Goal: Task Accomplishment & Management: Manage account settings

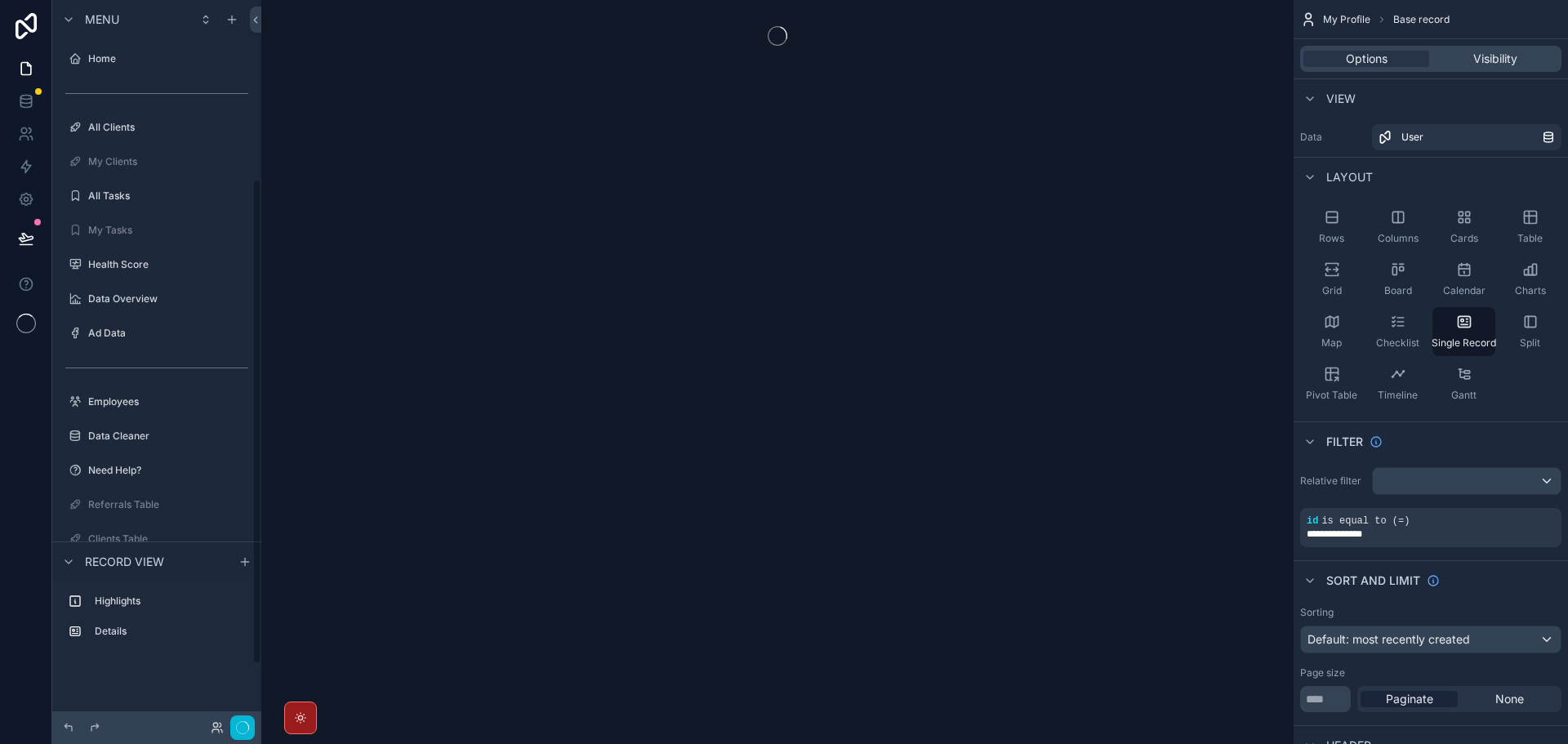
scroll to position [267, 0]
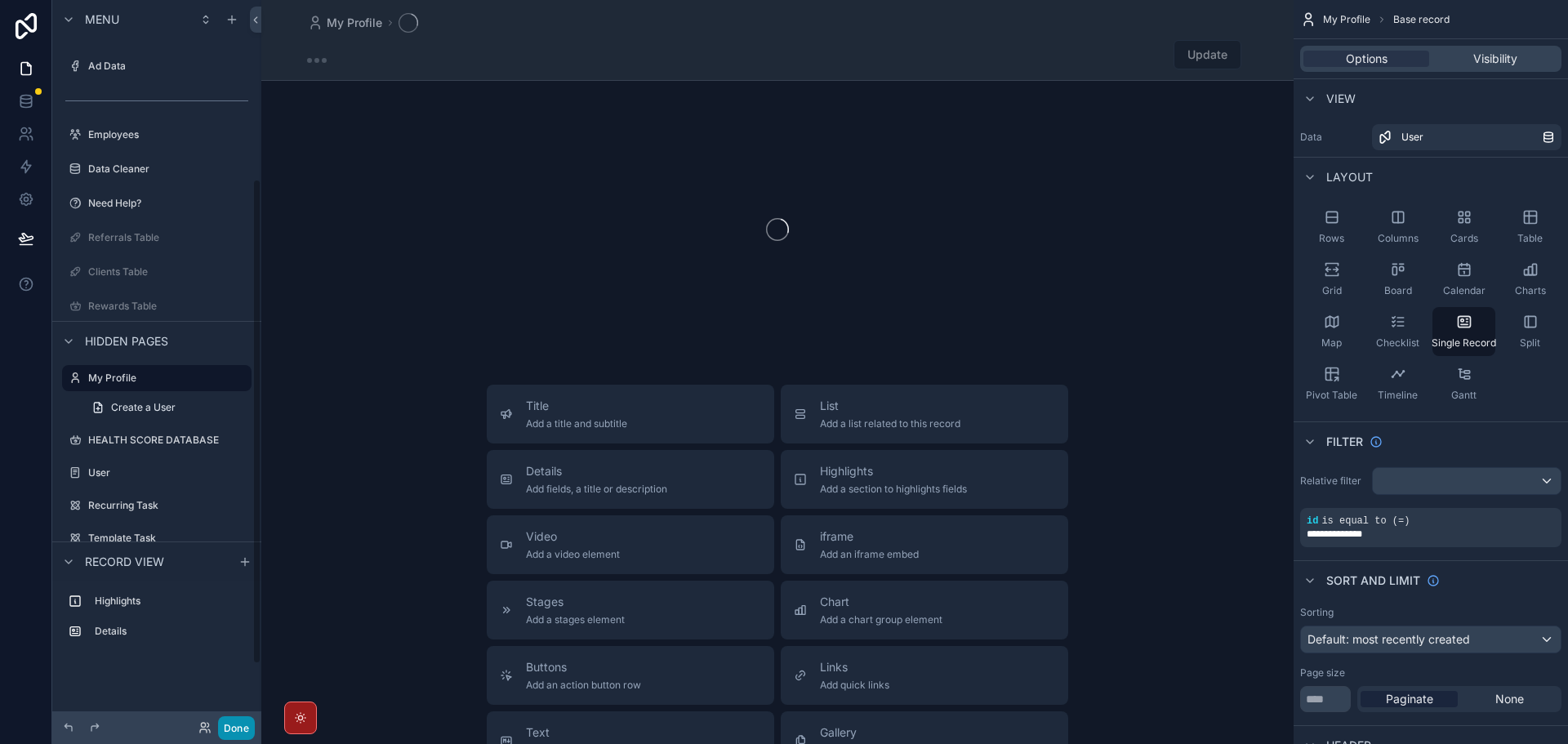
click at [243, 730] on button "Done" at bounding box center [237, 727] width 37 height 24
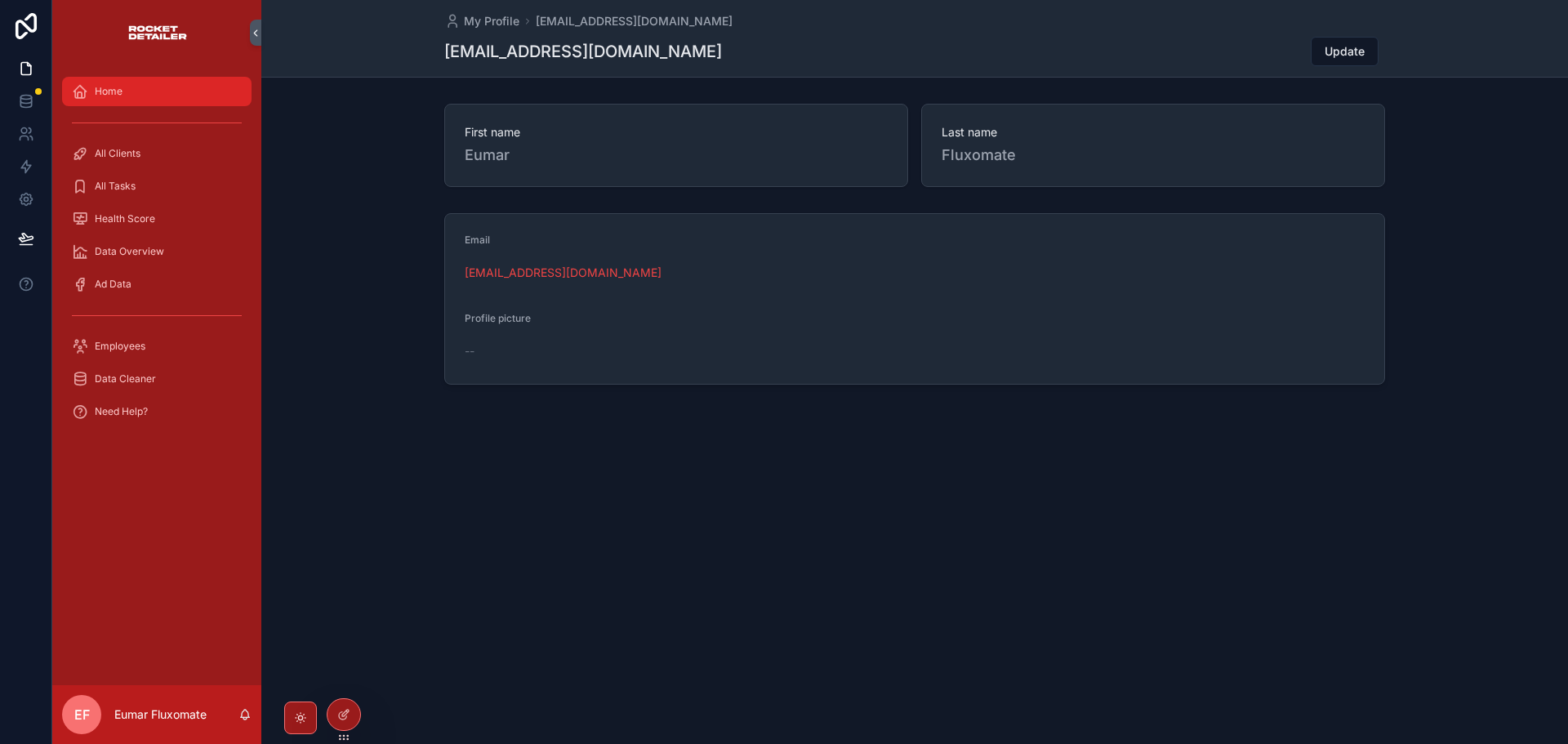
click at [111, 81] on div "Home" at bounding box center [157, 92] width 170 height 26
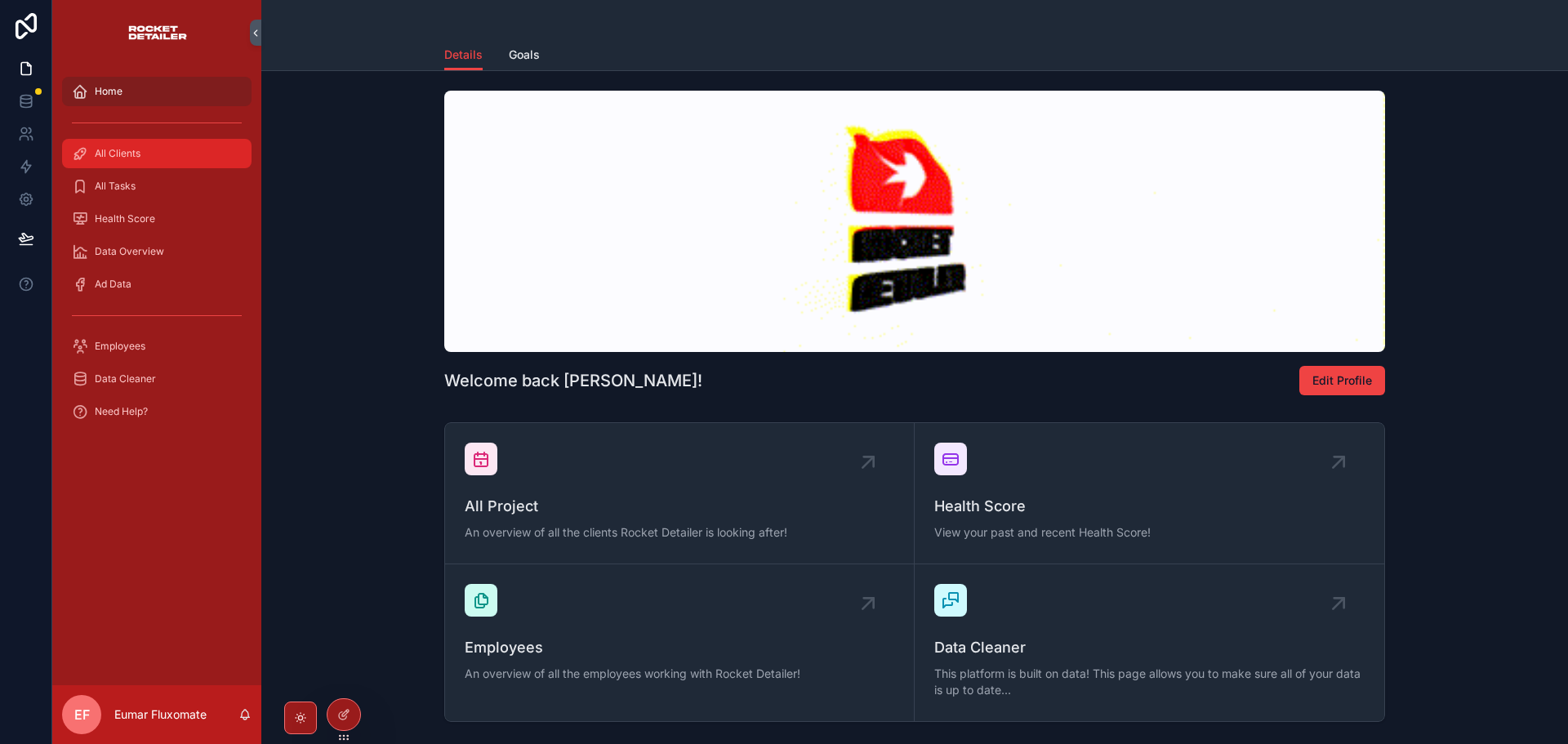
click at [117, 149] on span "All Clients" at bounding box center [118, 153] width 46 height 13
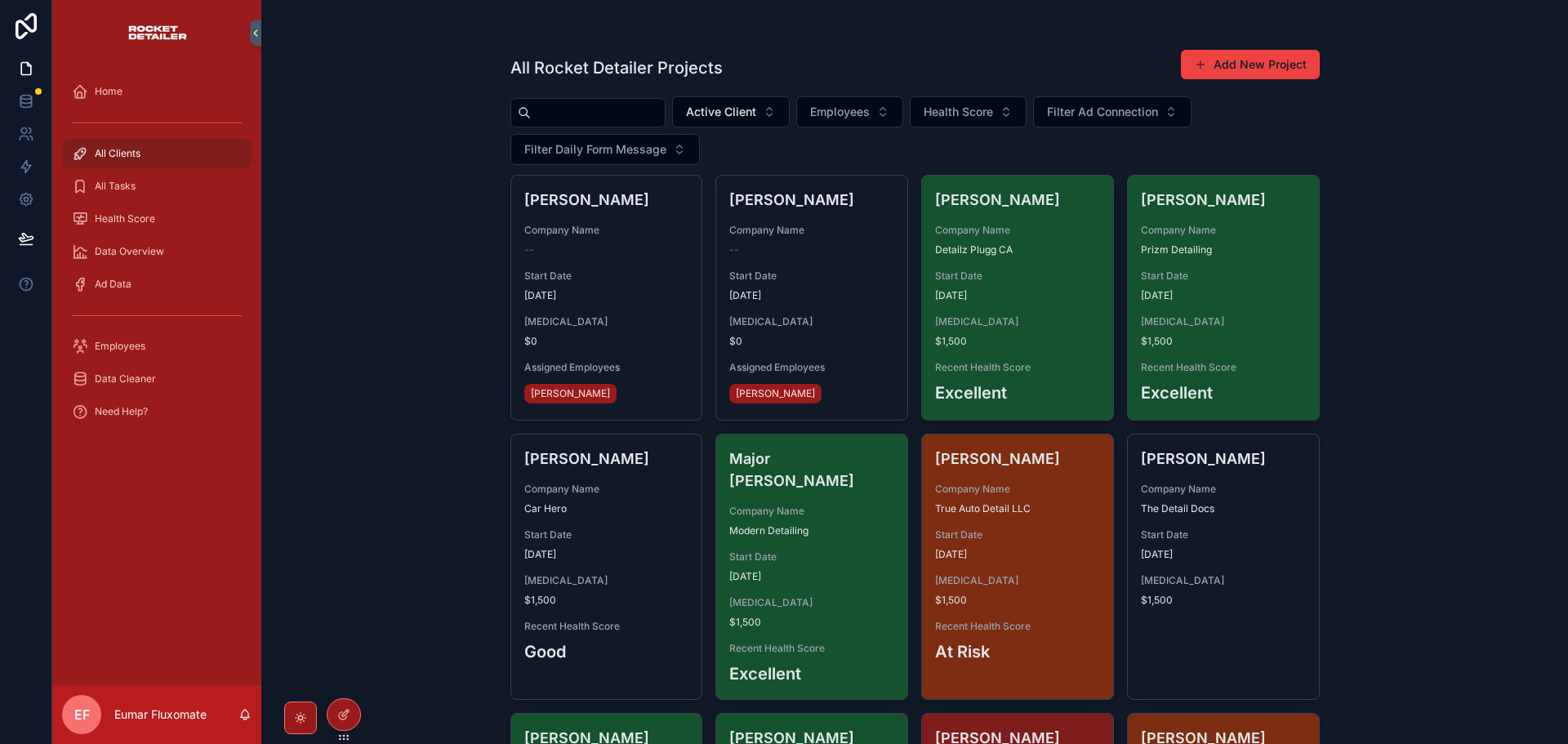
click at [403, 409] on div "All Rocket Detailer Projects Add New Project Active Client Employees Health Sco…" at bounding box center [914, 372] width 1306 height 744
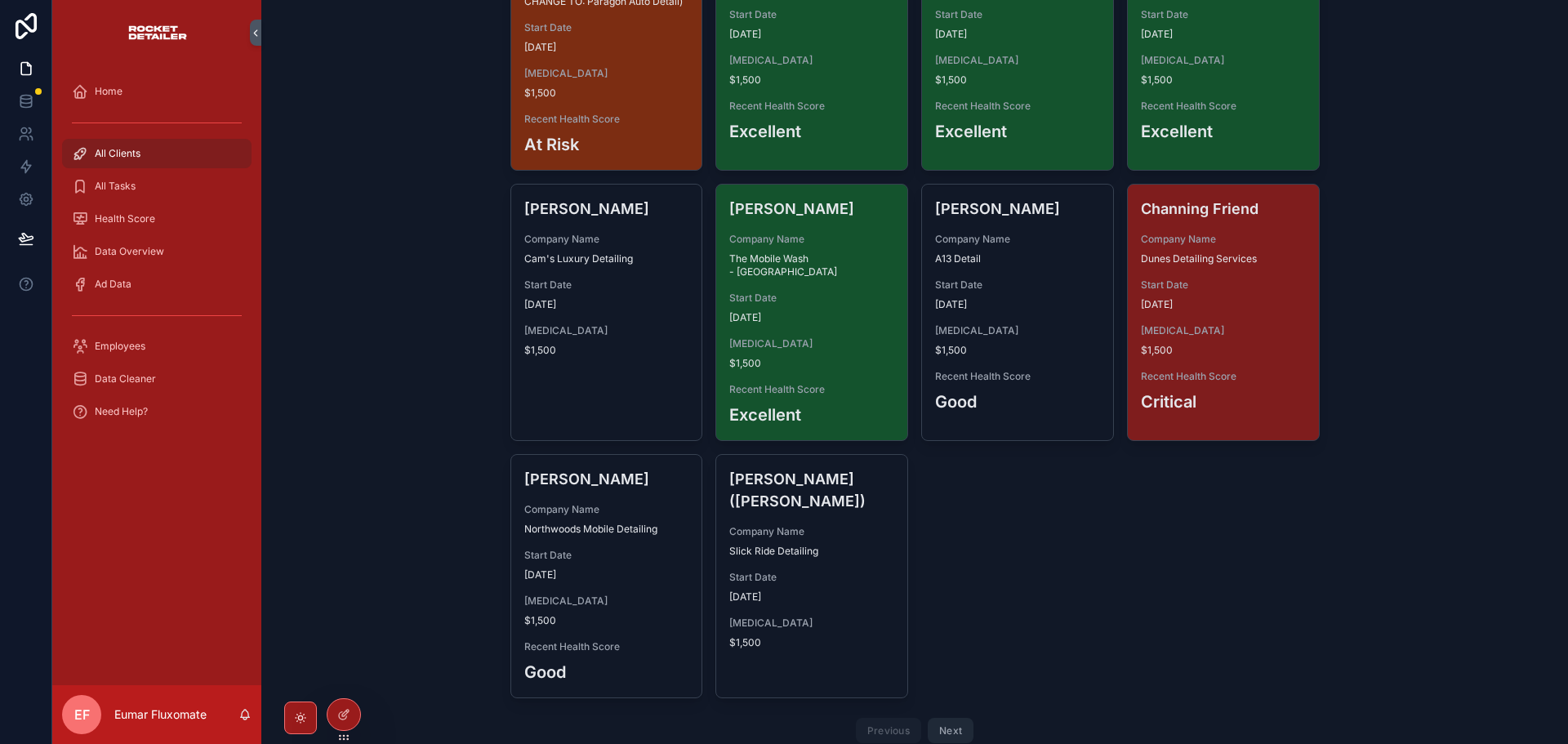
scroll to position [2950, 0]
click at [342, 707] on div at bounding box center [344, 714] width 33 height 31
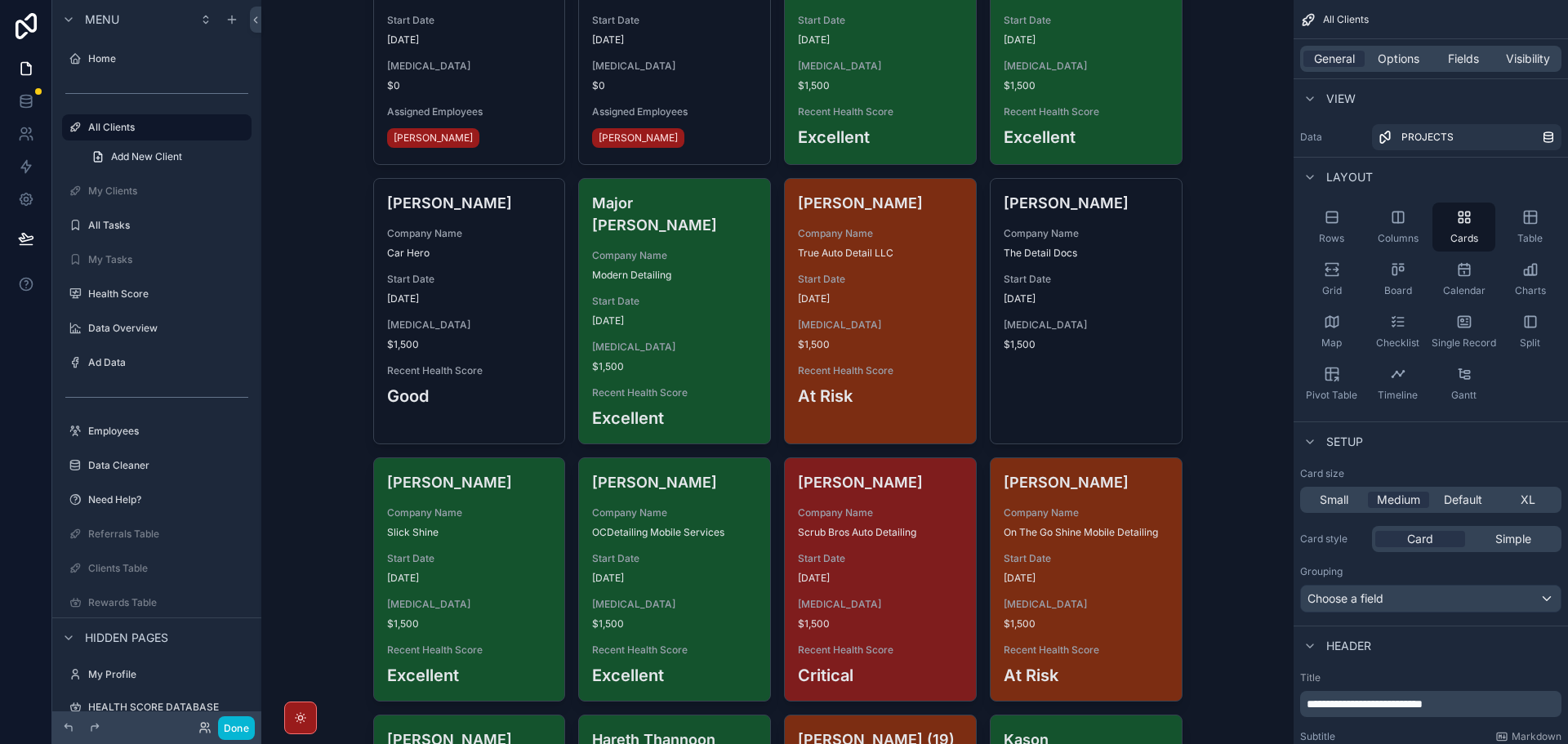
scroll to position [0, 0]
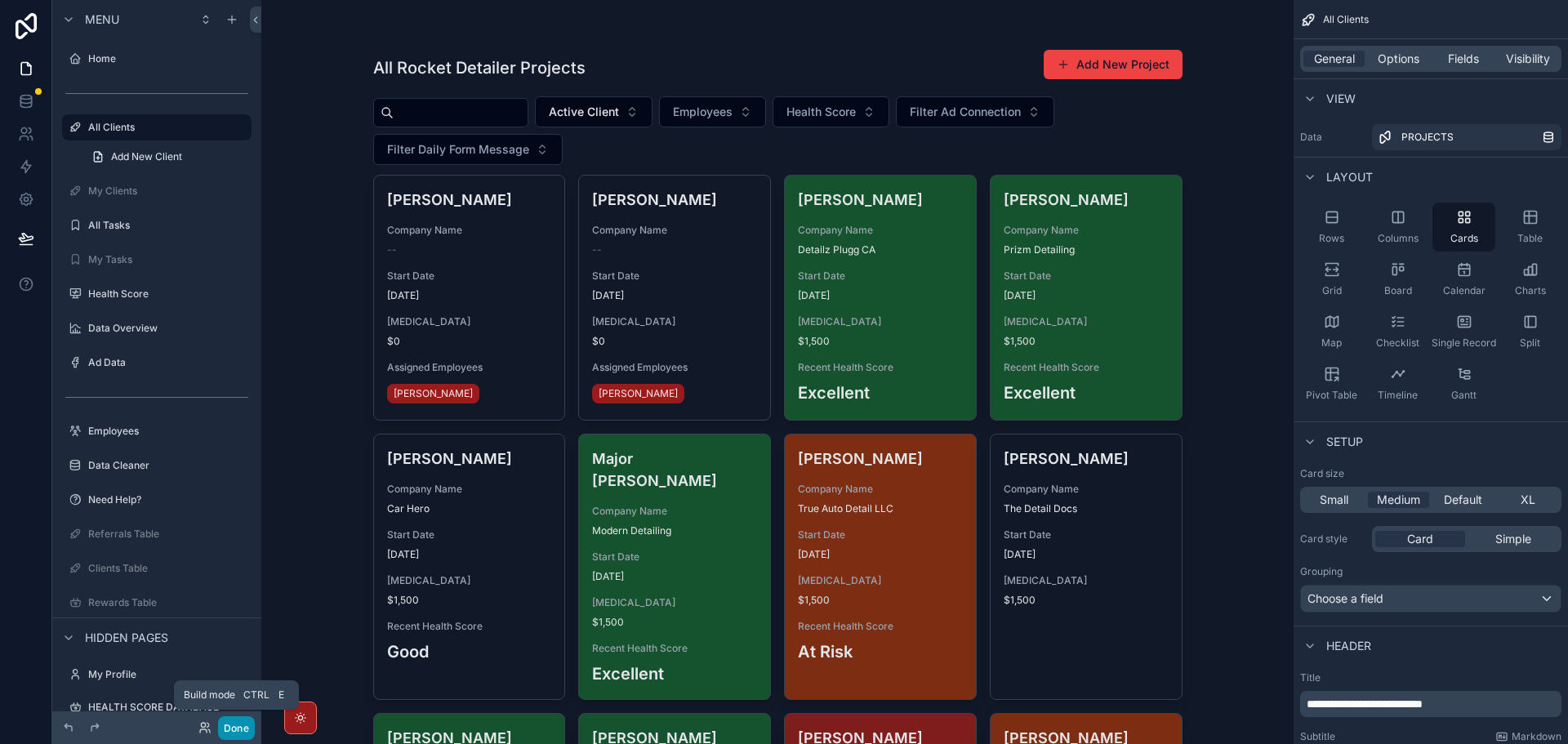
click at [240, 725] on button "Done" at bounding box center [237, 727] width 37 height 24
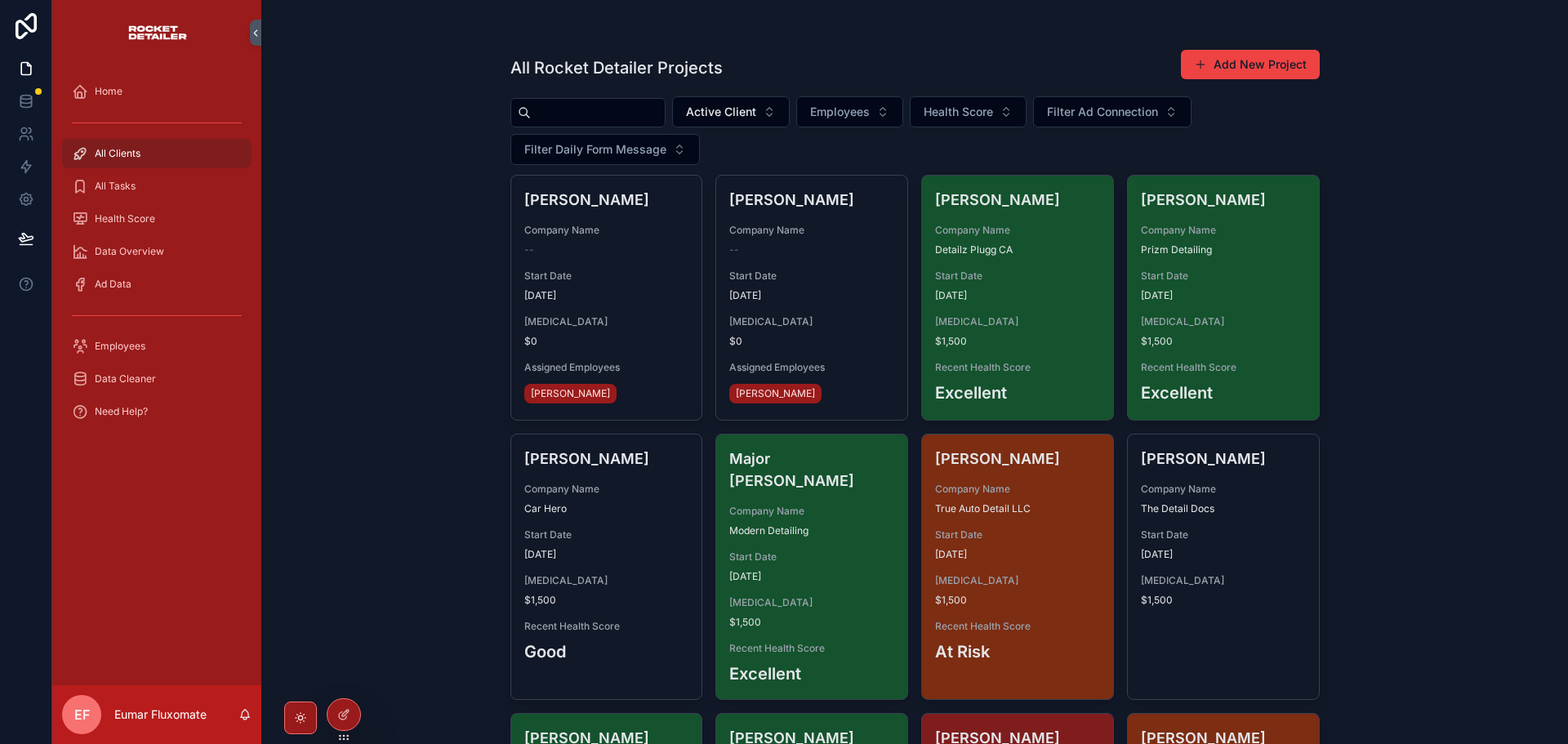
click at [183, 156] on div "All Clients" at bounding box center [157, 153] width 170 height 26
click at [758, 151] on div "Active Client Employees Health Score Filter Ad Connection Filter Daily Form Mes…" at bounding box center [914, 130] width 810 height 69
click at [735, 144] on div "Active Client Employees Health Score Filter Ad Connection Filter Daily Form Mes…" at bounding box center [914, 130] width 810 height 69
click at [351, 711] on div at bounding box center [344, 714] width 33 height 31
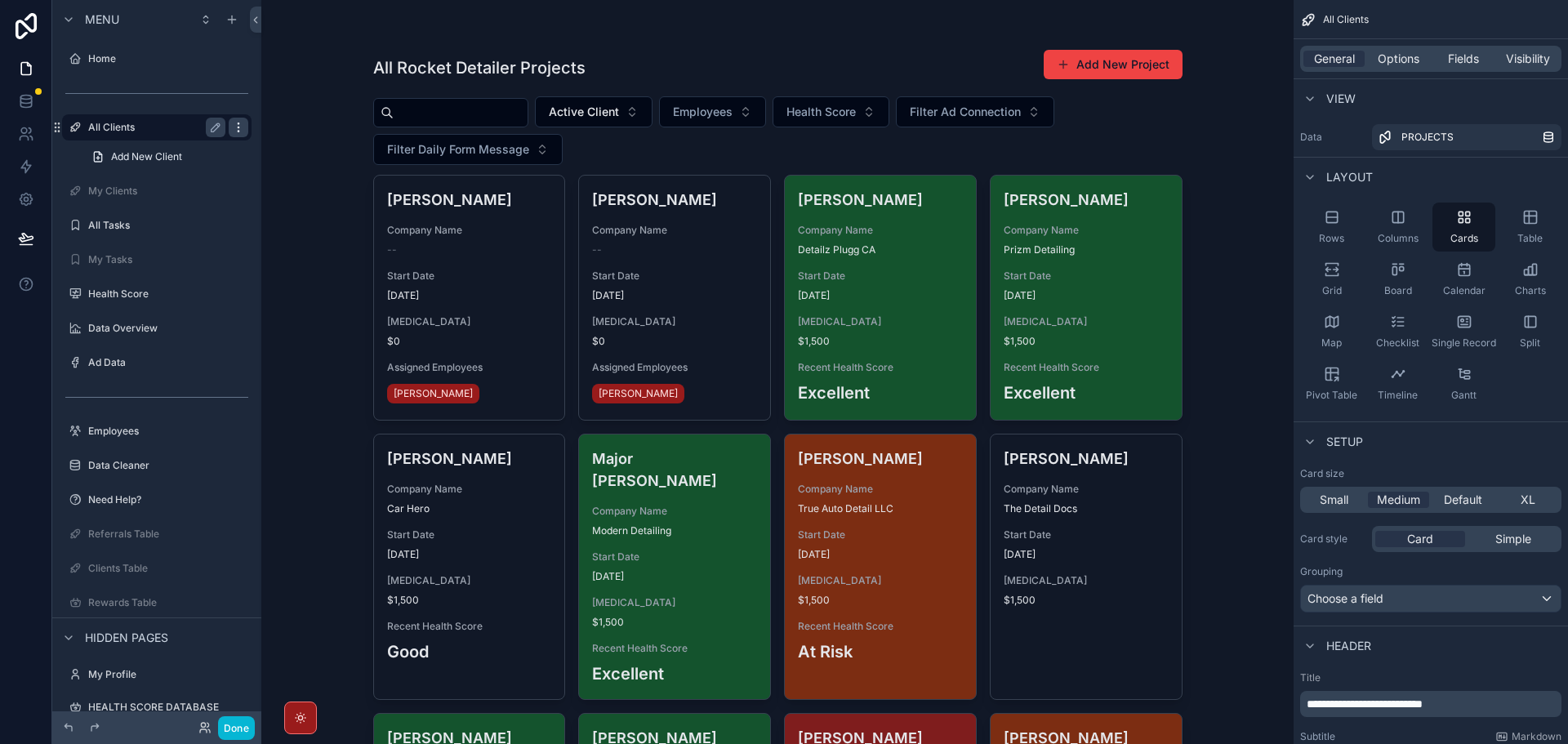
click at [235, 124] on icon "scrollable content" at bounding box center [238, 127] width 13 height 13
click at [320, 173] on span "Clone as nested view" at bounding box center [347, 168] width 114 height 17
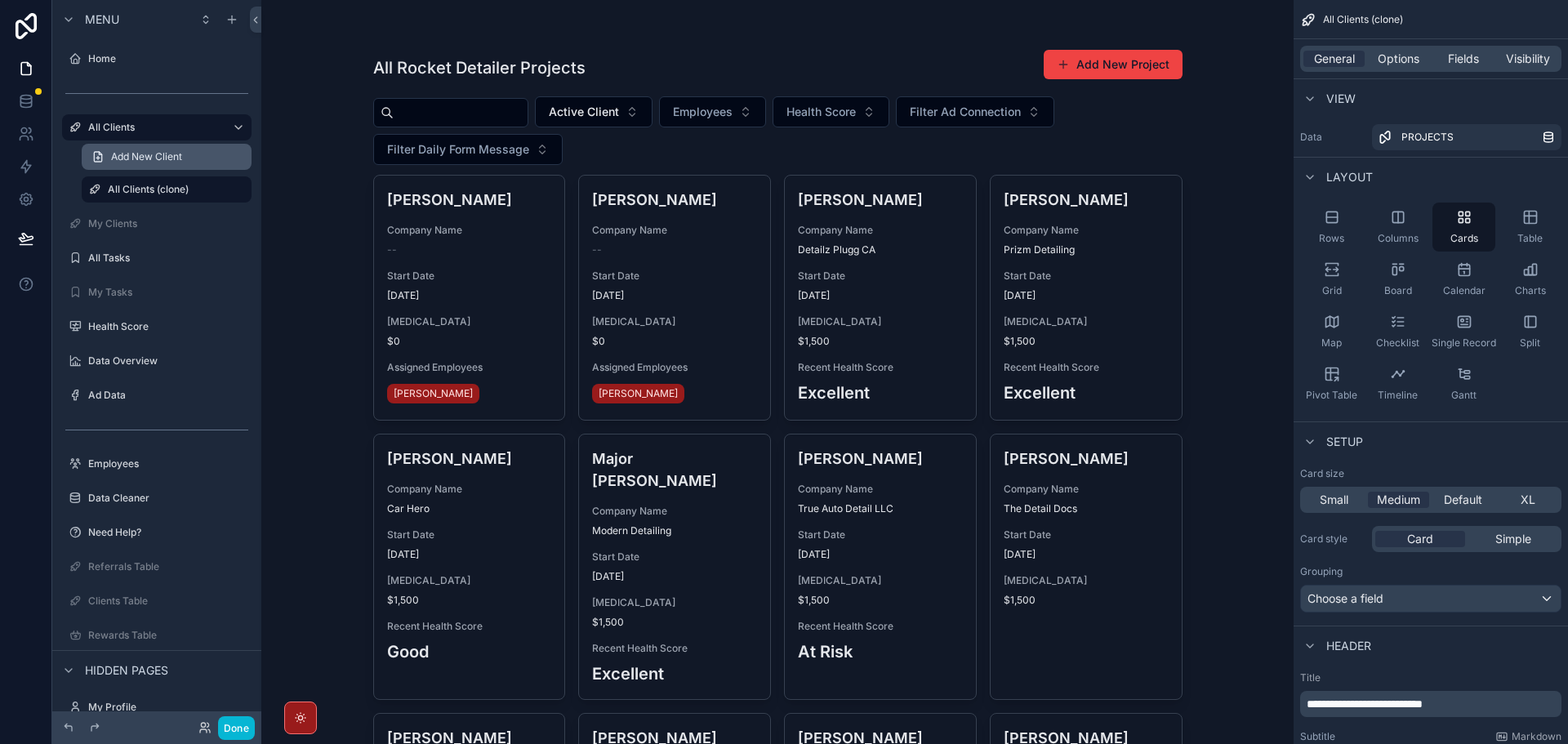
click at [163, 161] on span "Add New Client" at bounding box center [146, 157] width 71 height 13
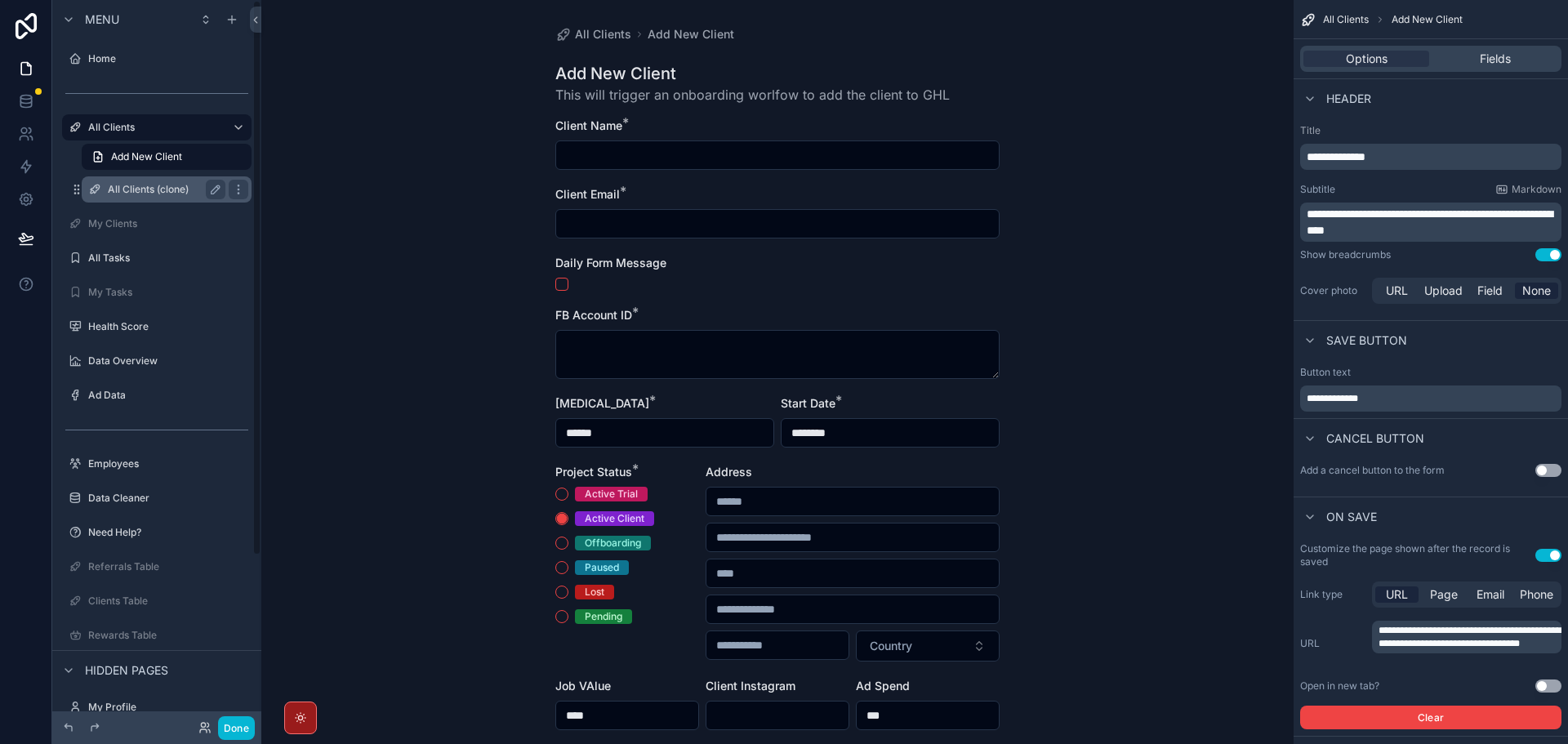
click at [146, 184] on label "All Clients (clone)" at bounding box center [163, 189] width 111 height 13
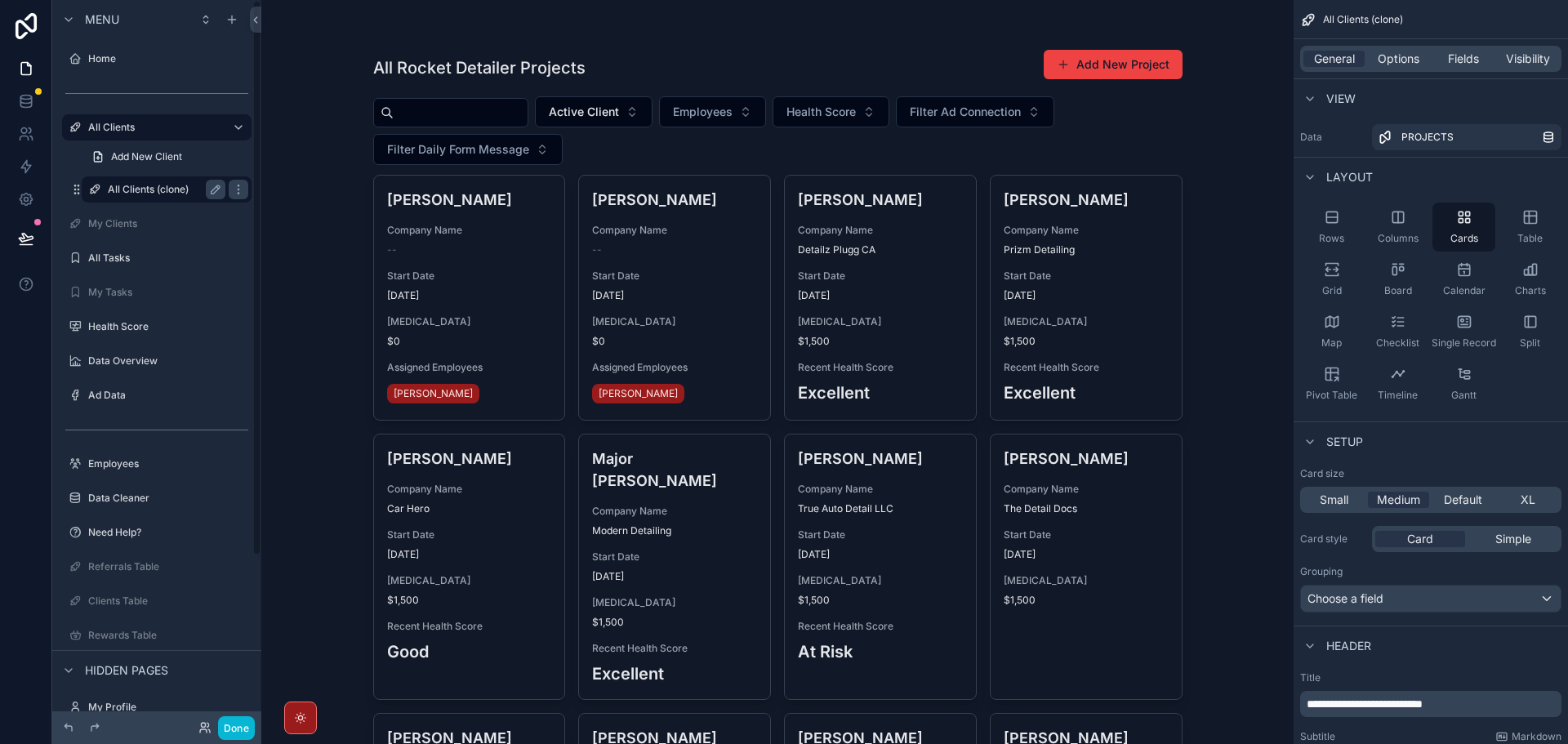
click at [131, 184] on label "All Clients (clone)" at bounding box center [163, 189] width 111 height 13
click at [211, 192] on icon "scrollable content" at bounding box center [215, 188] width 8 height 8
click at [166, 191] on input "**********" at bounding box center [153, 189] width 92 height 19
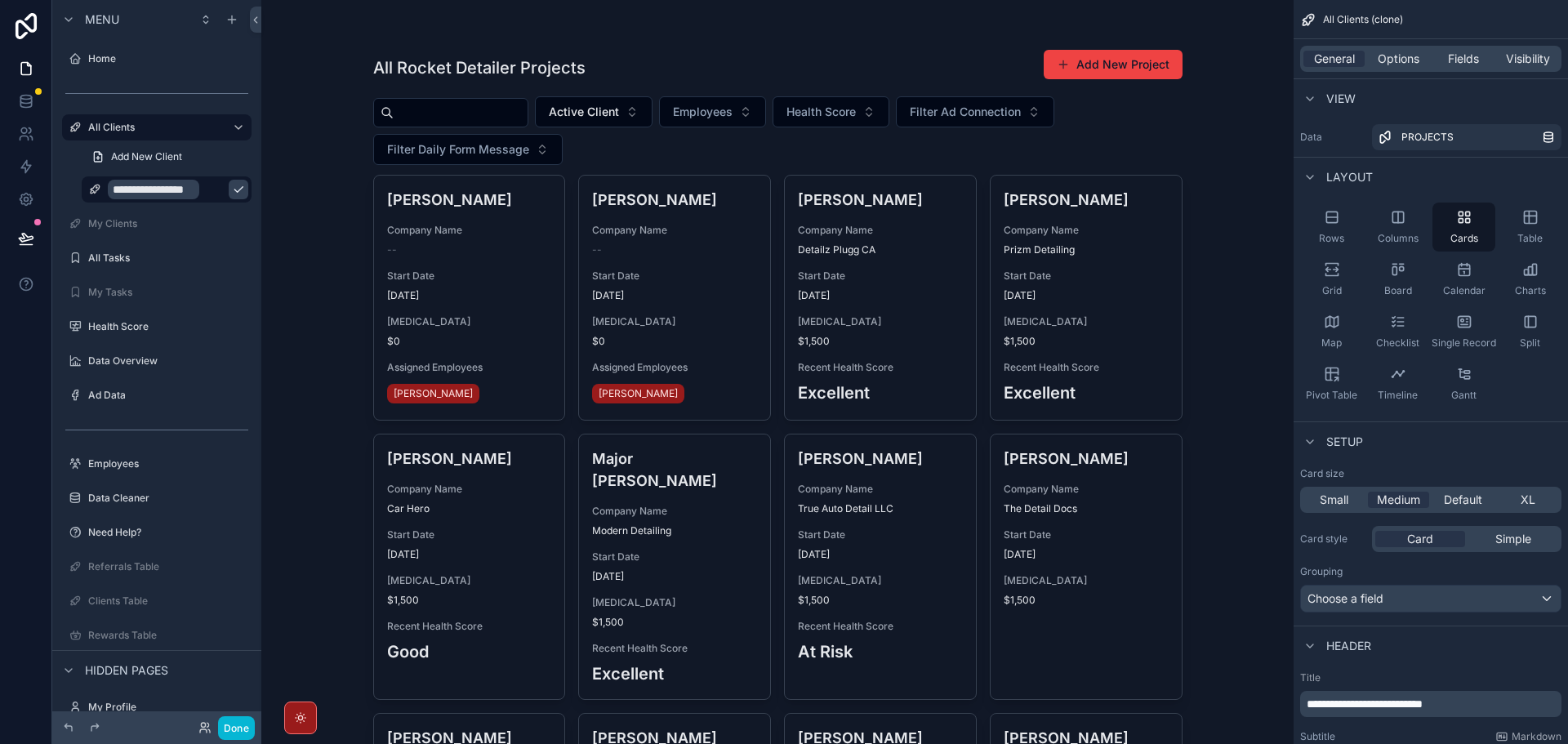
type input "**********"
click at [232, 189] on icon "scrollable content" at bounding box center [238, 189] width 13 height 13
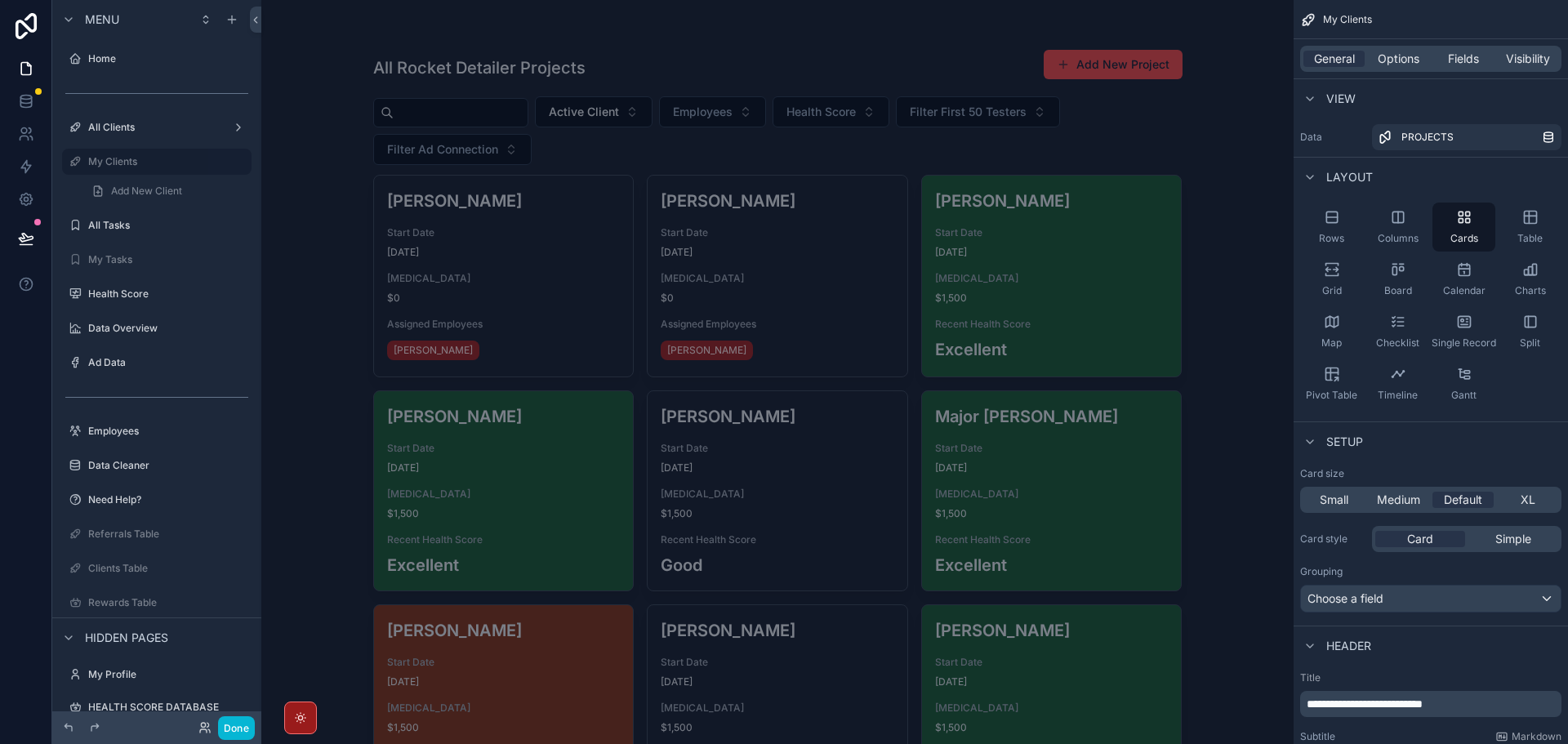
click at [244, 724] on button "Done" at bounding box center [237, 727] width 37 height 24
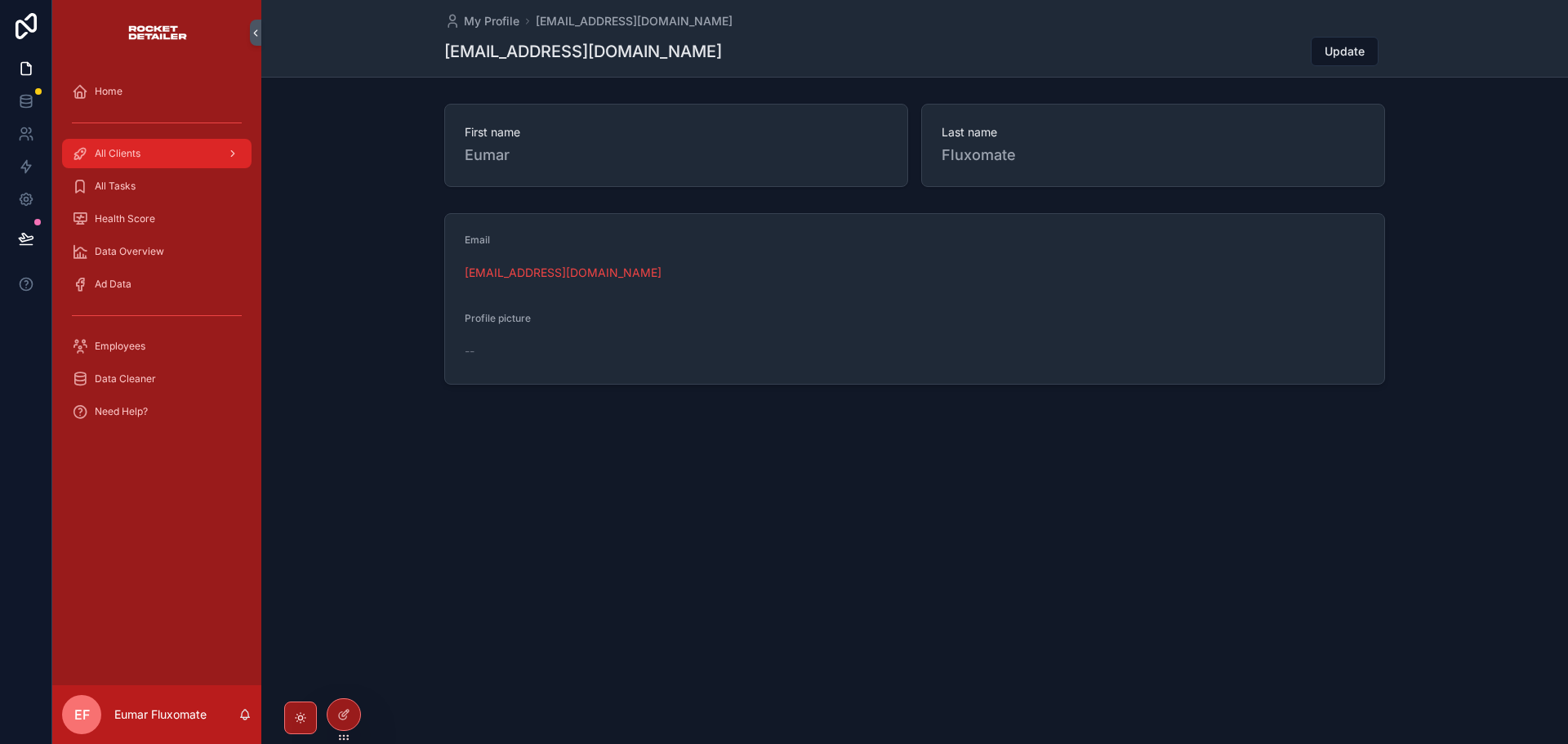
click at [232, 151] on icon "scrollable content" at bounding box center [233, 153] width 11 height 11
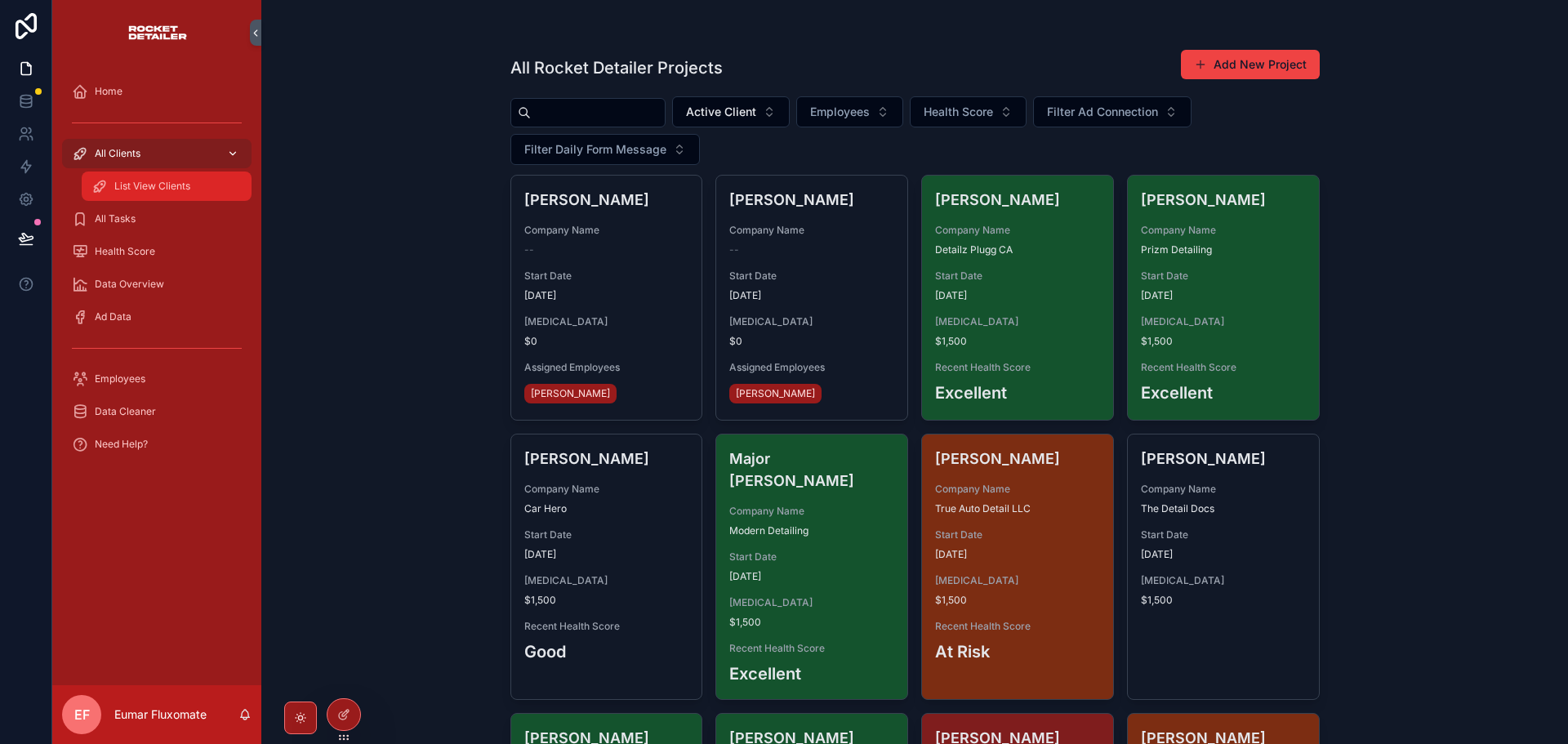
click at [198, 185] on div "List View Clients" at bounding box center [166, 187] width 151 height 26
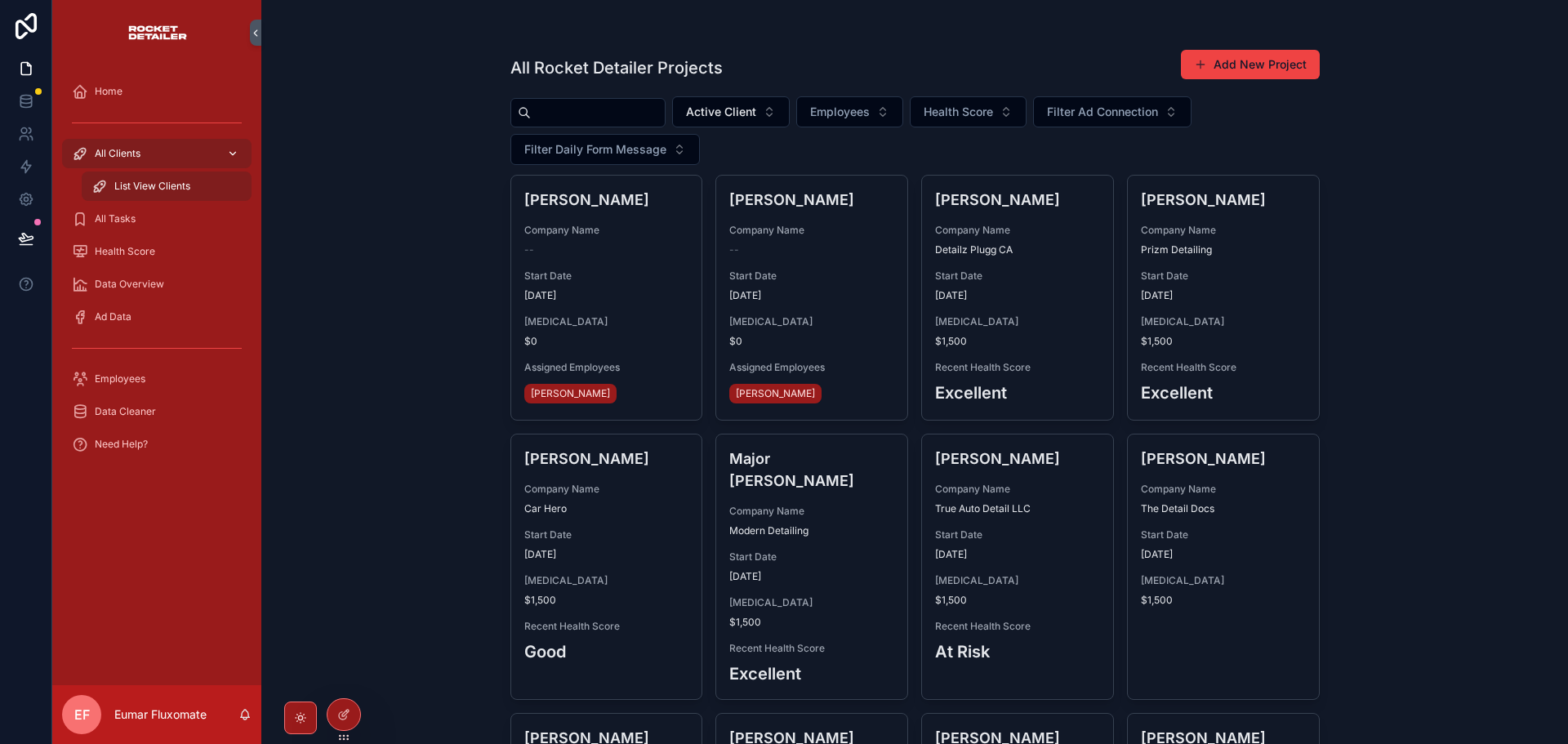
click at [205, 162] on div "All Clients" at bounding box center [157, 153] width 170 height 26
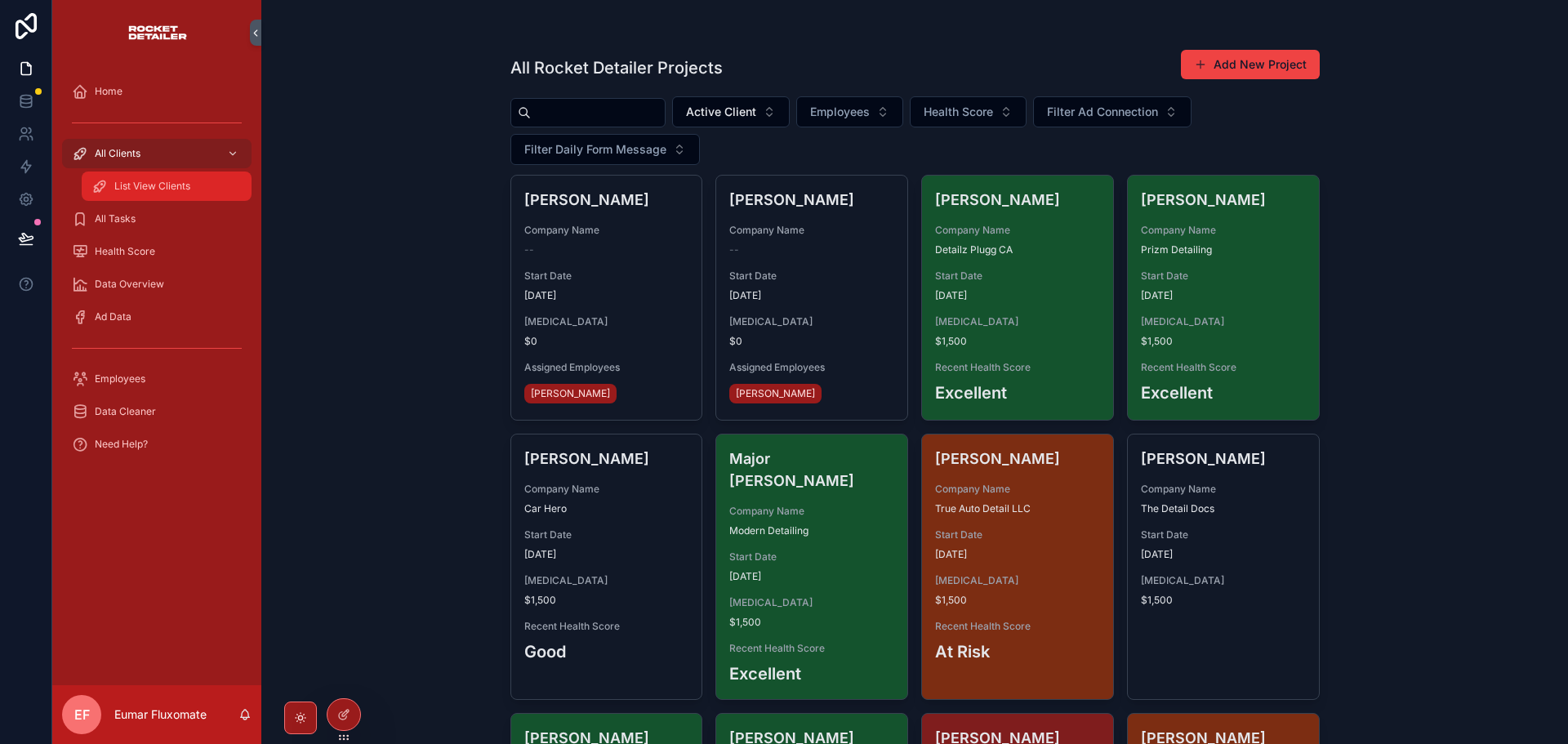
click at [197, 182] on div "List View Clients" at bounding box center [166, 187] width 151 height 26
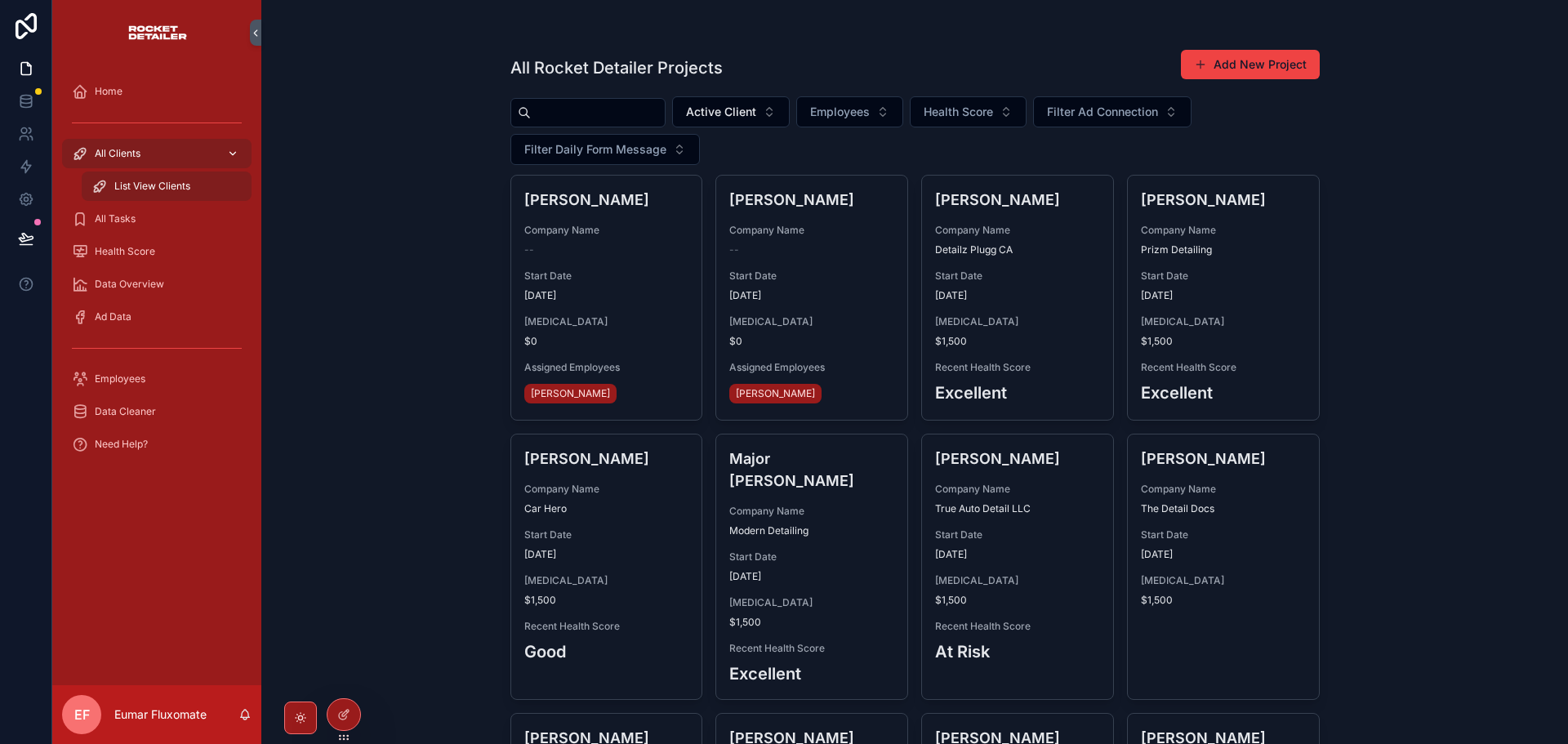
click at [211, 158] on div "All Clients" at bounding box center [157, 153] width 170 height 26
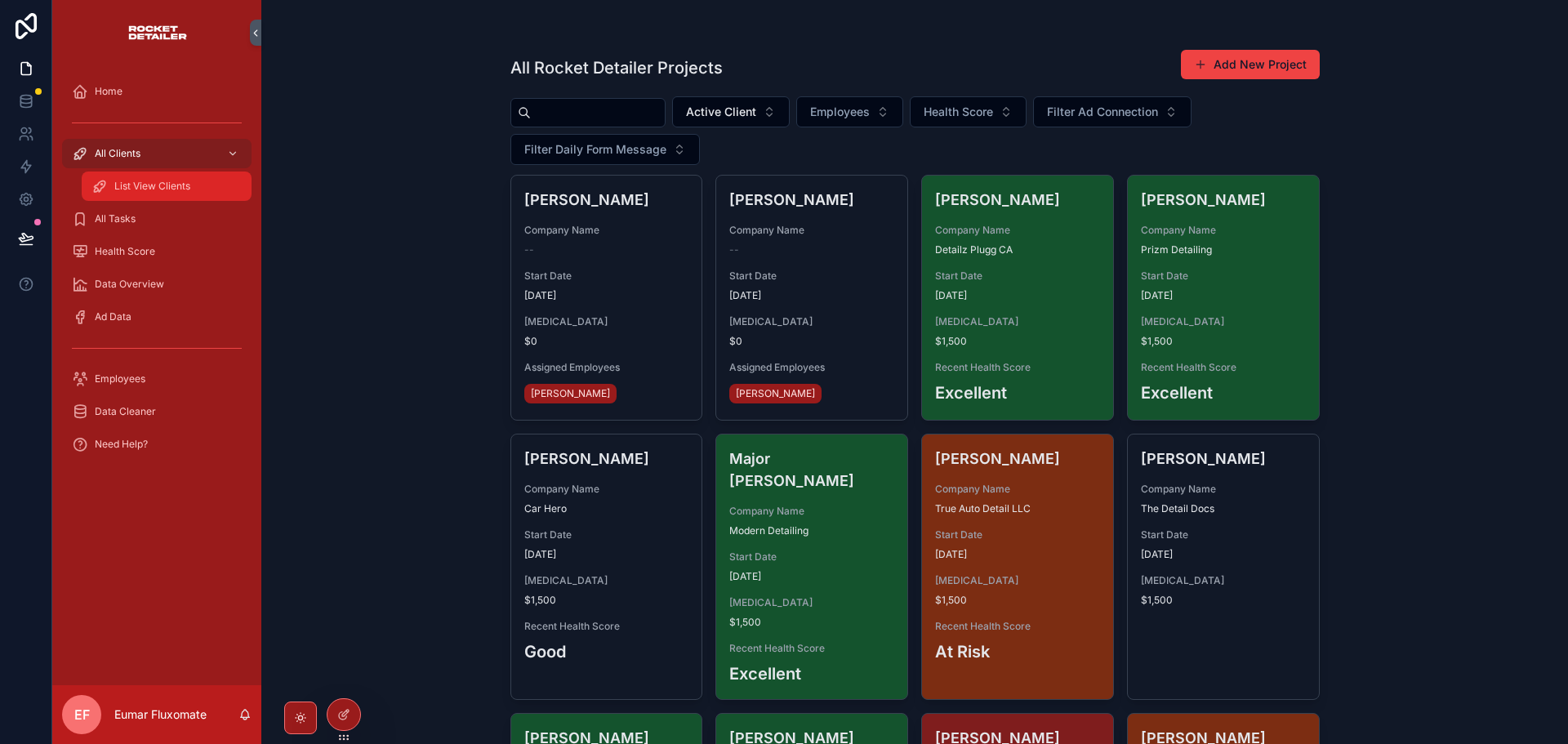
click at [144, 184] on span "List View Clients" at bounding box center [152, 186] width 76 height 13
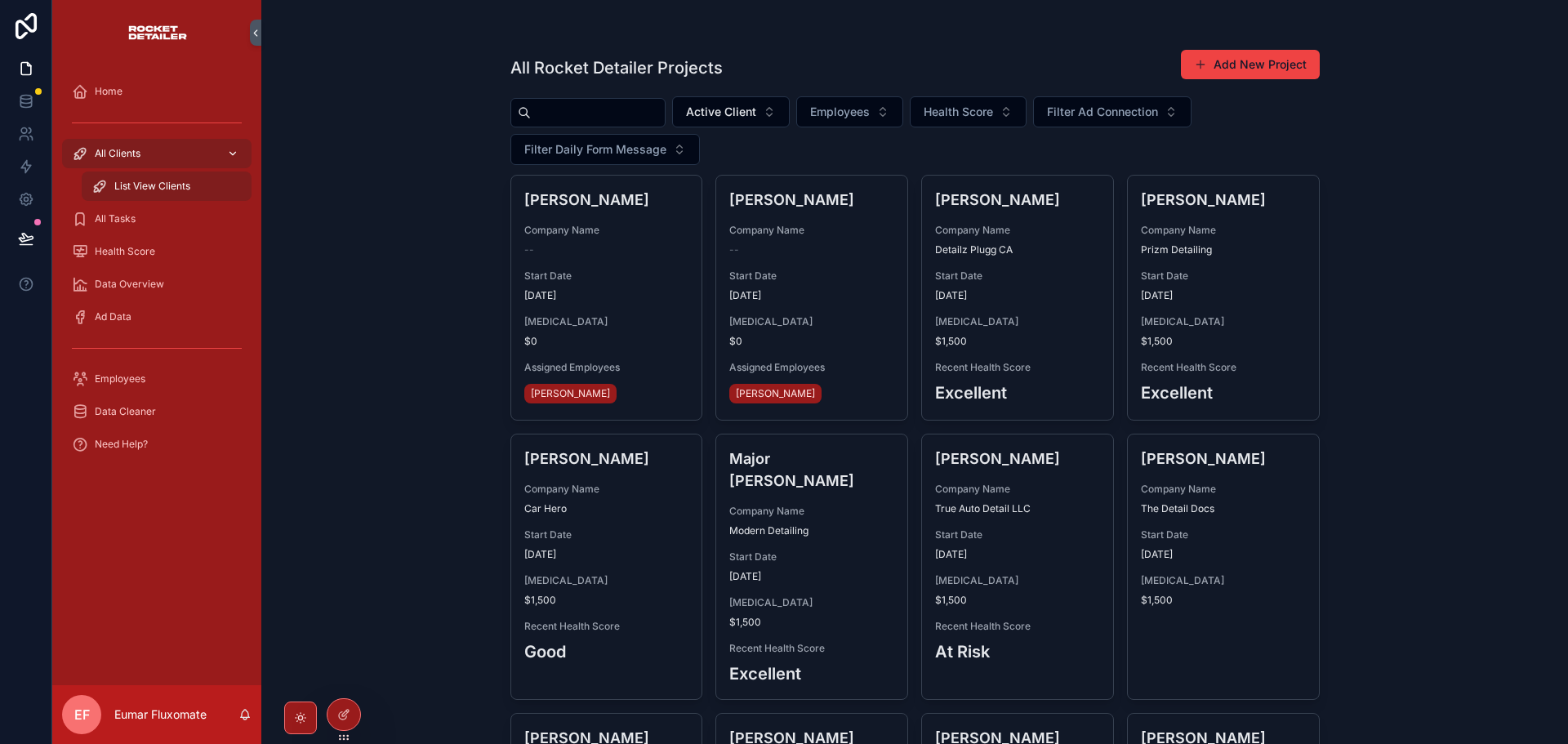
click at [177, 154] on div "All Clients" at bounding box center [157, 153] width 170 height 26
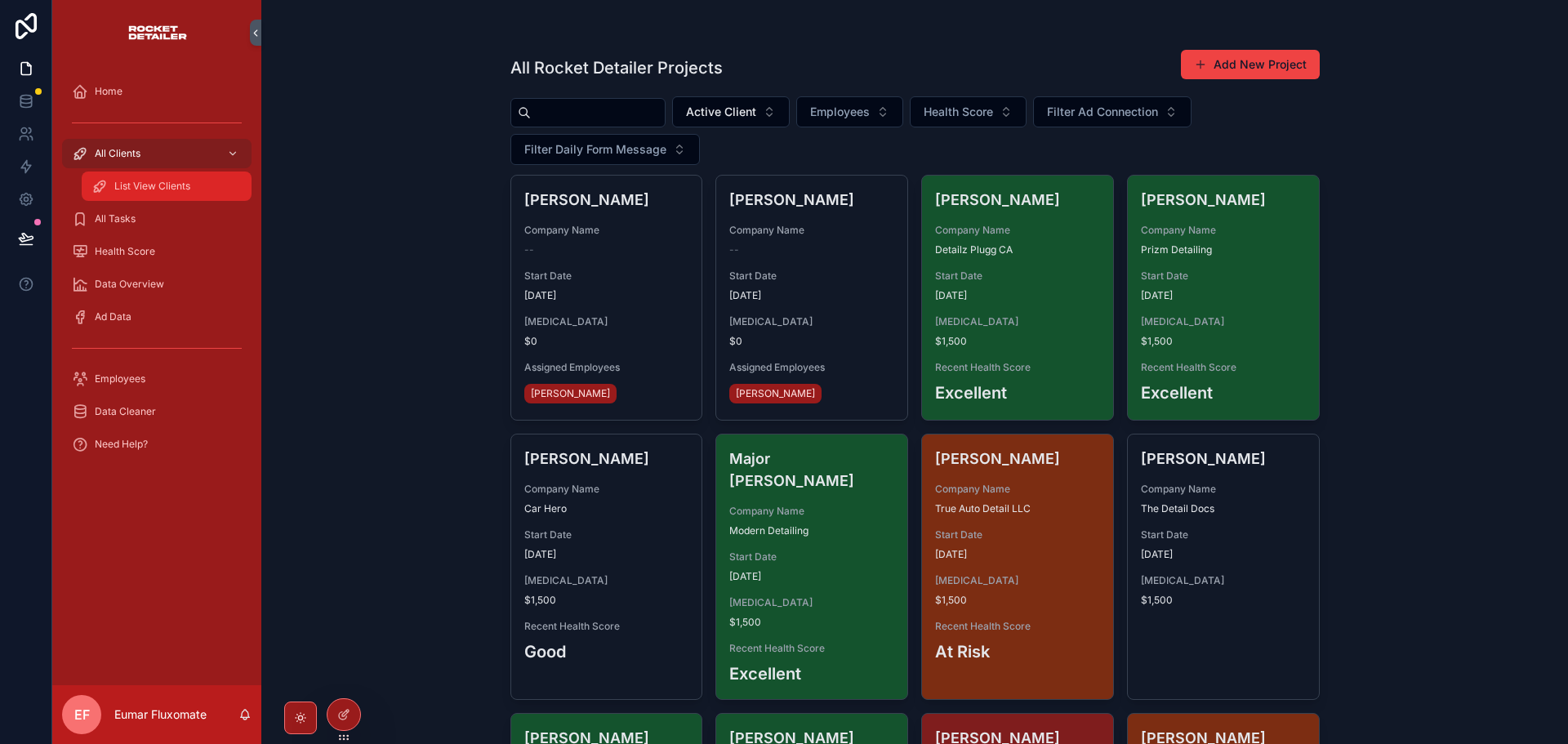
click at [177, 180] on span "List View Clients" at bounding box center [152, 186] width 76 height 13
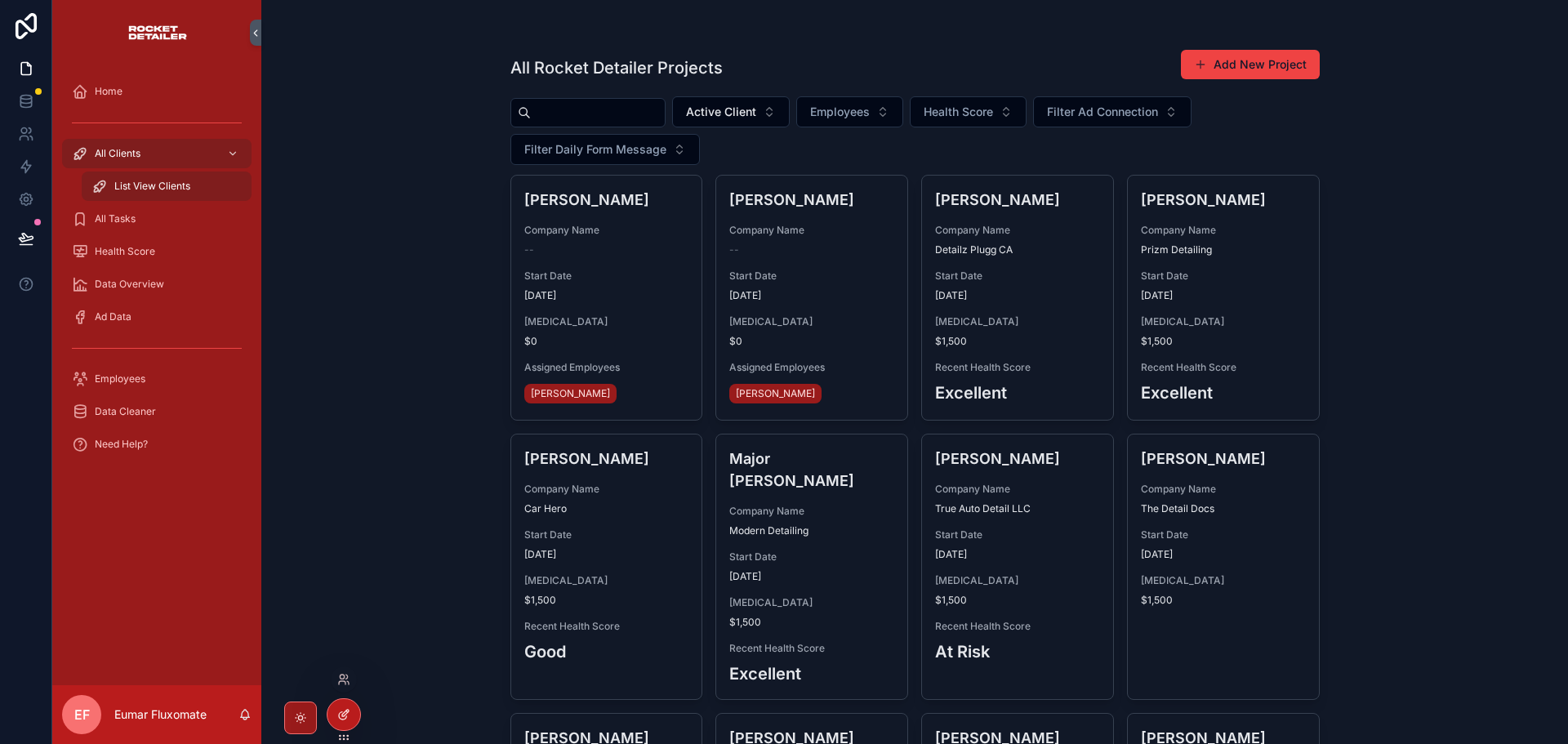
click at [336, 716] on div at bounding box center [344, 714] width 33 height 31
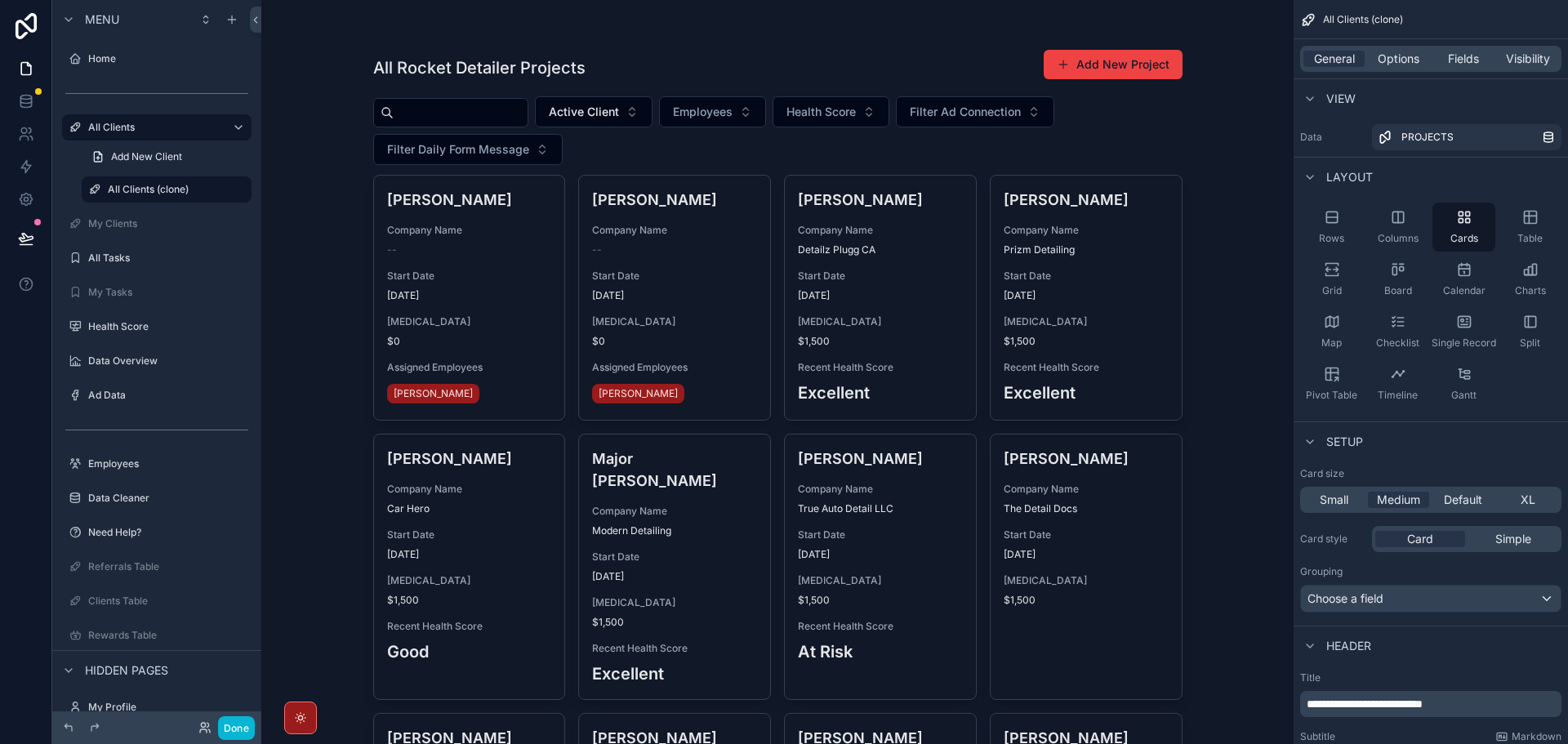
click at [1330, 231] on div "Rows" at bounding box center [1331, 227] width 63 height 49
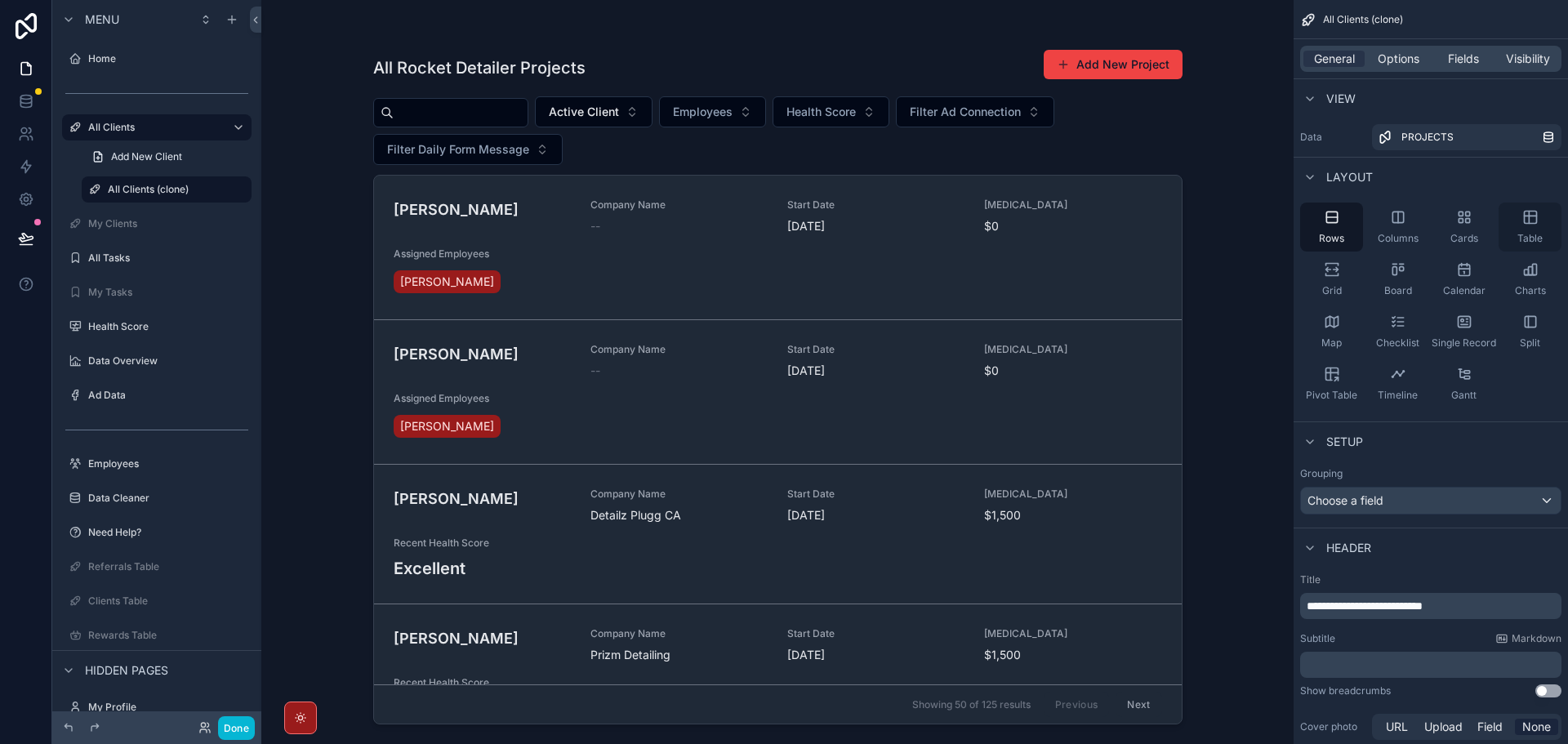
click at [1536, 225] on icon "scrollable content" at bounding box center [1530, 217] width 17 height 17
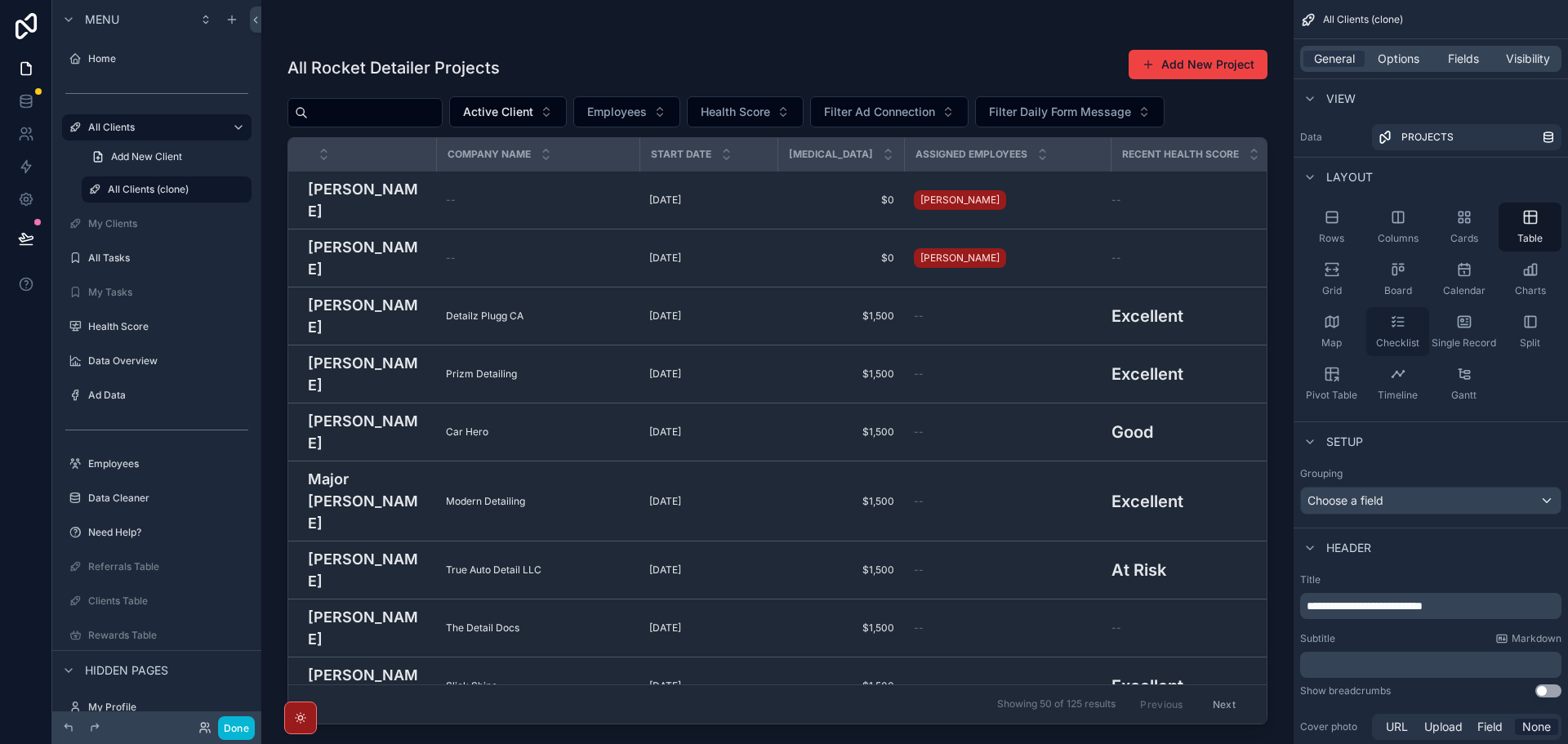
click at [1399, 330] on div "Checklist" at bounding box center [1397, 332] width 63 height 49
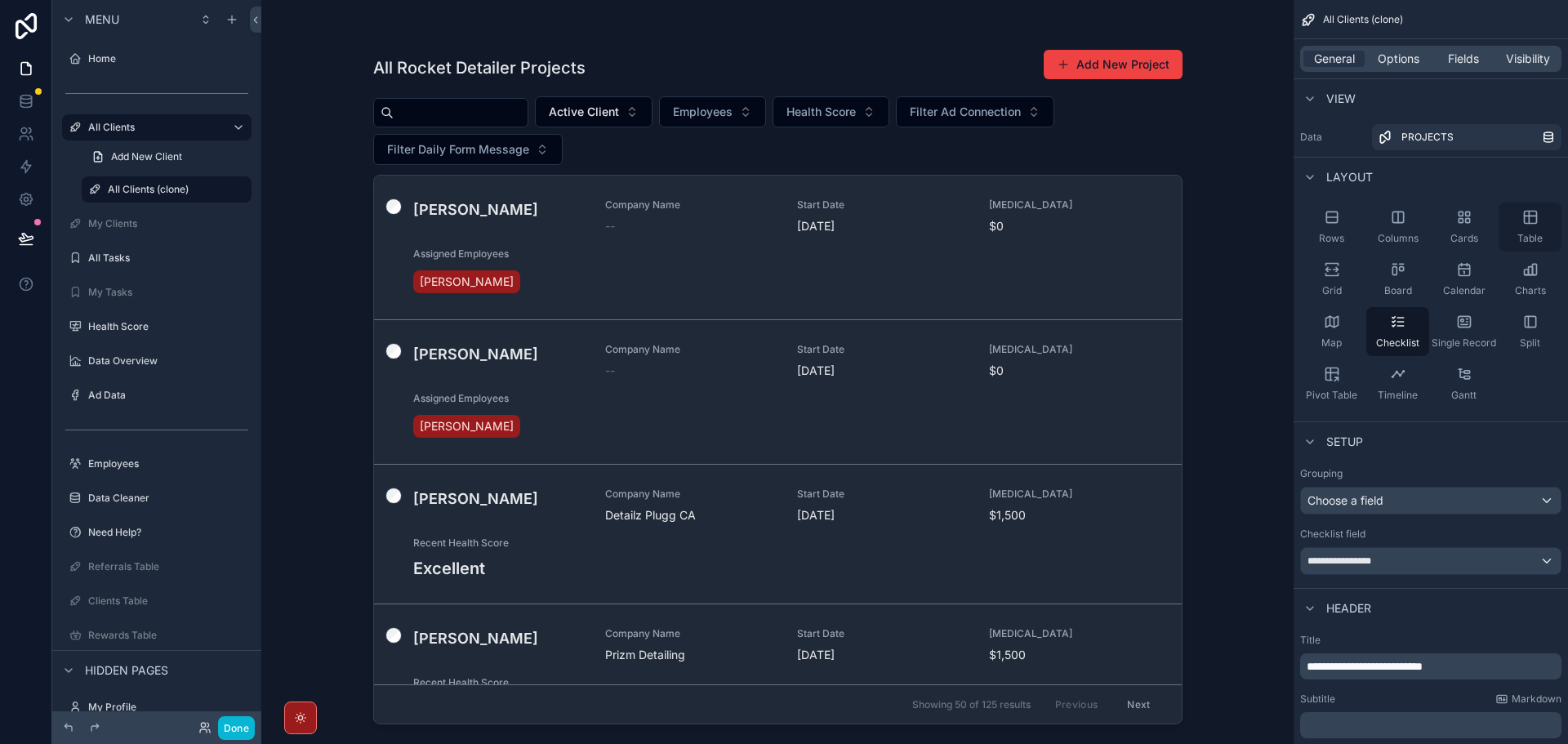
click at [1530, 239] on span "Table" at bounding box center [1530, 238] width 26 height 13
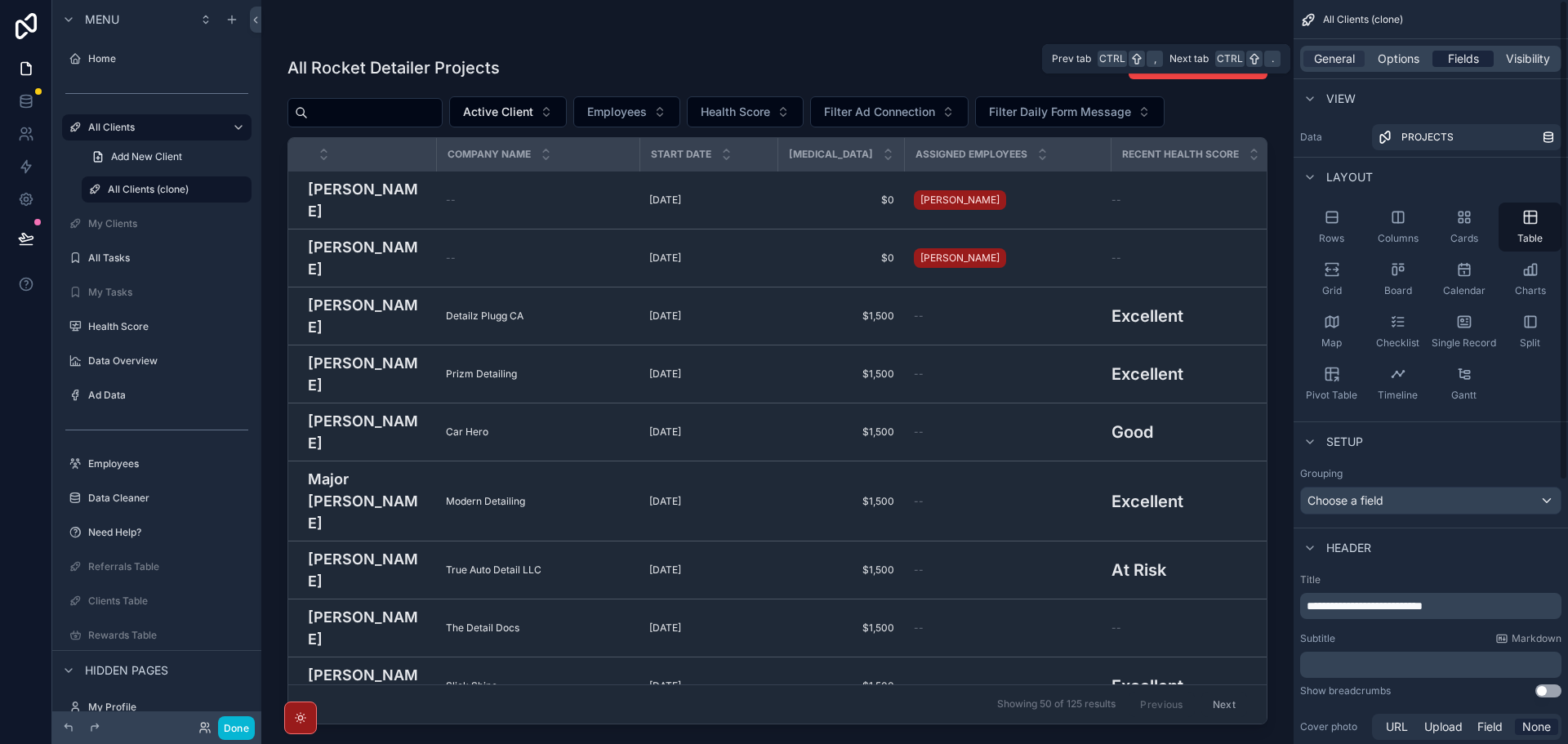
click at [1449, 55] on span "Fields" at bounding box center [1463, 58] width 31 height 17
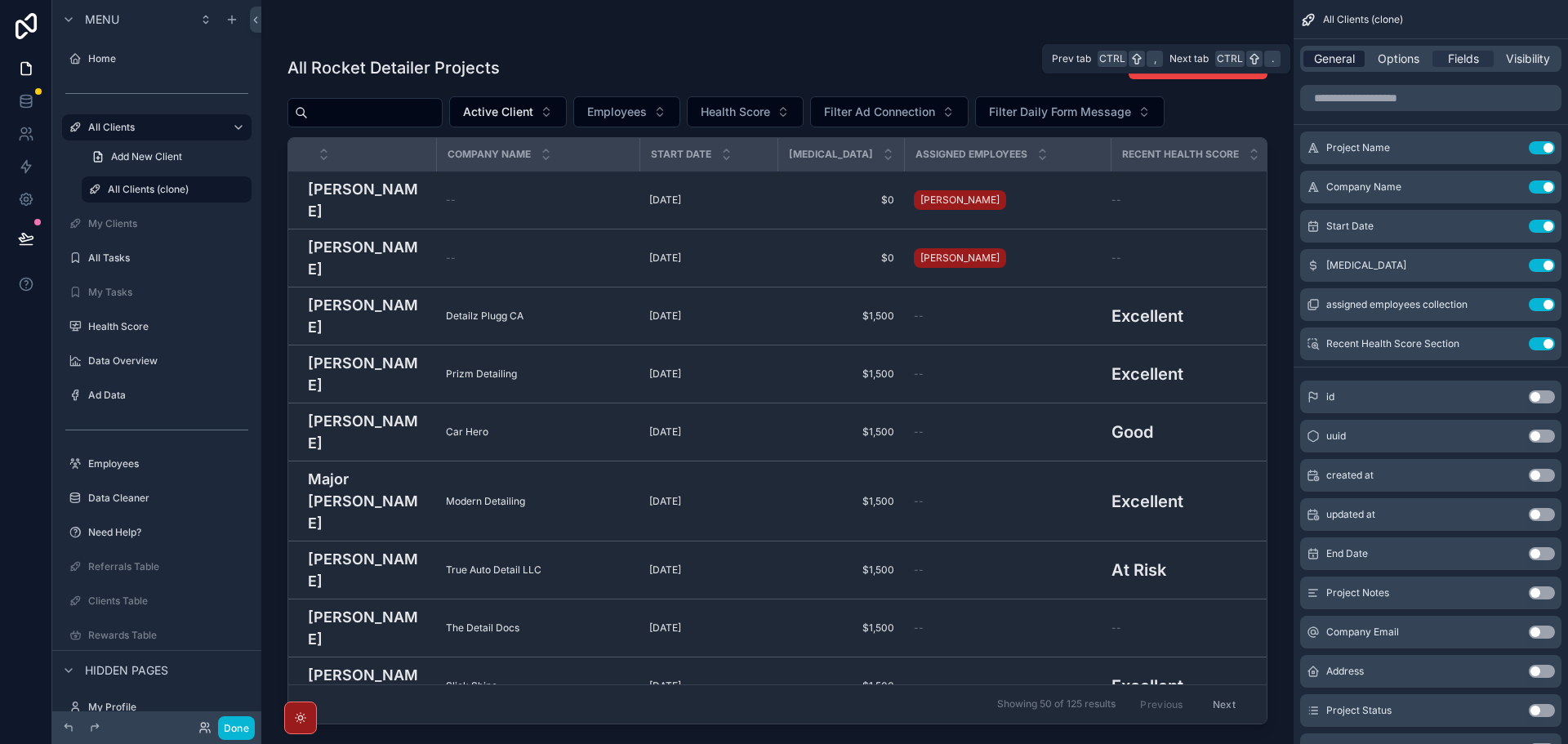
click at [1342, 62] on span "General" at bounding box center [1335, 58] width 41 height 17
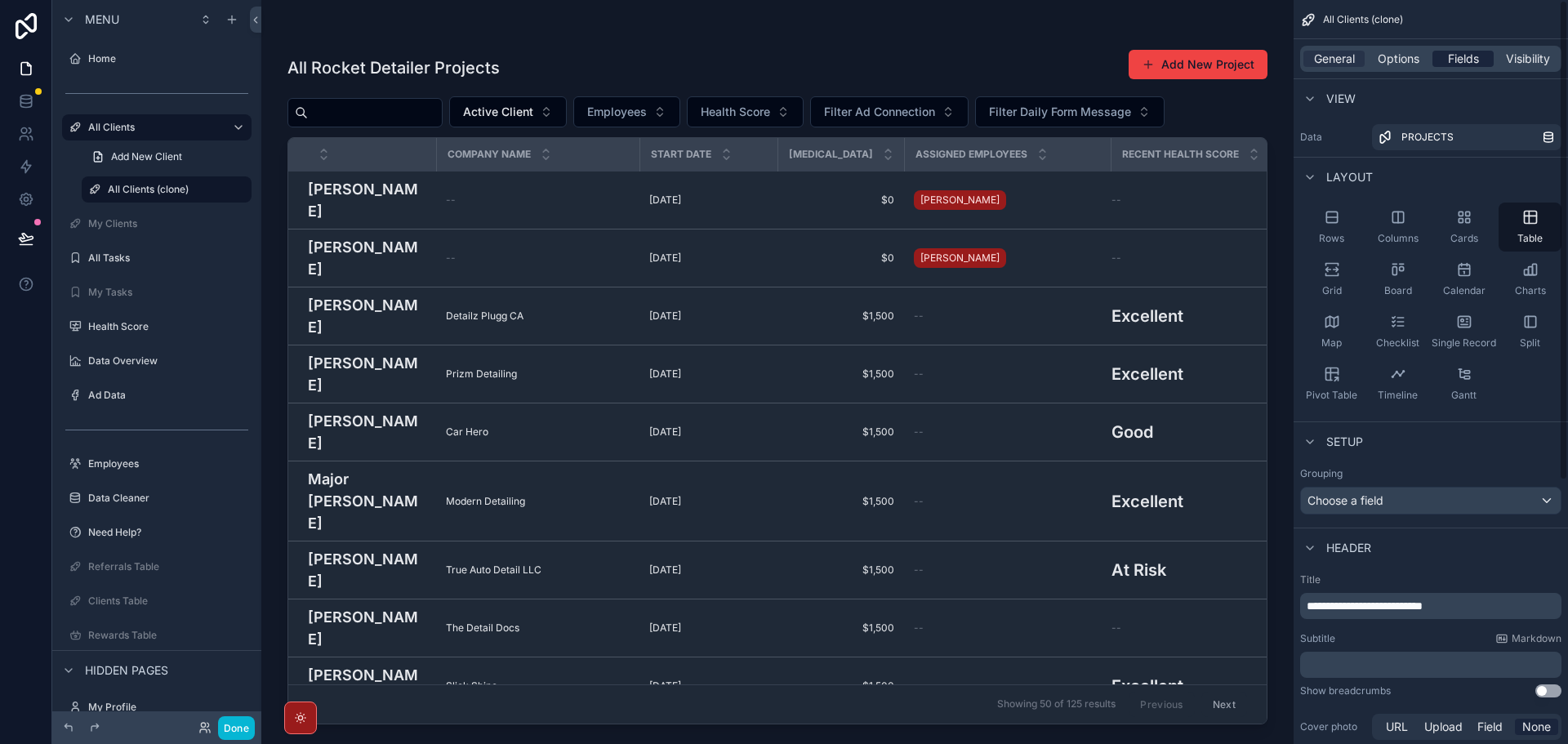
click at [1464, 63] on span "Fields" at bounding box center [1463, 58] width 31 height 17
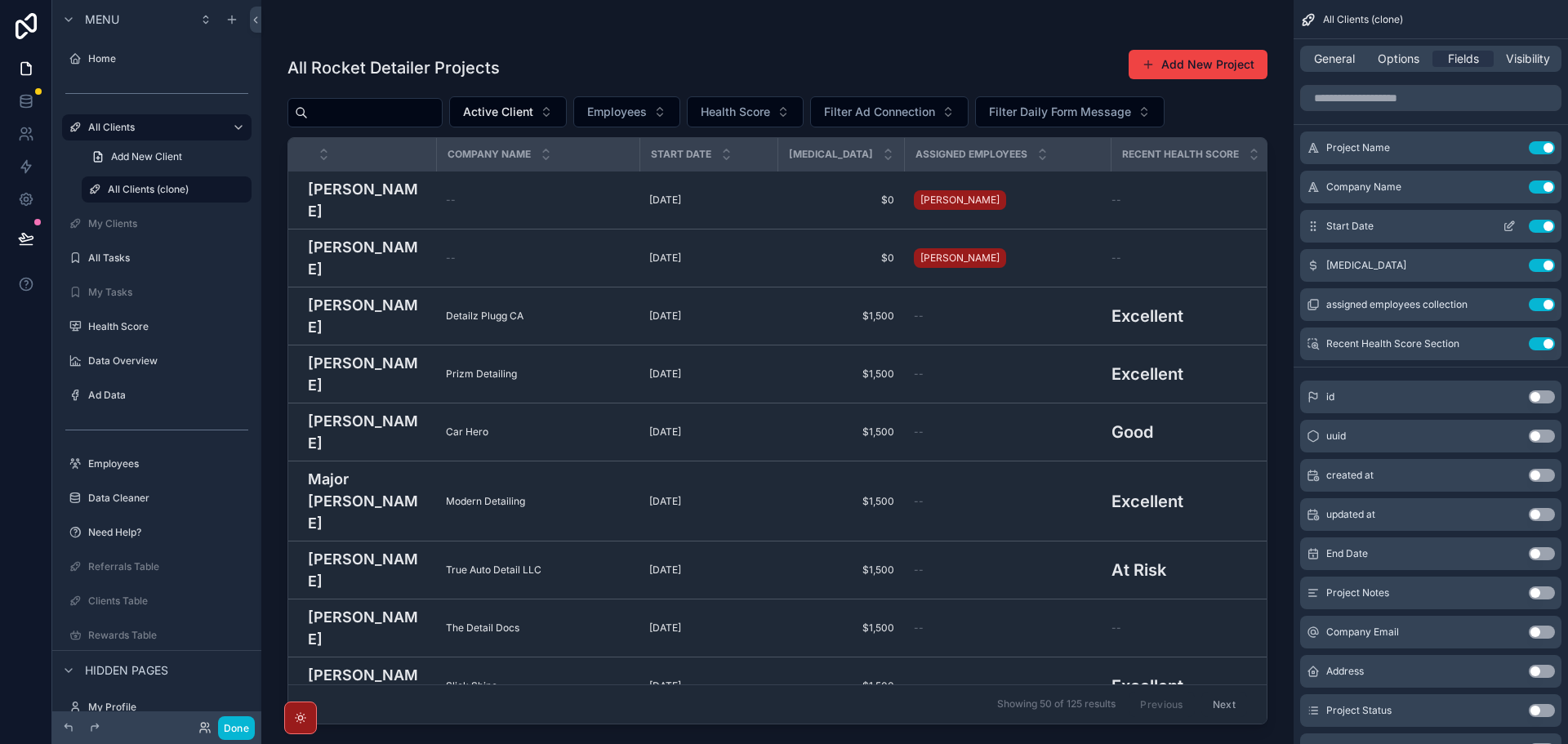
click at [1537, 229] on button "Use setting" at bounding box center [1542, 225] width 26 height 13
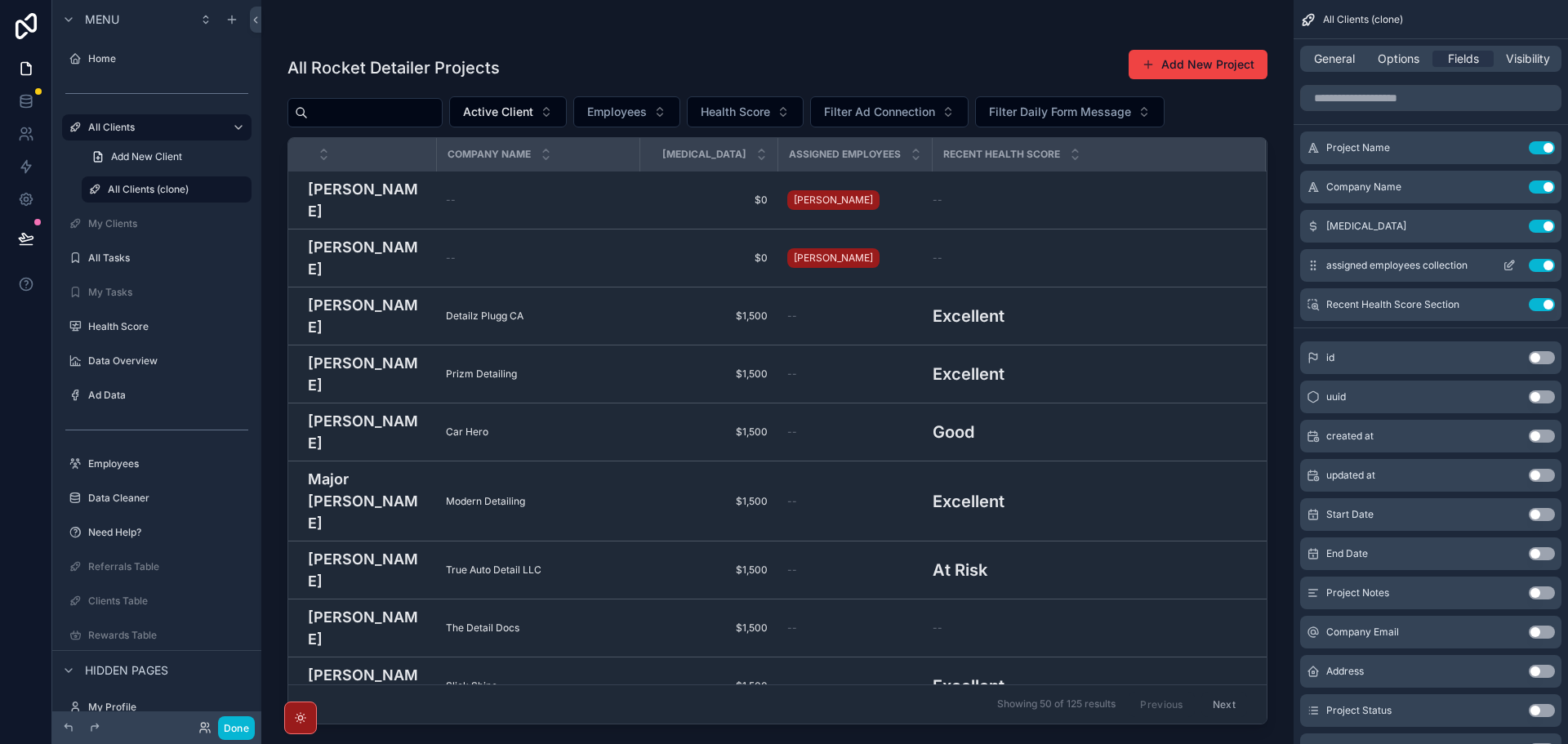
click at [1542, 263] on button "Use setting" at bounding box center [1542, 265] width 26 height 13
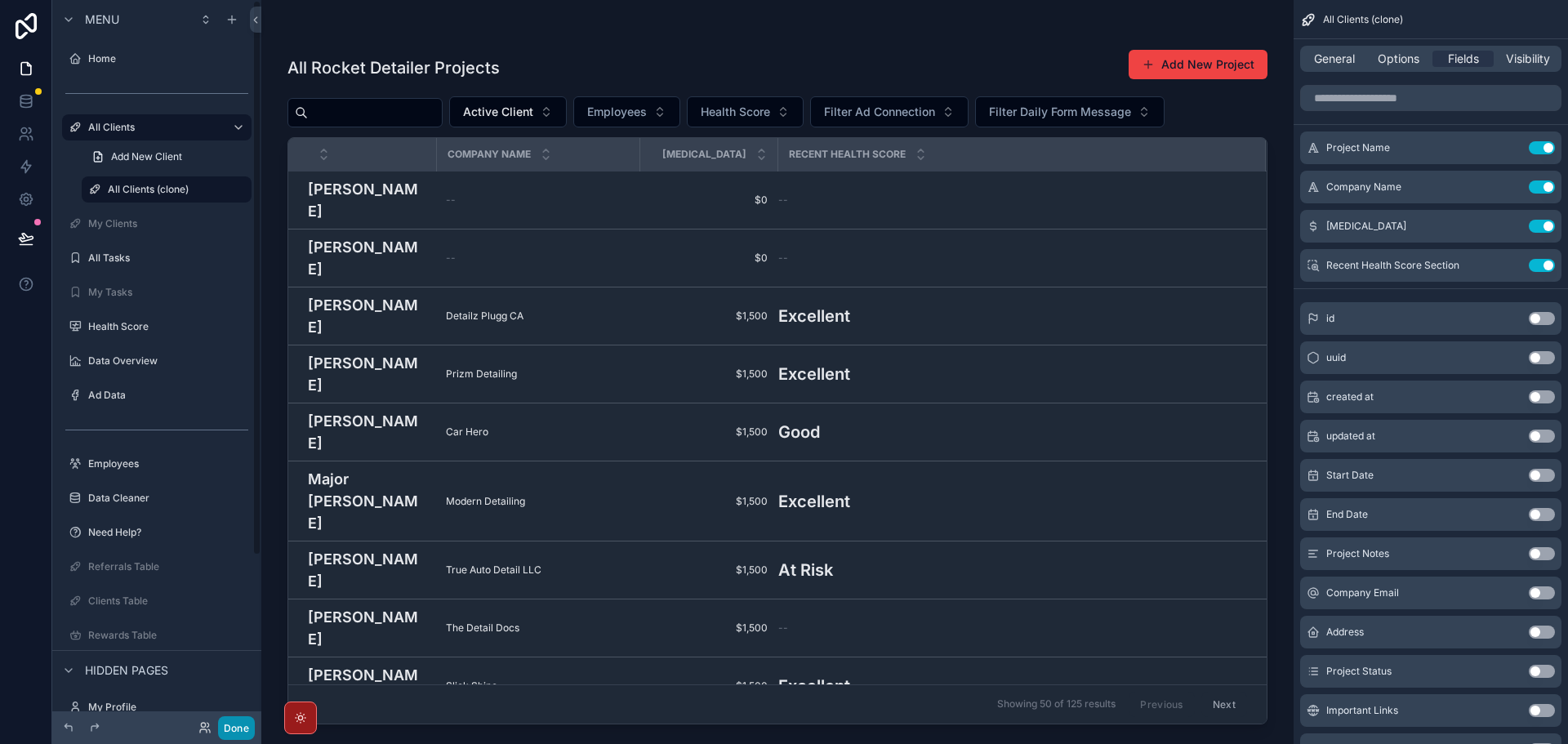
click at [239, 729] on button "Done" at bounding box center [237, 727] width 37 height 24
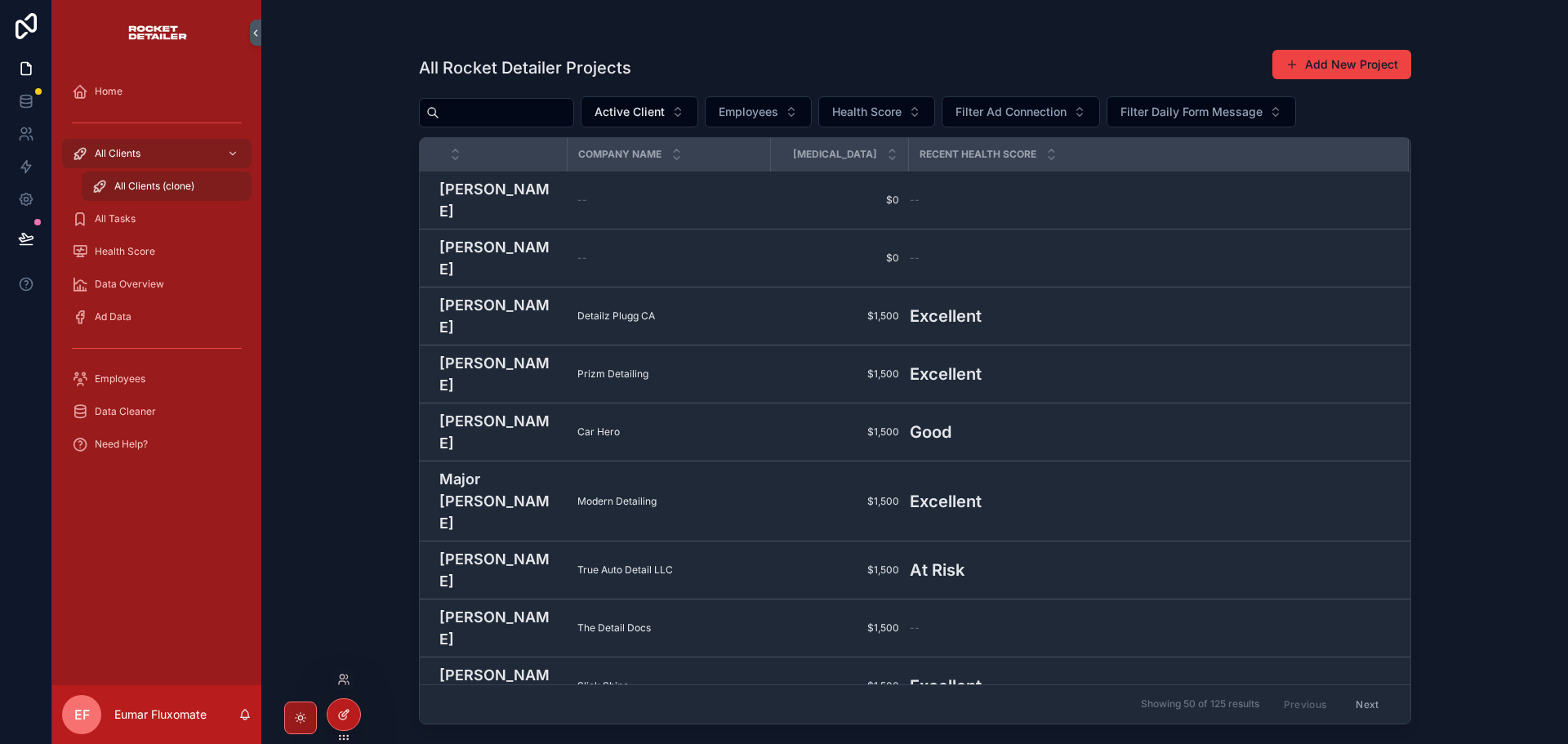
click at [342, 712] on icon at bounding box center [344, 714] width 13 height 13
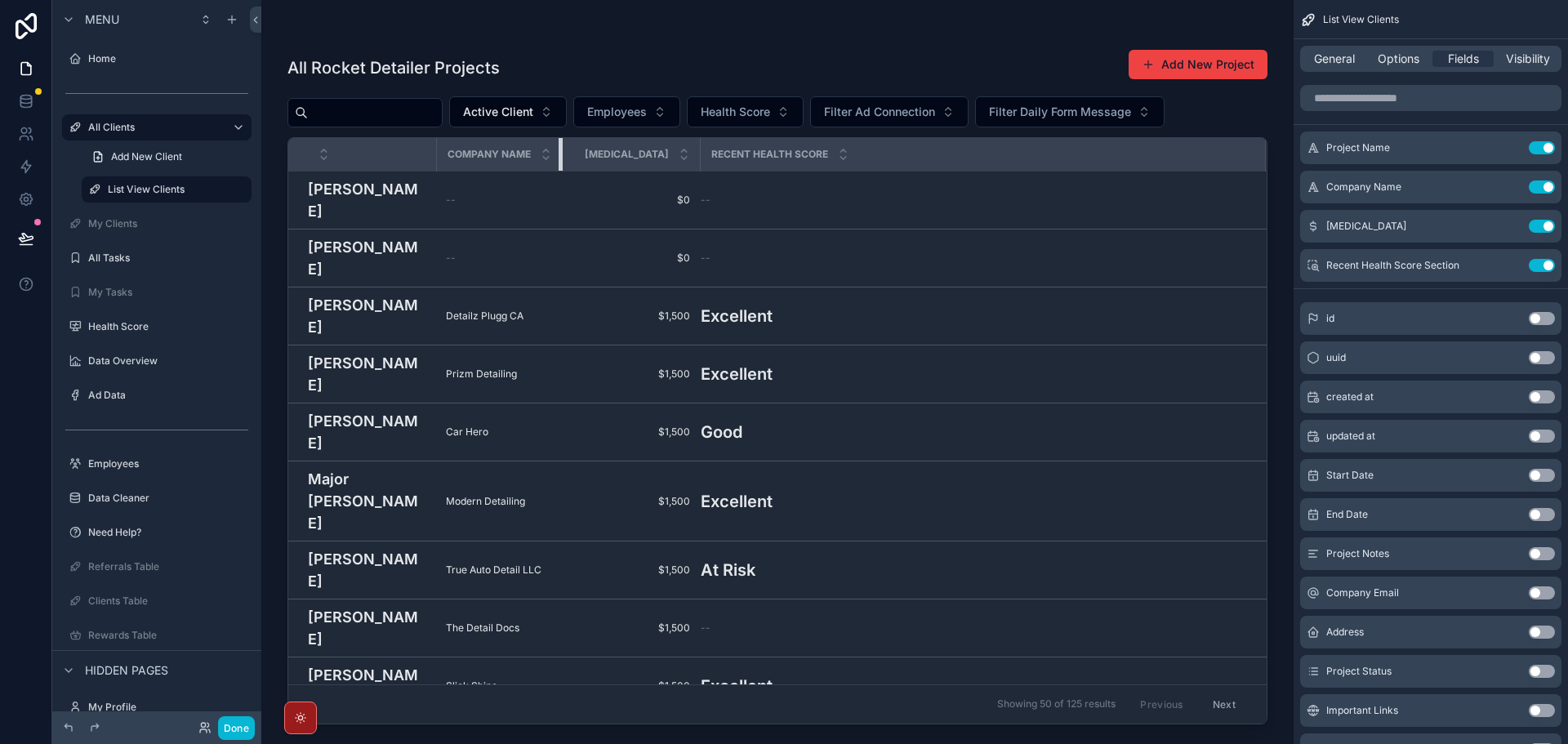
drag, startPoint x: 623, startPoint y: 151, endPoint x: 514, endPoint y: 152, distance: 109.0
click at [514, 152] on th "Company Name" at bounding box center [499, 155] width 126 height 33
drag, startPoint x: 684, startPoint y: 151, endPoint x: 626, endPoint y: 155, distance: 58.1
click at [626, 155] on th "[MEDICAL_DATA]" at bounding box center [625, 155] width 127 height 33
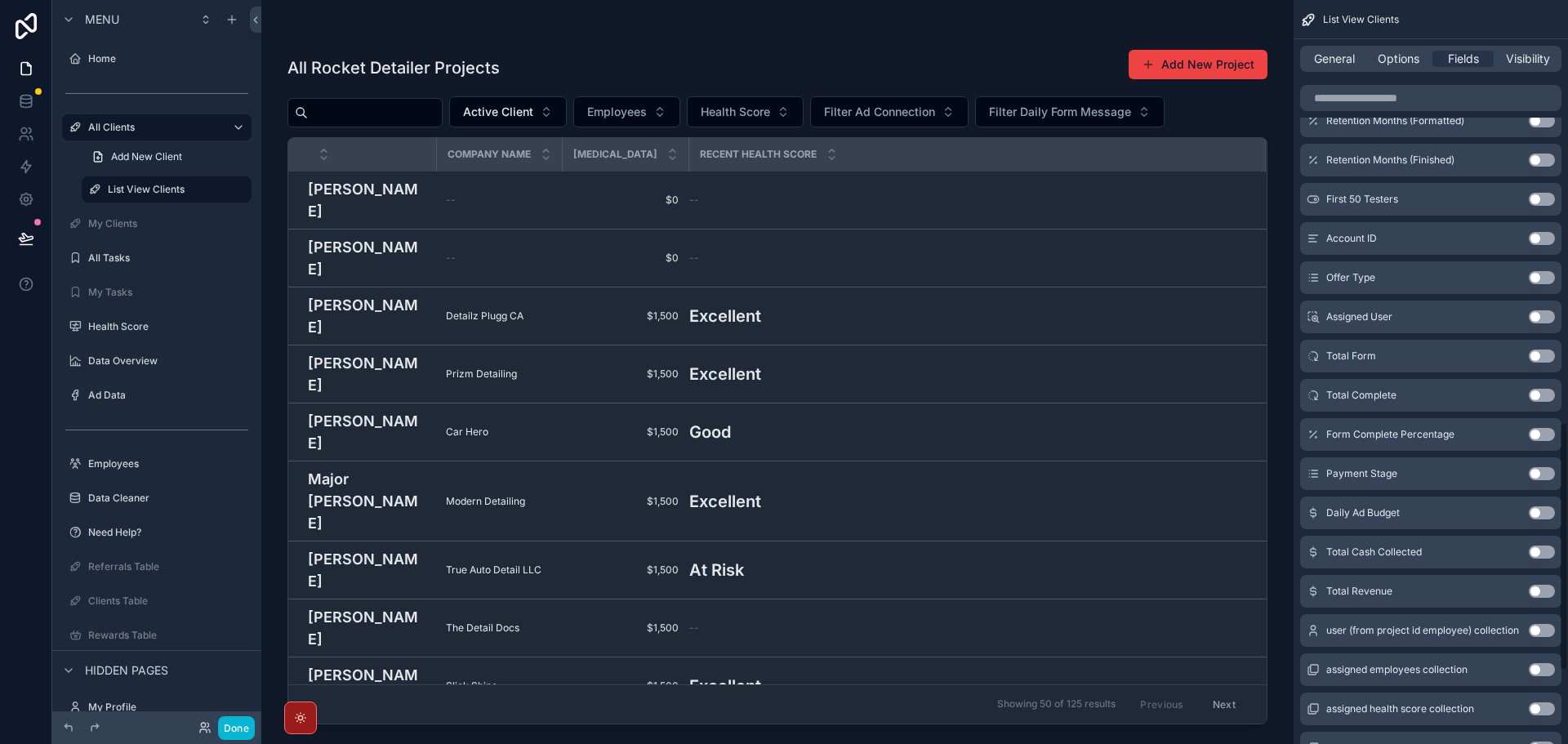
scroll to position [1306, 0]
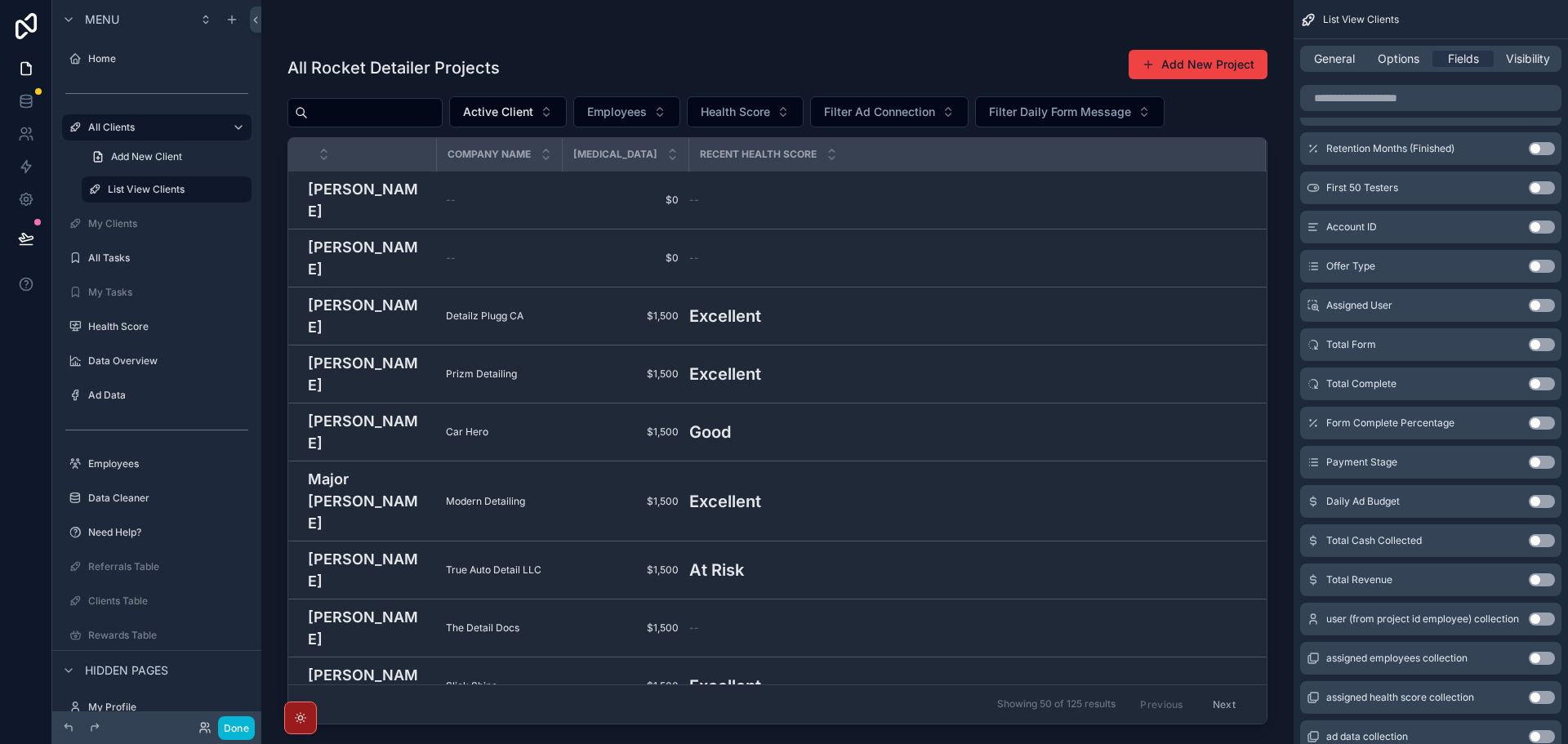
click at [1542, 461] on button "Use setting" at bounding box center [1542, 461] width 26 height 13
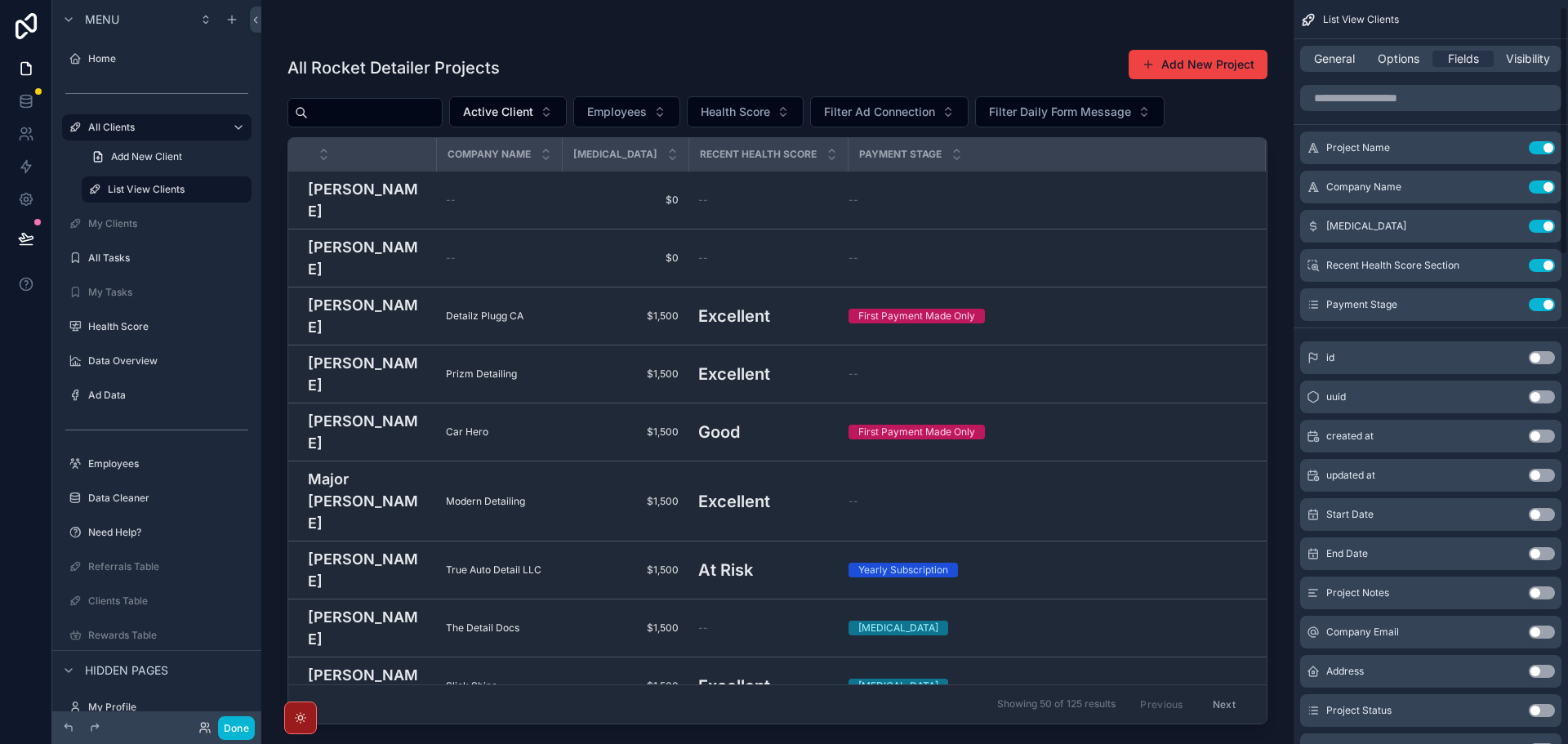
scroll to position [82, 0]
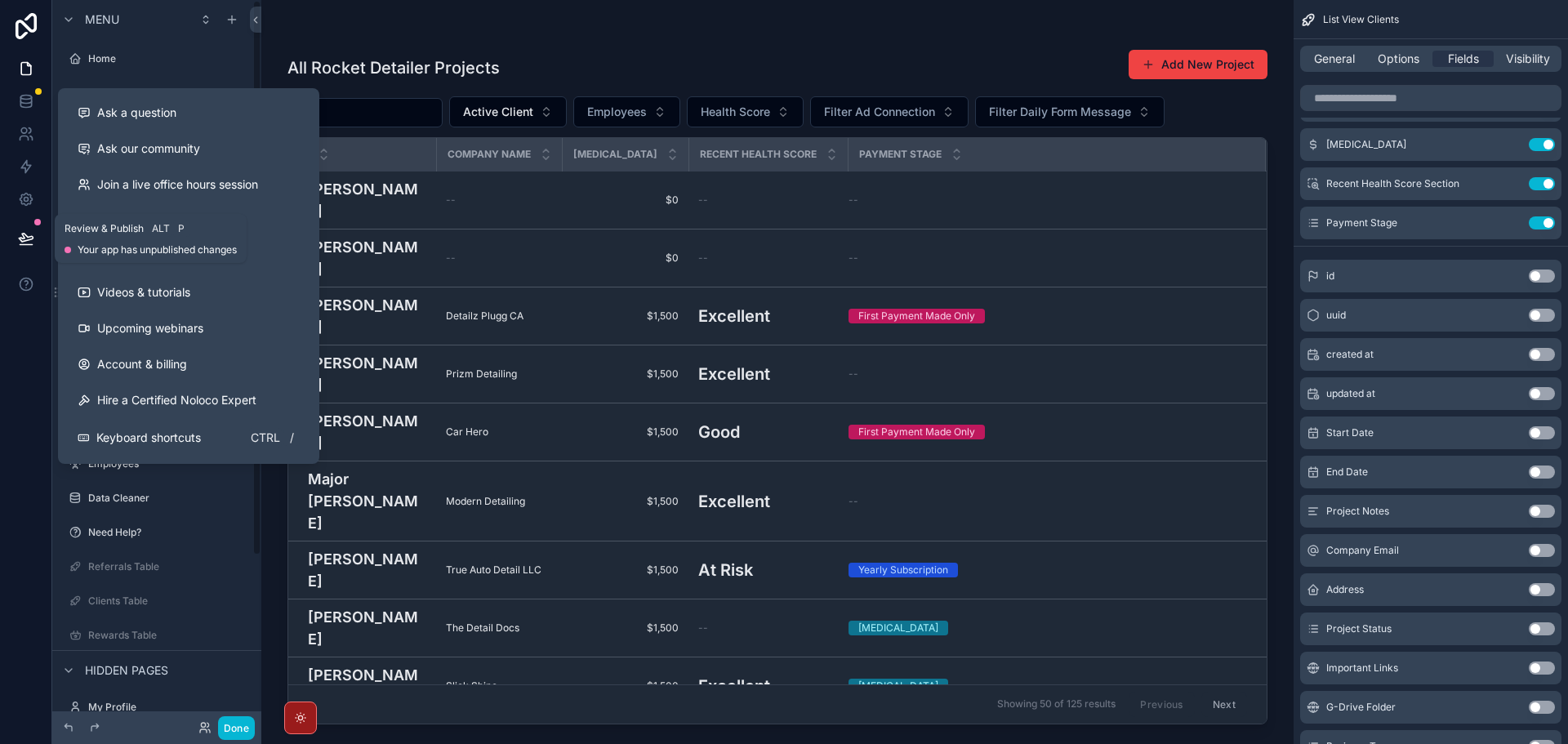
drag, startPoint x: 26, startPoint y: 242, endPoint x: 92, endPoint y: 289, distance: 81.0
click at [26, 242] on icon at bounding box center [26, 238] width 17 height 17
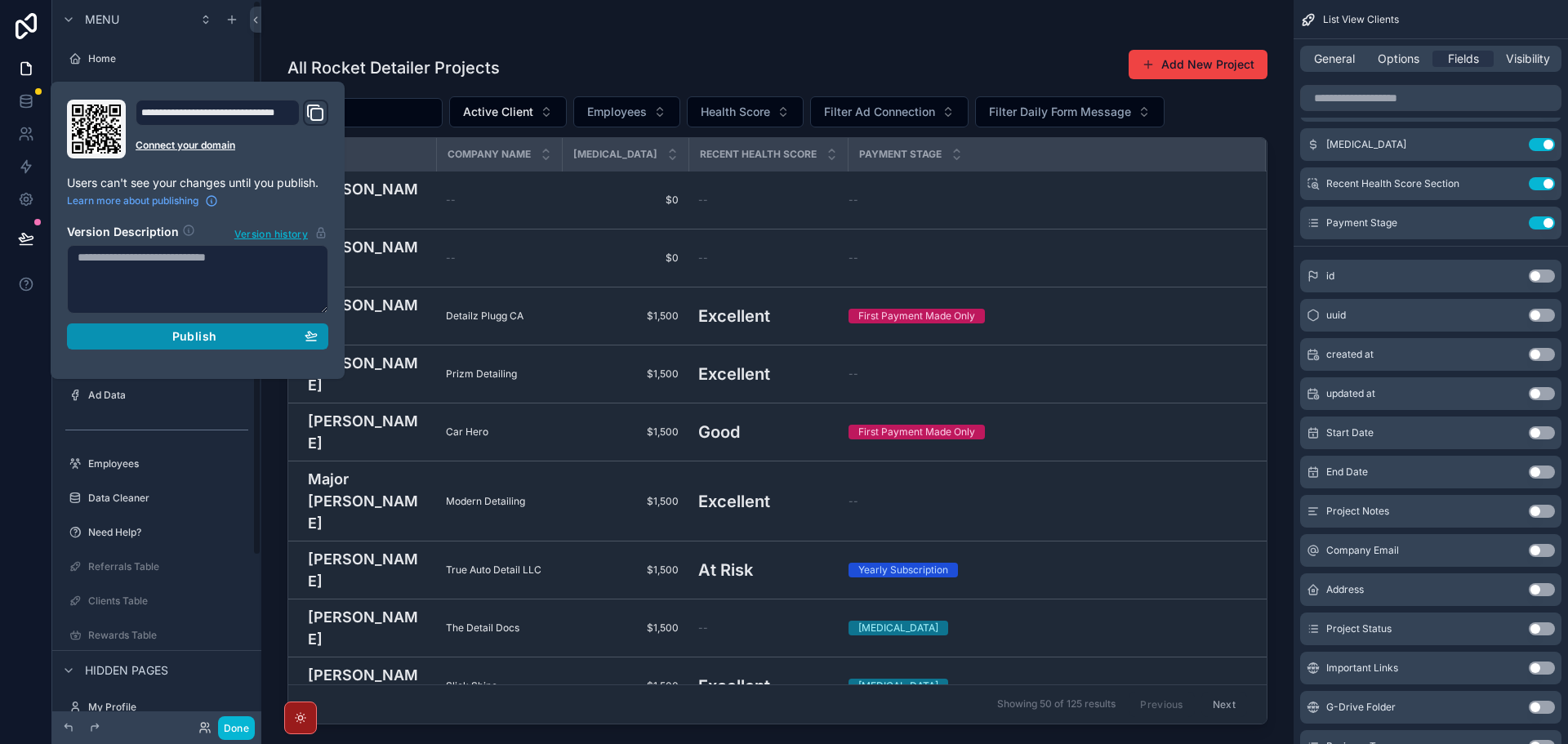
click at [129, 331] on div "Publish" at bounding box center [197, 336] width 240 height 15
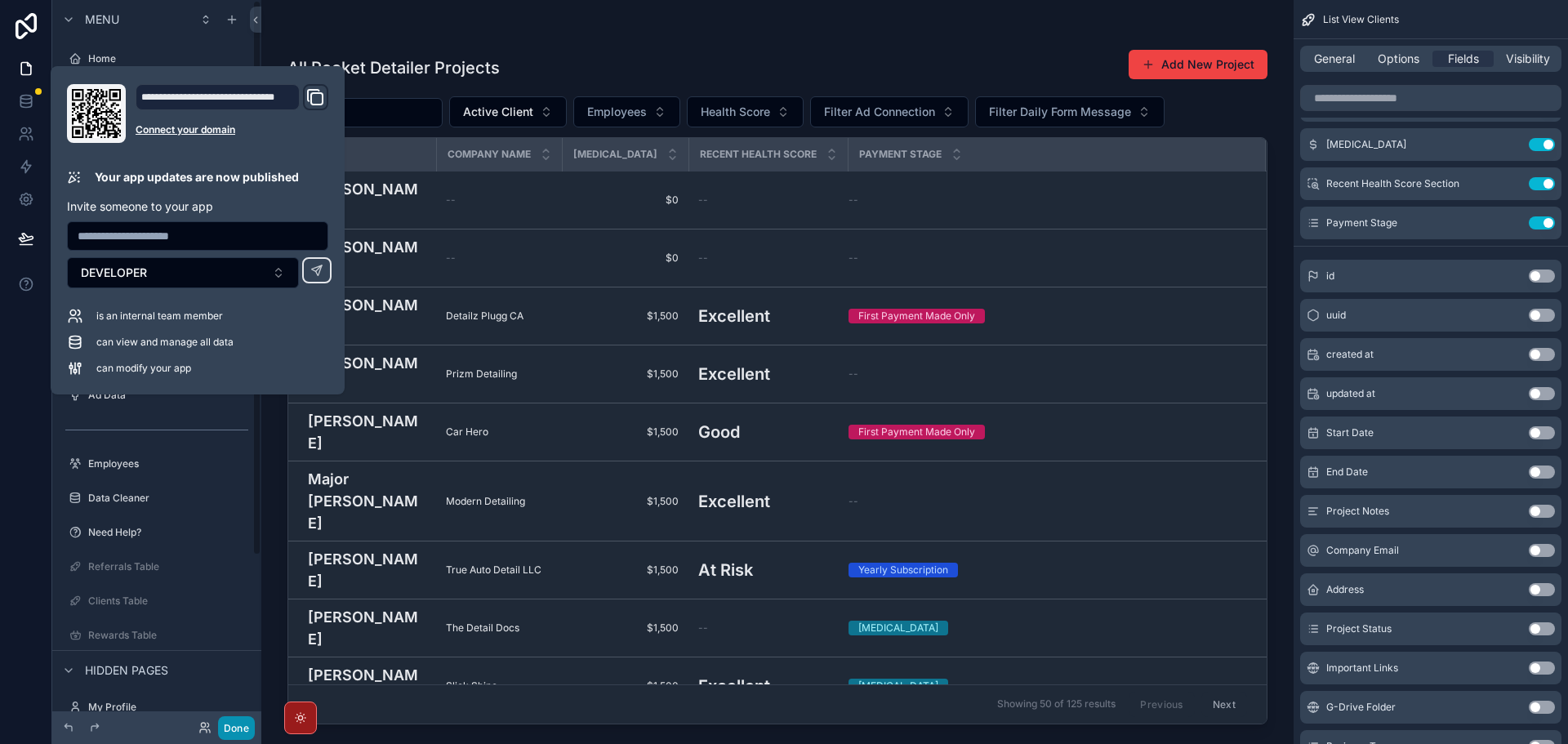
click at [229, 727] on button "Done" at bounding box center [237, 727] width 37 height 24
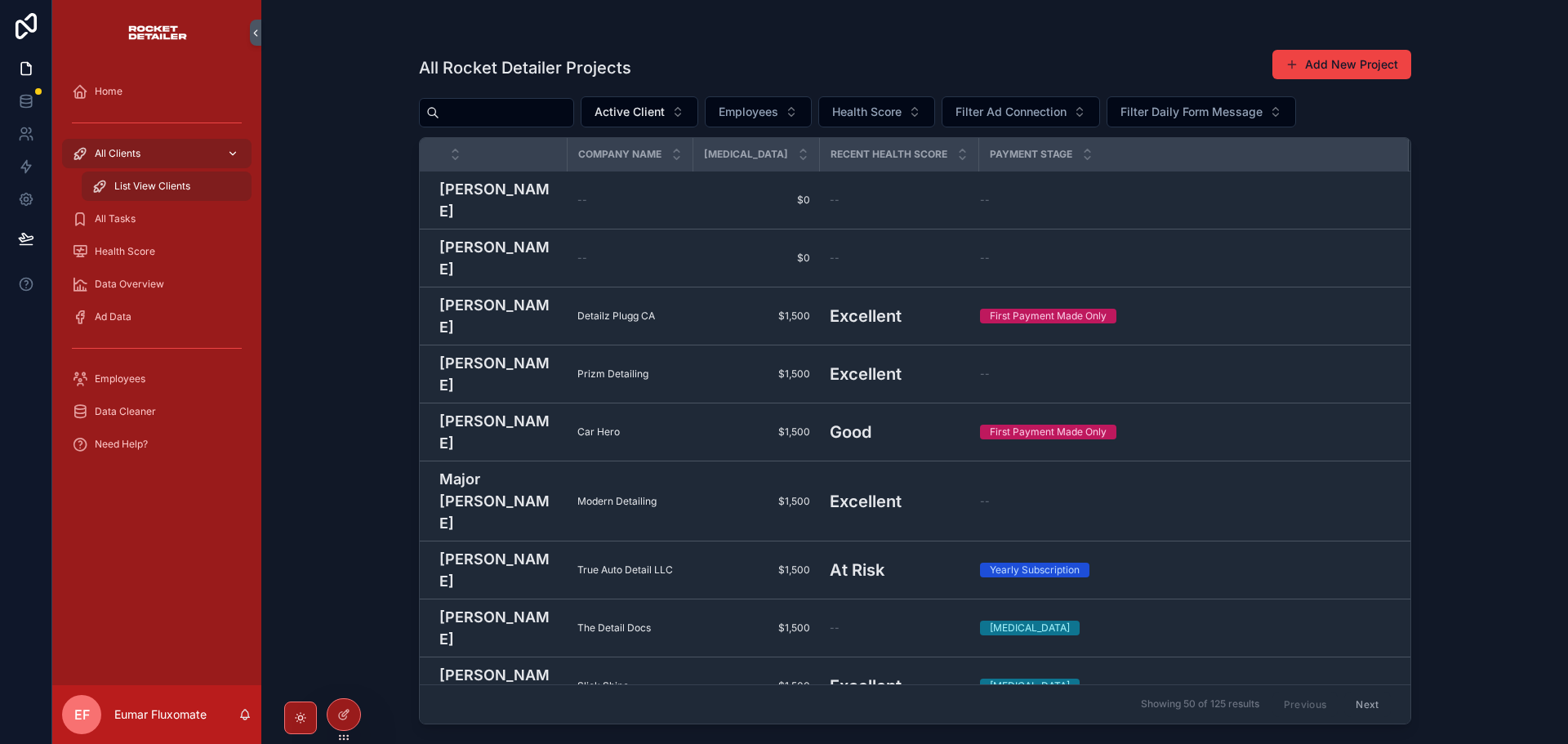
click at [152, 151] on div "All Clients" at bounding box center [157, 153] width 170 height 26
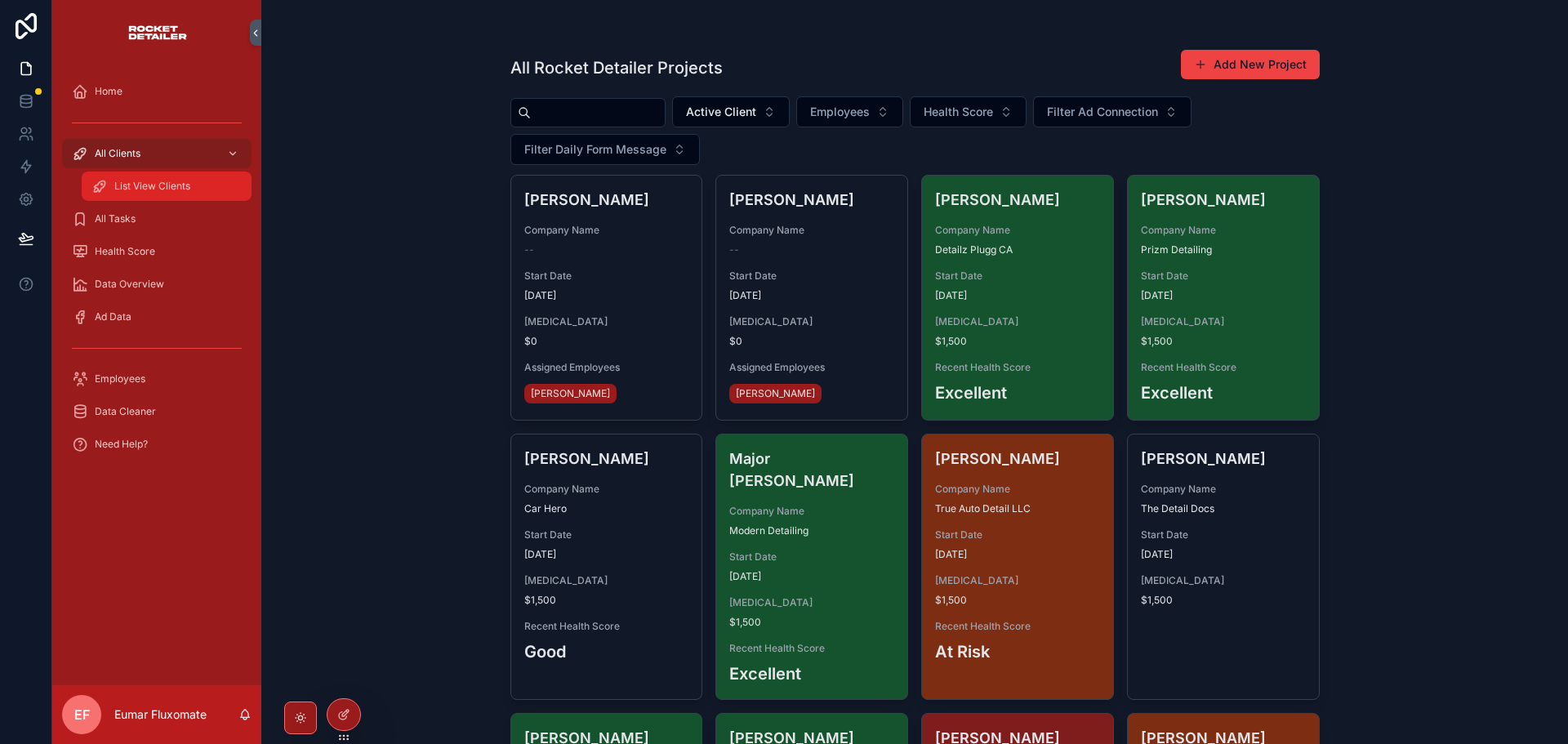
click at [184, 185] on span "List View Clients" at bounding box center [152, 186] width 76 height 13
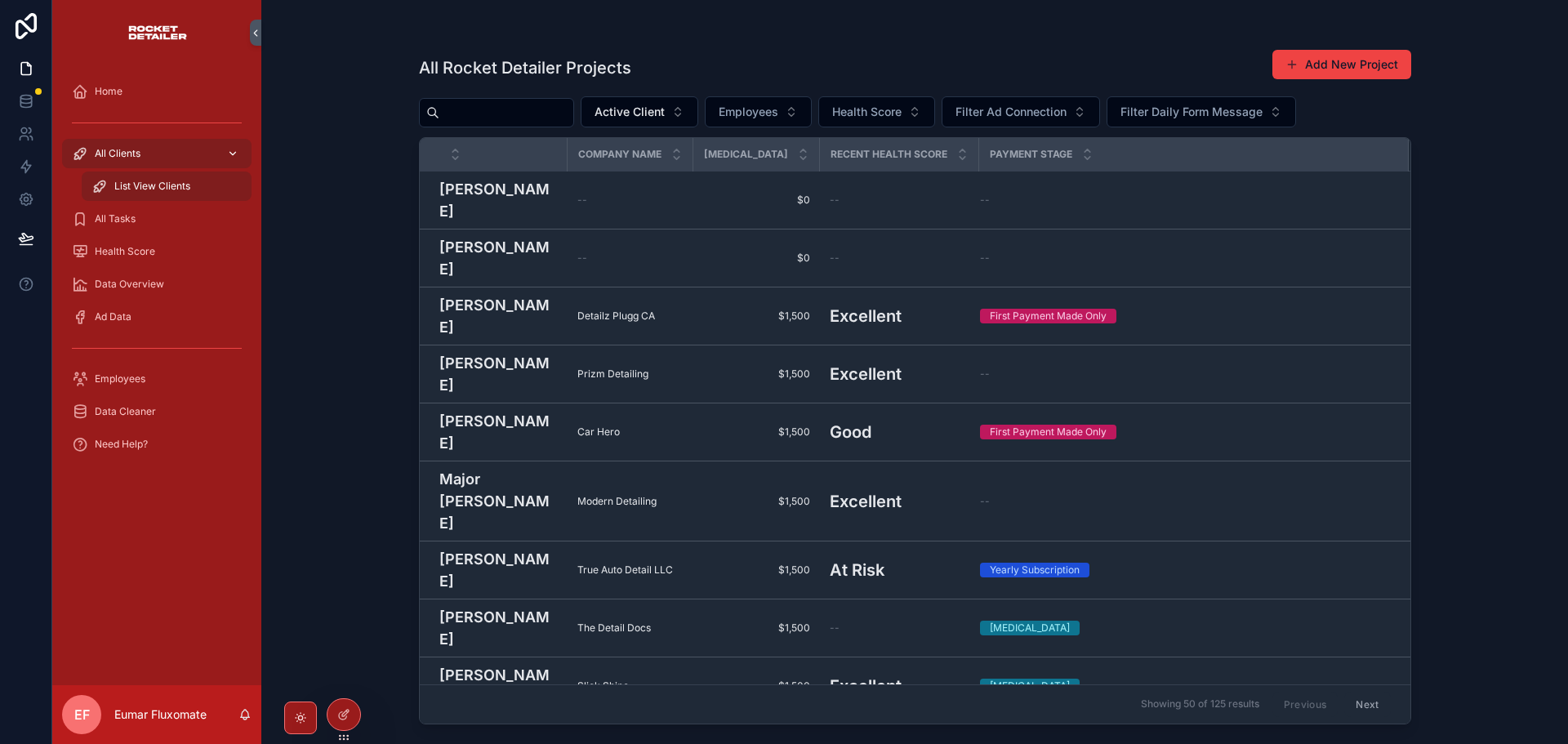
click at [191, 160] on div "All Clients" at bounding box center [157, 153] width 170 height 26
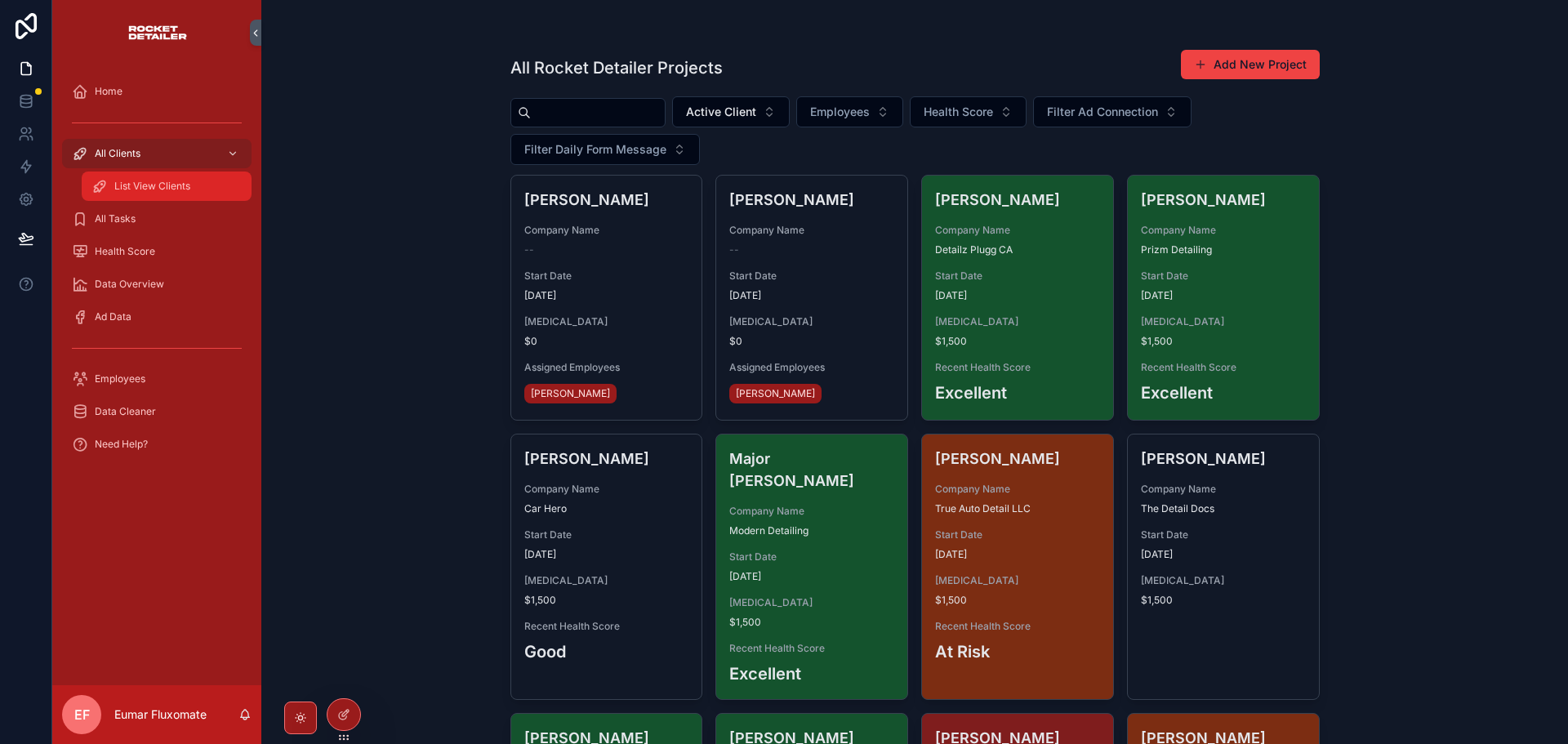
click at [186, 196] on div "List View Clients" at bounding box center [166, 187] width 151 height 26
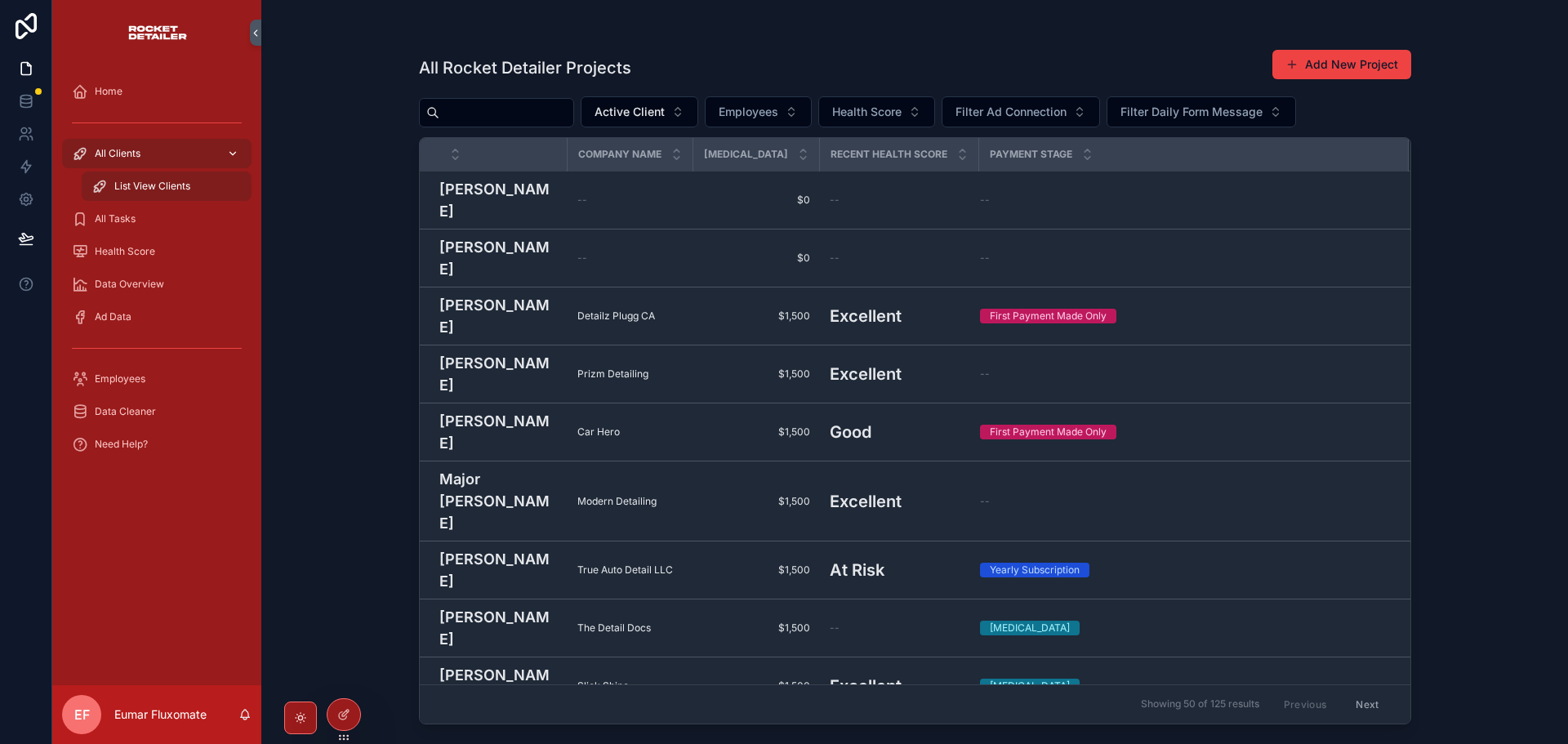
click at [187, 151] on div "All Clients" at bounding box center [157, 153] width 170 height 26
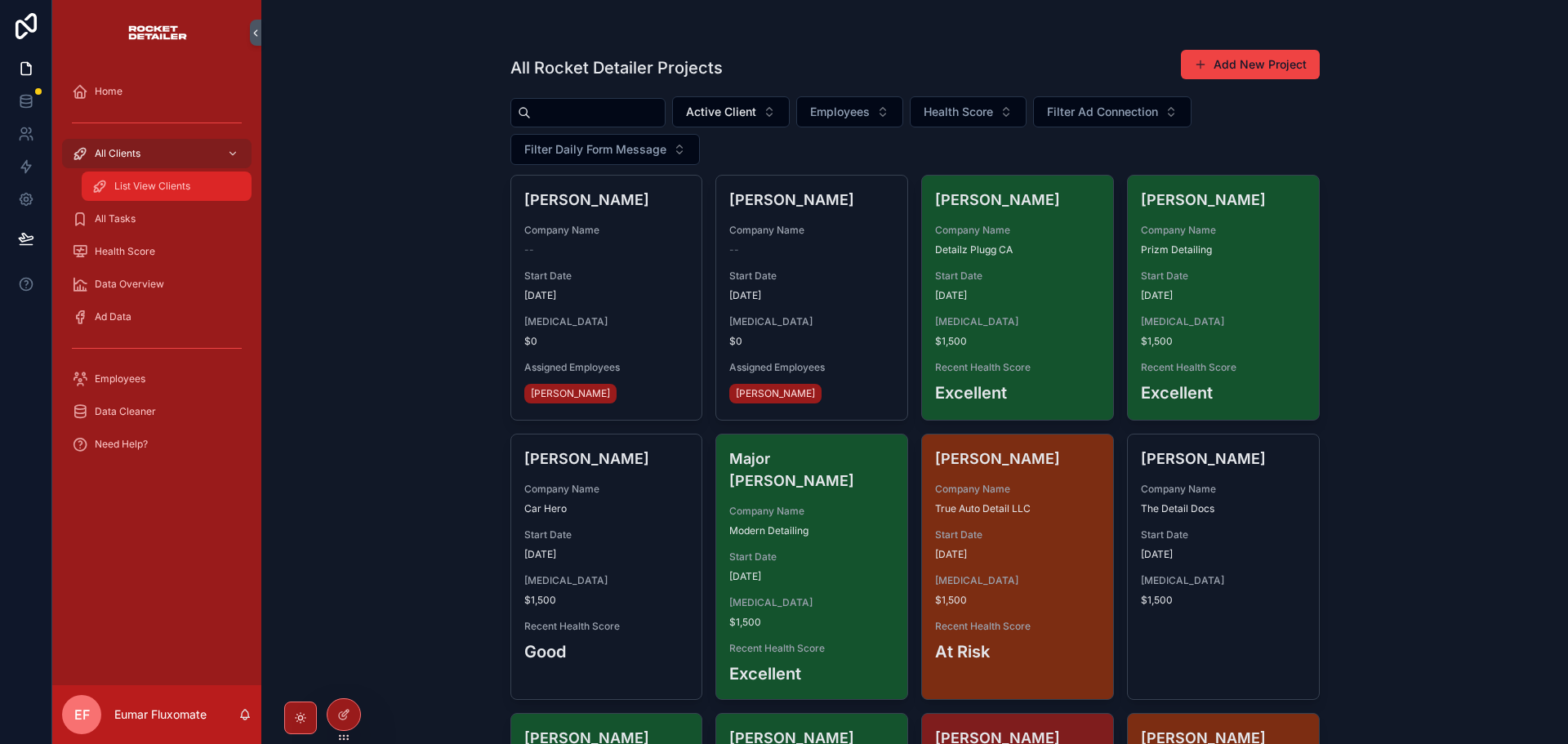
click at [191, 188] on div "List View Clients" at bounding box center [166, 187] width 151 height 26
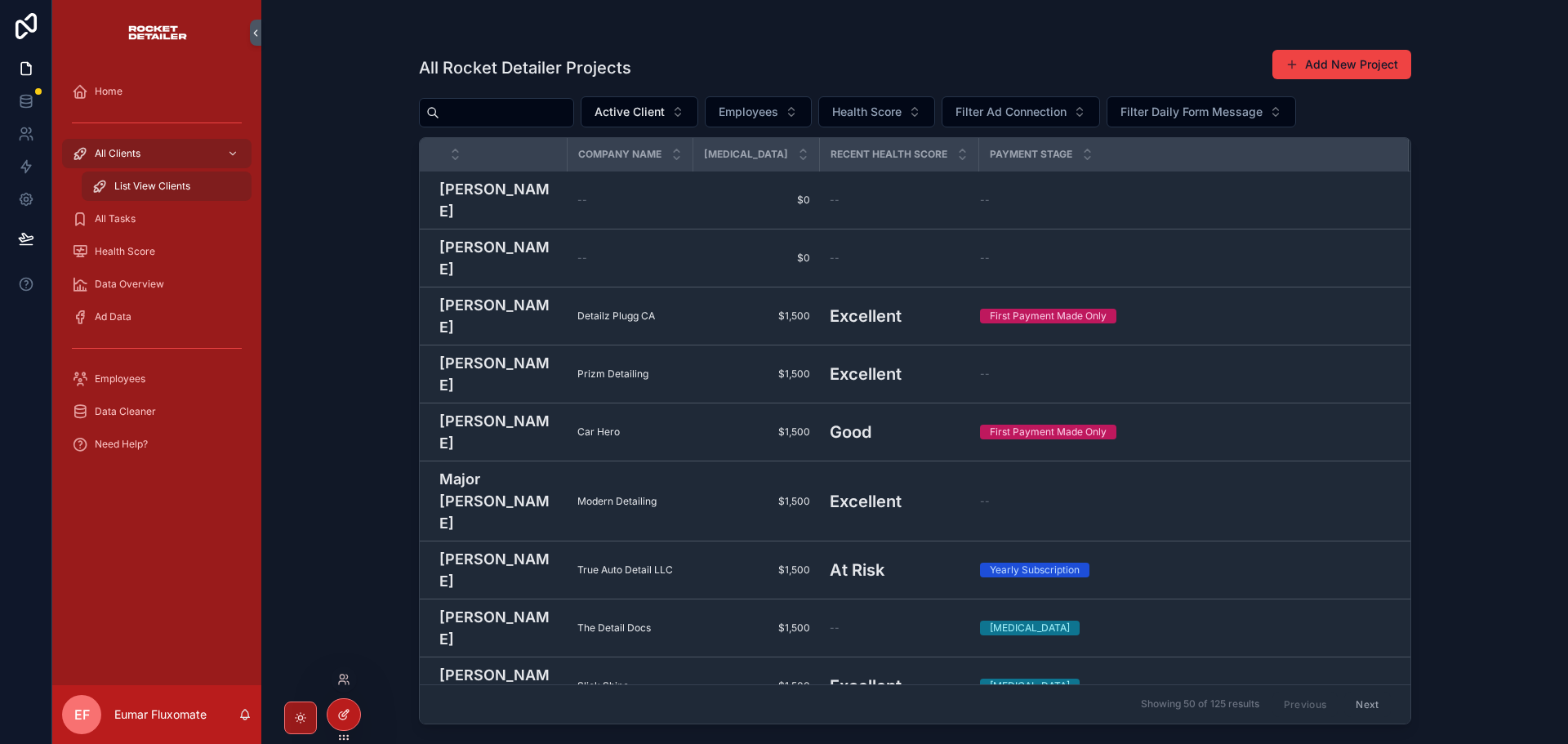
click at [332, 709] on div at bounding box center [344, 714] width 33 height 31
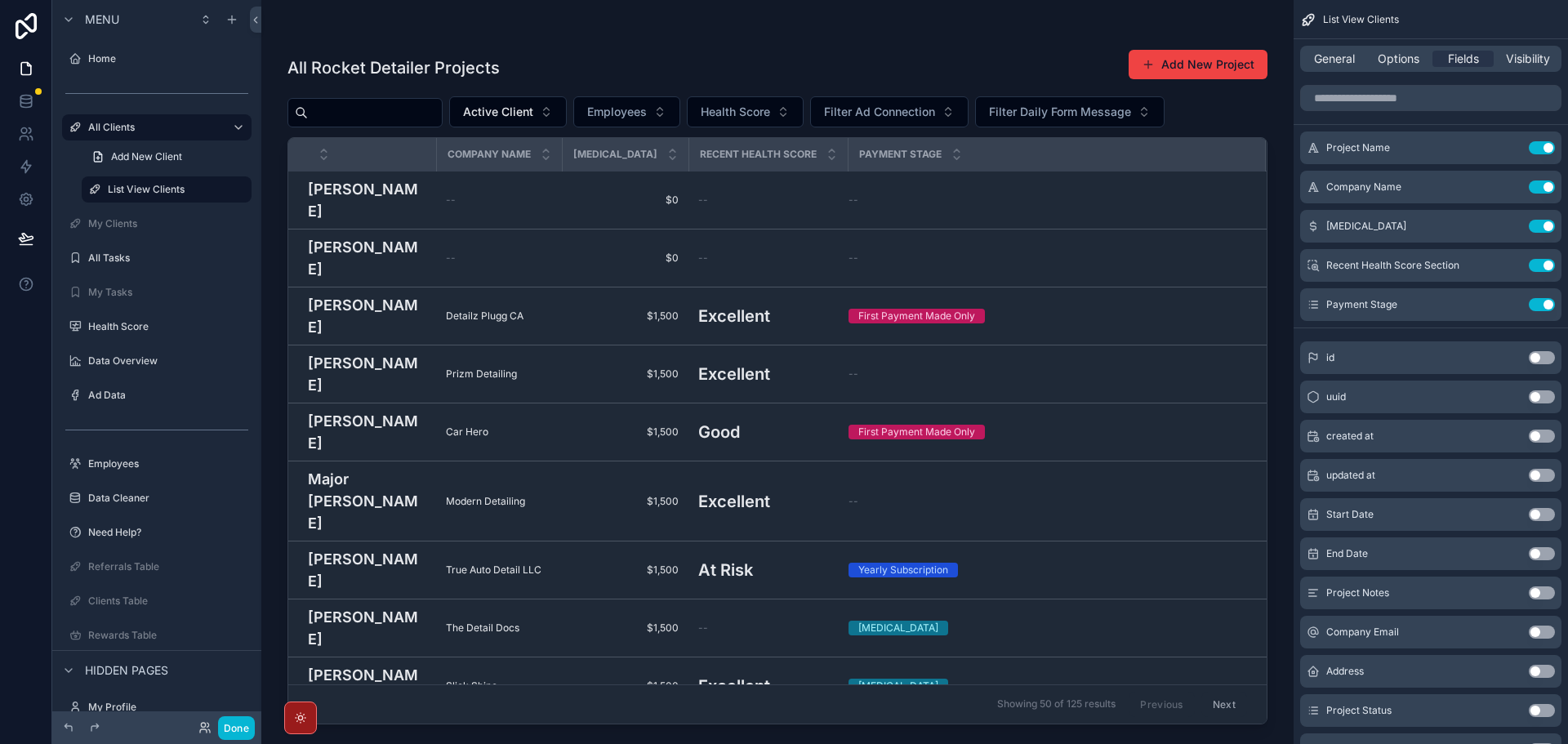
click at [1143, 185] on div "scrollable content" at bounding box center [778, 362] width 1032 height 724
click at [1335, 56] on span "General" at bounding box center [1335, 58] width 41 height 17
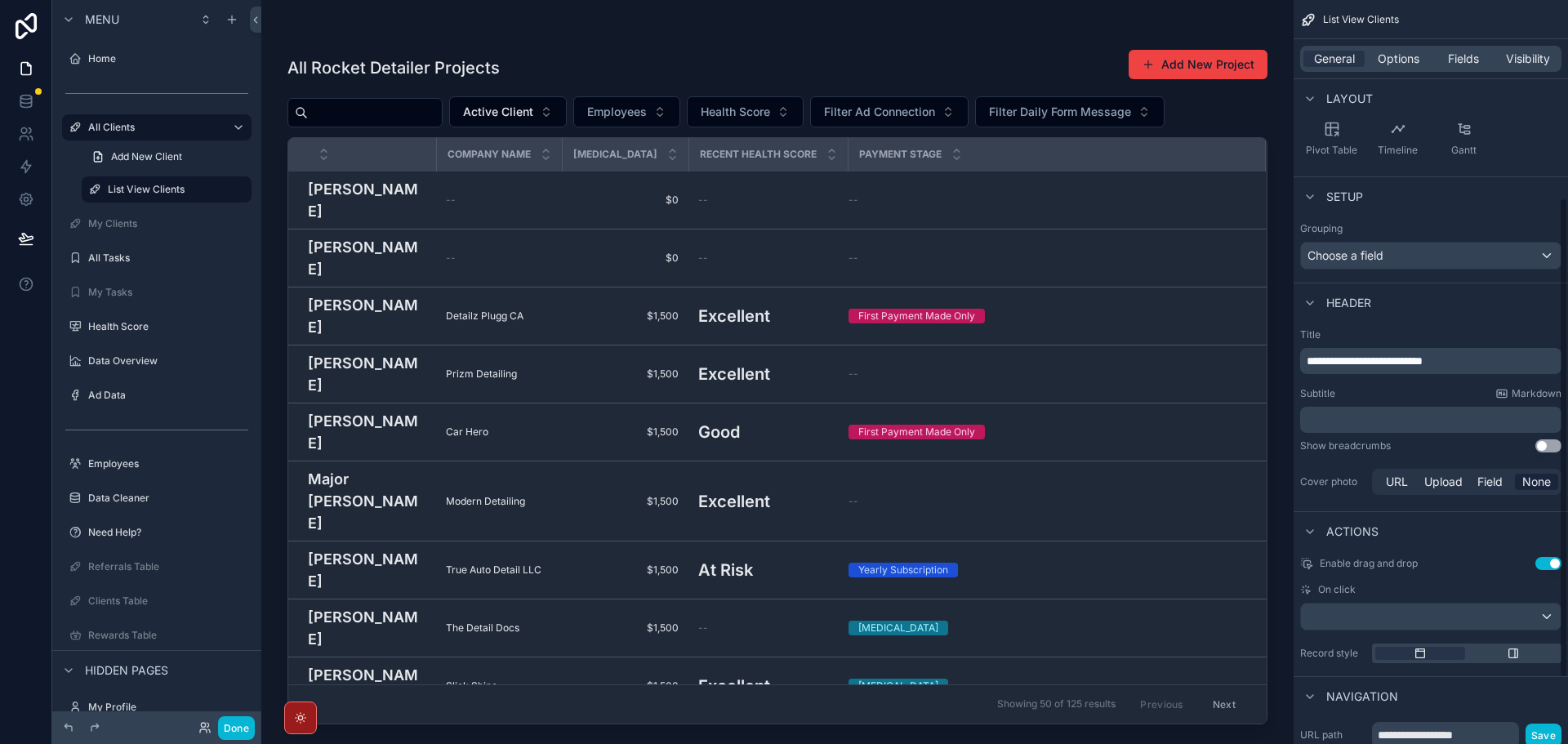
scroll to position [408, 0]
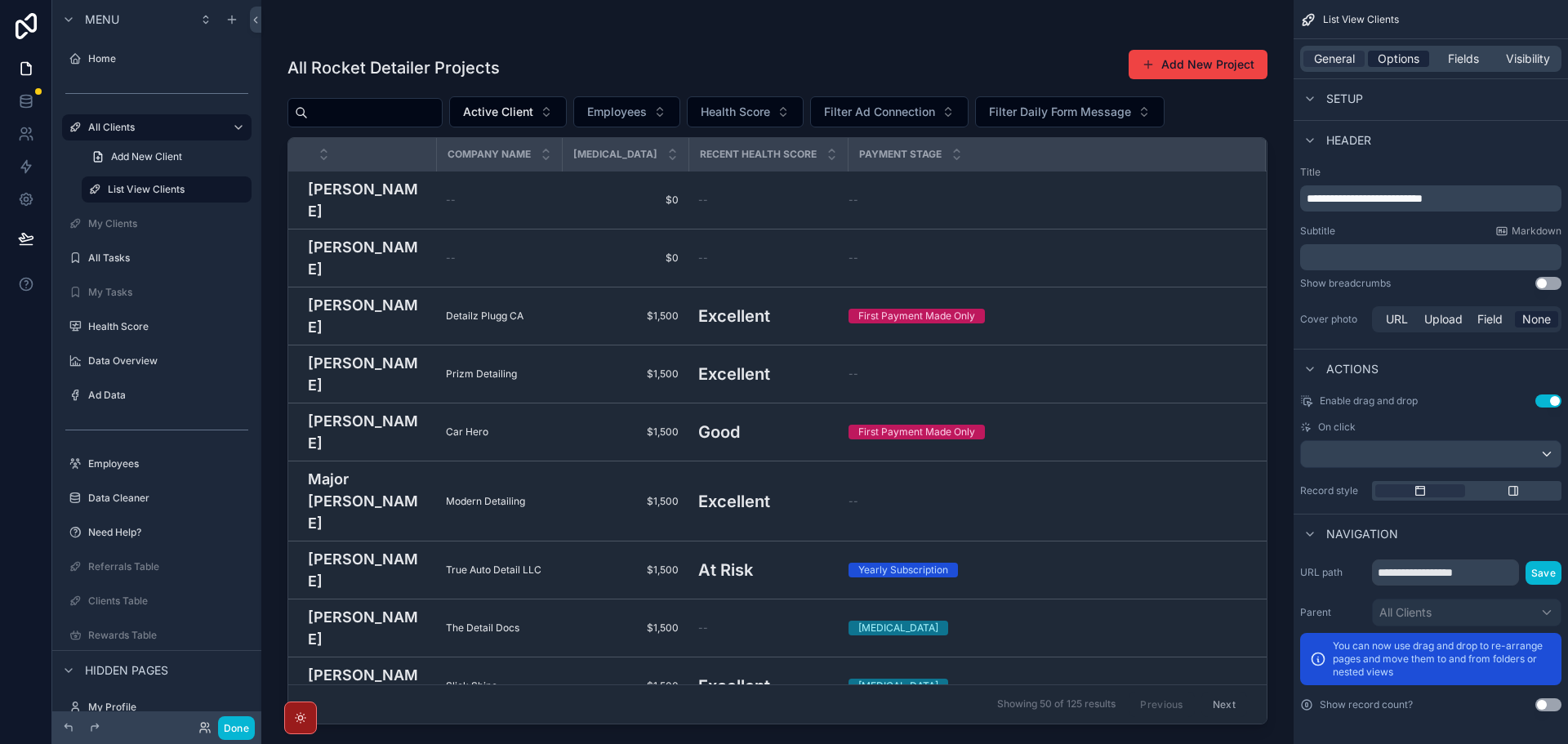
click at [1394, 53] on span "Options" at bounding box center [1398, 58] width 41 height 17
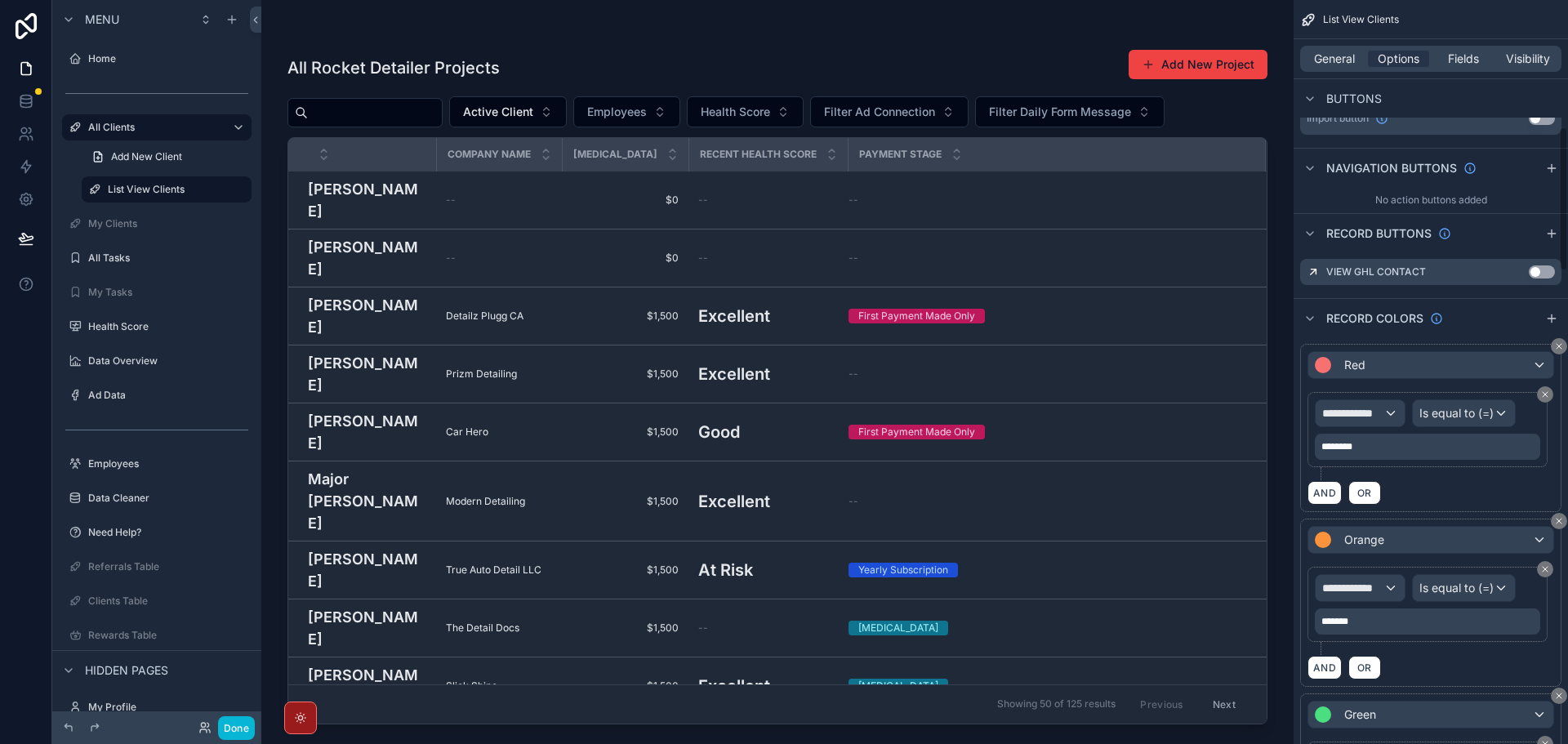
scroll to position [652, 0]
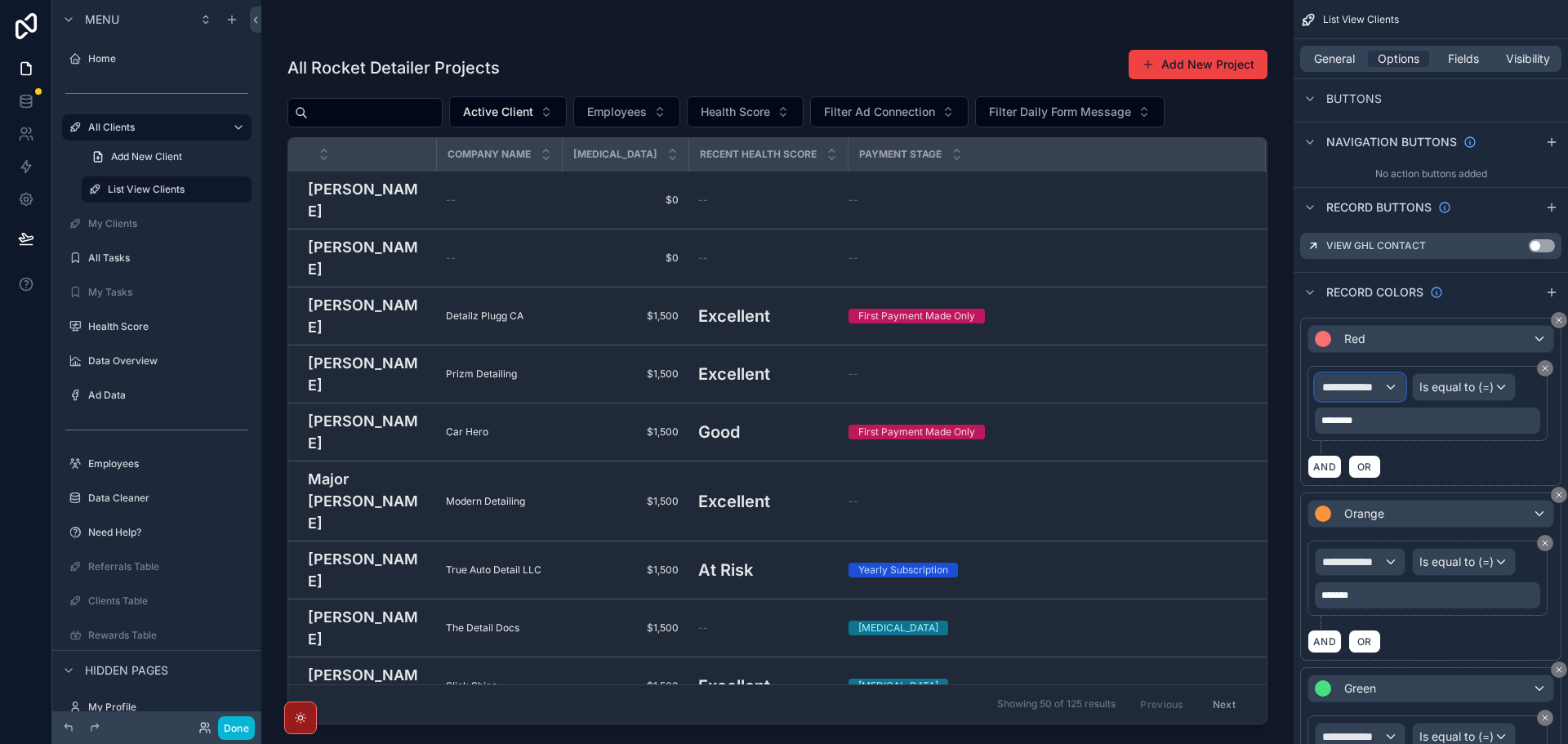
click at [1385, 388] on div "**********" at bounding box center [1360, 387] width 89 height 26
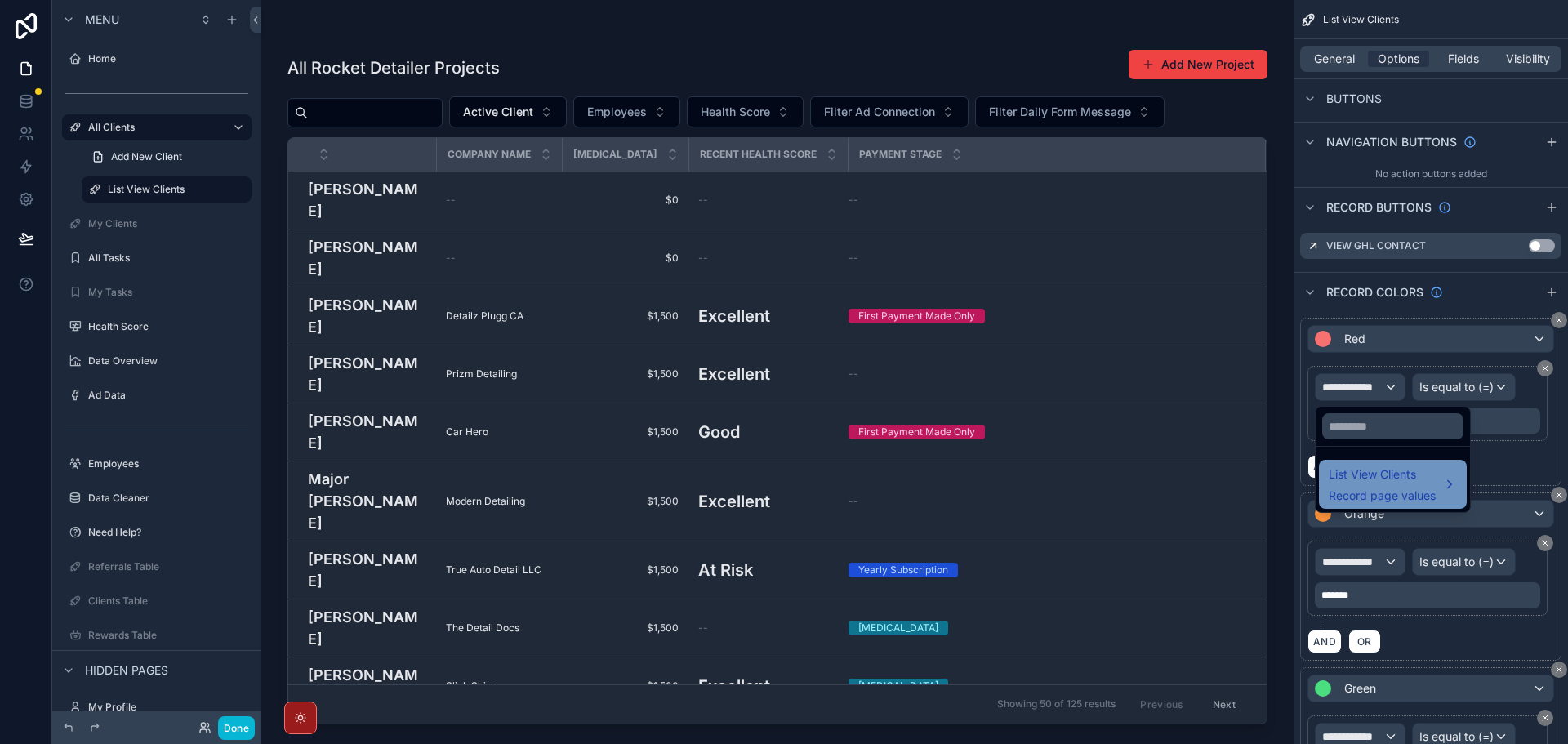
click at [1376, 481] on span "List View Clients" at bounding box center [1381, 475] width 107 height 19
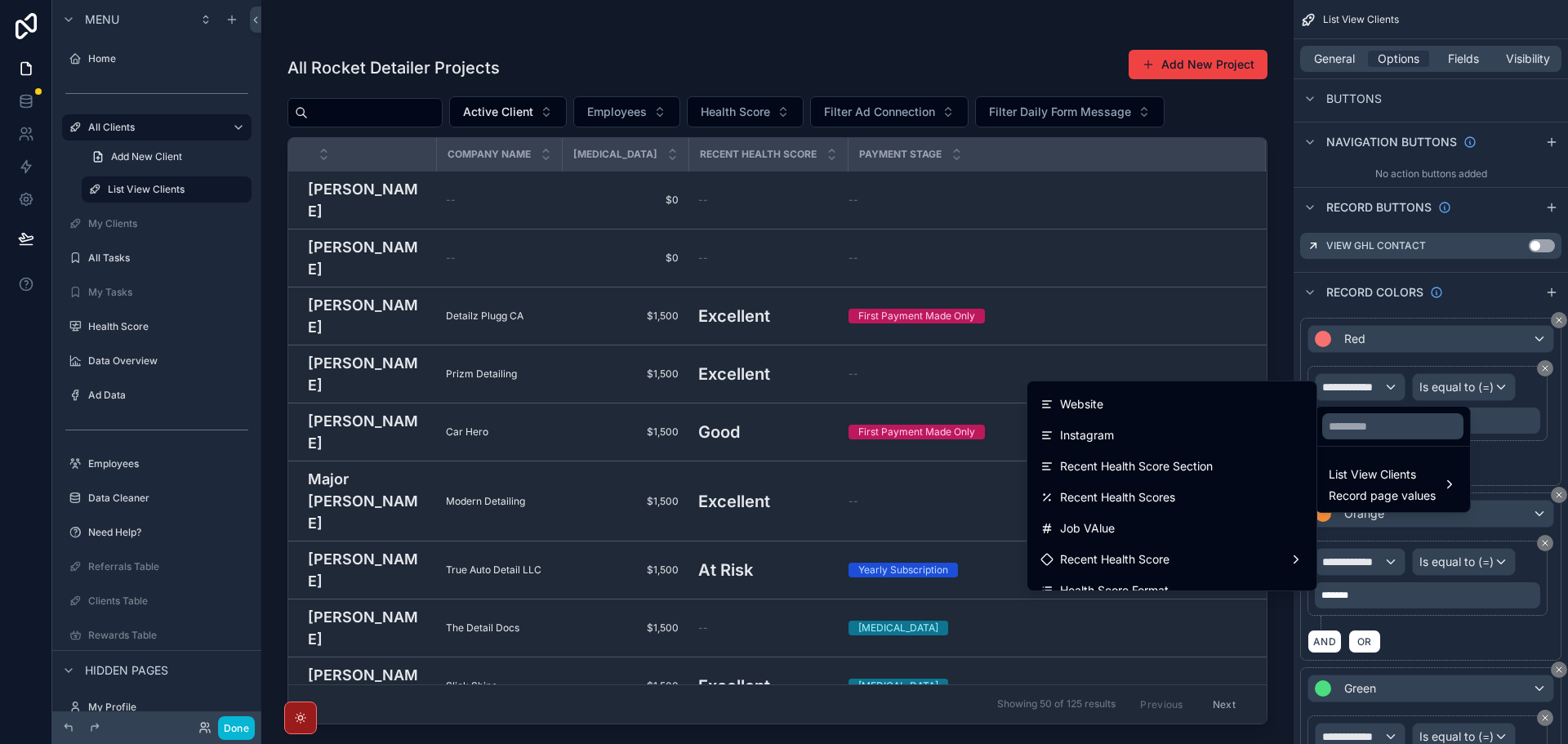
scroll to position [571, 0]
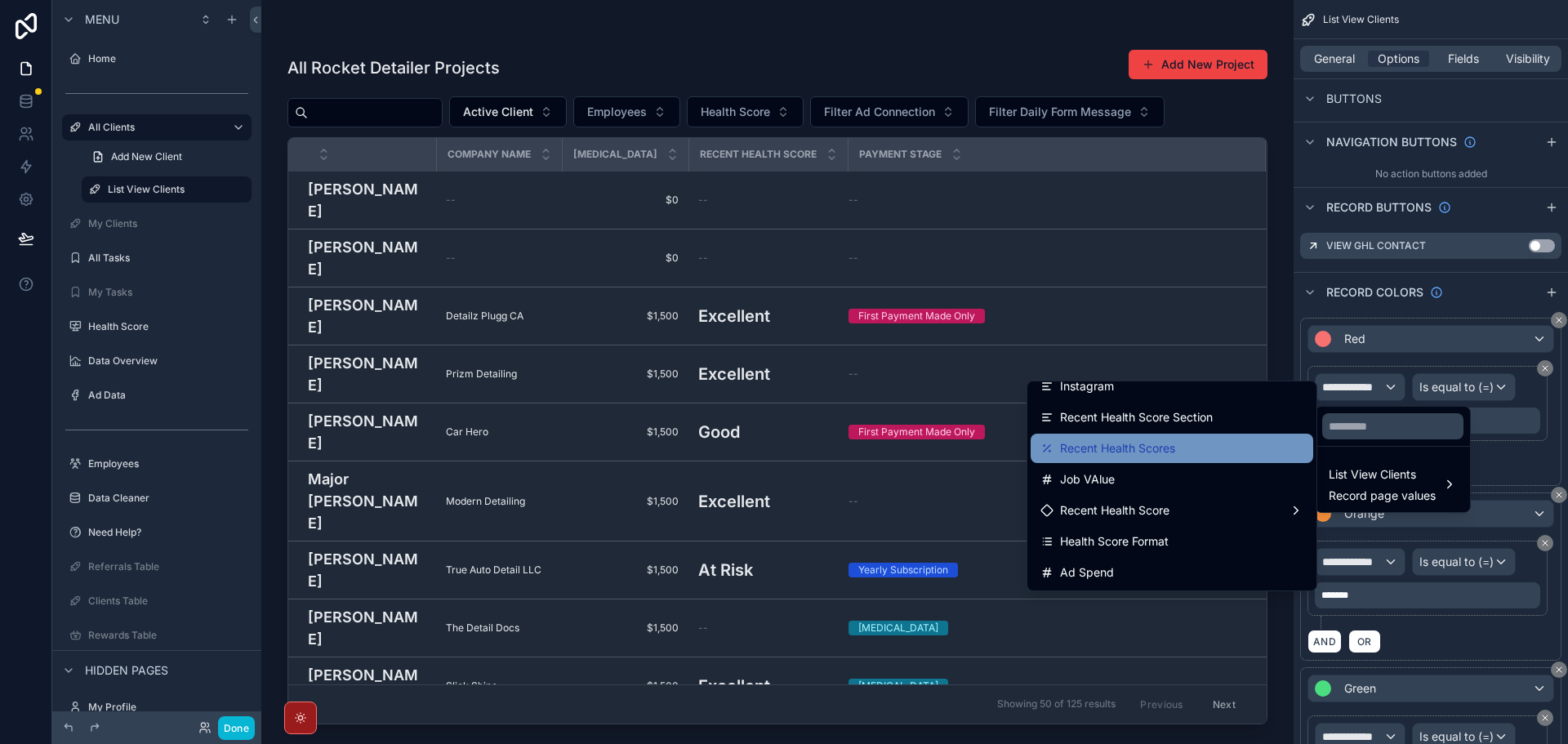
click at [1189, 450] on div "Recent Health Scores" at bounding box center [1172, 448] width 263 height 19
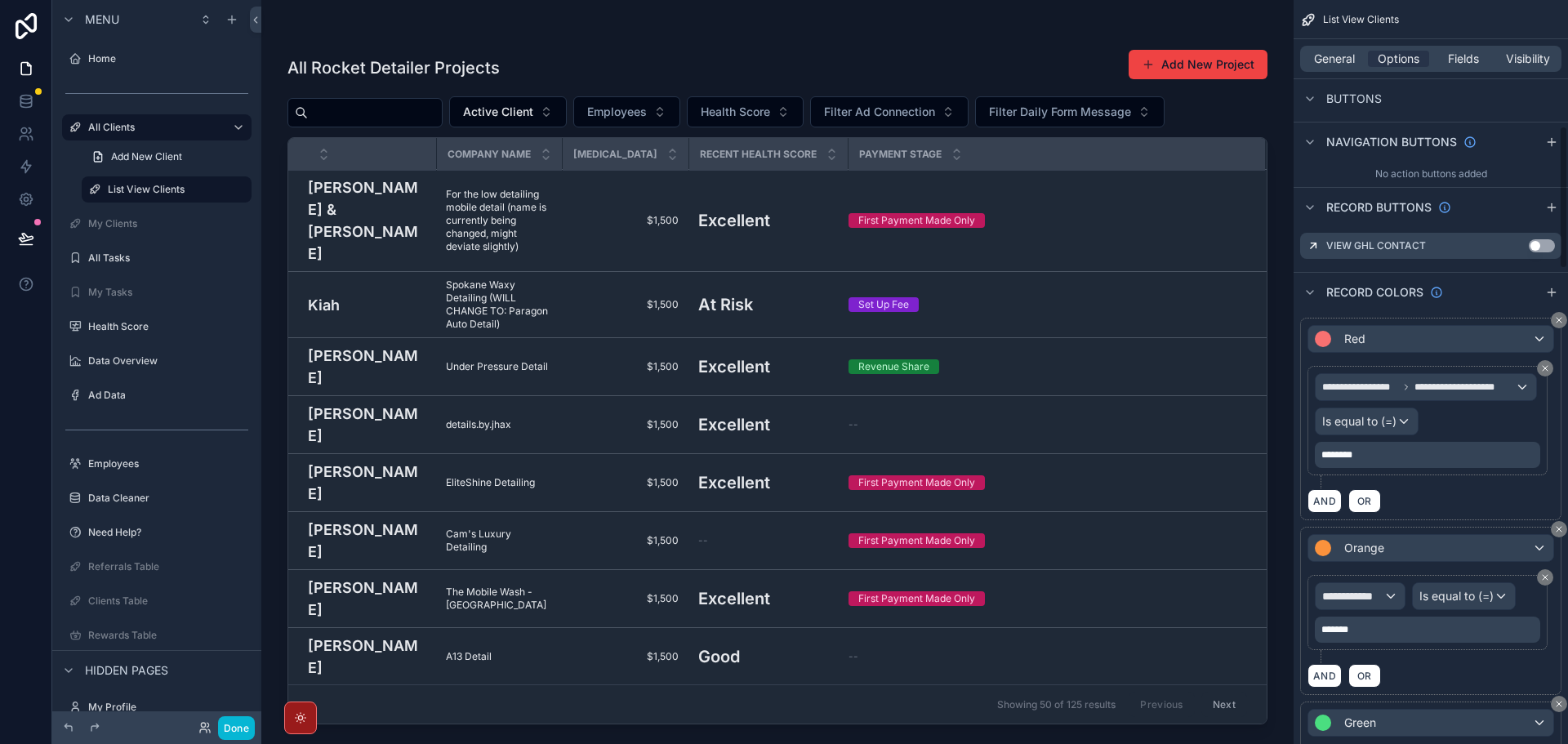
scroll to position [815, 0]
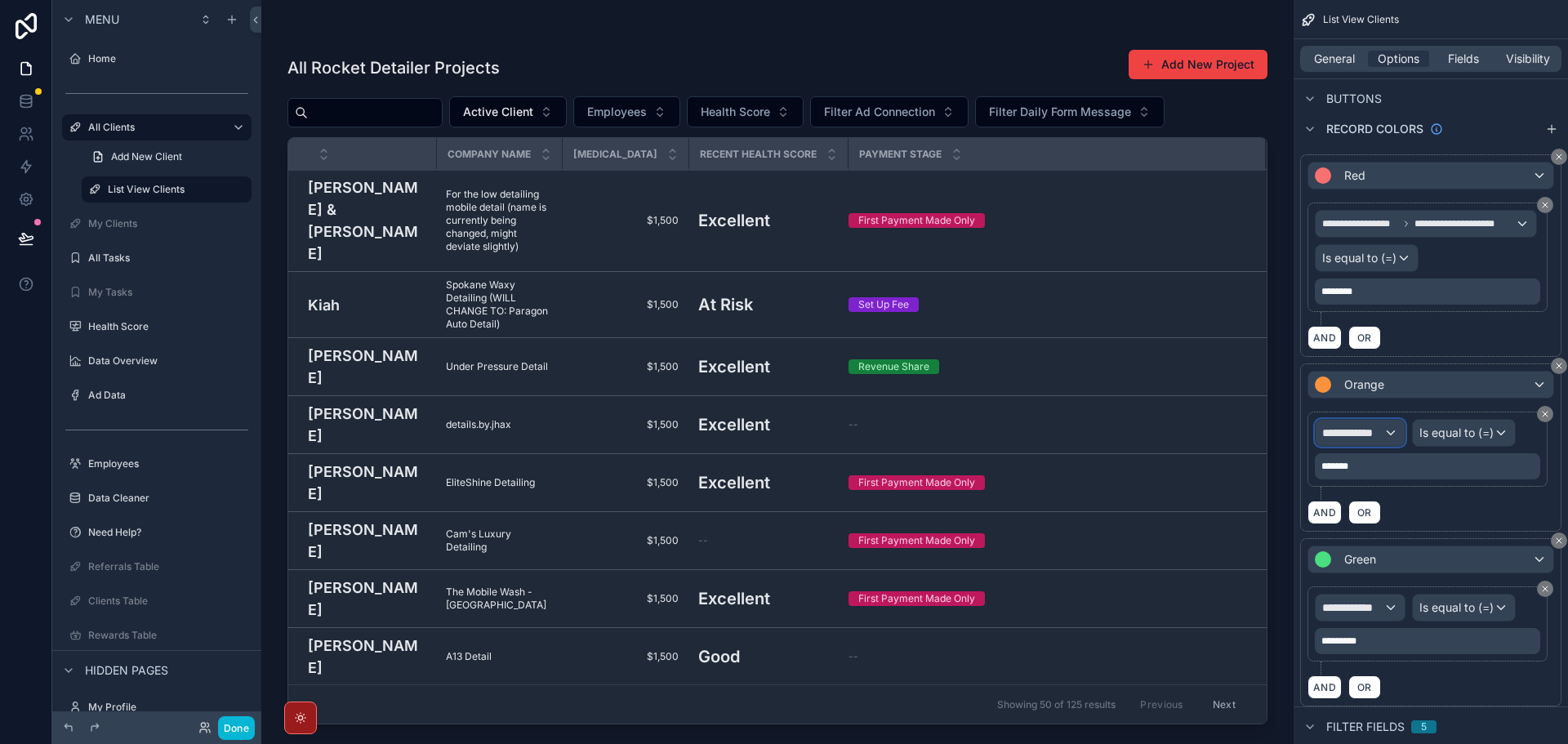
click at [1372, 437] on span "**********" at bounding box center [1353, 432] width 62 height 17
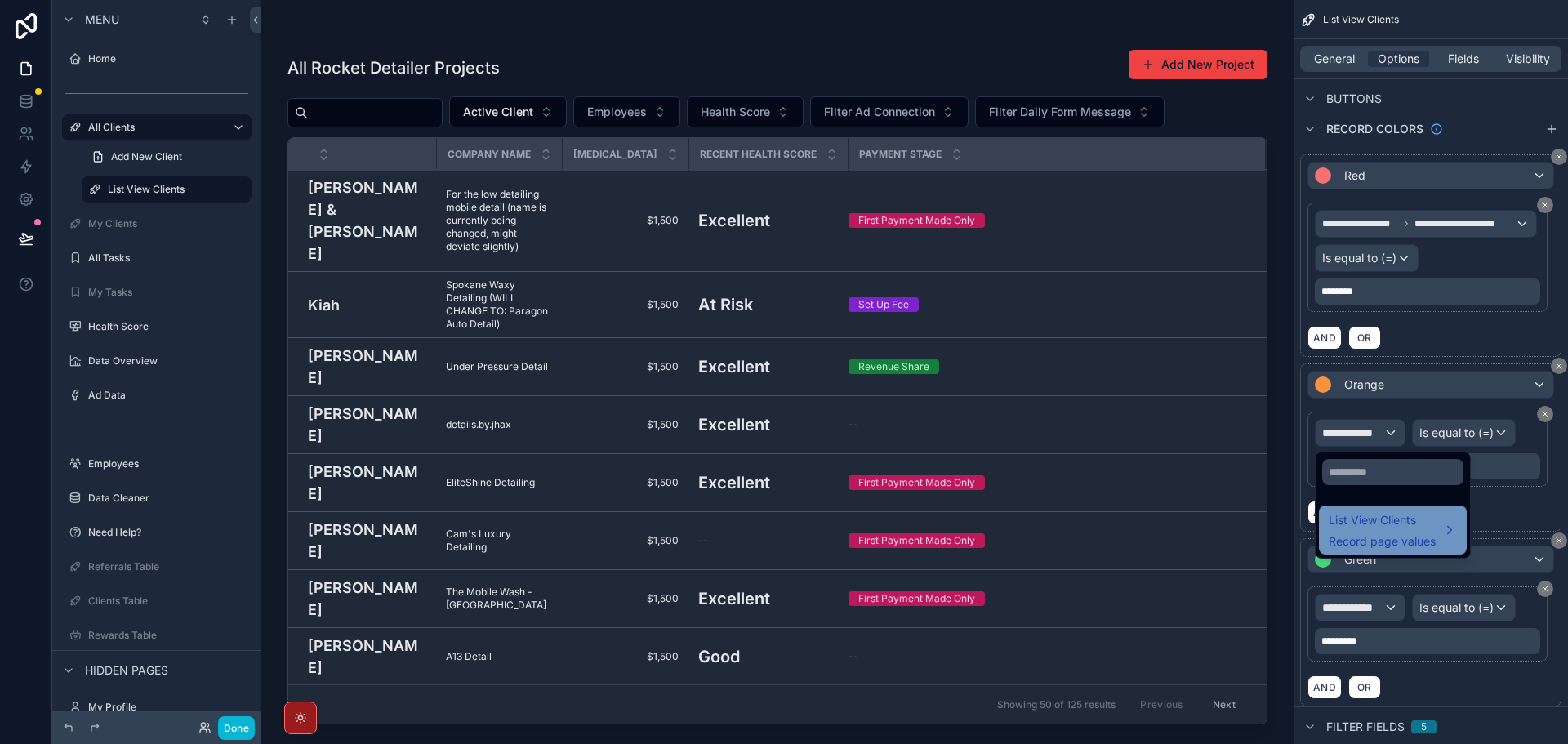
click at [1362, 518] on span "List View Clients" at bounding box center [1381, 519] width 107 height 19
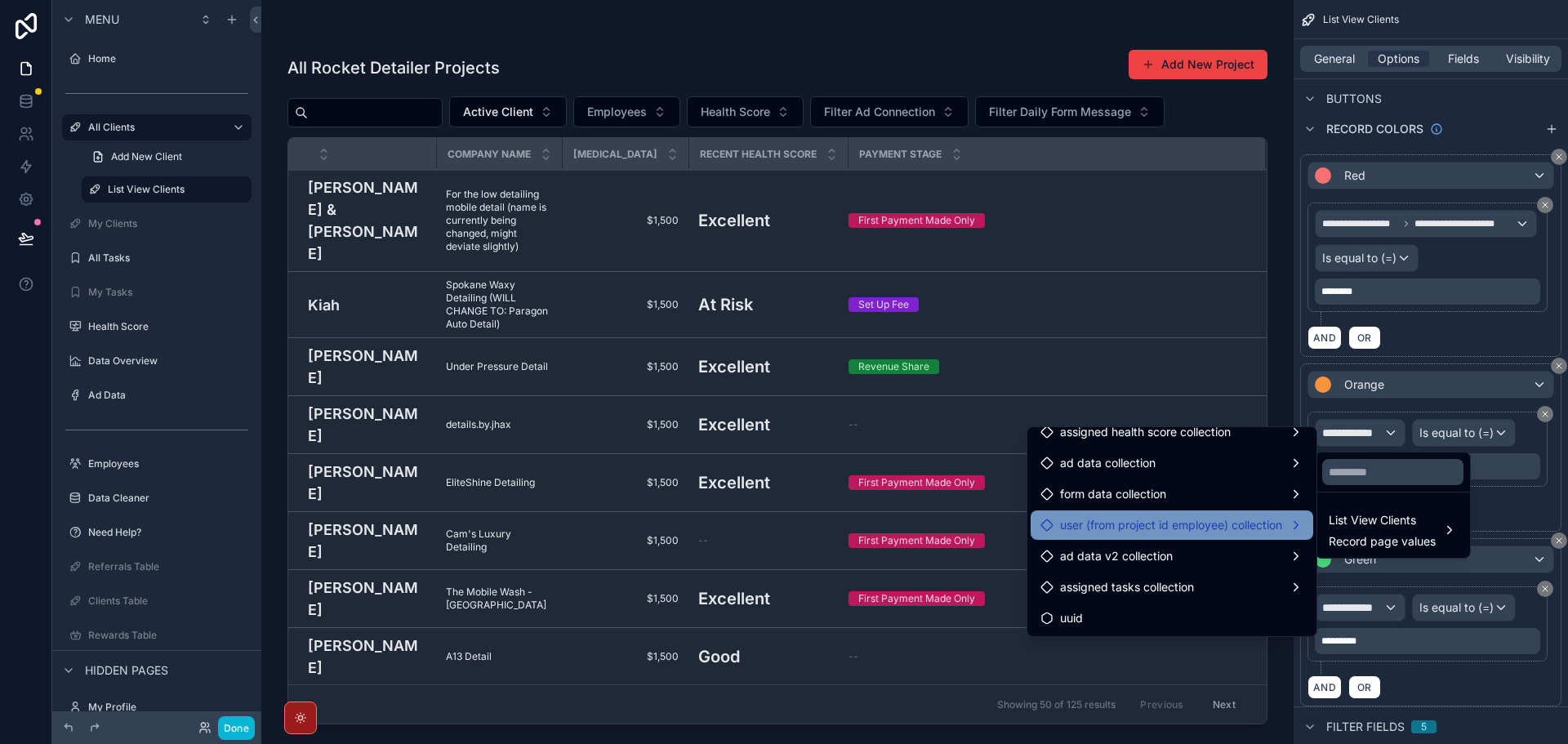
scroll to position [1328, 0]
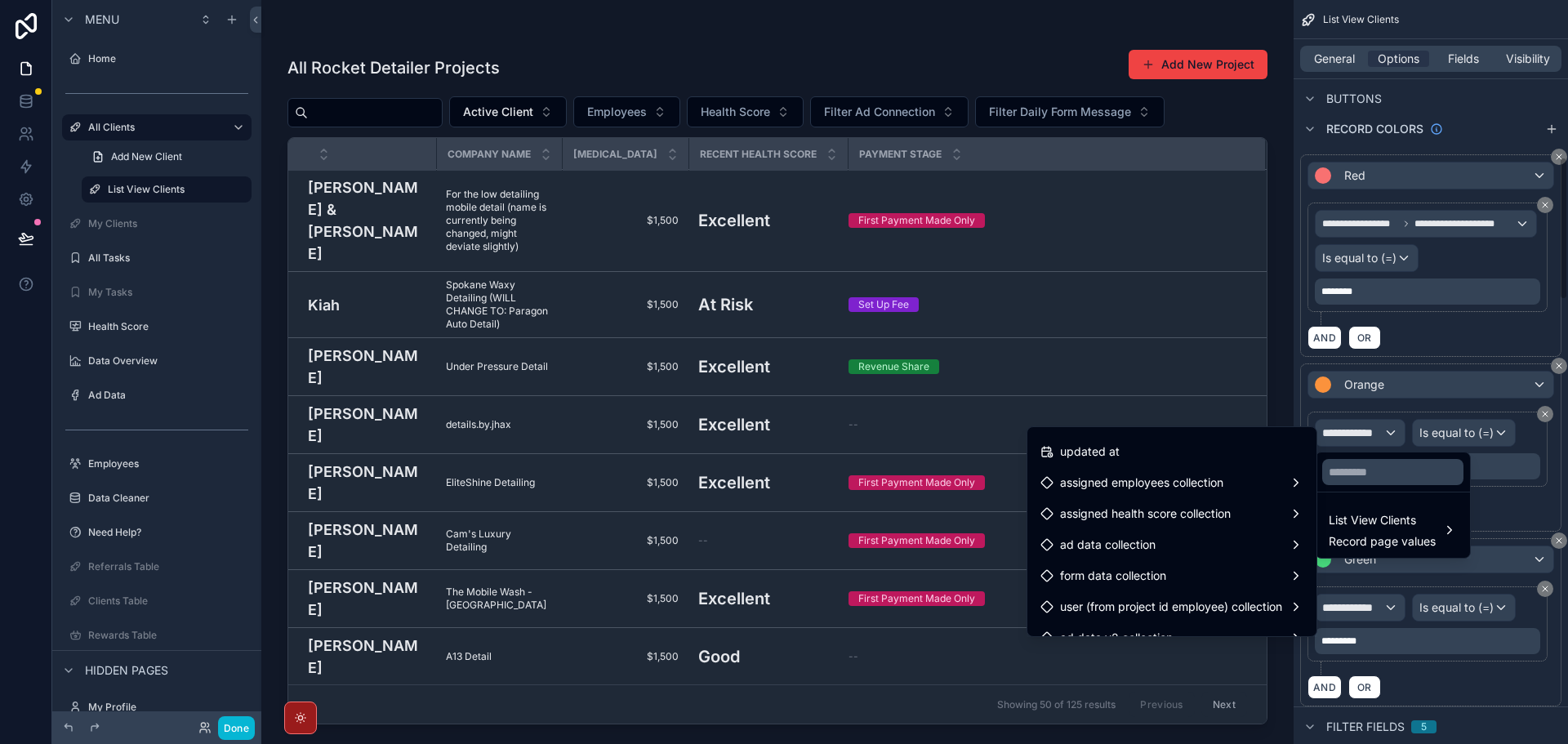
click at [157, 131] on div "scrollable content" at bounding box center [784, 372] width 1568 height 744
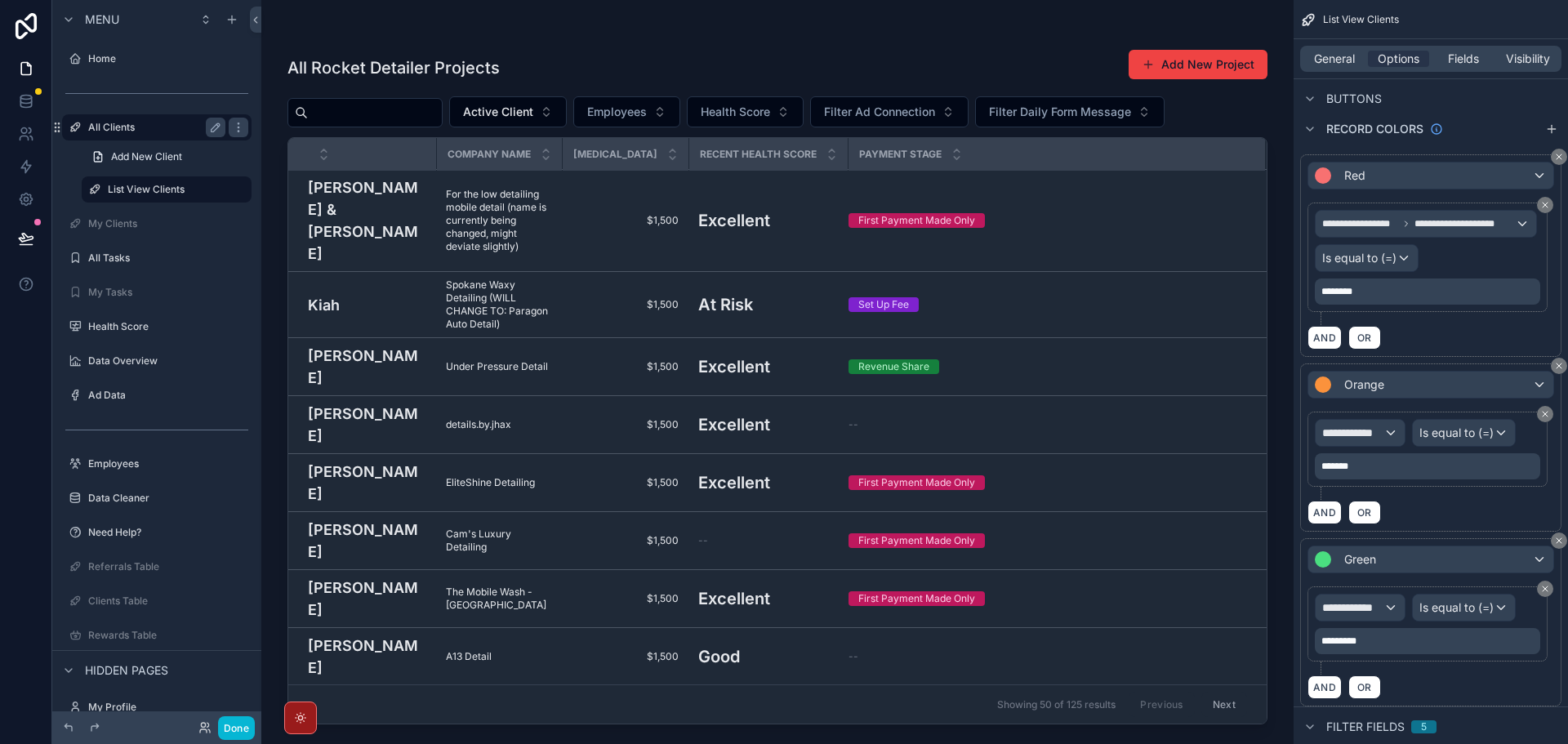
click at [165, 127] on label "All Clients" at bounding box center [153, 127] width 130 height 13
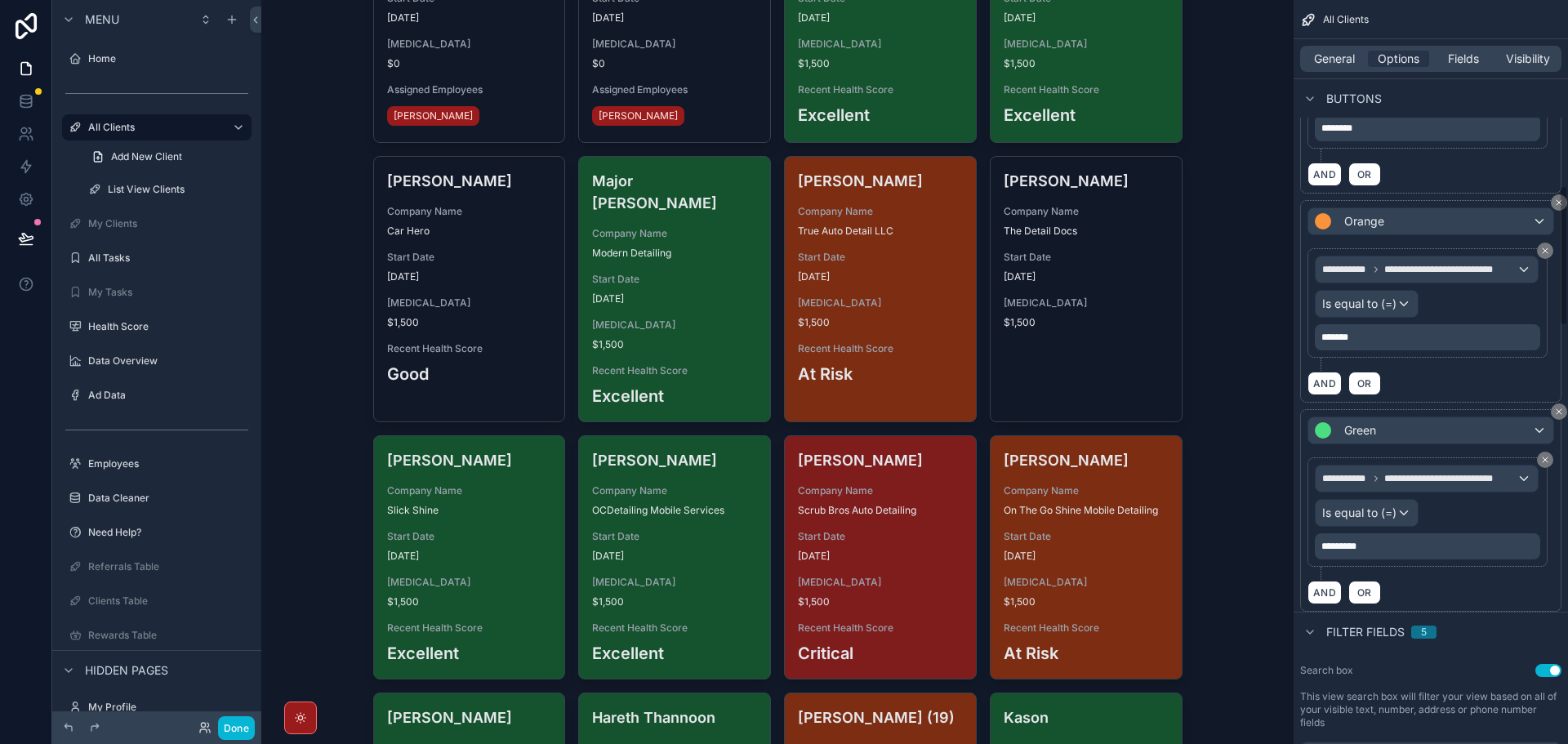
scroll to position [409, 0]
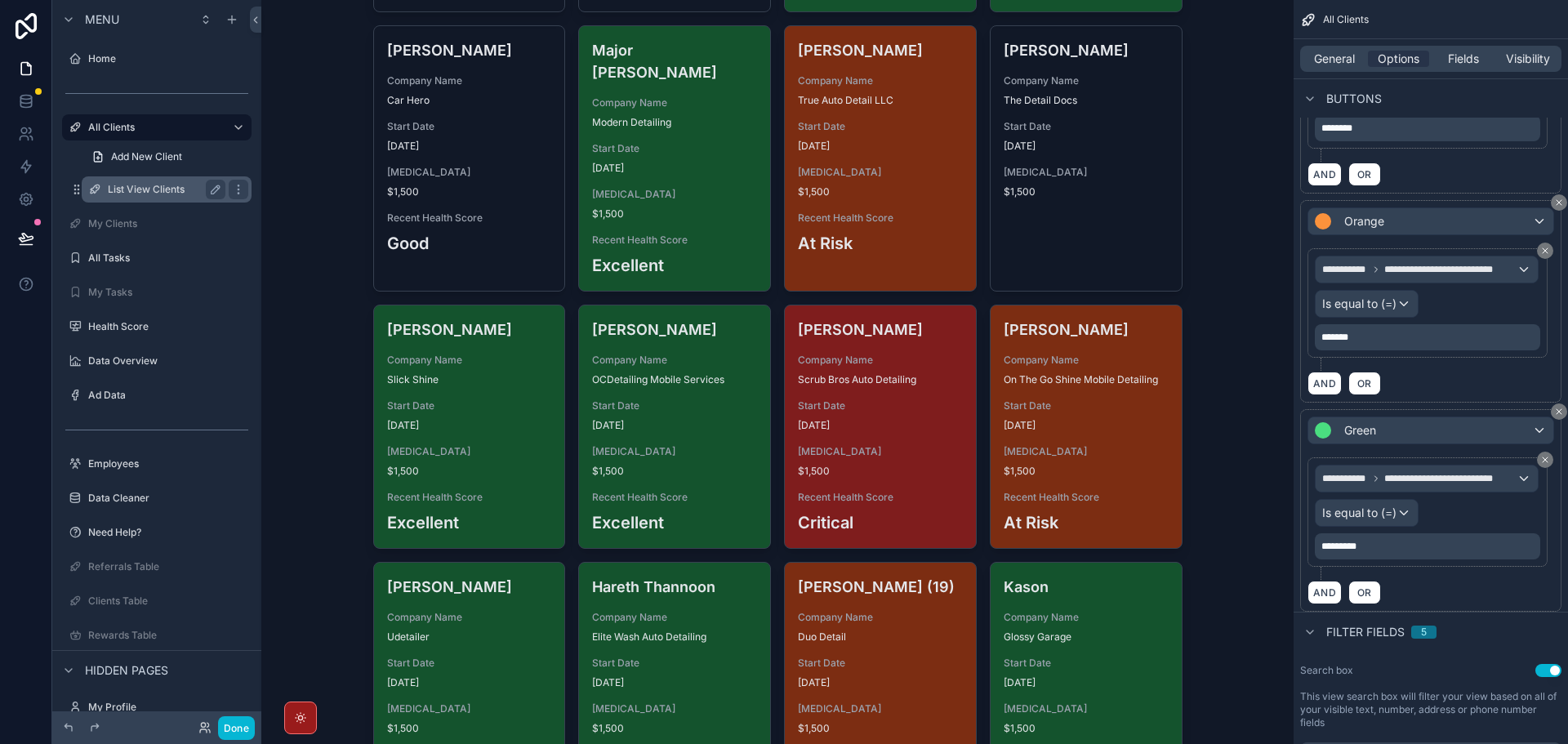
click at [163, 195] on label "List View Clients" at bounding box center [163, 189] width 111 height 13
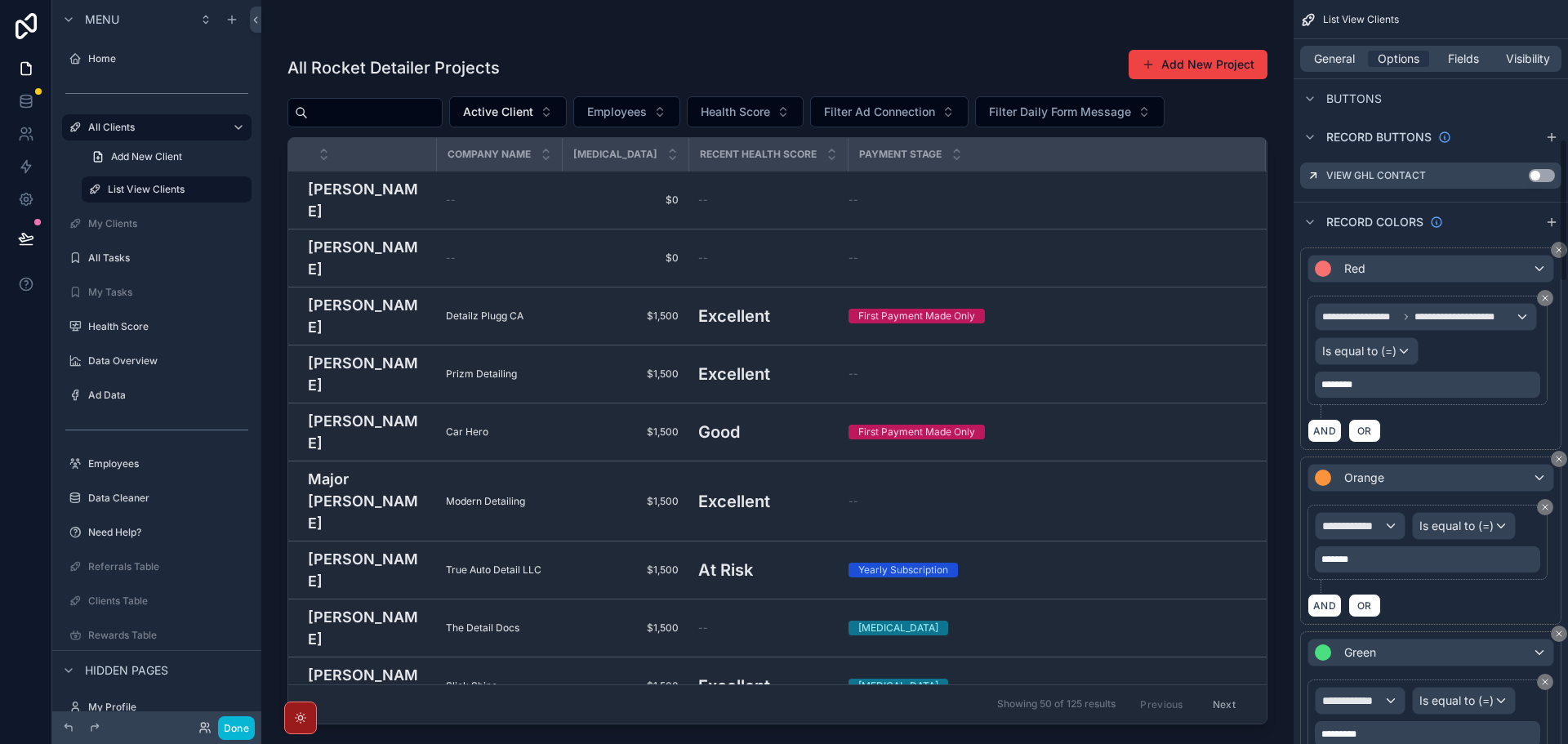
scroll to position [815, 0]
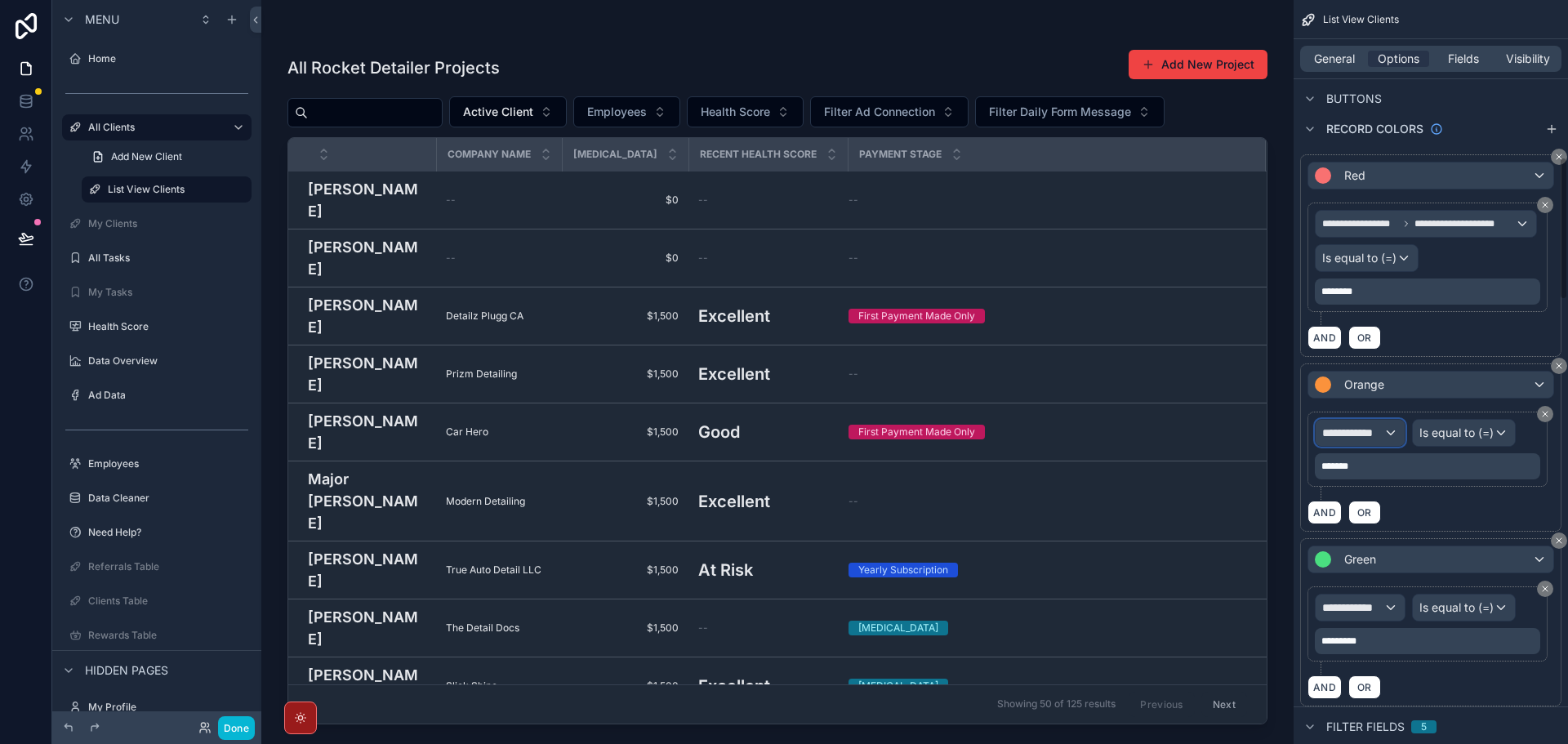
click at [1374, 442] on div "**********" at bounding box center [1360, 433] width 89 height 26
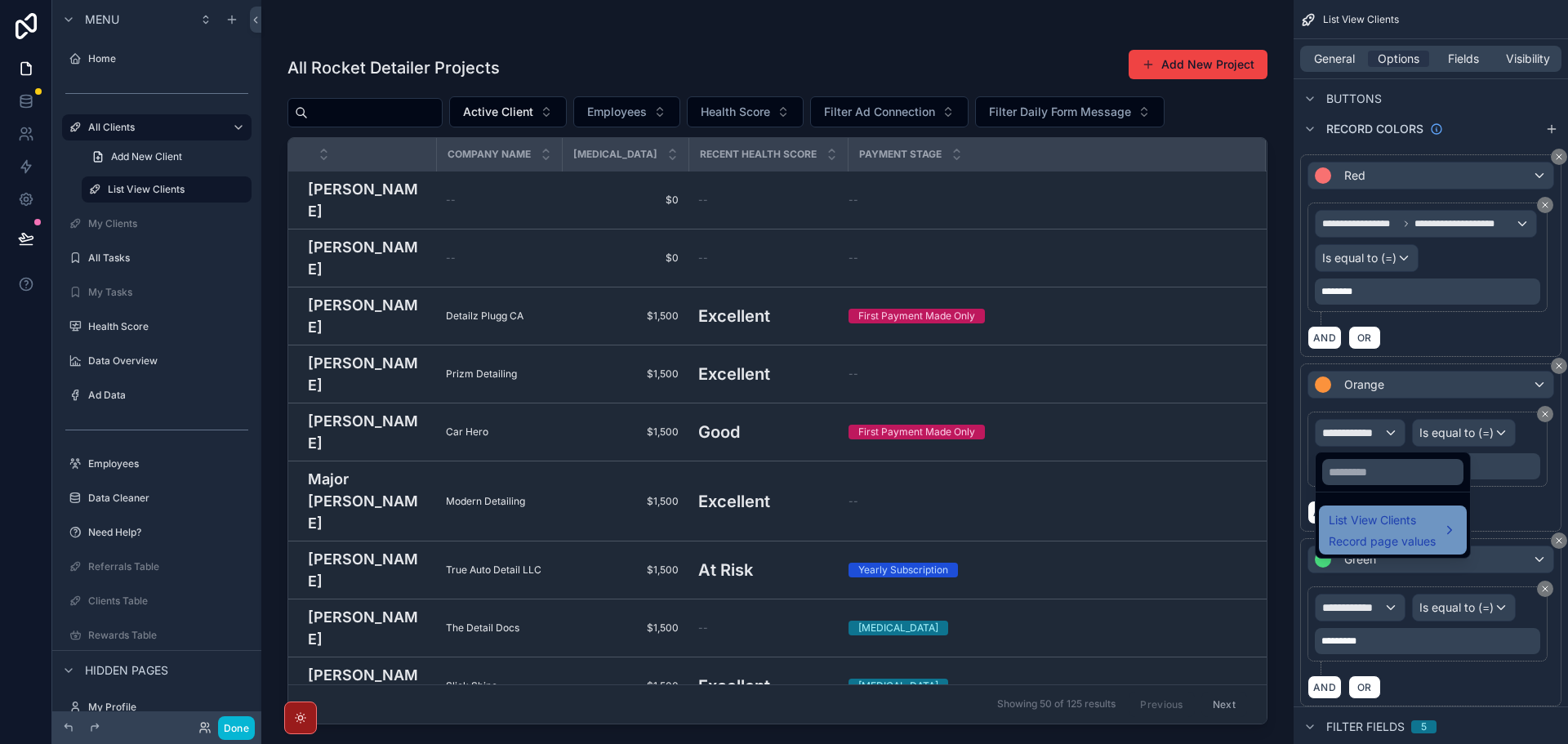
click at [1374, 521] on span "List View Clients" at bounding box center [1381, 519] width 107 height 19
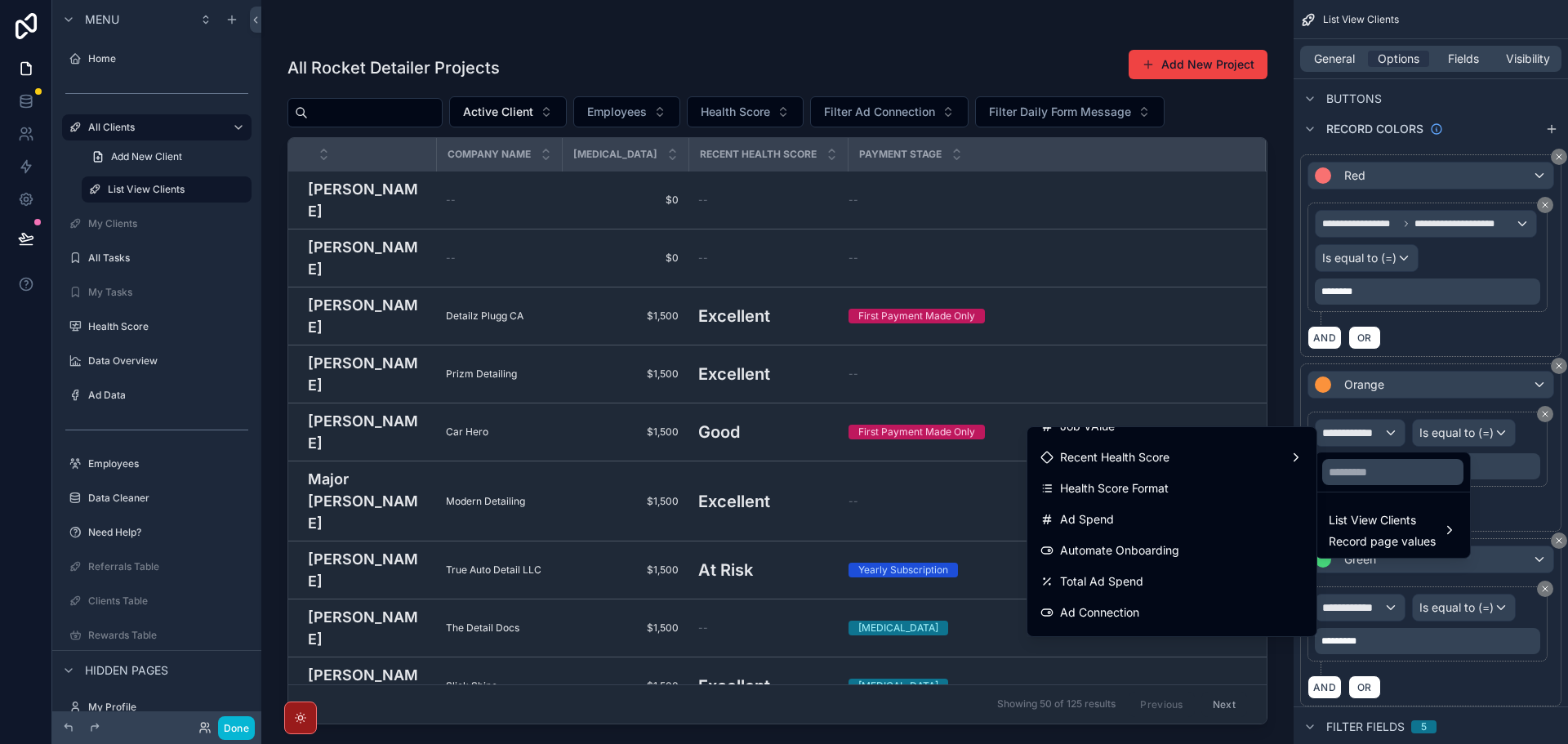
scroll to position [653, 0]
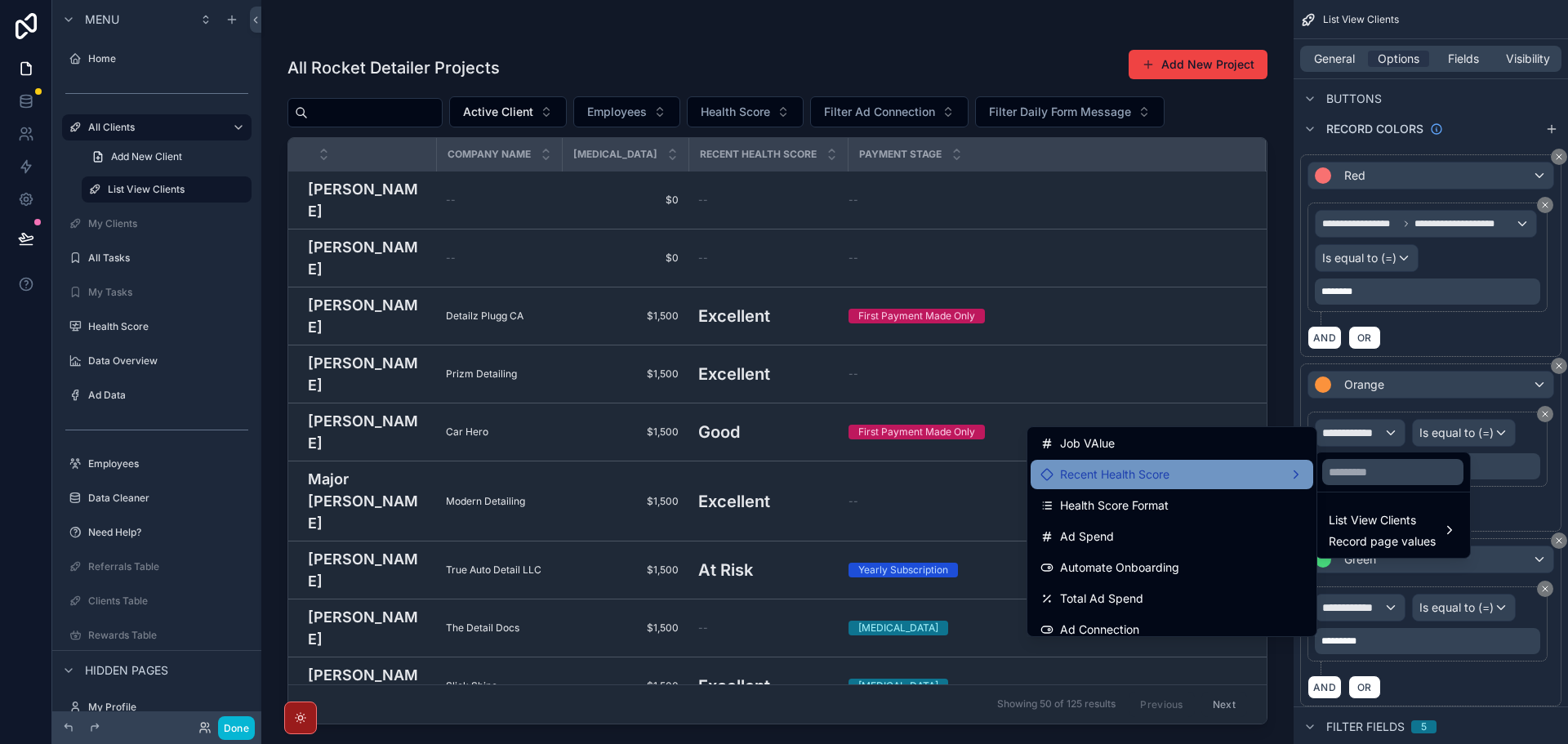
click at [1168, 483] on div "Recent Health Score" at bounding box center [1172, 475] width 263 height 19
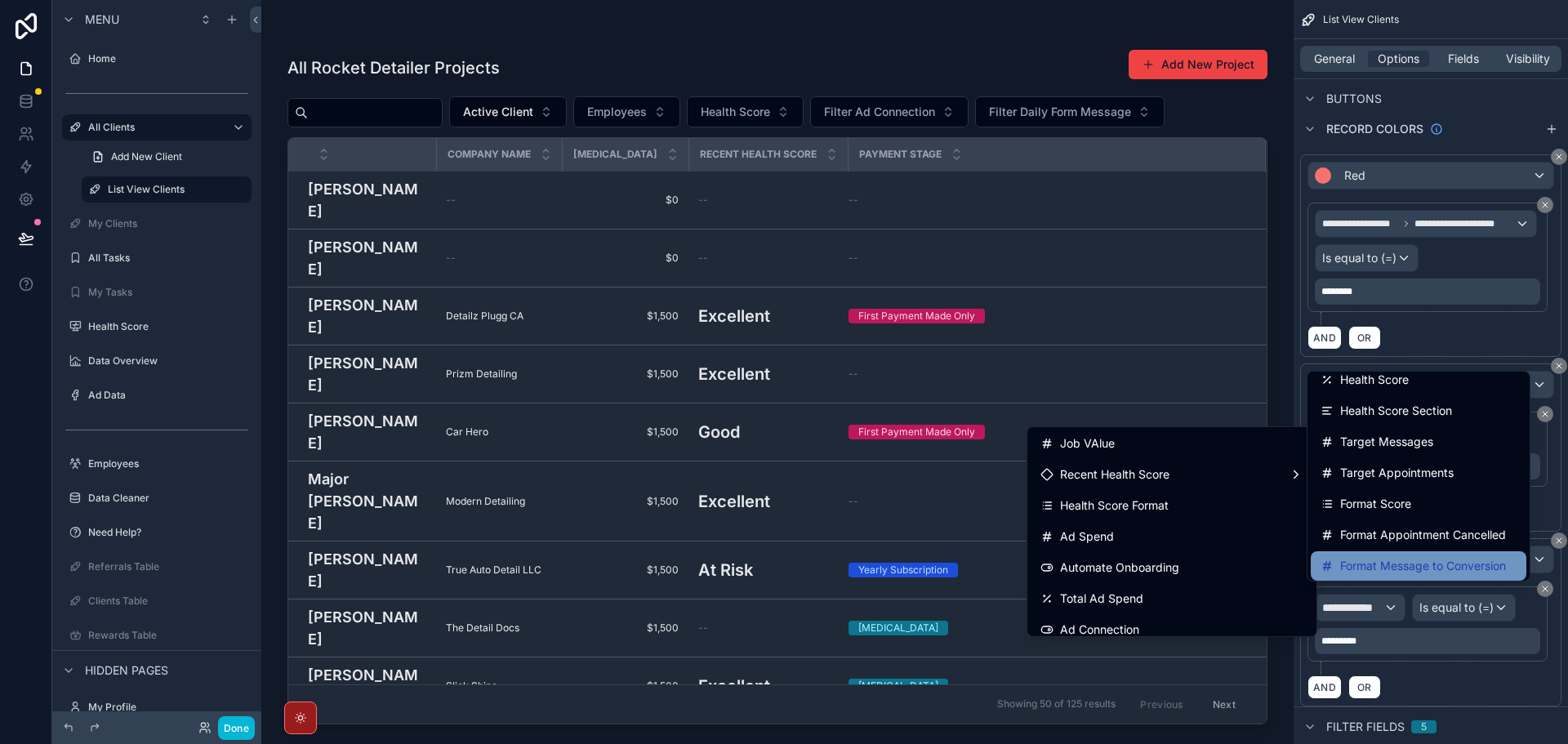
scroll to position [1102, 0]
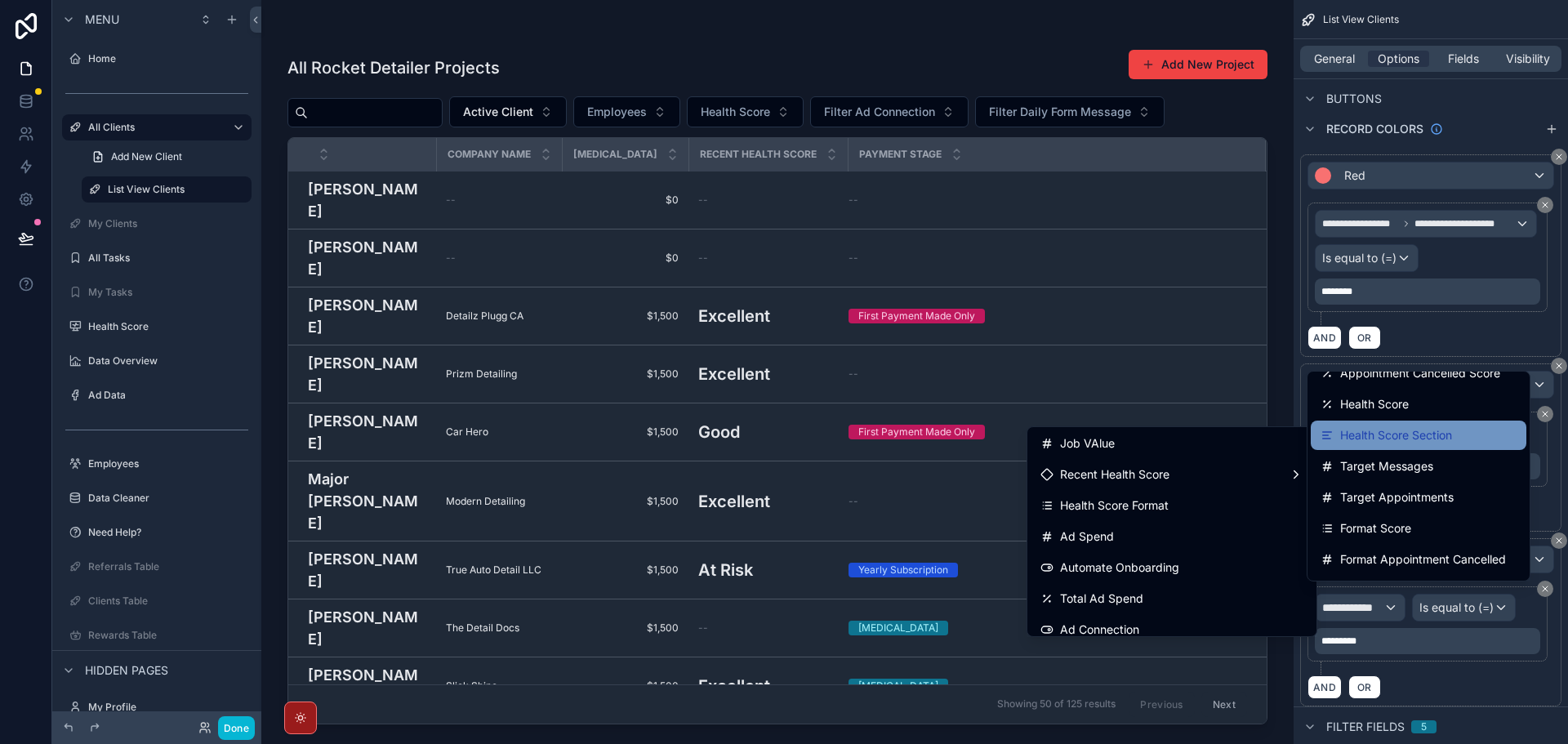
click at [1451, 436] on span "Health Score Section" at bounding box center [1395, 435] width 112 height 19
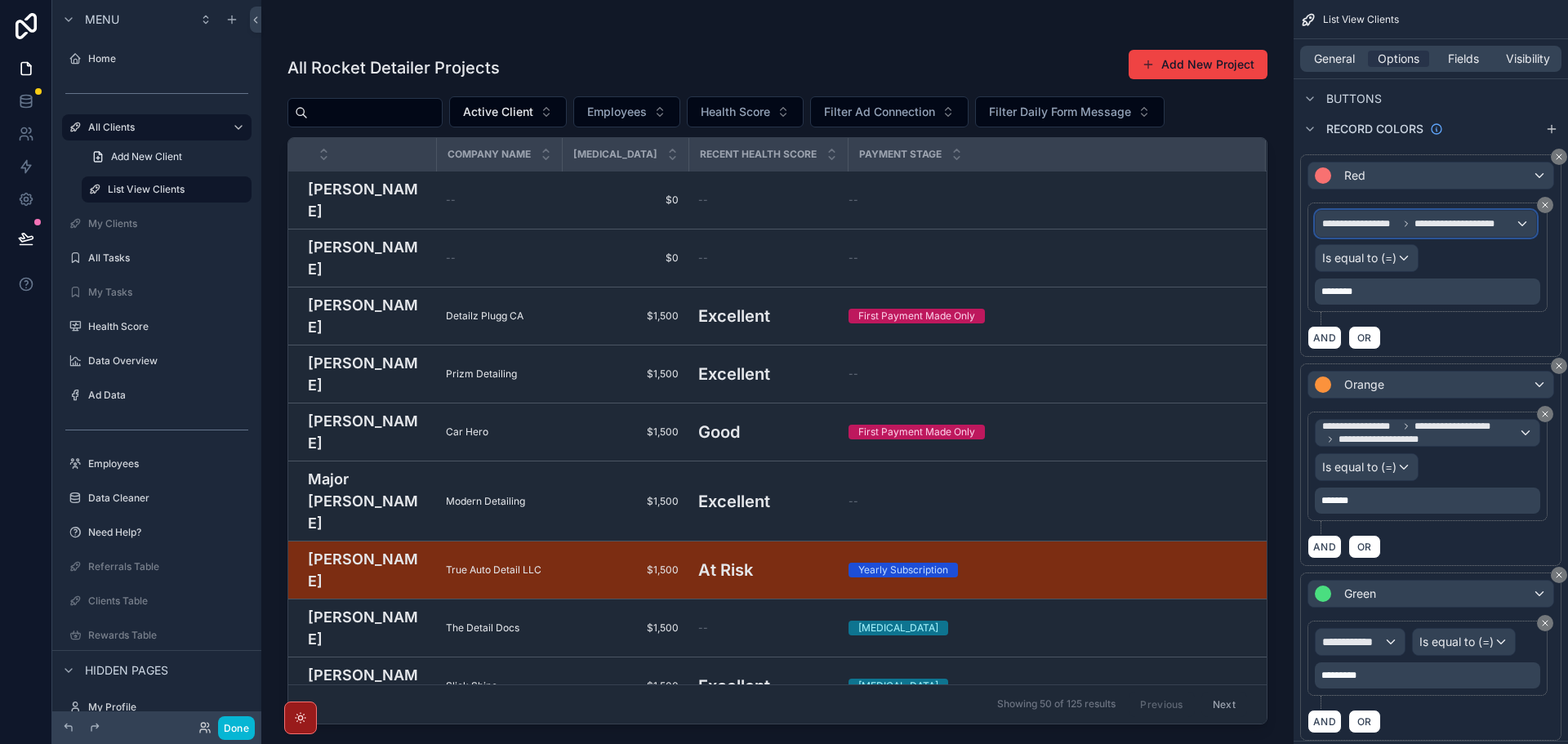
click at [1426, 216] on div "**********" at bounding box center [1426, 224] width 220 height 26
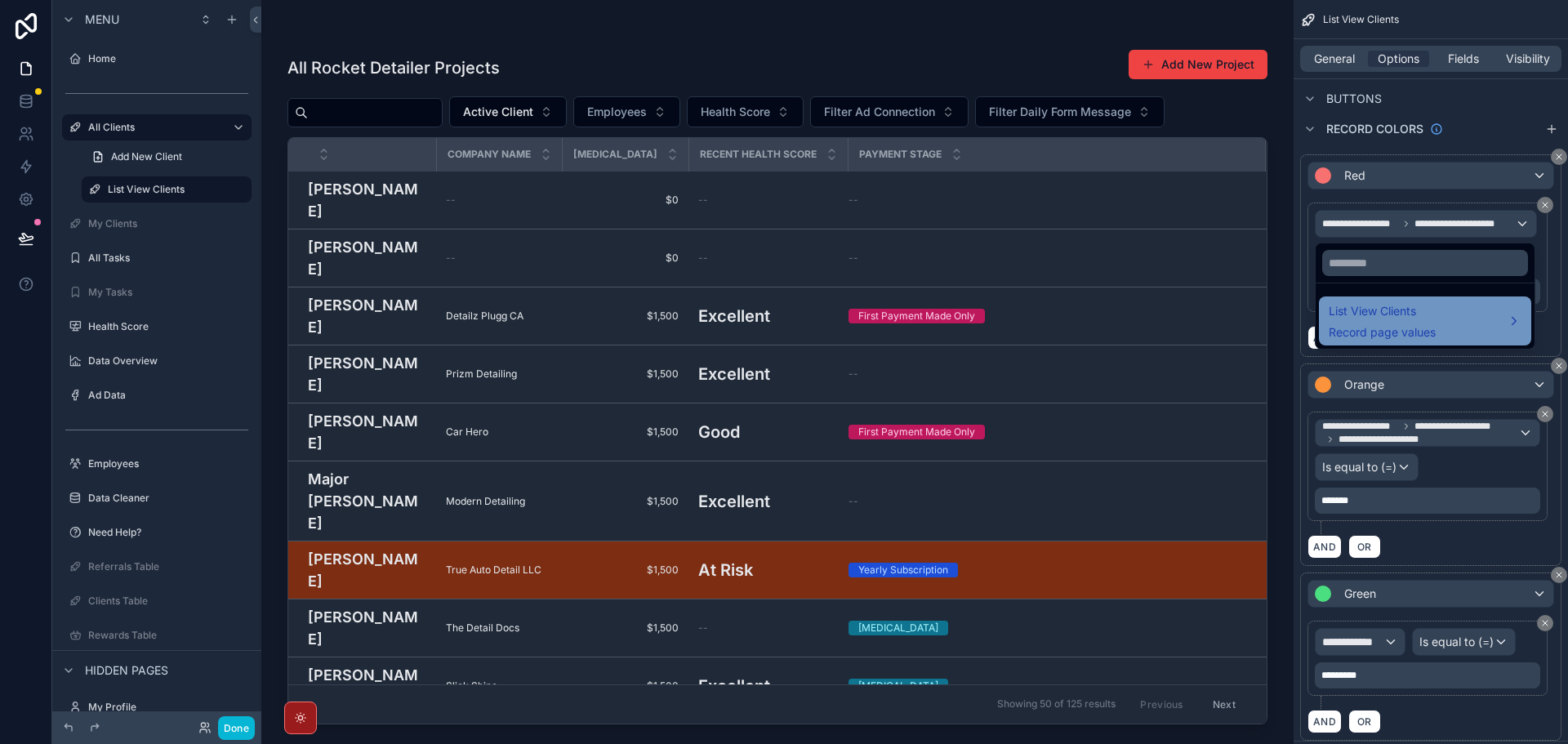
click at [1402, 330] on span "Record page values" at bounding box center [1381, 332] width 107 height 17
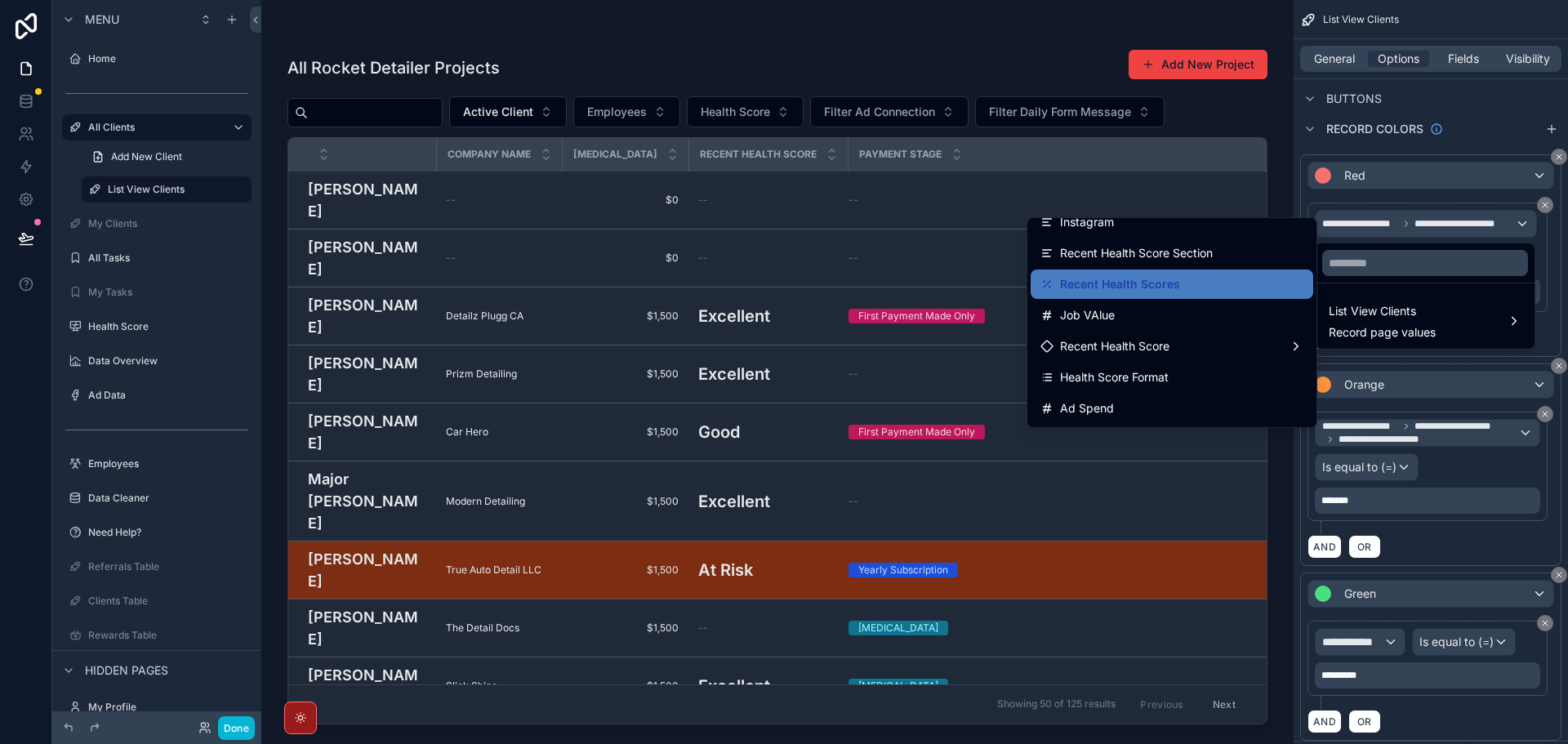
scroll to position [571, 0]
click at [1204, 350] on div "Recent Health Score" at bounding box center [1172, 347] width 263 height 19
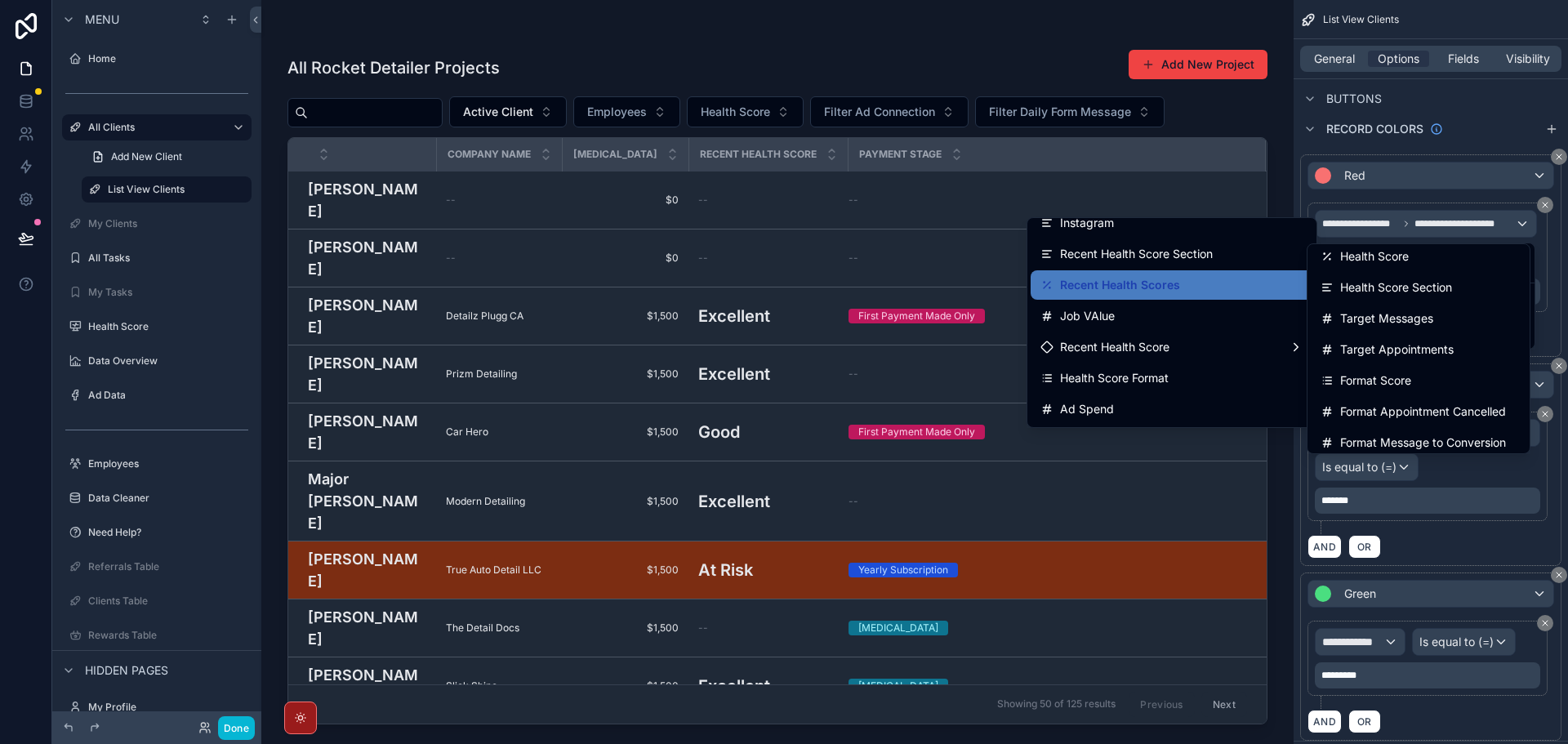
scroll to position [1102, 0]
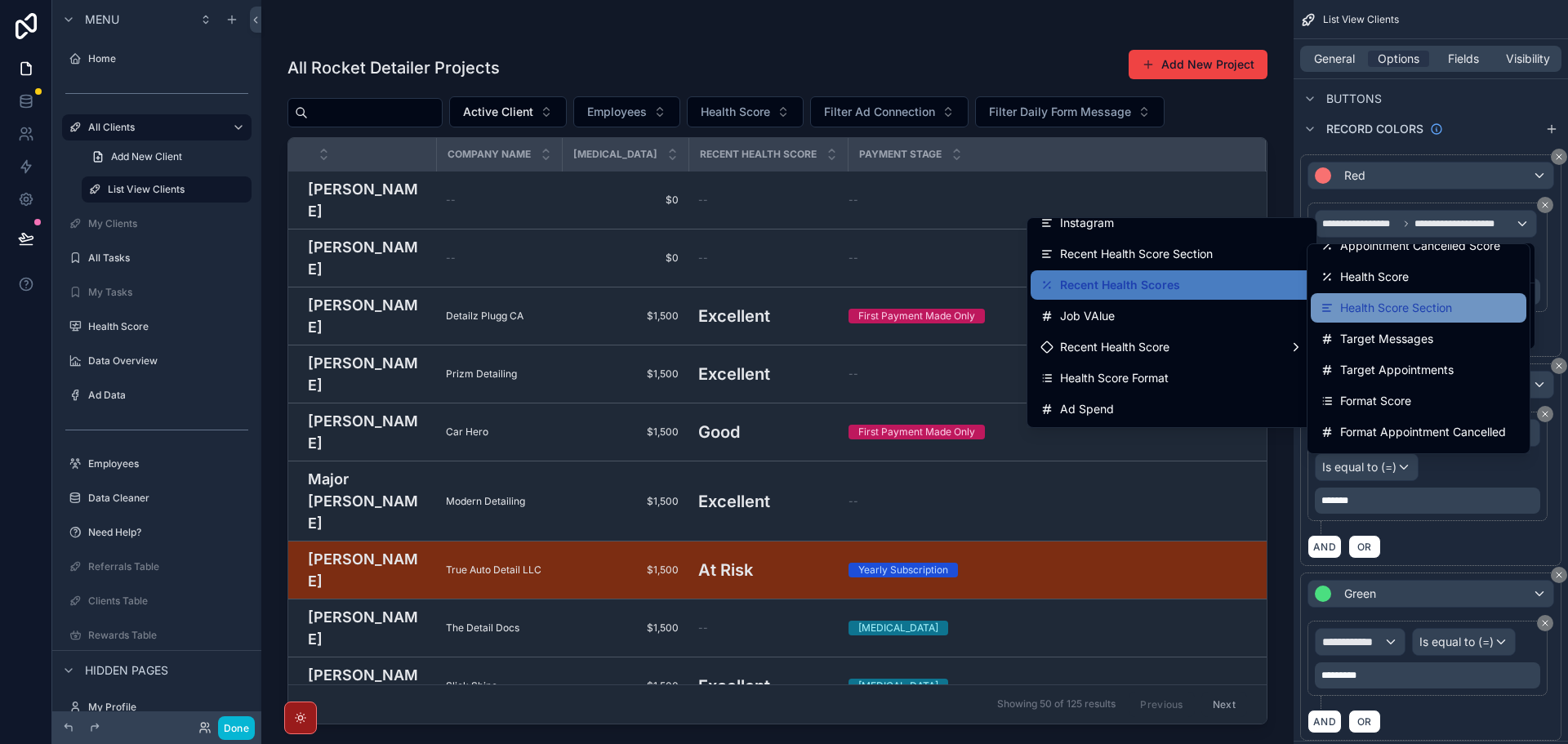
click at [1429, 303] on span "Health Score Section" at bounding box center [1395, 307] width 112 height 19
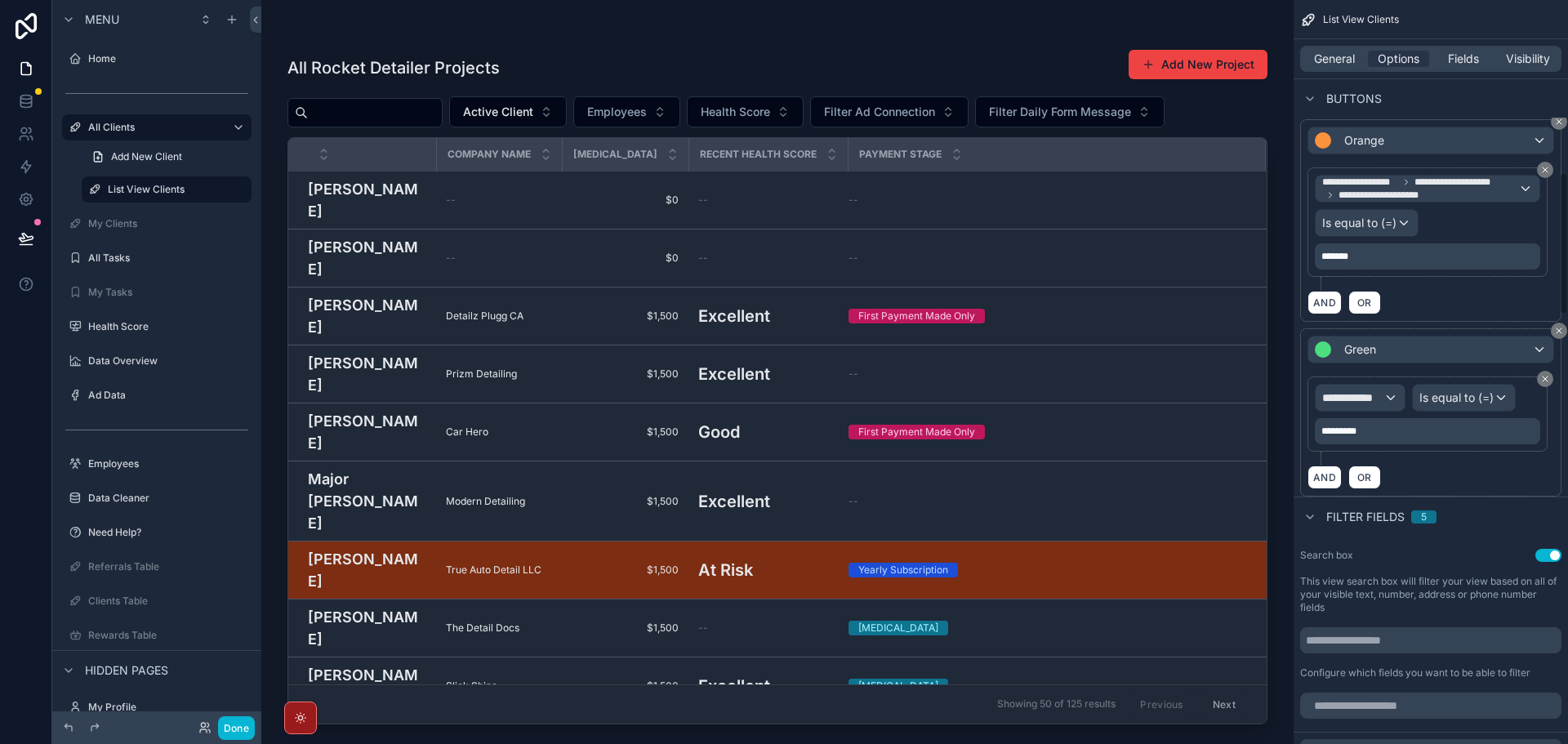
scroll to position [1060, 0]
click at [1372, 394] on span "**********" at bounding box center [1353, 396] width 62 height 17
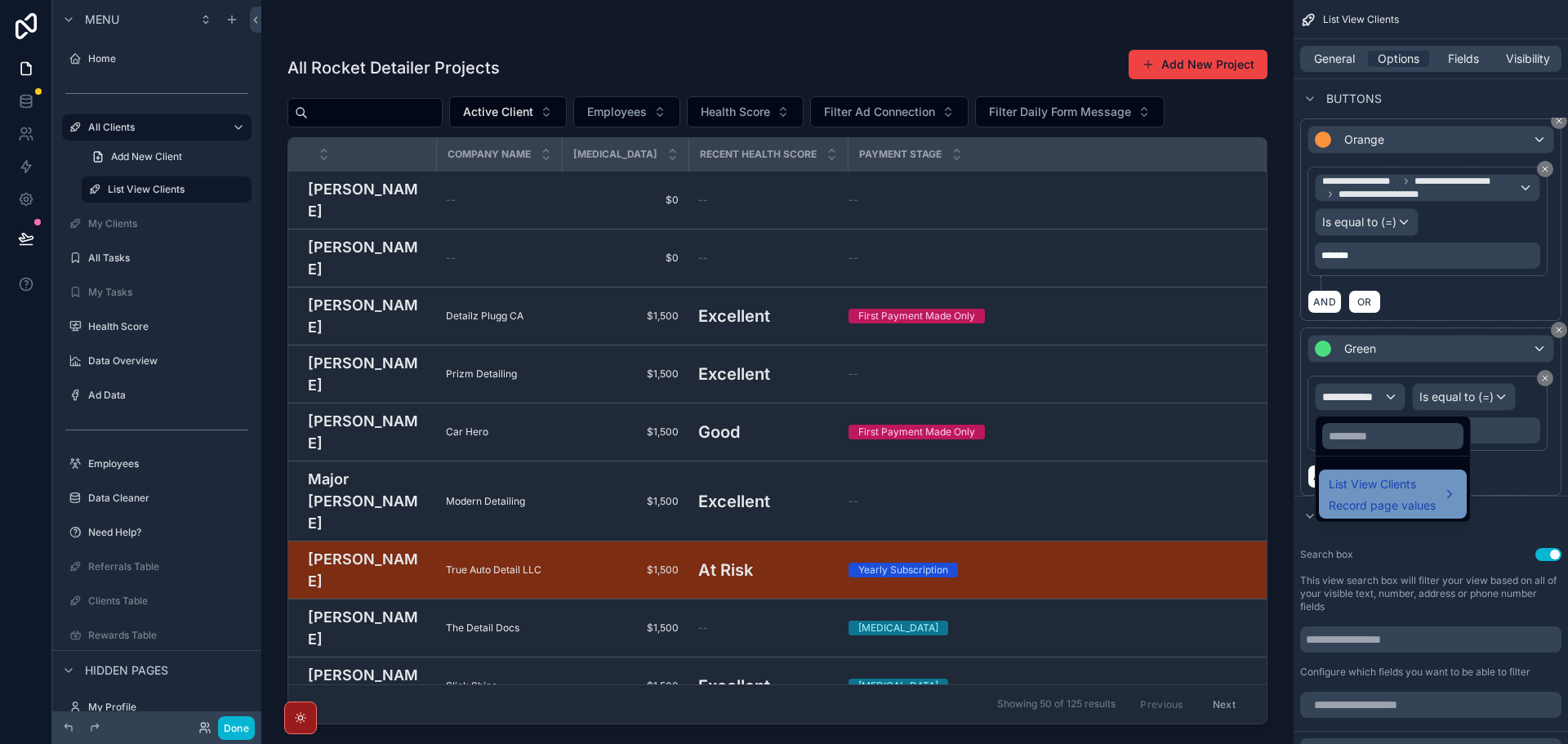
click at [1361, 497] on span "Record page values" at bounding box center [1381, 505] width 107 height 17
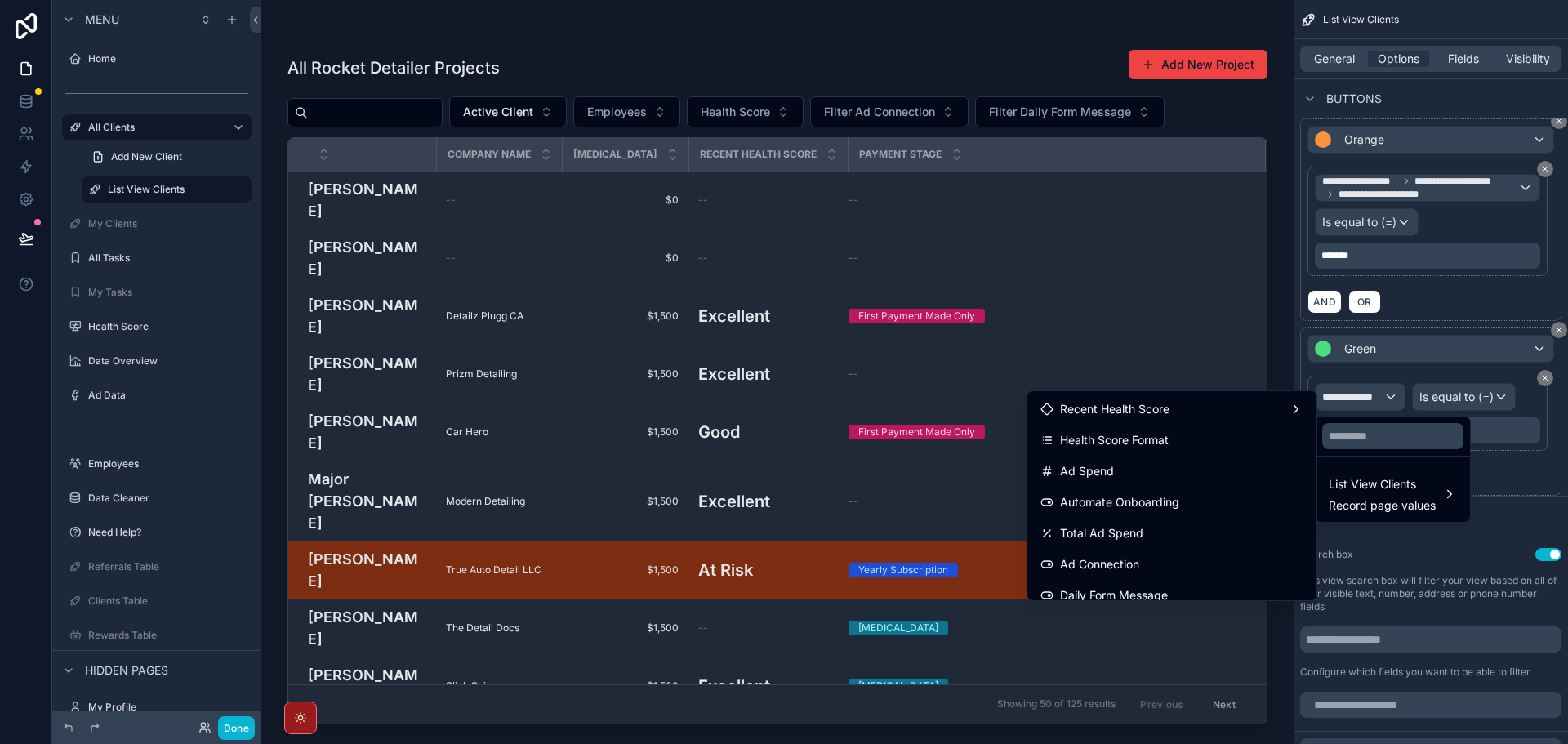
scroll to position [653, 0]
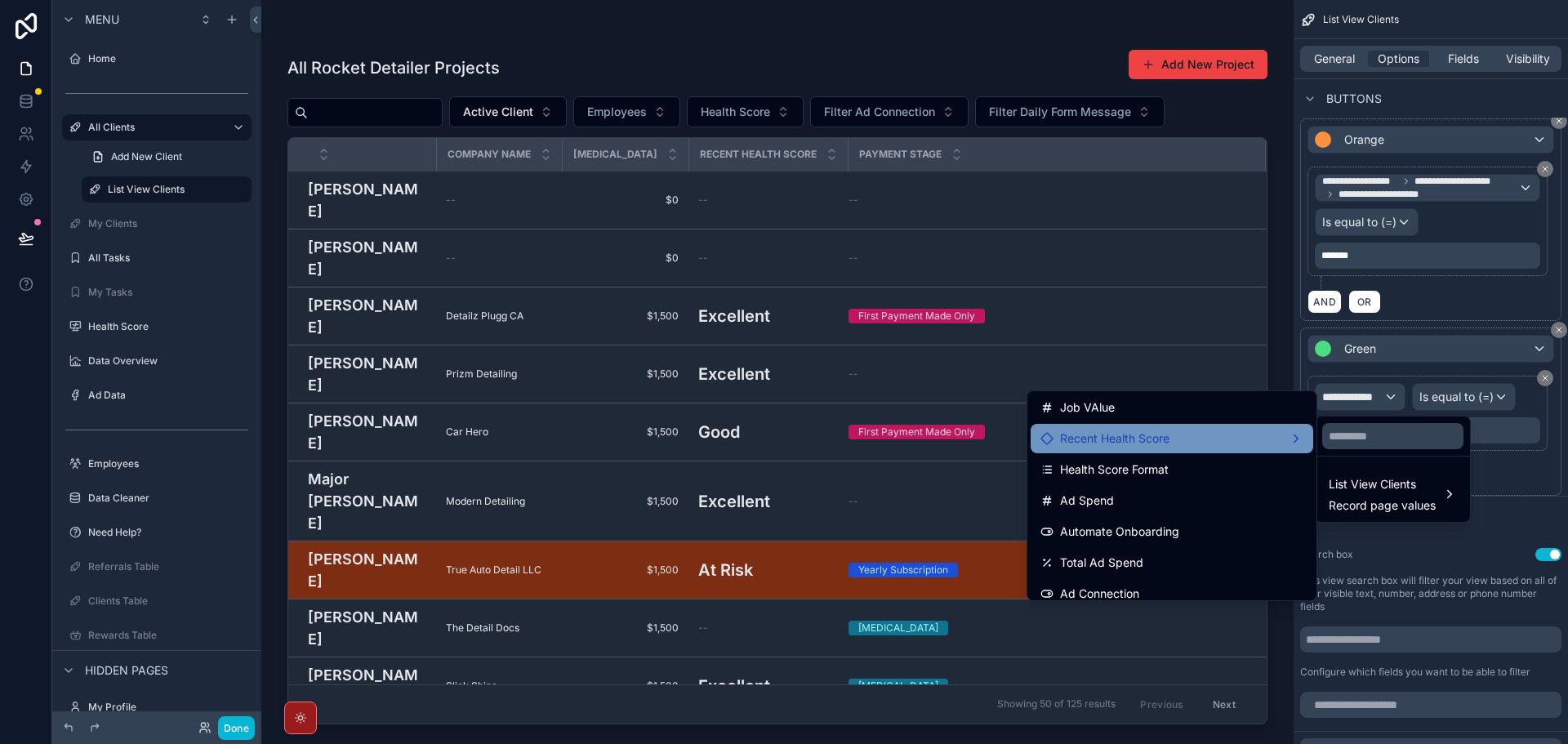
click at [1234, 443] on div "Recent Health Score" at bounding box center [1172, 438] width 263 height 19
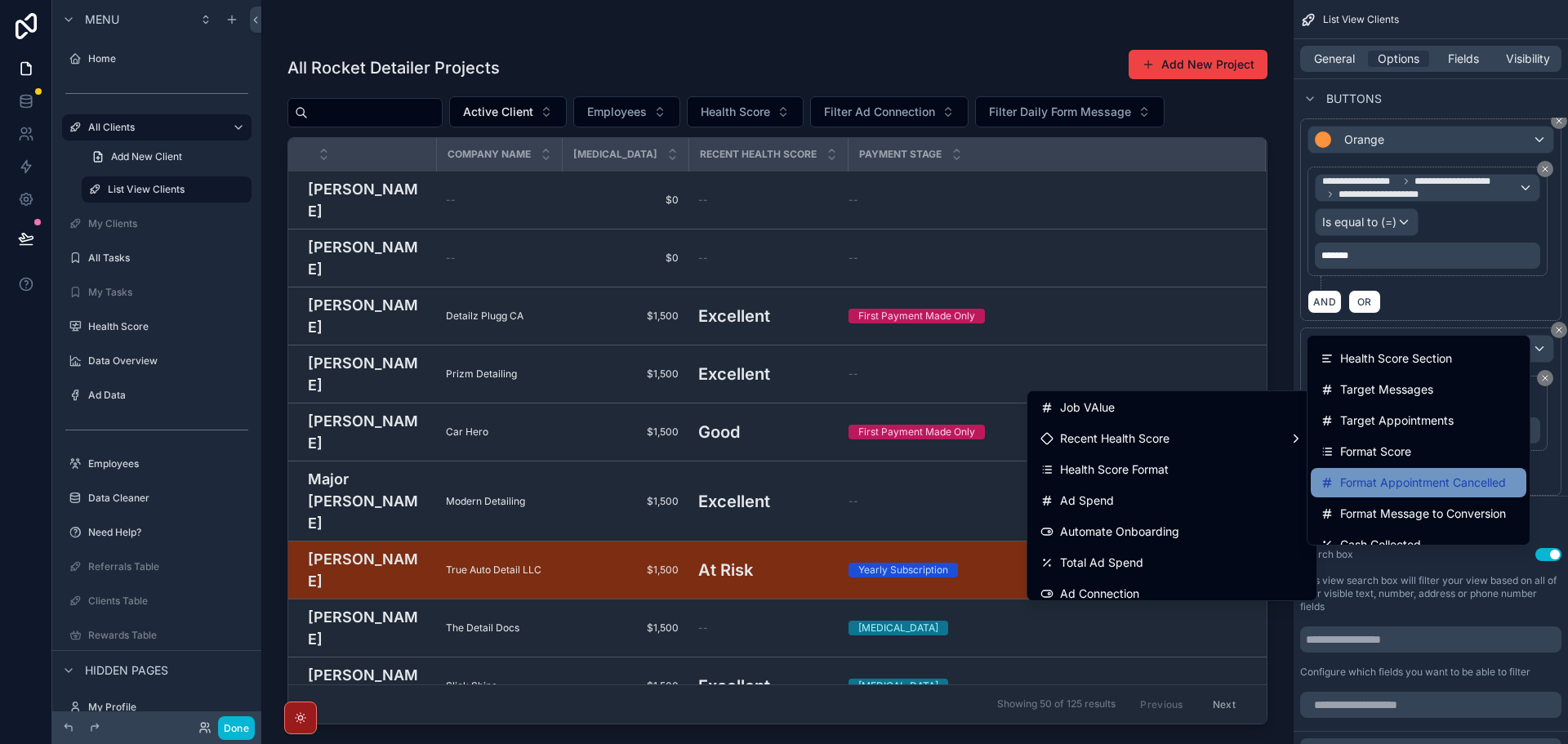
scroll to position [1061, 0]
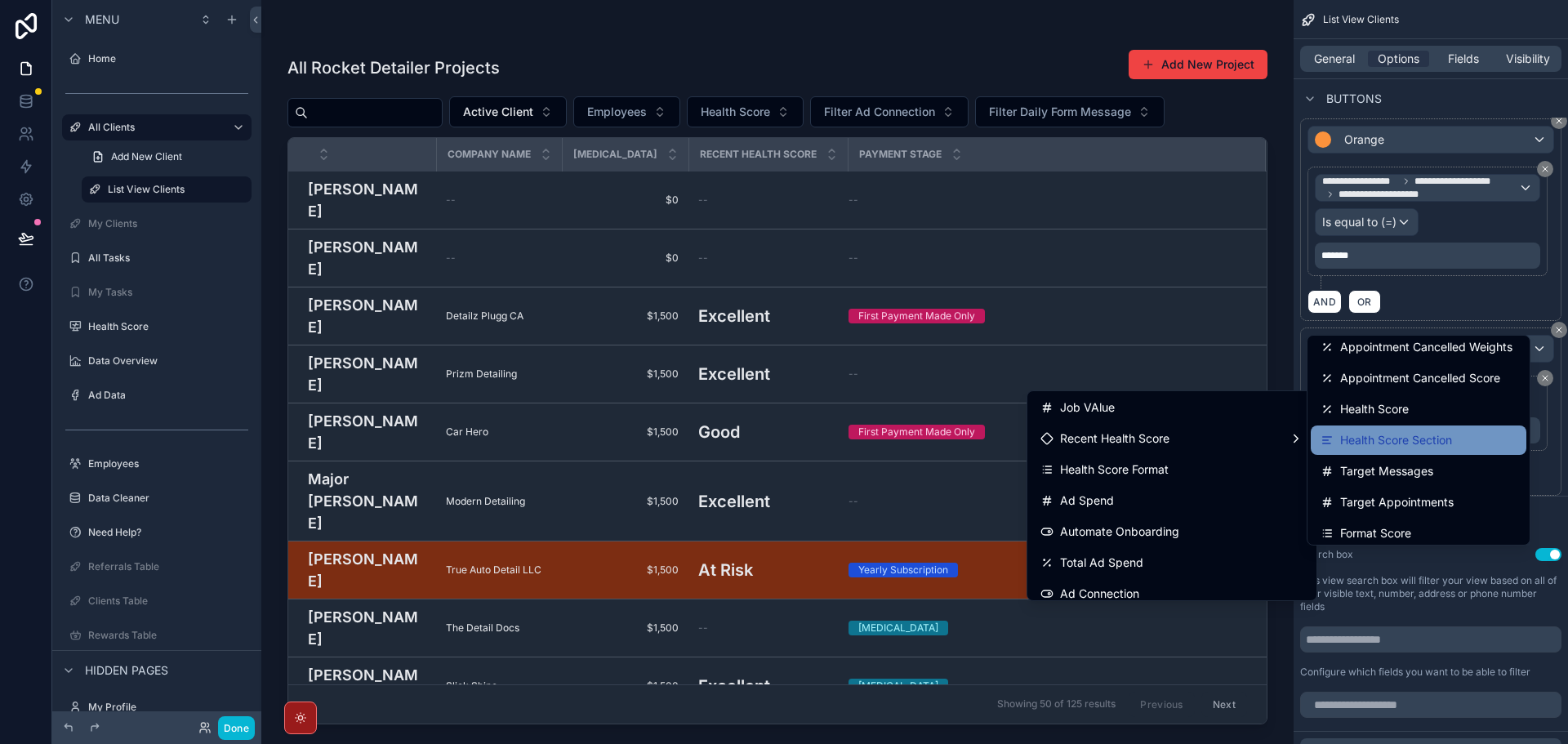
click at [1415, 447] on span "Health Score Section" at bounding box center [1395, 440] width 112 height 19
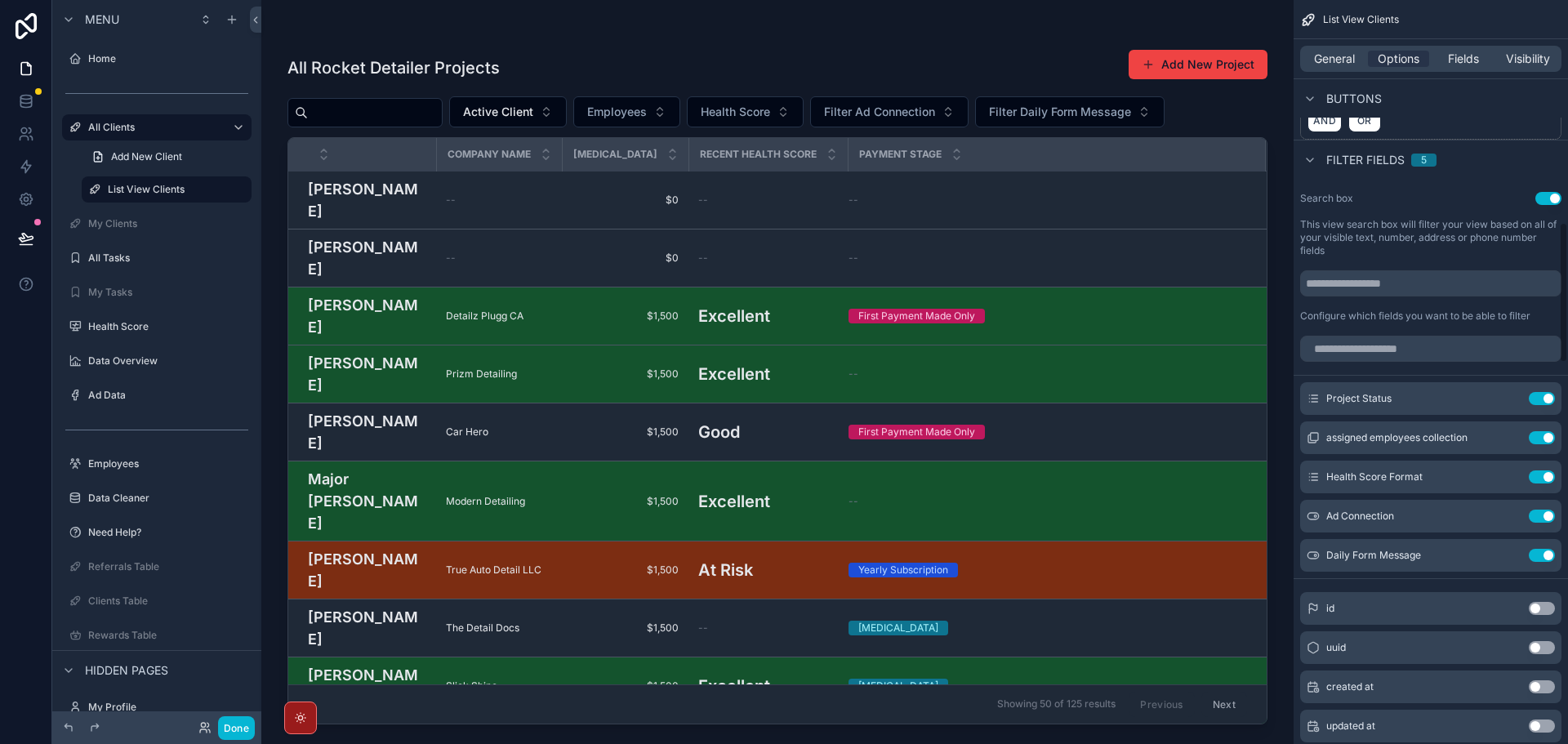
scroll to position [1469, 0]
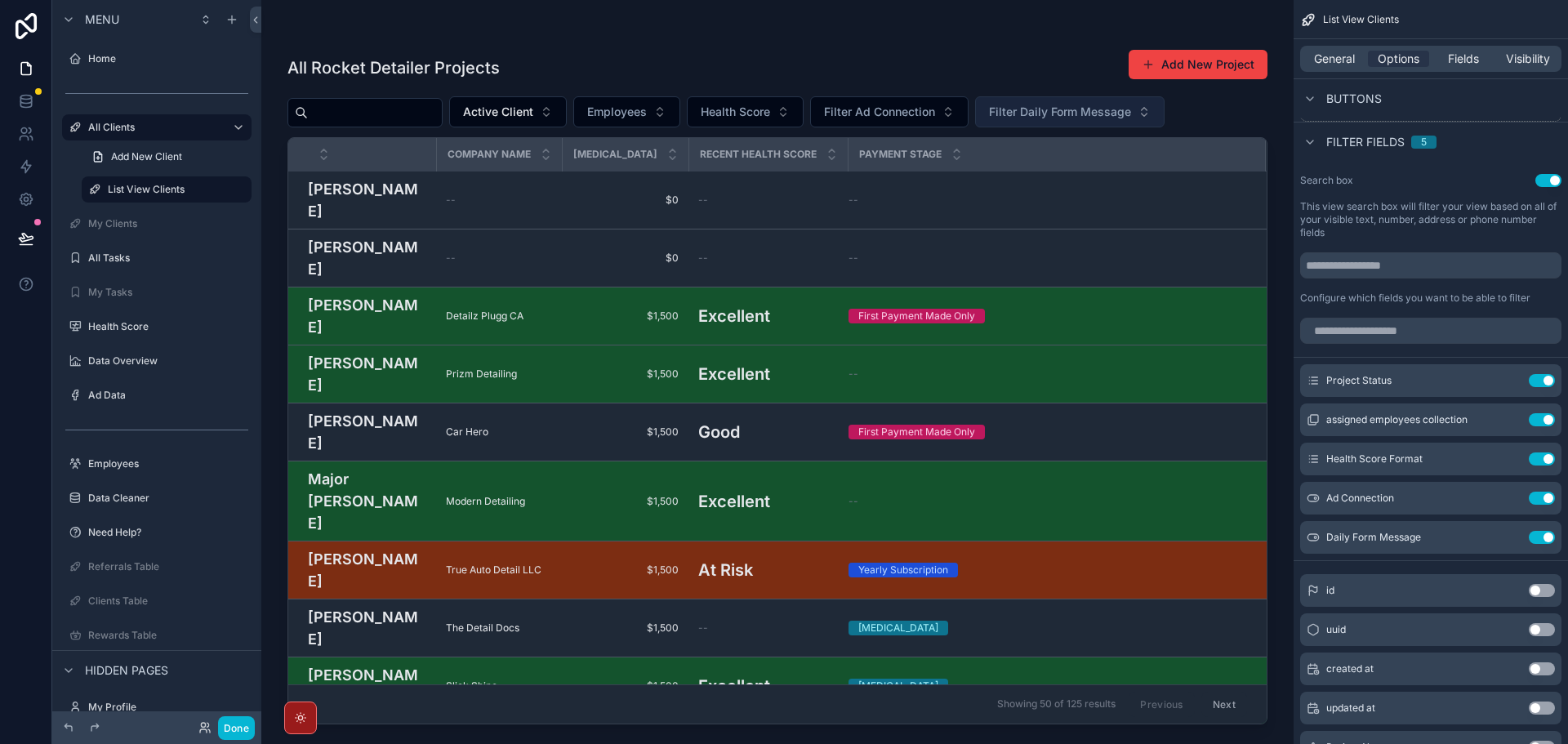
click at [1131, 114] on span "Filter Daily Form Message" at bounding box center [1060, 112] width 142 height 17
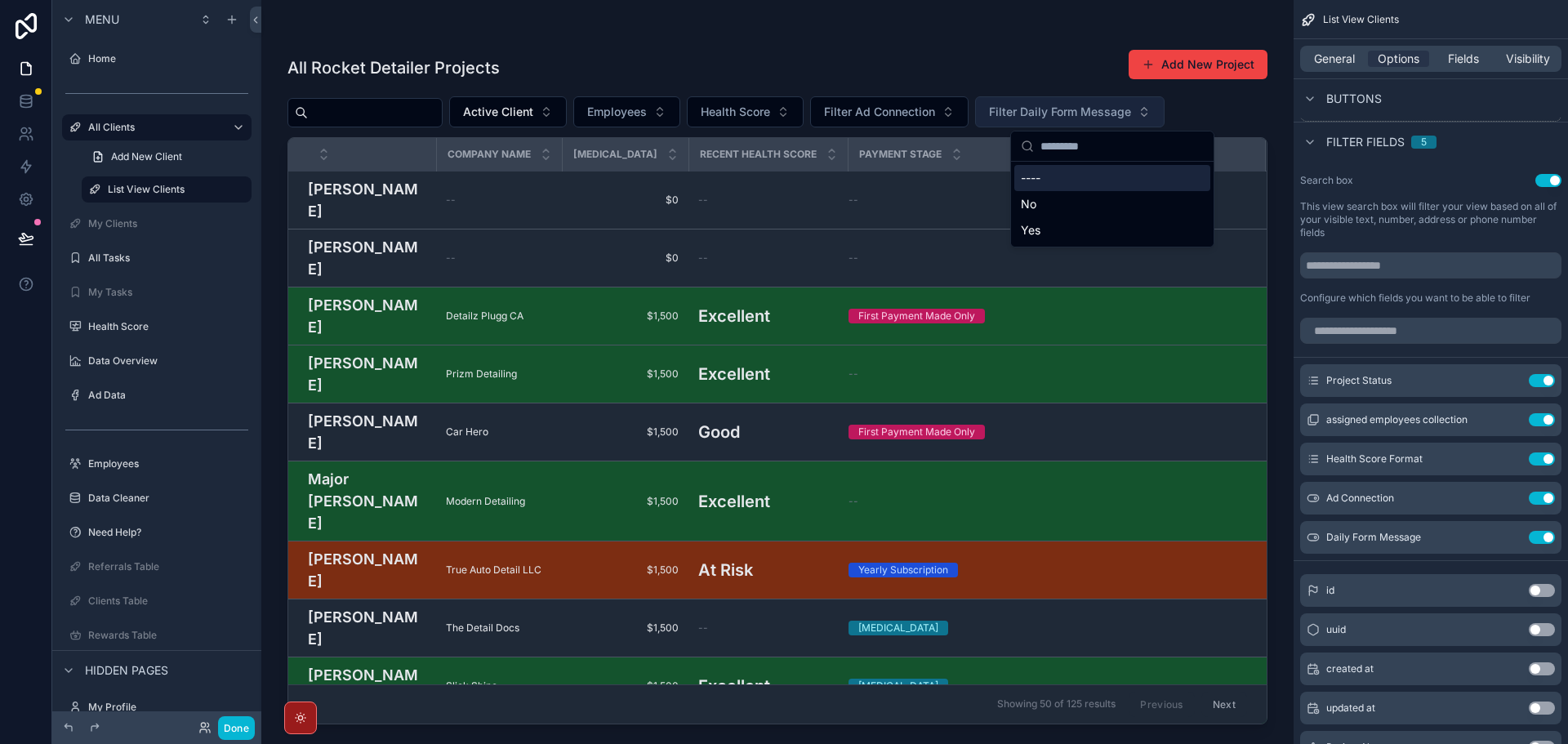
click at [1131, 114] on span "Filter Daily Form Message" at bounding box center [1060, 112] width 142 height 17
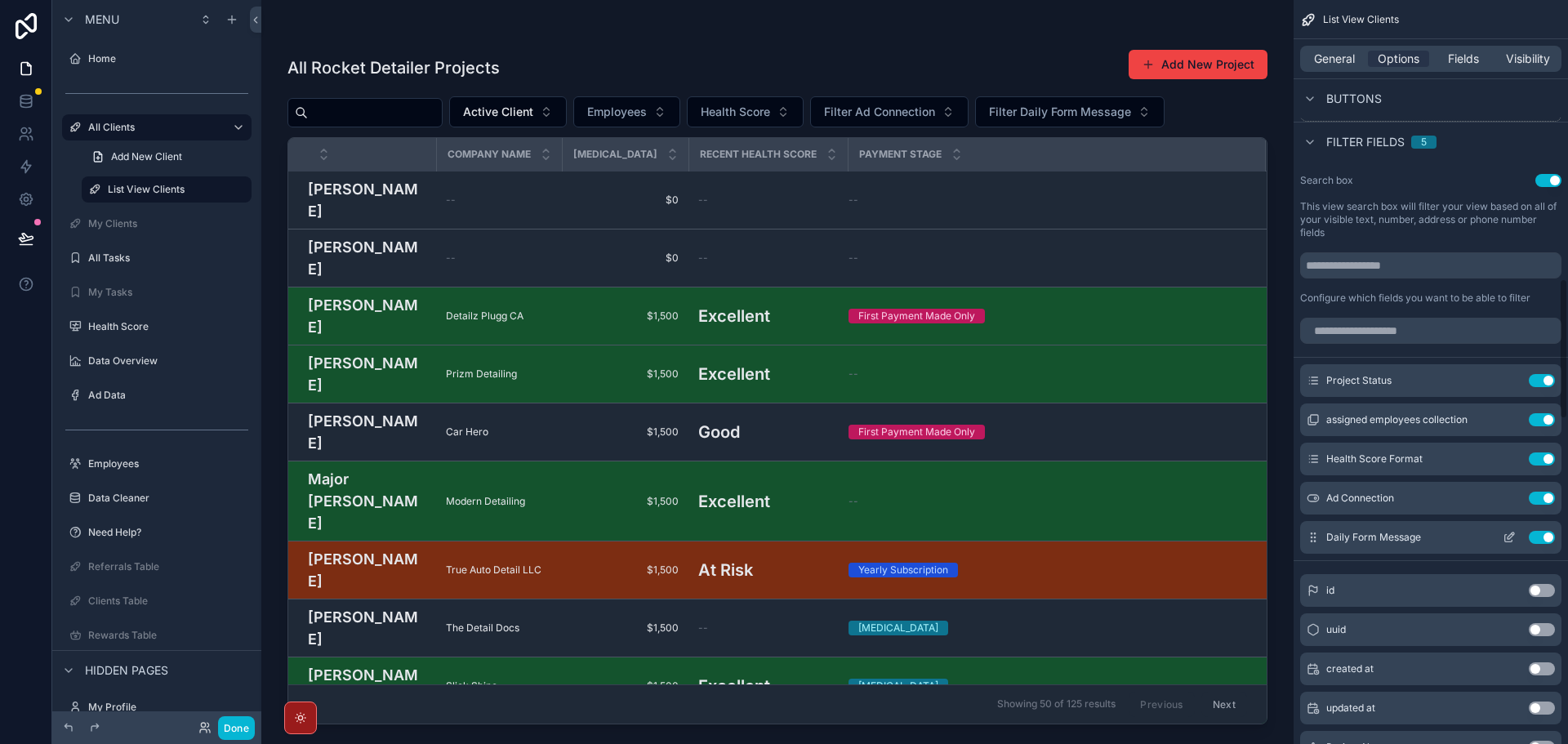
click at [1539, 536] on button "Use setting" at bounding box center [1542, 537] width 26 height 13
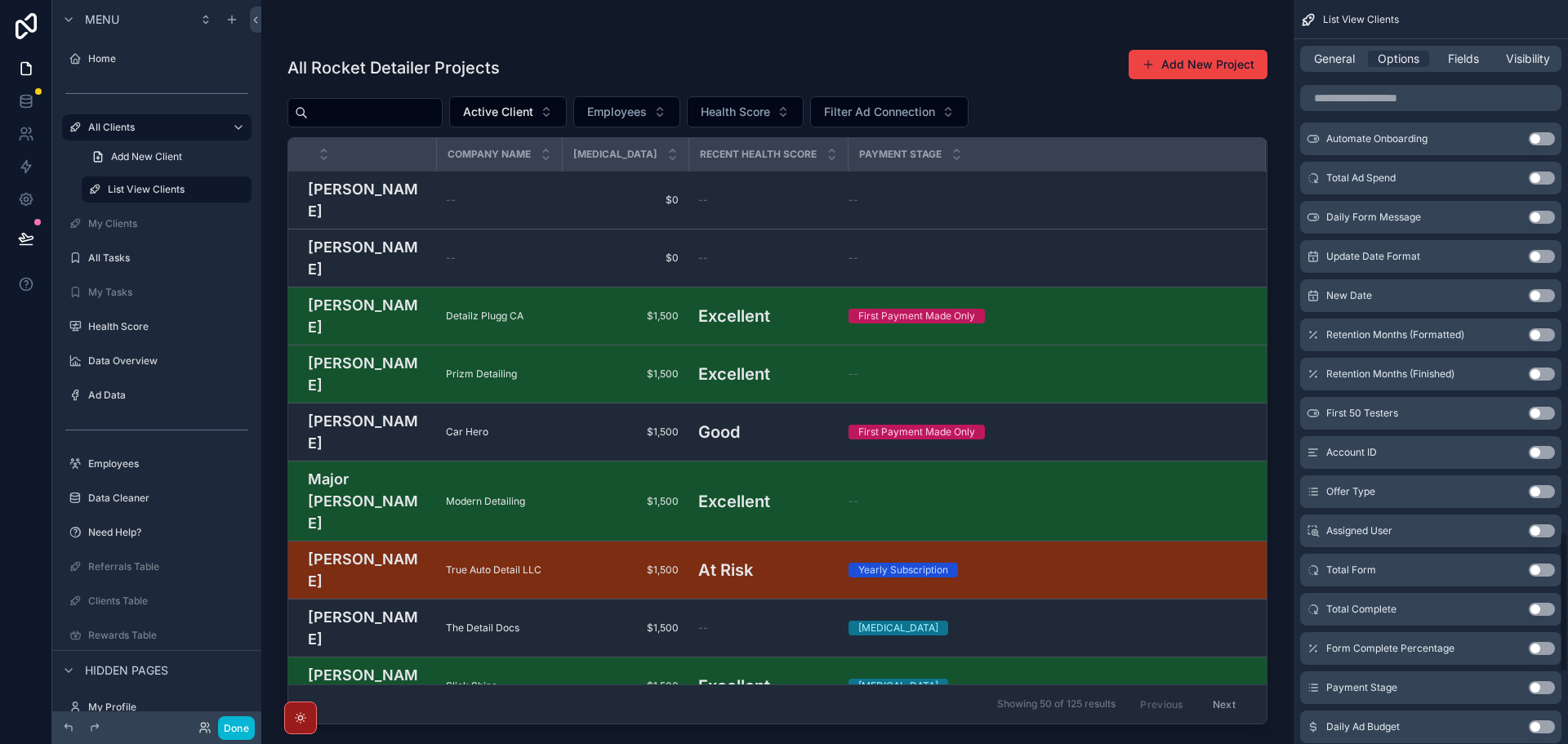
scroll to position [3020, 0]
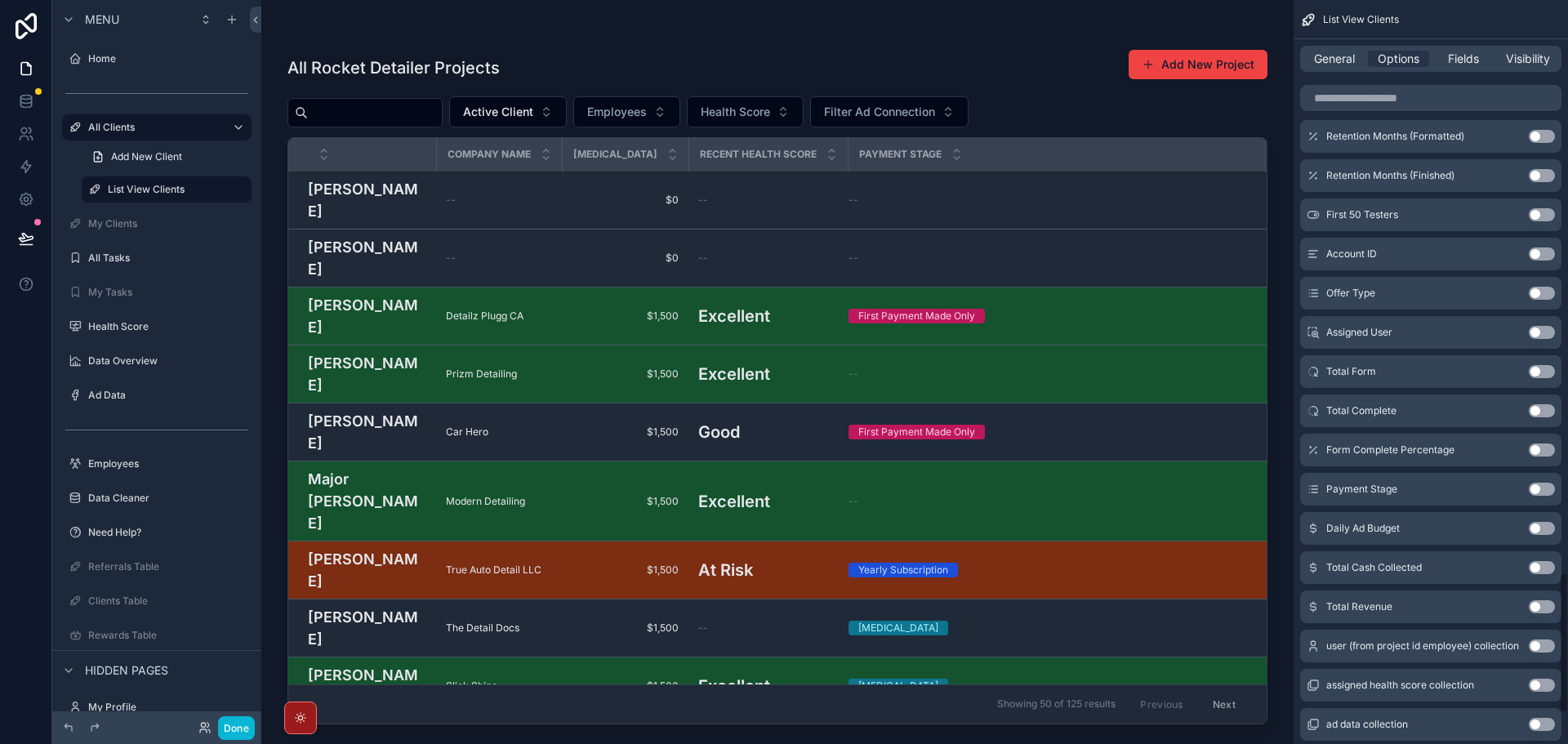
click at [1550, 488] on button "Use setting" at bounding box center [1542, 489] width 26 height 13
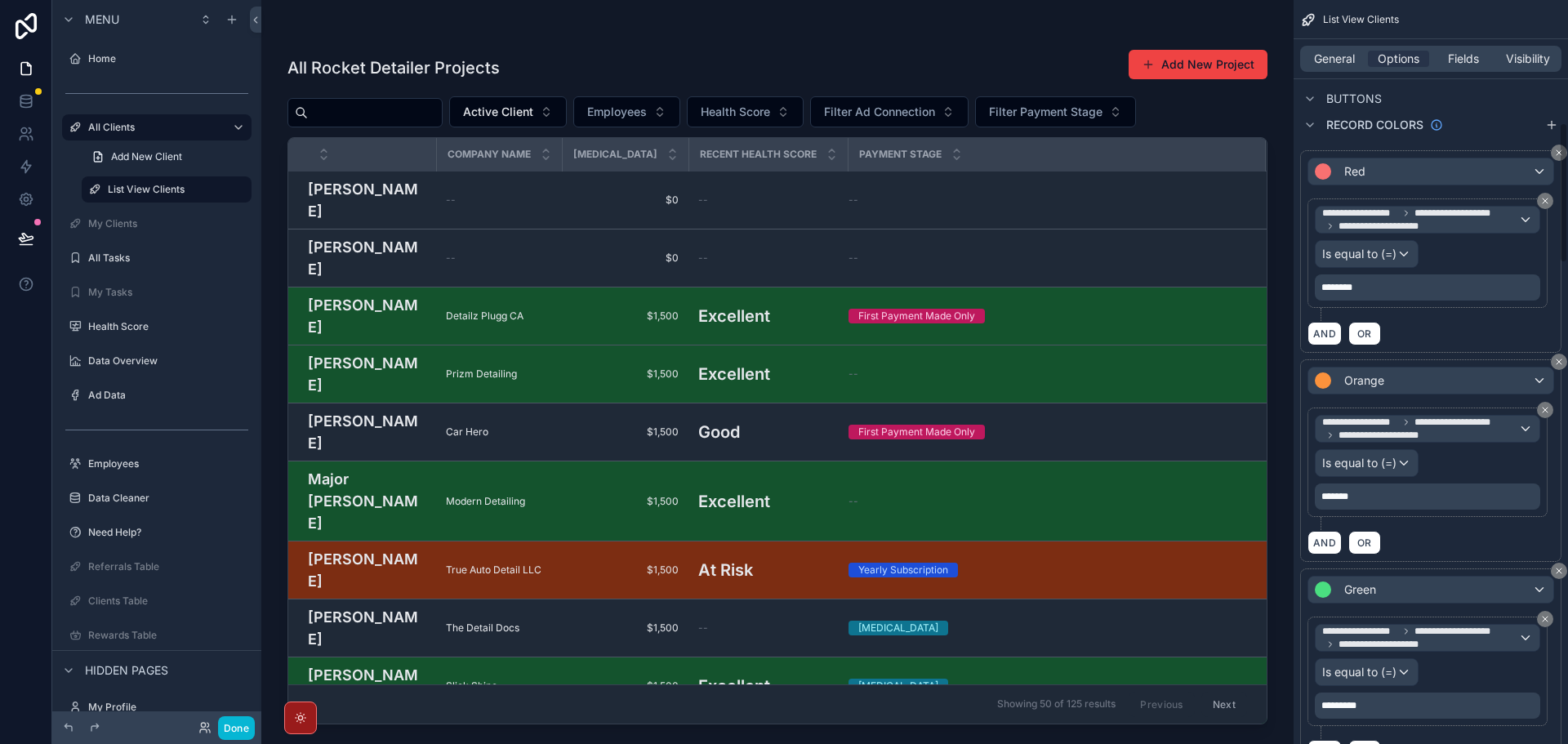
scroll to position [649, 0]
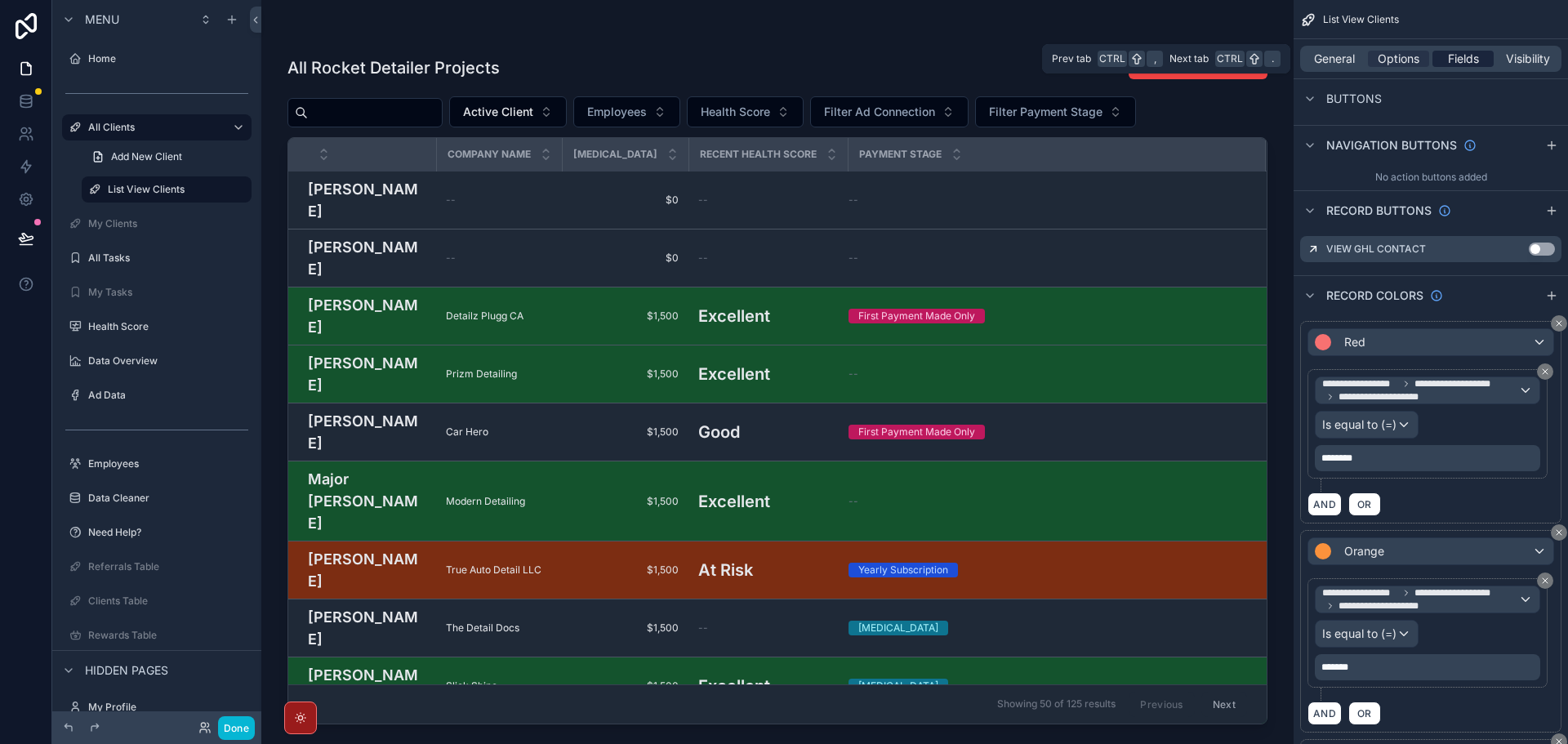
click at [1459, 65] on span "Fields" at bounding box center [1463, 58] width 31 height 17
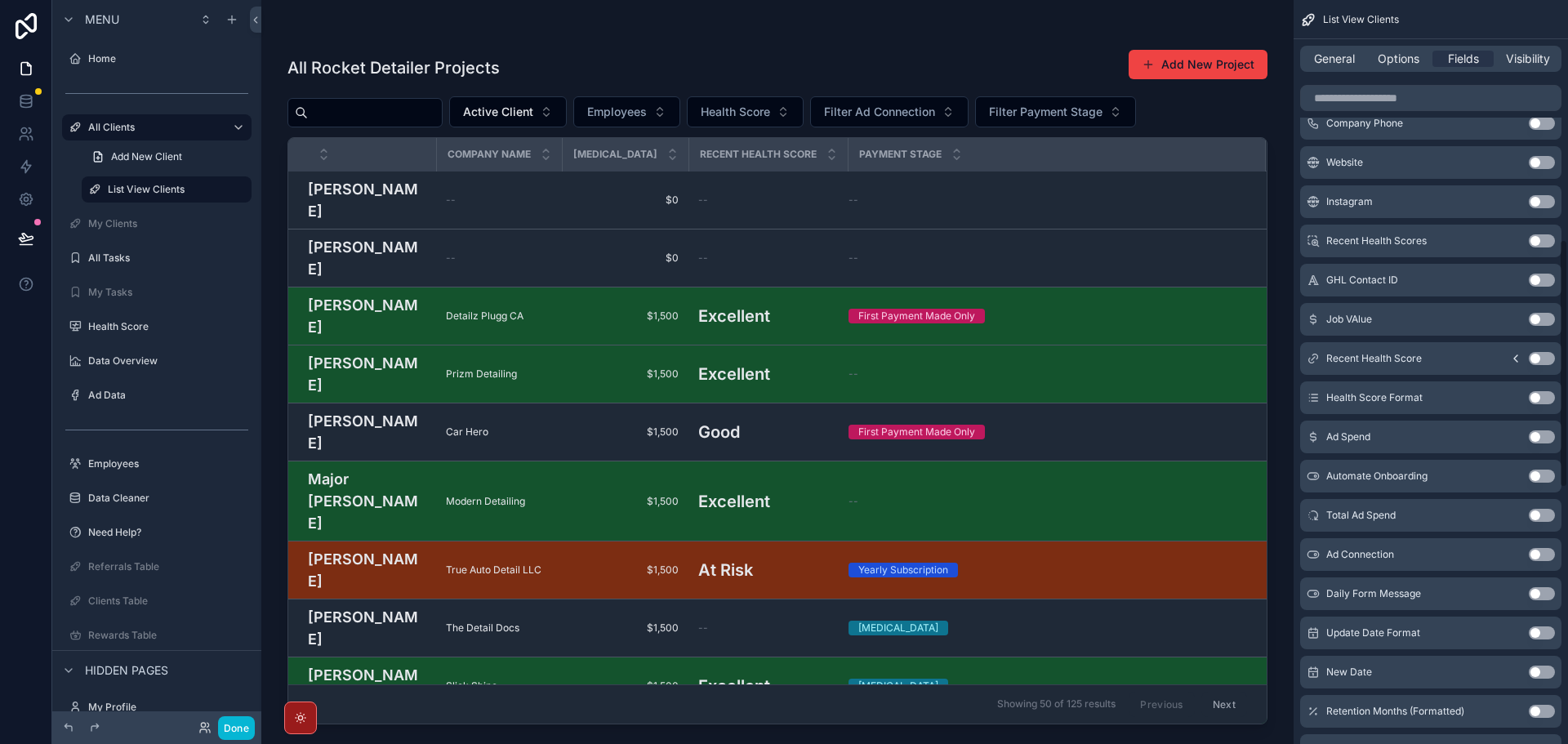
scroll to position [662, 0]
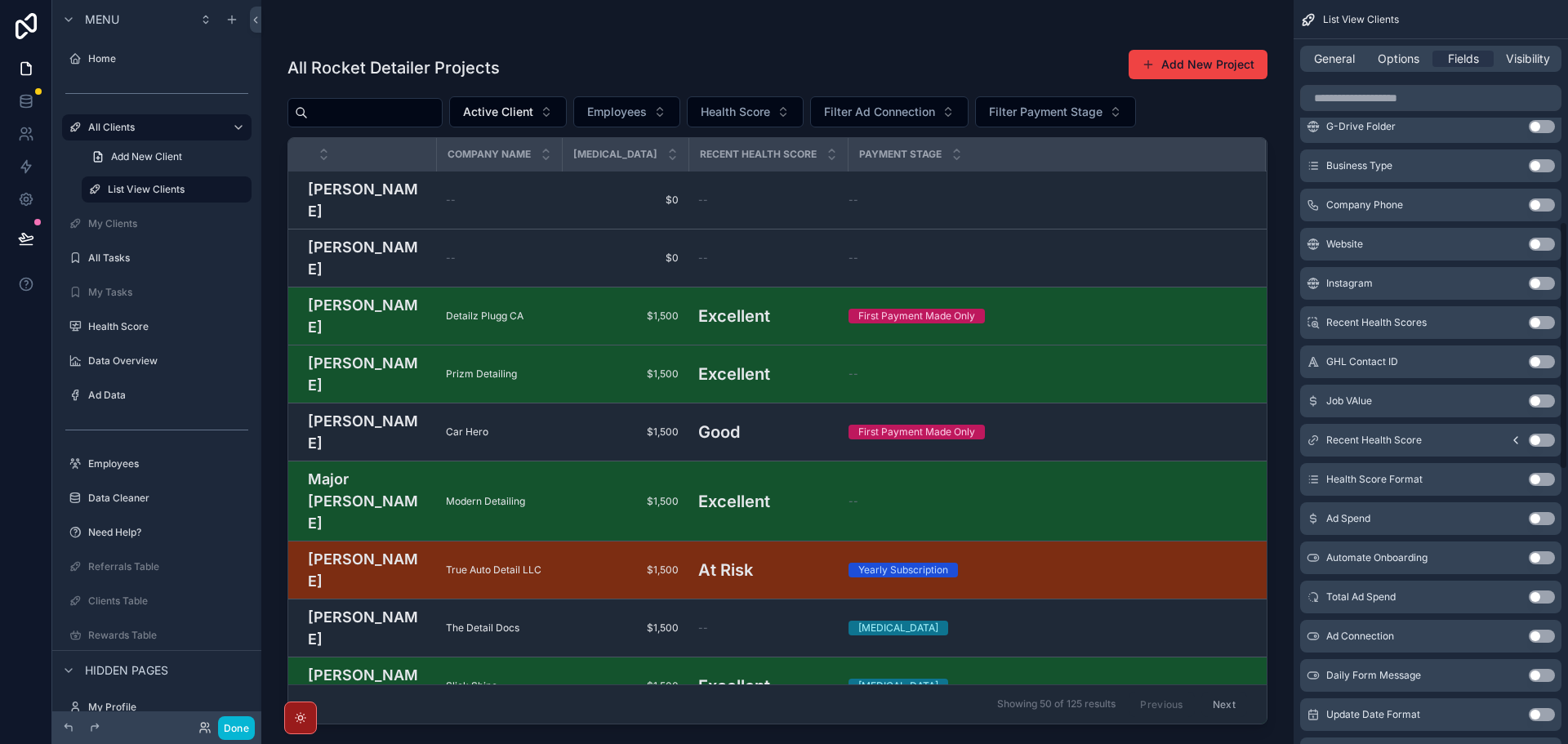
click at [1551, 401] on button "Use setting" at bounding box center [1542, 401] width 26 height 13
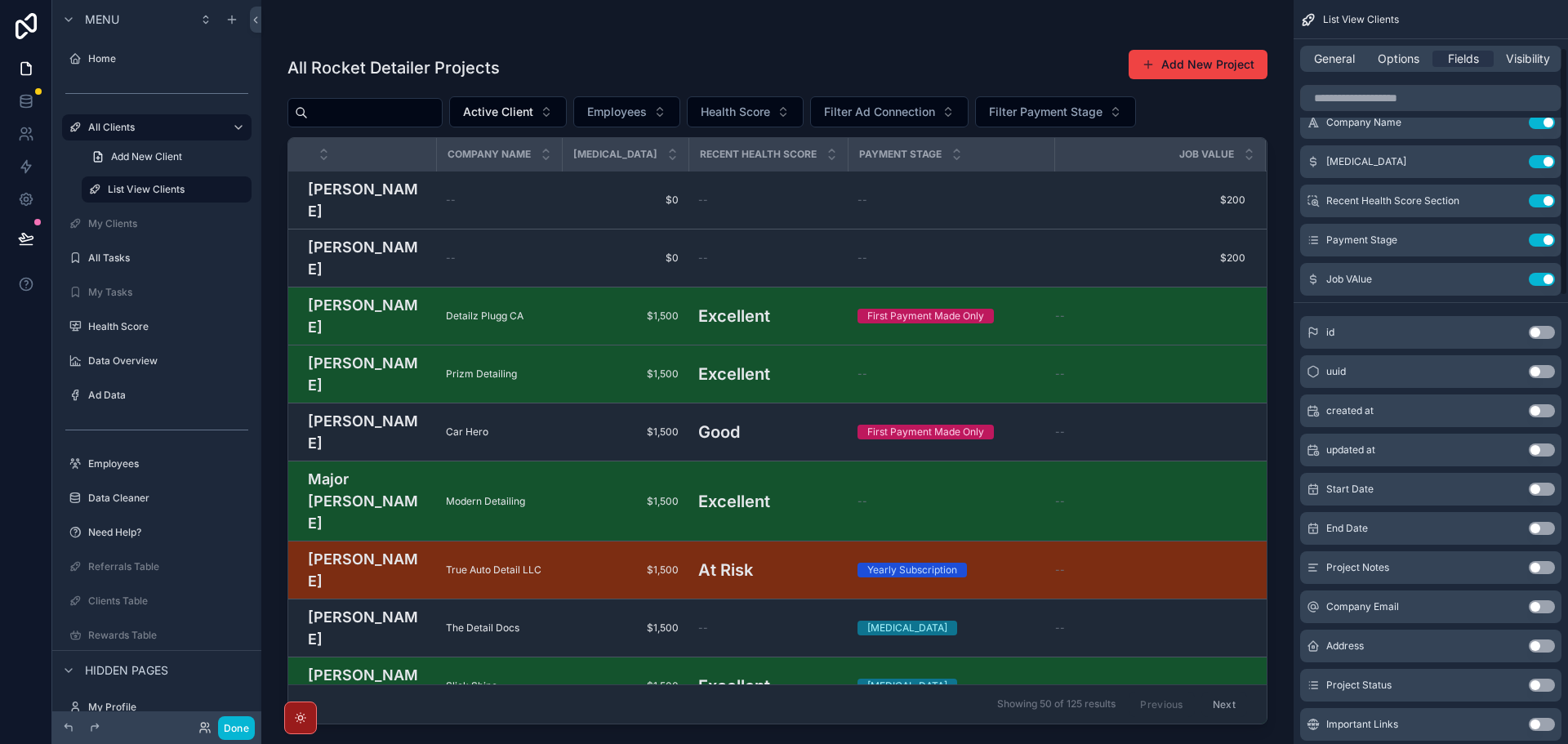
scroll to position [48, 0]
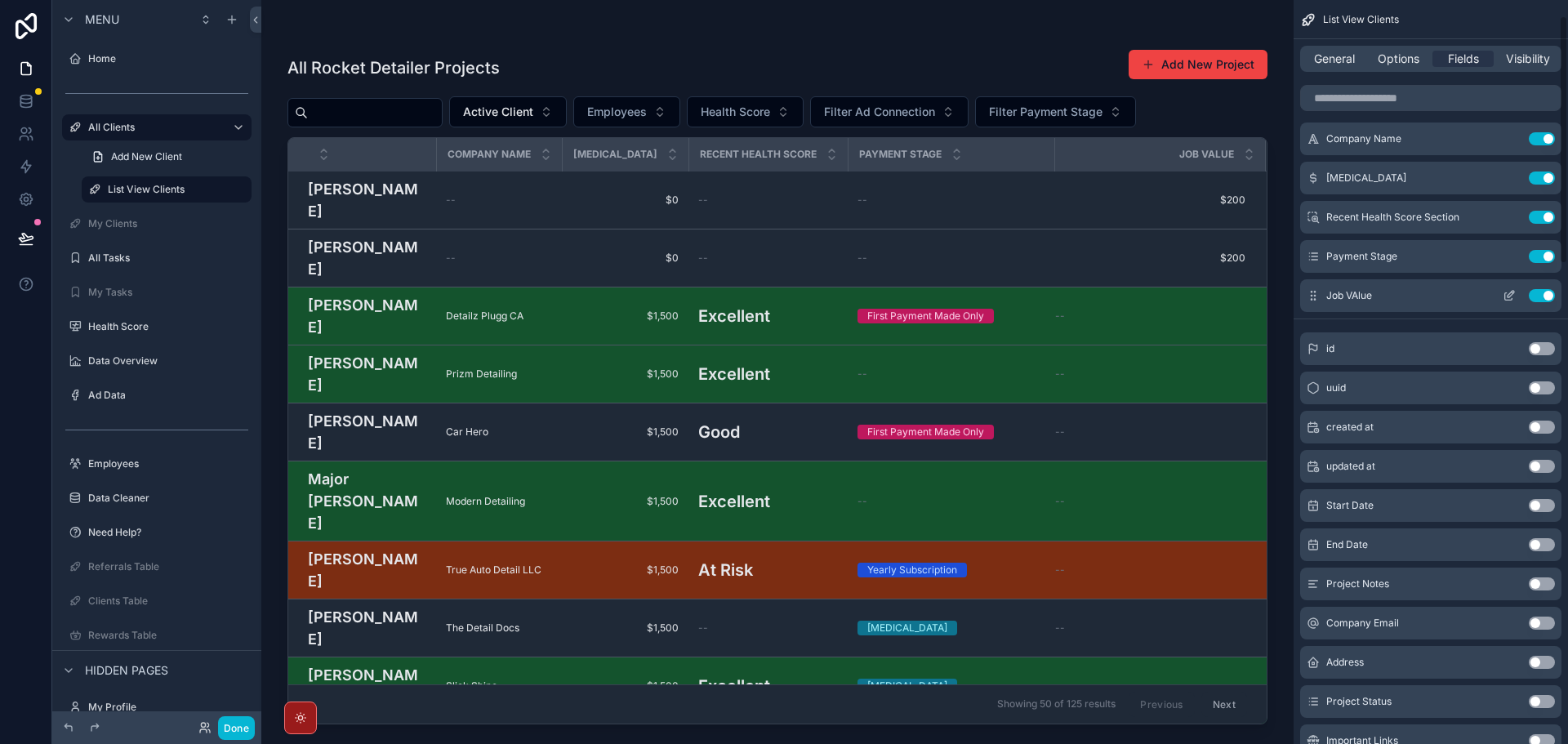
click at [1550, 299] on button "Use setting" at bounding box center [1542, 295] width 26 height 13
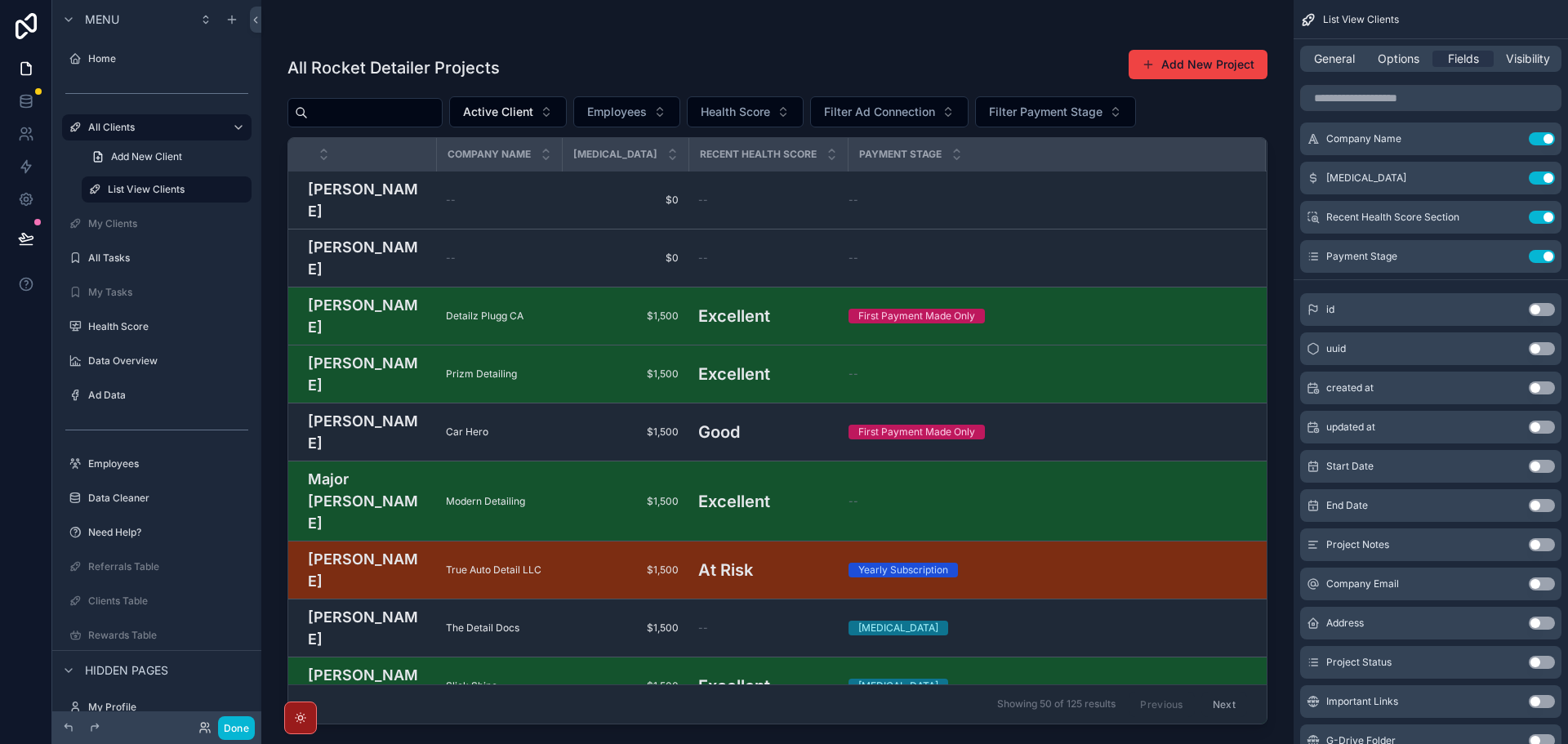
click at [1548, 470] on button "Use setting" at bounding box center [1542, 466] width 26 height 13
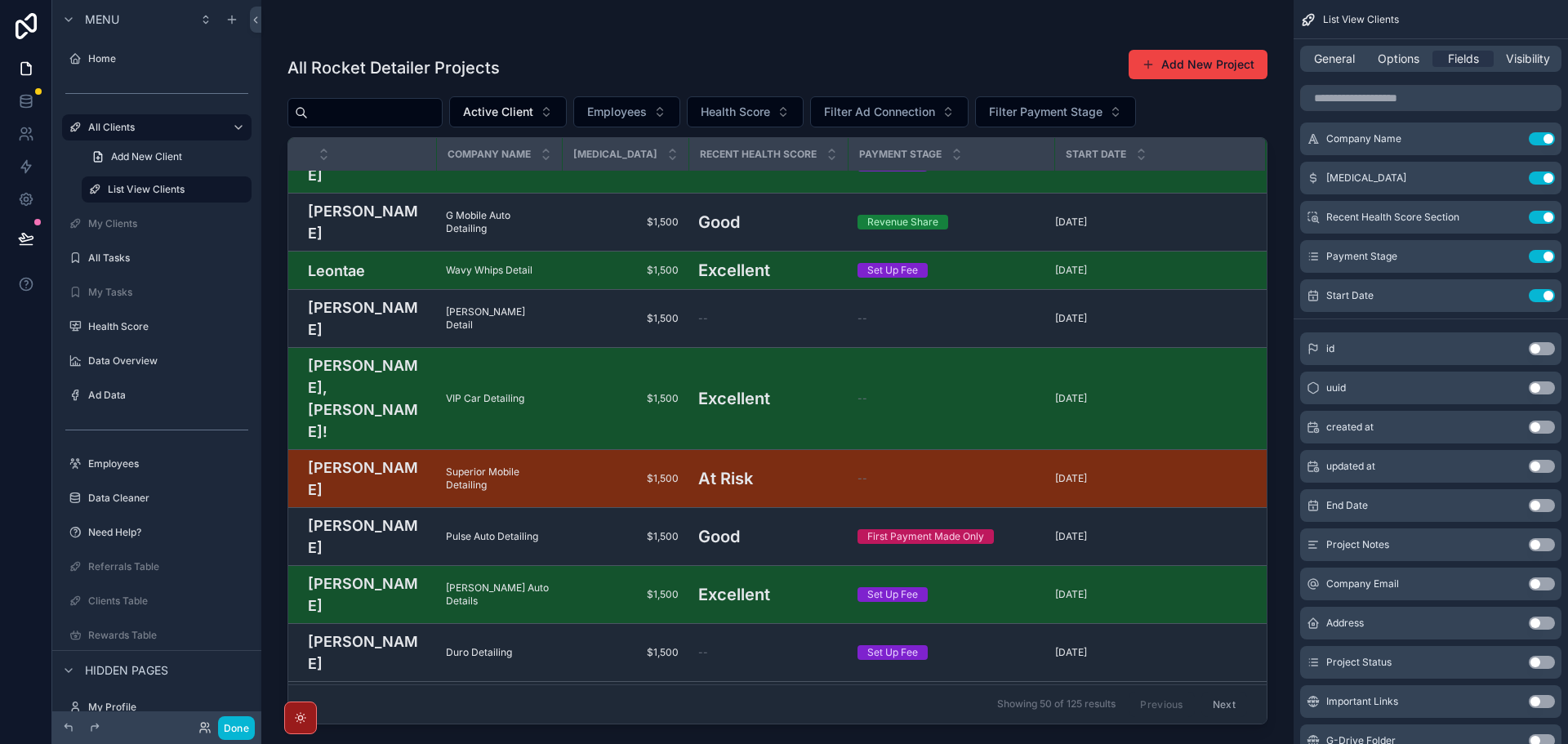
scroll to position [1061, 0]
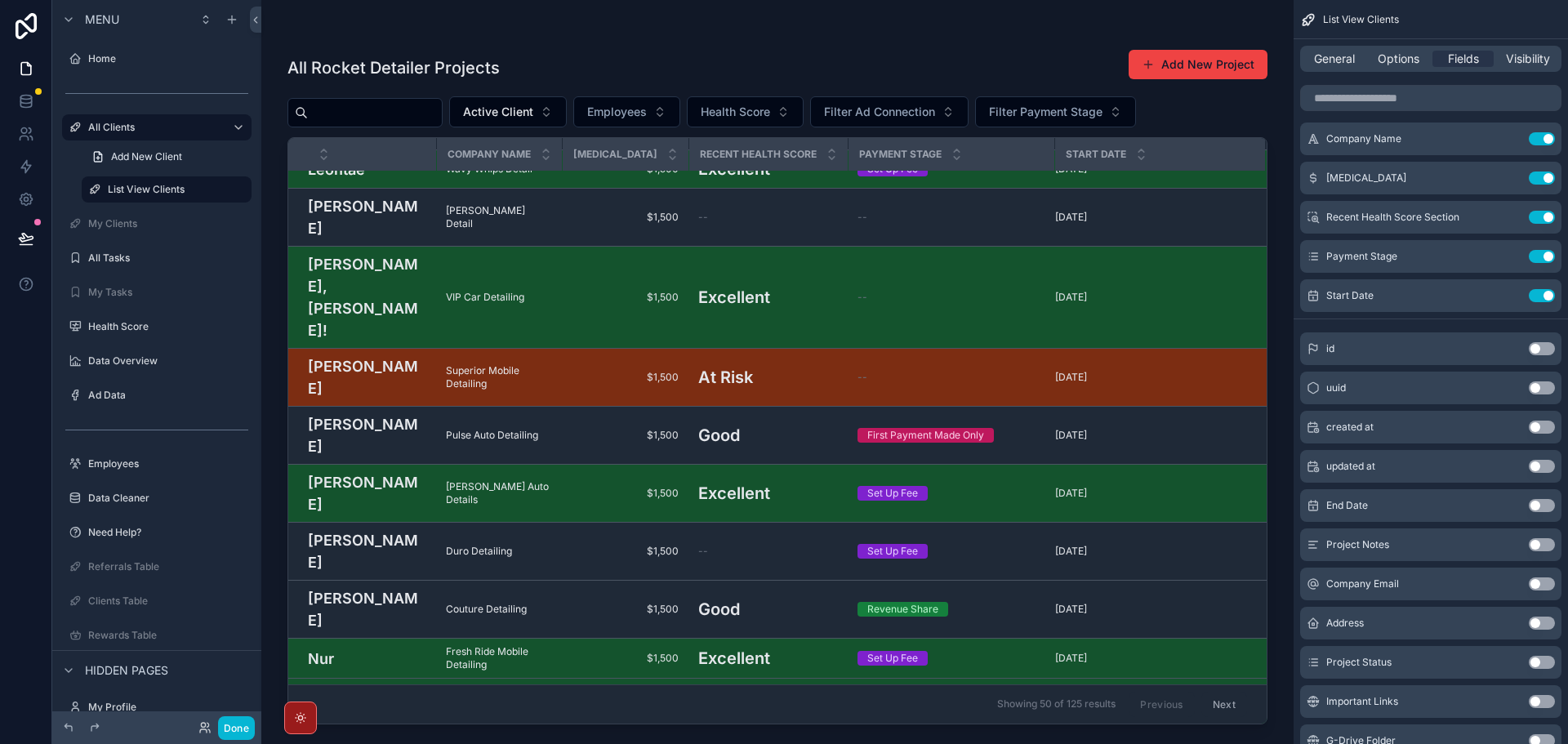
click at [1080, 158] on div "Start Date" at bounding box center [1160, 154] width 208 height 31
click at [442, 112] on input "scrollable content" at bounding box center [375, 113] width 134 height 23
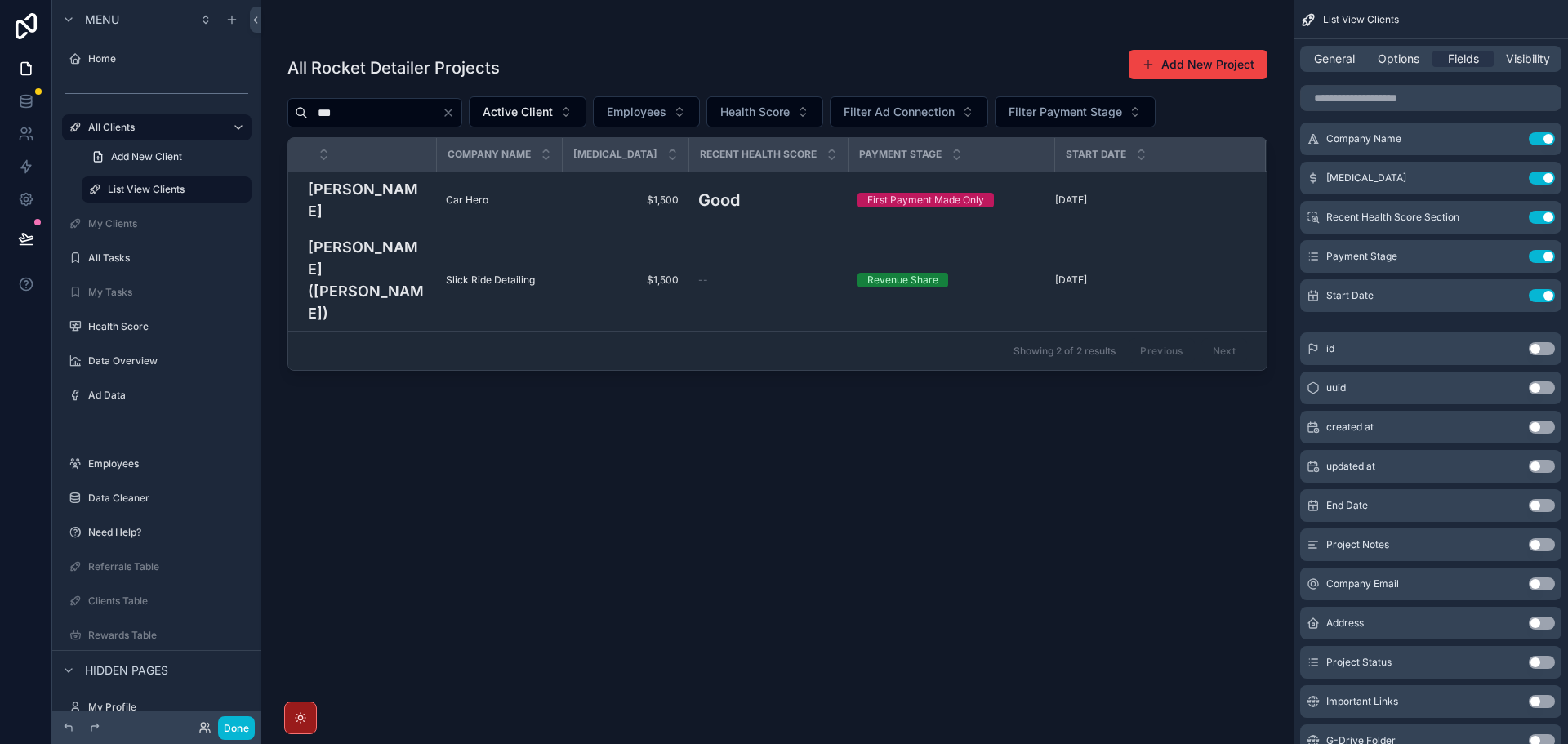
click at [409, 108] on input "***" at bounding box center [375, 113] width 134 height 23
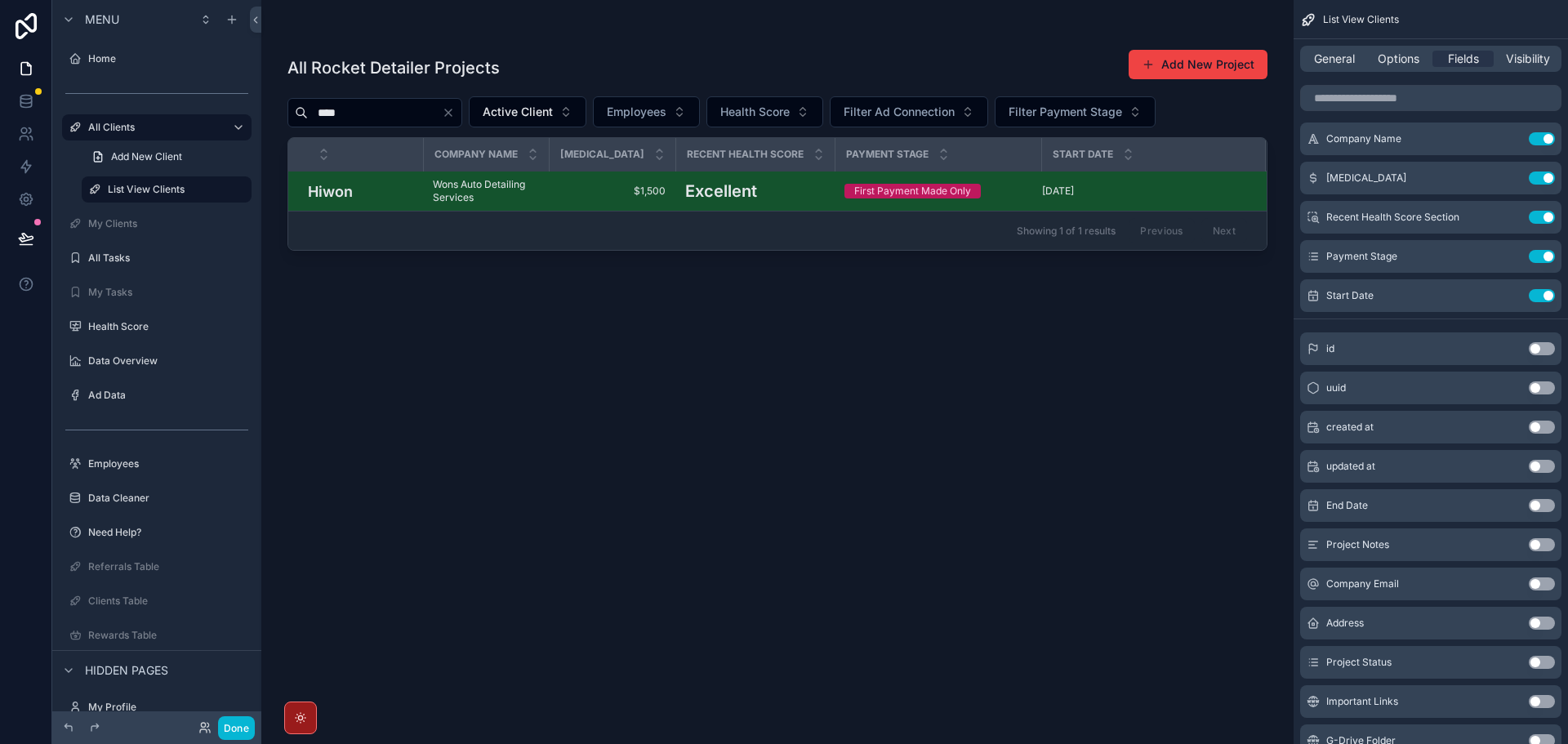
click at [436, 116] on input "****" at bounding box center [375, 113] width 134 height 23
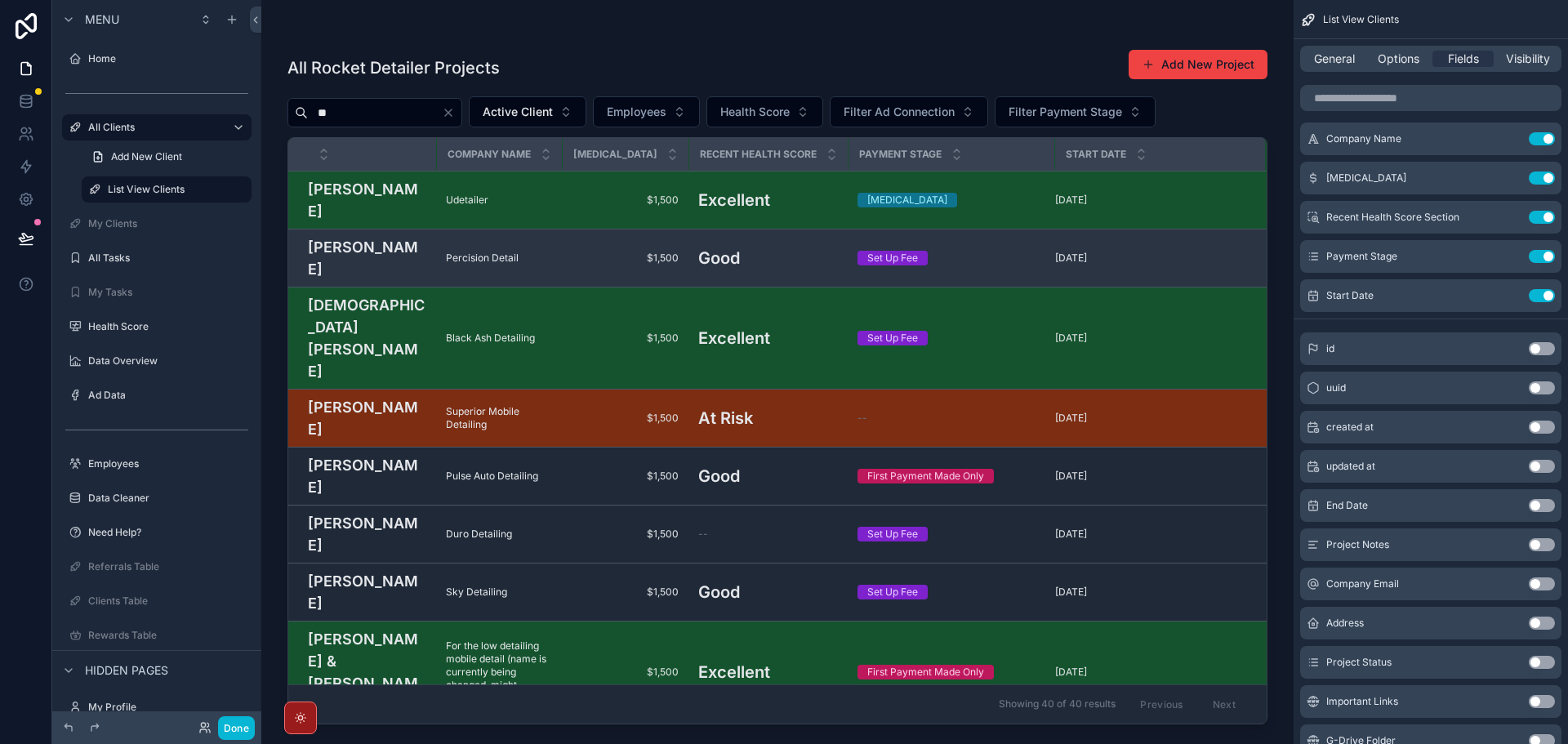
scroll to position [409, 0]
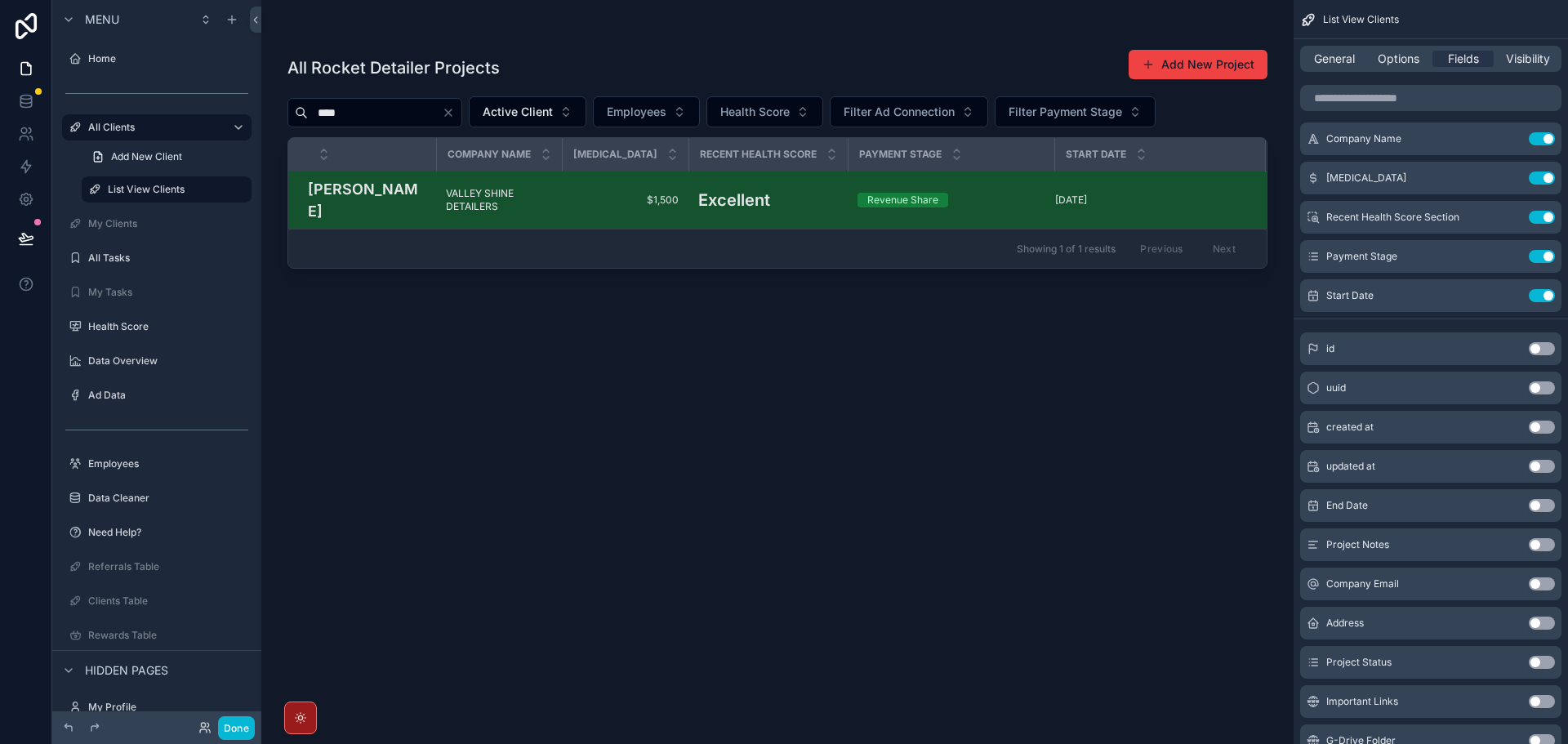
type input "****"
click at [797, 280] on div "All Rocket Detailer Projects Add New Project **** Active Client Employees Healt…" at bounding box center [777, 382] width 980 height 685
click at [455, 114] on icon "Clear" at bounding box center [448, 113] width 13 height 13
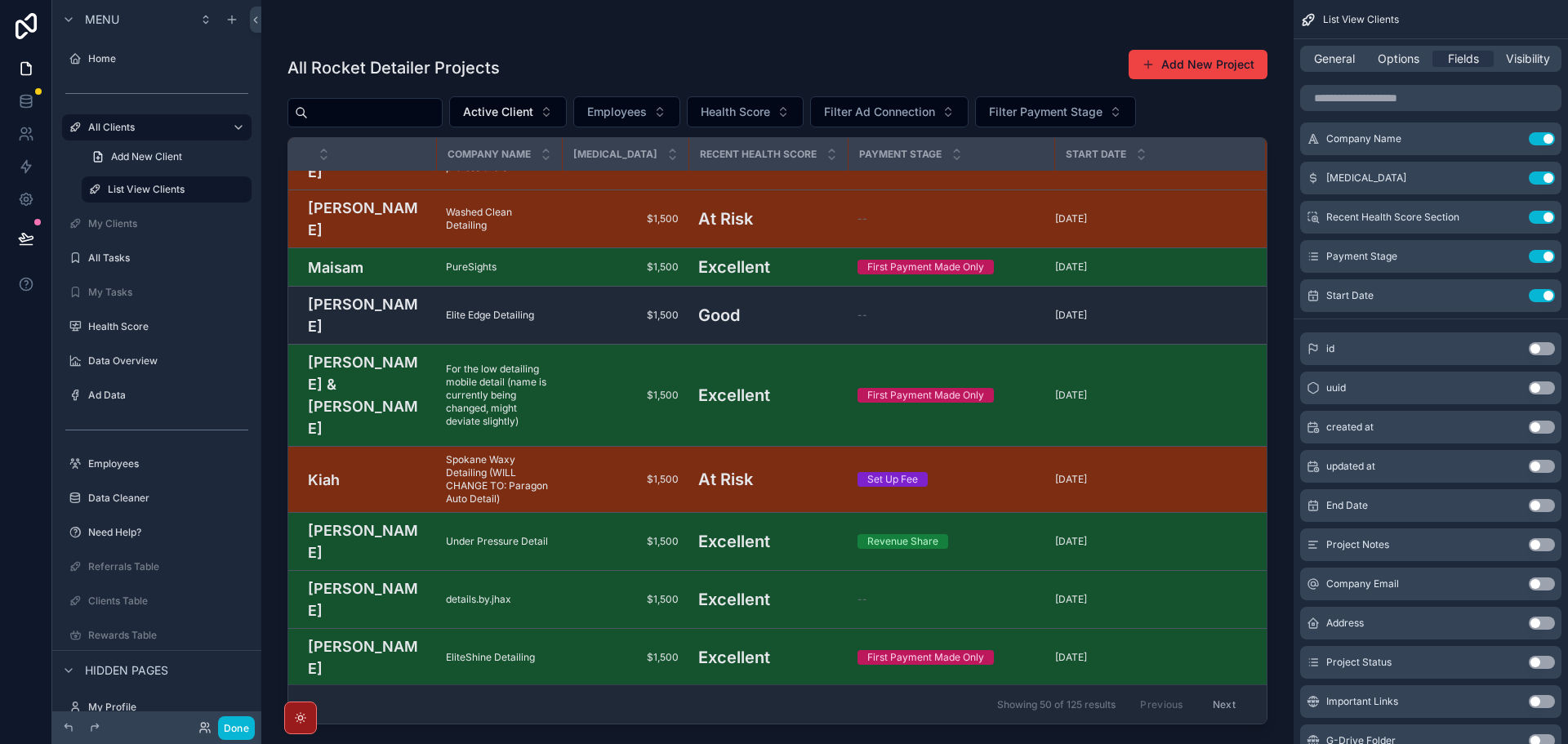
scroll to position [1869, 0]
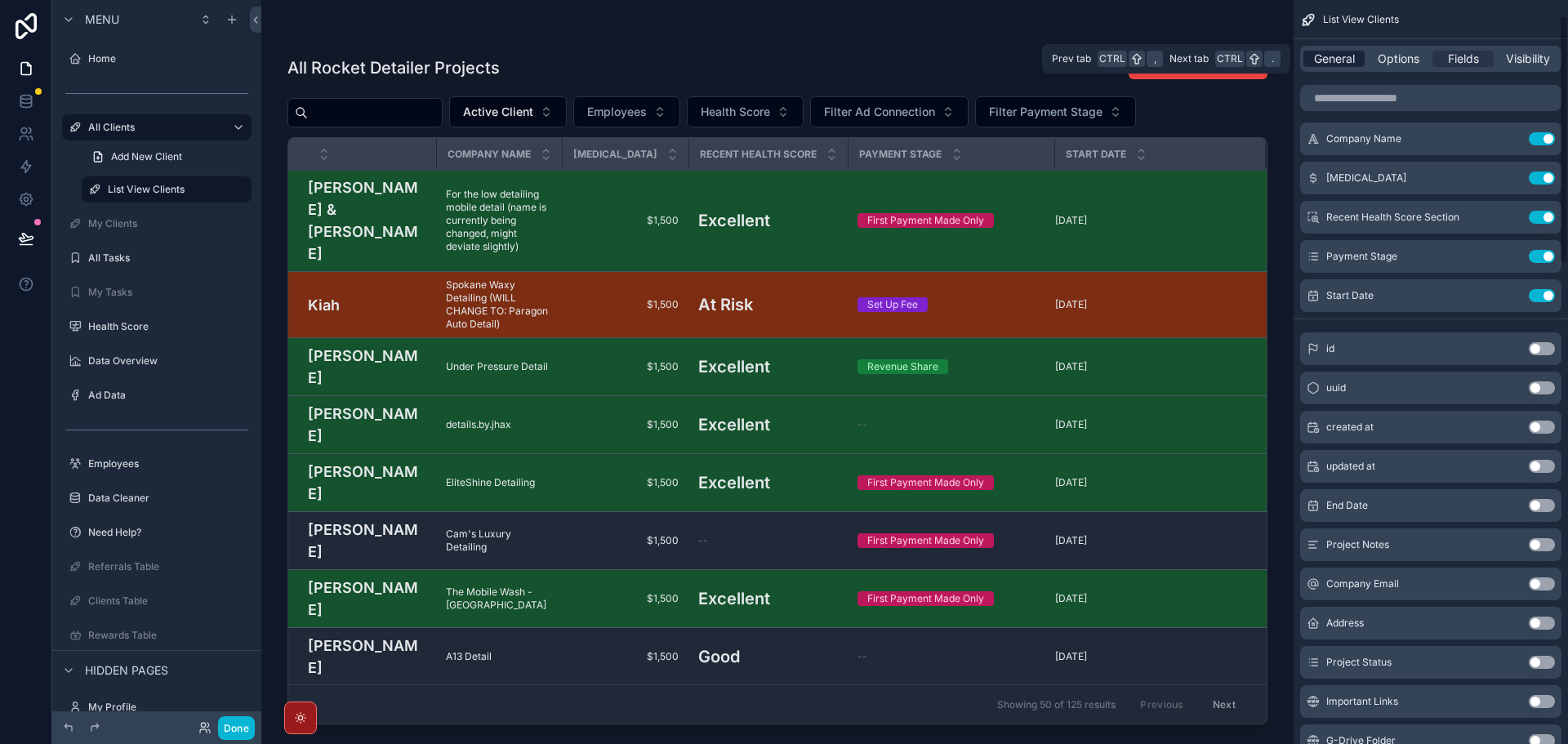
click at [1333, 57] on span "General" at bounding box center [1335, 58] width 41 height 17
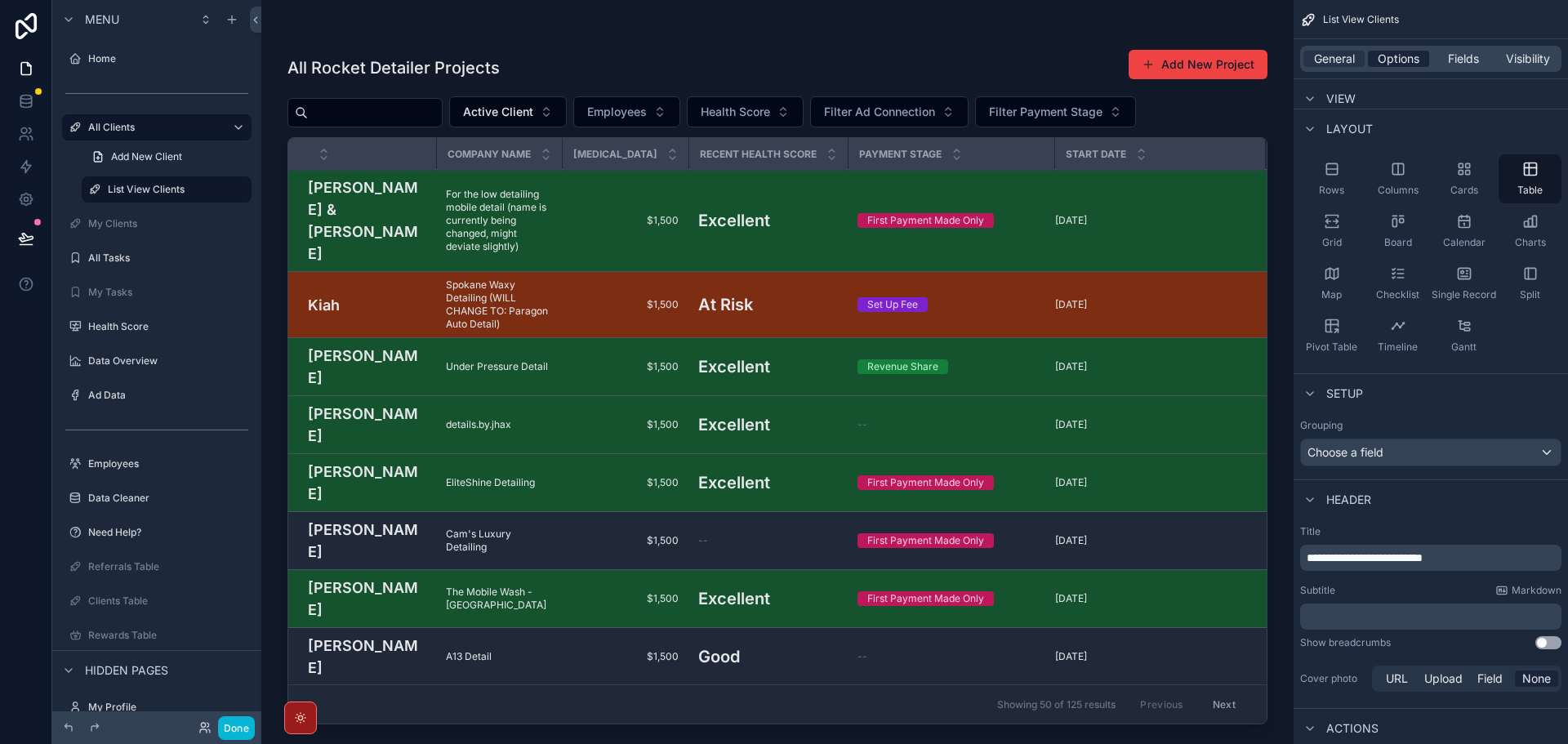
click at [1390, 63] on span "Options" at bounding box center [1398, 58] width 41 height 17
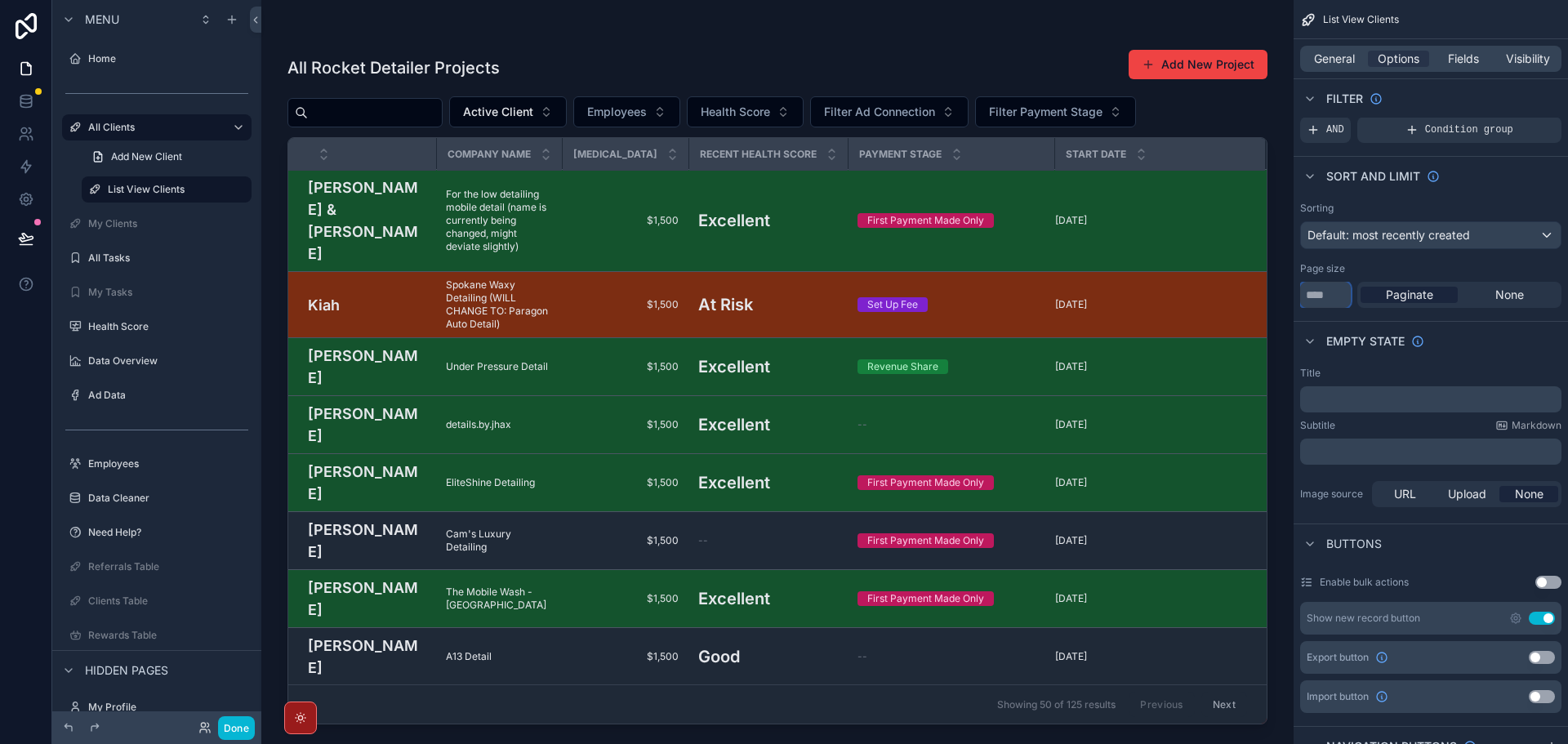
drag, startPoint x: 1340, startPoint y: 298, endPoint x: 1283, endPoint y: 293, distance: 57.2
click at [1283, 293] on div "Home All Clients List View Clients My Clients All Tasks My Tasks Health Score D…" at bounding box center [914, 372] width 1306 height 744
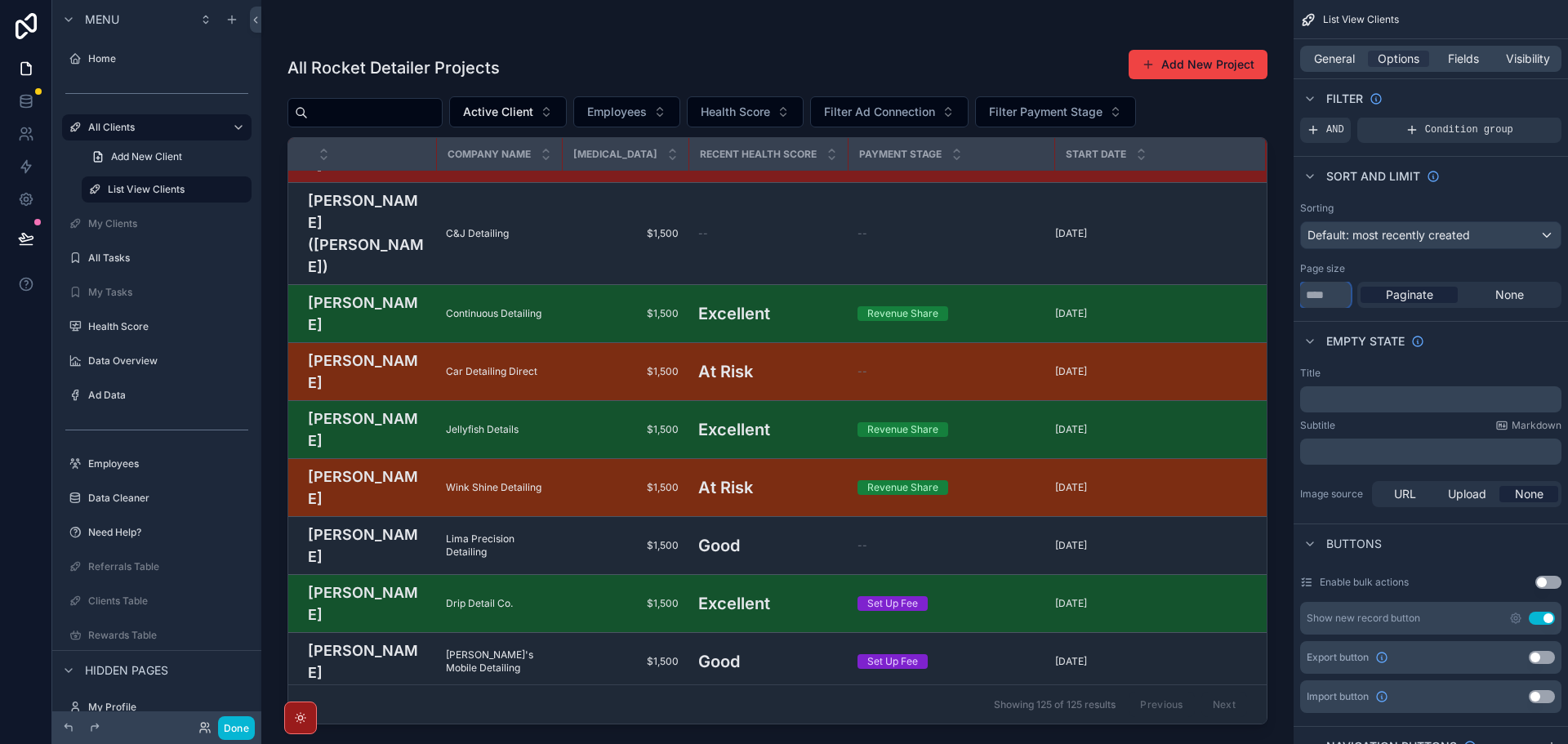
scroll to position [5312, 0]
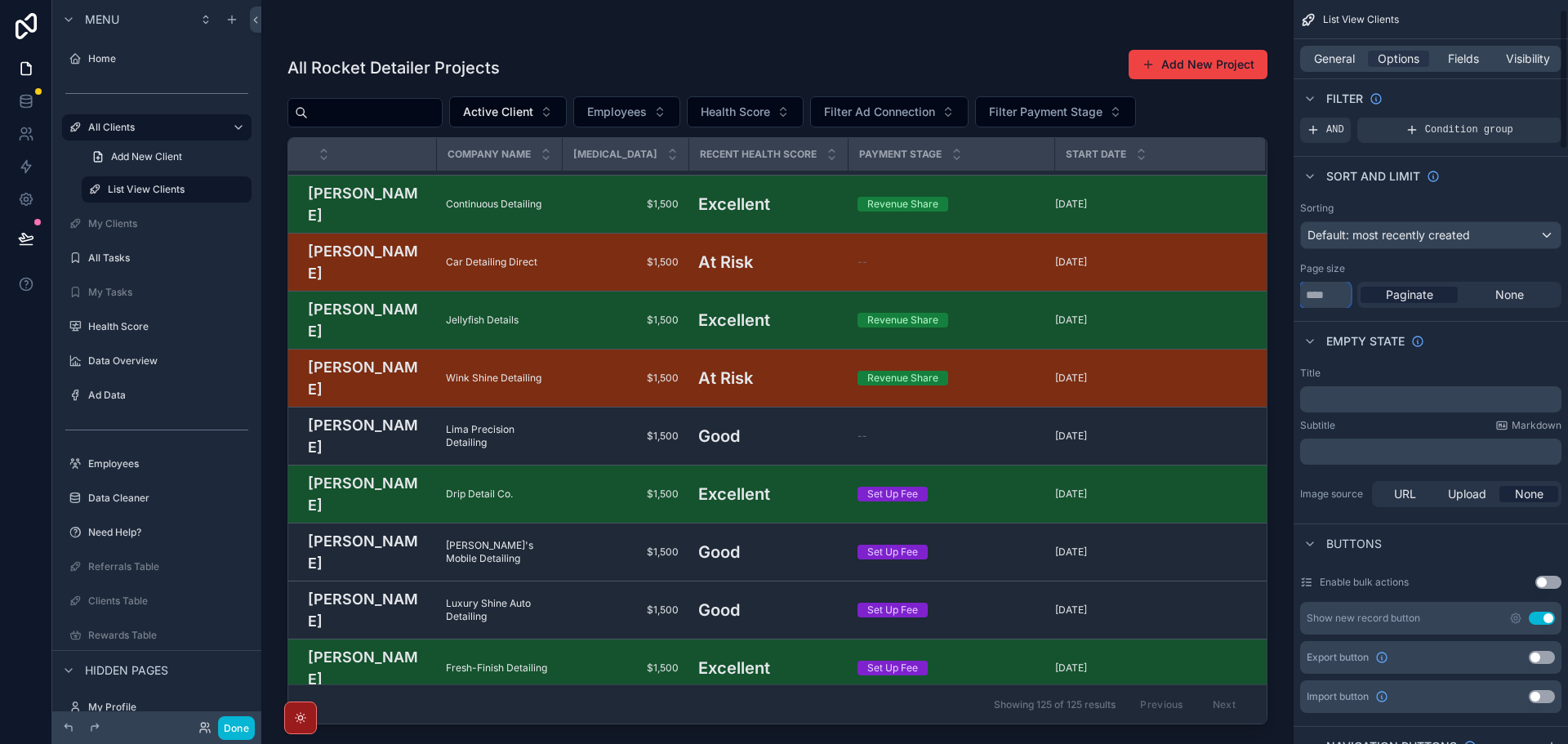
type input "***"
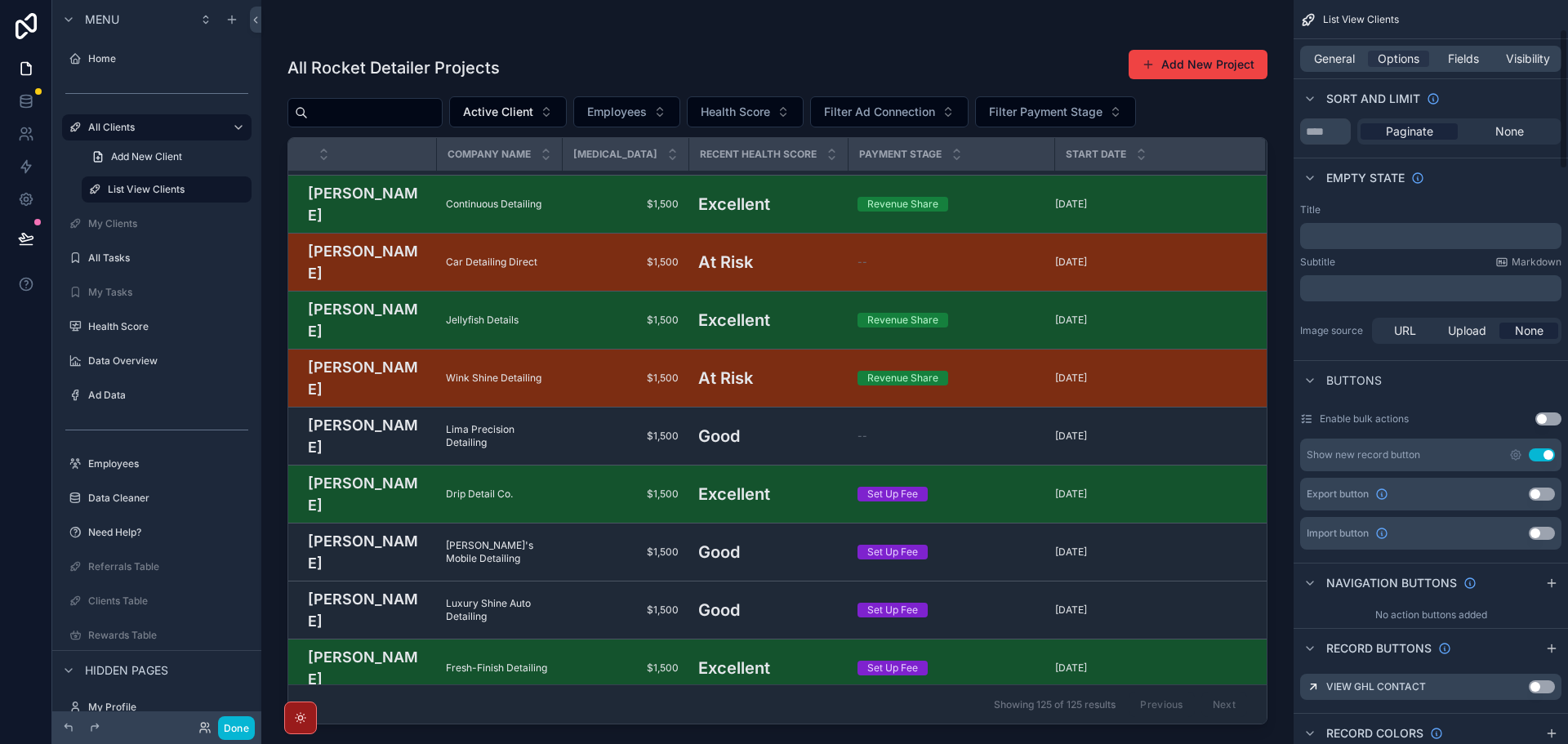
scroll to position [0, 0]
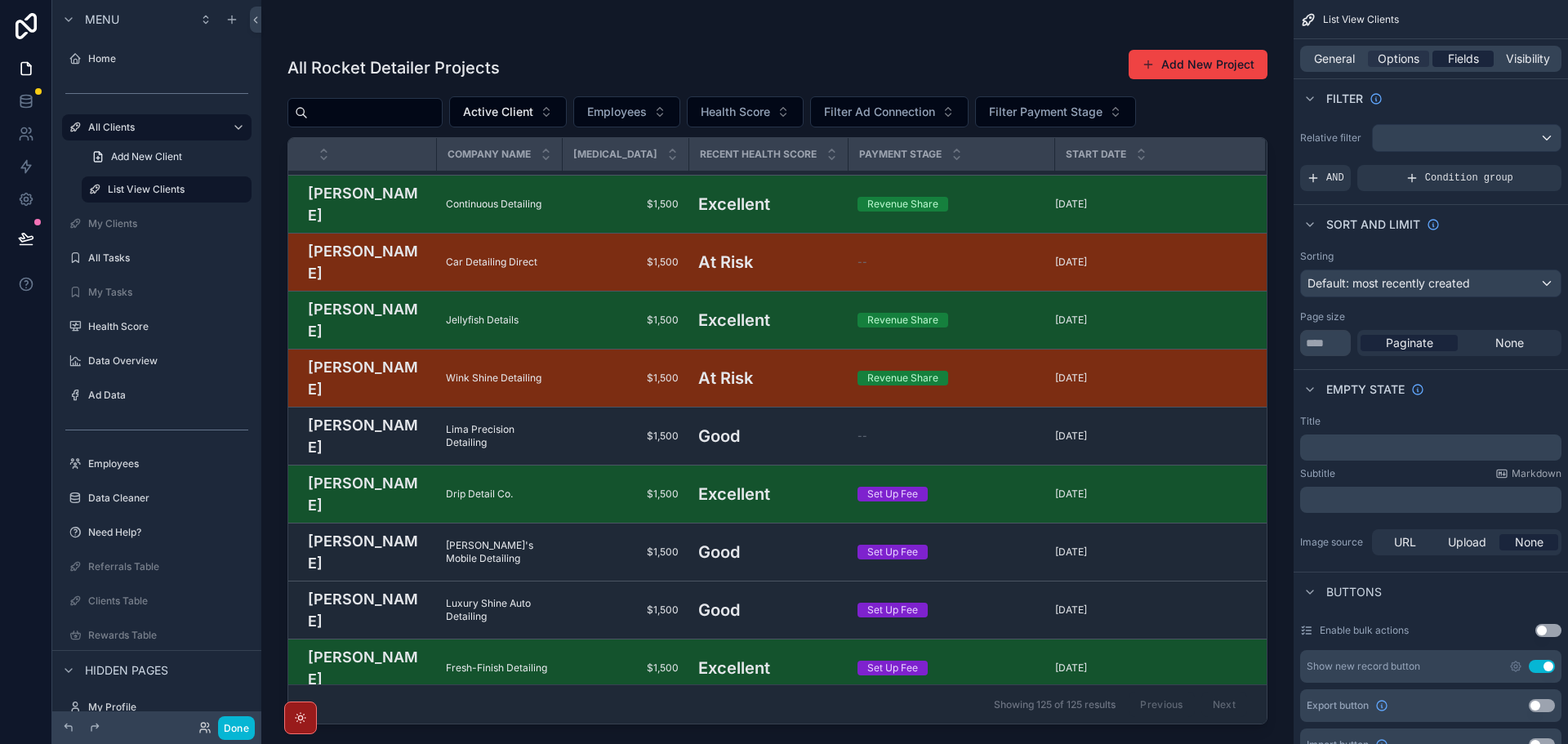
click at [1468, 59] on span "Fields" at bounding box center [1463, 58] width 31 height 17
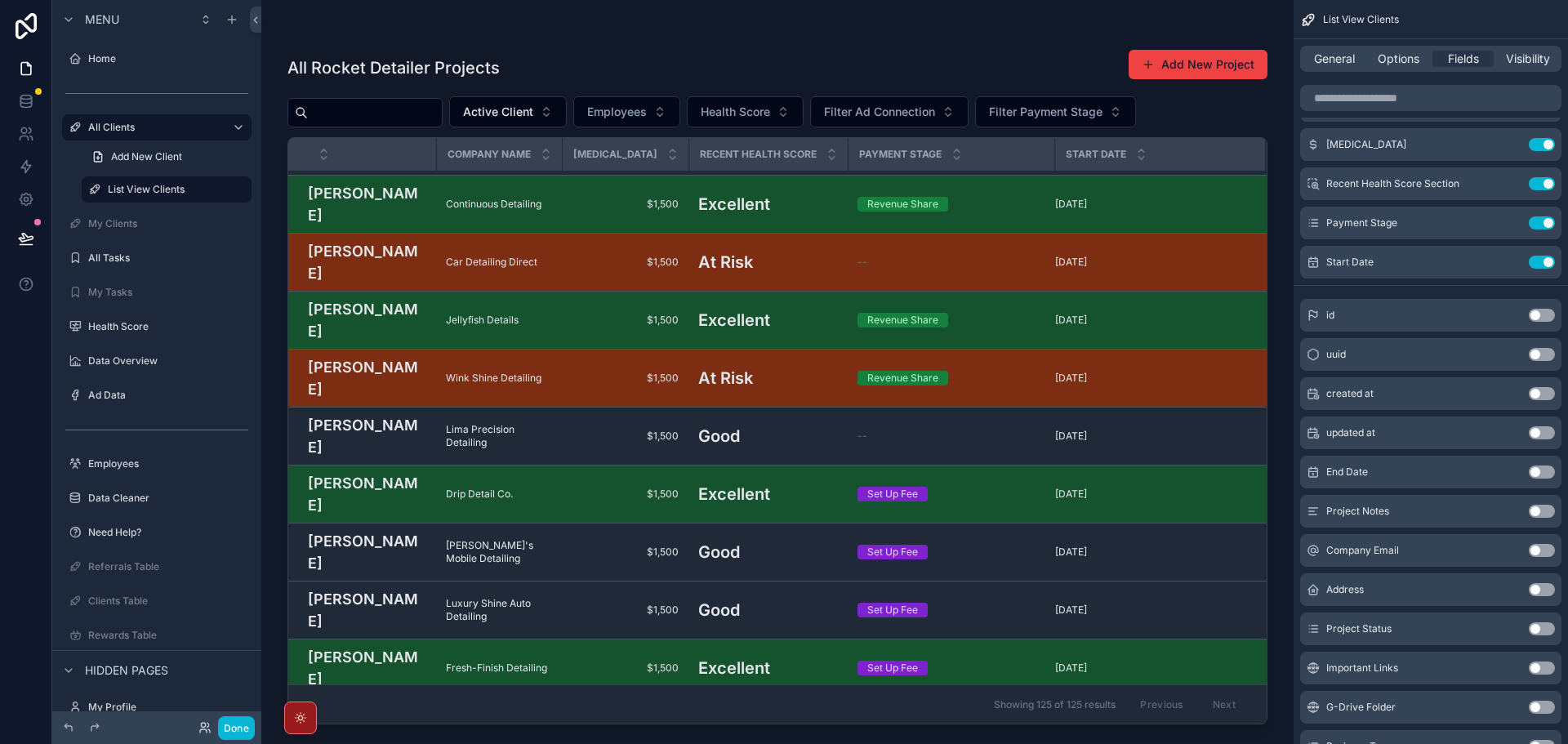
scroll to position [163, 0]
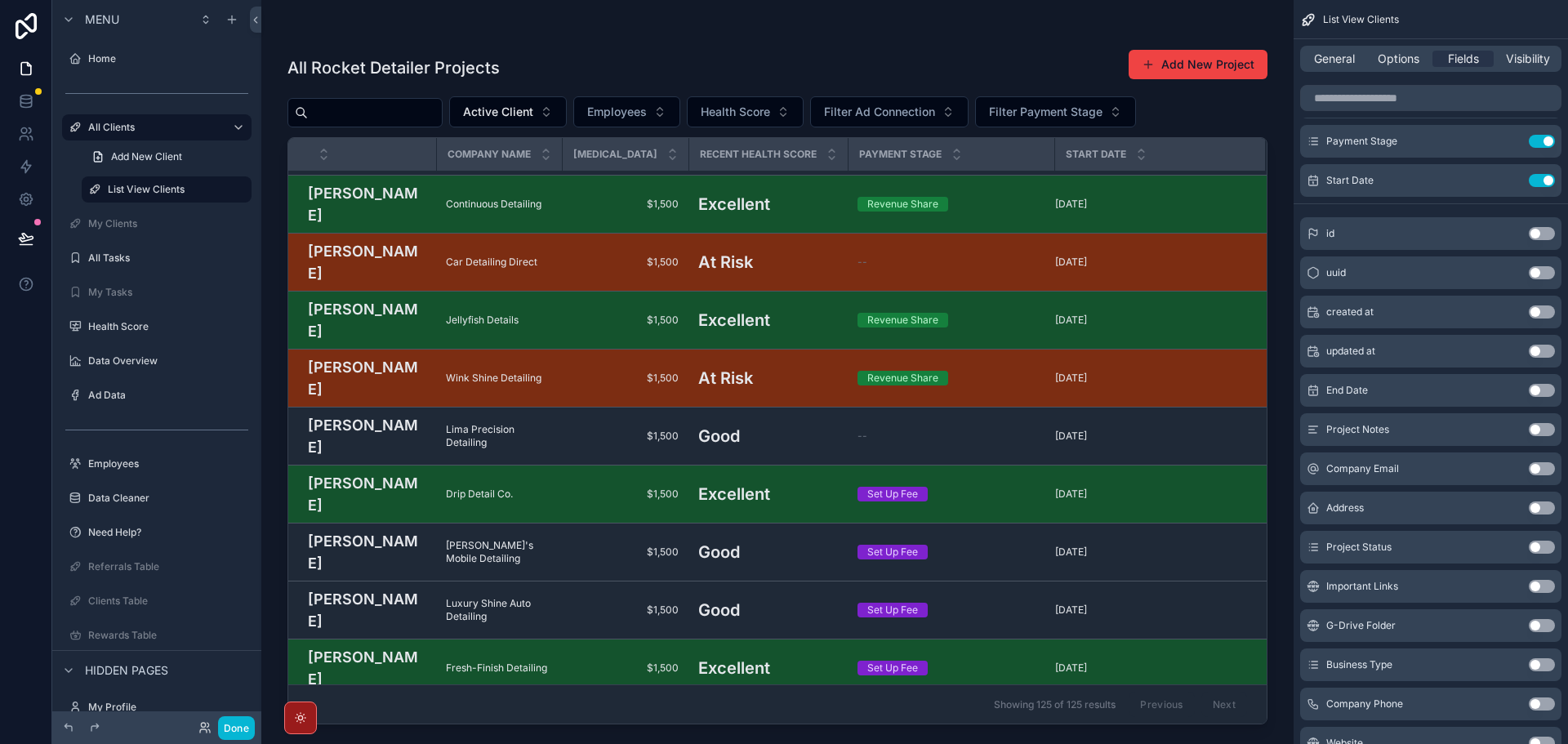
click at [1535, 544] on button "Use setting" at bounding box center [1542, 547] width 26 height 13
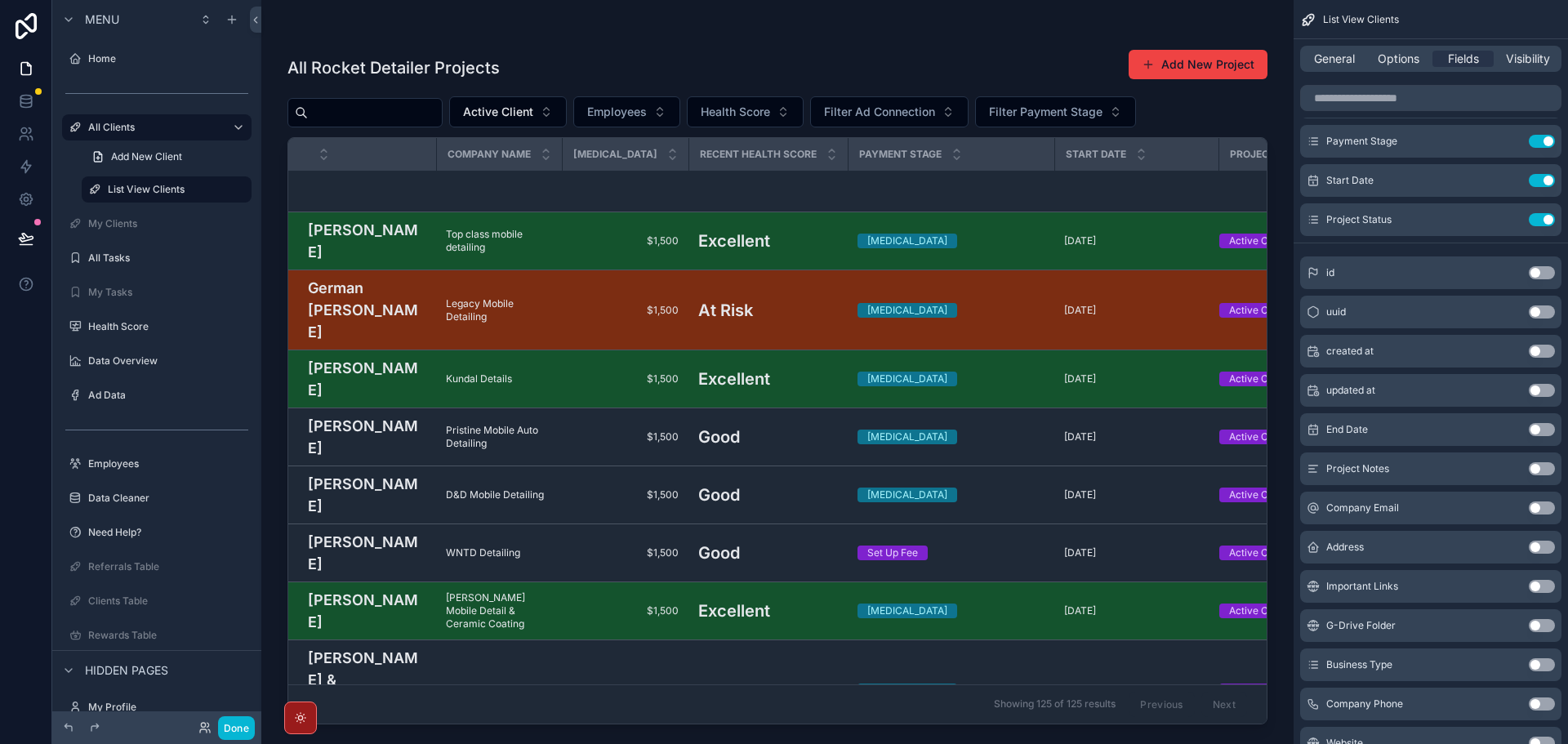
scroll to position [4734, 0]
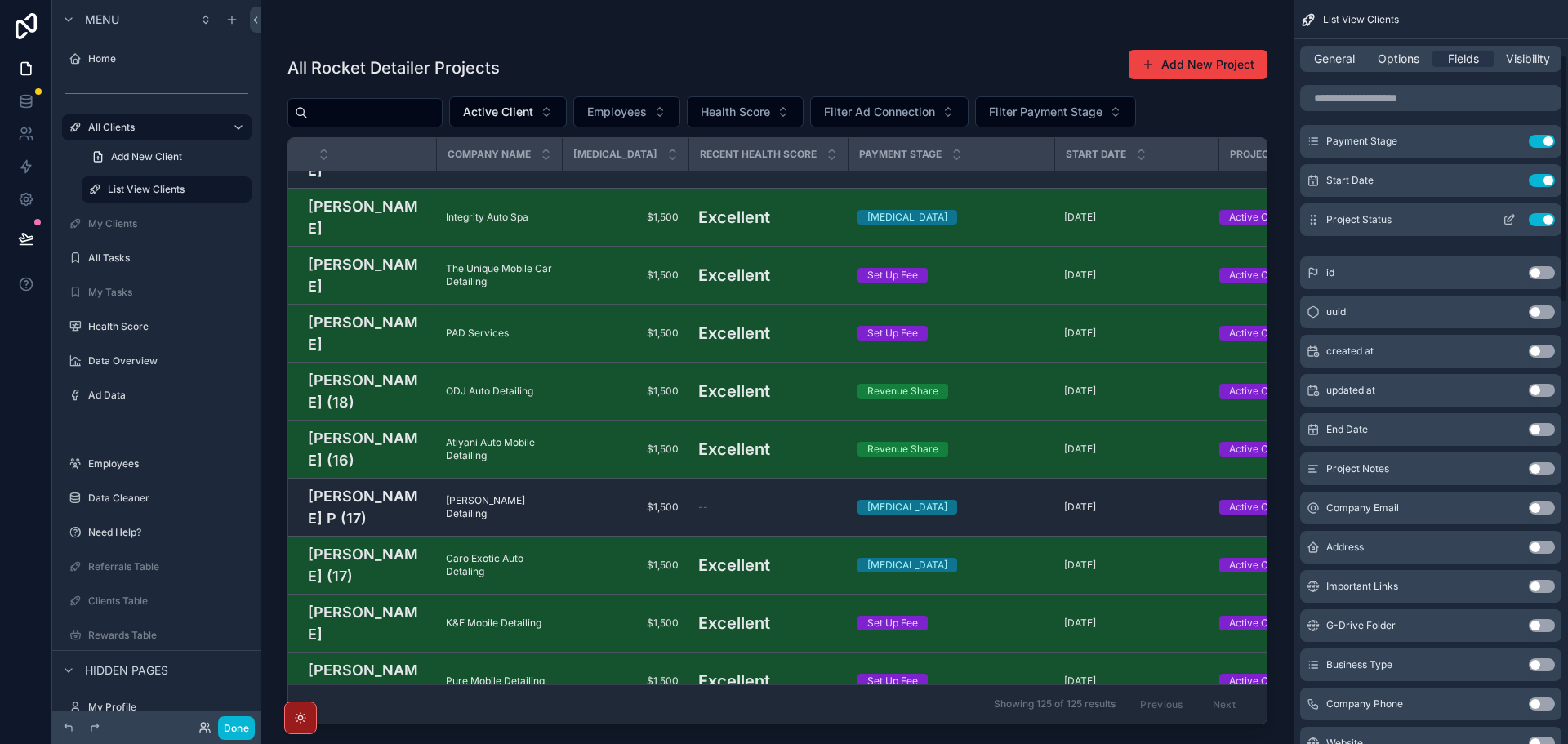
click at [1555, 222] on div "Project Status Use setting" at bounding box center [1431, 219] width 262 height 33
click at [1550, 222] on button "Use setting" at bounding box center [1542, 219] width 26 height 13
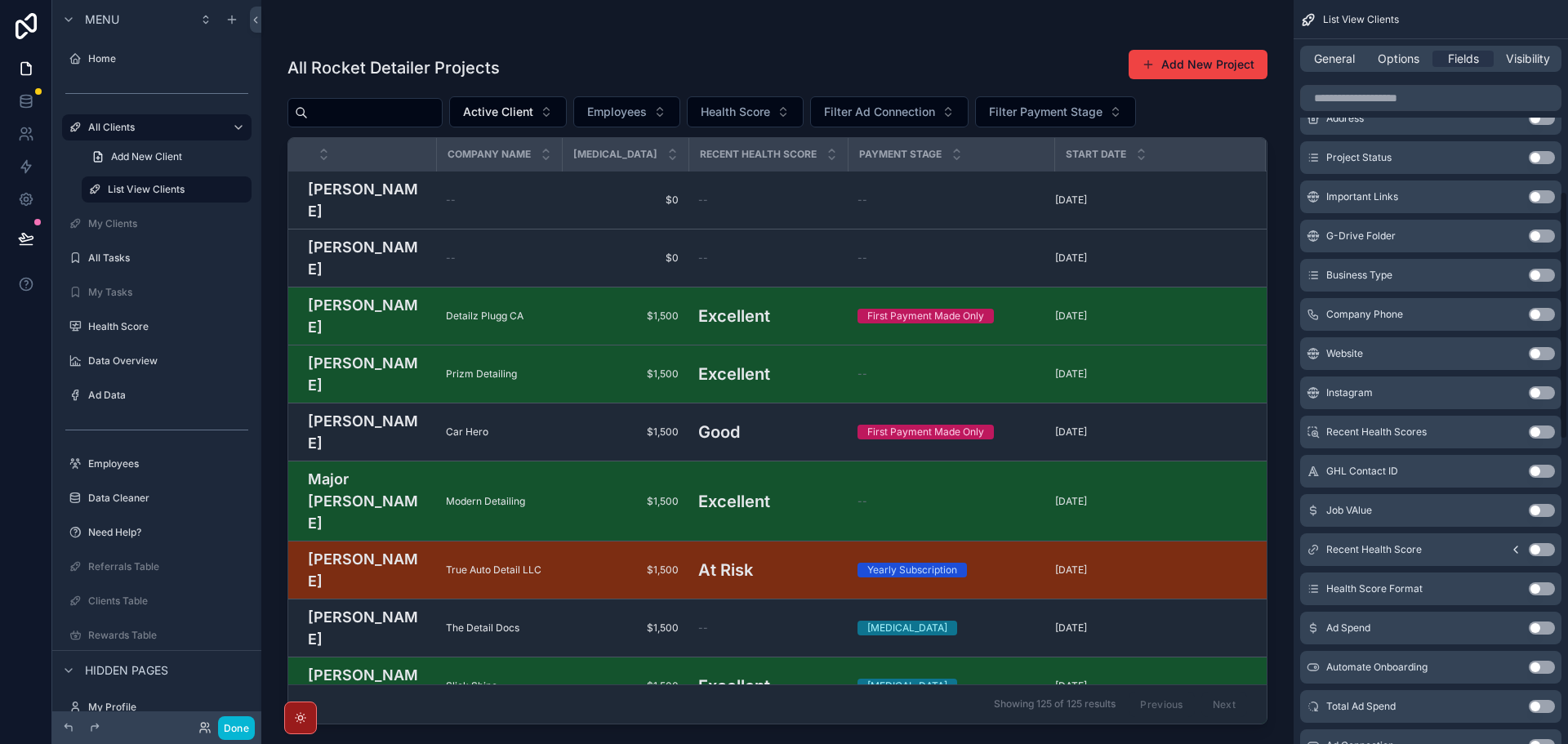
scroll to position [571, 0]
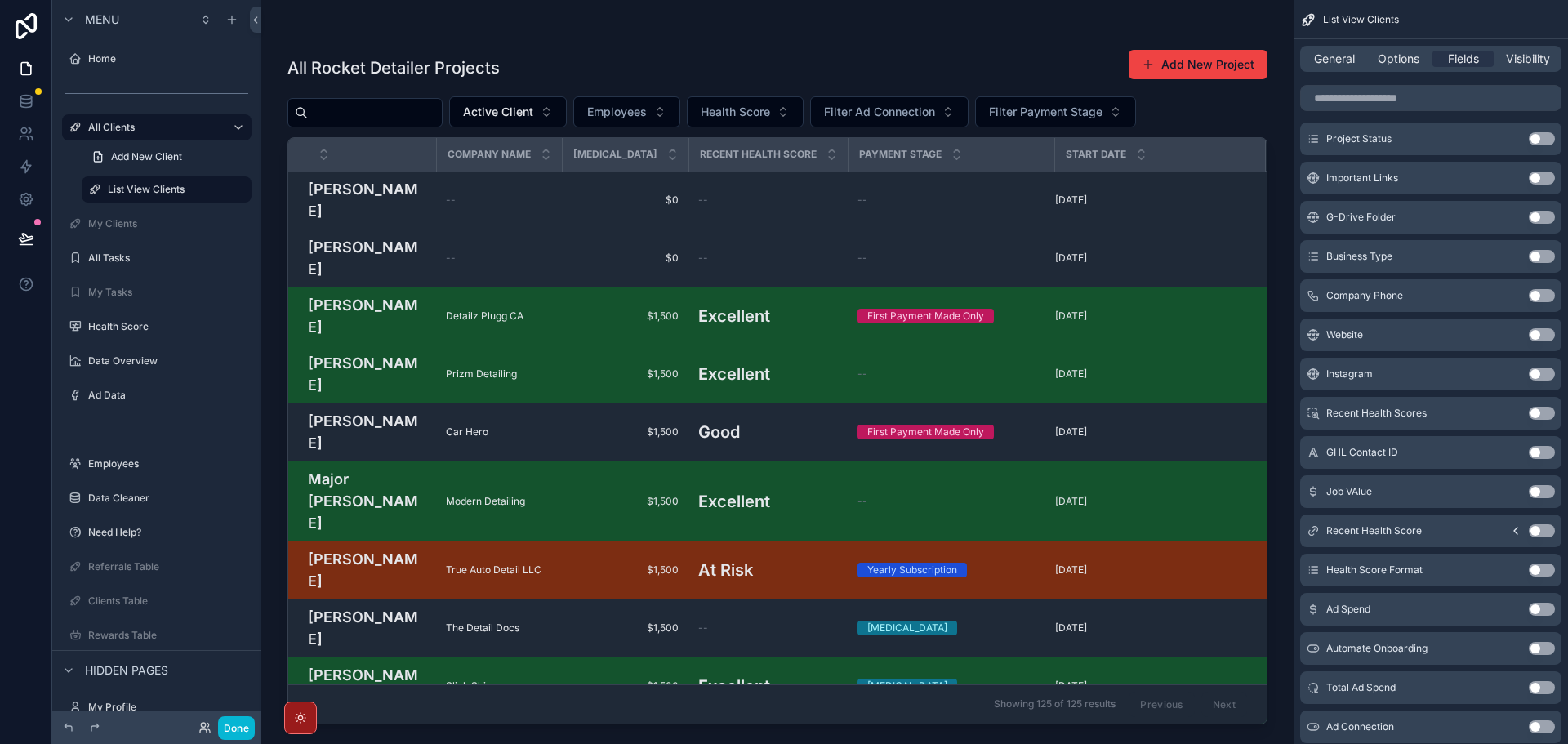
click at [1541, 249] on div "Business Type Use setting" at bounding box center [1431, 256] width 262 height 33
click at [1541, 253] on button "Use setting" at bounding box center [1542, 256] width 26 height 13
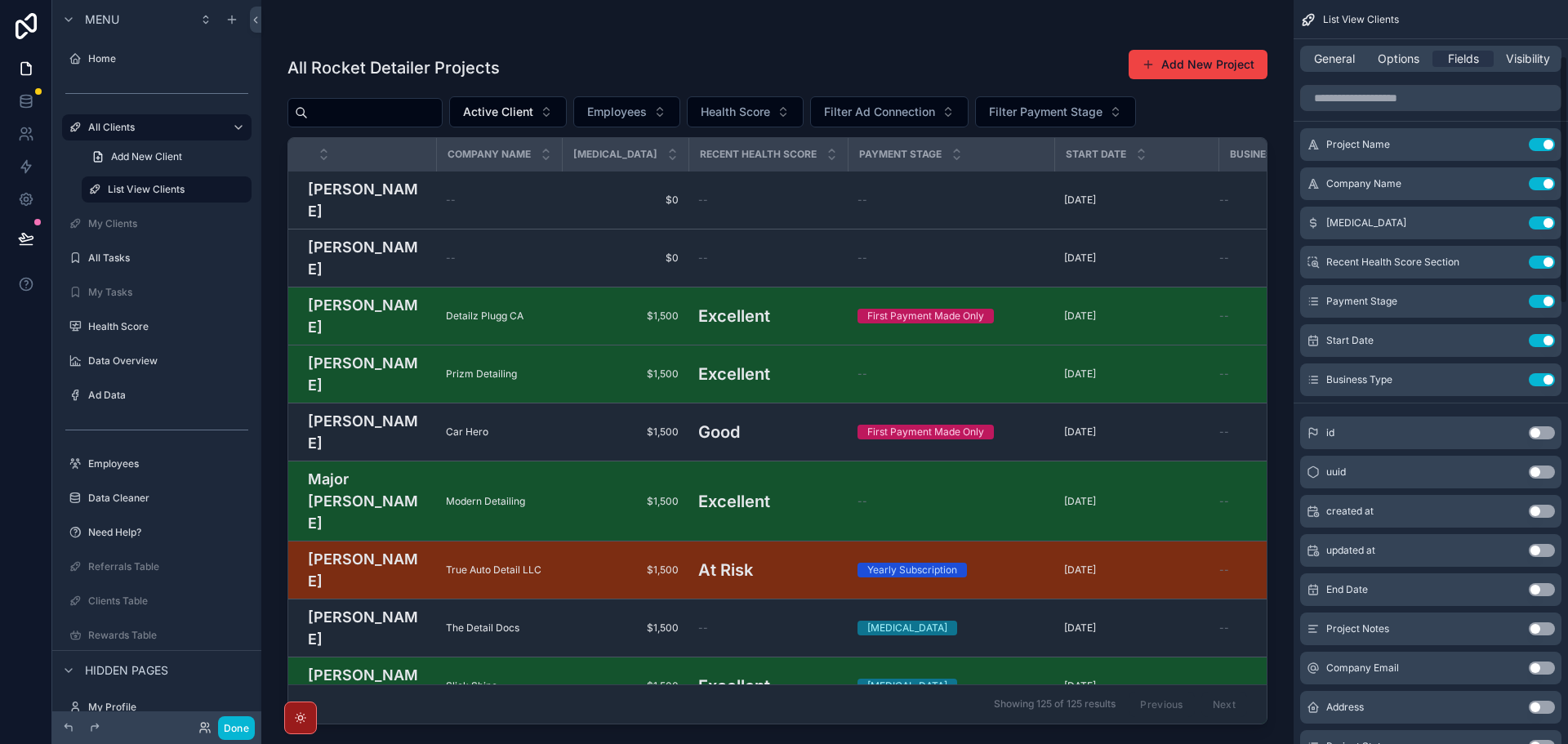
scroll to position [0, 0]
click at [1537, 381] on button "Use setting" at bounding box center [1542, 382] width 26 height 13
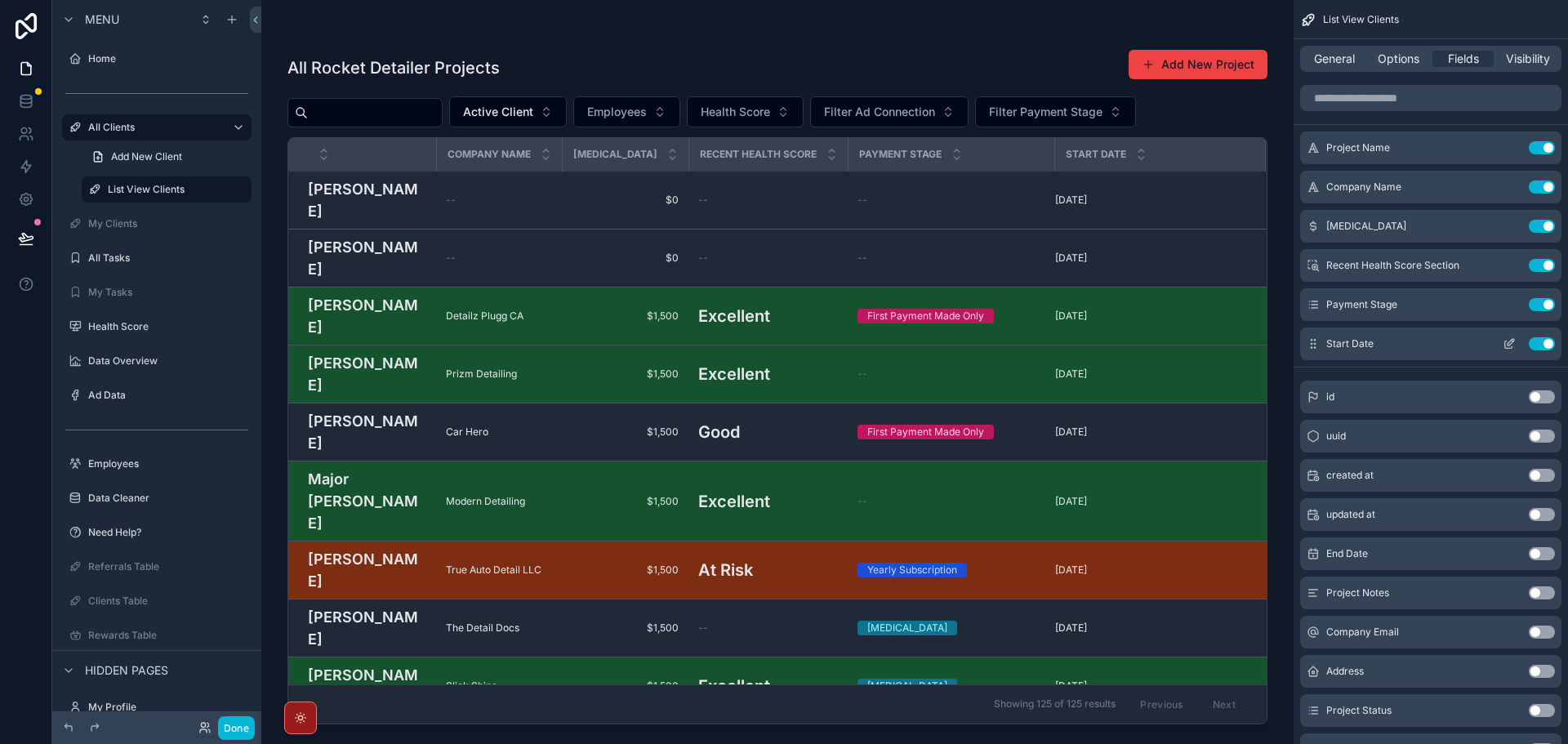
click at [1537, 338] on button "Use setting" at bounding box center [1542, 343] width 26 height 13
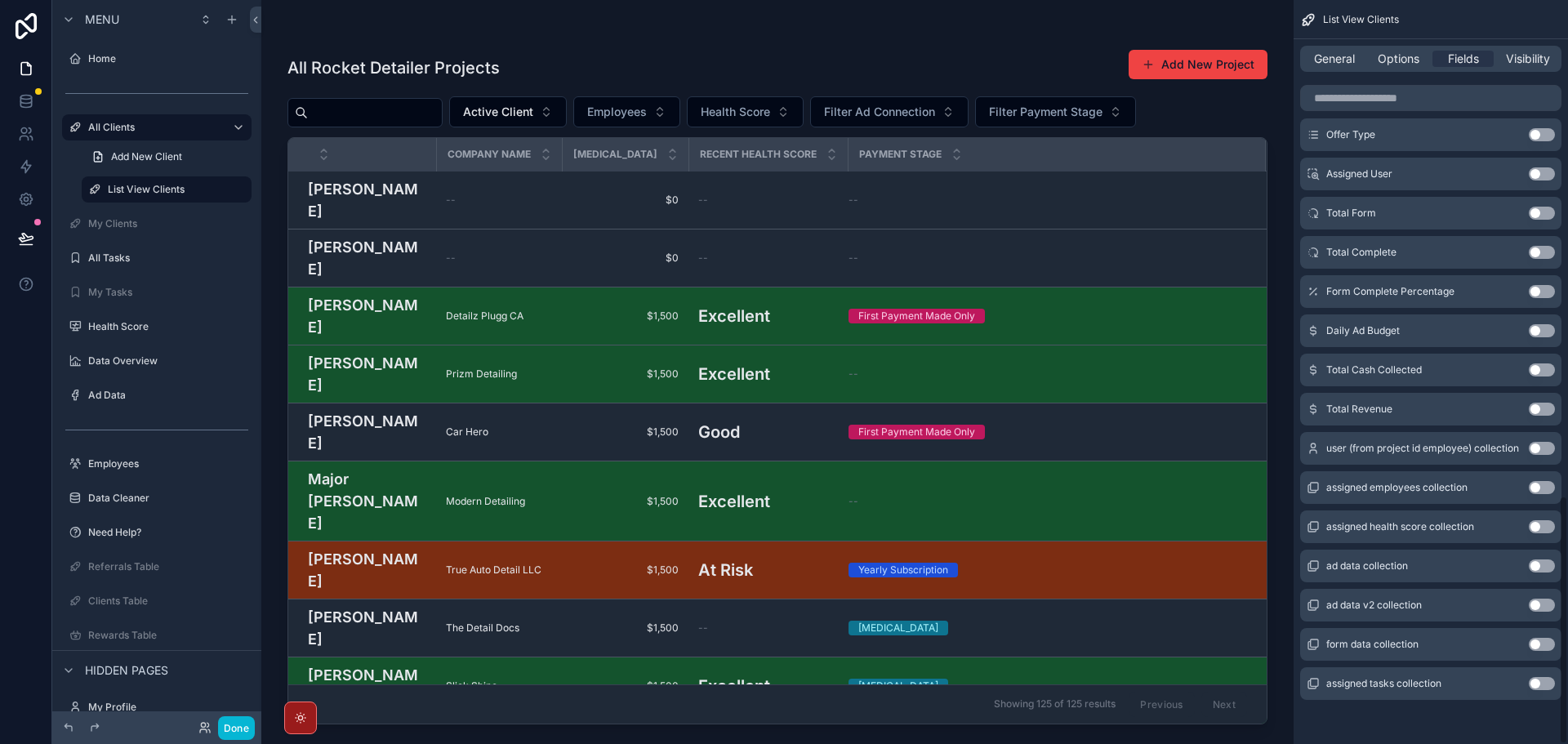
scroll to position [1478, 0]
click at [23, 243] on icon at bounding box center [26, 238] width 17 height 17
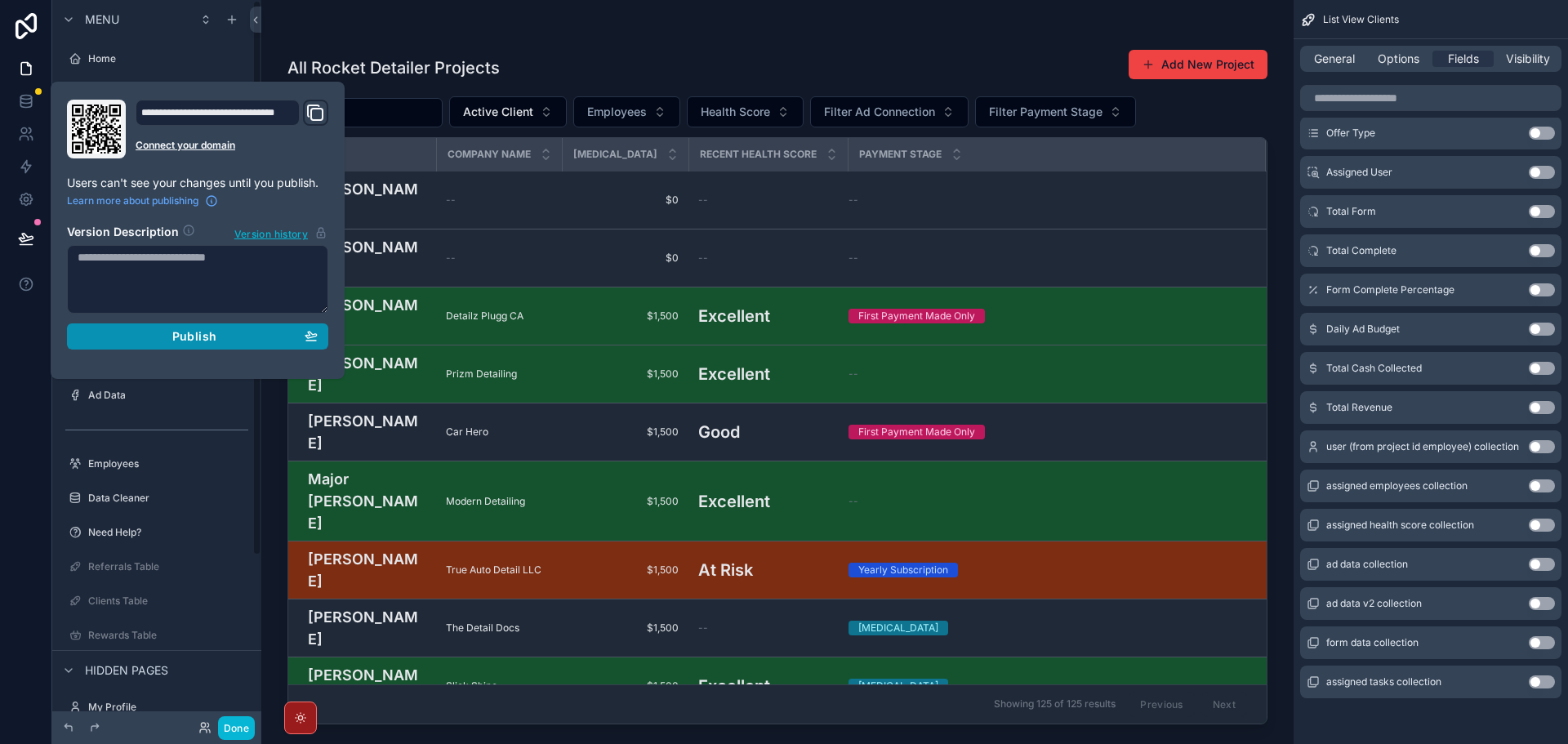
click at [156, 340] on div "Publish" at bounding box center [197, 336] width 240 height 15
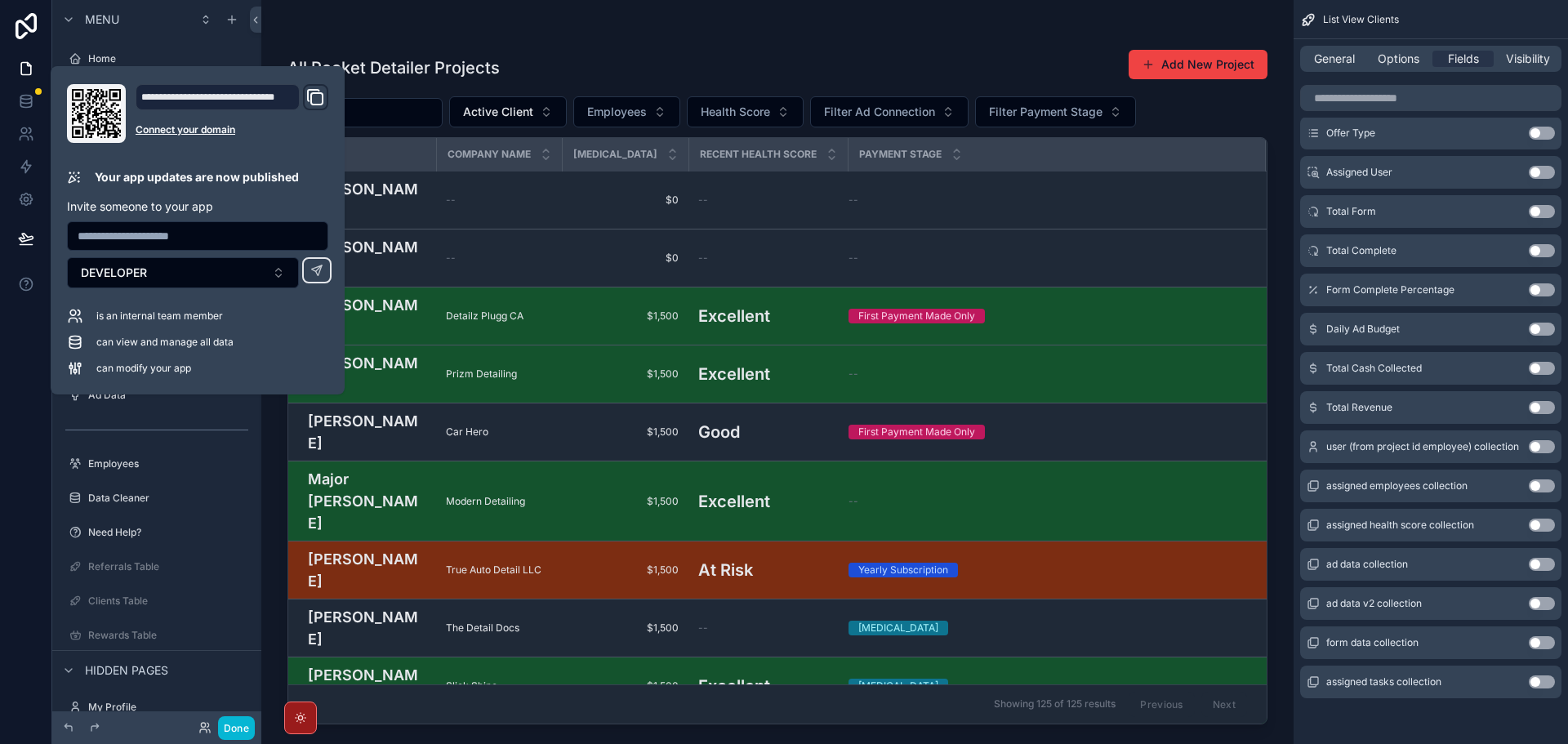
click at [626, 24] on div "All Rocket Detailer Projects Add New Project Active Client Employees Health Sco…" at bounding box center [778, 362] width 1032 height 724
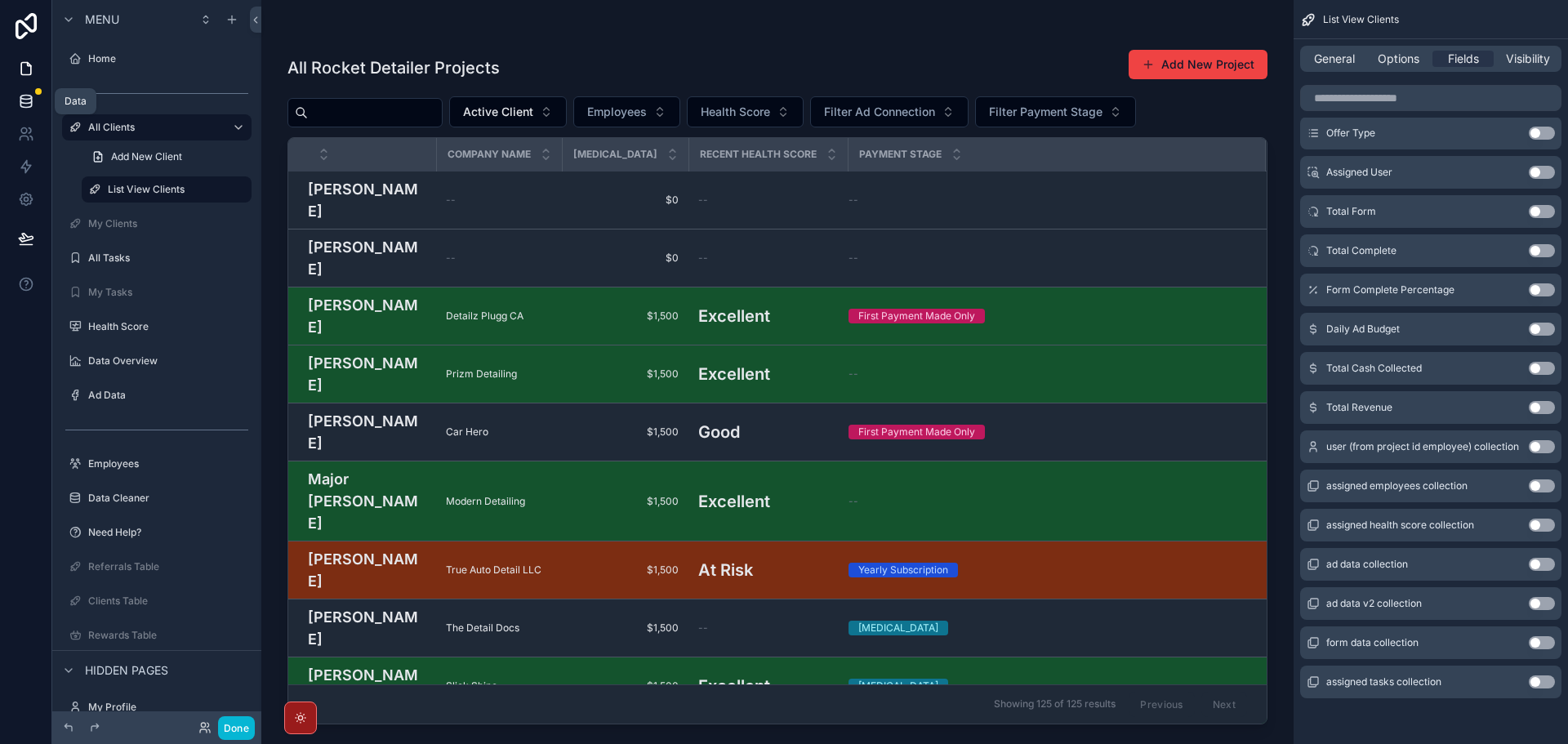
click at [25, 96] on icon at bounding box center [26, 101] width 17 height 17
click at [131, 125] on label "All Clients" at bounding box center [153, 127] width 130 height 13
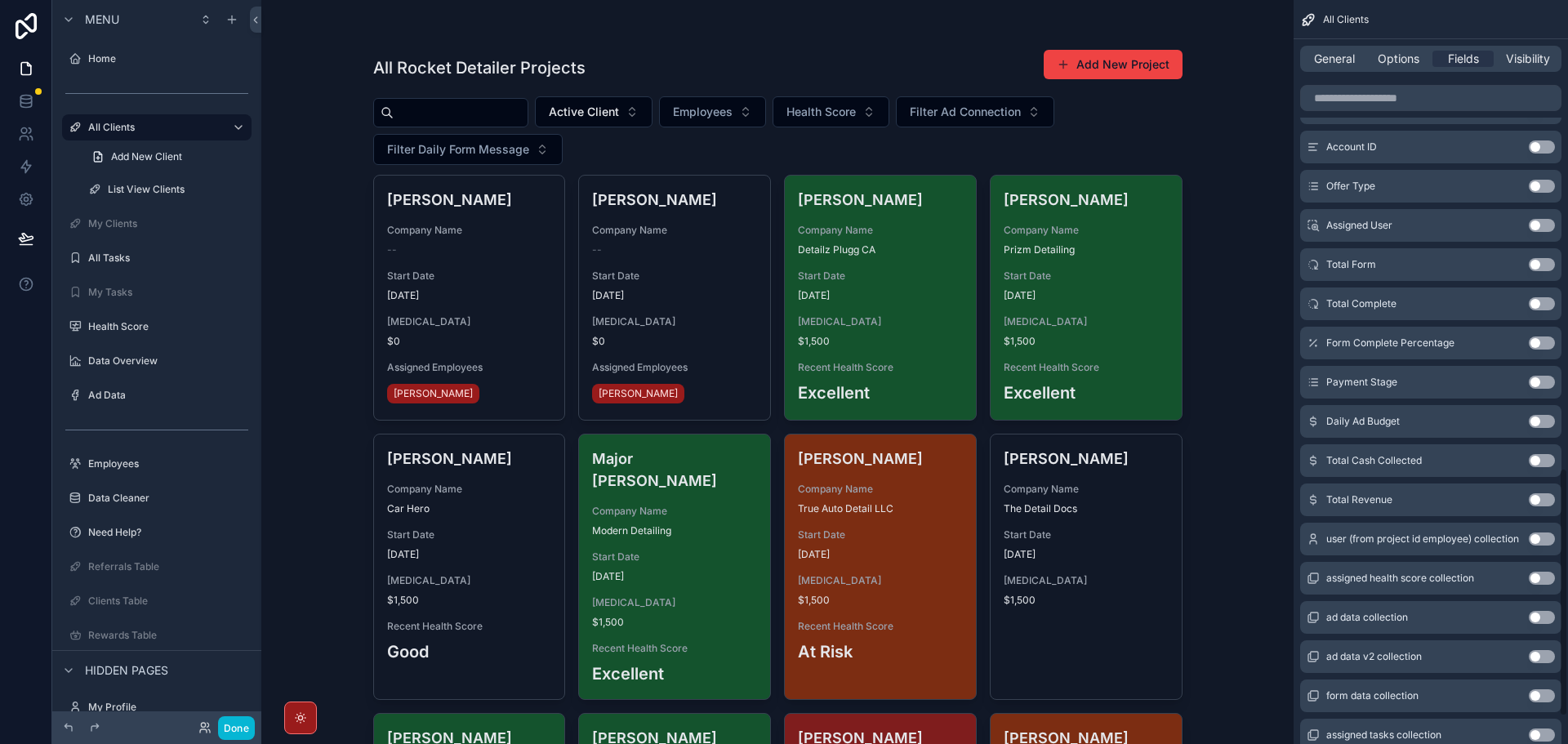
scroll to position [1396, 0]
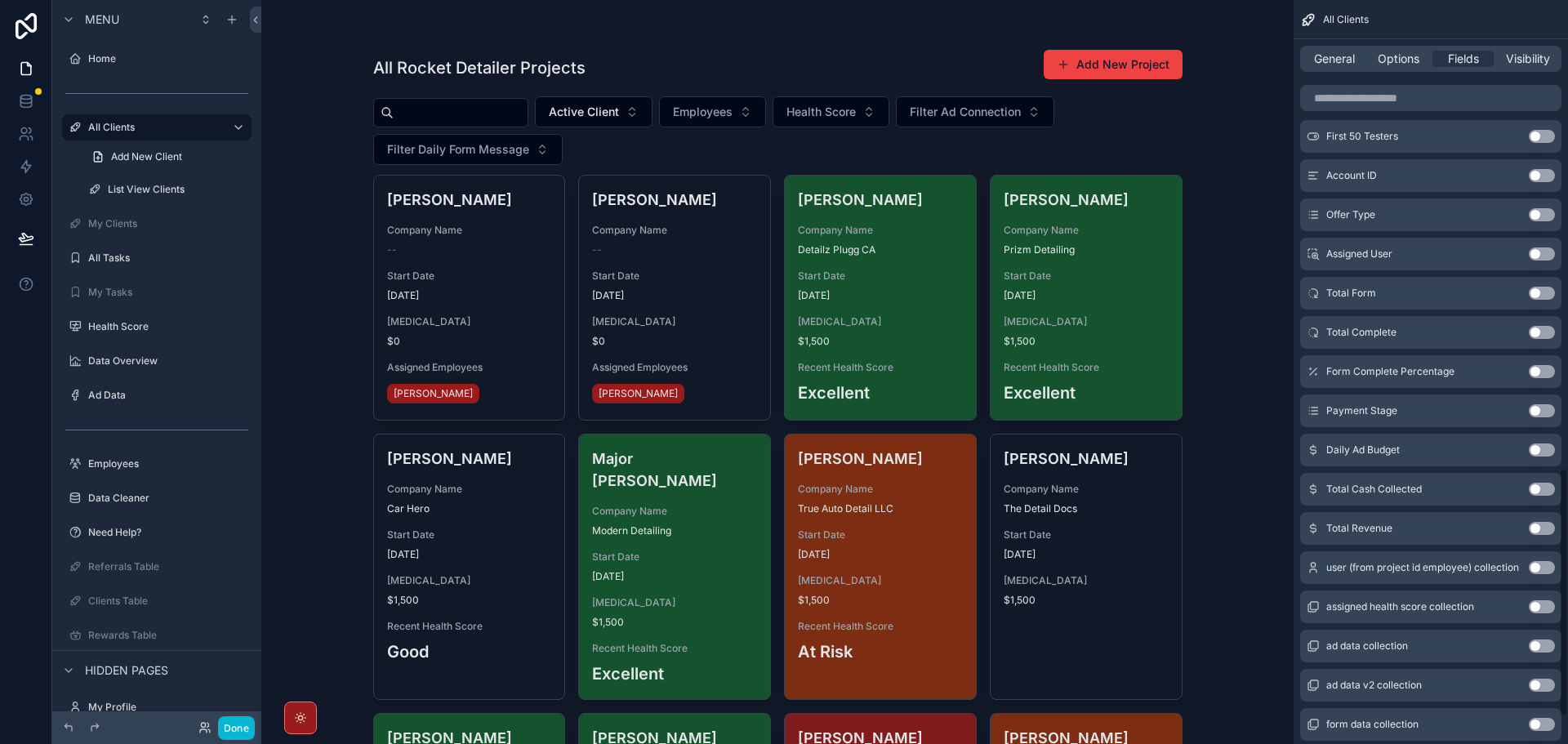
click at [1533, 409] on button "Use setting" at bounding box center [1542, 410] width 26 height 13
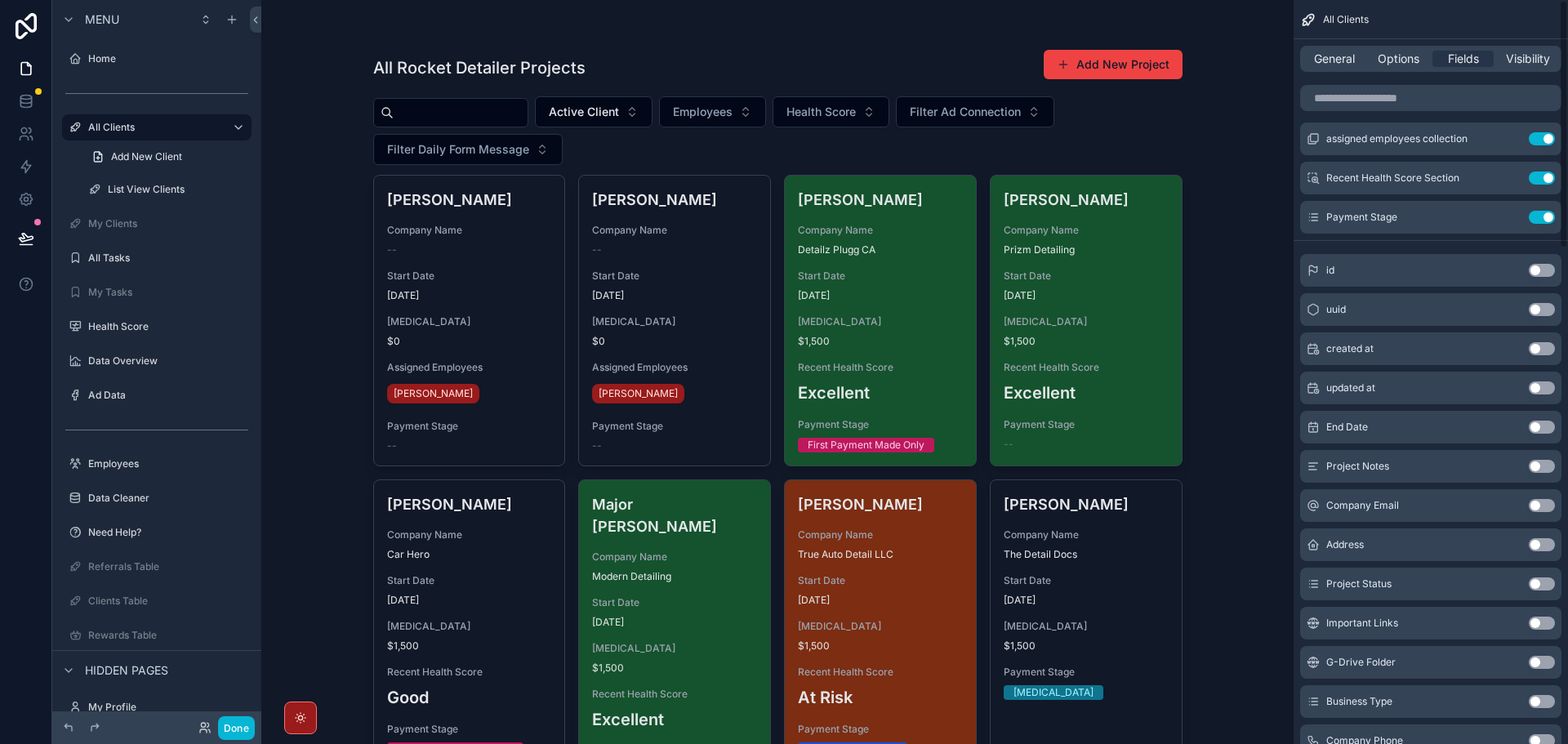
scroll to position [0, 0]
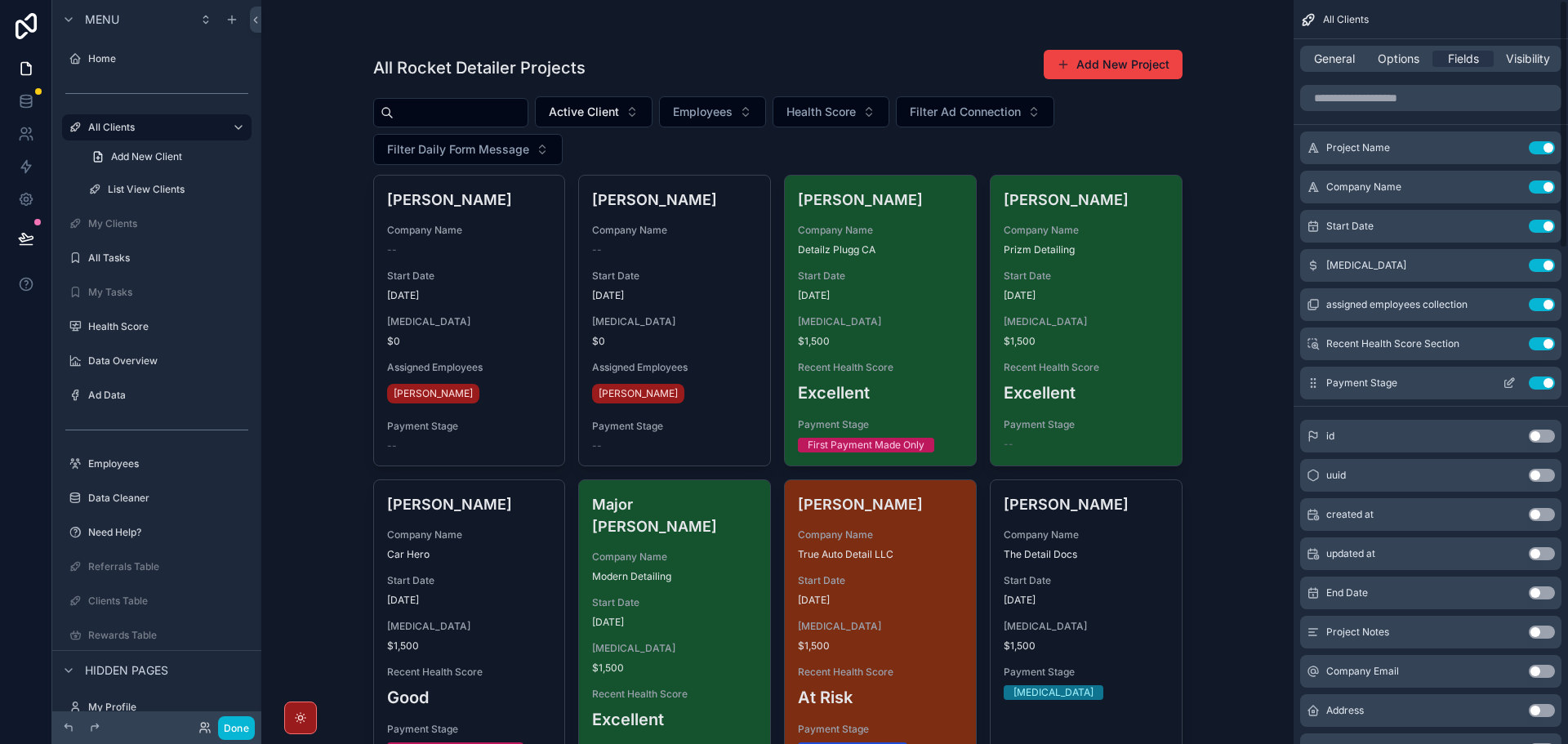
click at [1509, 390] on div "Payment Stage Use setting" at bounding box center [1431, 382] width 262 height 33
click at [1509, 379] on icon "scrollable content" at bounding box center [1509, 382] width 13 height 13
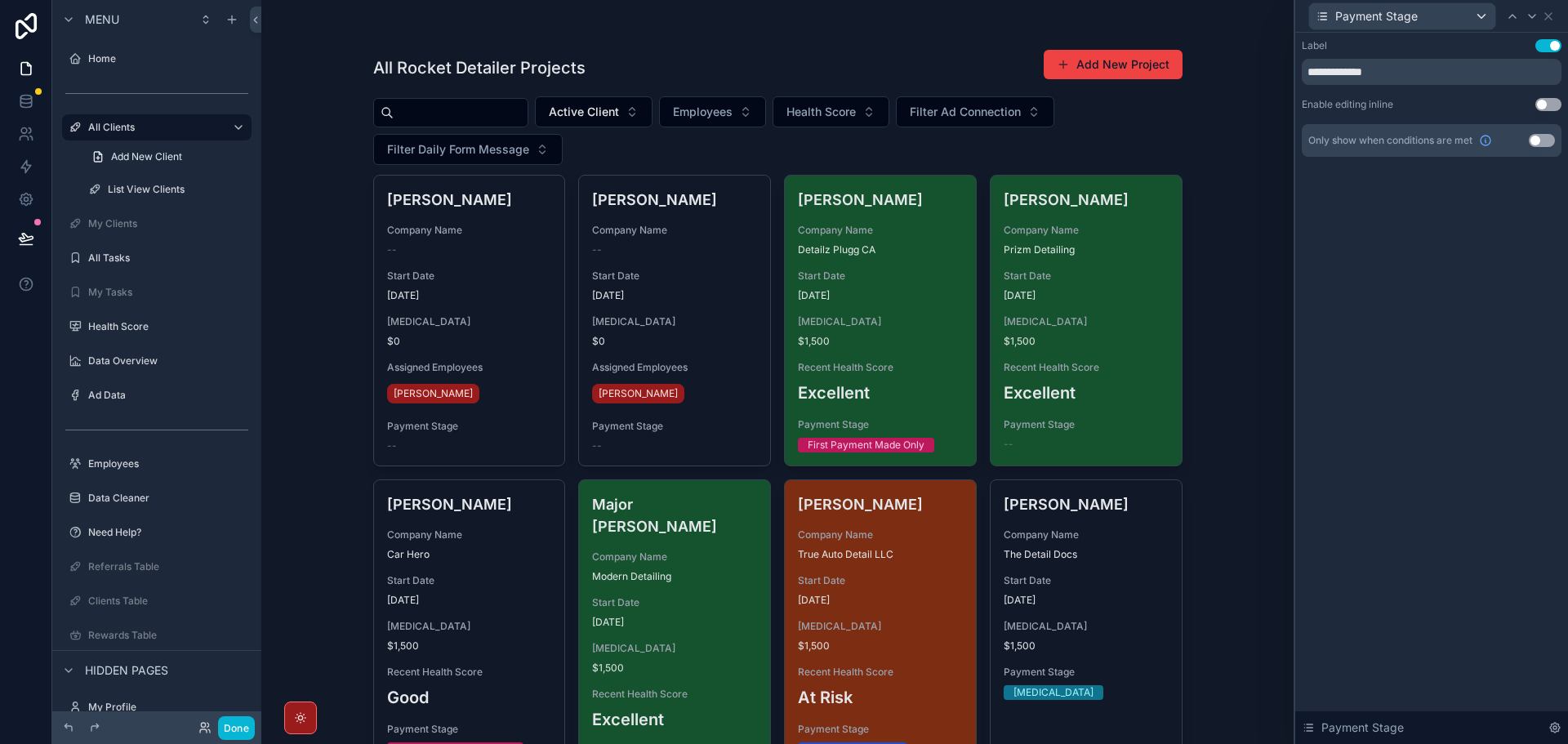
click at [1548, 138] on button "Use setting" at bounding box center [1542, 140] width 26 height 13
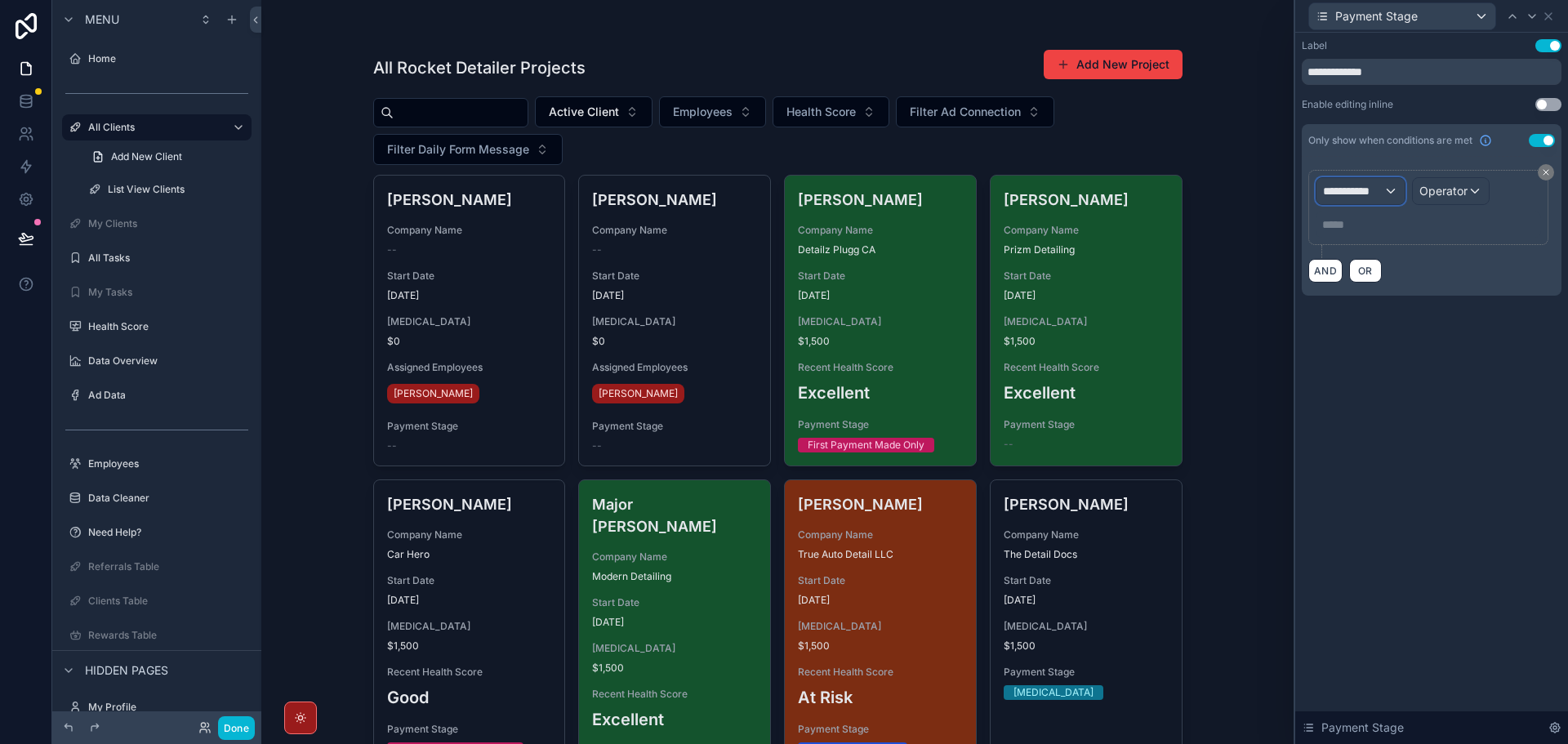
click at [1375, 191] on span "**********" at bounding box center [1353, 191] width 61 height 17
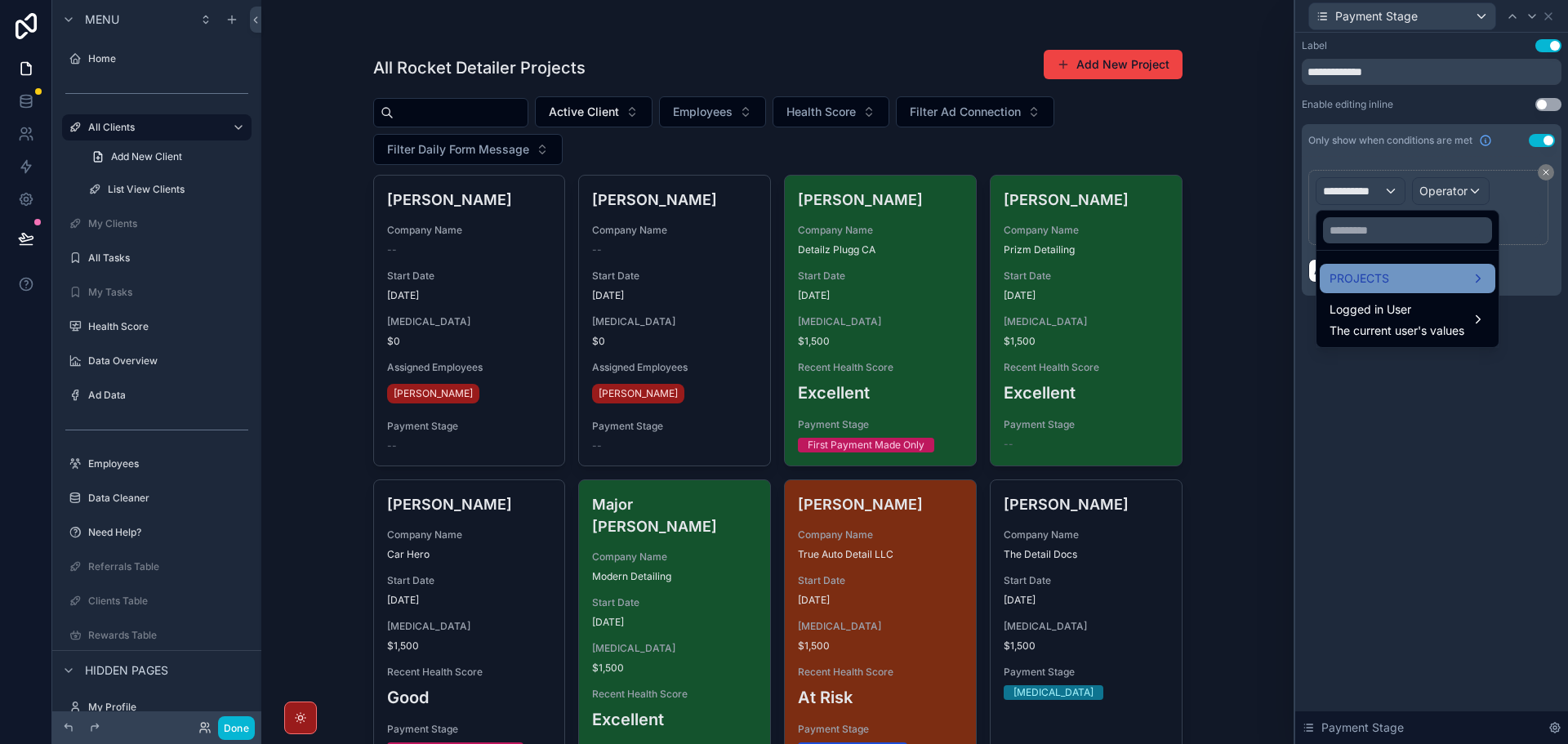
click at [1373, 278] on span "PROJECTS" at bounding box center [1359, 278] width 60 height 19
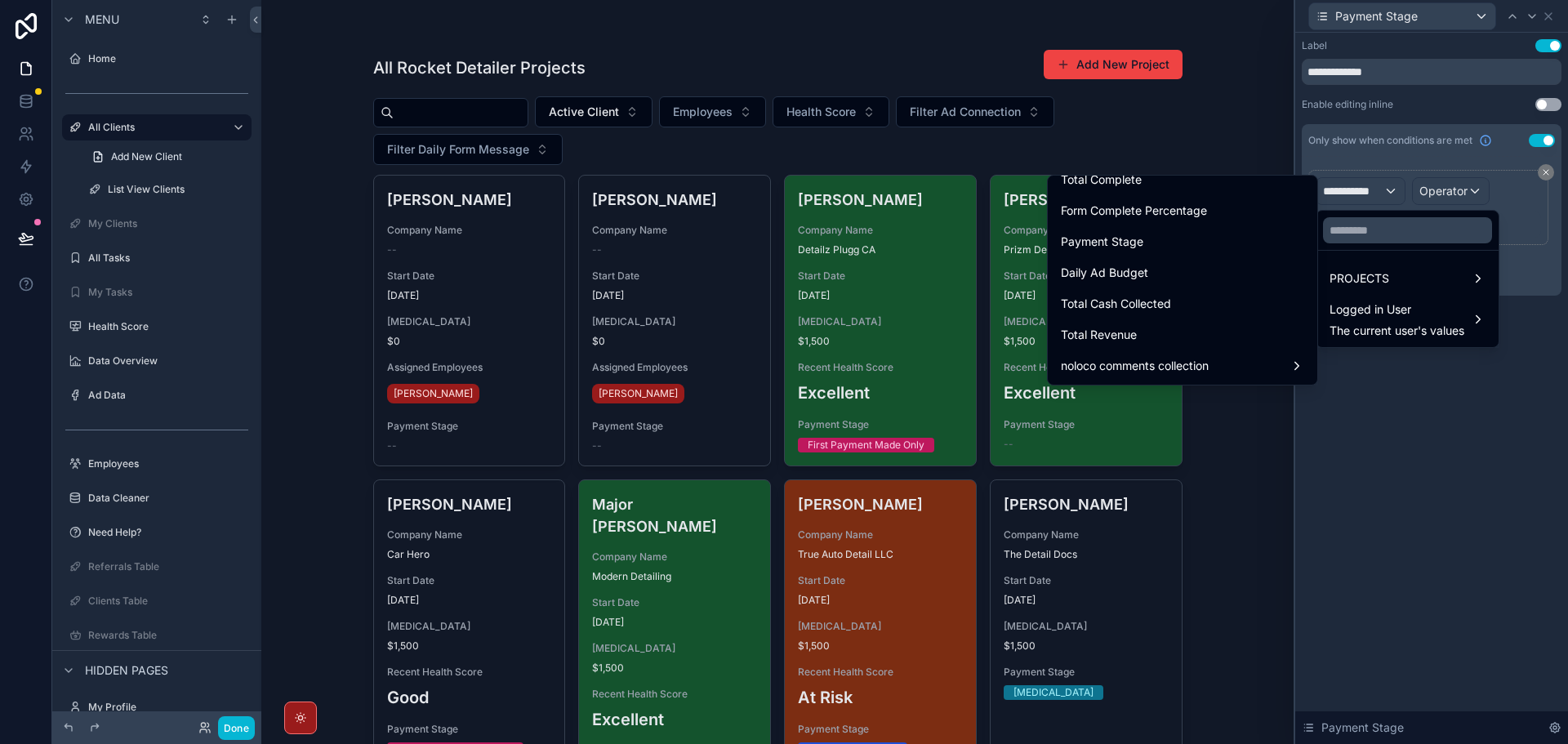
scroll to position [1225, 0]
click at [1202, 244] on div "Payment Stage" at bounding box center [1182, 240] width 243 height 19
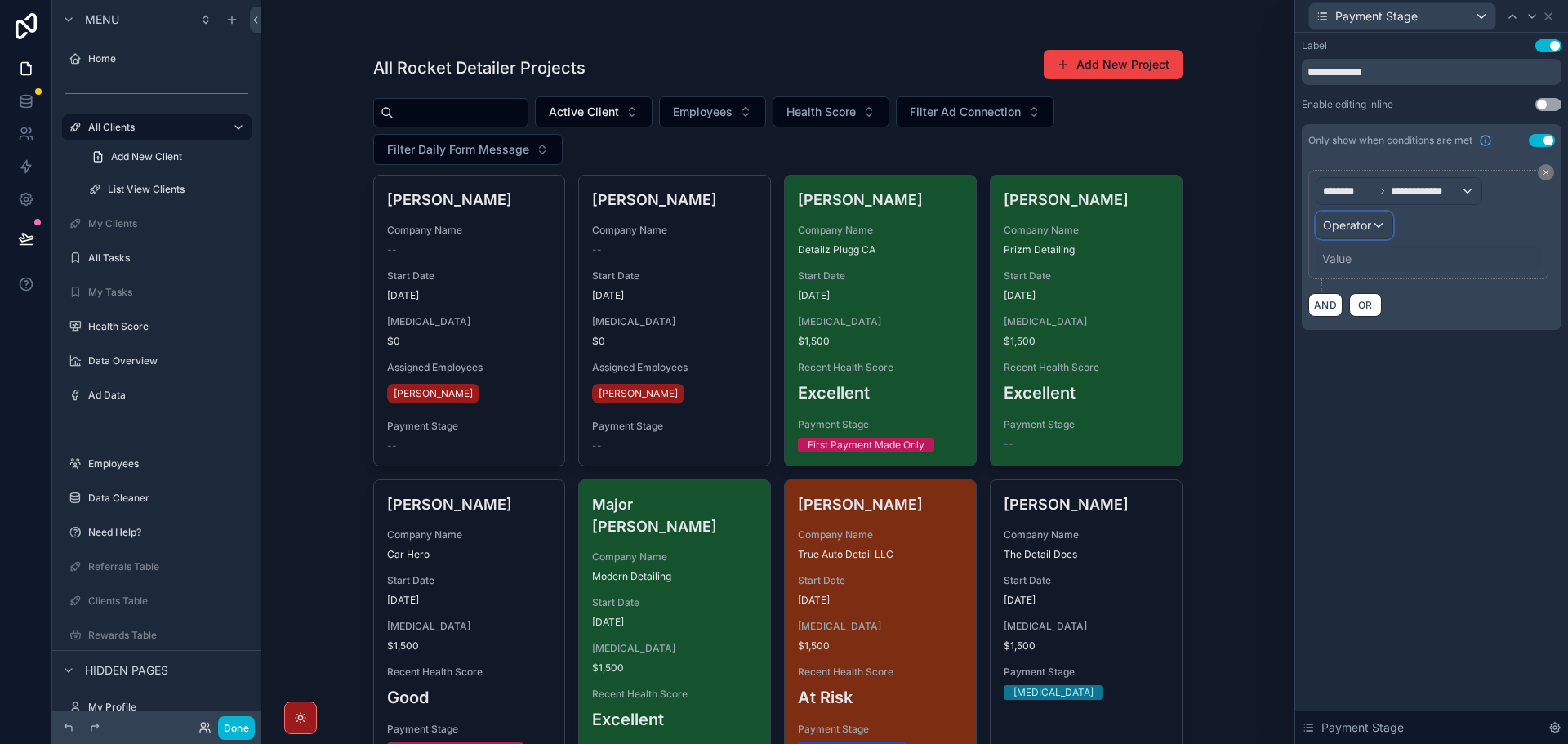
click at [1373, 229] on div "Operator" at bounding box center [1355, 225] width 76 height 26
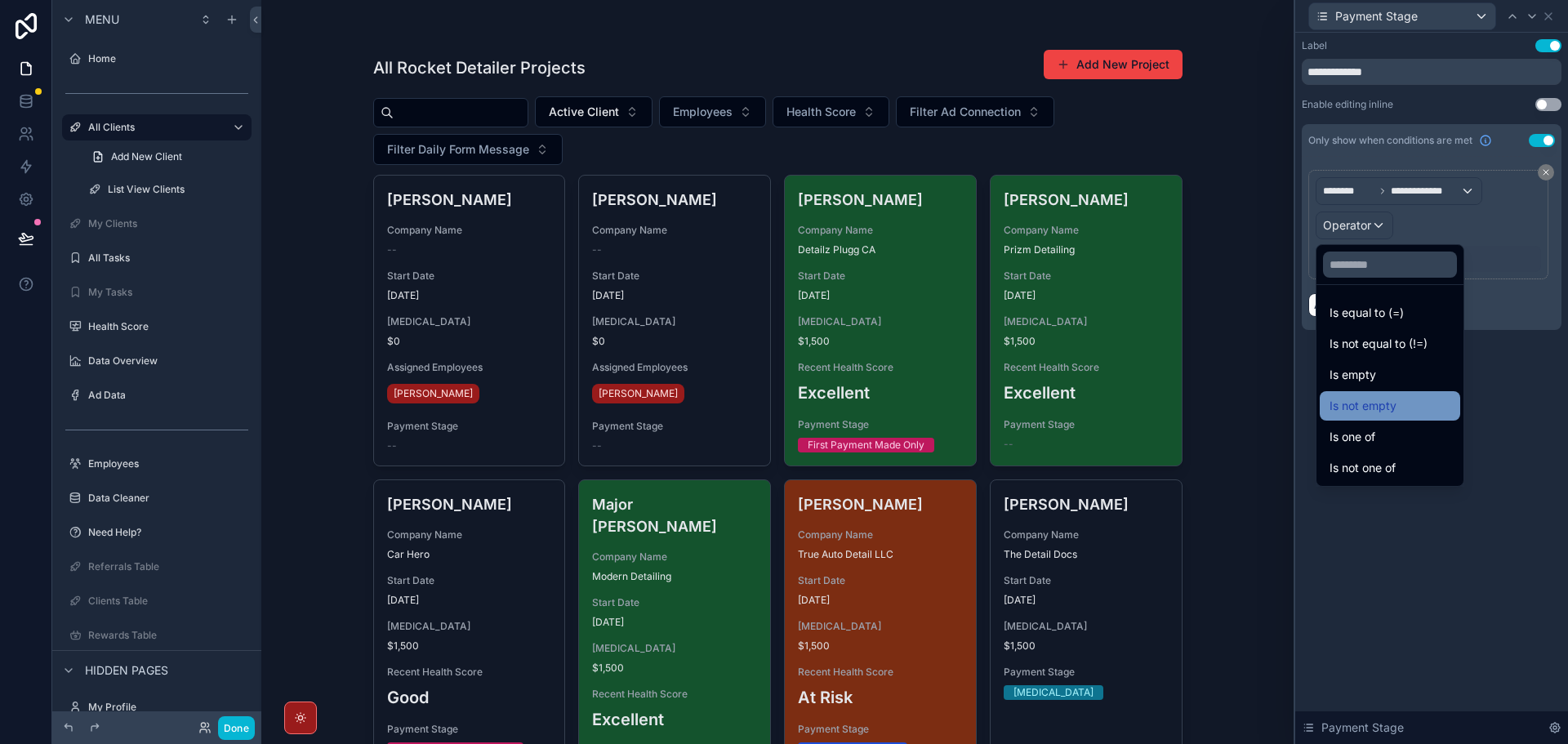
click at [1395, 400] on span "Is not empty" at bounding box center [1363, 406] width 67 height 19
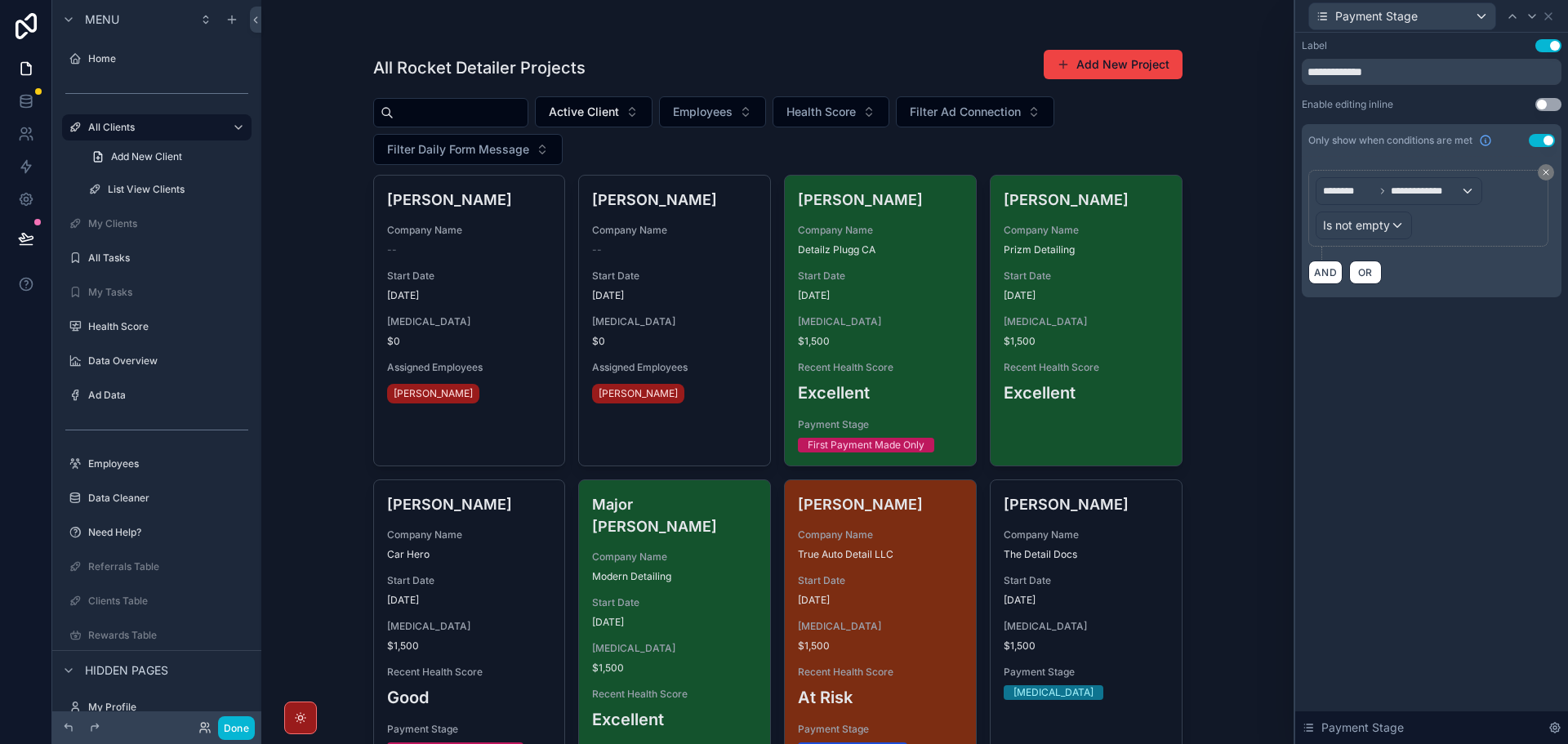
click at [1401, 392] on div "**********" at bounding box center [1431, 388] width 273 height 711
click at [1548, 17] on icon at bounding box center [1548, 16] width 6 height 6
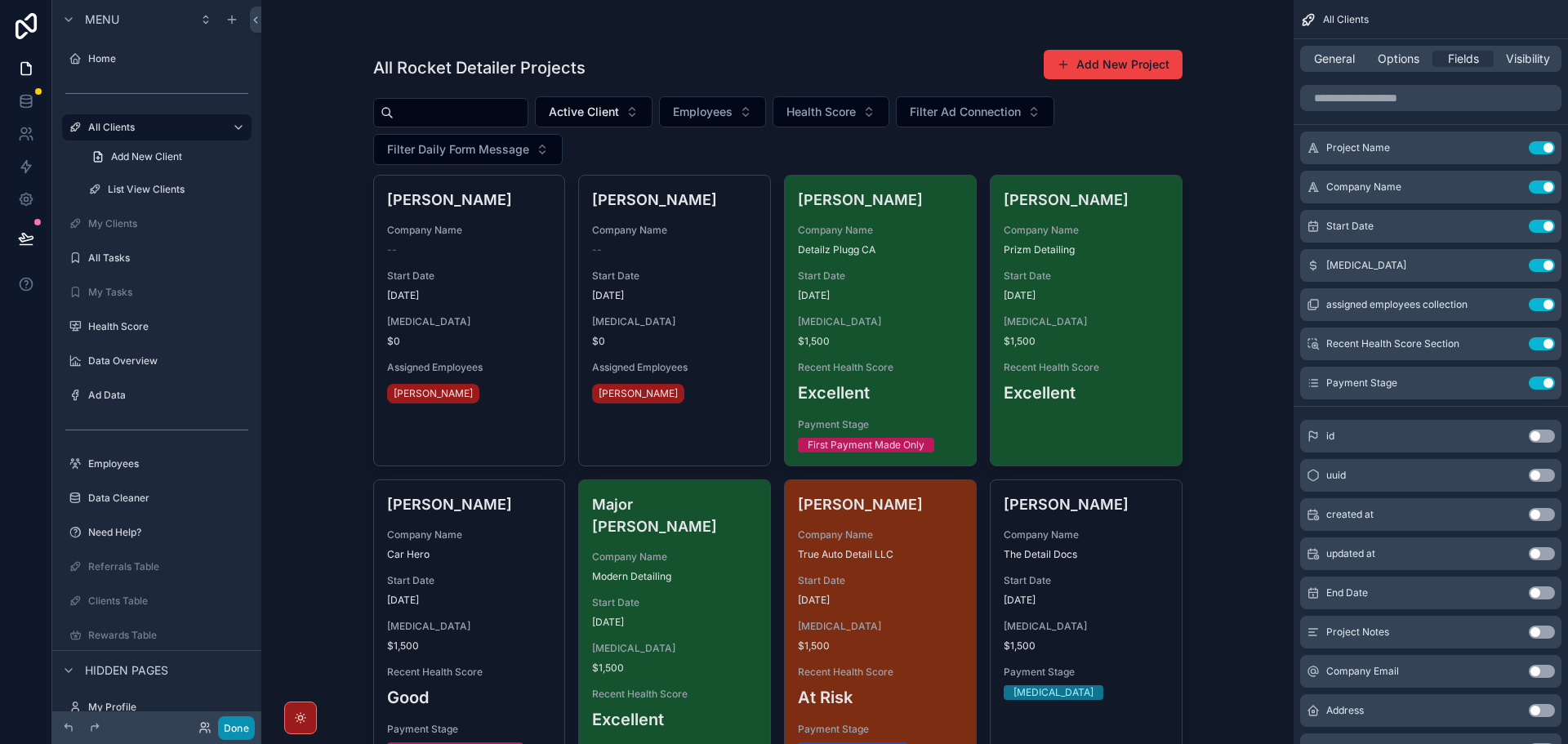
click at [237, 734] on button "Done" at bounding box center [237, 727] width 37 height 24
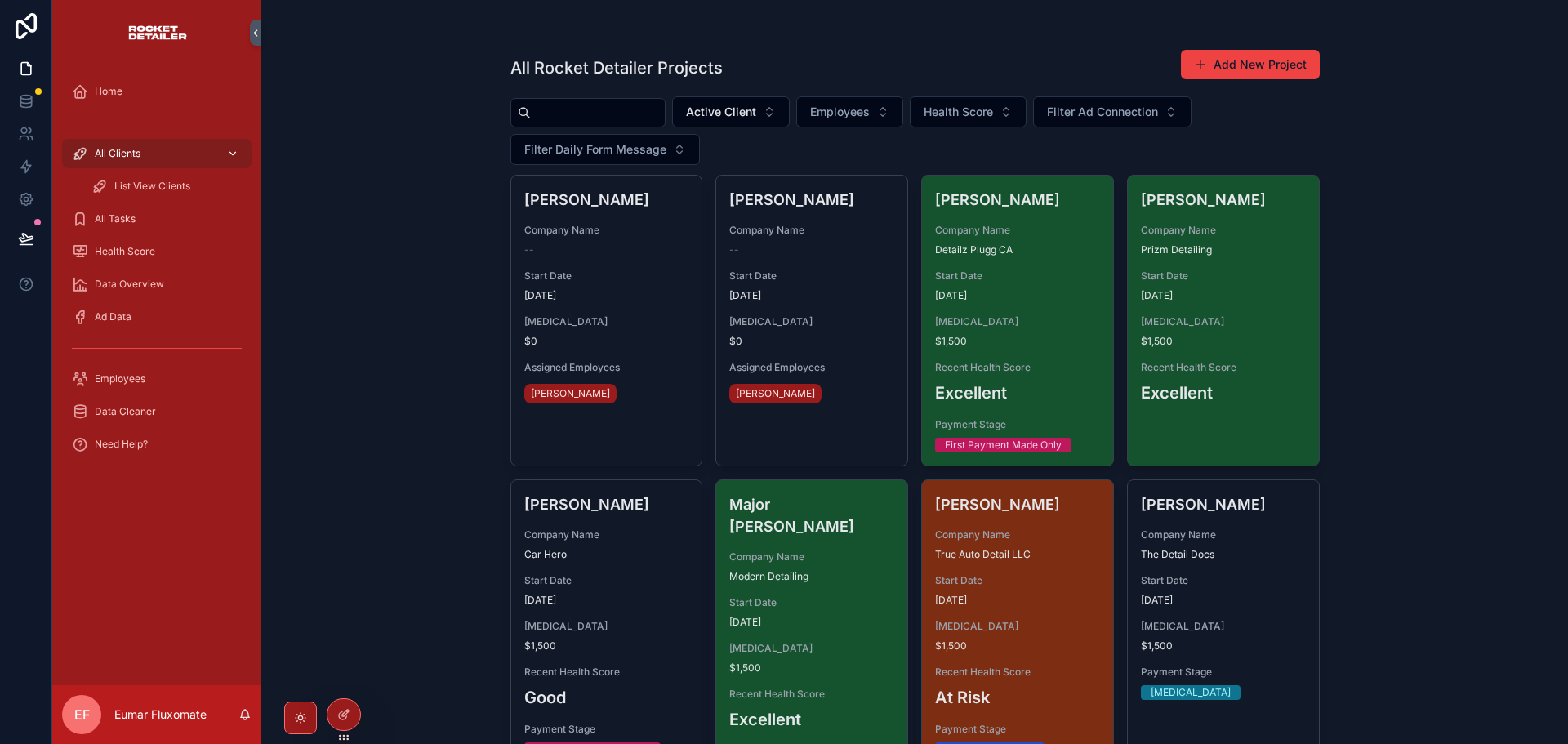
click at [163, 161] on div "All Clients" at bounding box center [157, 153] width 170 height 26
click at [164, 175] on div "List View Clients" at bounding box center [166, 187] width 151 height 26
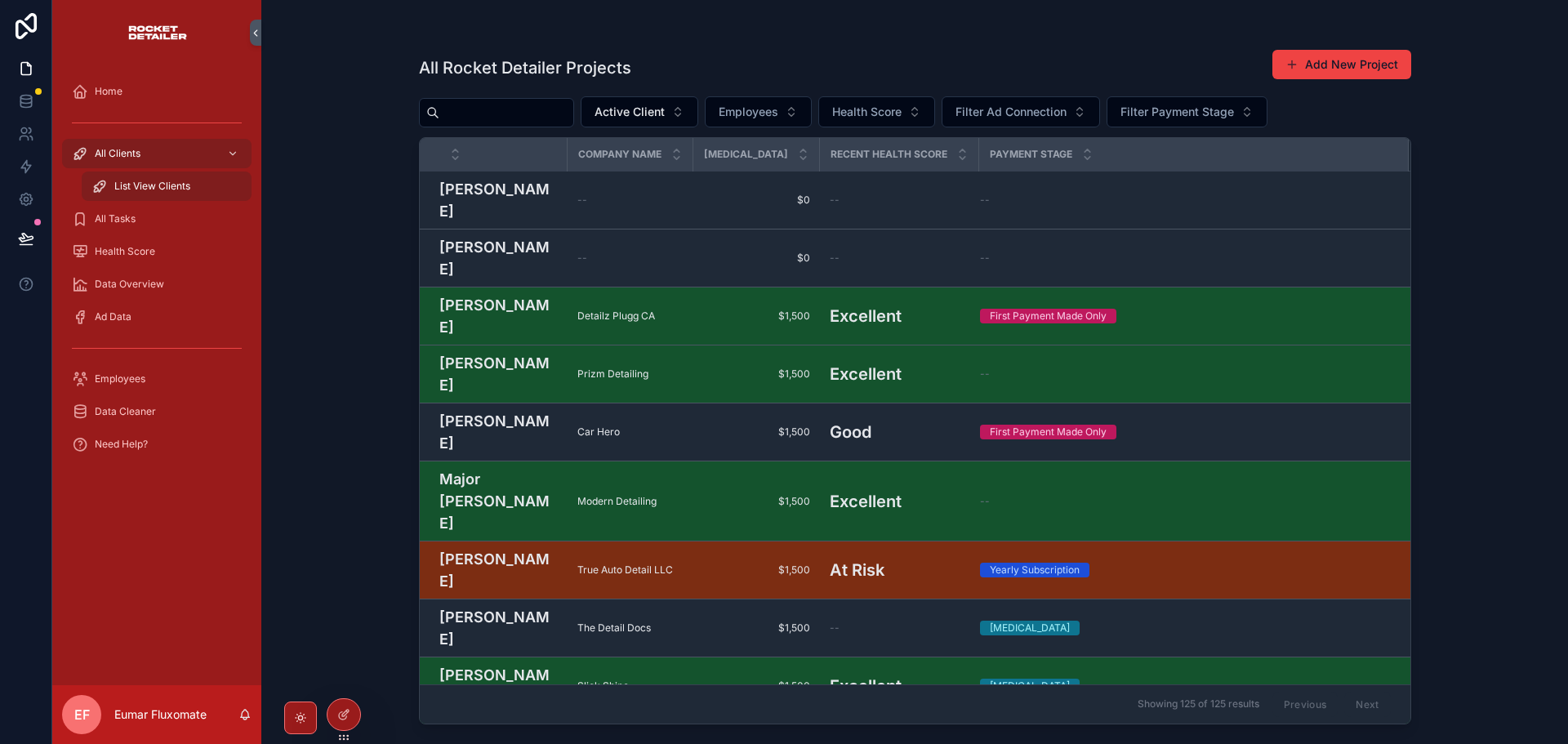
click at [1298, 70] on span "scrollable content" at bounding box center [1291, 64] width 13 height 13
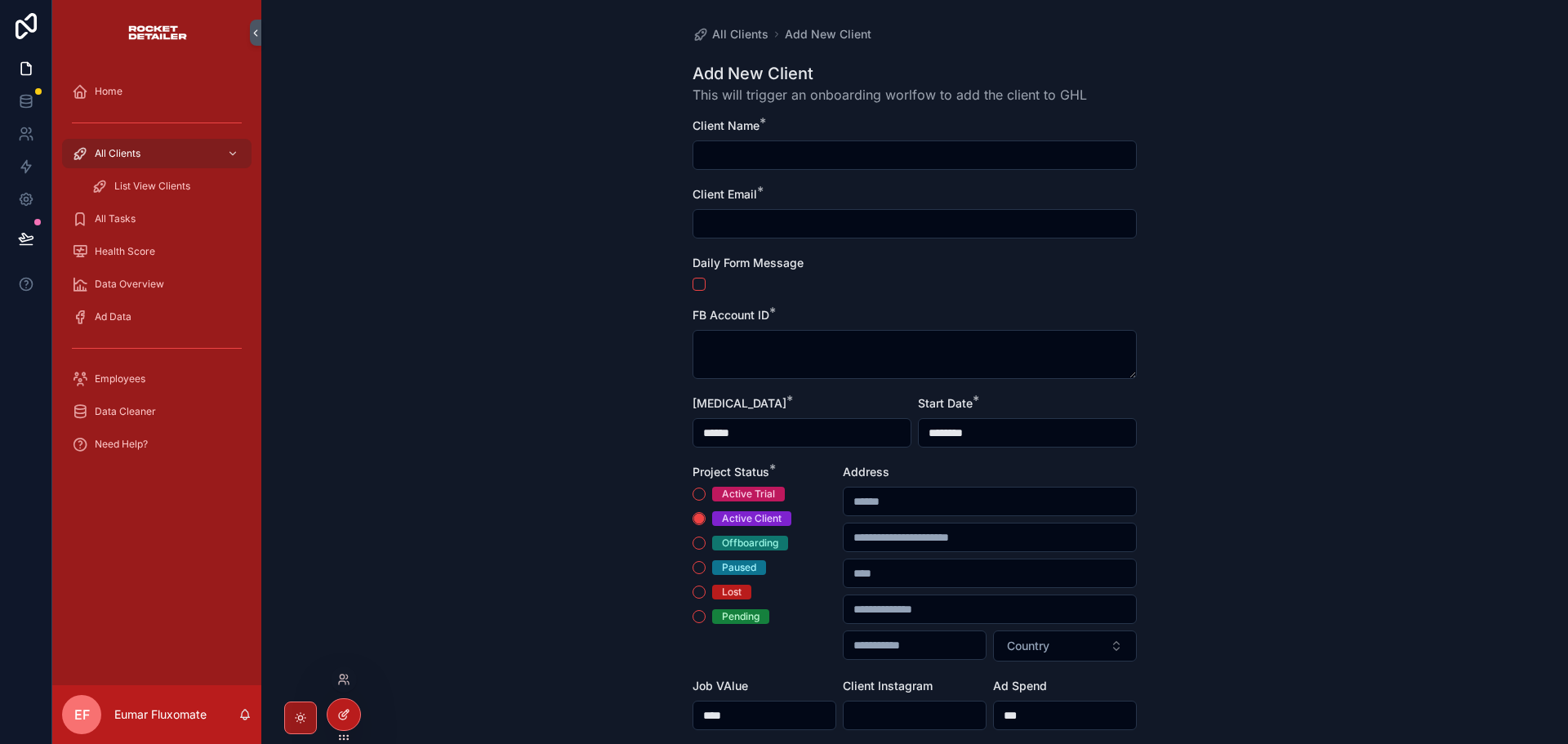
click at [354, 723] on div at bounding box center [344, 714] width 33 height 31
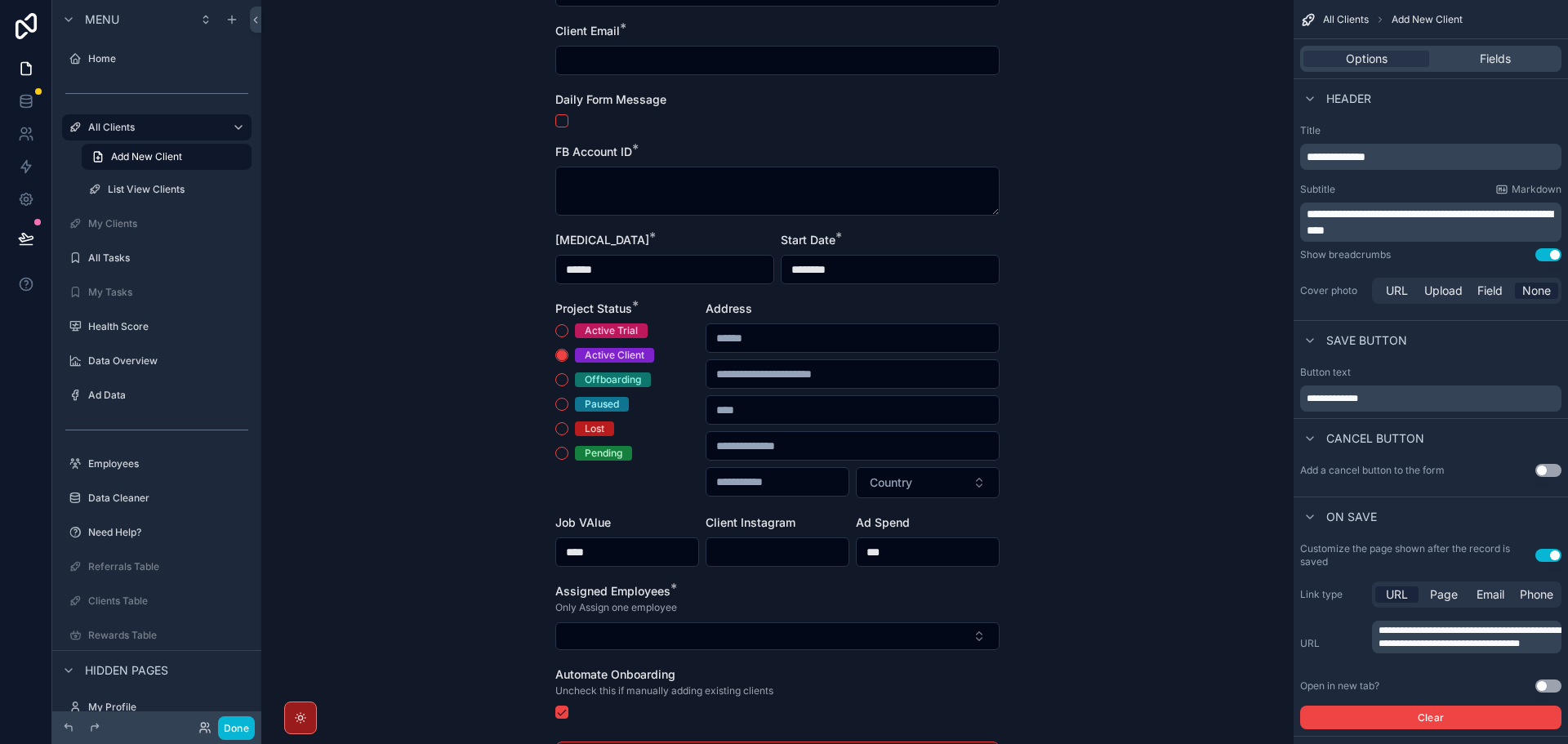
scroll to position [146, 0]
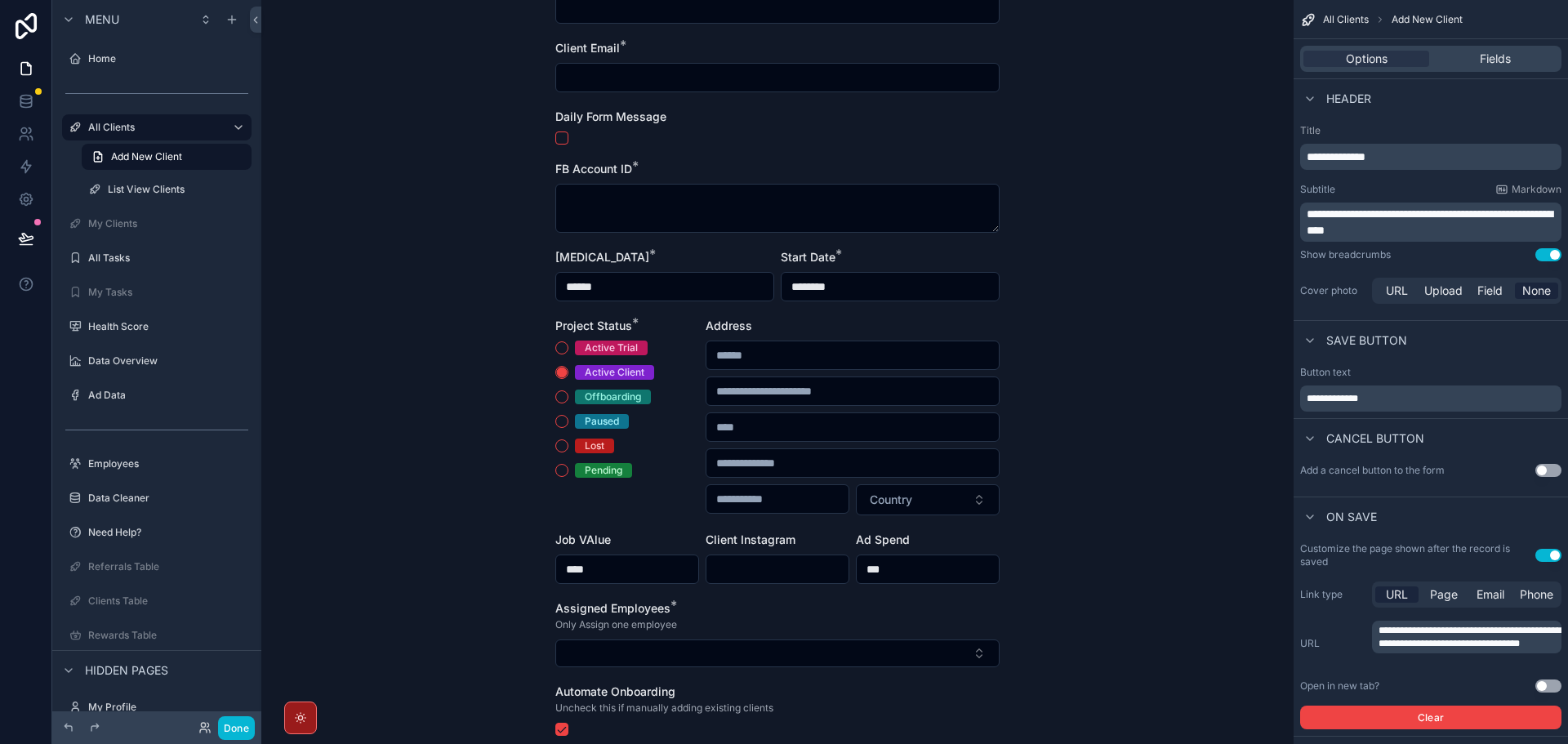
click at [665, 262] on div "Retainer *" at bounding box center [664, 257] width 218 height 17
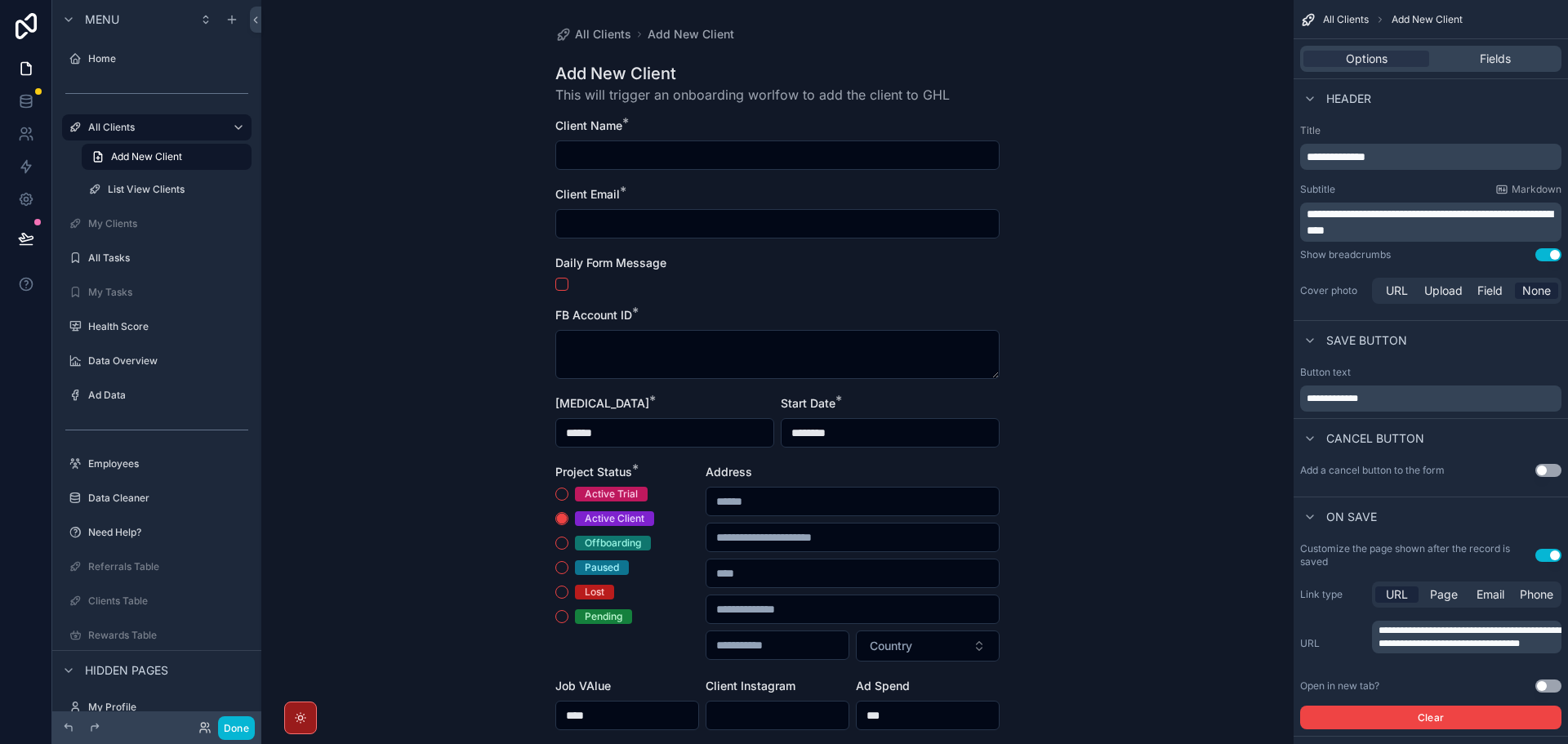
click at [681, 399] on div "Retainer *" at bounding box center [664, 403] width 218 height 17
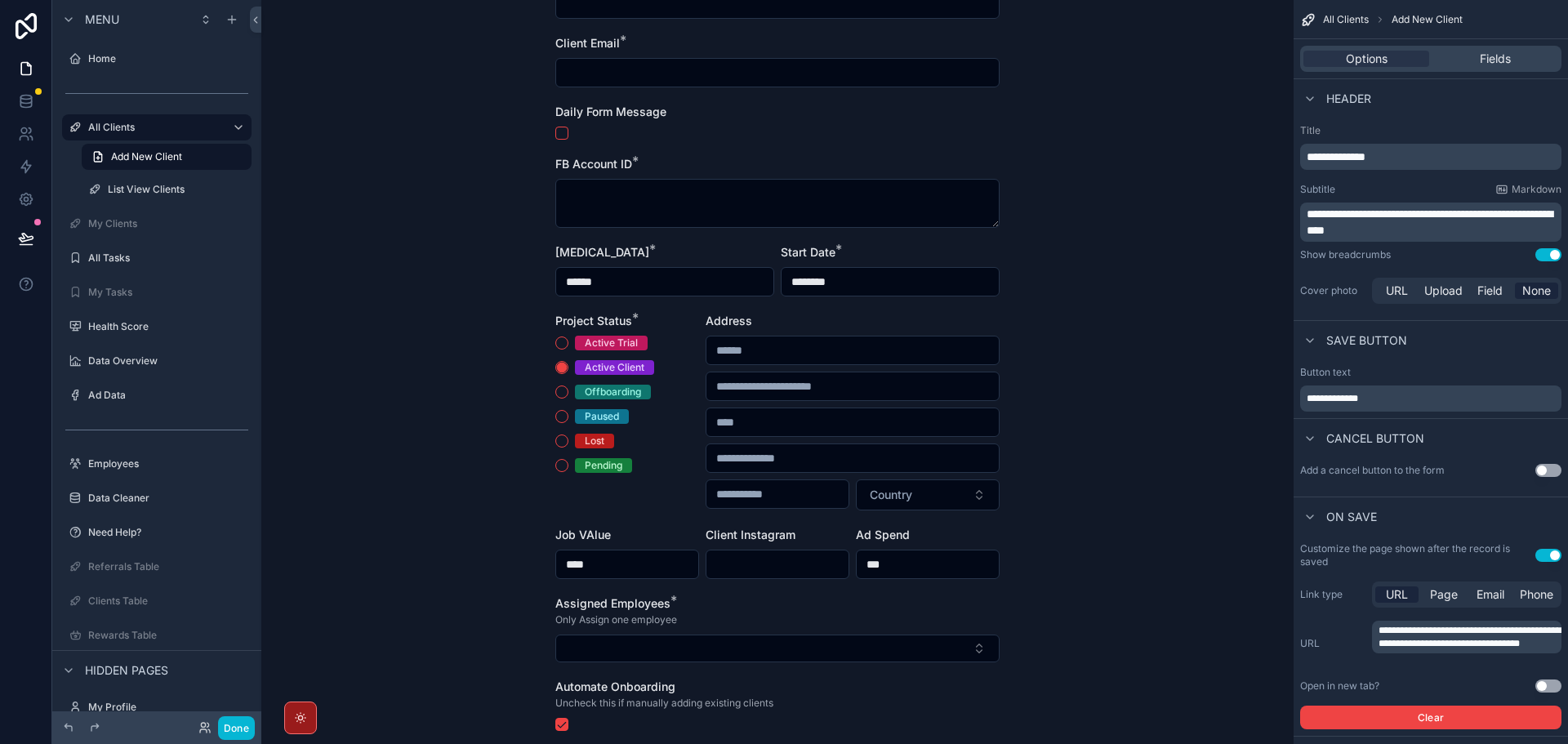
scroll to position [163, 0]
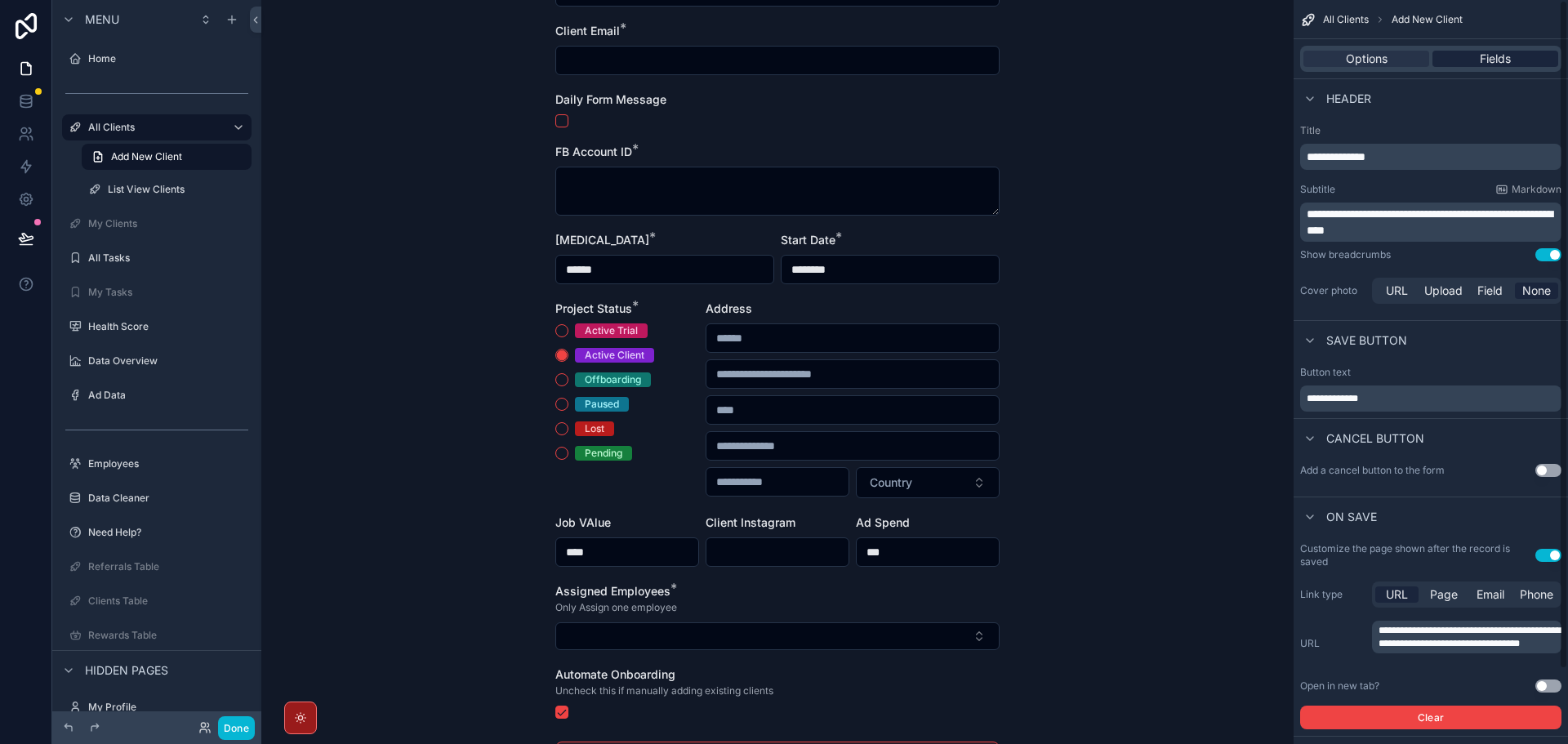
click at [1475, 60] on div "Fields" at bounding box center [1495, 58] width 126 height 17
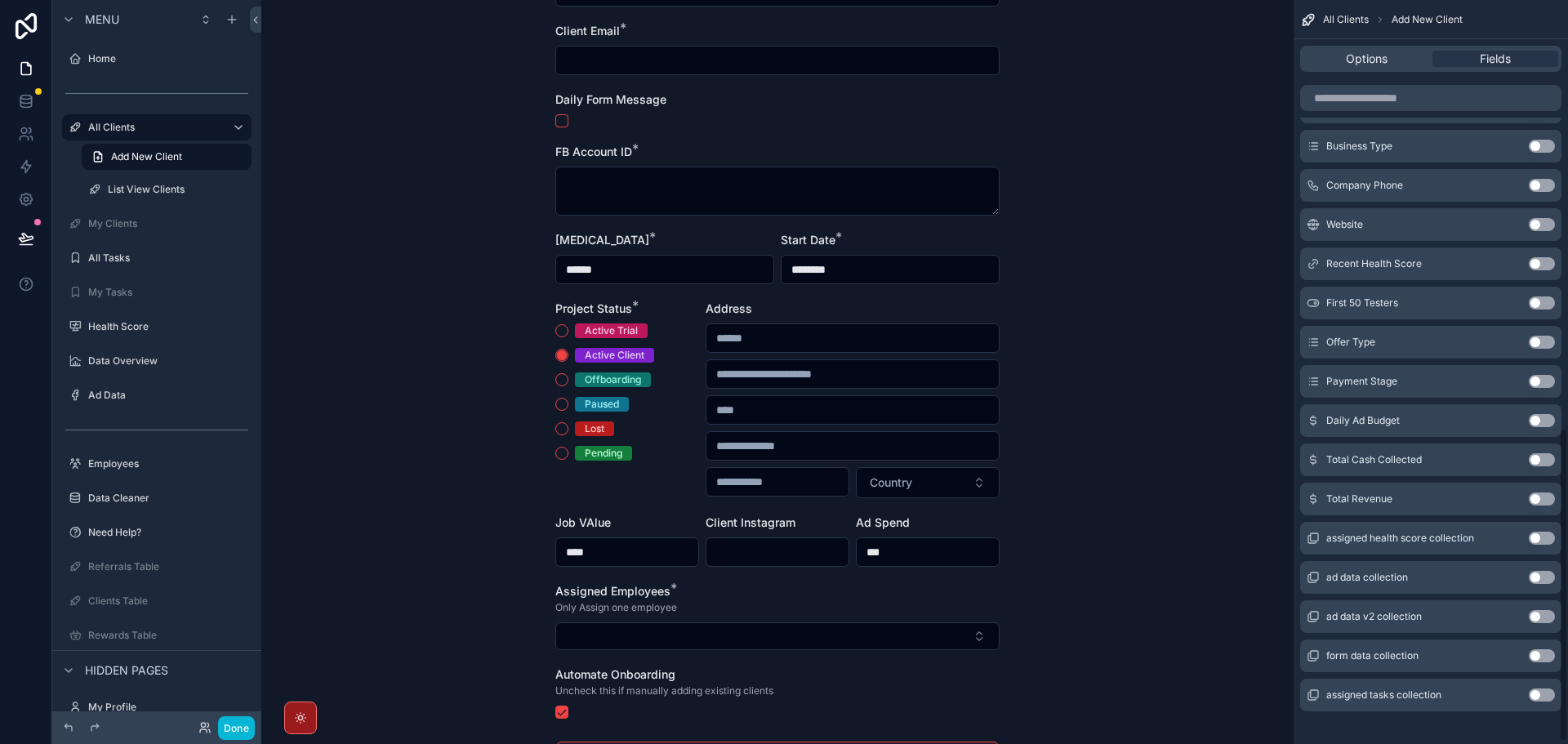
scroll to position [1018, 0]
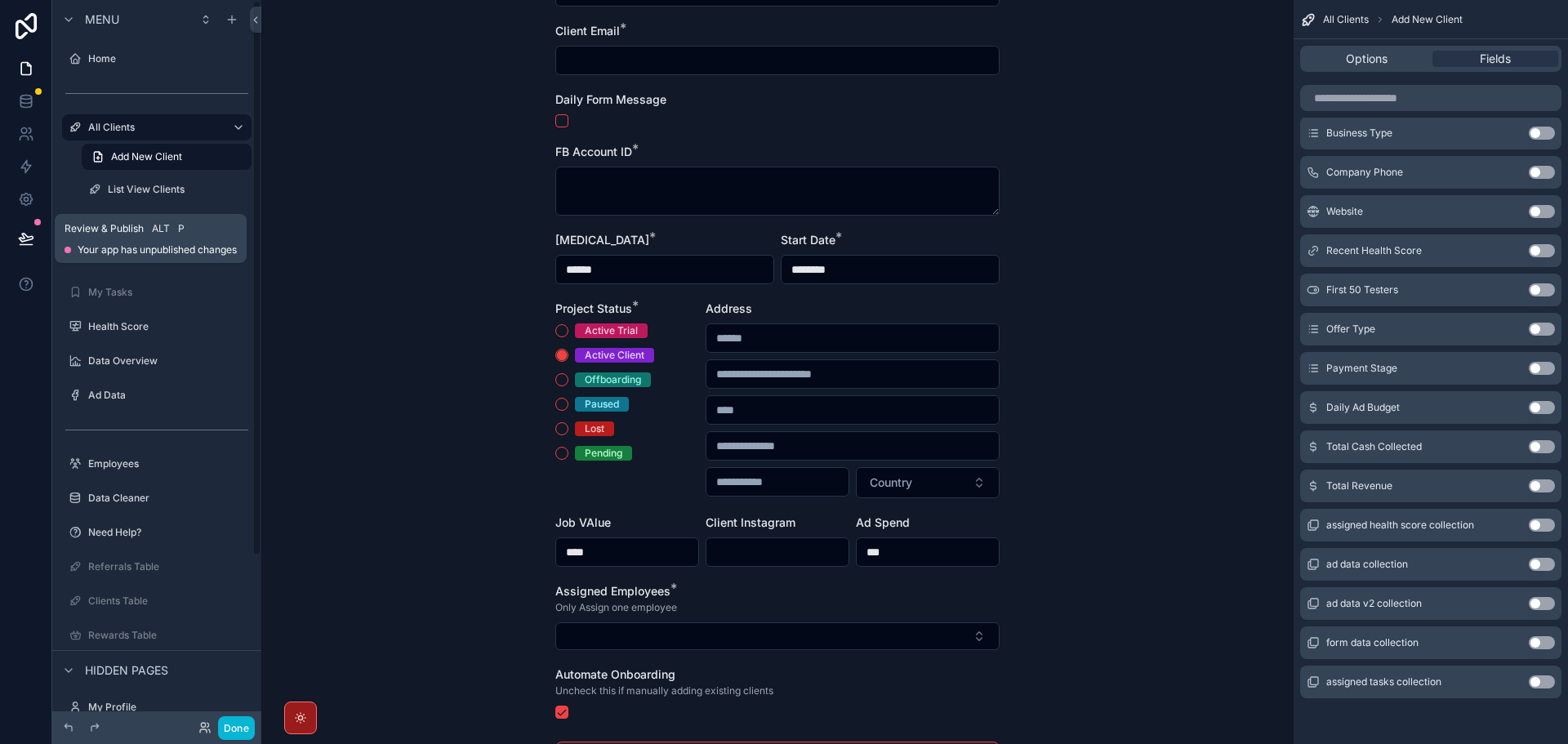
click at [27, 239] on icon at bounding box center [26, 238] width 17 height 17
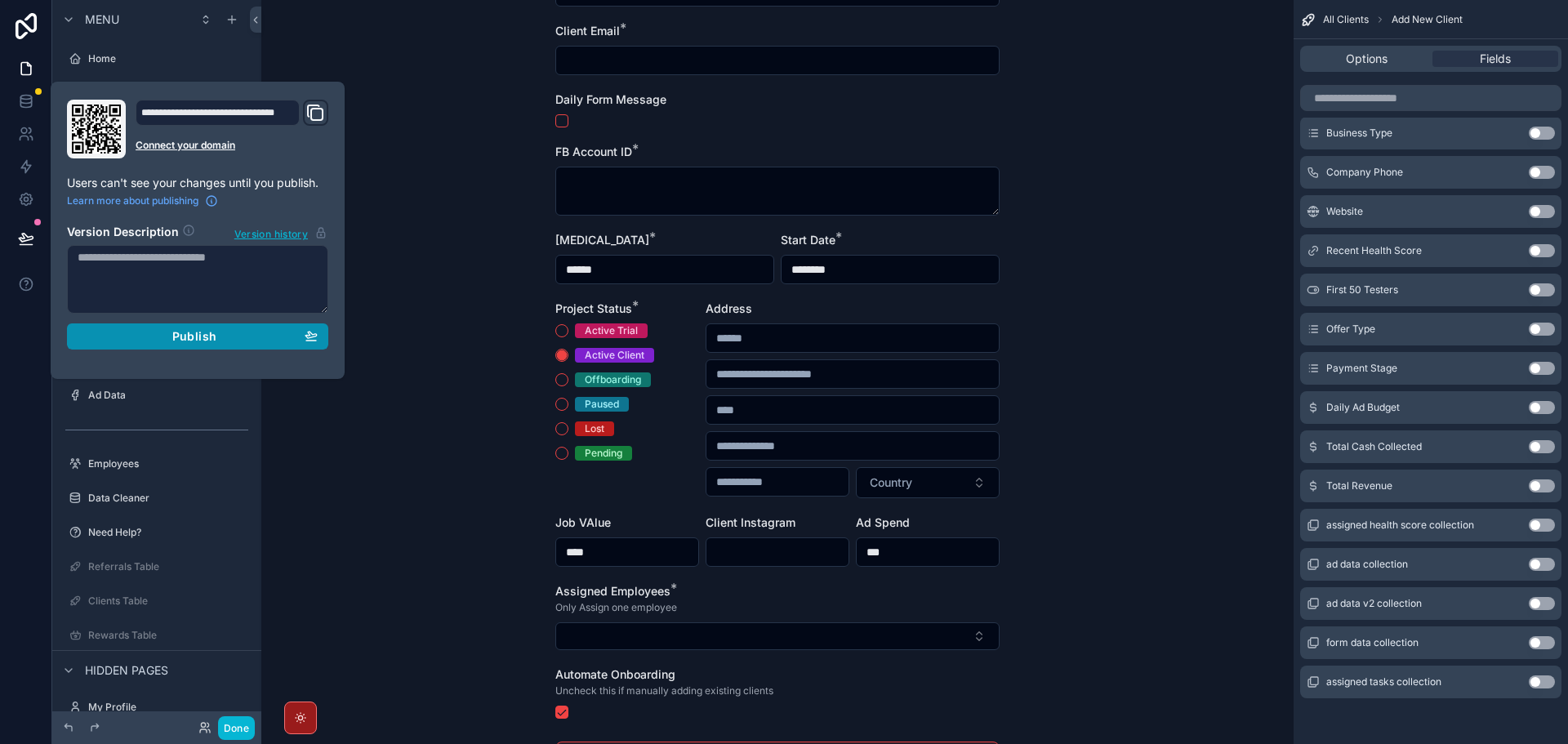
drag, startPoint x: 200, startPoint y: 338, endPoint x: 198, endPoint y: 292, distance: 46.0
click at [200, 335] on span "Publish" at bounding box center [195, 336] width 44 height 15
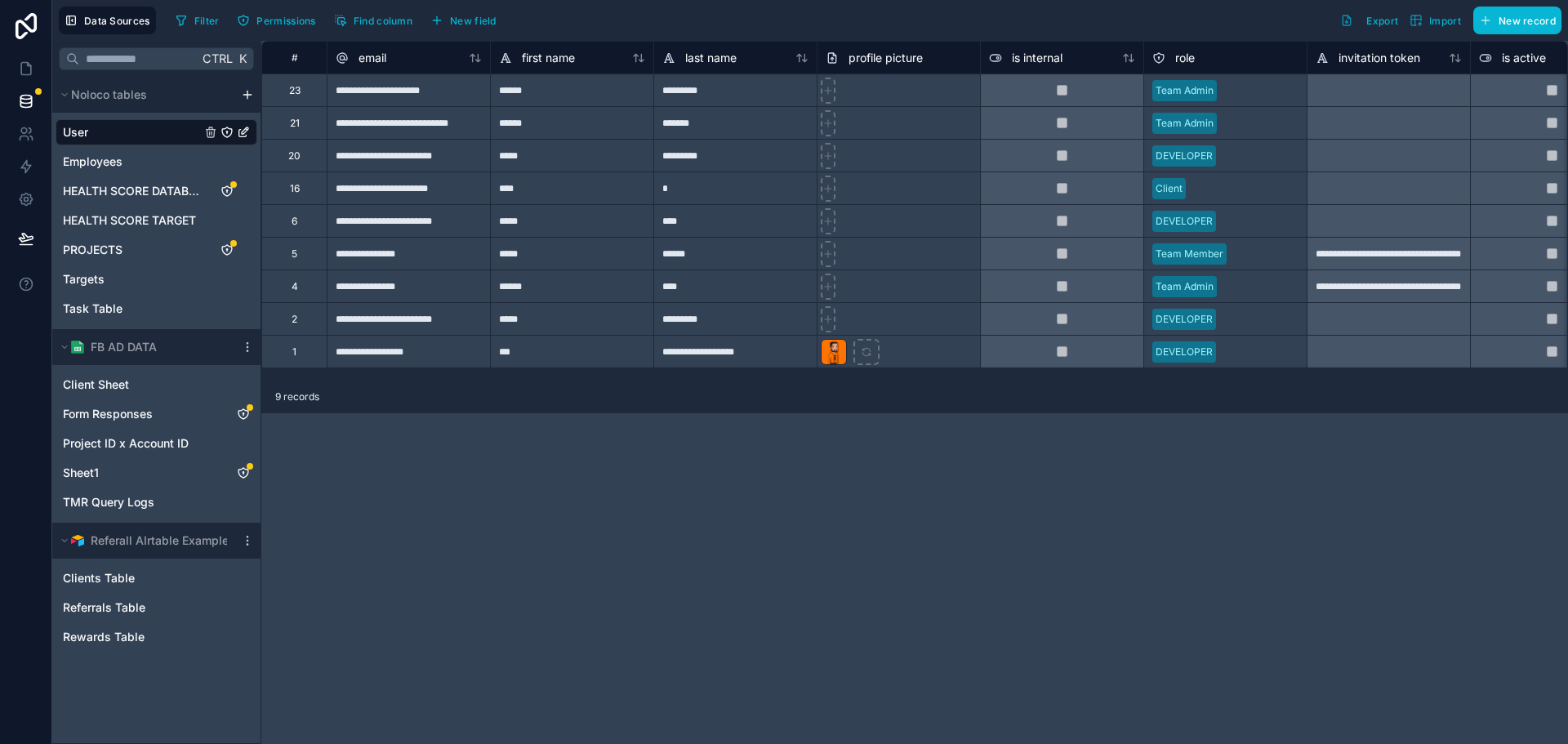
click at [948, 462] on div "**********" at bounding box center [914, 392] width 1306 height 703
click at [127, 254] on link "PROJECTS" at bounding box center [131, 249] width 138 height 17
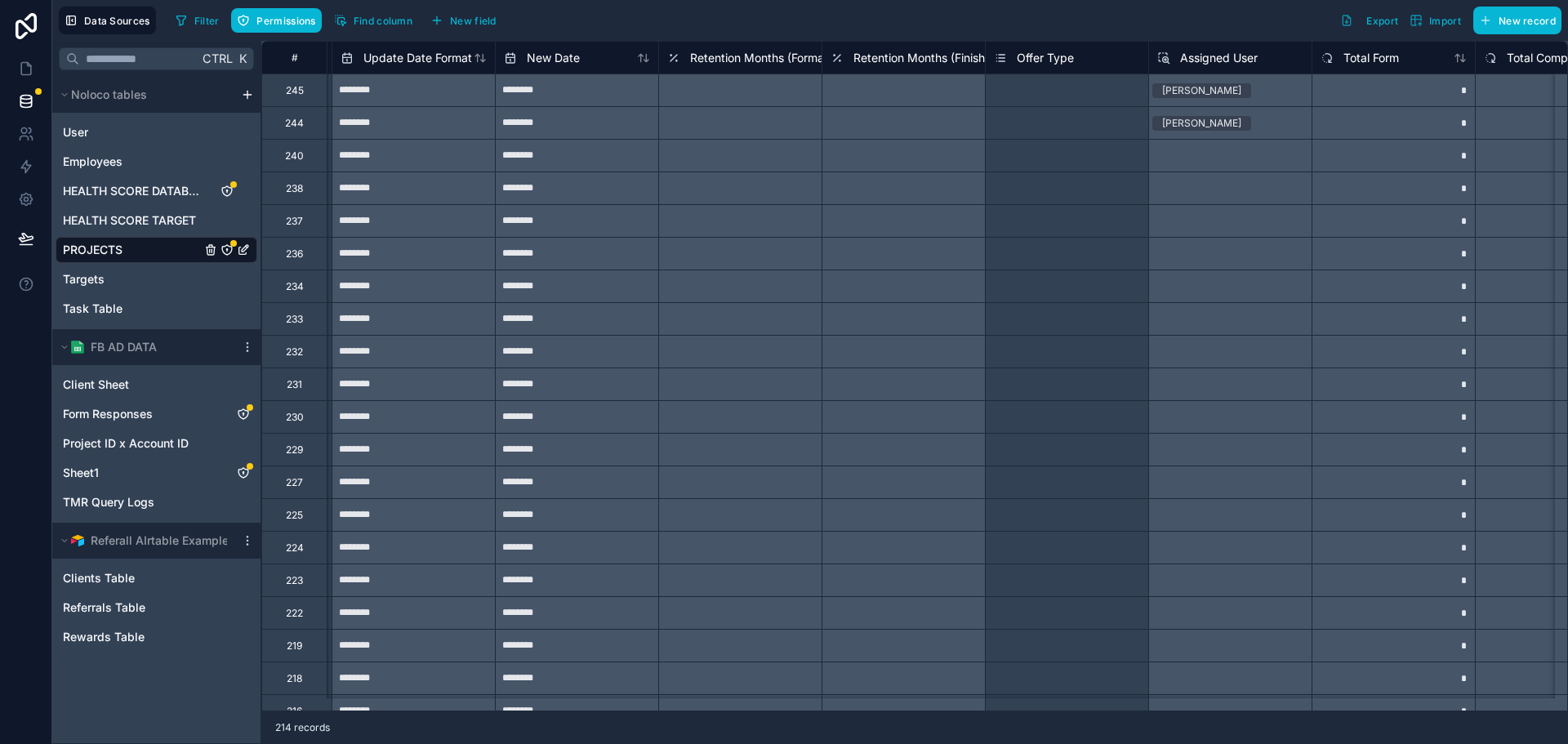
scroll to position [0, 4563]
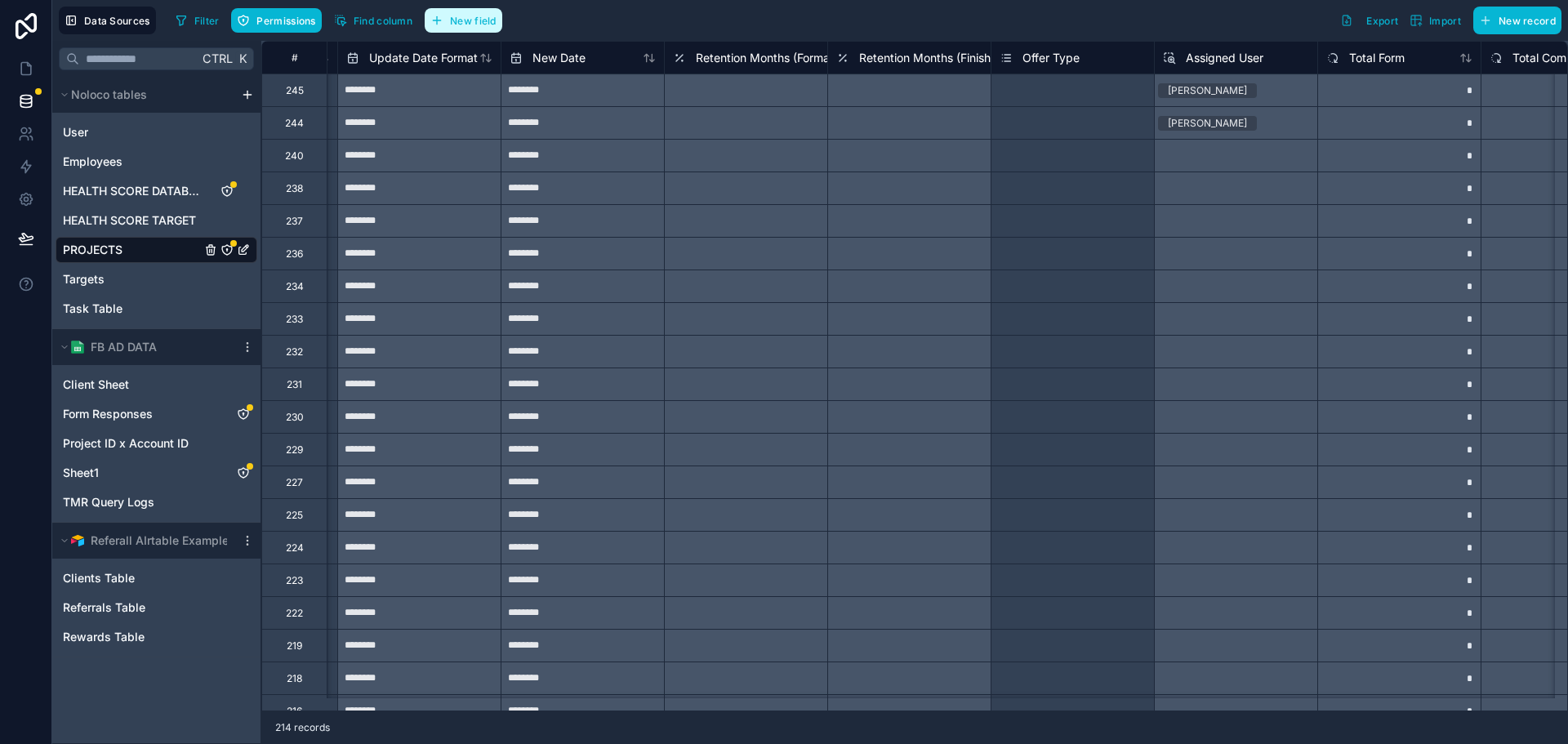
click at [479, 26] on span "New field" at bounding box center [473, 21] width 47 height 12
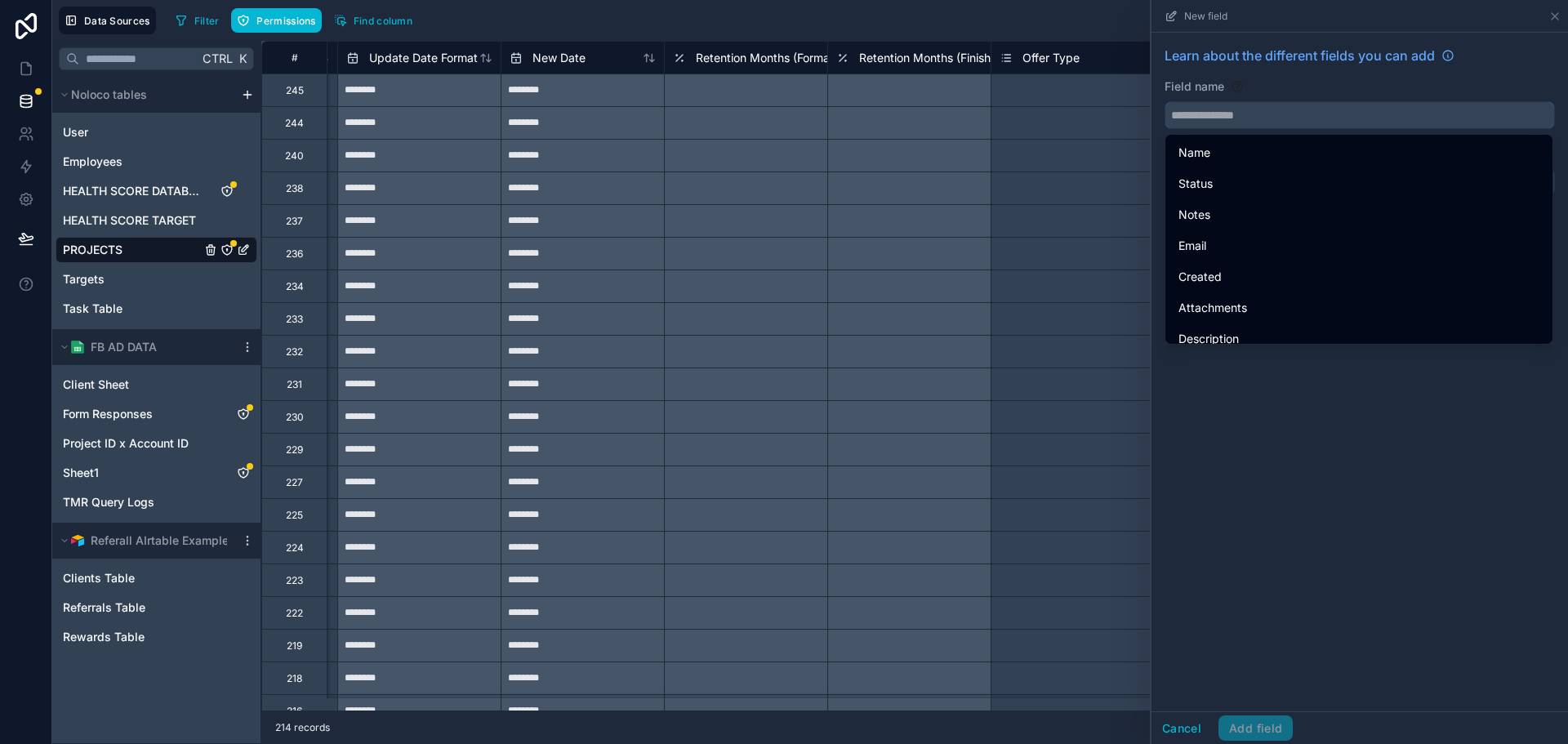
click at [1250, 102] on input "text" at bounding box center [1359, 115] width 388 height 26
click at [1555, 11] on icon at bounding box center [1555, 16] width 13 height 13
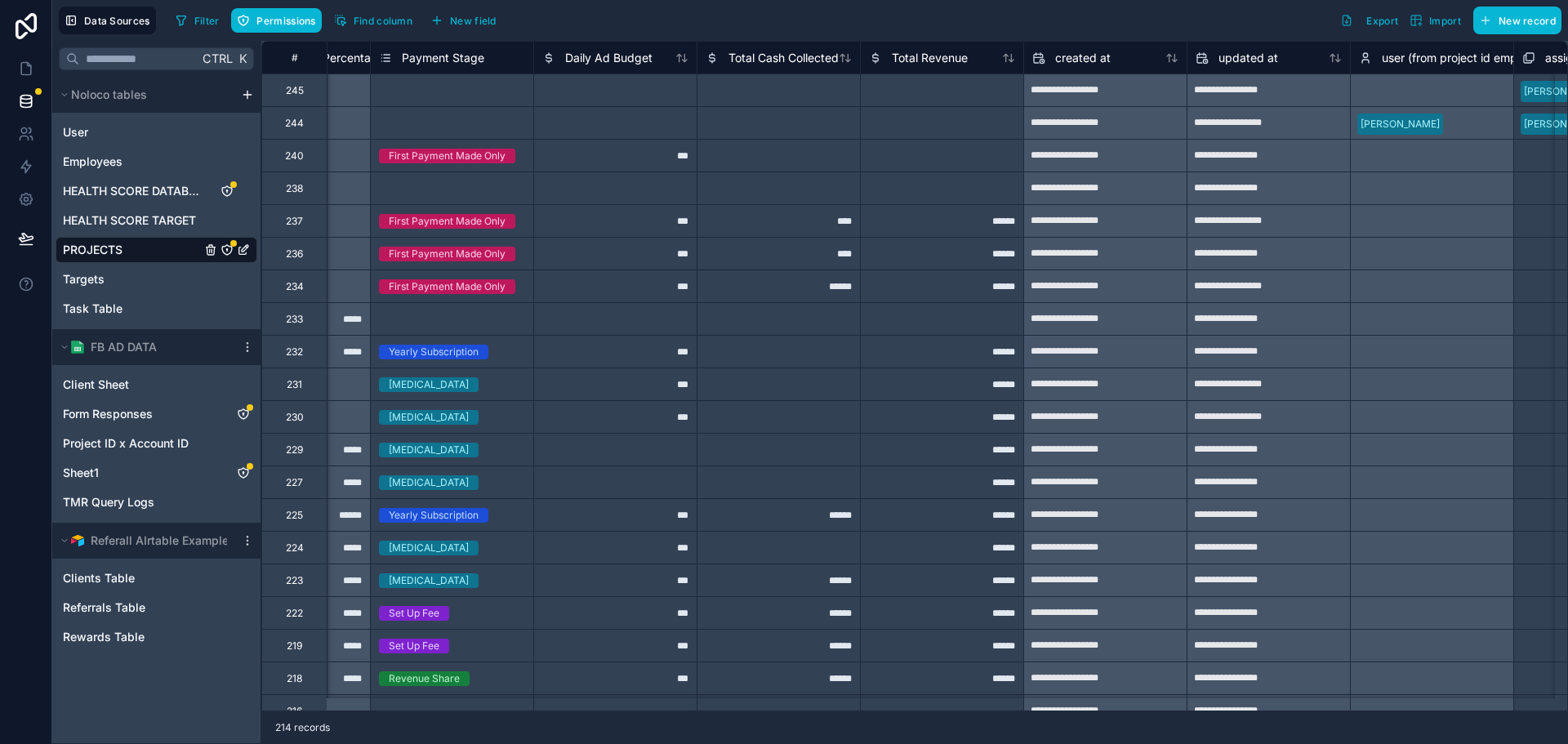
scroll to position [0, 6006]
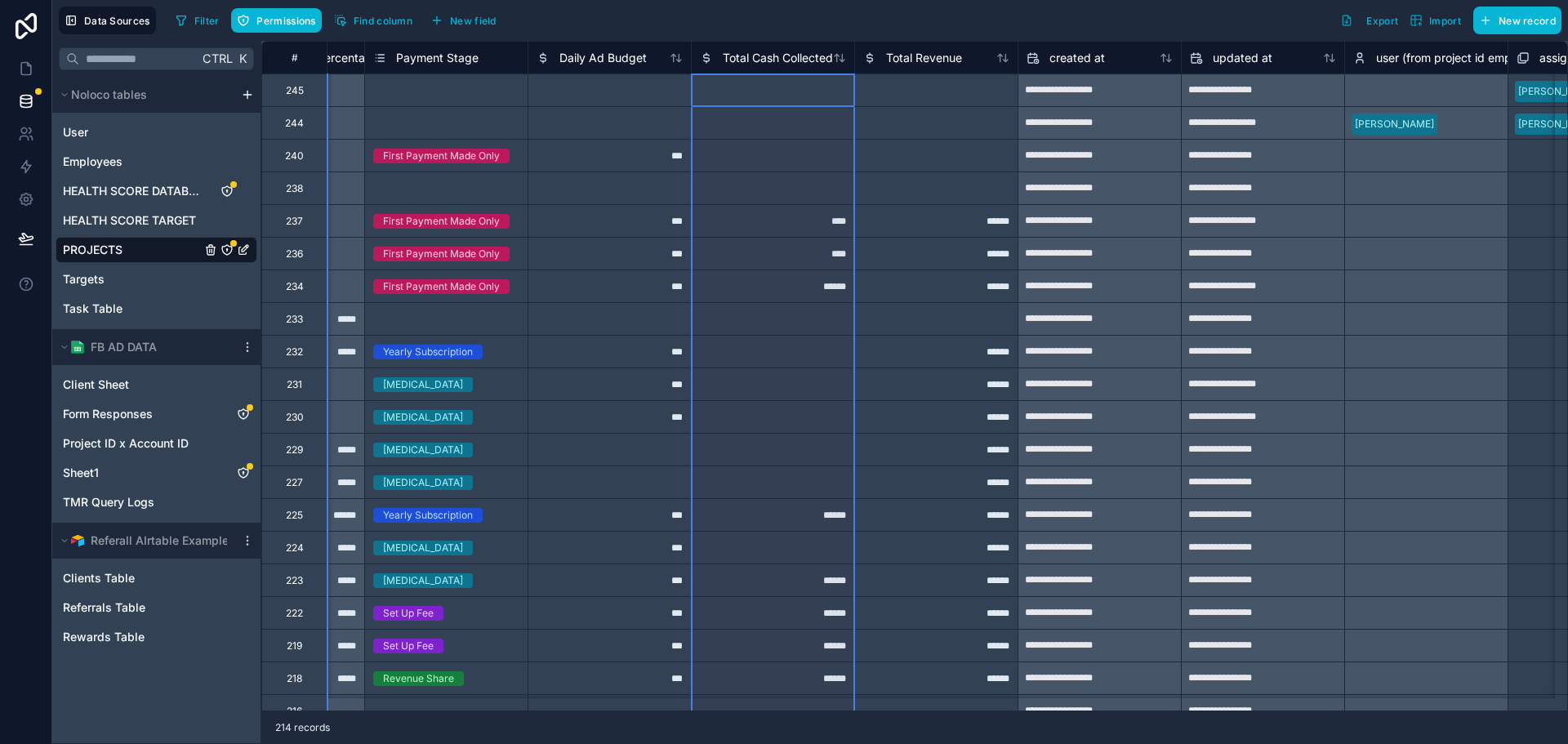
click at [752, 47] on div "Total Cash Collected" at bounding box center [772, 56] width 163 height 33
click at [752, 51] on span "Total Cash Collected" at bounding box center [778, 58] width 110 height 17
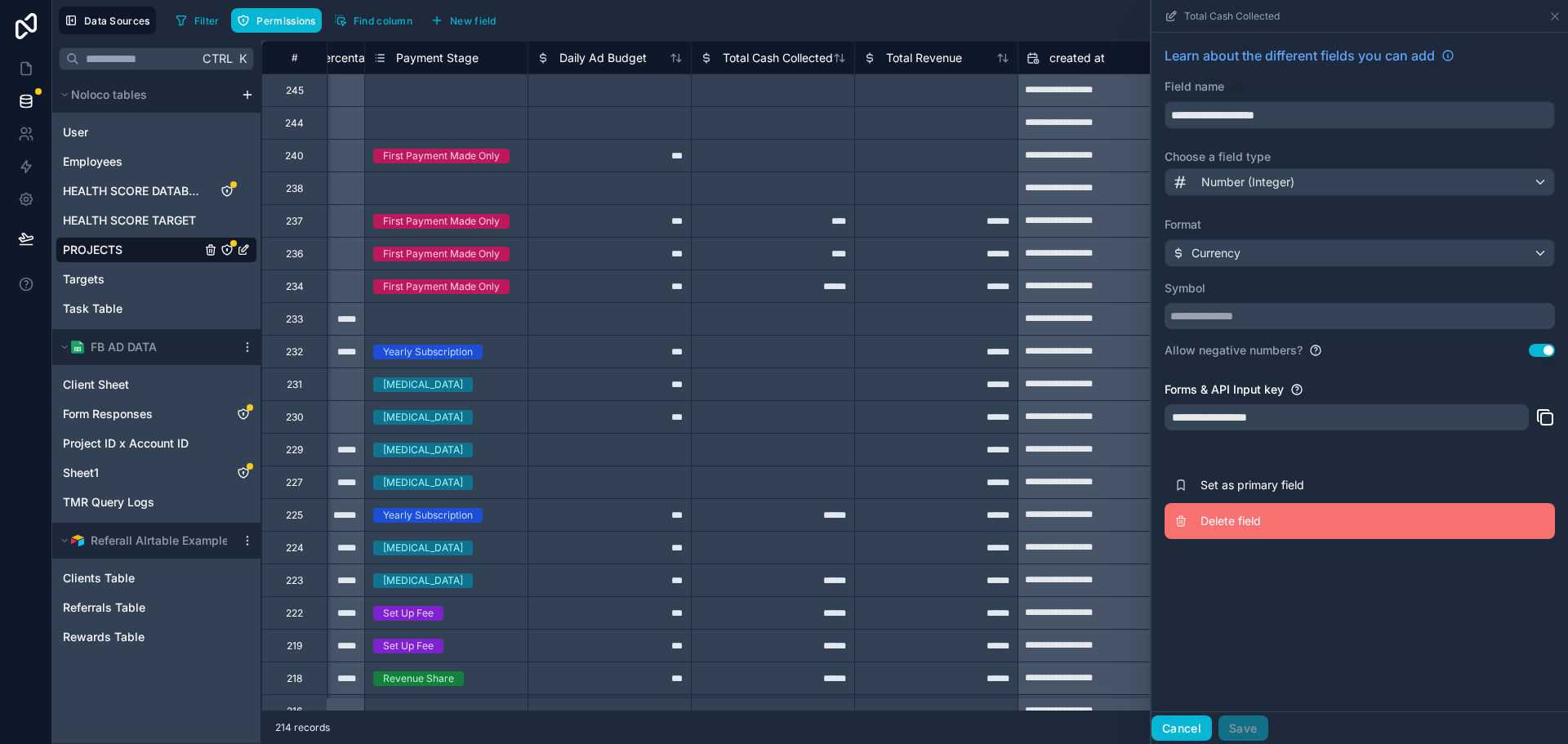
drag, startPoint x: 1172, startPoint y: 725, endPoint x: 1296, endPoint y: 505, distance: 252.5
click at [1282, 548] on div "**********" at bounding box center [1358, 372] width 418 height 744
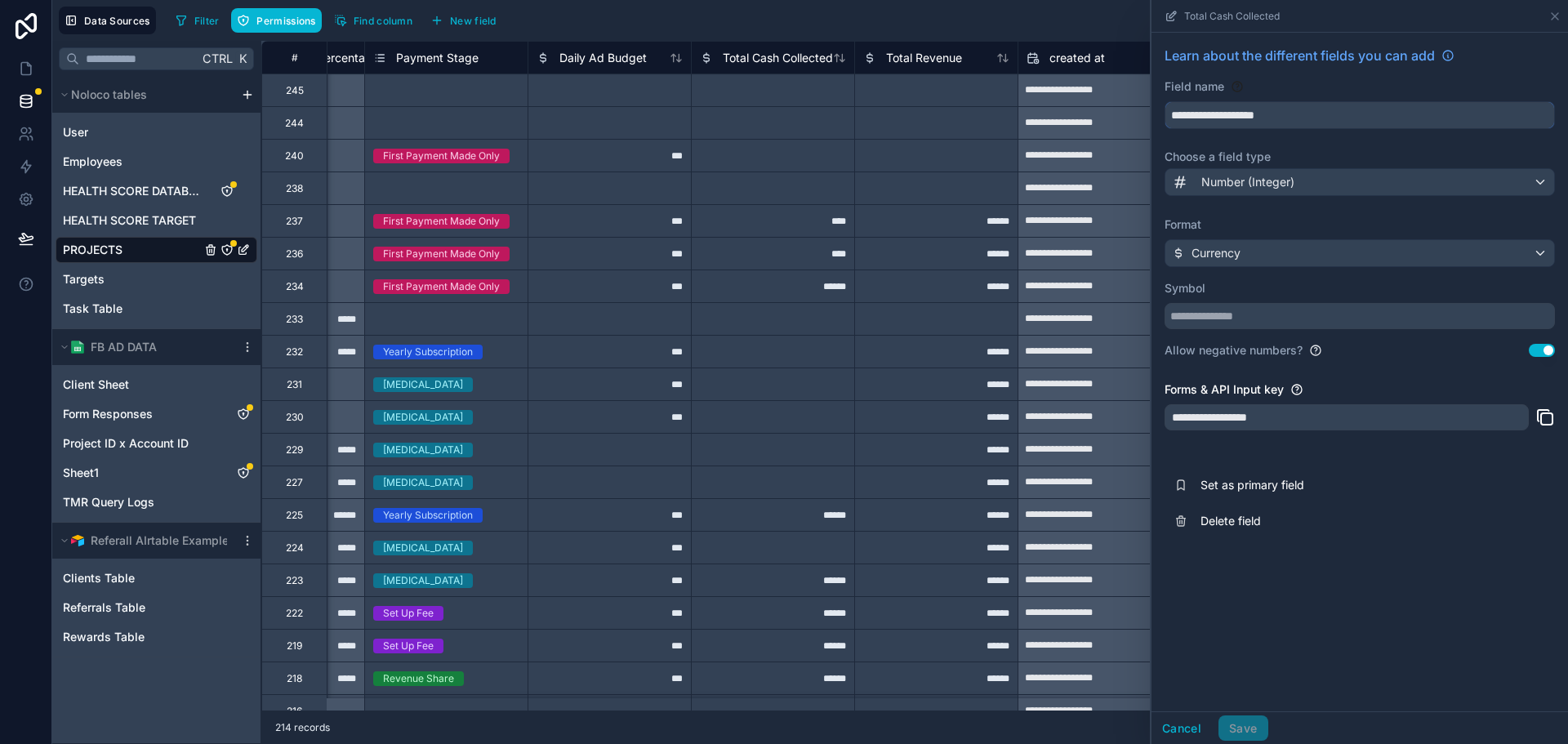
drag, startPoint x: 1202, startPoint y: 117, endPoint x: 1143, endPoint y: 114, distance: 59.1
click at [1143, 114] on div "**********" at bounding box center [914, 392] width 1306 height 703
type input "**********"
click at [1233, 726] on button "Save" at bounding box center [1243, 728] width 49 height 26
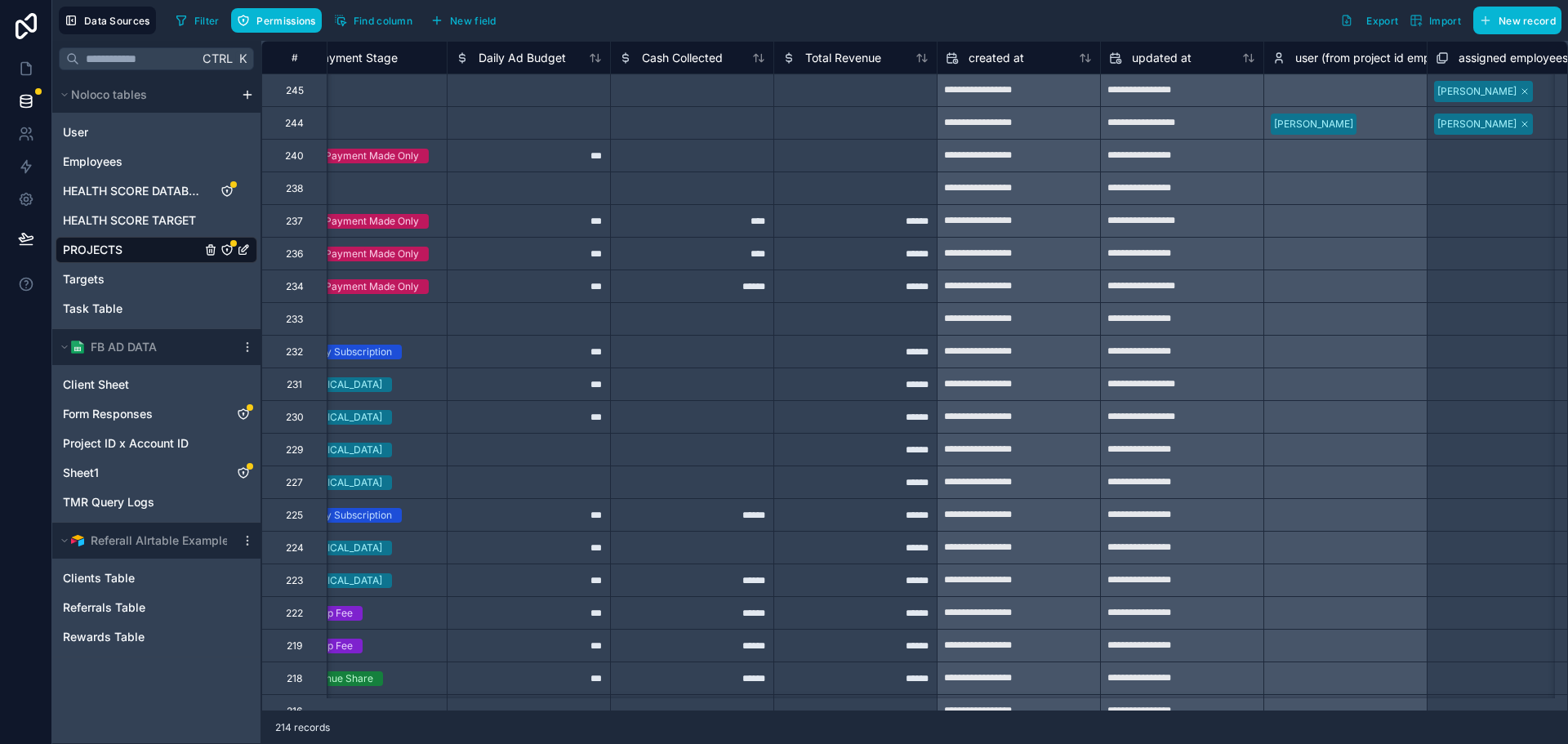
scroll to position [0, 6066]
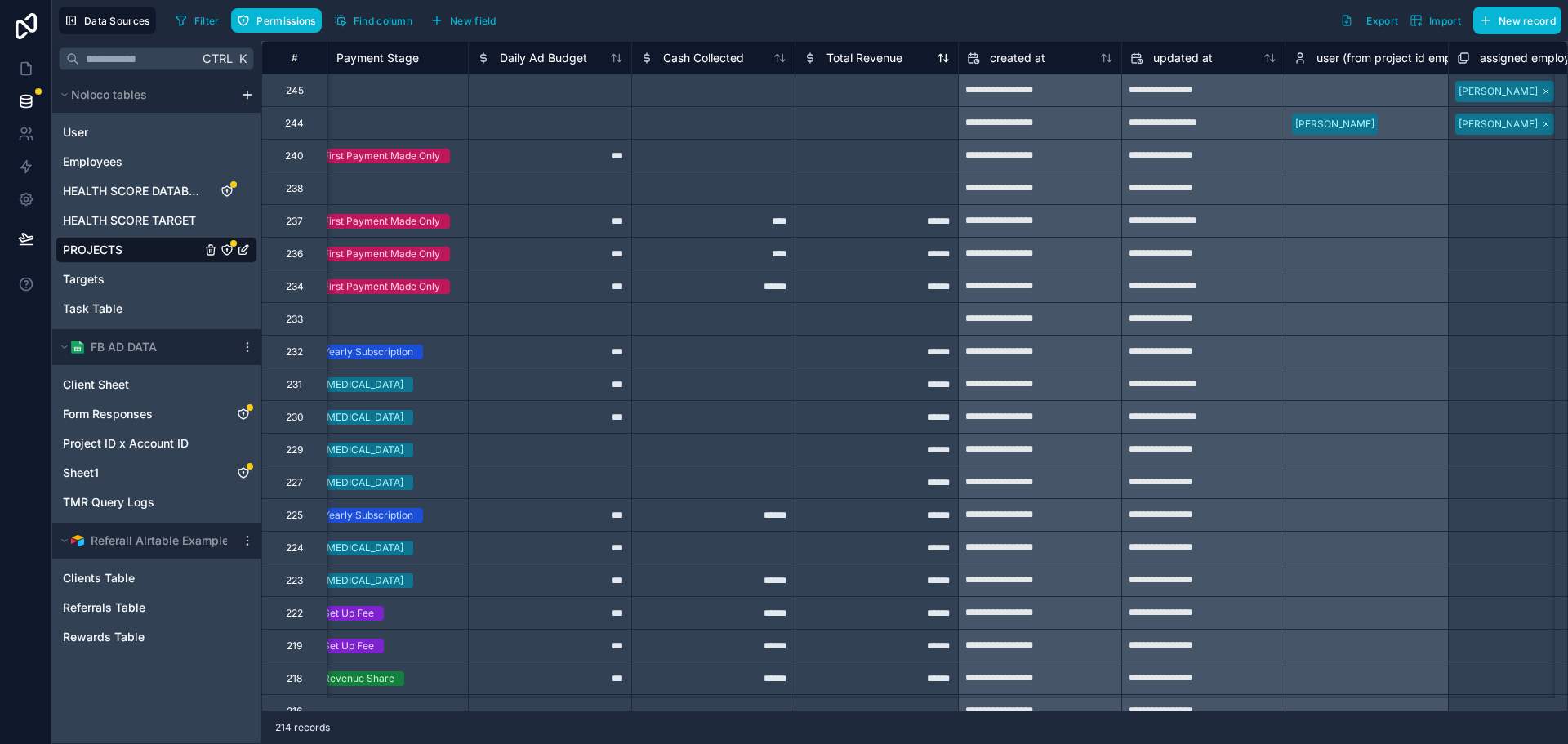
click at [855, 51] on span "Total Revenue" at bounding box center [864, 58] width 76 height 17
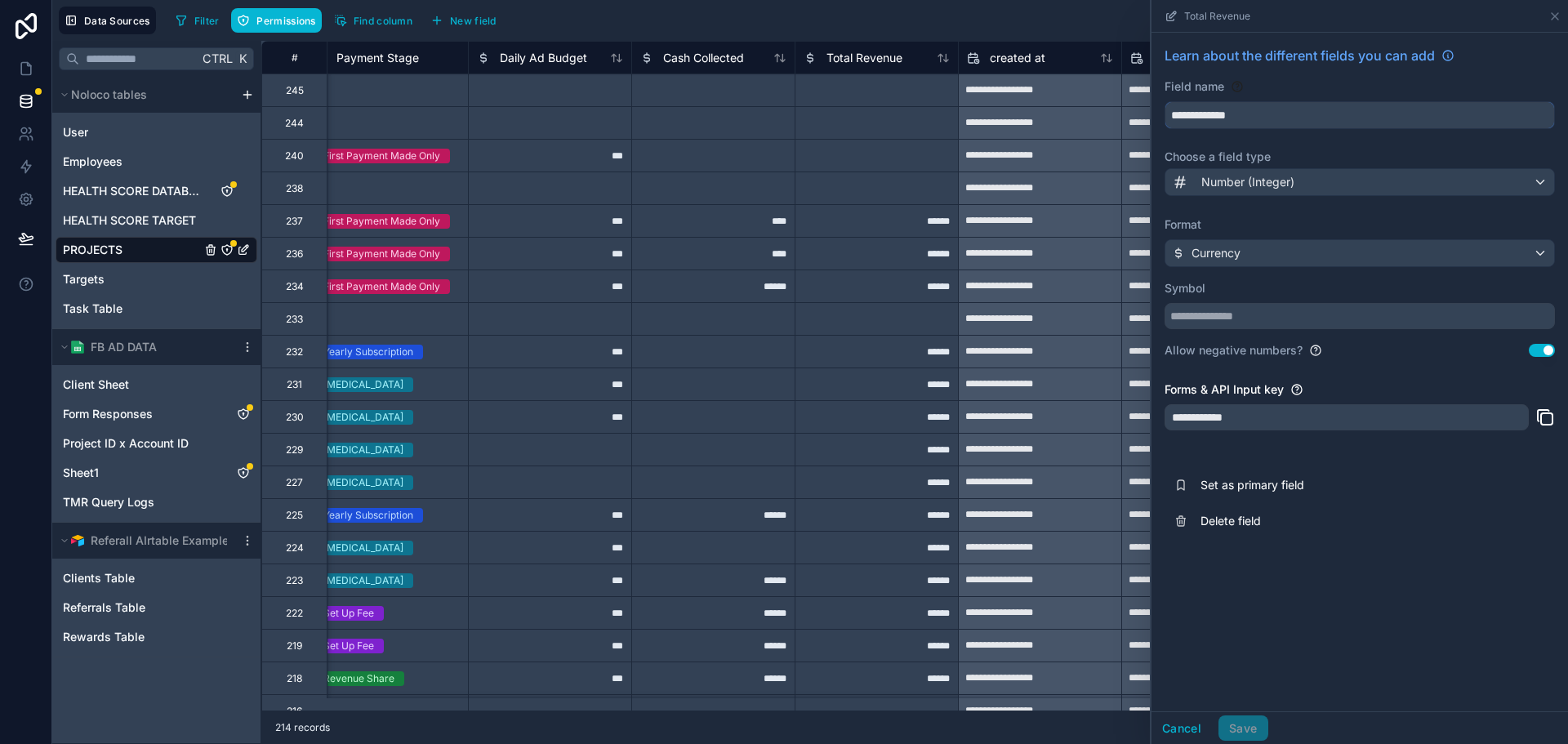
drag, startPoint x: 1202, startPoint y: 117, endPoint x: 1043, endPoint y: 117, distance: 159.0
click at [1043, 117] on div "**********" at bounding box center [914, 392] width 1306 height 703
click at [1271, 119] on input "*******" at bounding box center [1359, 115] width 388 height 26
click at [1165, 101] on button "*******" at bounding box center [1359, 115] width 390 height 28
type input "**********"
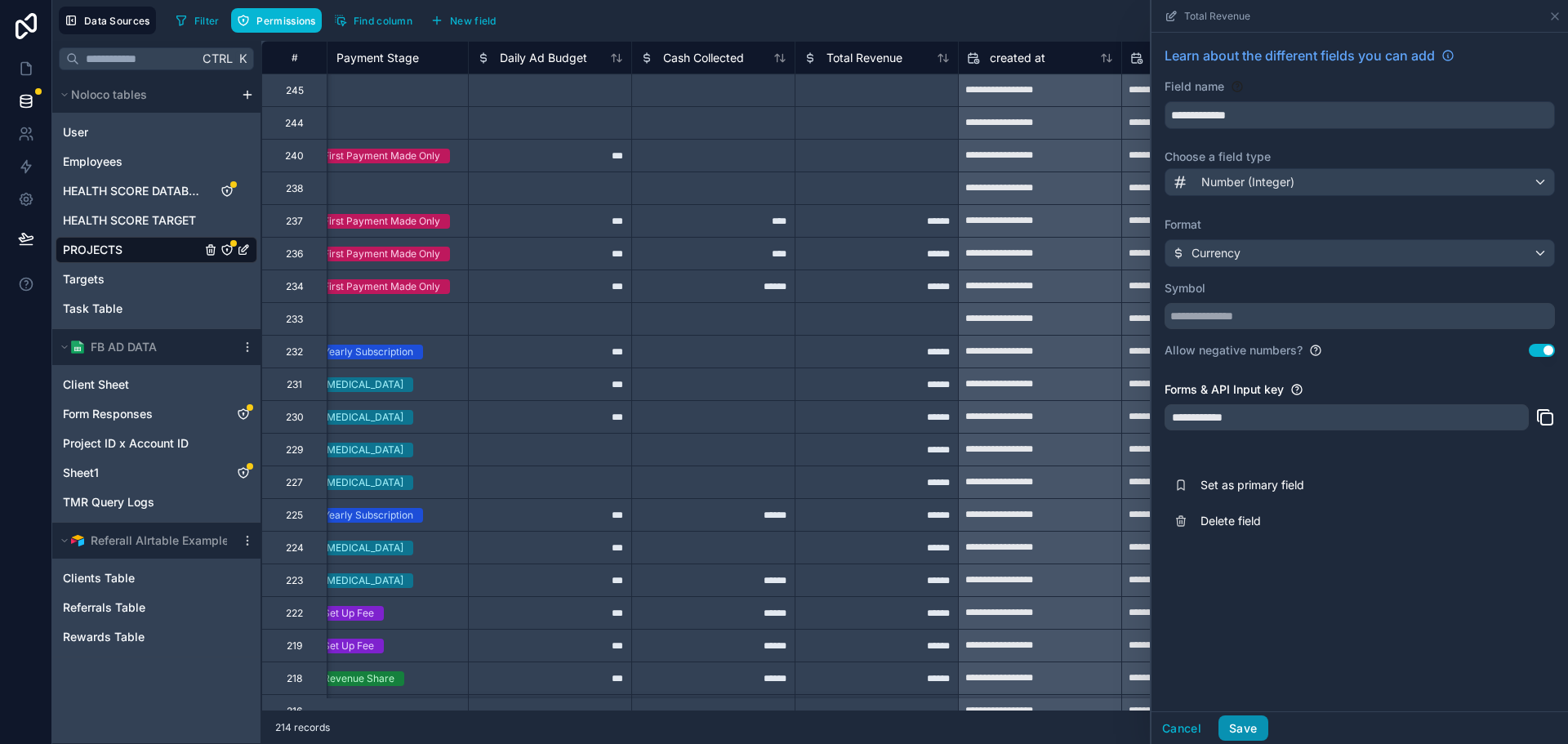
click at [1253, 718] on button "Save" at bounding box center [1243, 728] width 49 height 26
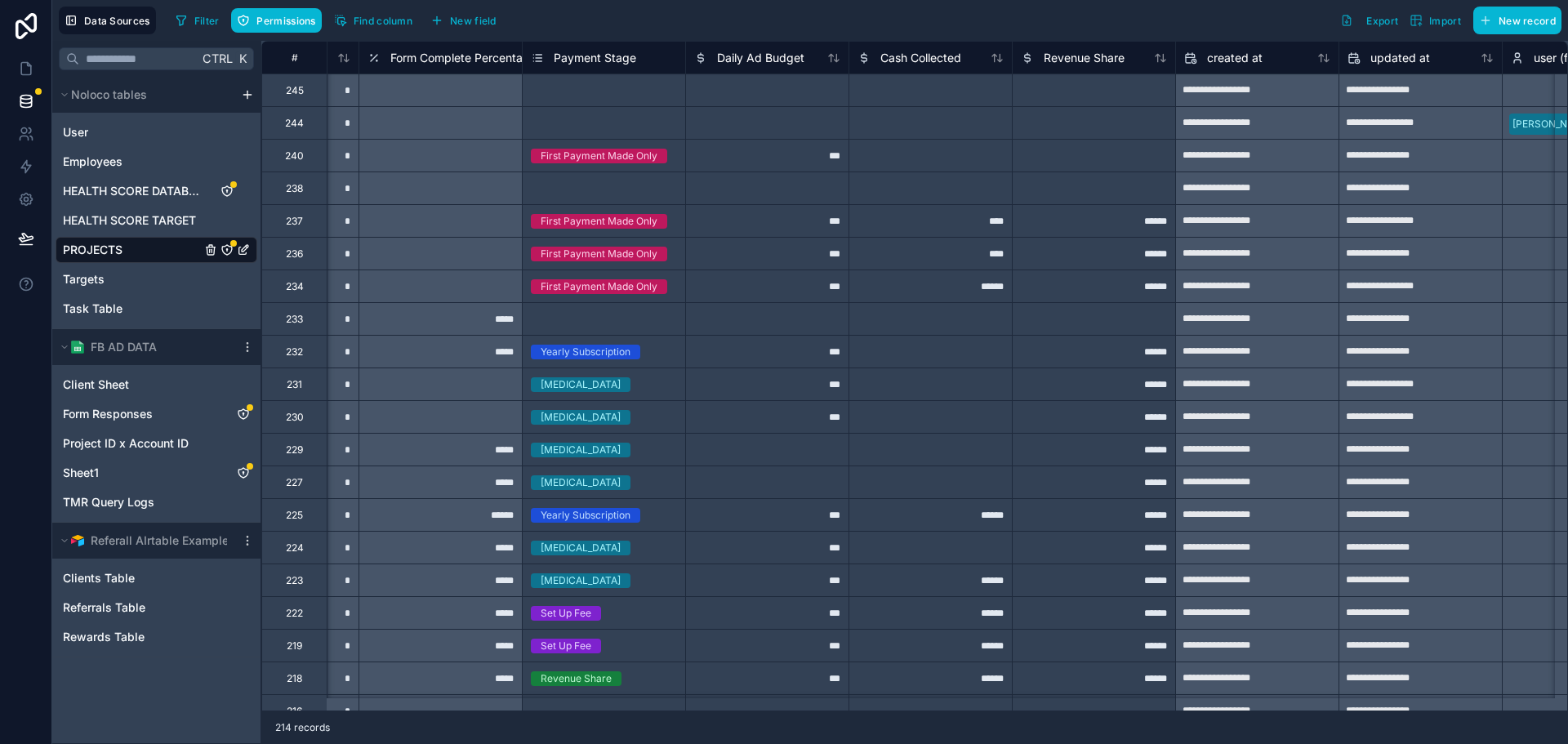
scroll to position [0, 5822]
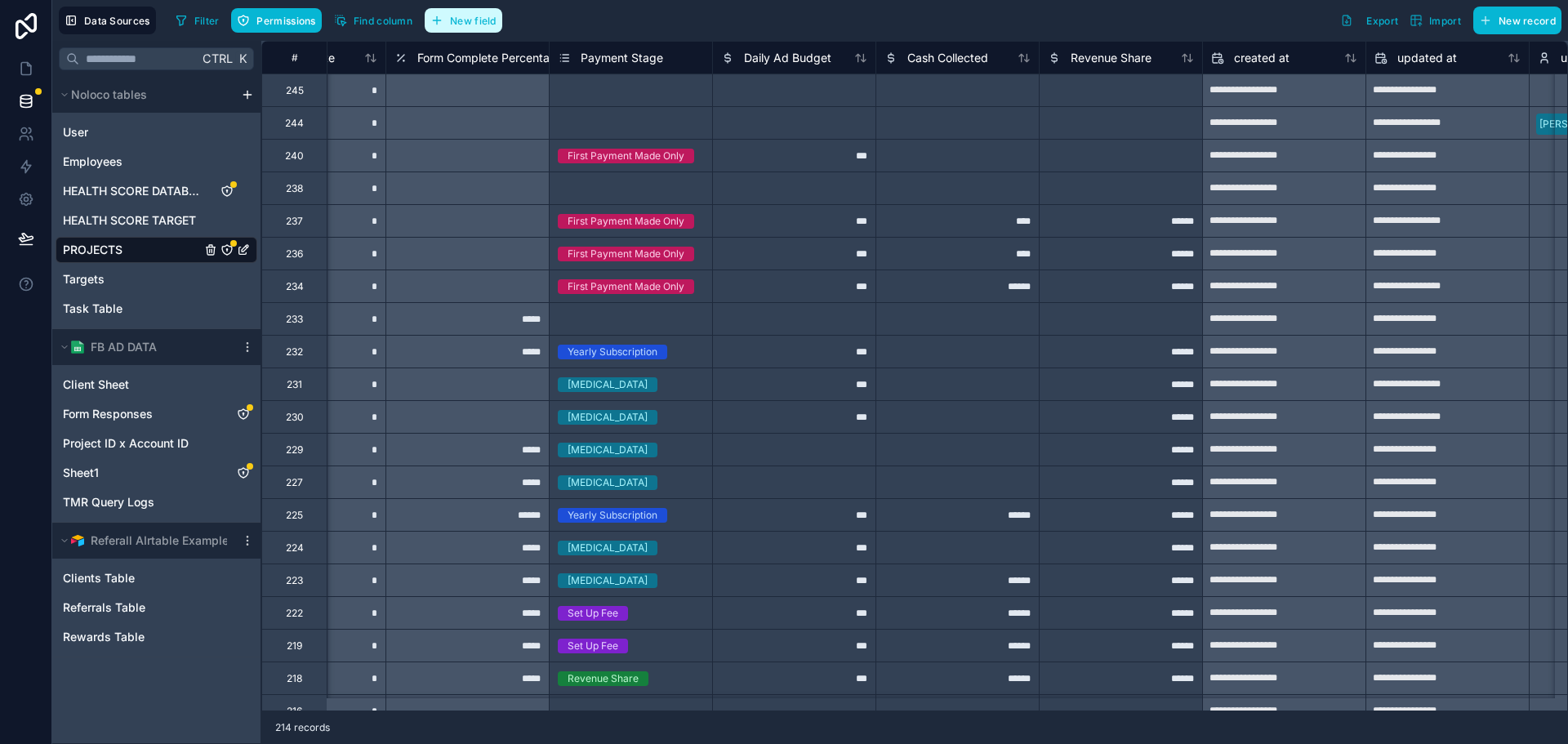
click at [470, 17] on span "New field" at bounding box center [473, 21] width 47 height 12
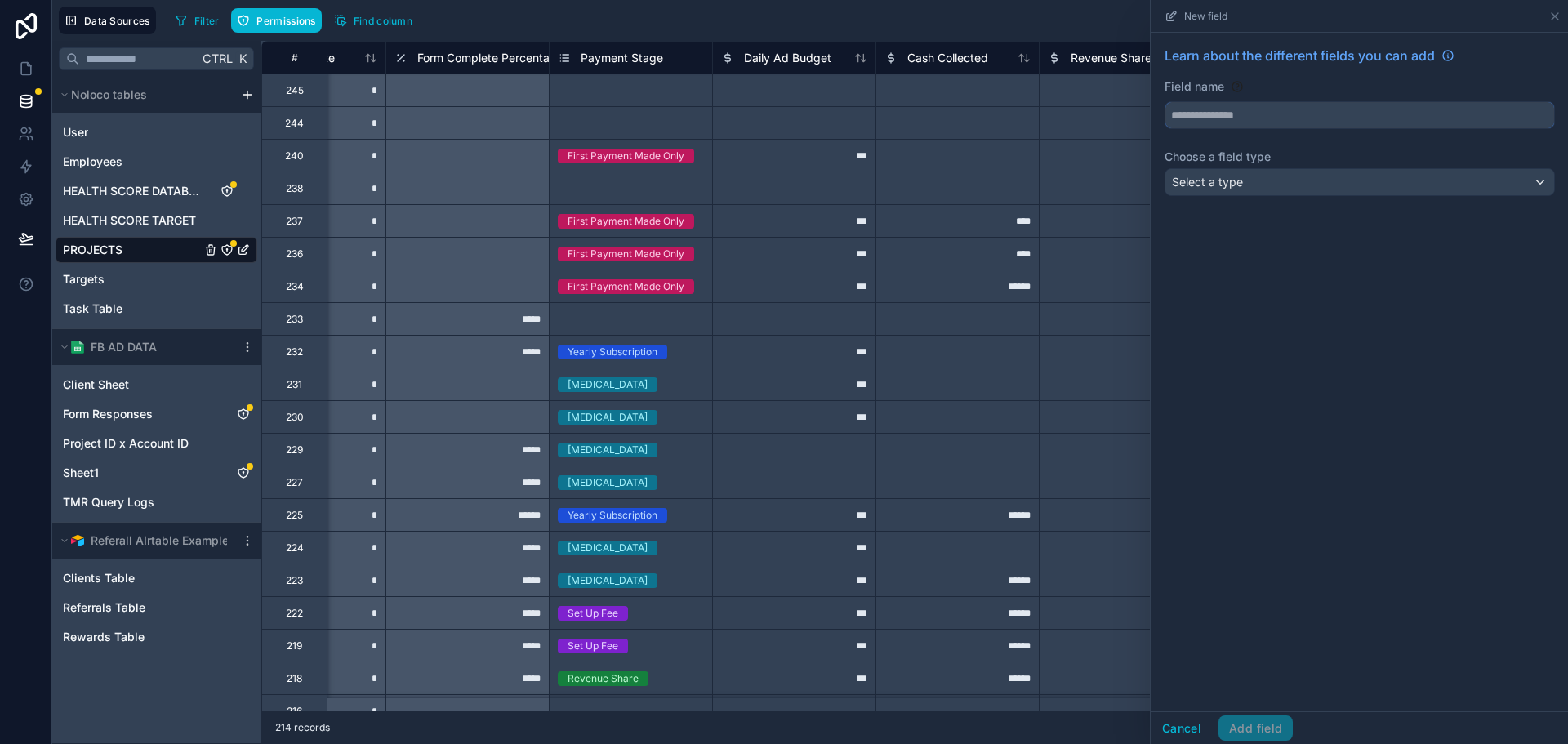
click at [1234, 122] on input "text" at bounding box center [1359, 115] width 388 height 26
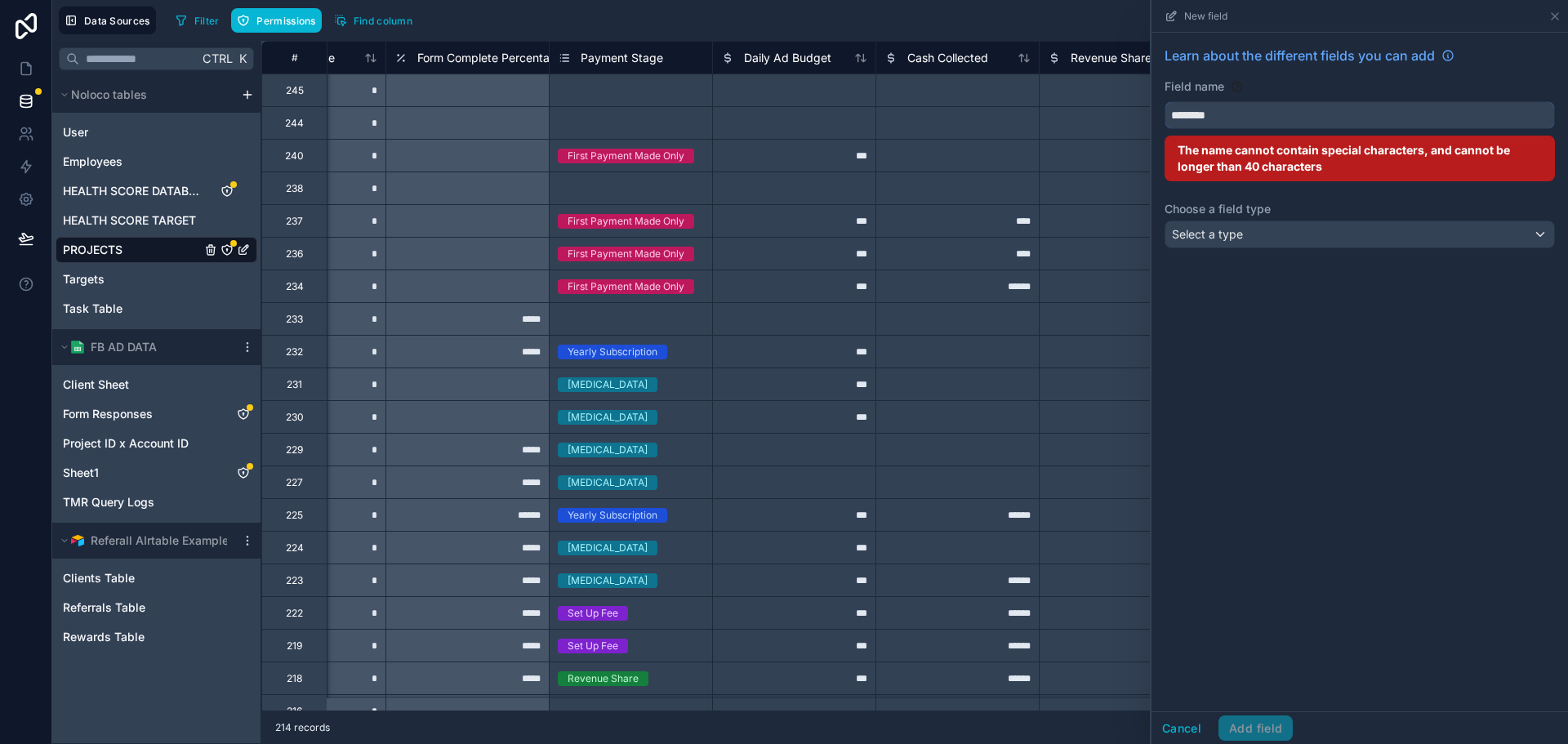
click at [1165, 101] on button "*******" at bounding box center [1359, 115] width 390 height 28
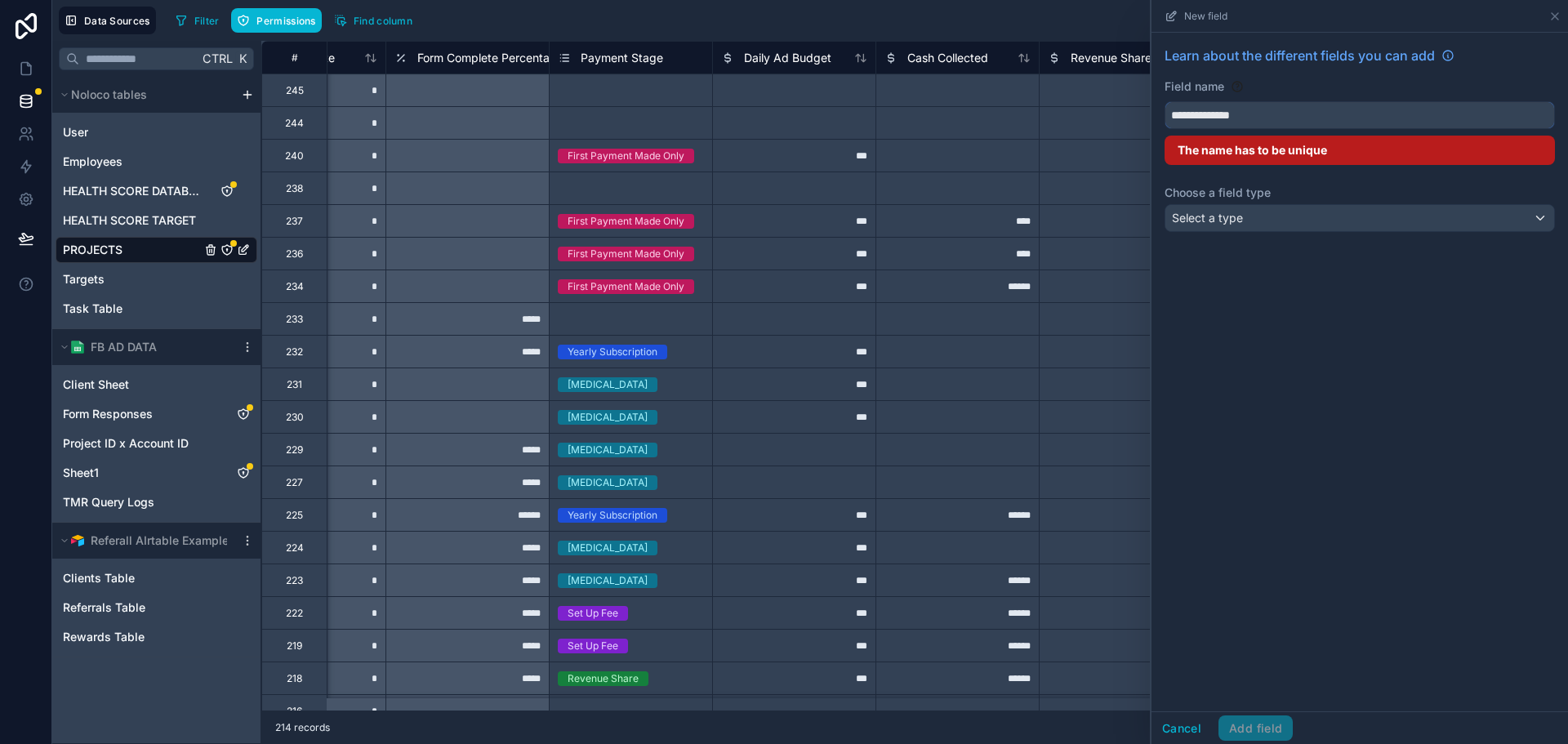
click at [1165, 101] on button "**********" at bounding box center [1359, 115] width 390 height 28
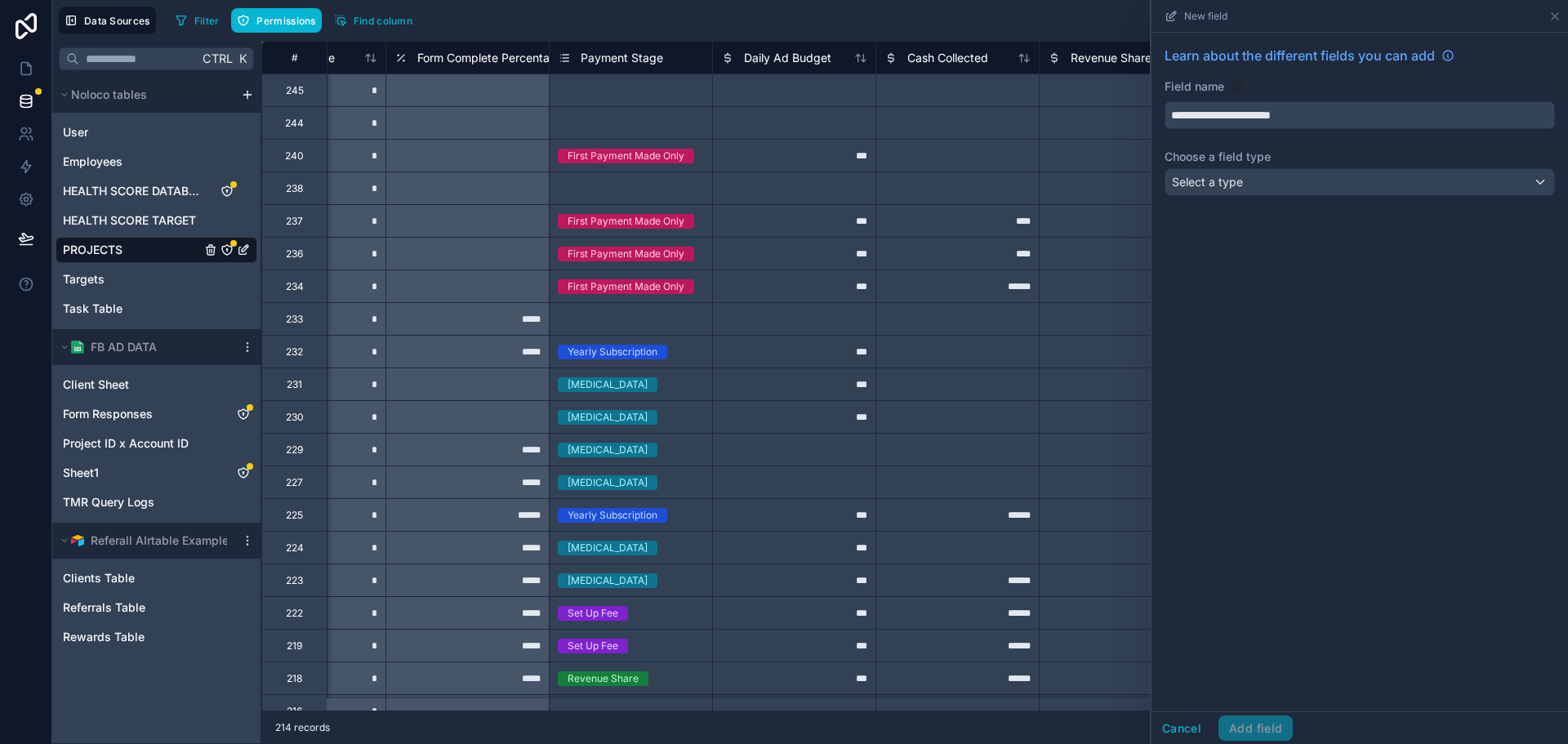
type input "**********"
click at [1244, 185] on div "Select a type" at bounding box center [1359, 182] width 388 height 26
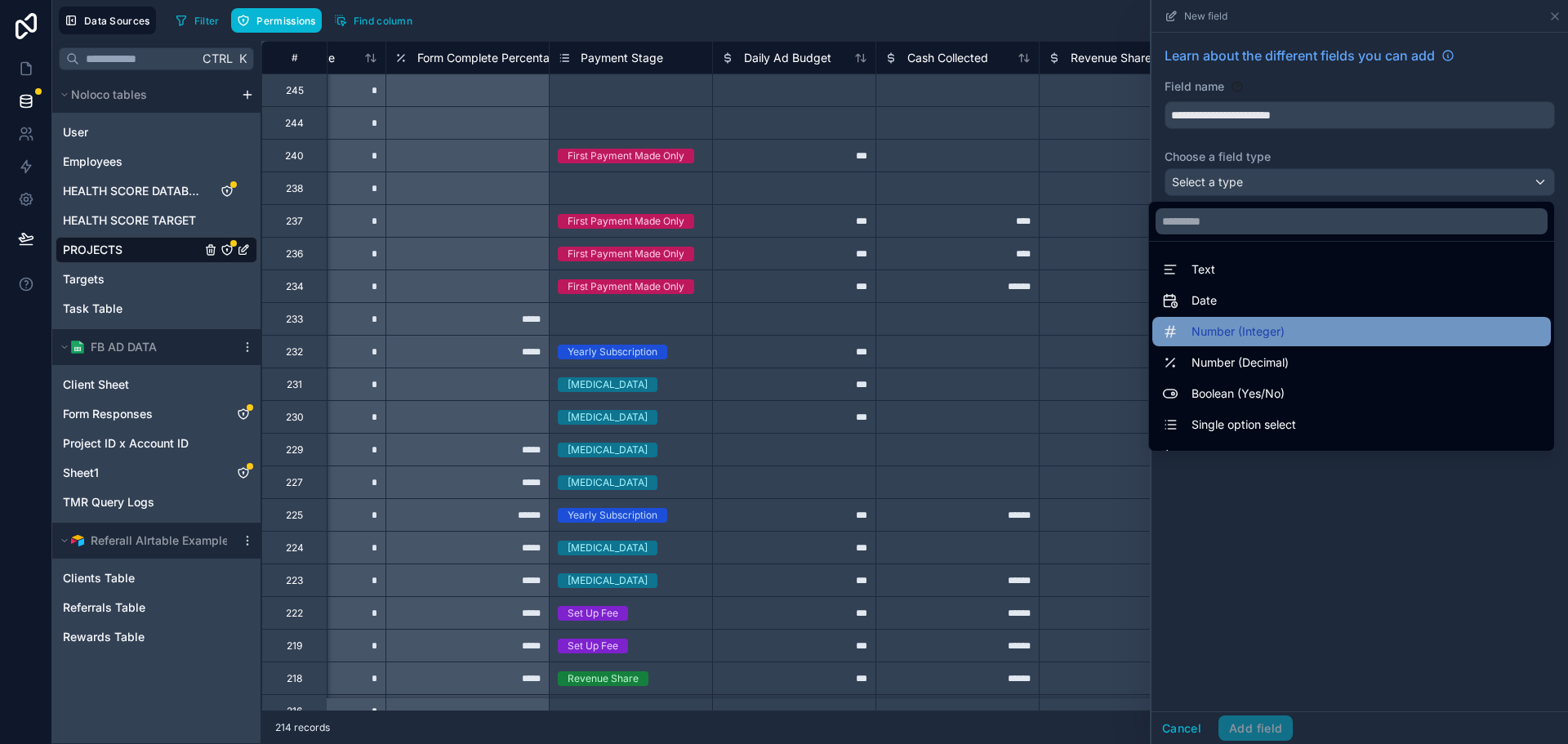
drag, startPoint x: 1273, startPoint y: 356, endPoint x: 1283, endPoint y: 331, distance: 26.9
click at [1283, 331] on ul "Text Date Number (Integer) Number (Decimal) Boolean (Yes/No) Single option sele…" at bounding box center [1352, 345] width 405 height 209
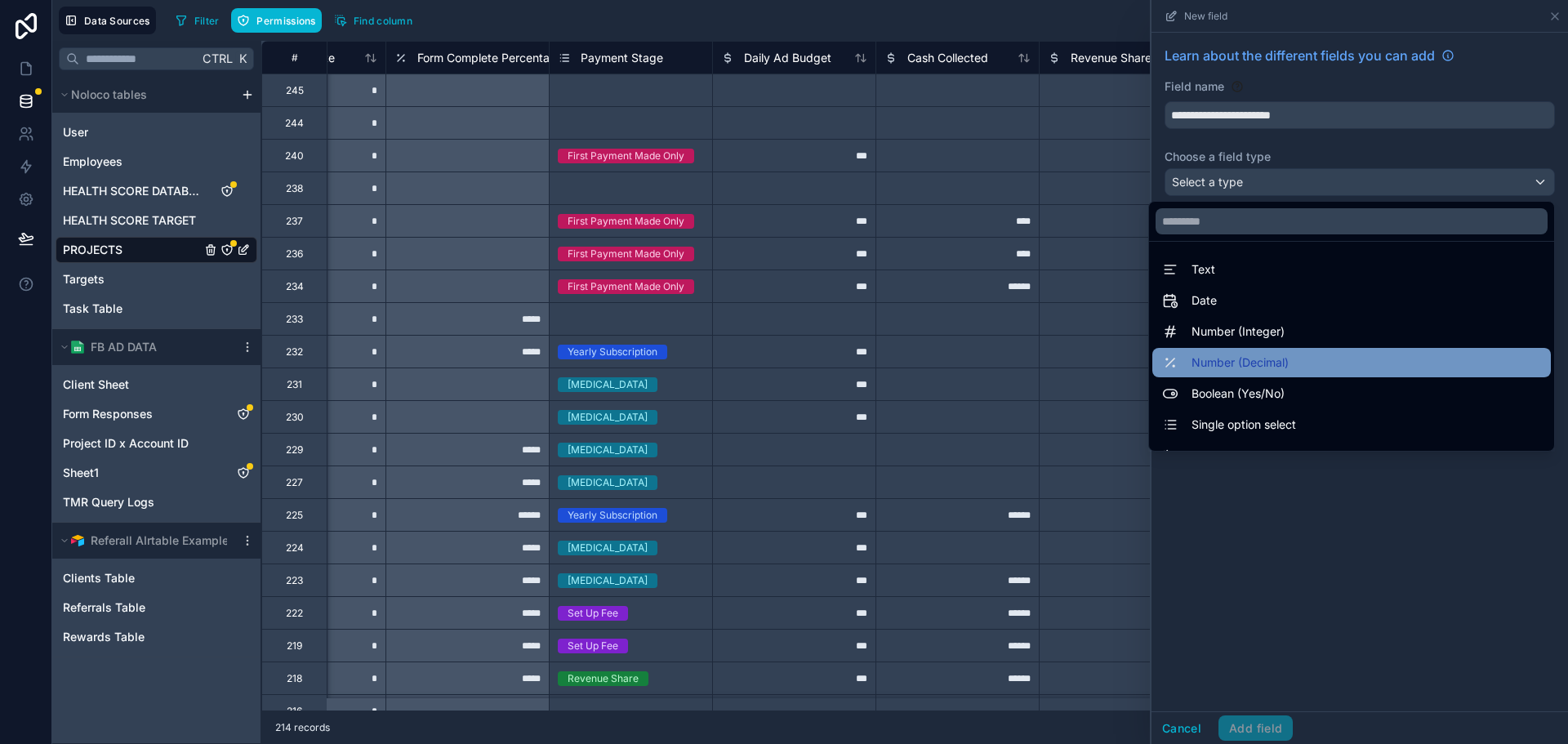
click at [1275, 354] on span "Number (Decimal)" at bounding box center [1240, 363] width 97 height 19
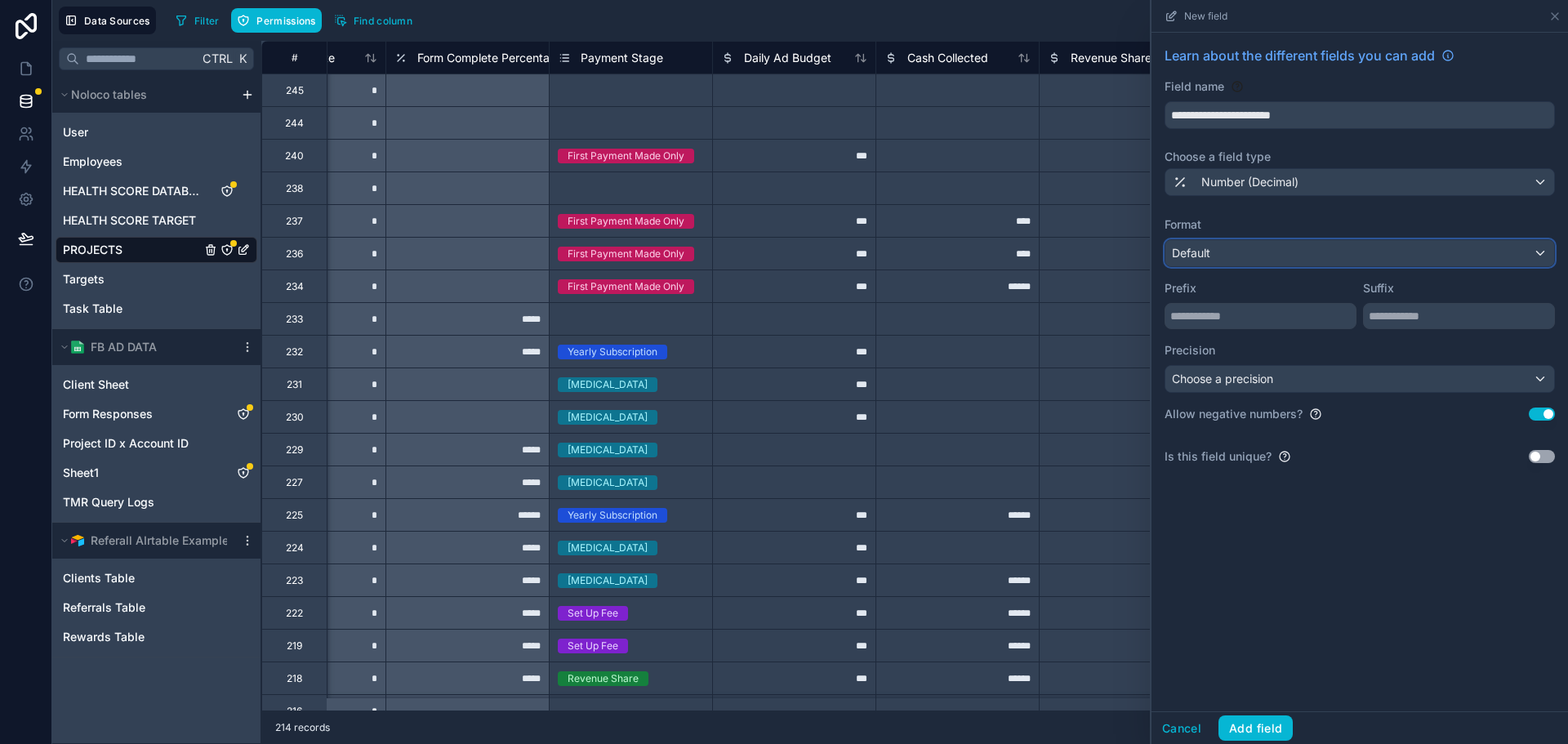
click at [1303, 249] on div "Default" at bounding box center [1359, 254] width 388 height 26
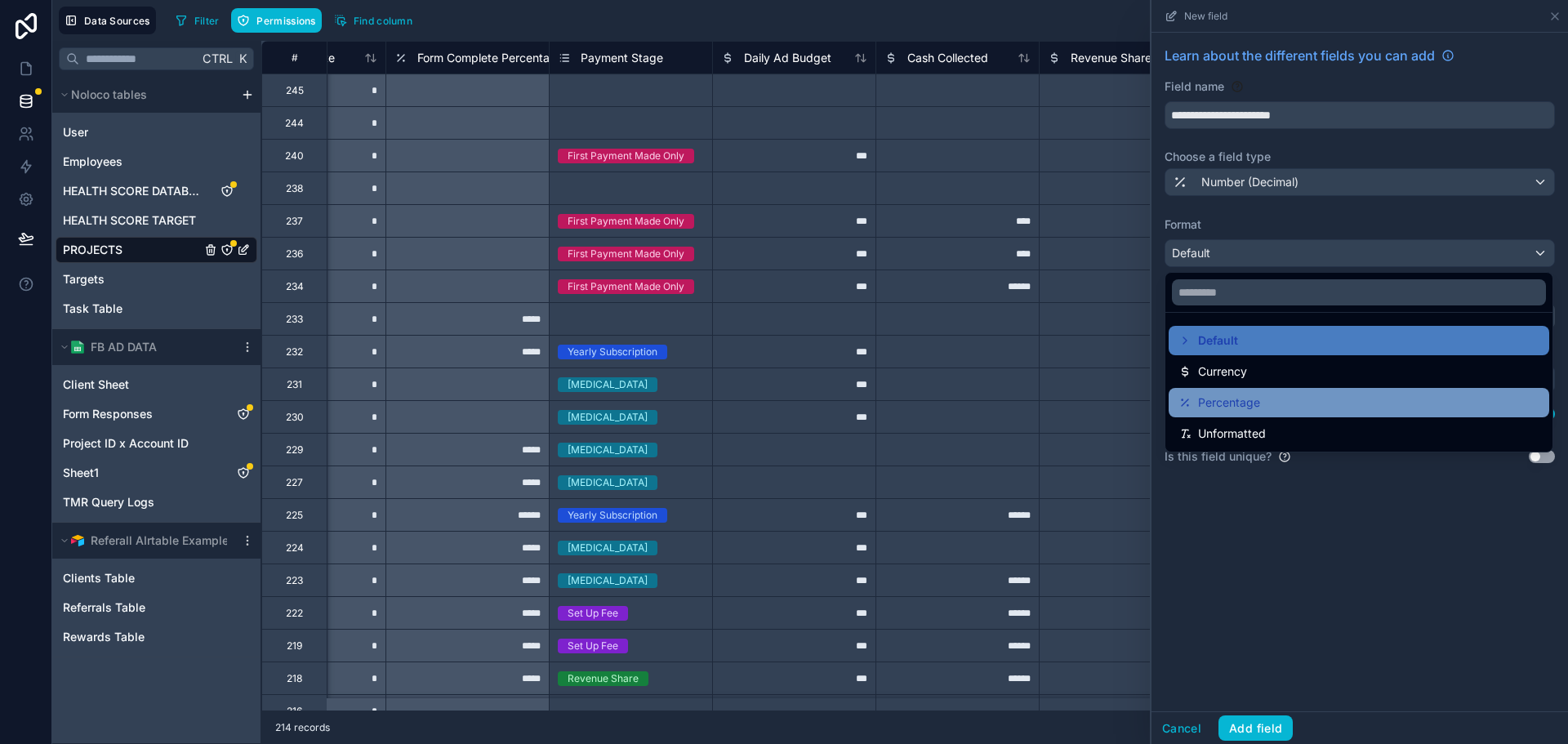
click at [1246, 398] on span "Percentage" at bounding box center [1229, 402] width 62 height 19
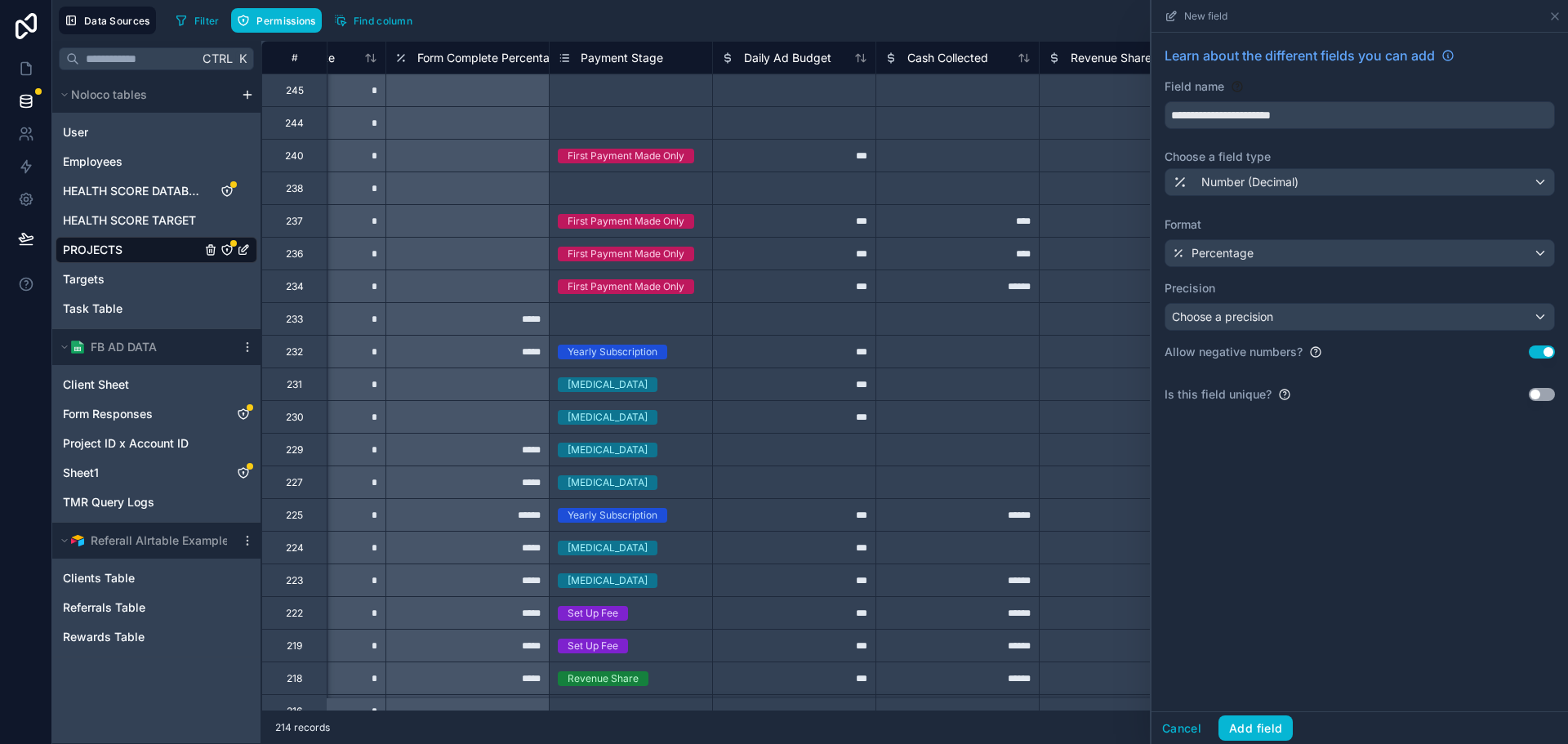
click at [1321, 217] on label "Format" at bounding box center [1359, 225] width 390 height 17
click at [1251, 732] on button "Add field" at bounding box center [1255, 728] width 74 height 26
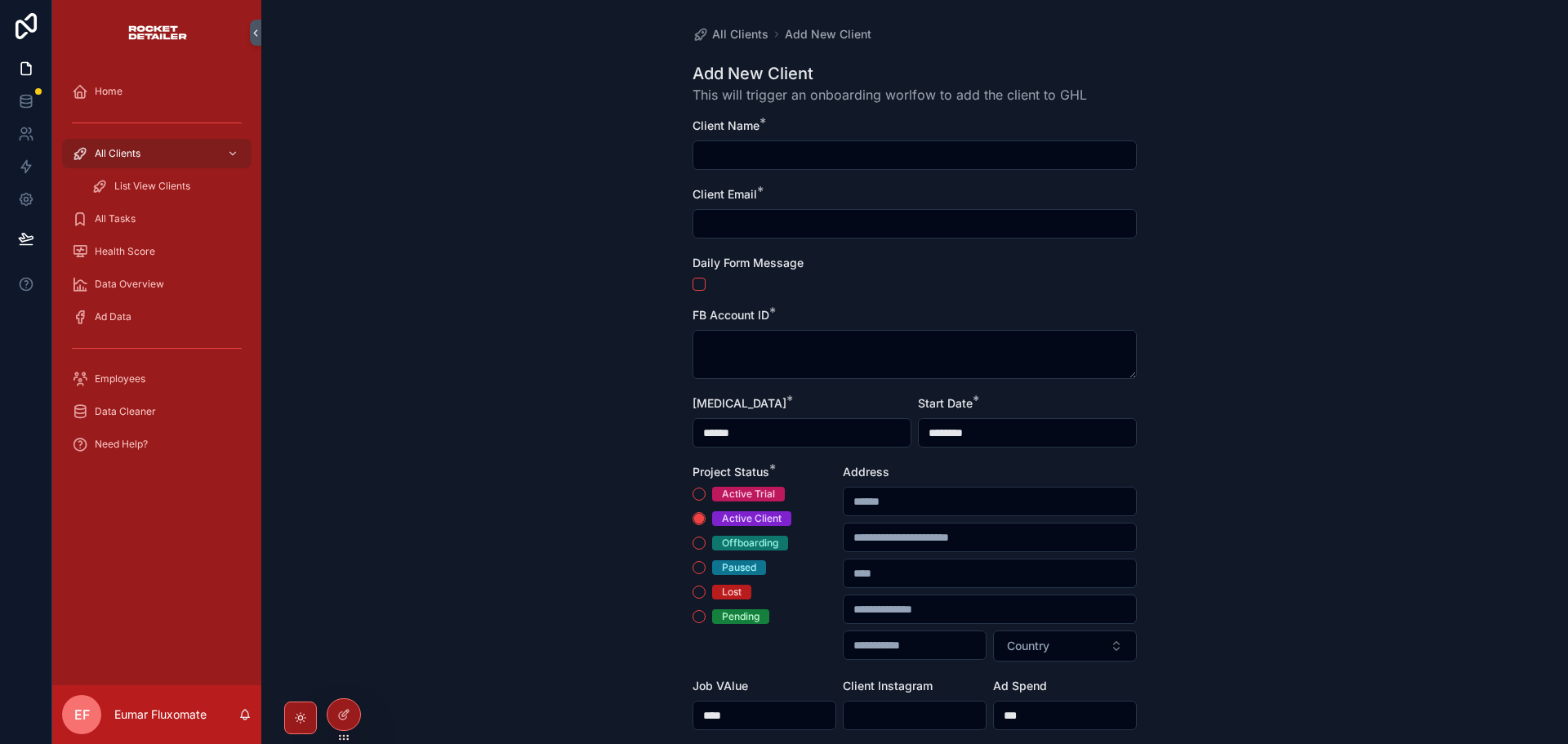
click at [540, 461] on div "All Clients Add New Client Add New Client This will trigger an onboarding worlf…" at bounding box center [914, 372] width 1306 height 744
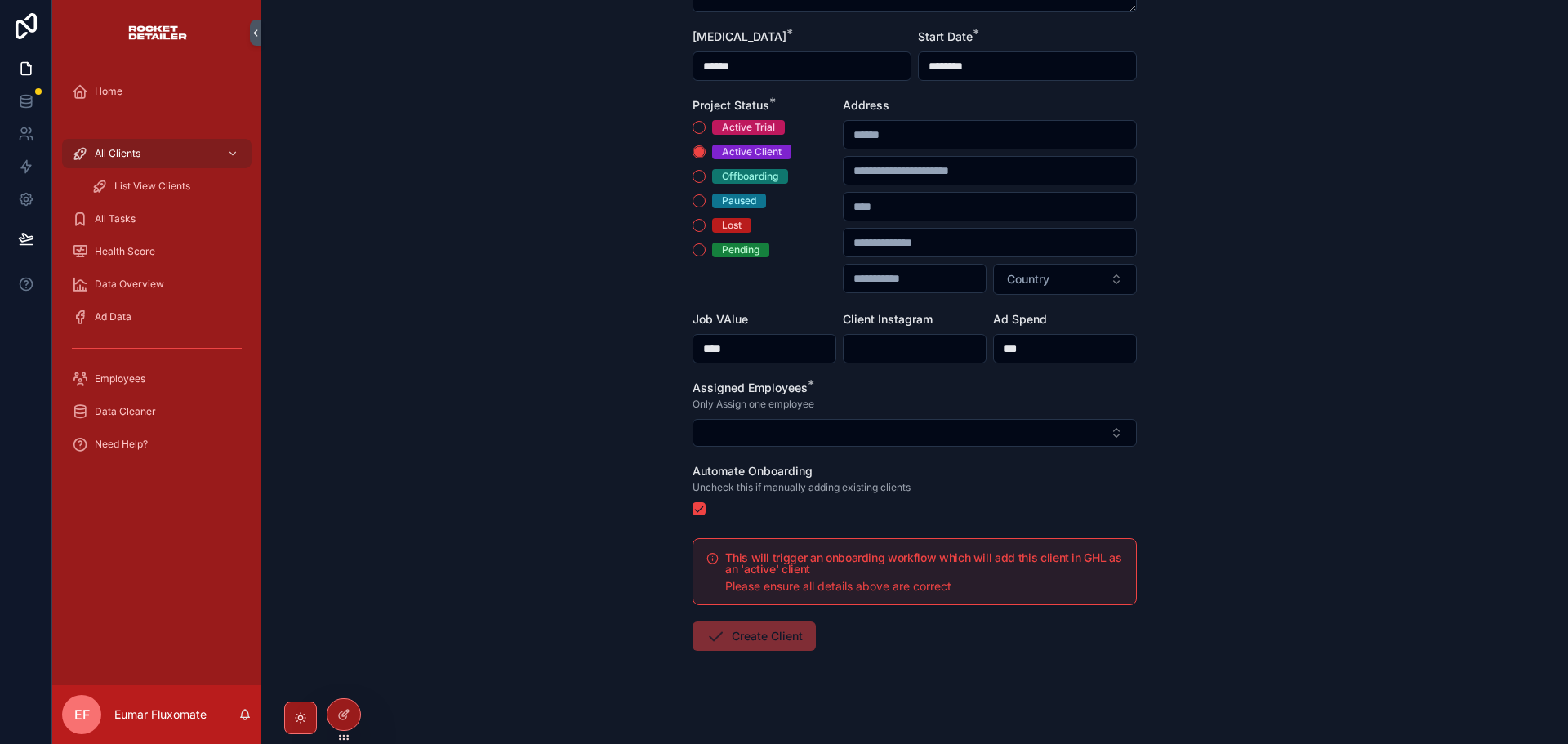
scroll to position [391, 0]
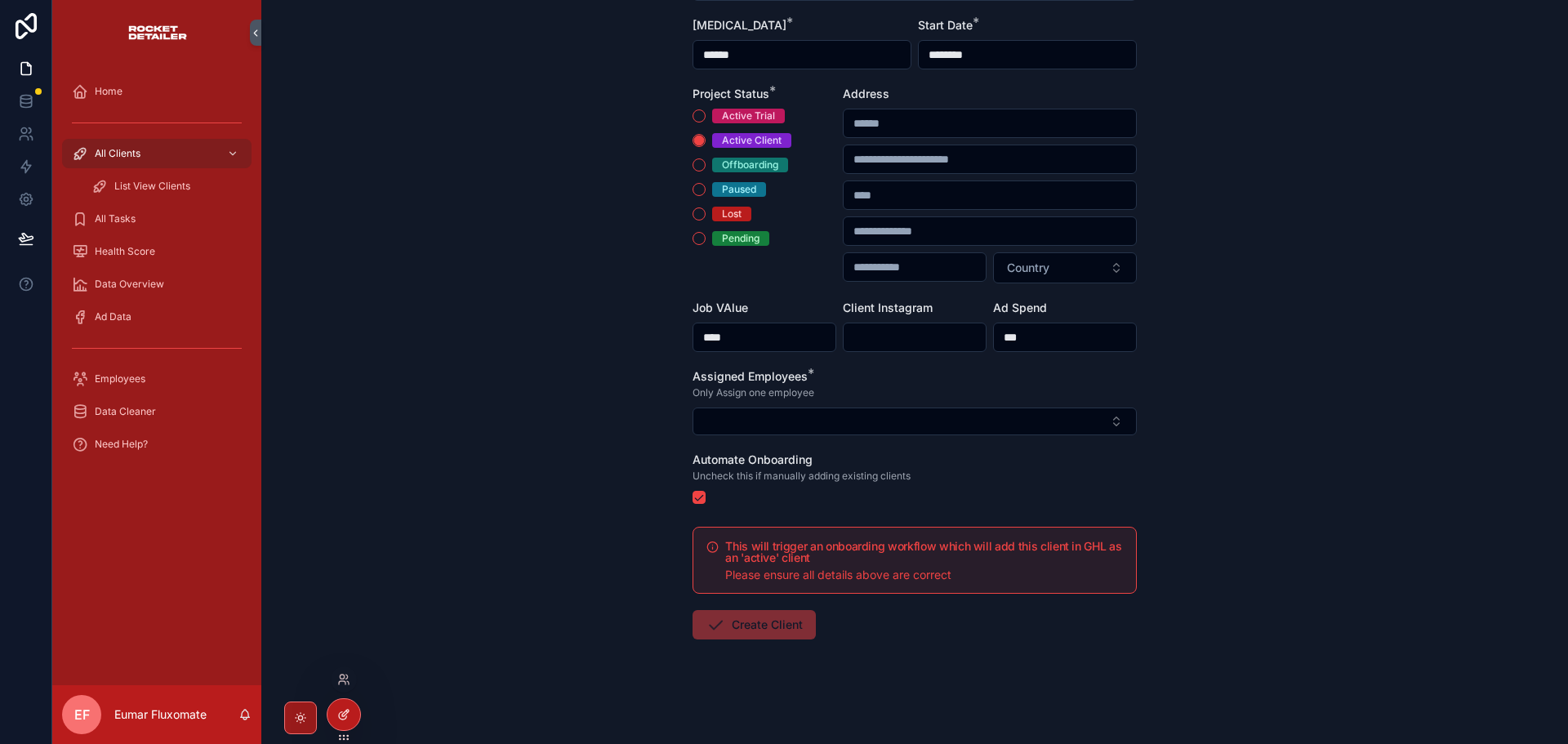
click at [333, 722] on div at bounding box center [344, 714] width 33 height 31
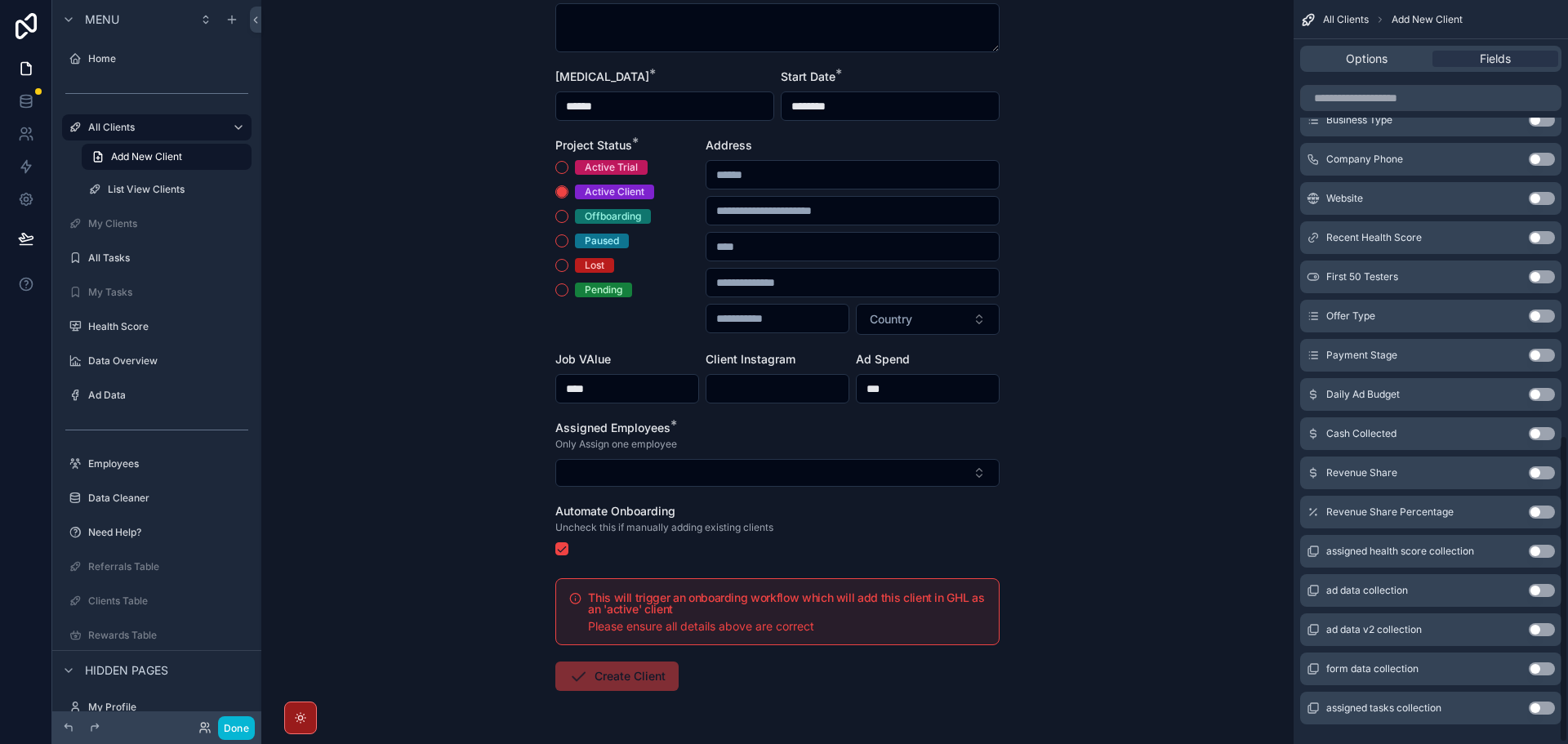
scroll to position [1057, 0]
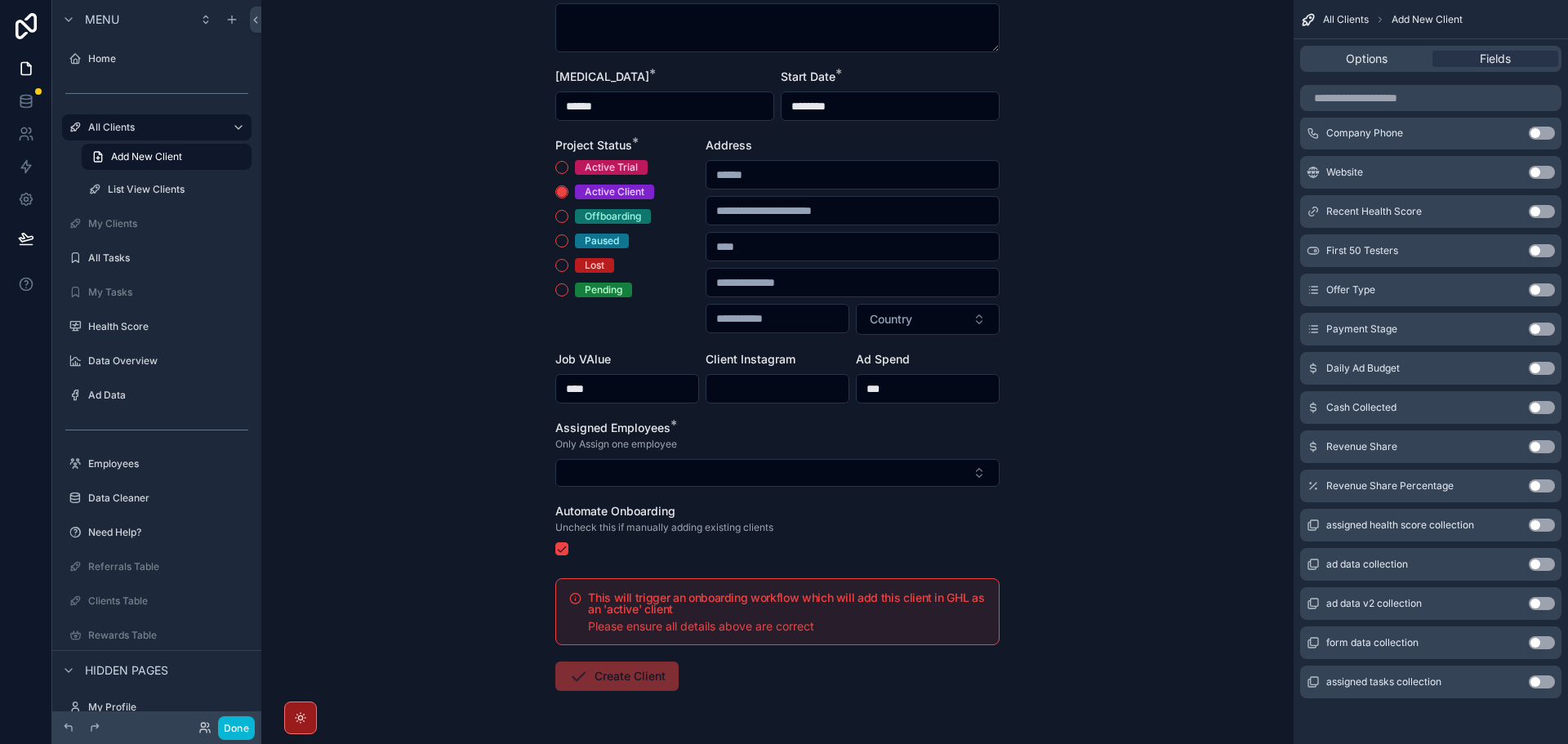
drag, startPoint x: 1542, startPoint y: 445, endPoint x: 1542, endPoint y: 401, distance: 44.0
click at [1542, 401] on div "created at Use setting updated at Use setting End Date Use setting Project Note…" at bounding box center [1431, 247] width 275 height 902
click at [1542, 401] on button "Use setting" at bounding box center [1542, 407] width 26 height 13
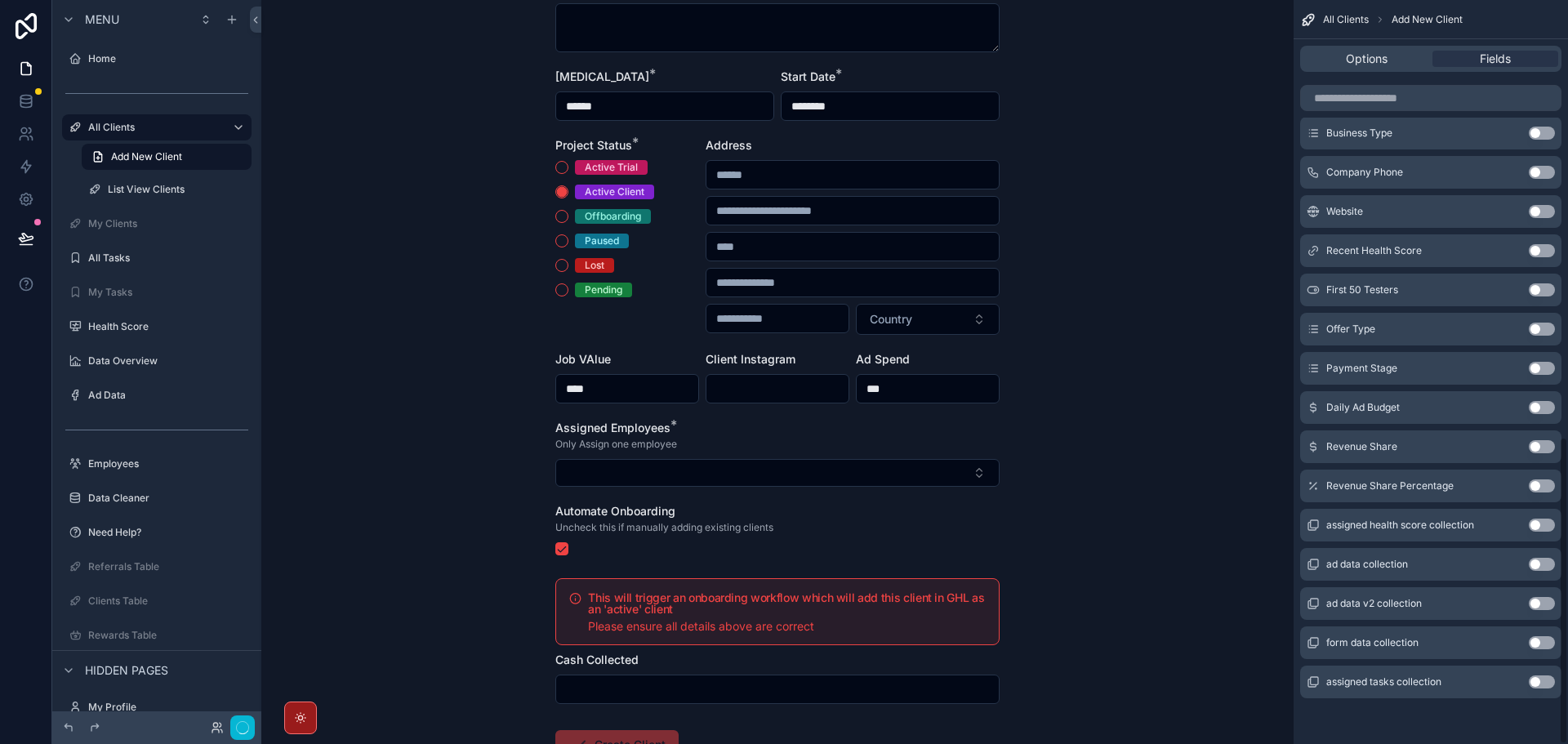
scroll to position [0, 0]
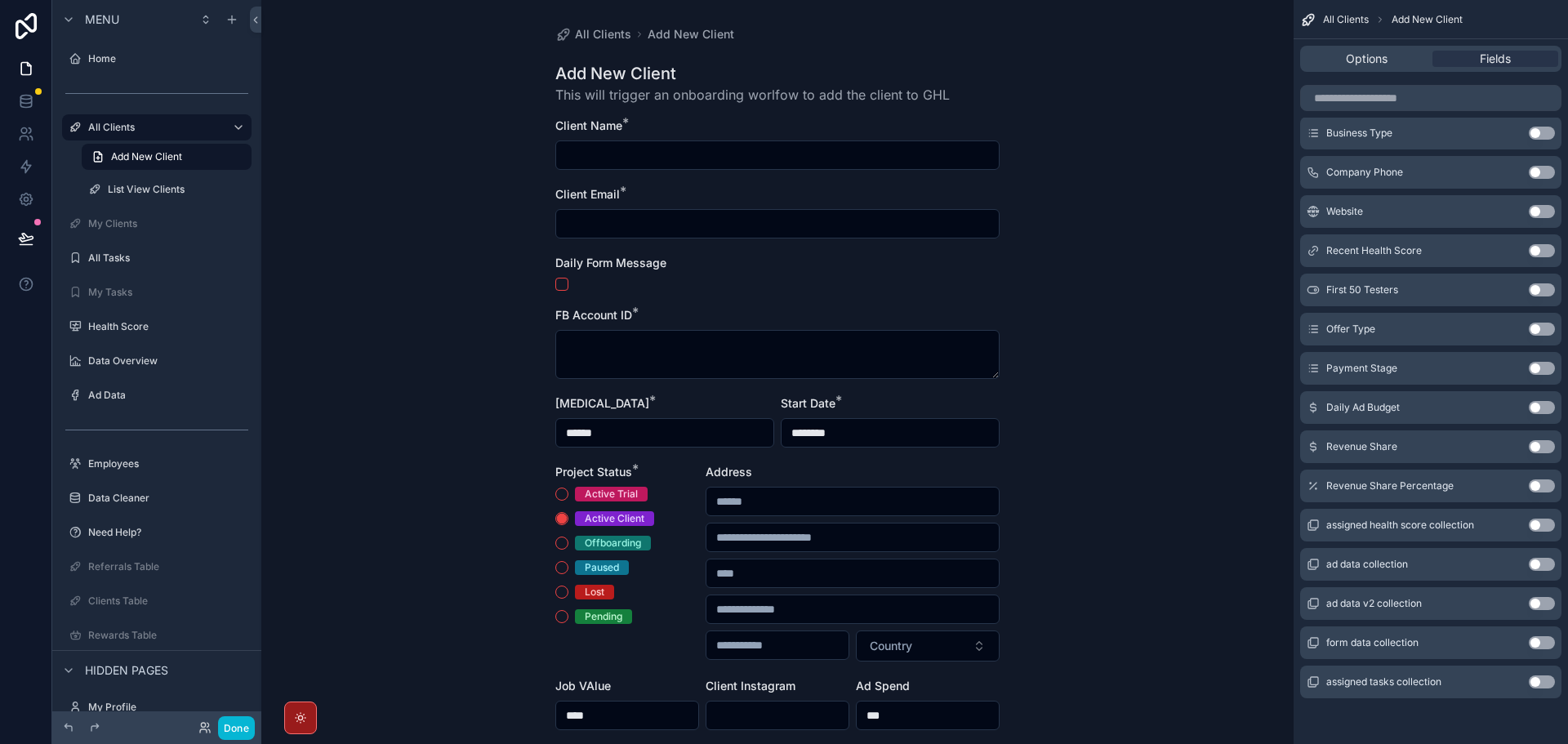
click at [1538, 440] on button "Use setting" at bounding box center [1542, 446] width 26 height 13
click at [1533, 484] on button "Use setting" at bounding box center [1542, 485] width 26 height 13
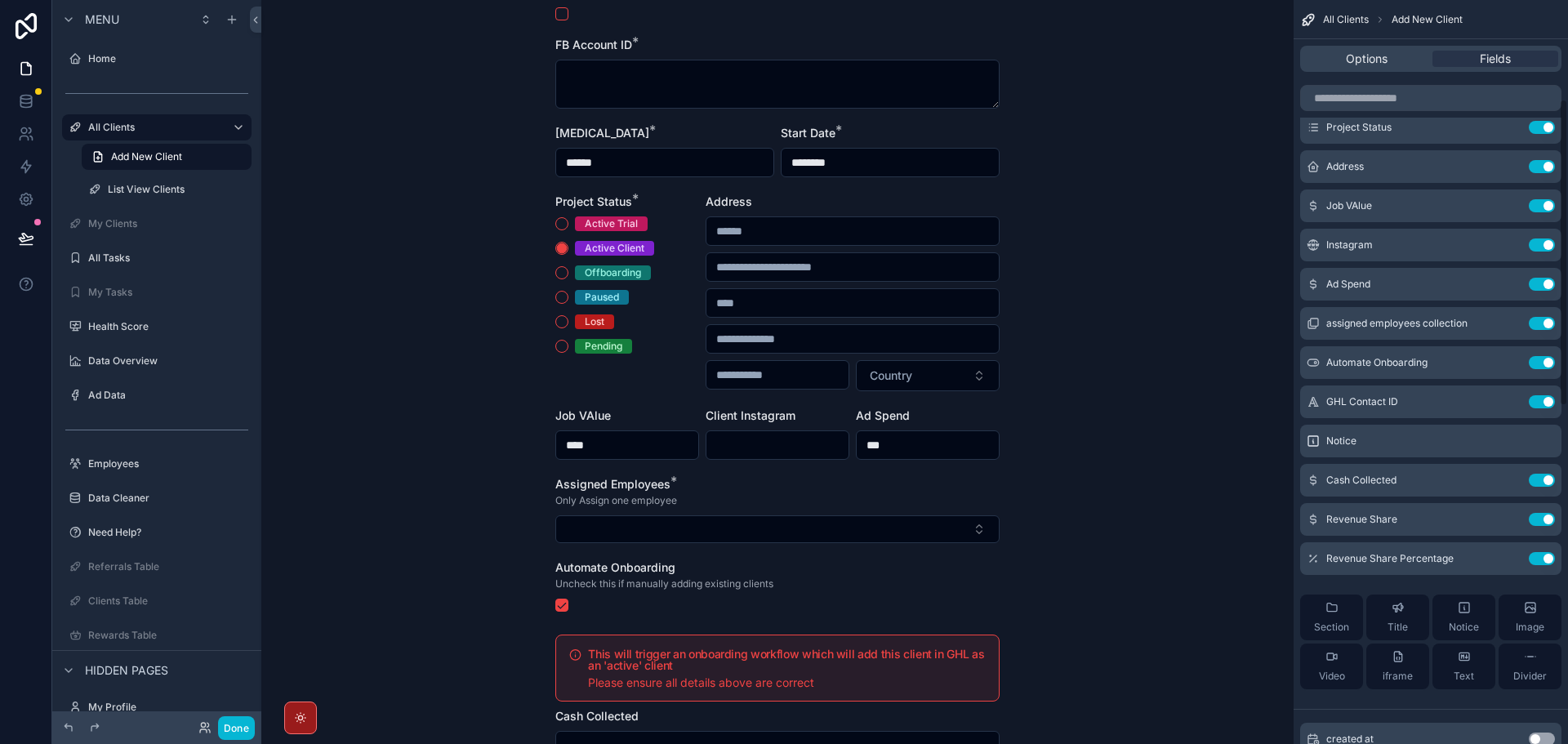
scroll to position [241, 0]
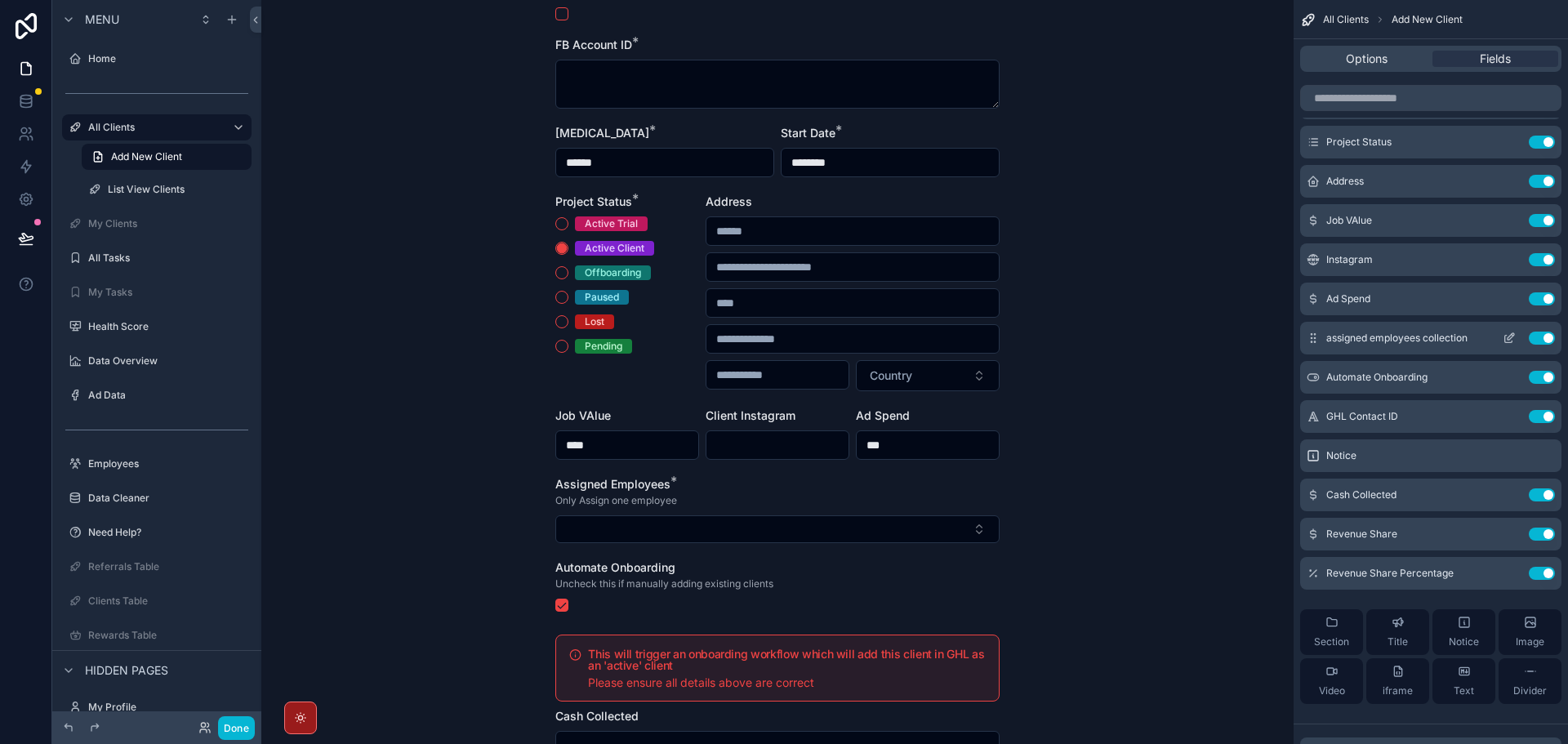
click at [1506, 342] on icon "scrollable content" at bounding box center [1509, 339] width 7 height 7
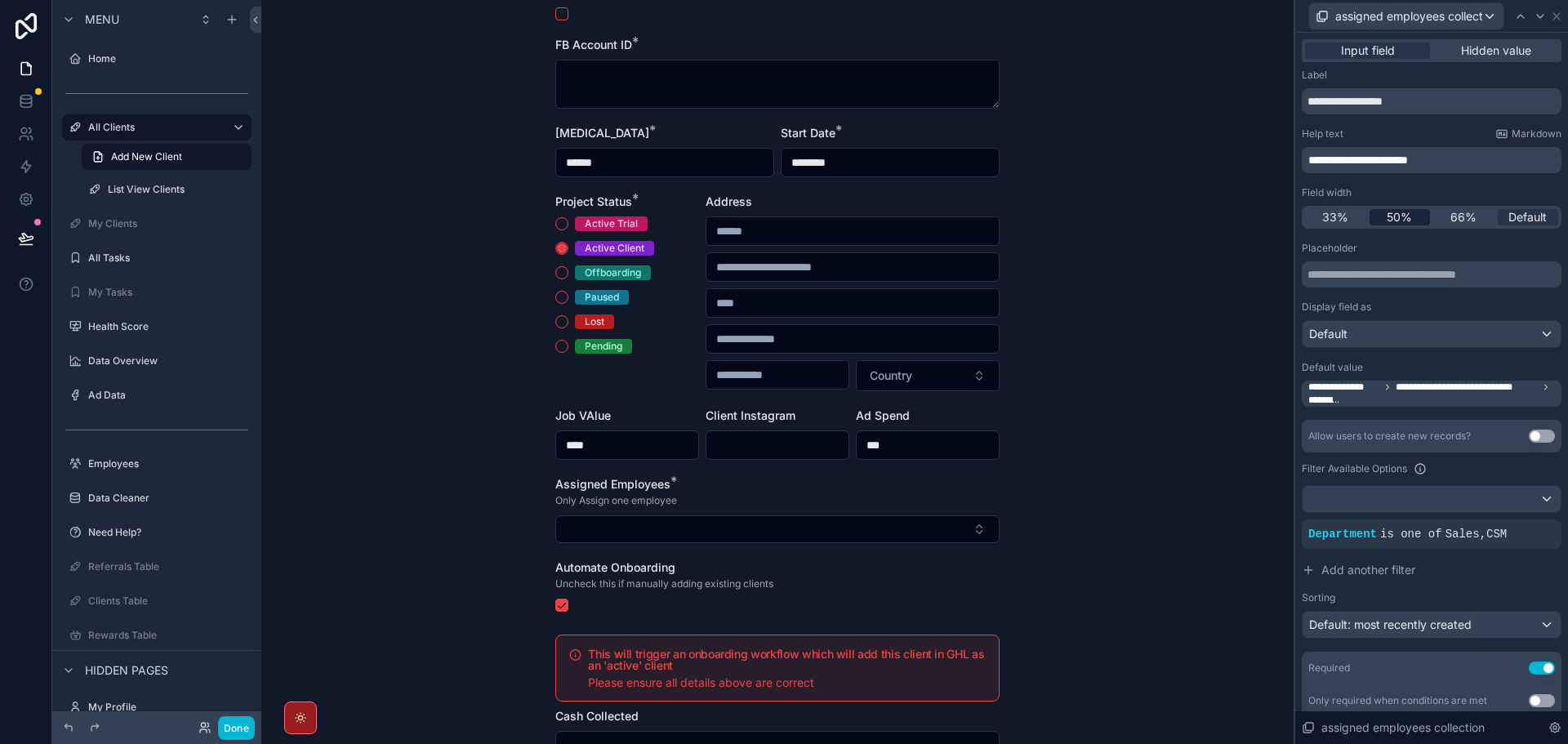
click at [1402, 211] on span "50%" at bounding box center [1399, 217] width 26 height 17
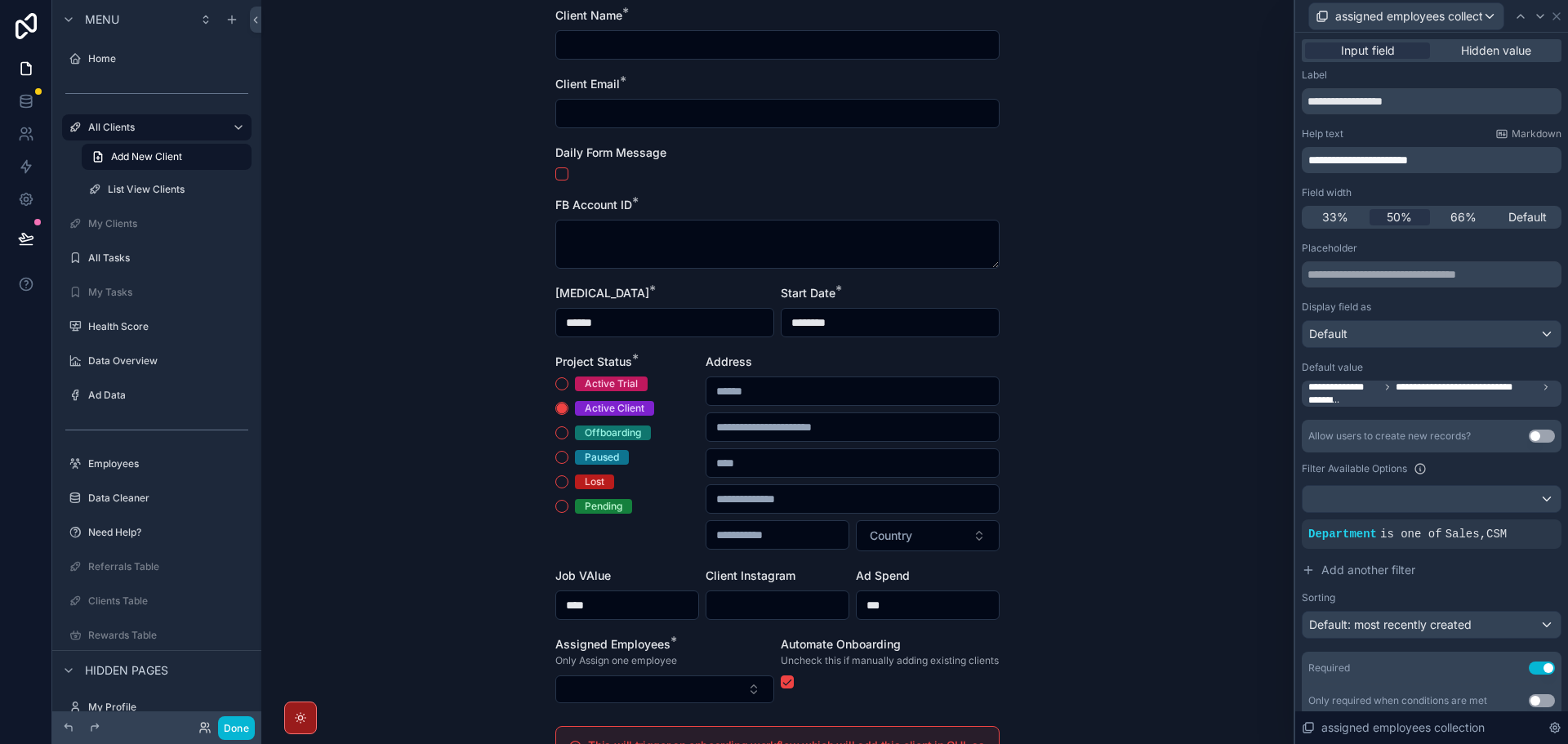
scroll to position [107, 0]
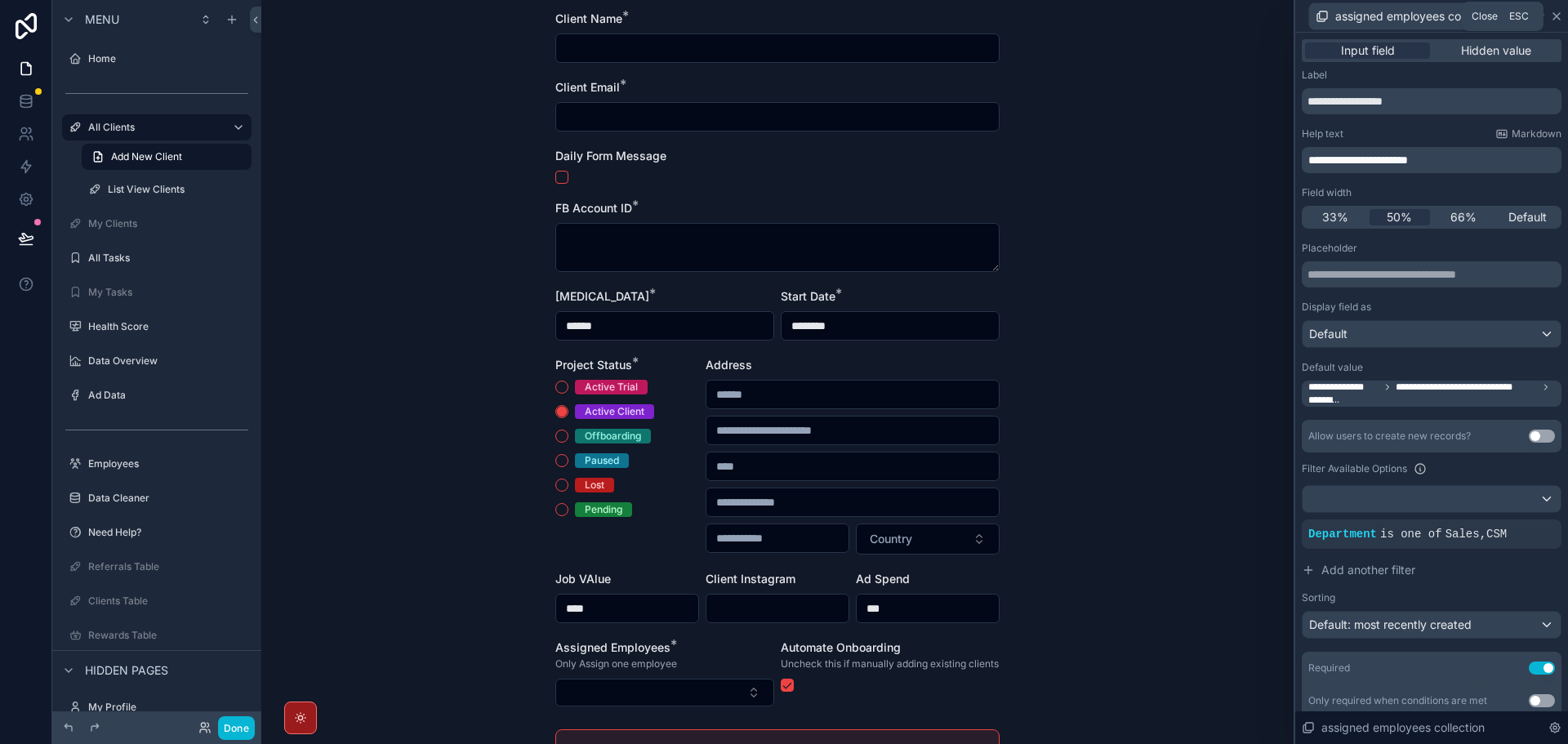
click at [1558, 16] on icon at bounding box center [1557, 16] width 13 height 13
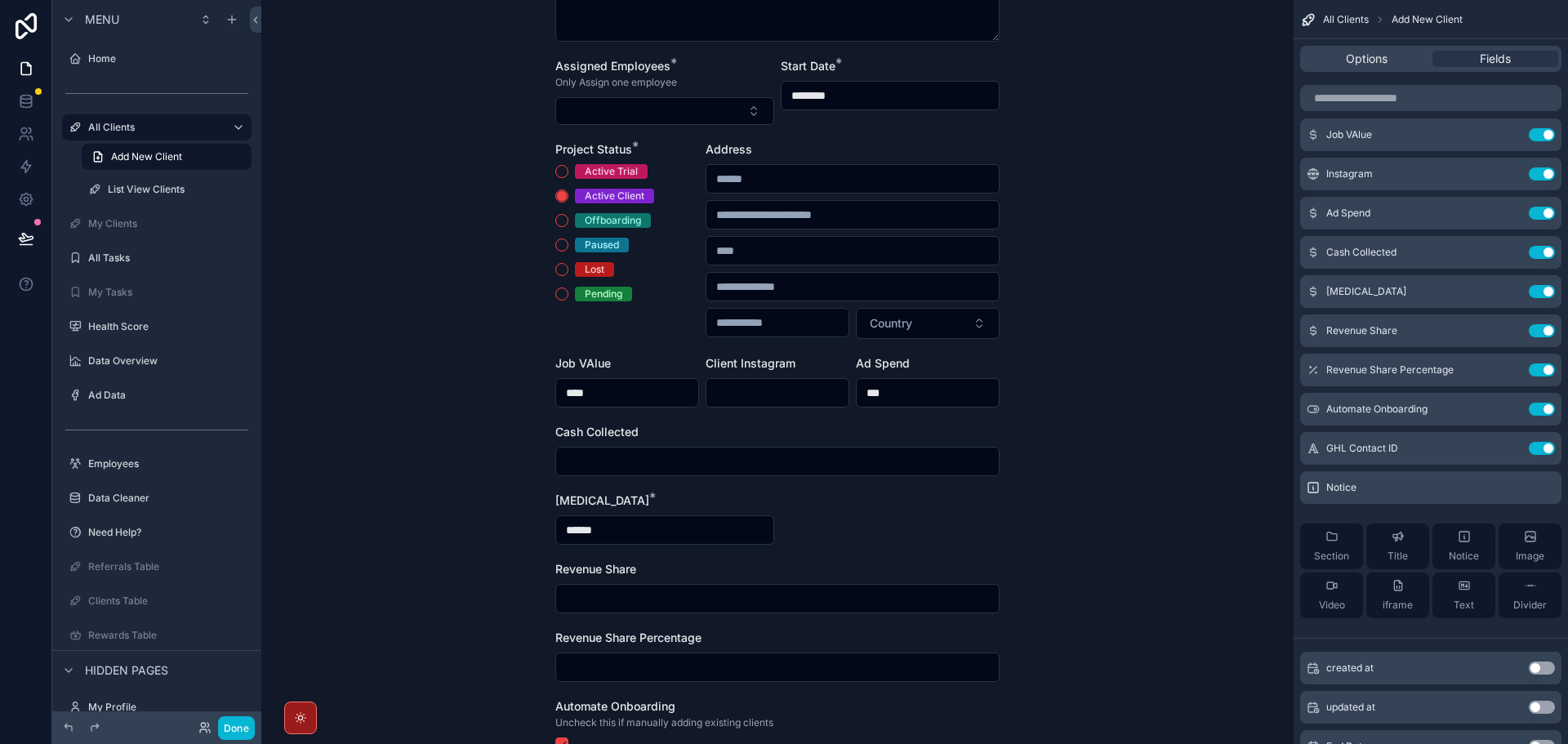
scroll to position [327, 0]
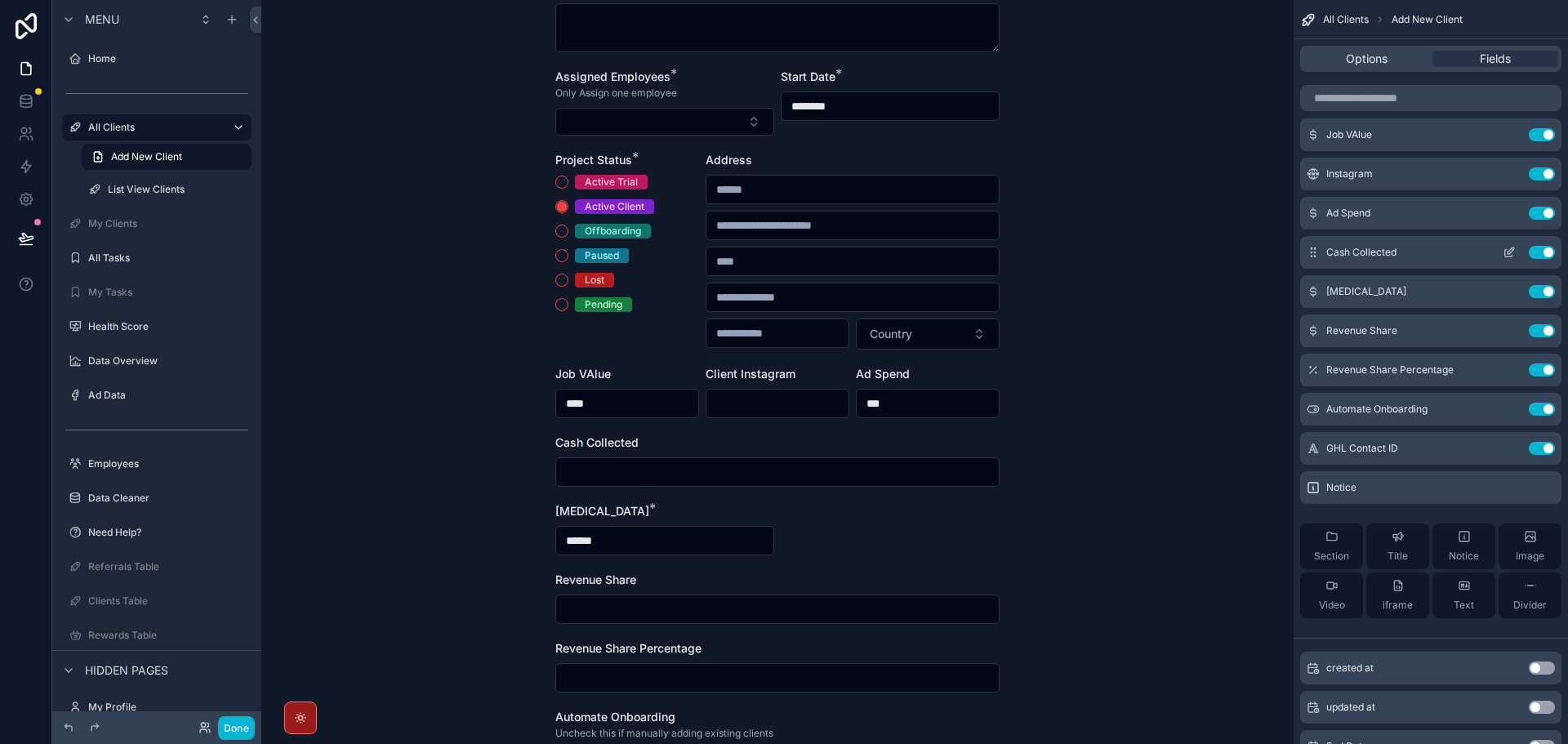
click at [1510, 253] on icon "scrollable content" at bounding box center [1511, 250] width 6 height 6
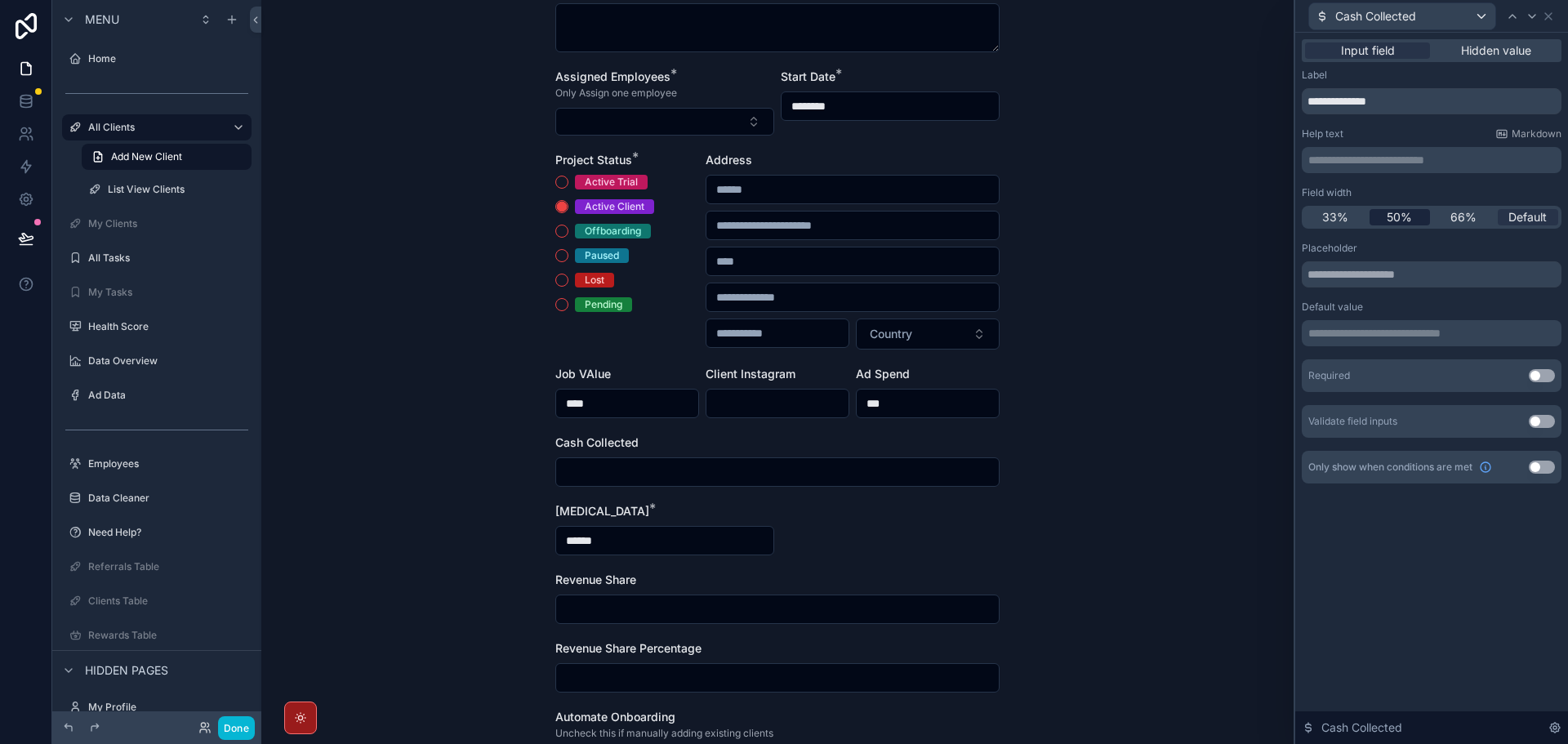
click at [1389, 222] on span "50%" at bounding box center [1399, 217] width 26 height 17
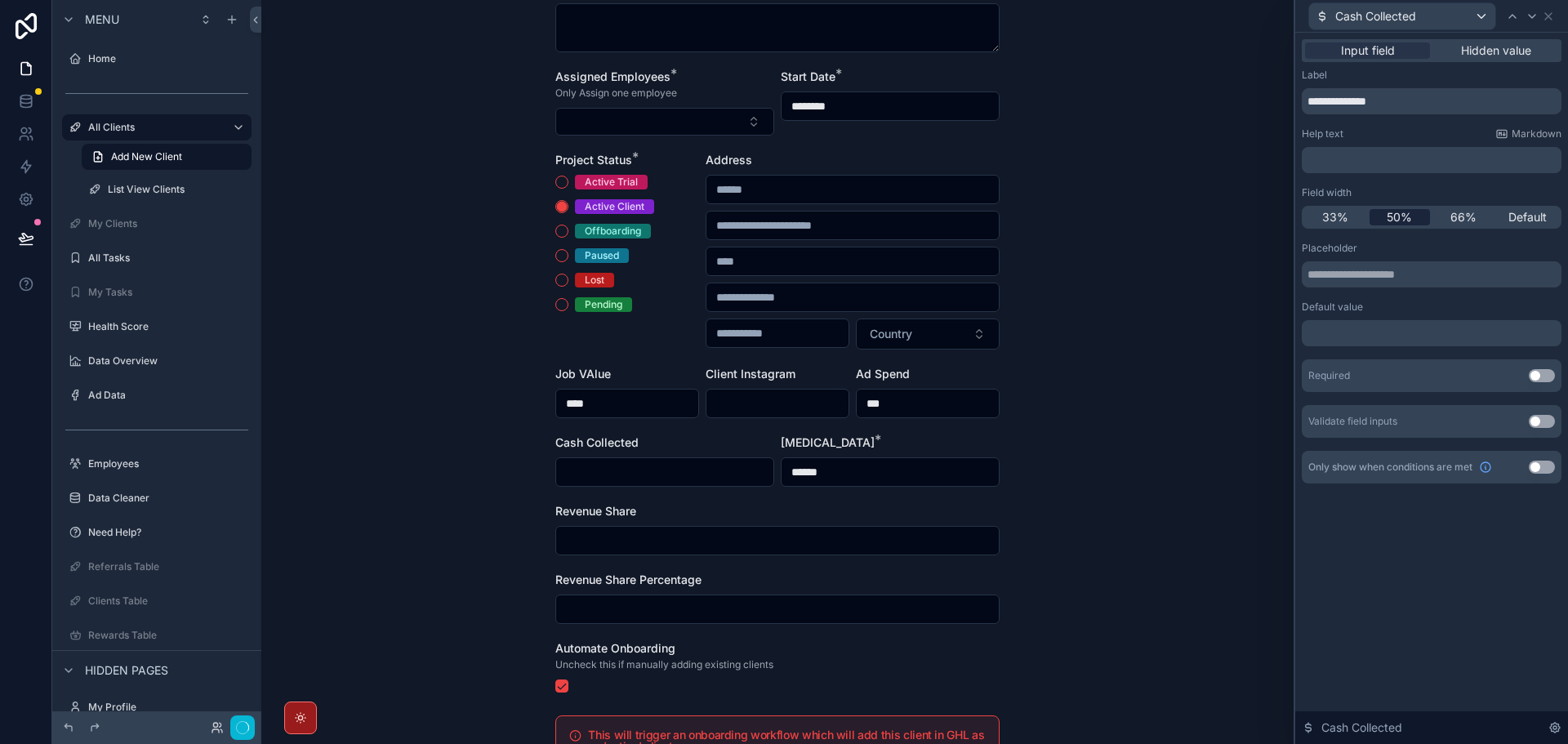
scroll to position [0, 0]
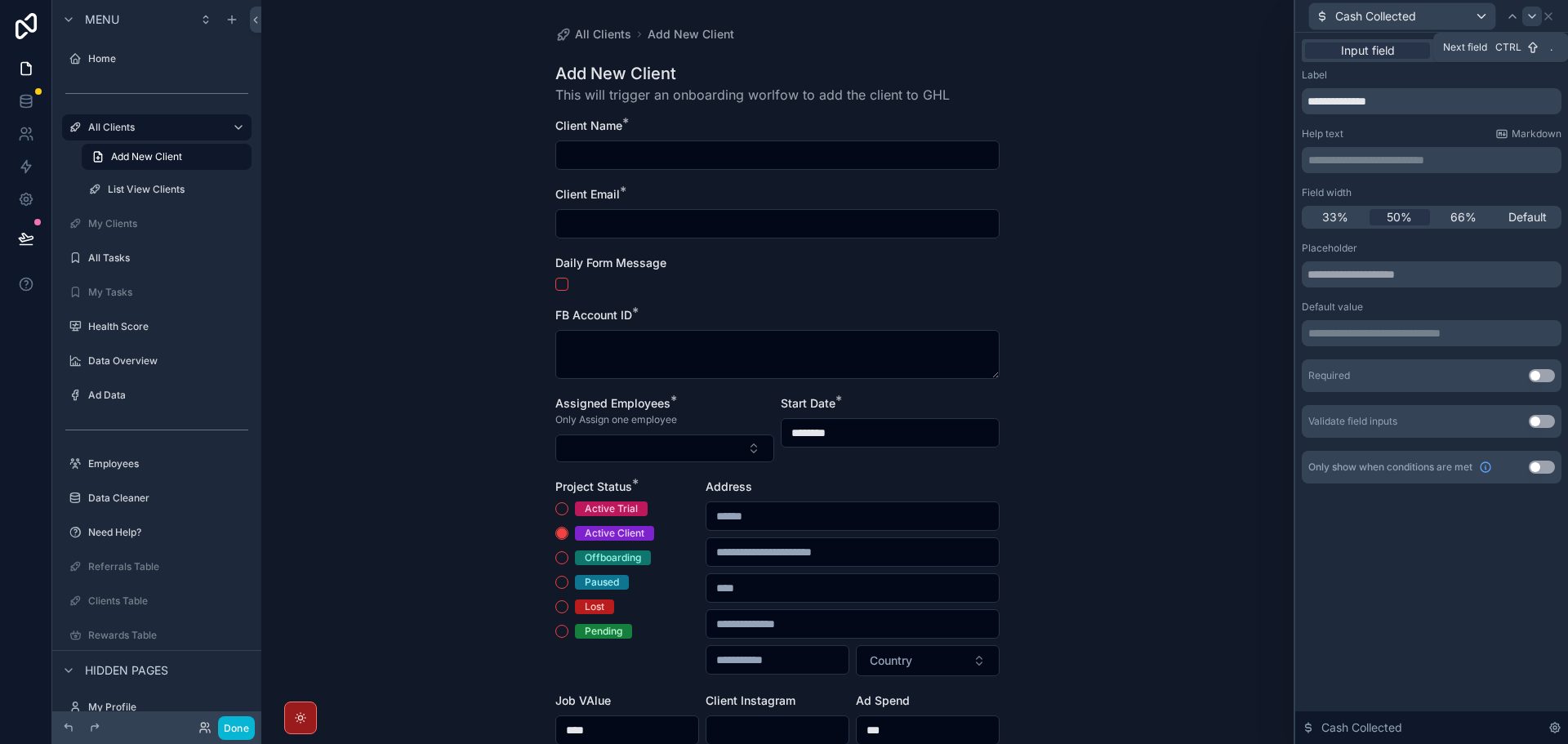
click at [1528, 17] on icon at bounding box center [1532, 16] width 13 height 13
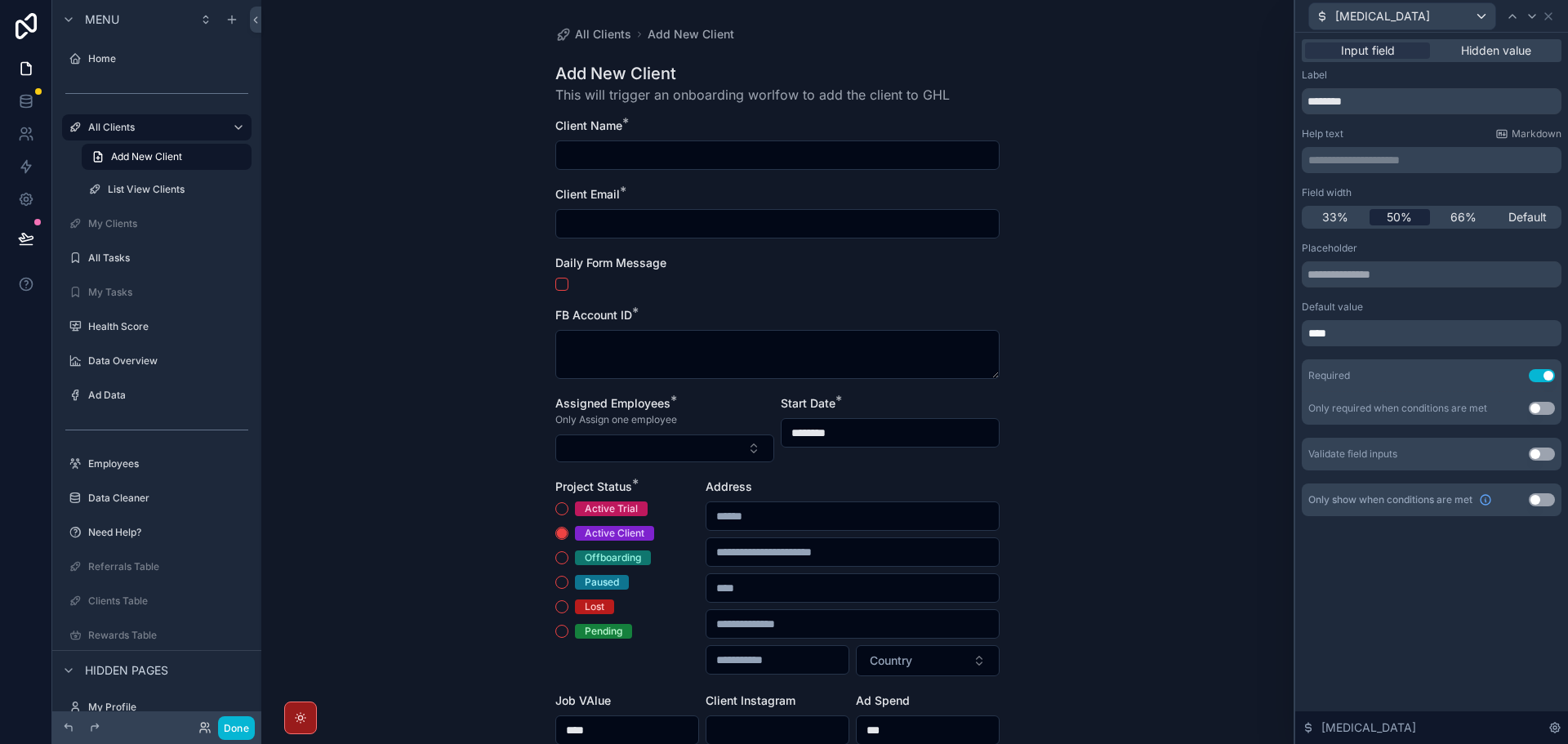
click at [1410, 220] on span "50%" at bounding box center [1399, 217] width 26 height 17
click at [1548, 374] on button "Use setting" at bounding box center [1542, 375] width 26 height 13
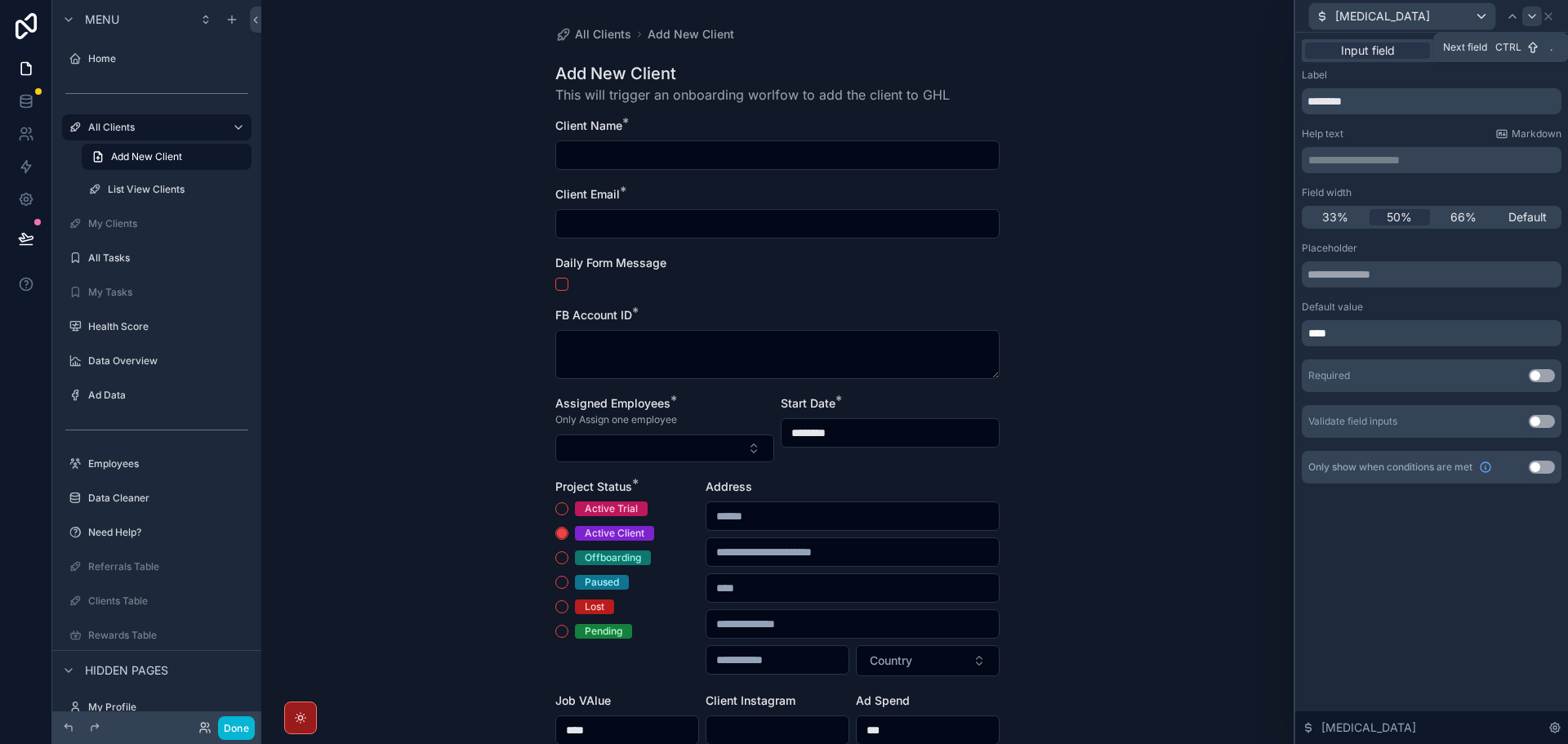
click at [1531, 13] on icon at bounding box center [1532, 16] width 13 height 13
click at [1416, 222] on div "50%" at bounding box center [1401, 217] width 62 height 17
click at [1532, 20] on icon at bounding box center [1532, 16] width 13 height 13
click at [1396, 225] on span "50%" at bounding box center [1399, 217] width 26 height 17
click at [1185, 457] on div "All Clients Add New Client Add New Client This will trigger an onboarding worlf…" at bounding box center [778, 372] width 1032 height 744
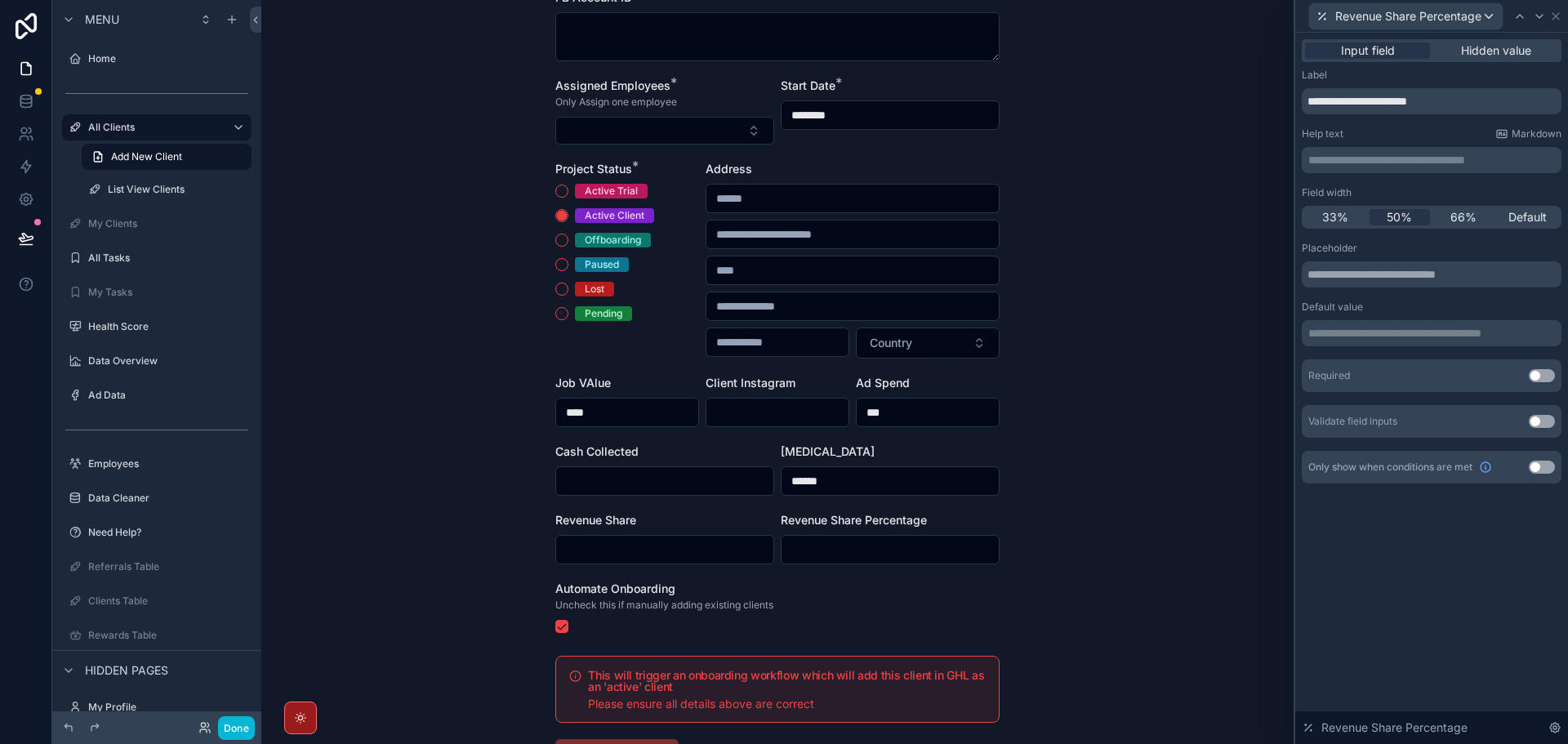
scroll to position [327, 0]
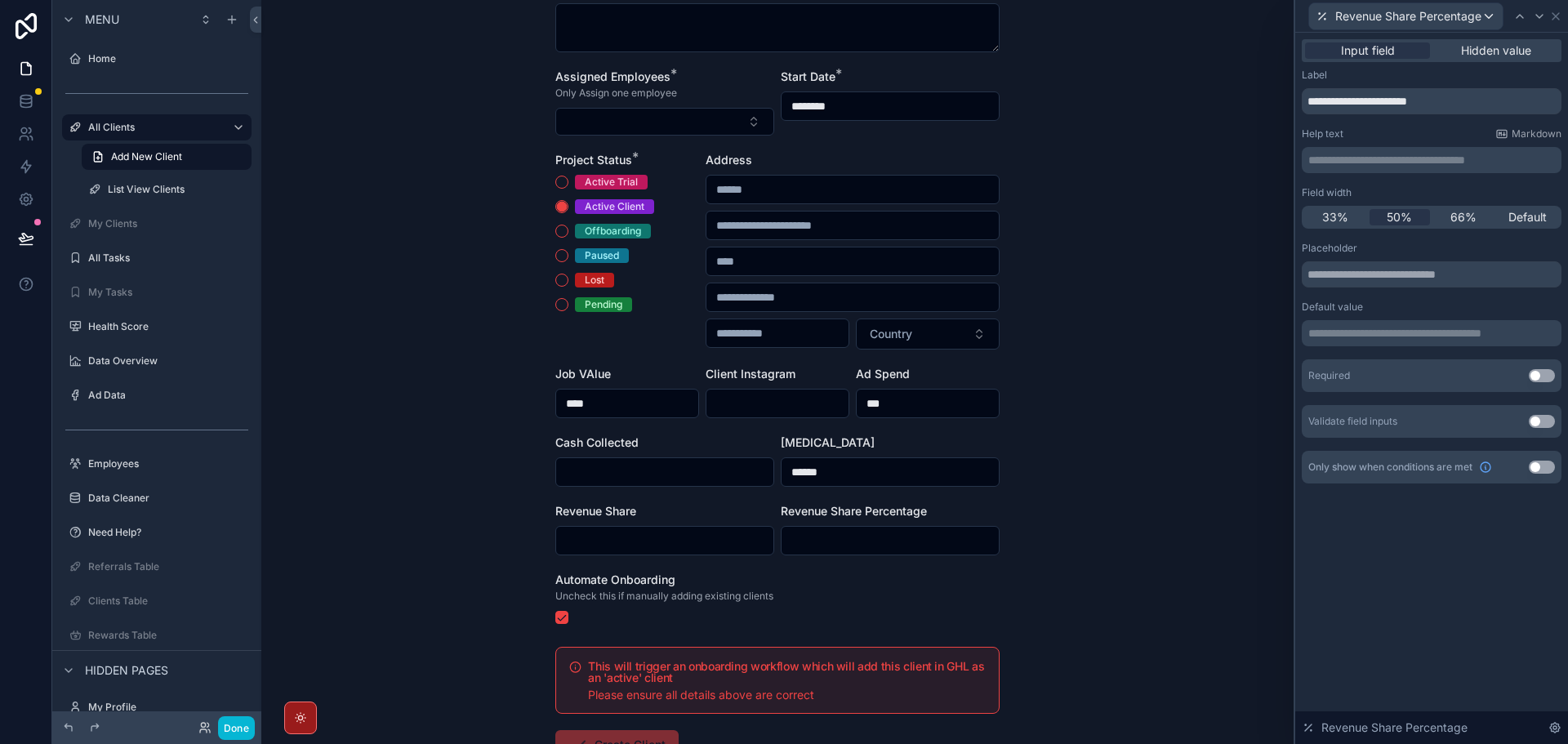
click at [1172, 466] on div "All Clients Add New Client Add New Client This will trigger an onboarding worlf…" at bounding box center [778, 372] width 1032 height 744
click at [1522, 16] on icon at bounding box center [1520, 16] width 13 height 13
click at [1522, 16] on div at bounding box center [1532, 16] width 19 height 19
click at [1525, 17] on icon at bounding box center [1520, 16] width 13 height 13
click at [1525, 17] on div at bounding box center [1532, 16] width 19 height 19
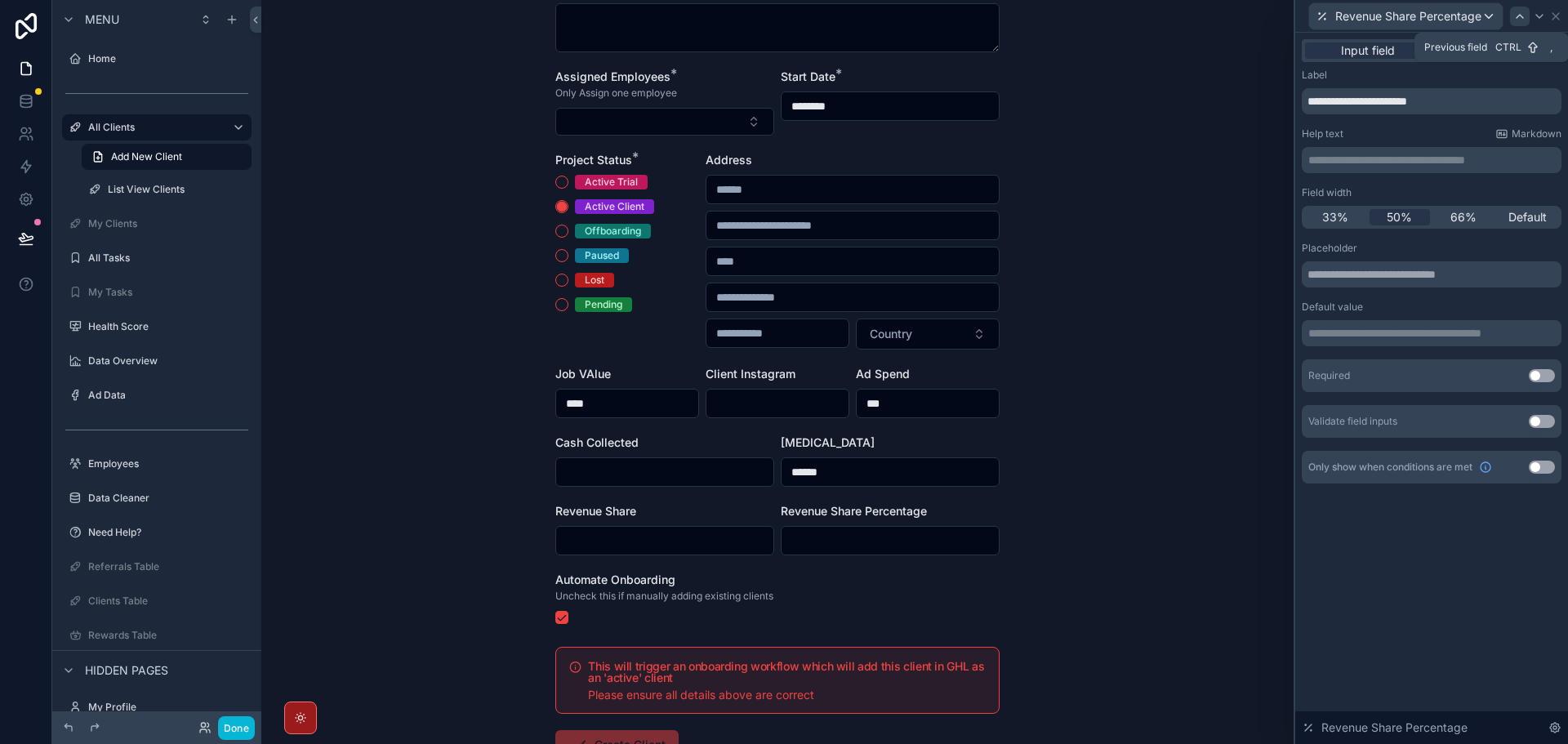
click at [1524, 17] on icon at bounding box center [1520, 16] width 13 height 13
click at [1524, 17] on div at bounding box center [1532, 16] width 19 height 19
click at [1524, 17] on icon at bounding box center [1520, 16] width 13 height 13
click at [1507, 18] on icon at bounding box center [1513, 16] width 13 height 13
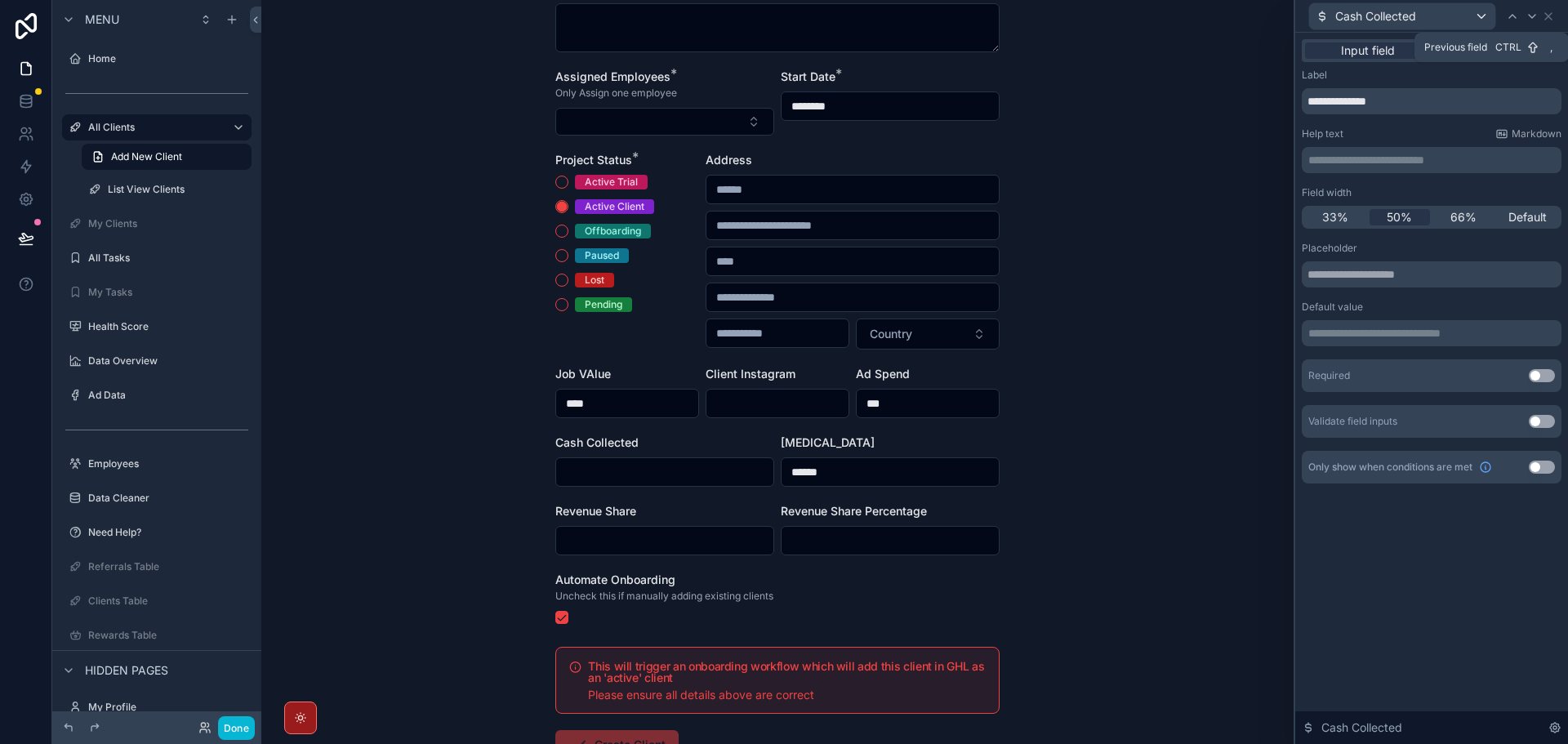
click at [1507, 18] on icon at bounding box center [1513, 16] width 13 height 13
click at [1525, 13] on div at bounding box center [1532, 16] width 19 height 19
click at [1505, 15] on div at bounding box center [1513, 16] width 19 height 19
click at [1530, 18] on icon at bounding box center [1532, 16] width 13 height 13
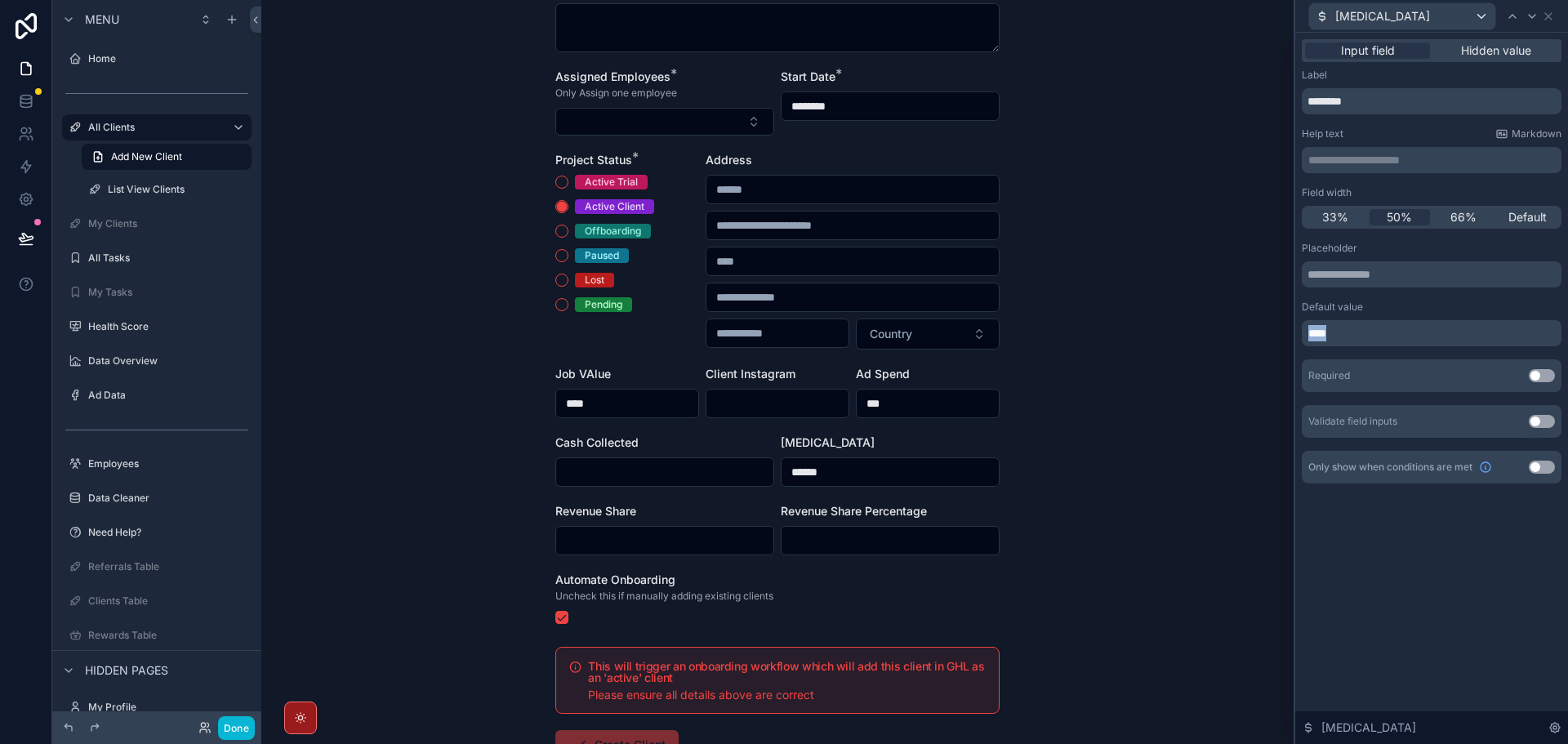
drag, startPoint x: 1466, startPoint y: 328, endPoint x: 1228, endPoint y: 316, distance: 238.3
click at [1228, 316] on div "**********" at bounding box center [784, 372] width 1568 height 744
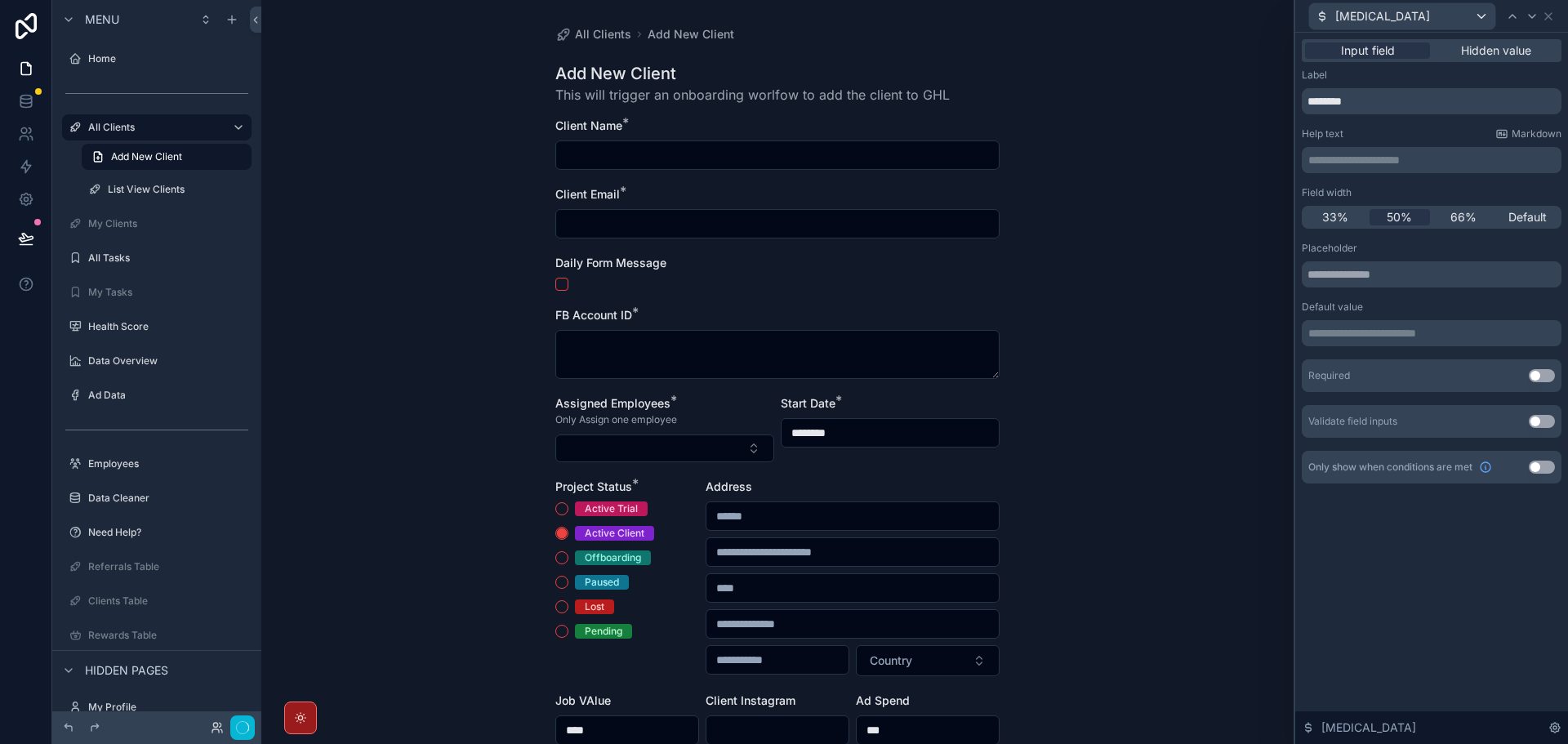
click at [1218, 516] on div "All Clients Add New Client Add New Client This will trigger an onboarding worlf…" at bounding box center [778, 372] width 1032 height 744
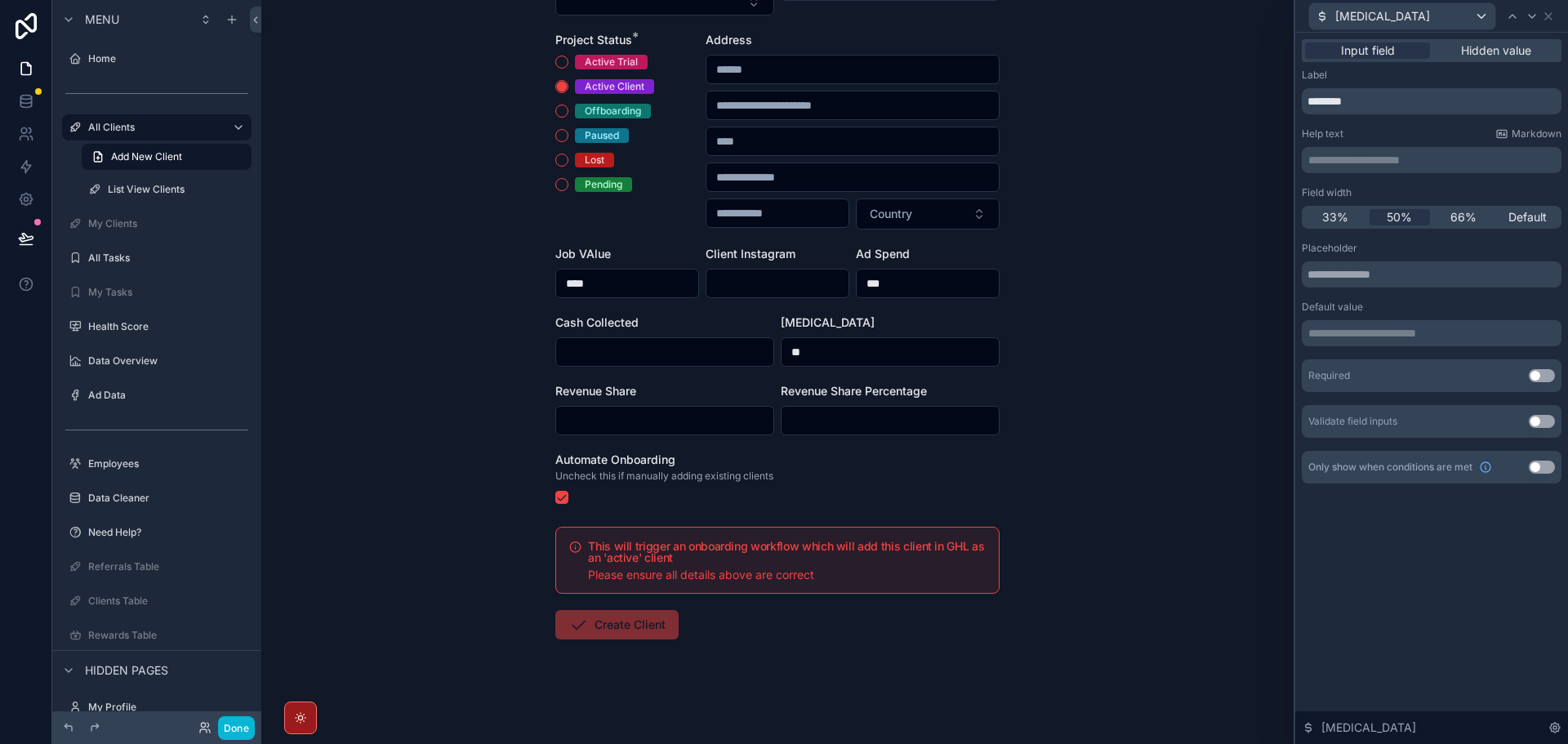
scroll to position [460, 0]
click at [1205, 525] on div "All Clients Add New Client Add New Client This will trigger an onboarding worlf…" at bounding box center [778, 372] width 1032 height 744
click at [1424, 590] on div "**********" at bounding box center [1431, 388] width 273 height 711
click at [241, 723] on button "Done" at bounding box center [237, 727] width 37 height 24
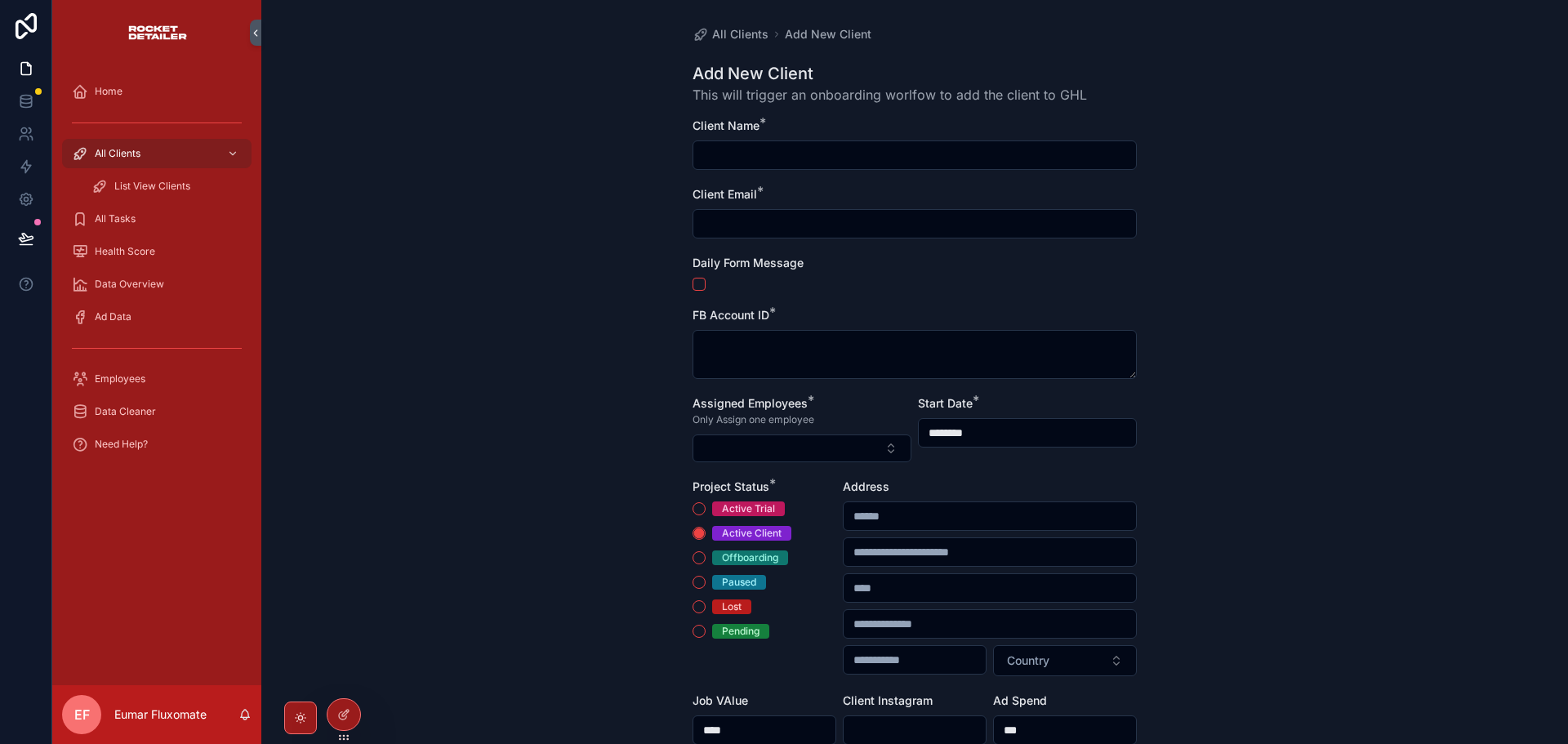
scroll to position [409, 0]
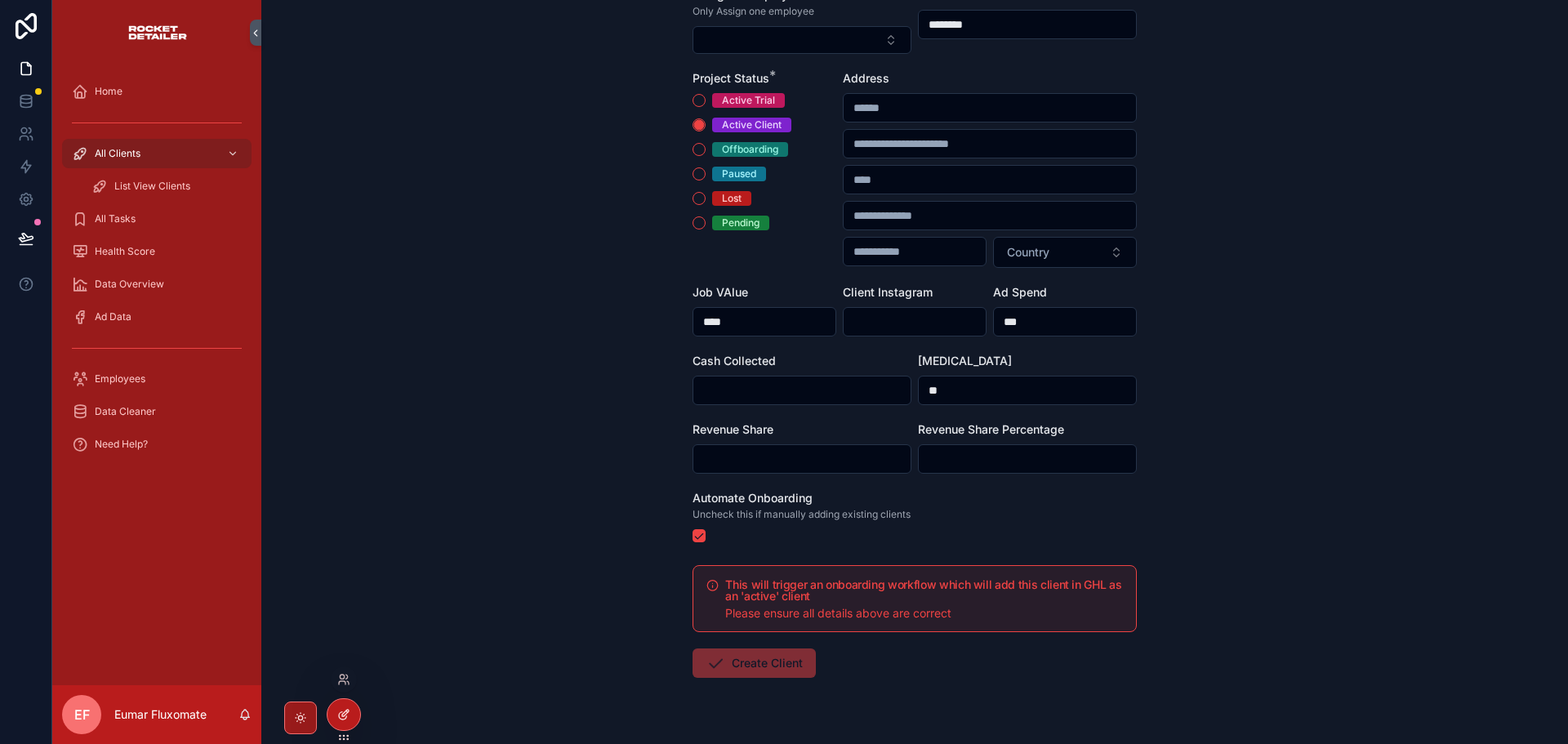
click at [347, 719] on icon at bounding box center [344, 714] width 13 height 13
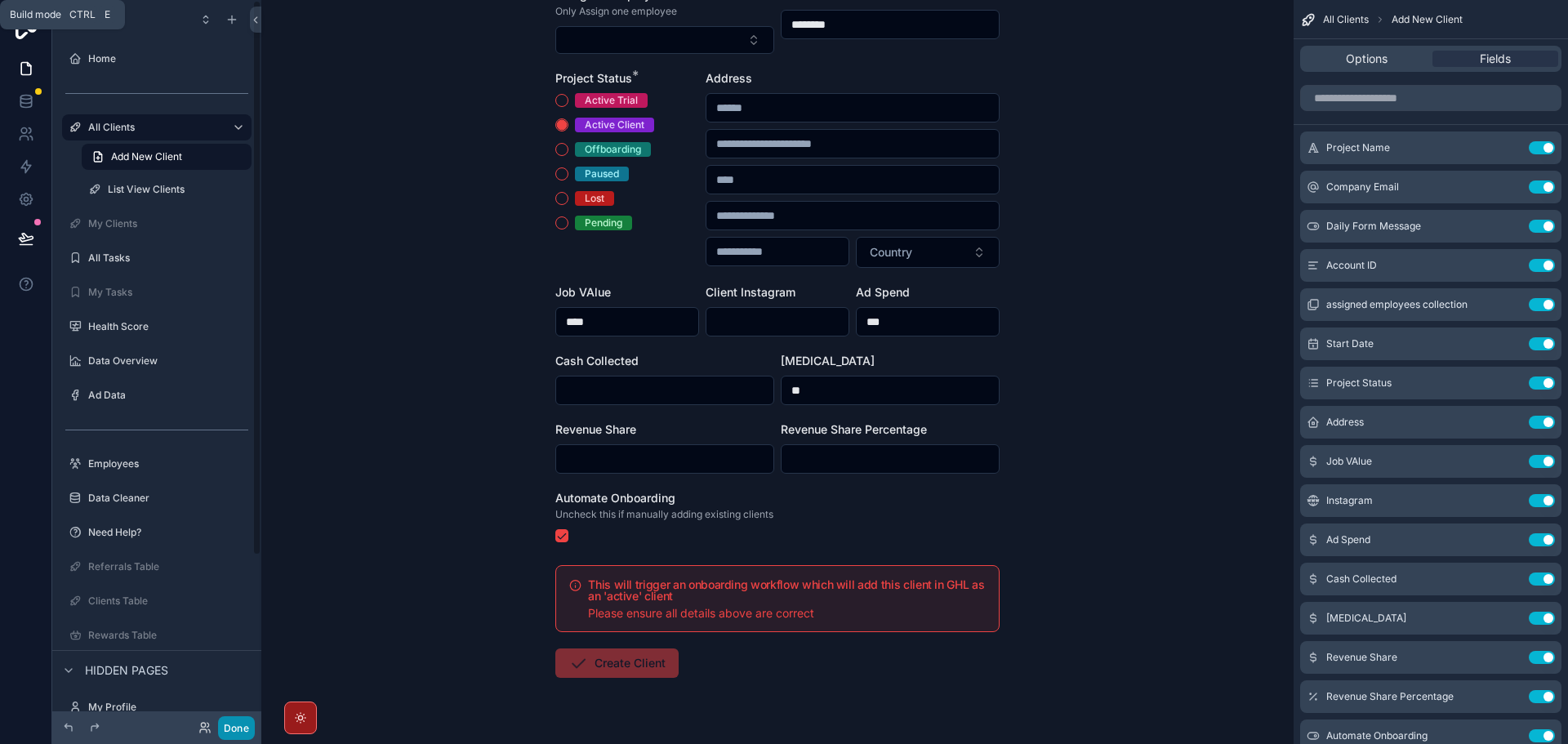
click at [237, 731] on button "Done" at bounding box center [237, 727] width 37 height 24
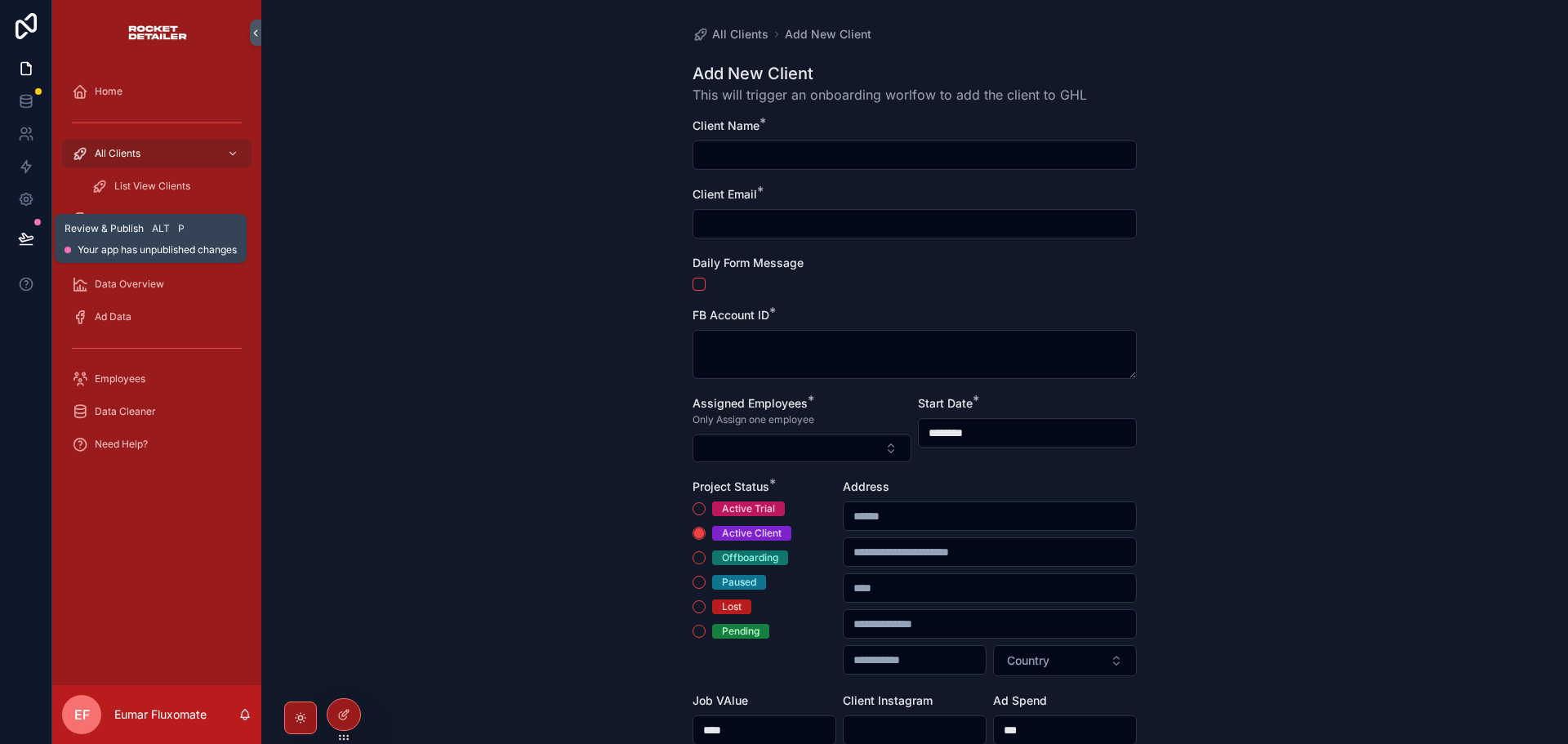
click at [17, 239] on button at bounding box center [26, 239] width 36 height 46
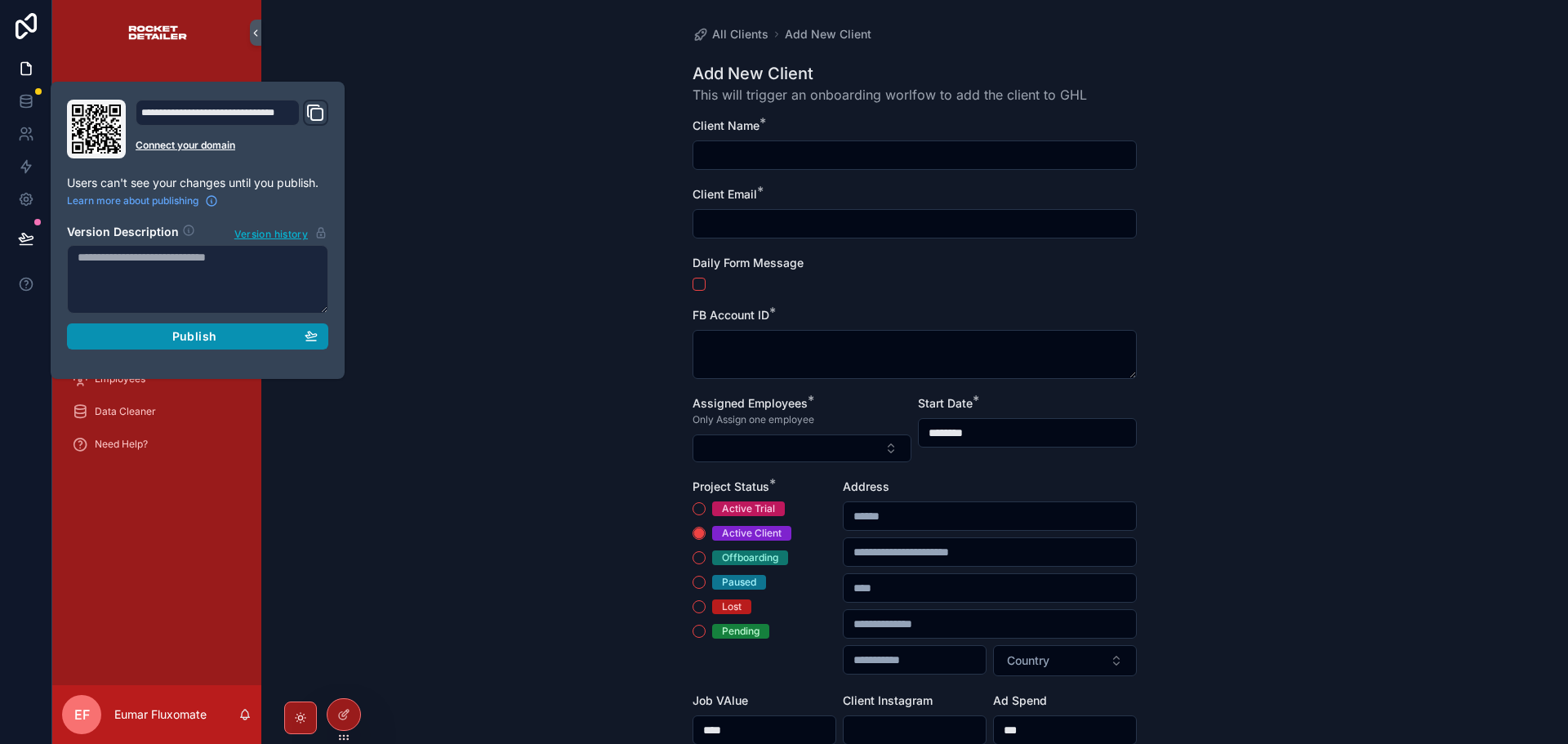
click at [177, 334] on span "Publish" at bounding box center [195, 336] width 44 height 15
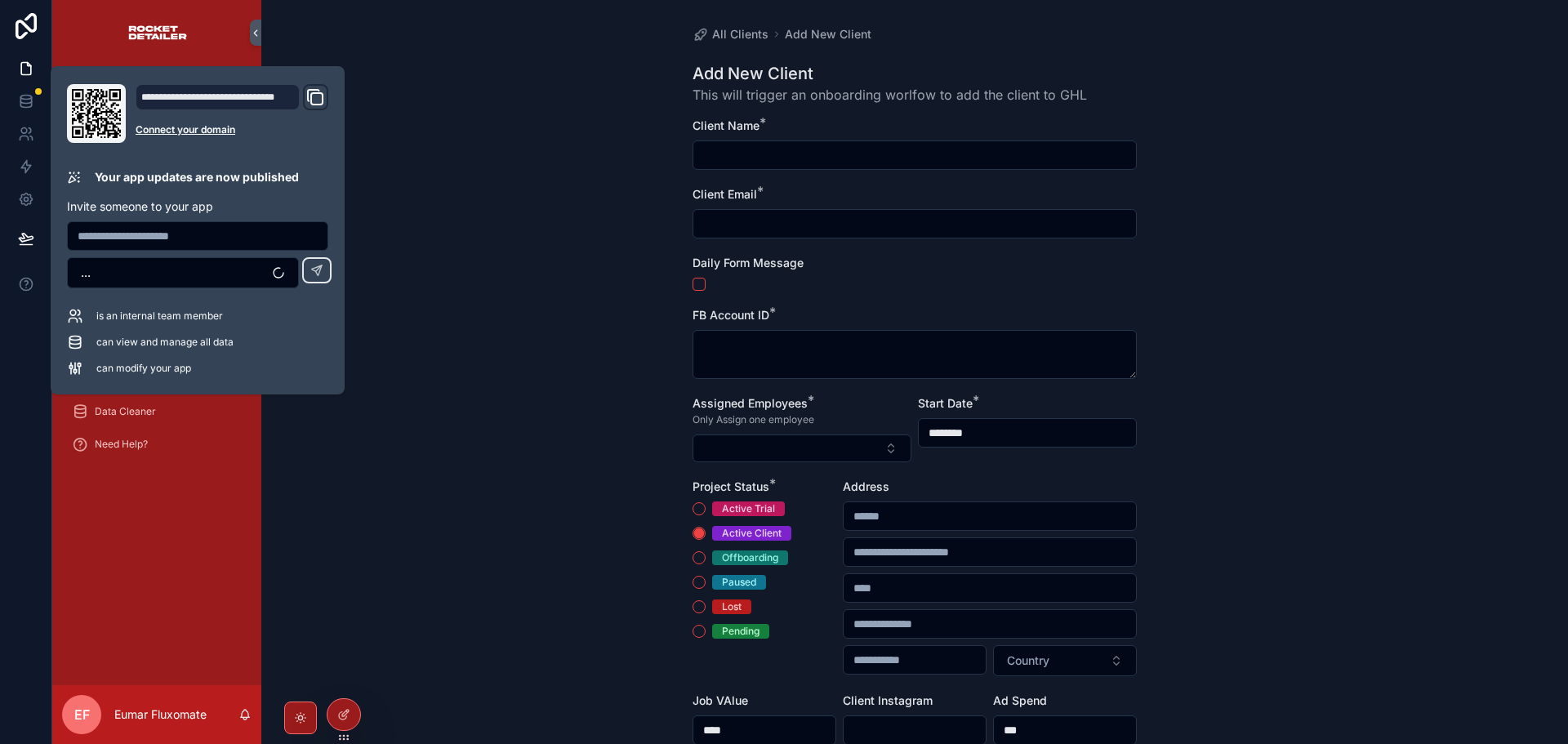
click at [595, 176] on div "All Clients Add New Client Add New Client This will trigger an onboarding worlf…" at bounding box center [914, 372] width 1306 height 744
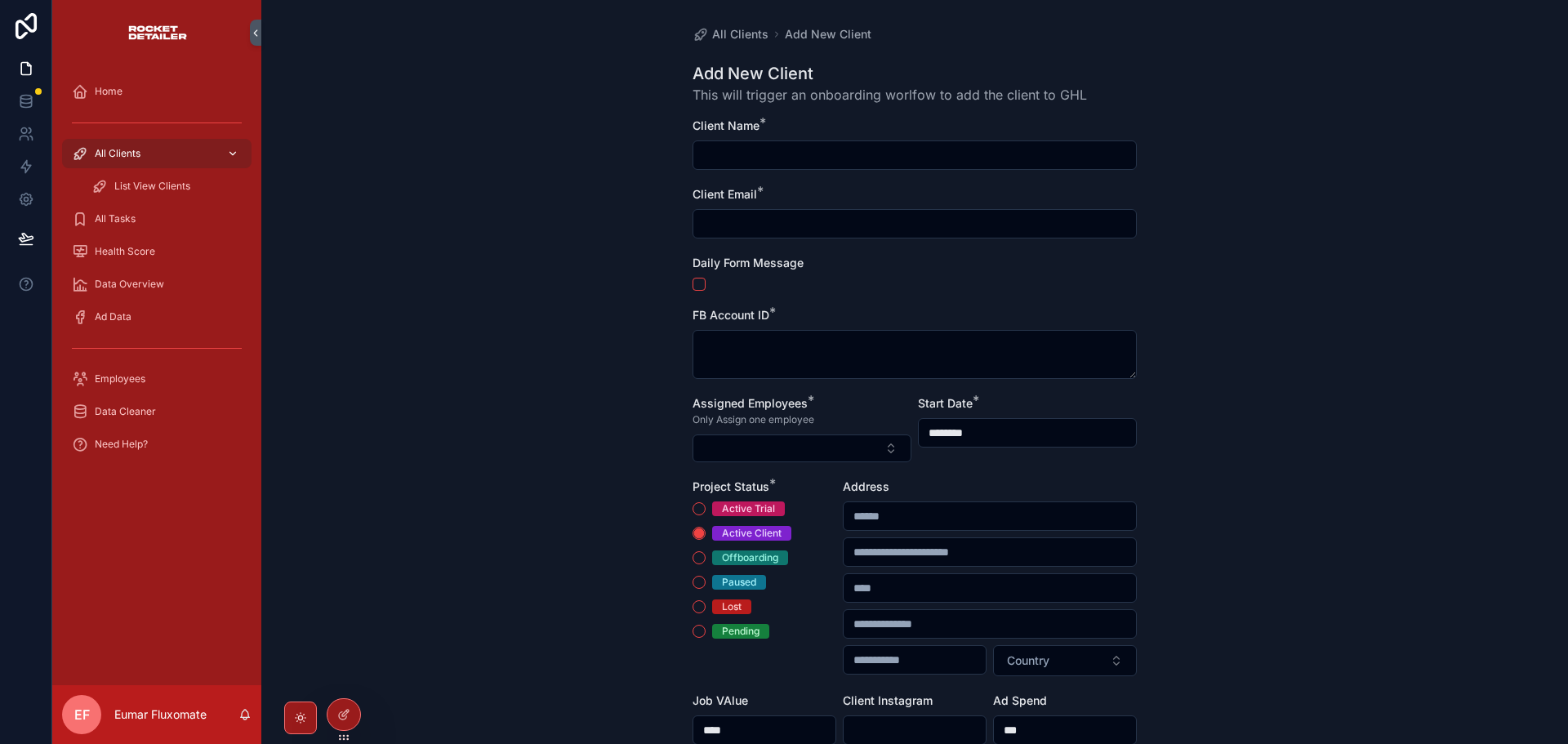
click at [165, 144] on div "All Clients" at bounding box center [157, 153] width 170 height 26
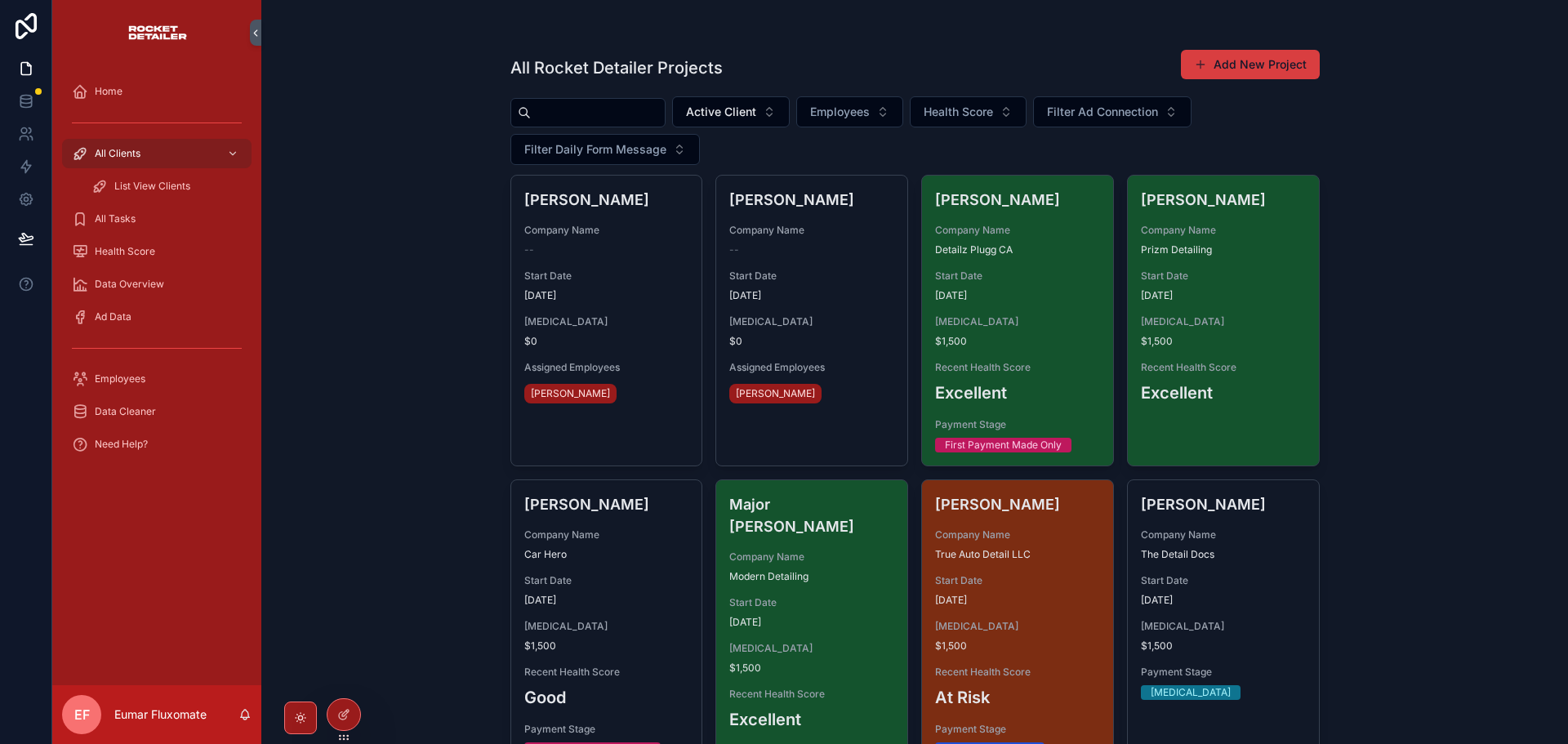
click at [1197, 62] on span "scrollable content" at bounding box center [1200, 64] width 13 height 13
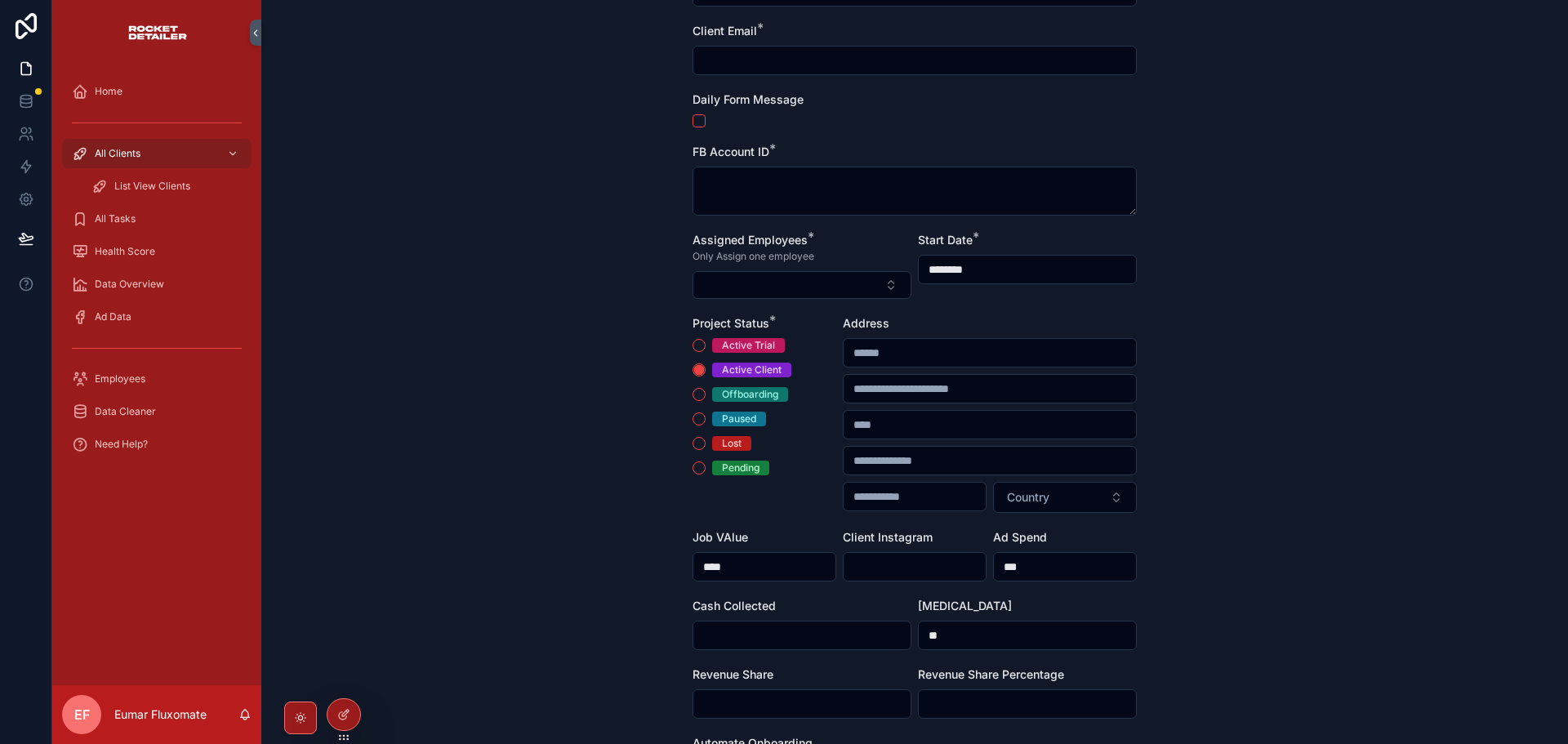
scroll to position [82, 0]
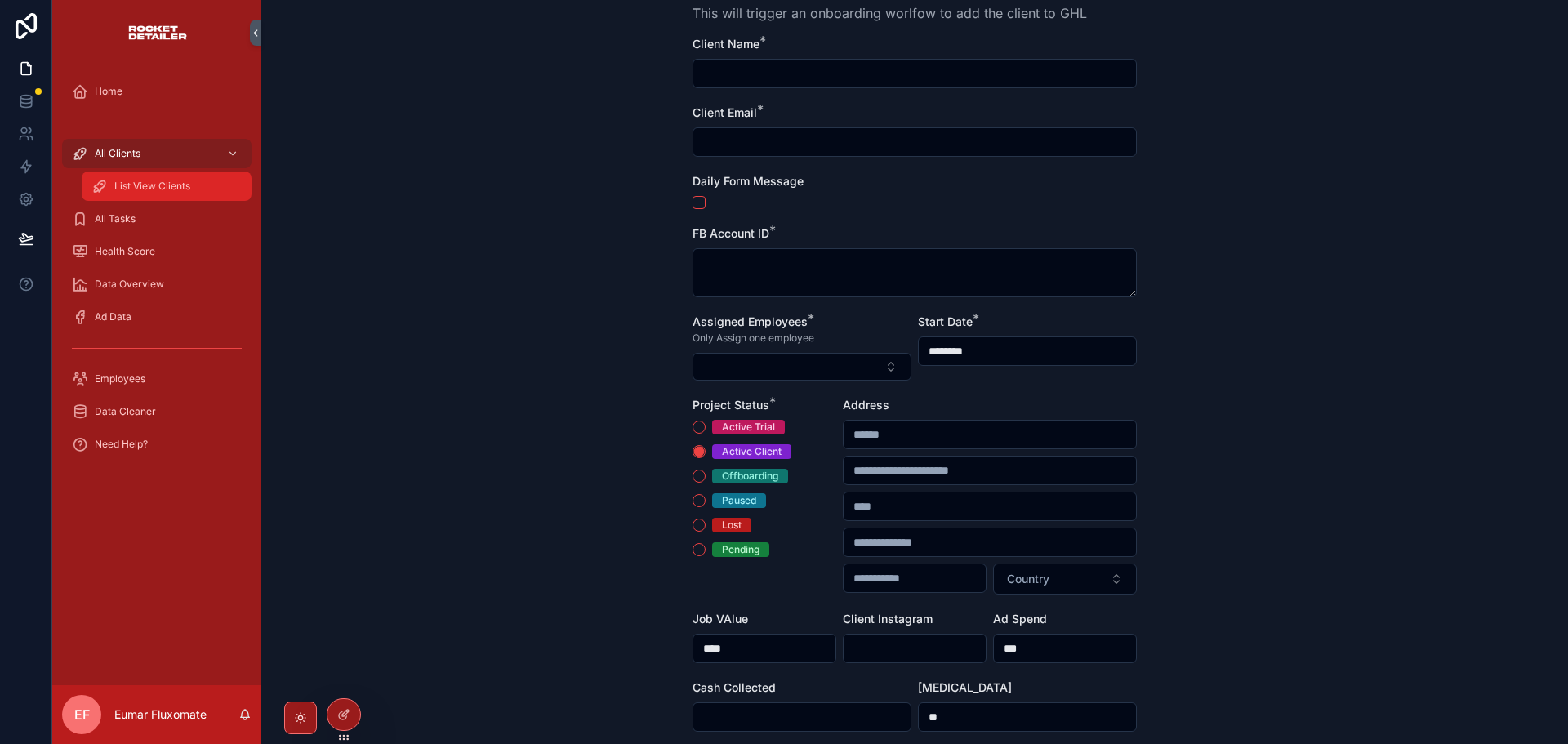
click at [148, 172] on link "List View Clients" at bounding box center [166, 186] width 170 height 29
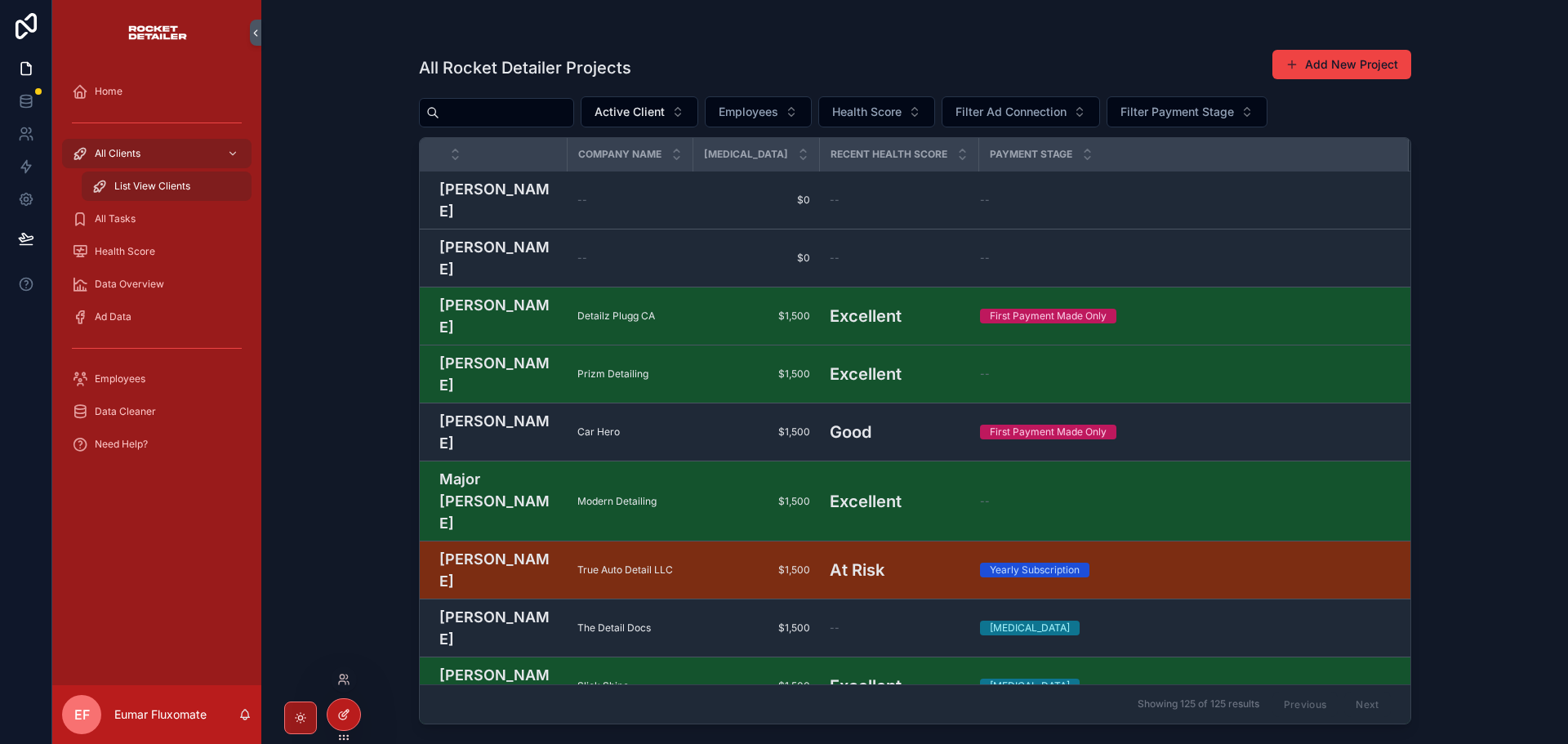
click at [350, 710] on icon at bounding box center [344, 714] width 13 height 13
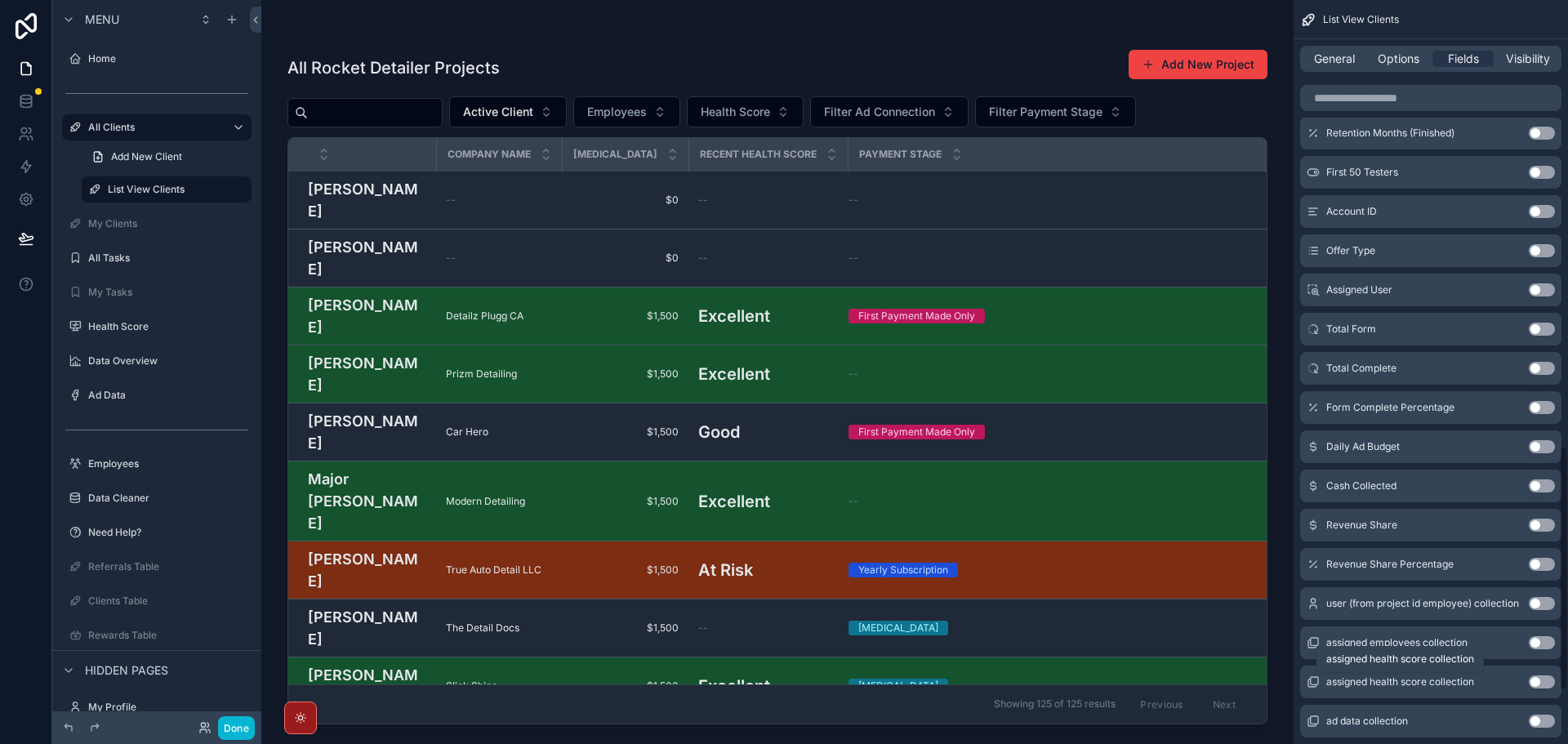
scroll to position [1354, 0]
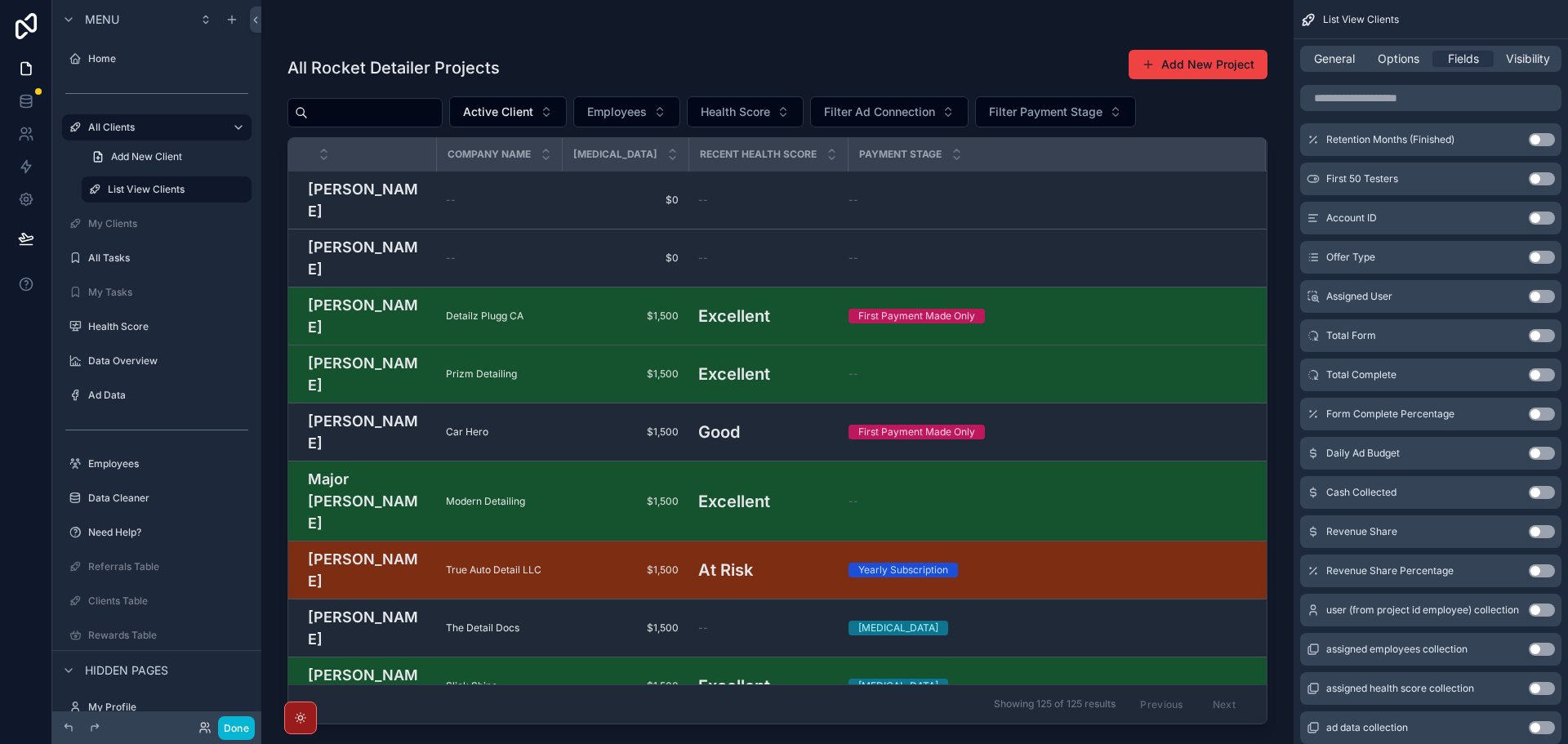
click at [1542, 493] on button "Use setting" at bounding box center [1542, 492] width 26 height 13
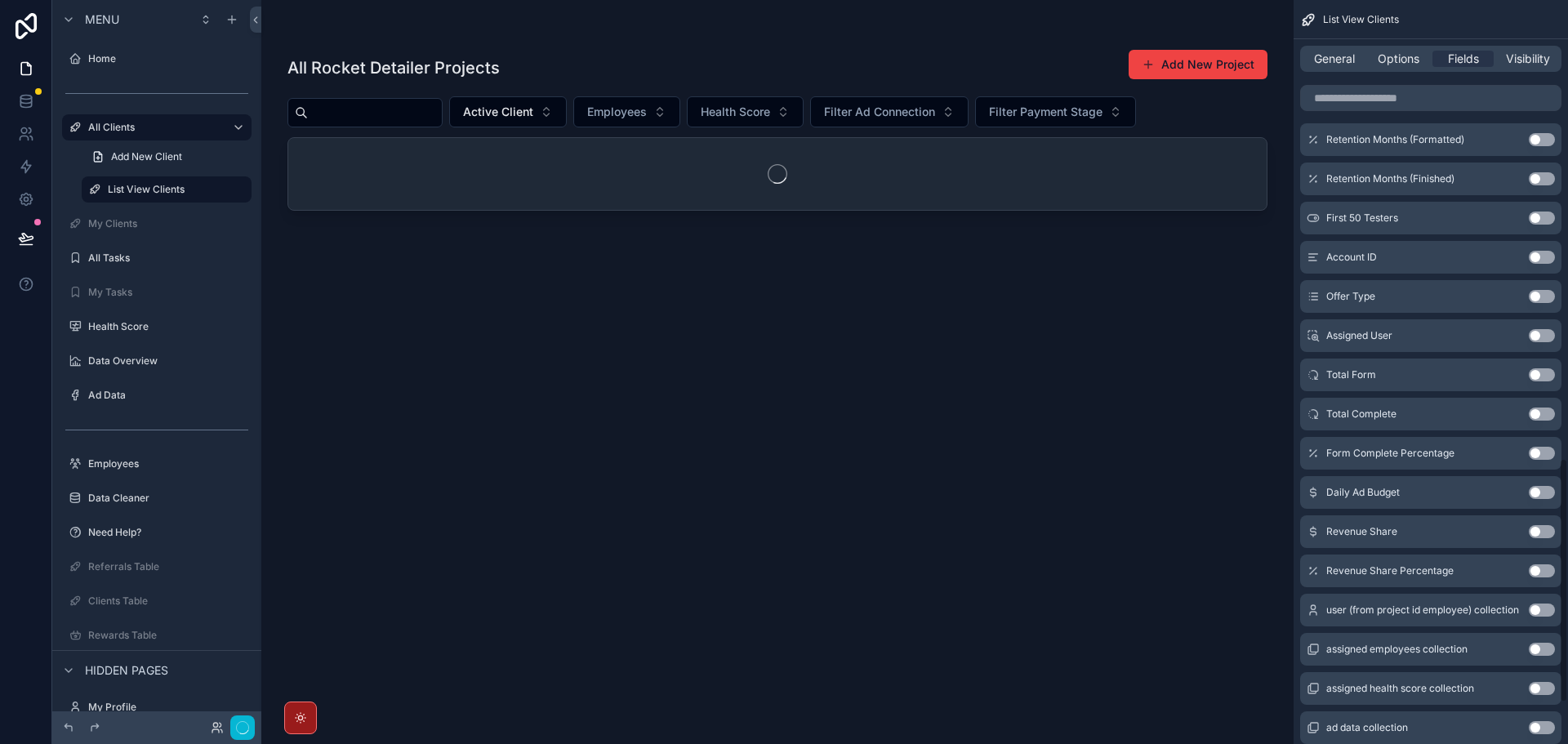
scroll to position [1394, 0]
click at [1542, 493] on button "Use setting" at bounding box center [1542, 492] width 26 height 13
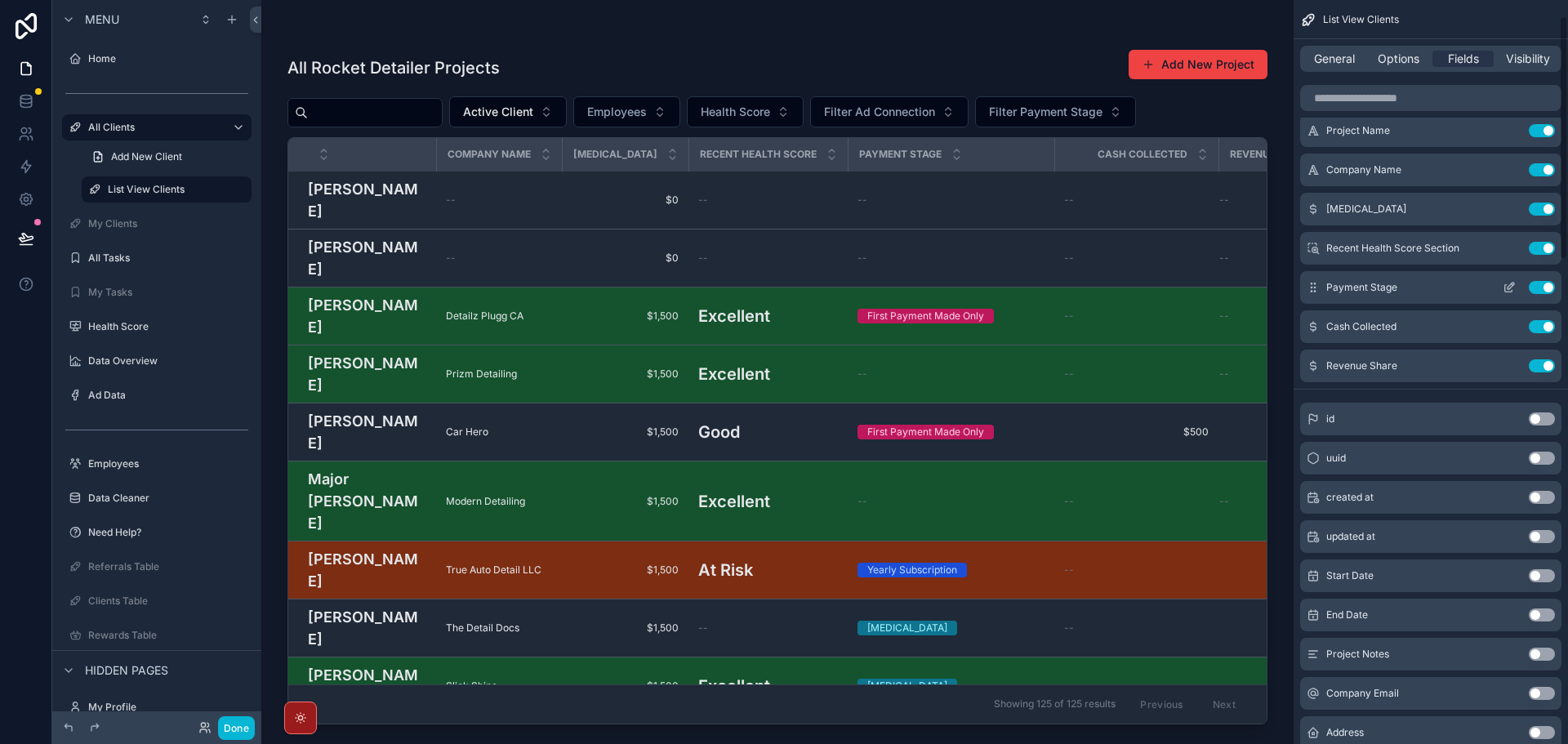
scroll to position [0, 0]
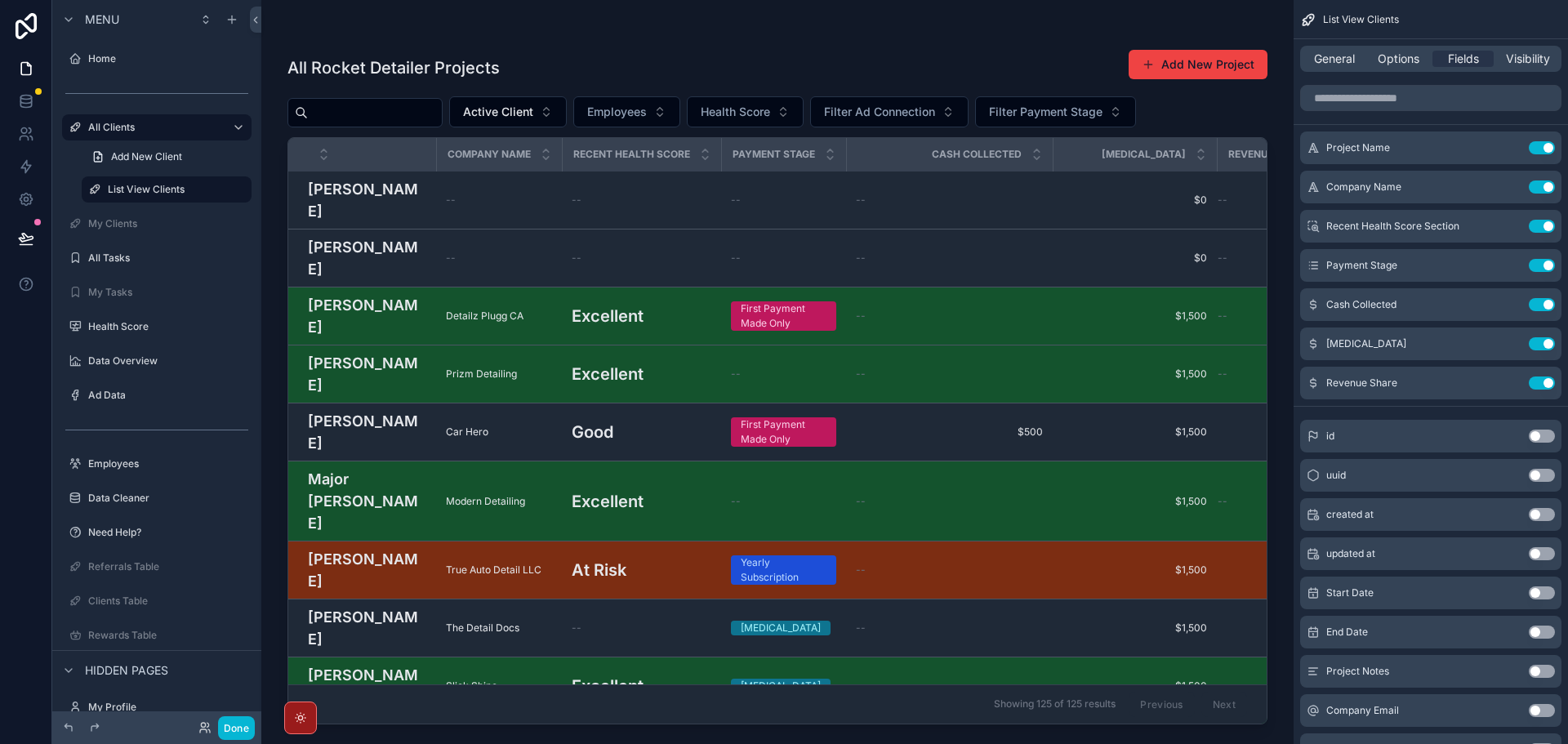
drag, startPoint x: 726, startPoint y: 716, endPoint x: 787, endPoint y: 718, distance: 61.0
click at [787, 718] on div "scrollable content" at bounding box center [778, 362] width 1032 height 724
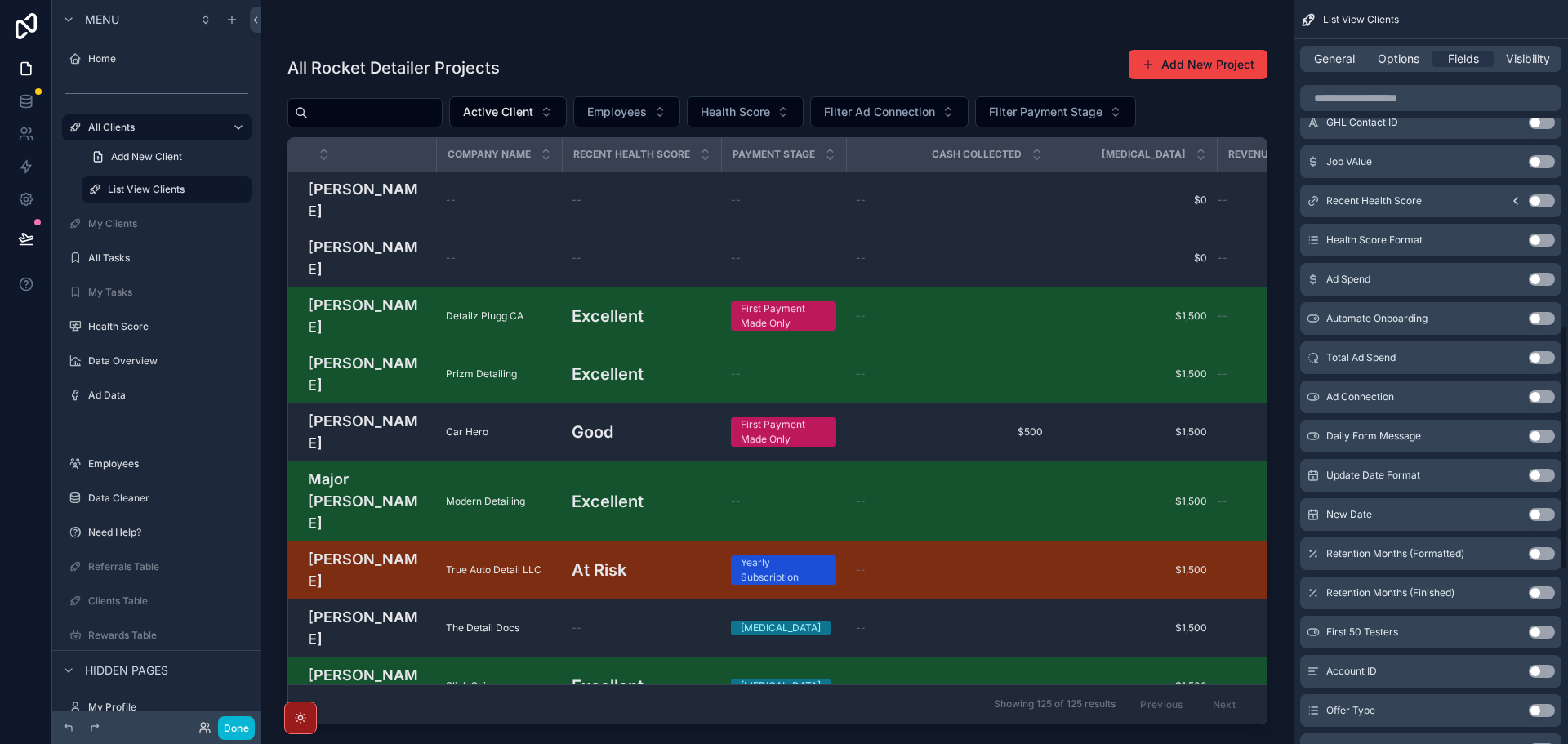
scroll to position [1518, 0]
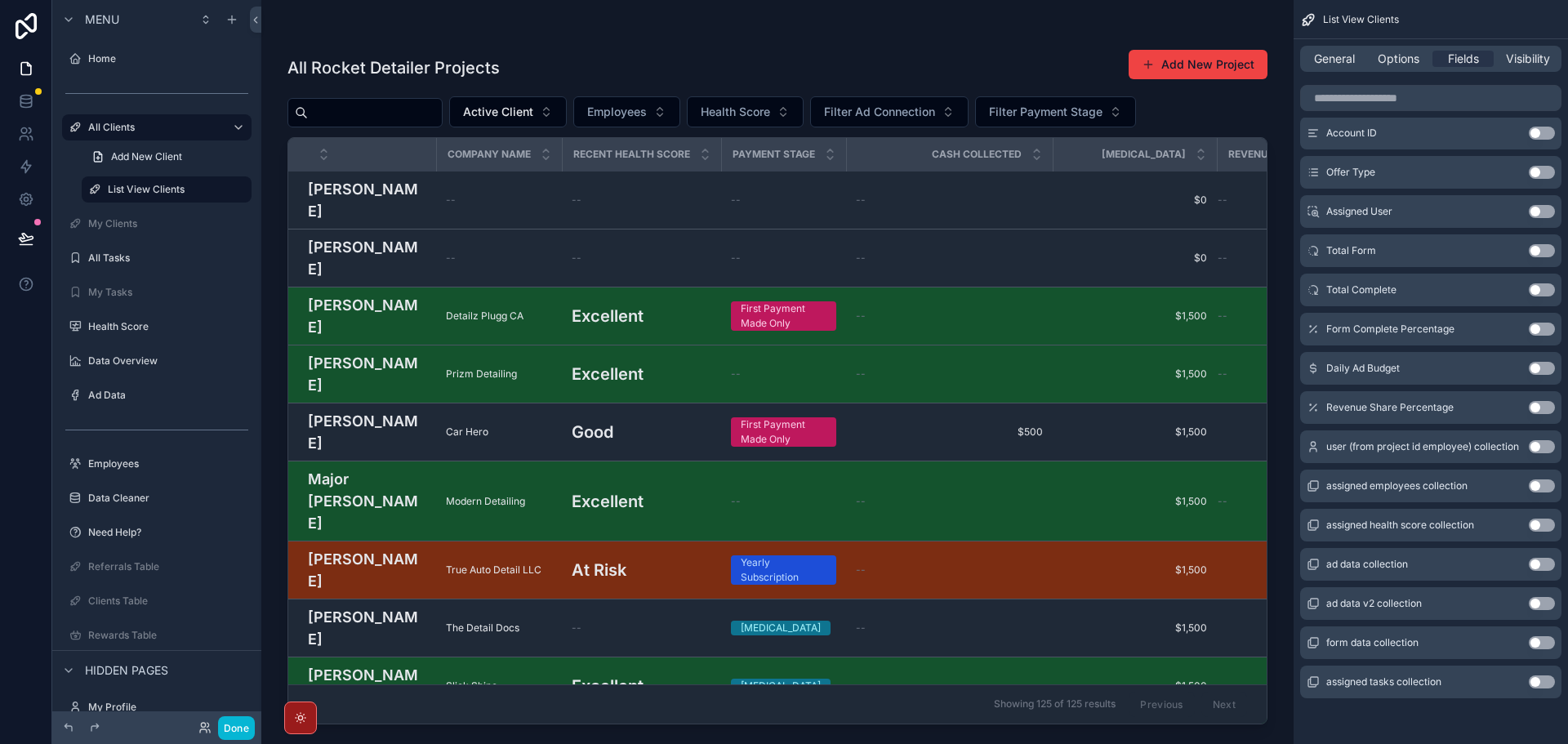
click at [1538, 410] on button "Use setting" at bounding box center [1542, 407] width 26 height 13
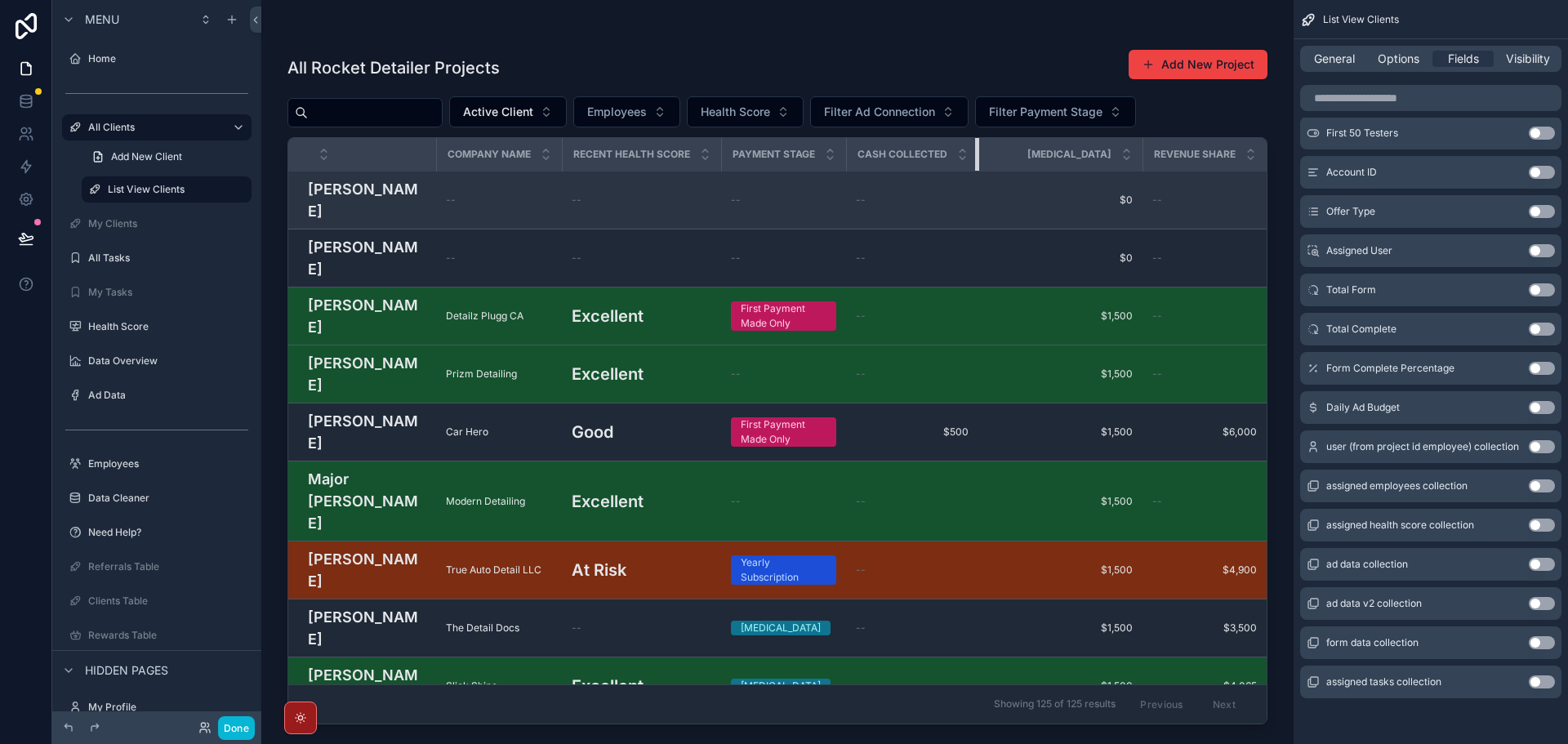
drag, startPoint x: 1039, startPoint y: 158, endPoint x: 927, endPoint y: 181, distance: 114.3
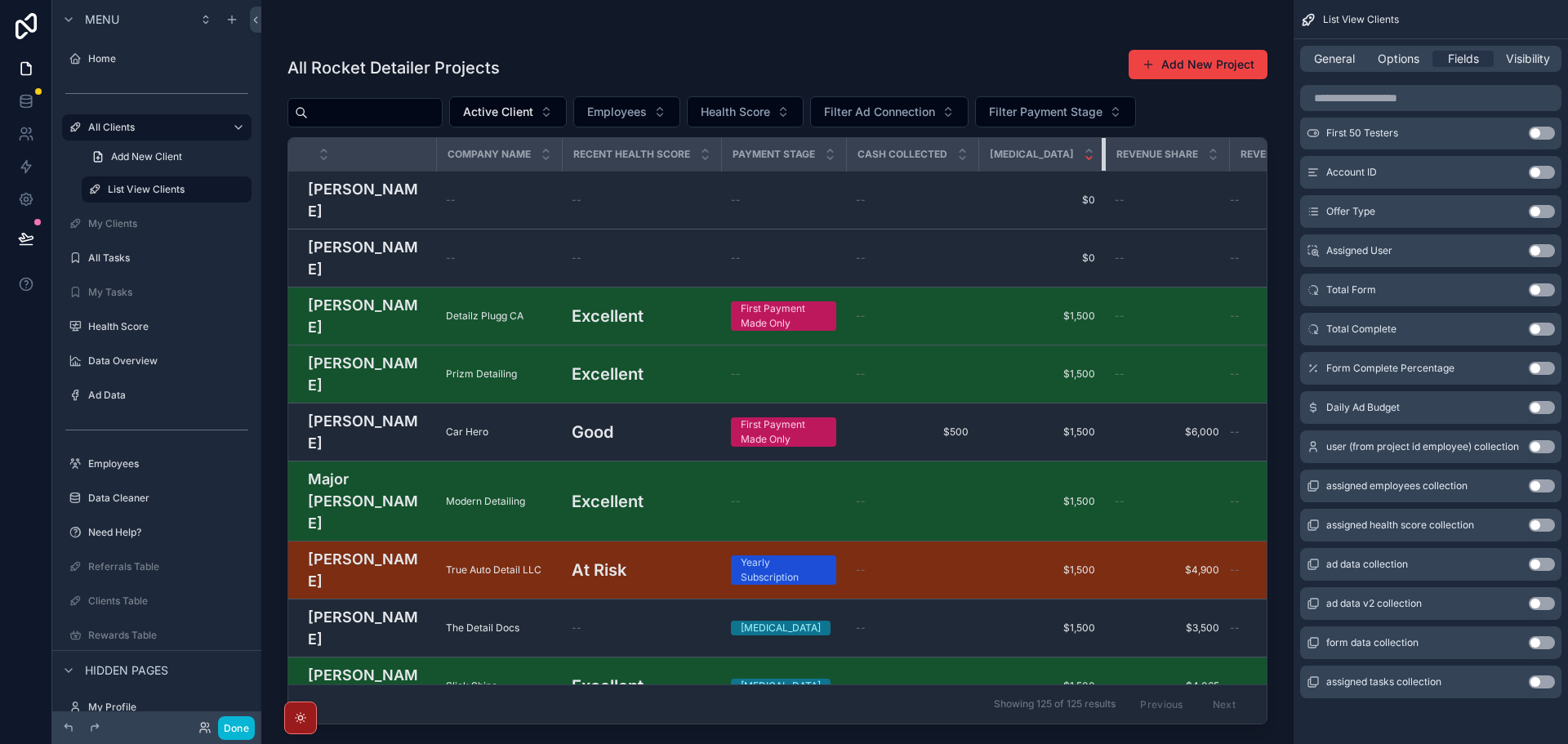
drag, startPoint x: 1128, startPoint y: 151, endPoint x: 1044, endPoint y: 158, distance: 84.3
click at [1044, 158] on th "[MEDICAL_DATA]" at bounding box center [1042, 155] width 127 height 33
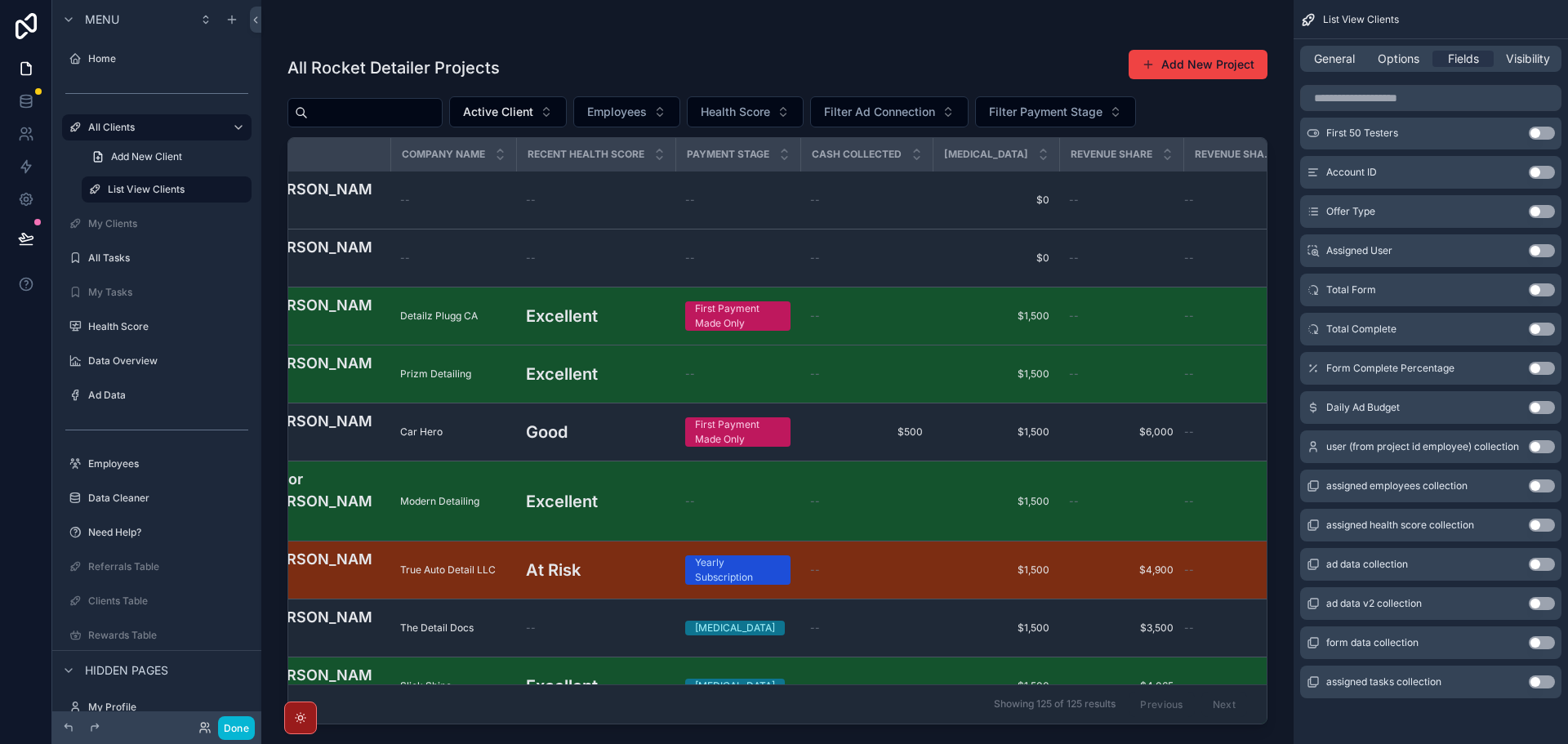
scroll to position [0, 0]
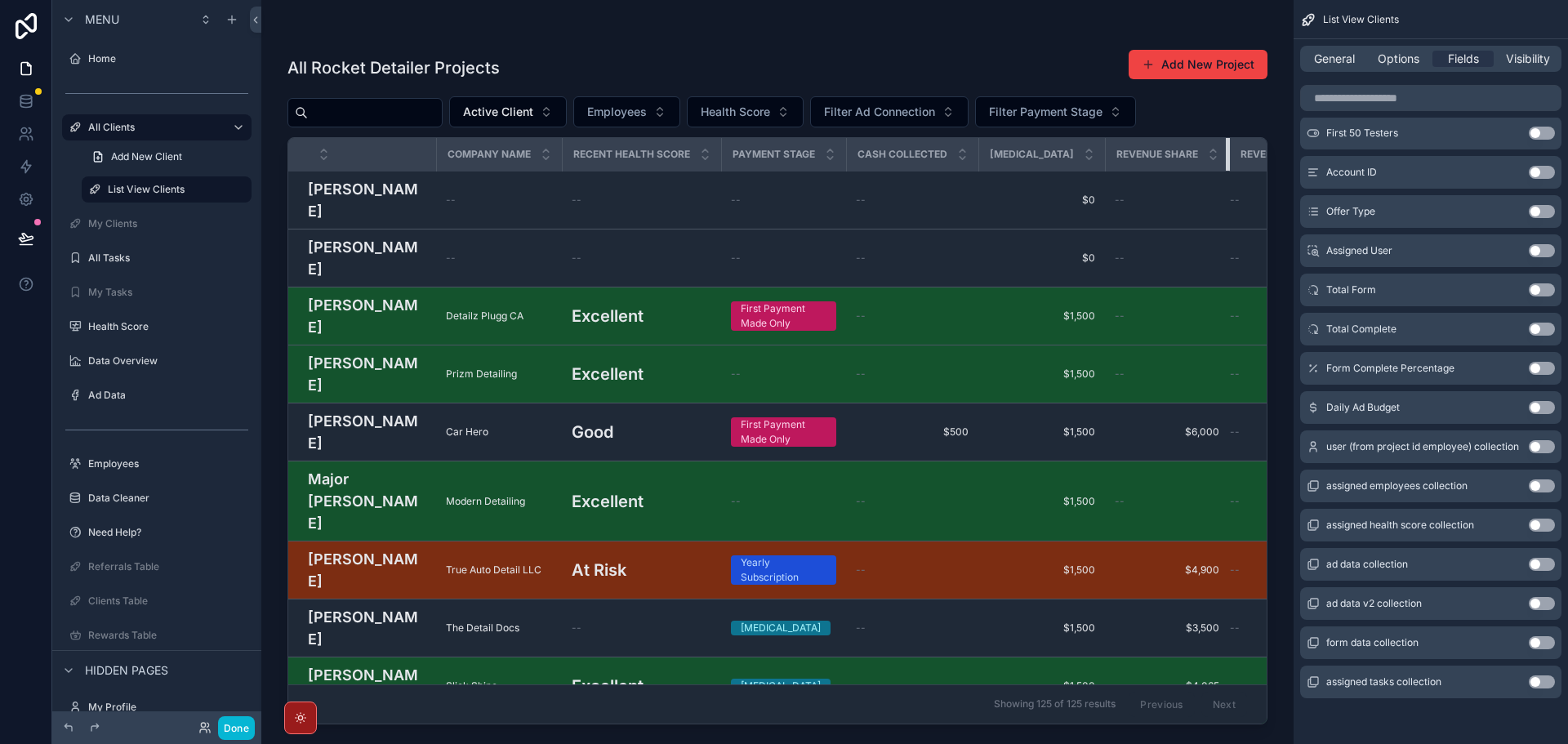
drag, startPoint x: 1179, startPoint y: 151, endPoint x: 1128, endPoint y: 163, distance: 52.4
click at [1146, 156] on th "Revenue Share" at bounding box center [1166, 155] width 124 height 33
click at [243, 733] on button "Done" at bounding box center [237, 727] width 37 height 24
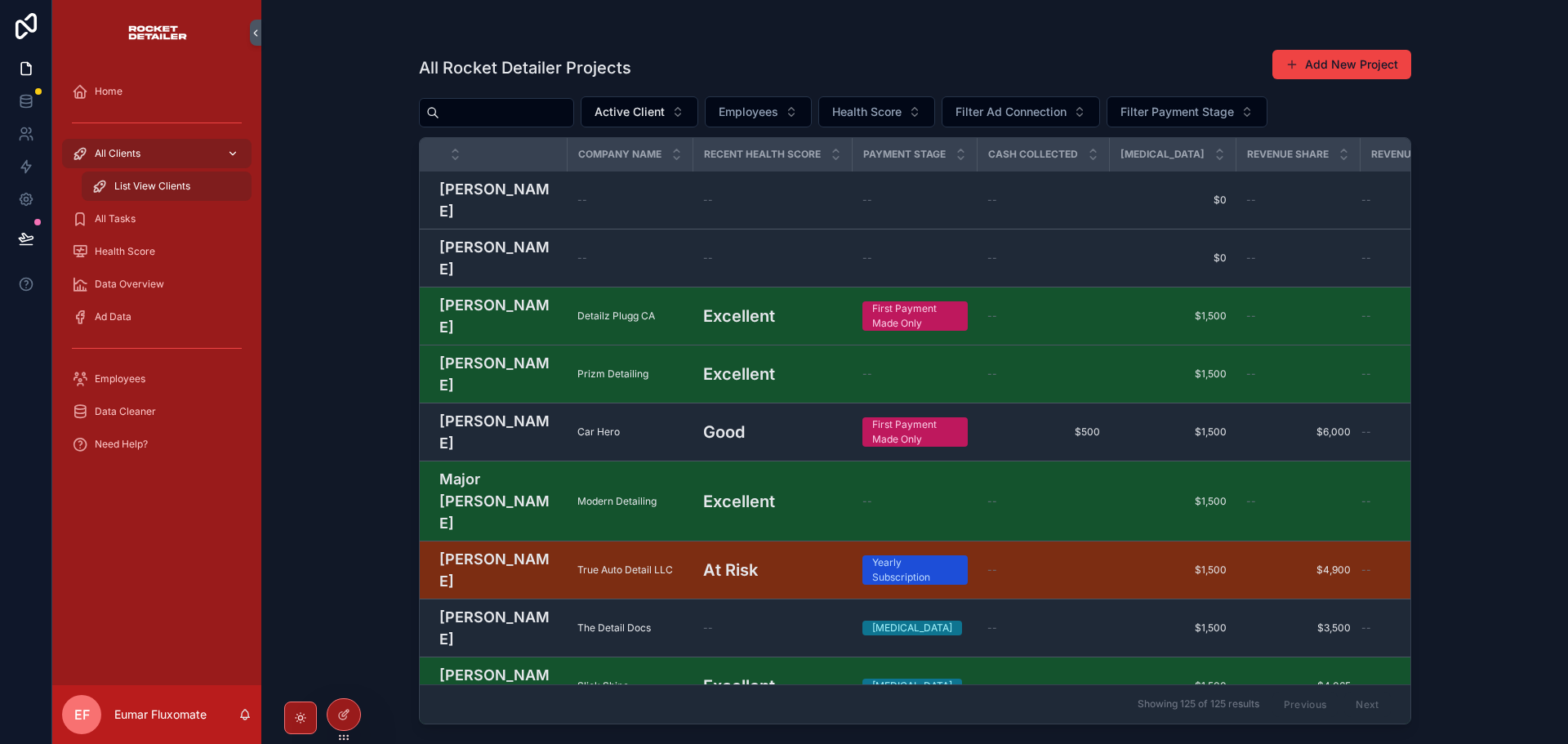
click at [150, 159] on div "All Clients" at bounding box center [157, 153] width 170 height 26
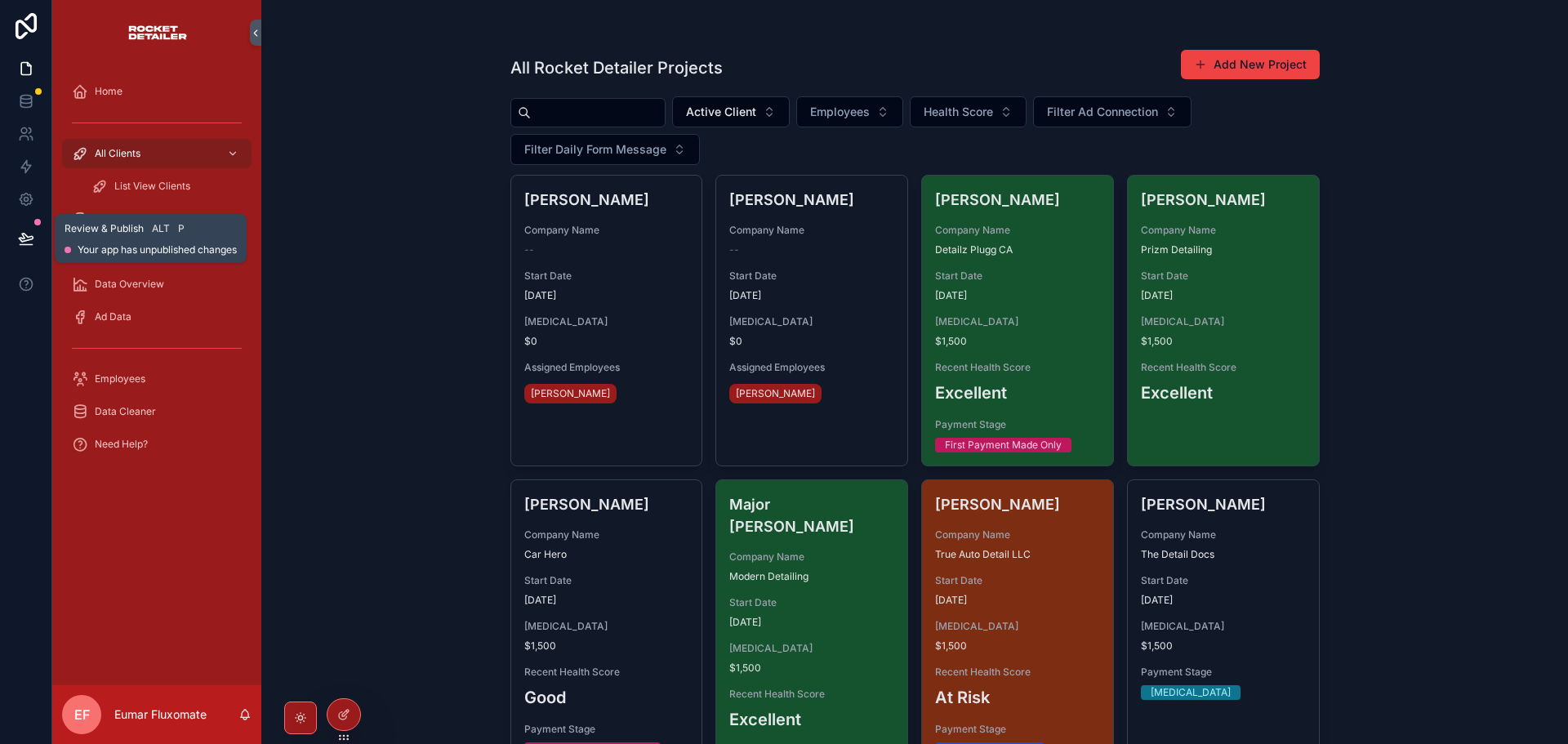
click at [27, 234] on icon at bounding box center [26, 238] width 17 height 17
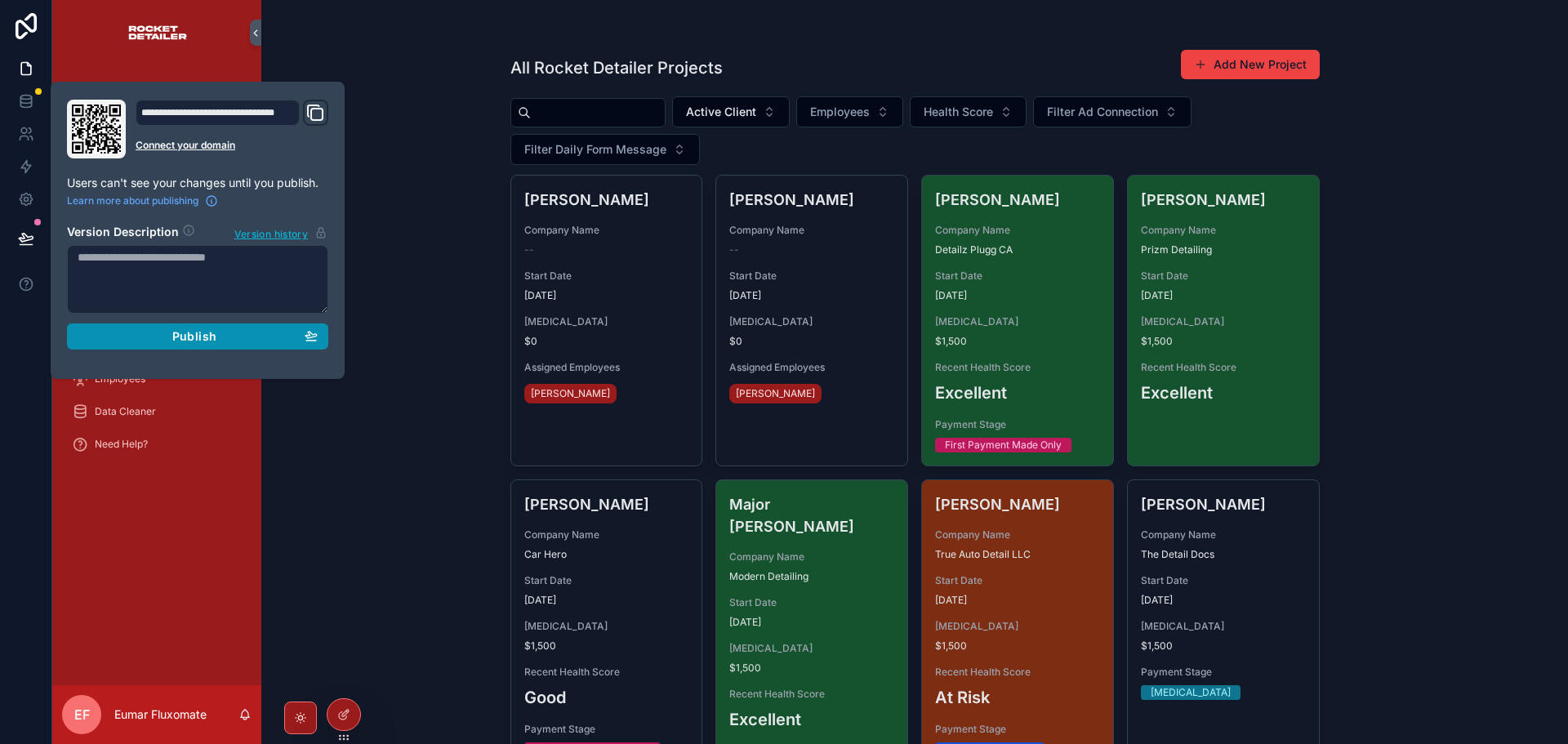
click at [227, 340] on div "Publish" at bounding box center [197, 336] width 240 height 15
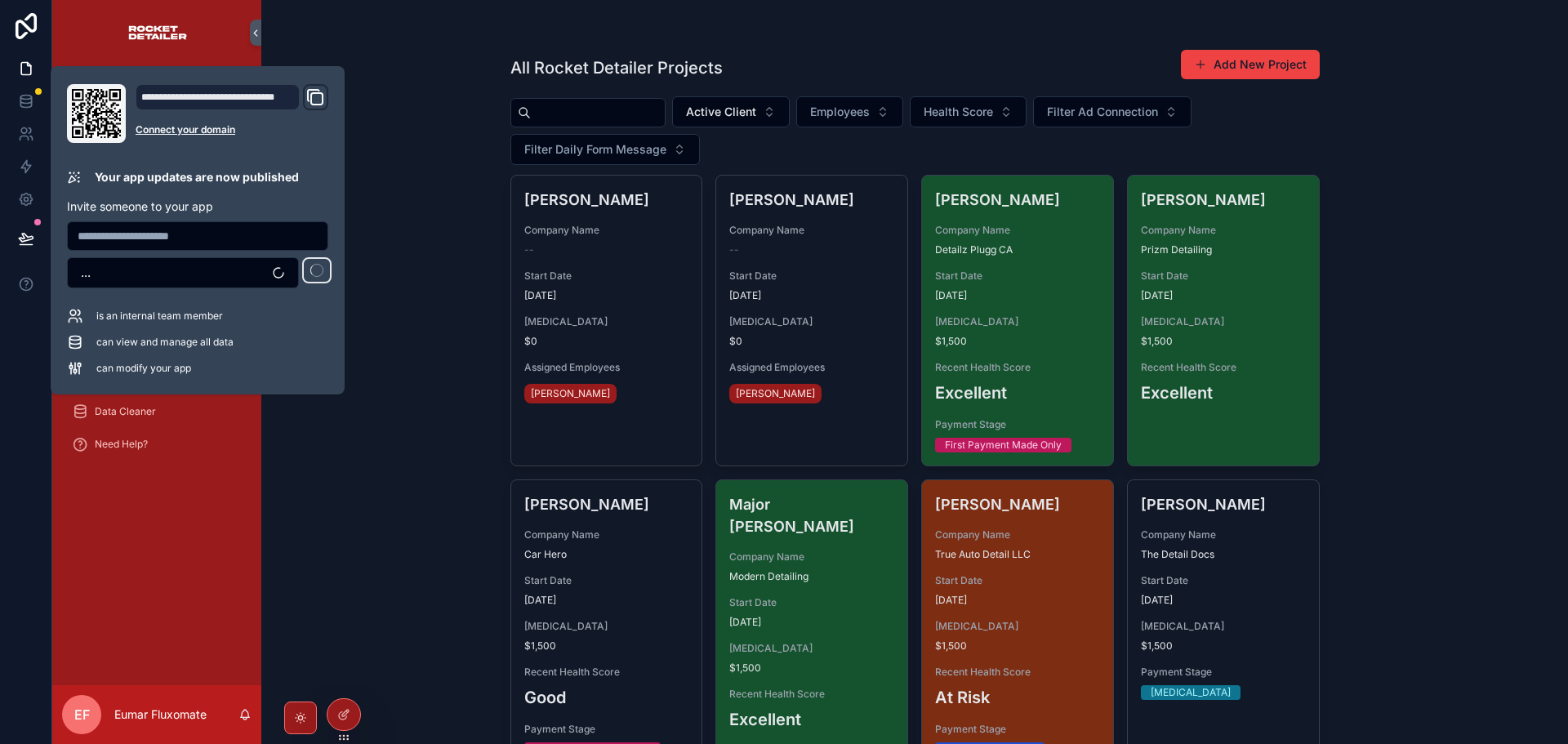
click at [113, 598] on div "Home All Clients List View Clients All Tasks Health Score Data Overview Ad Data…" at bounding box center [156, 375] width 209 height 620
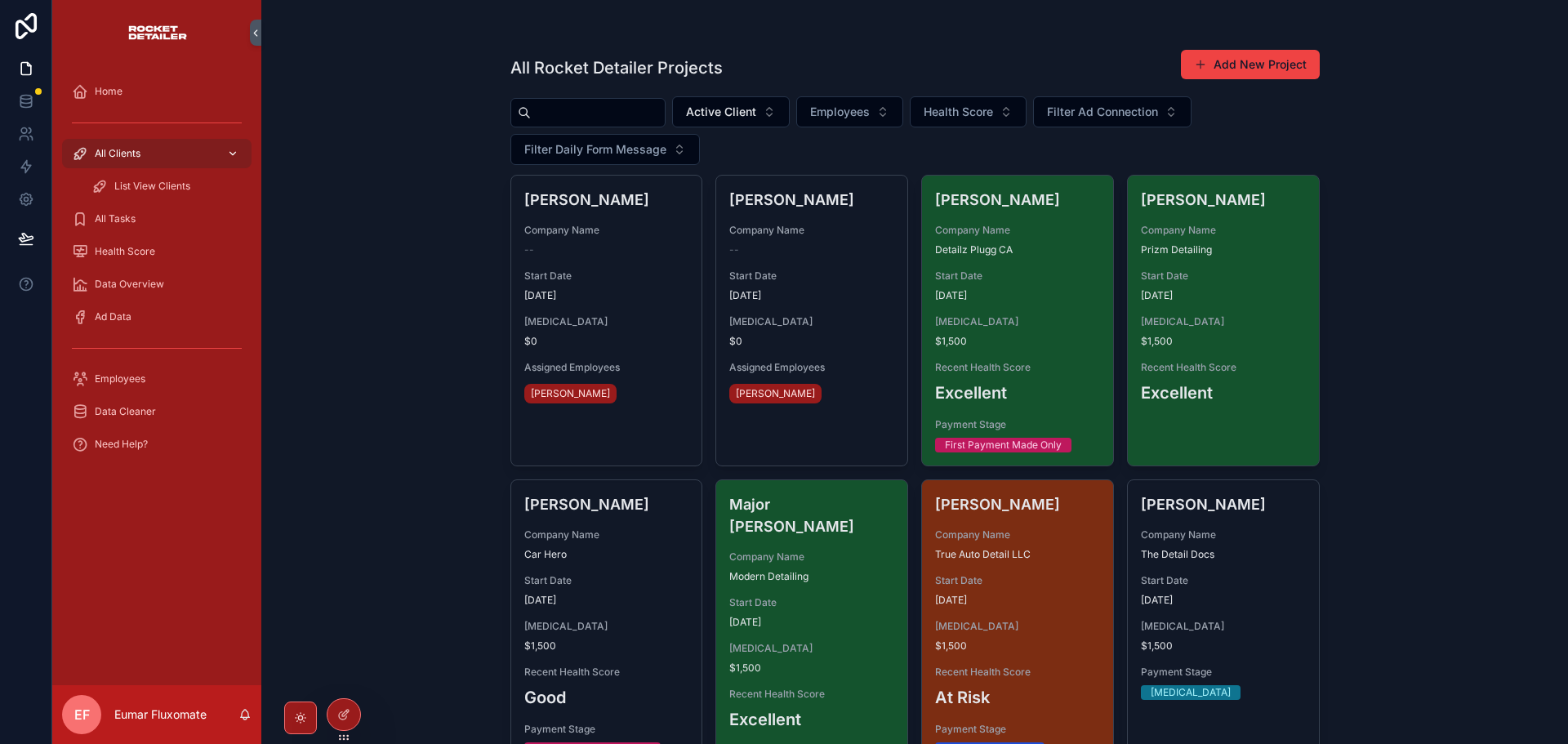
click at [141, 158] on div "All Clients" at bounding box center [157, 153] width 170 height 26
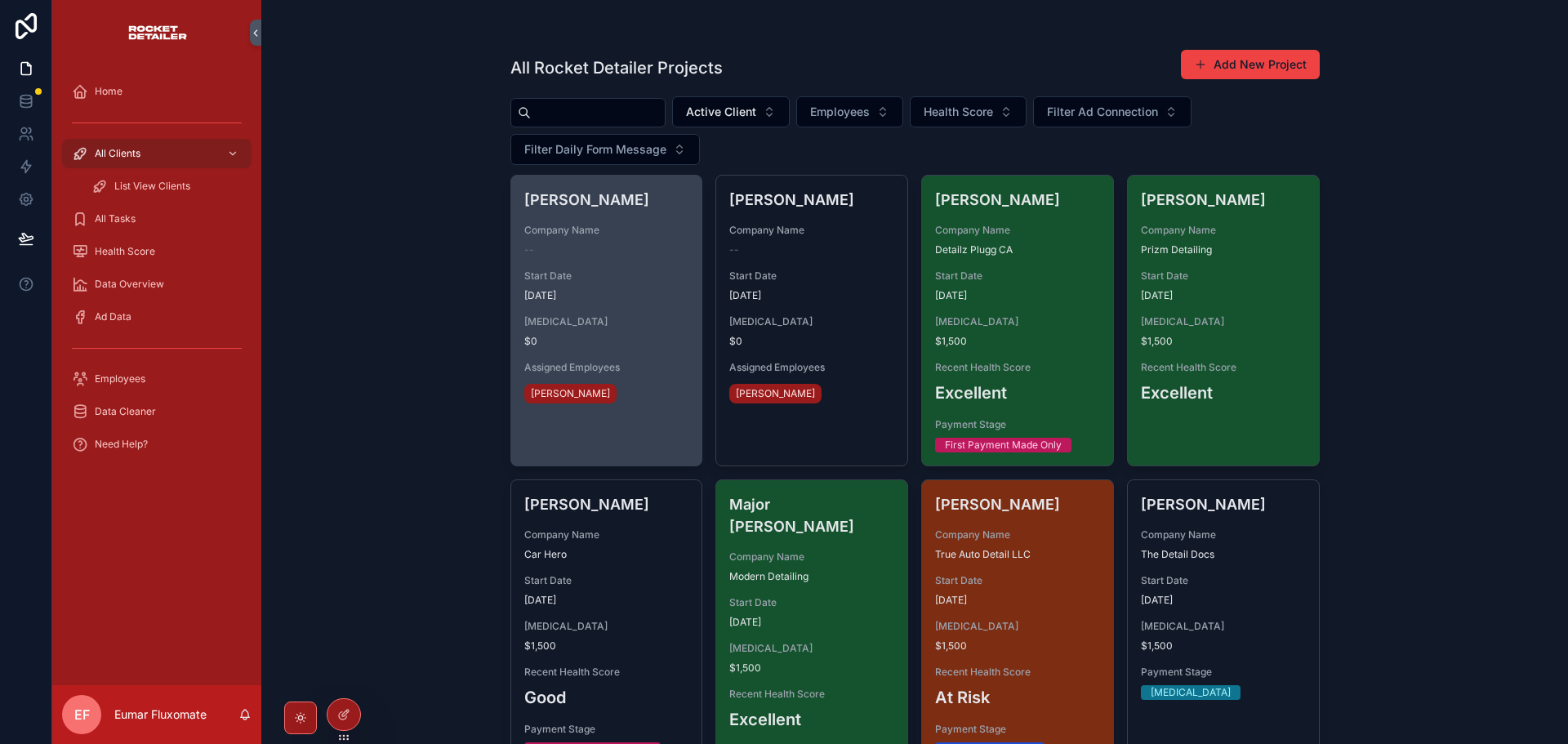
scroll to position [245, 0]
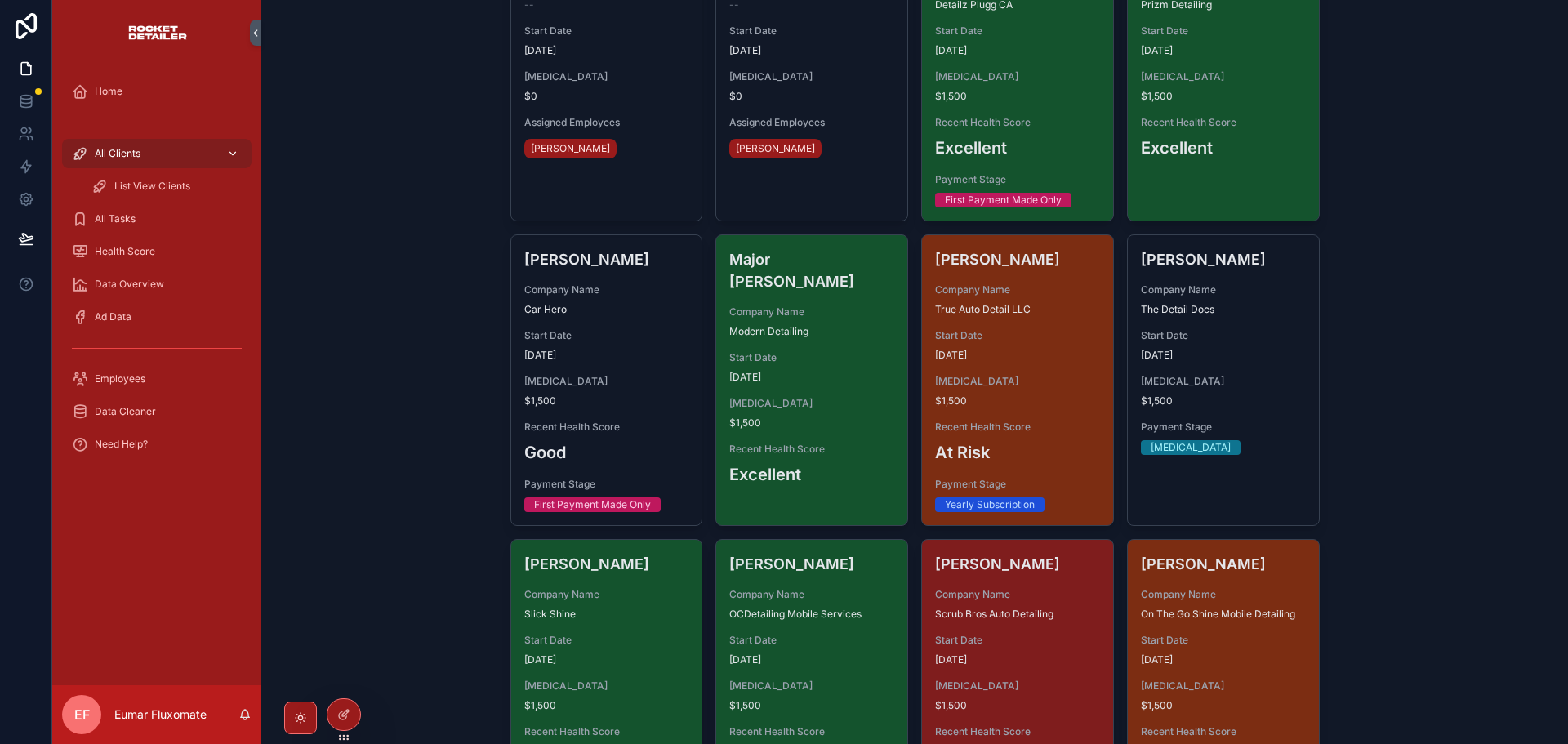
click at [213, 156] on div "All Clients" at bounding box center [157, 153] width 170 height 26
click at [318, 210] on div "All Rocket Detailer Projects Add New Project Active Client Employees Health Sco…" at bounding box center [914, 127] width 1306 height 744
click at [35, 98] on link at bounding box center [26, 100] width 51 height 33
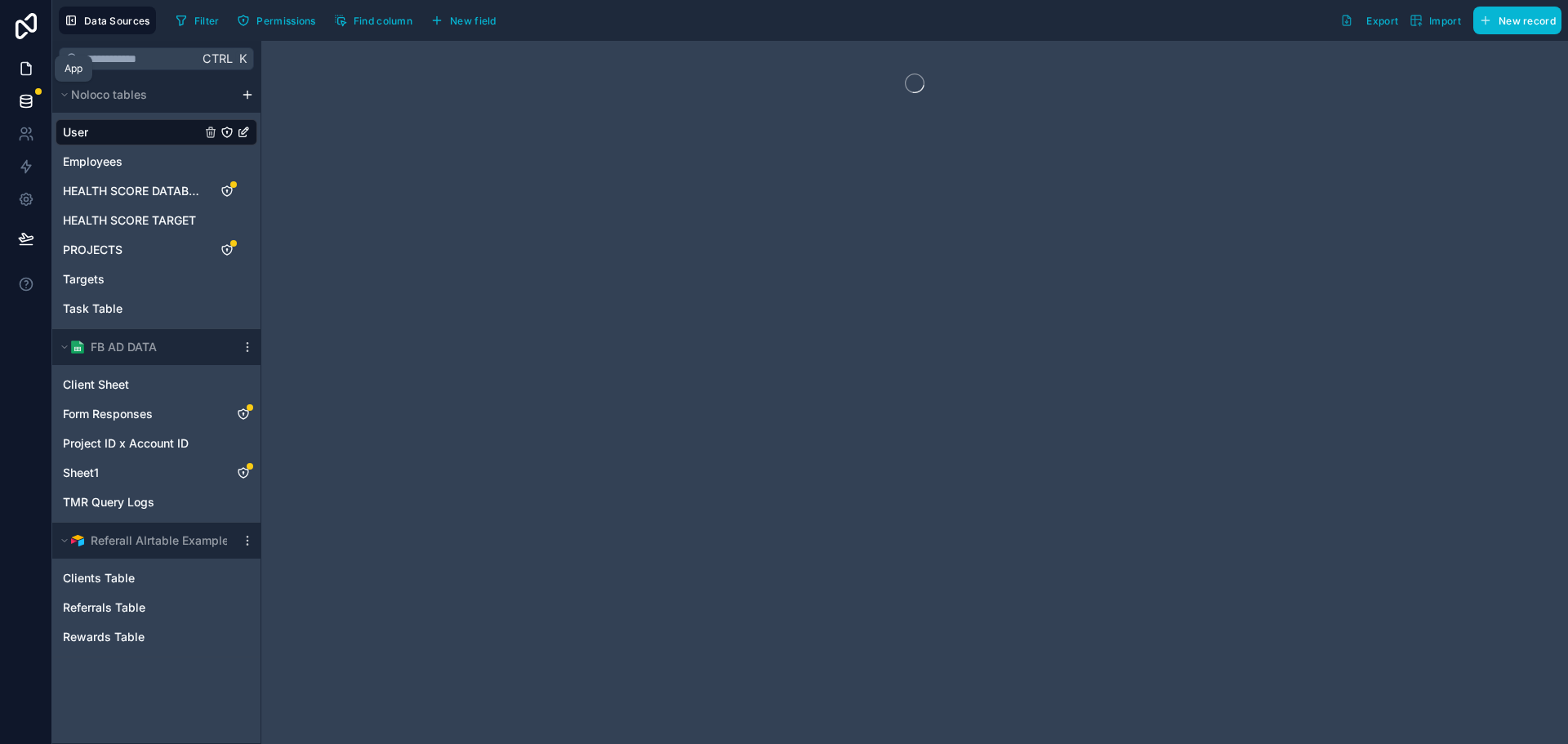
click at [33, 71] on icon at bounding box center [26, 69] width 17 height 17
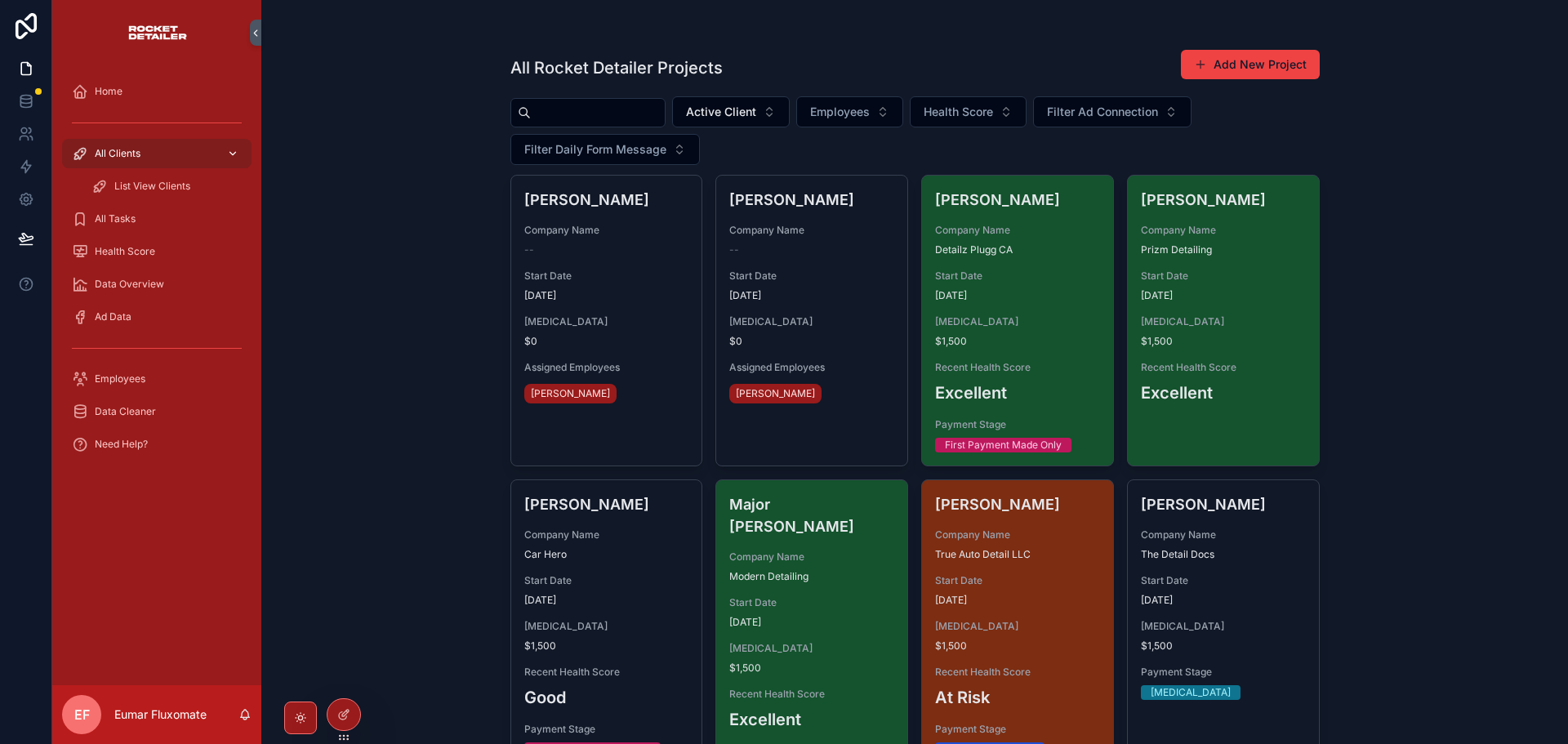
click at [237, 156] on icon "scrollable content" at bounding box center [233, 153] width 11 height 11
click at [348, 711] on icon at bounding box center [344, 714] width 13 height 13
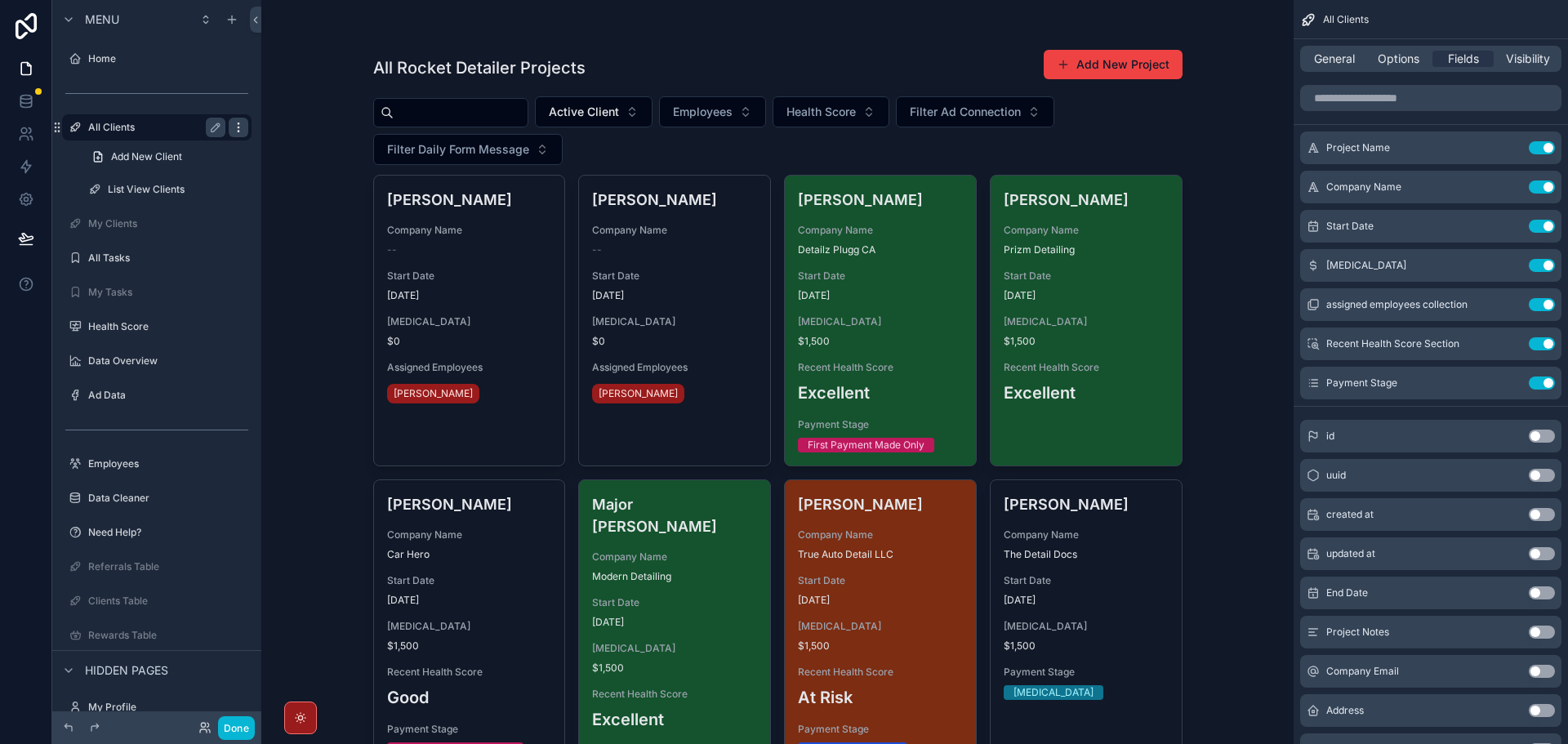
click at [237, 128] on icon "scrollable content" at bounding box center [238, 127] width 13 height 13
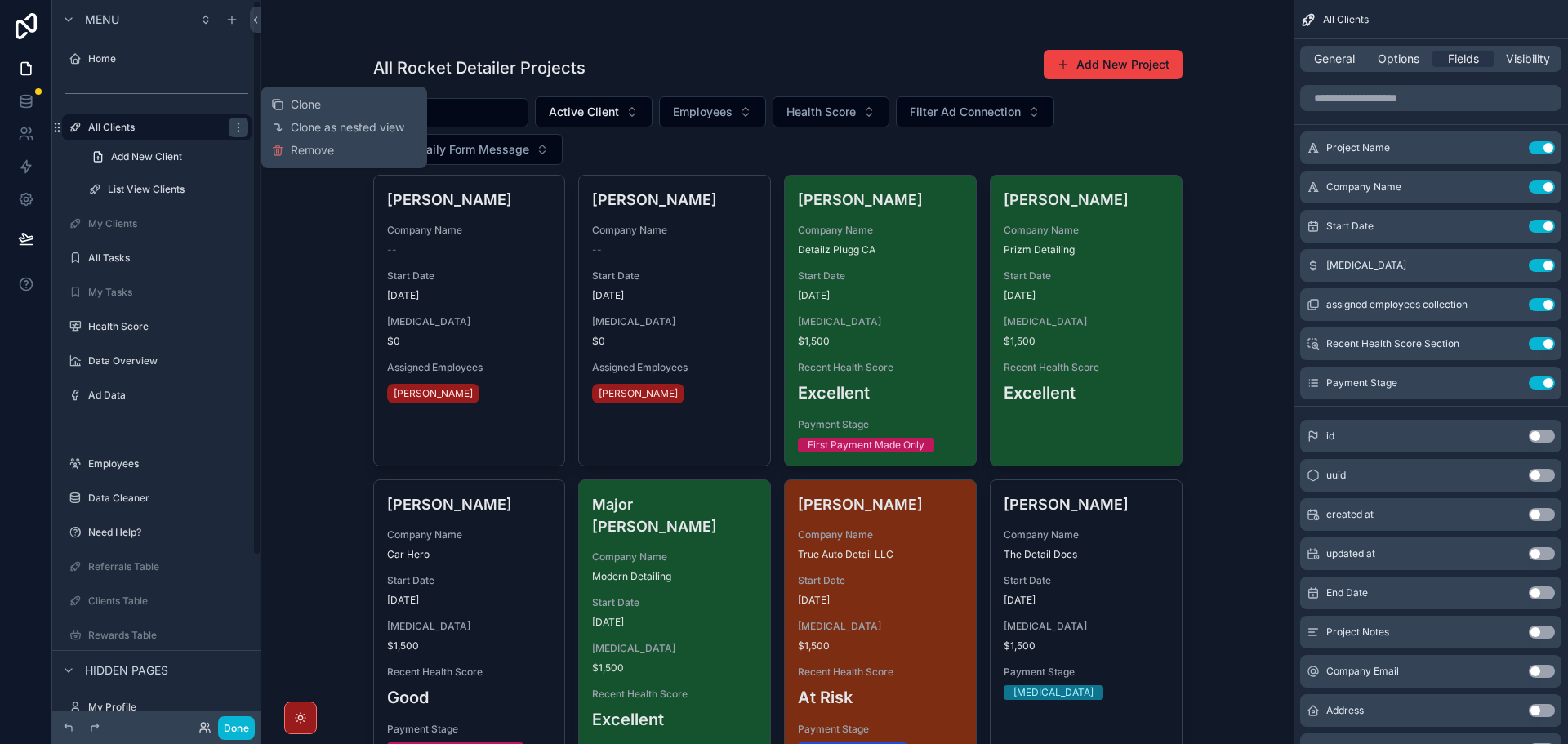
click at [291, 54] on div "All Rocket Detailer Projects Add New Project Active Client Employees Health Sco…" at bounding box center [778, 372] width 1032 height 744
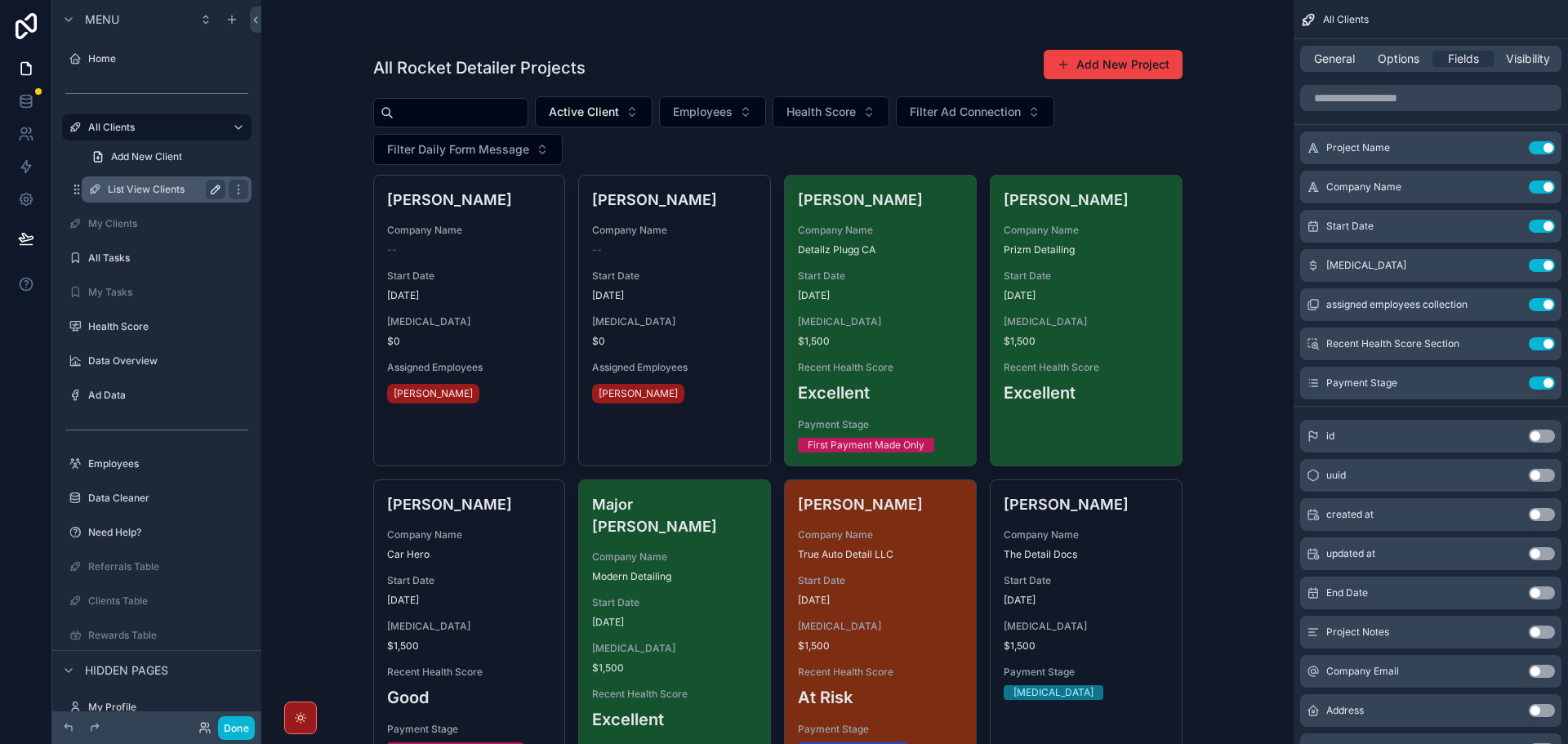
click at [212, 186] on icon "scrollable content" at bounding box center [215, 189] width 13 height 13
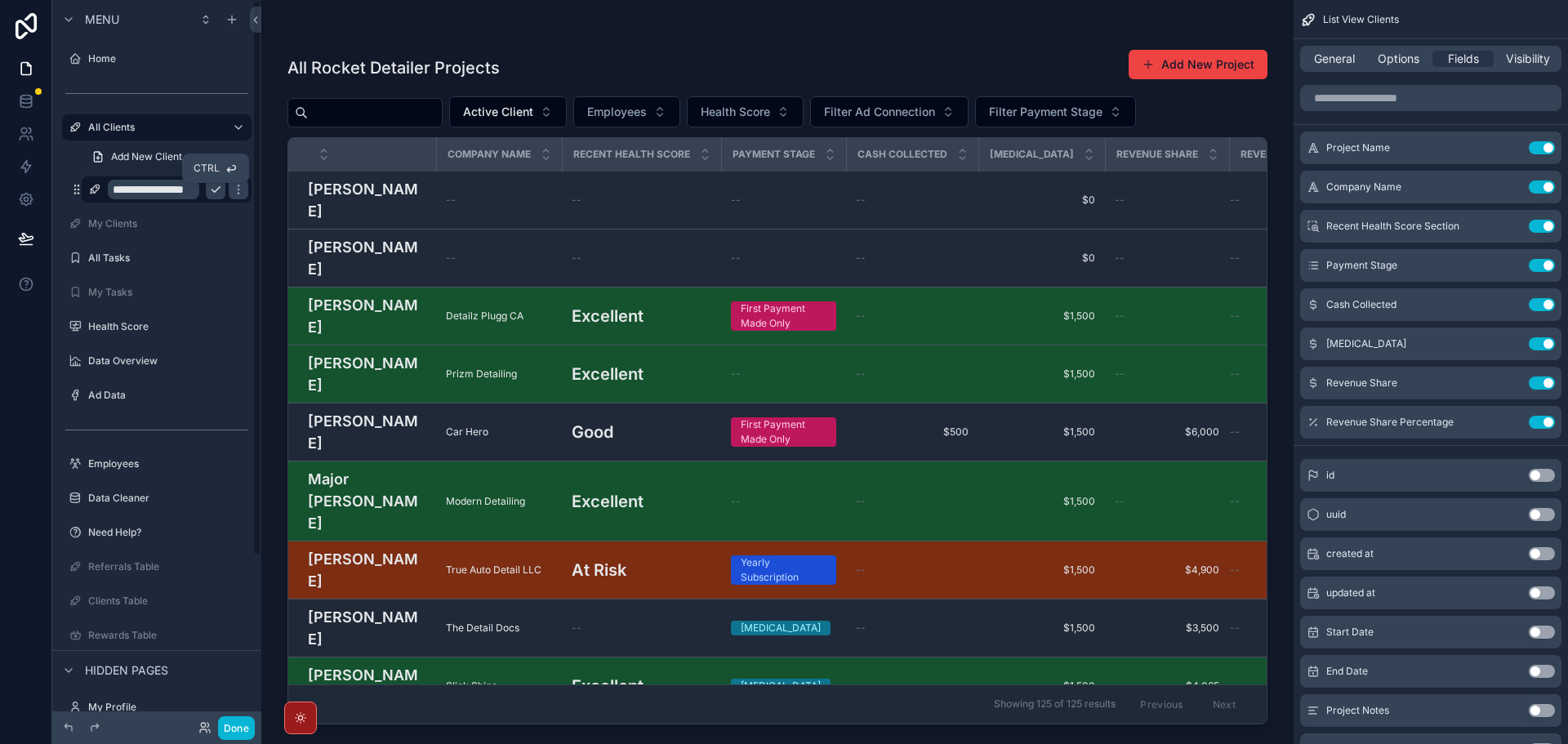
click at [212, 186] on icon "scrollable content" at bounding box center [215, 189] width 13 height 13
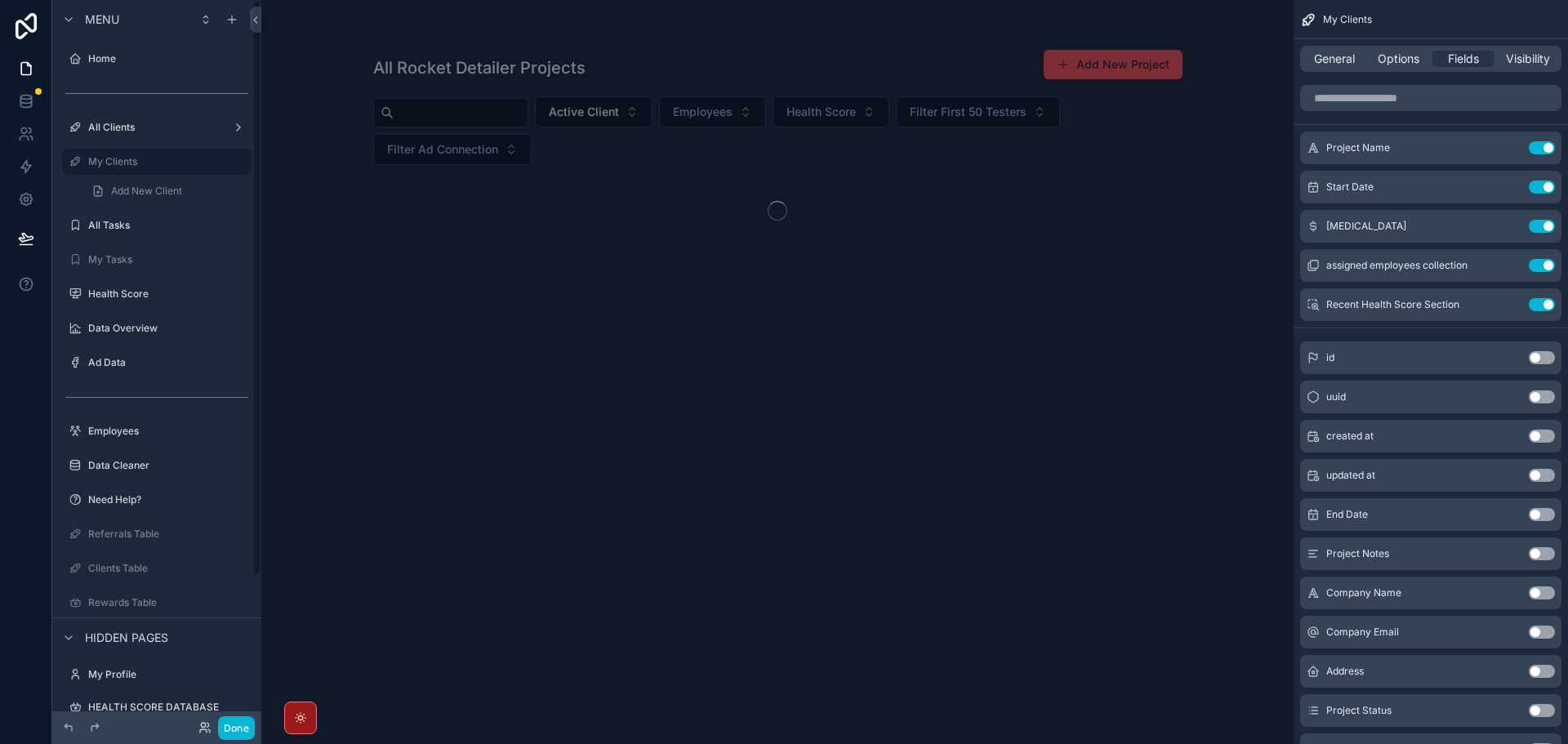
click at [239, 189] on link "Add New Client" at bounding box center [166, 191] width 170 height 26
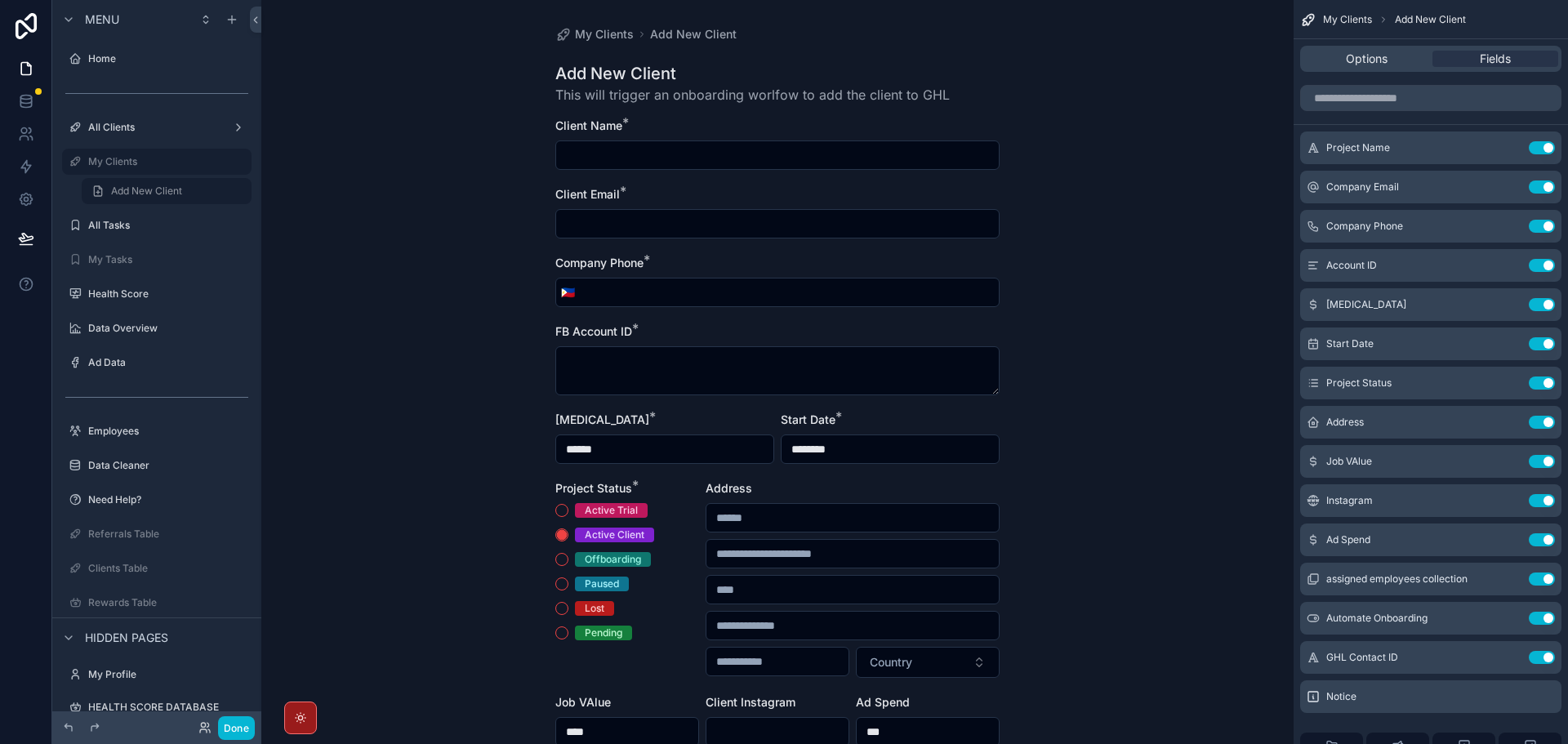
click at [321, 170] on div "My Clients Add New Client Add New Client This will trigger an onboarding worlfo…" at bounding box center [778, 372] width 1032 height 744
click at [70, 726] on icon at bounding box center [68, 726] width 7 height 7
click at [66, 726] on icon at bounding box center [68, 726] width 7 height 7
click at [243, 731] on button "Done" at bounding box center [237, 727] width 37 height 24
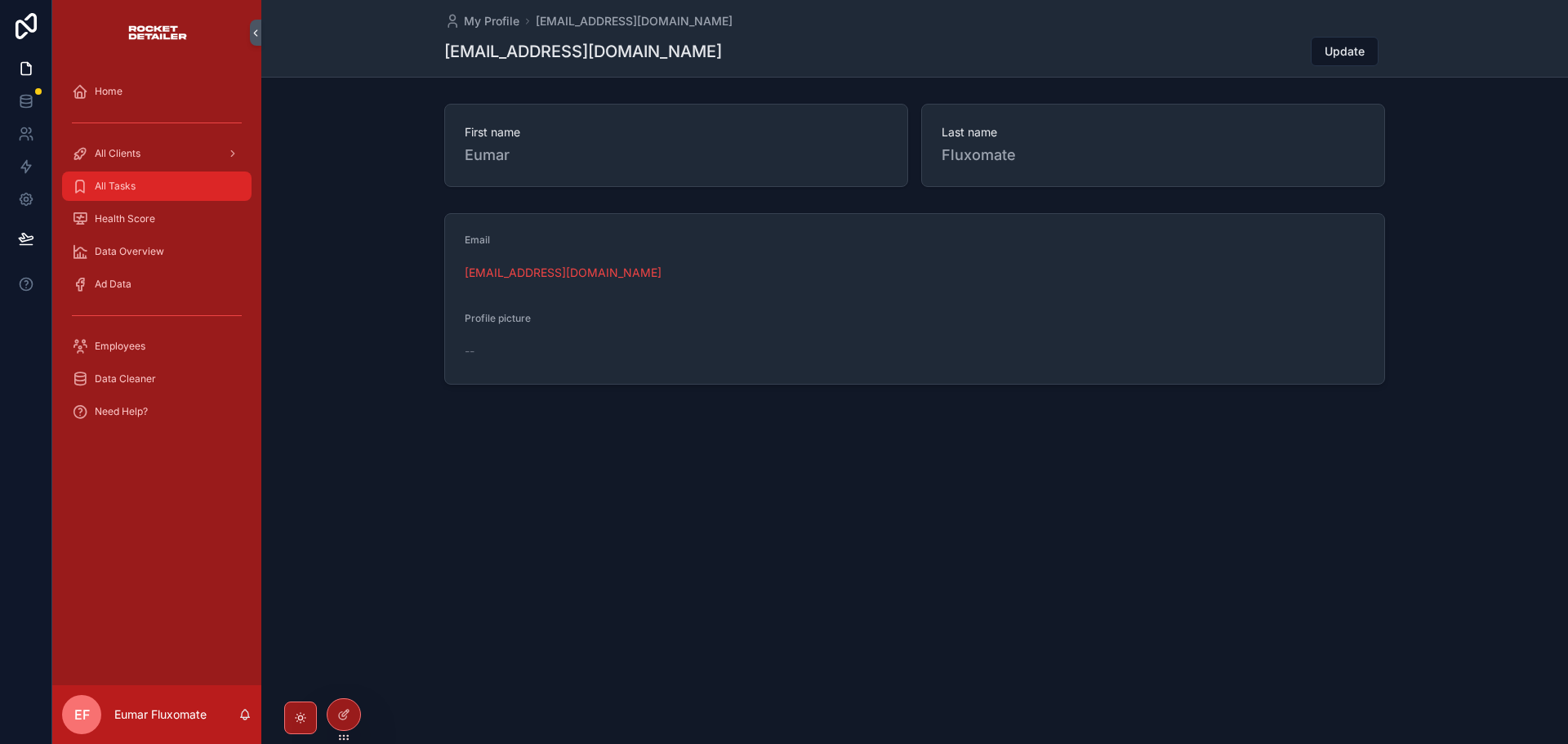
click at [178, 194] on div "All Tasks" at bounding box center [157, 187] width 170 height 26
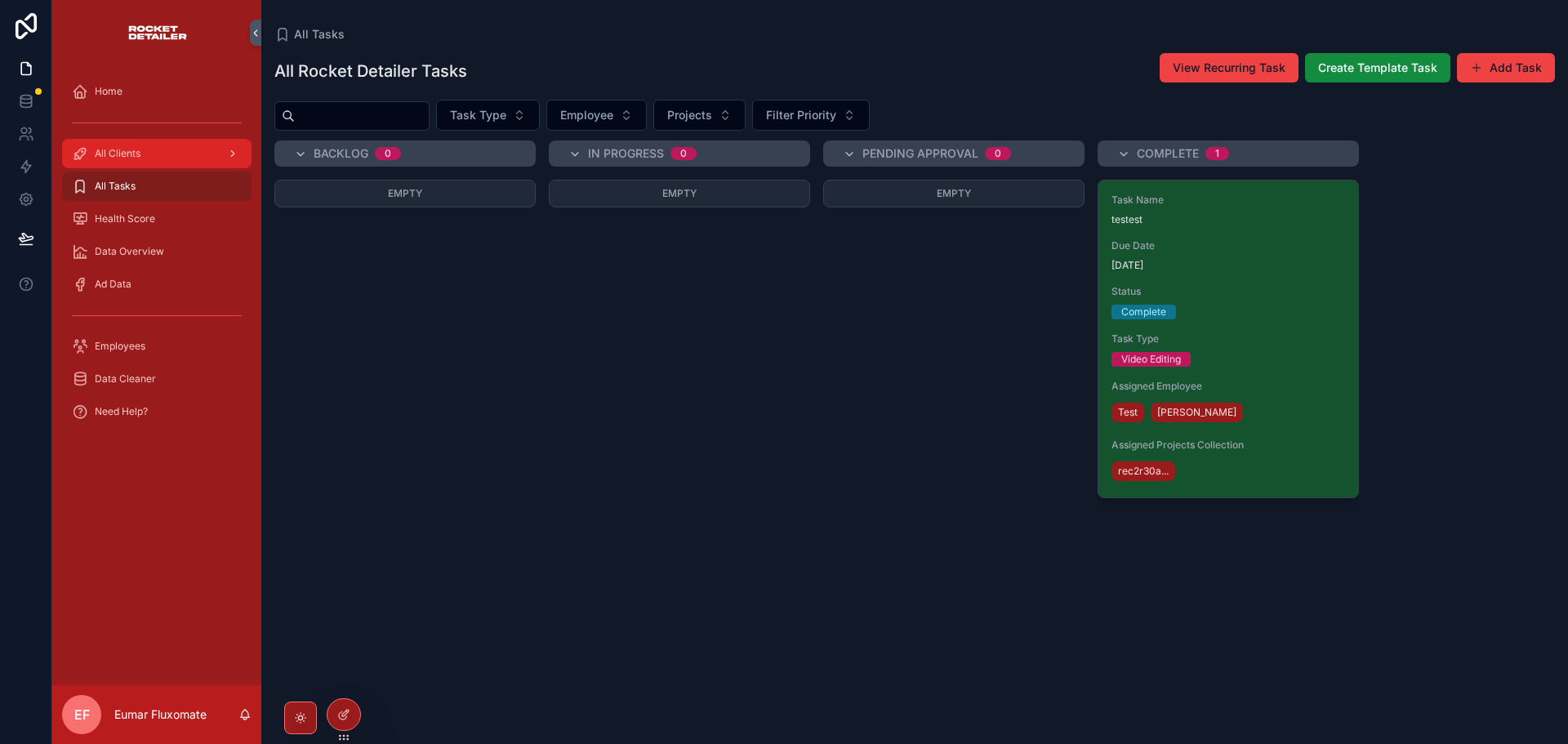
click at [230, 158] on icon "scrollable content" at bounding box center [233, 153] width 11 height 11
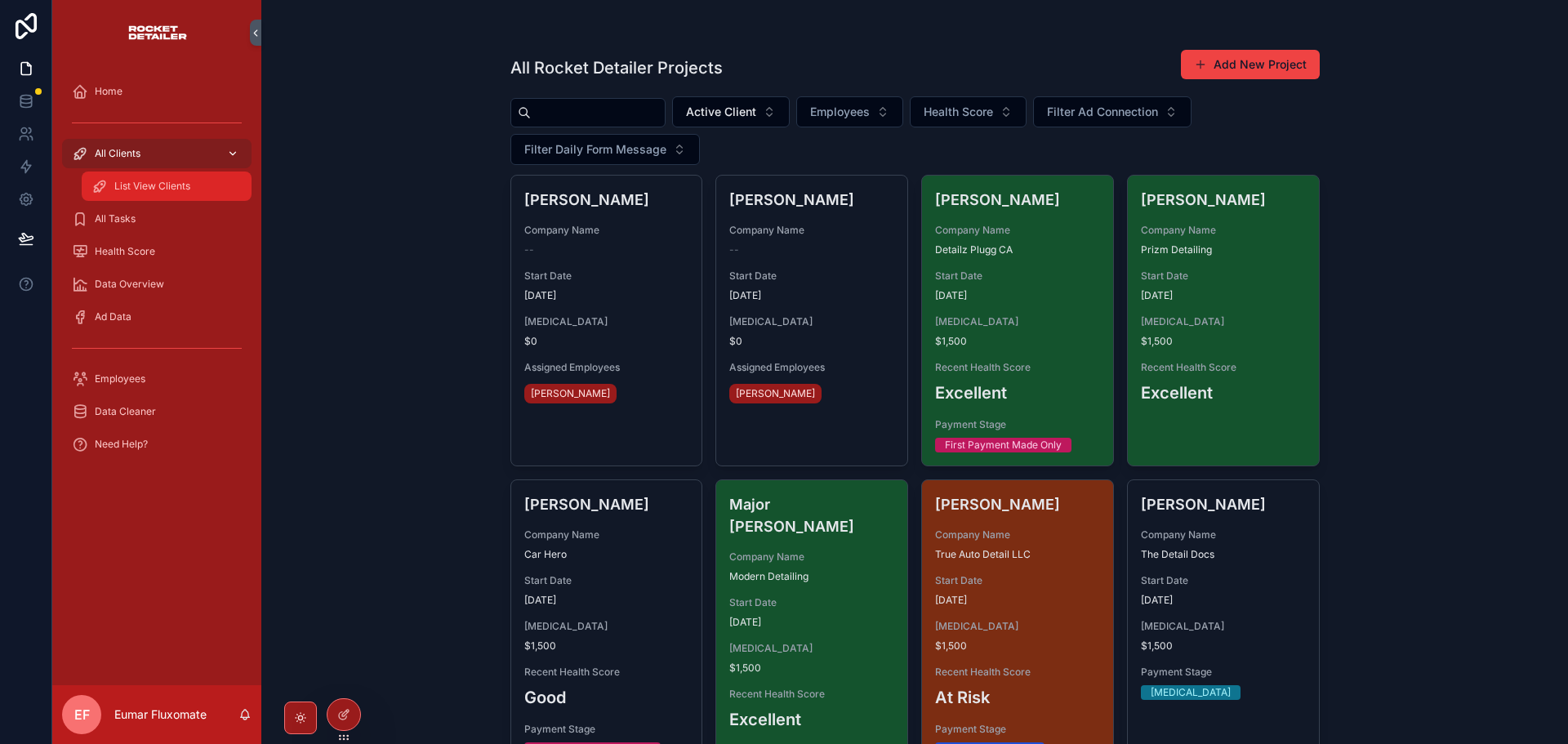
click at [203, 180] on div "List View Clients" at bounding box center [166, 187] width 151 height 26
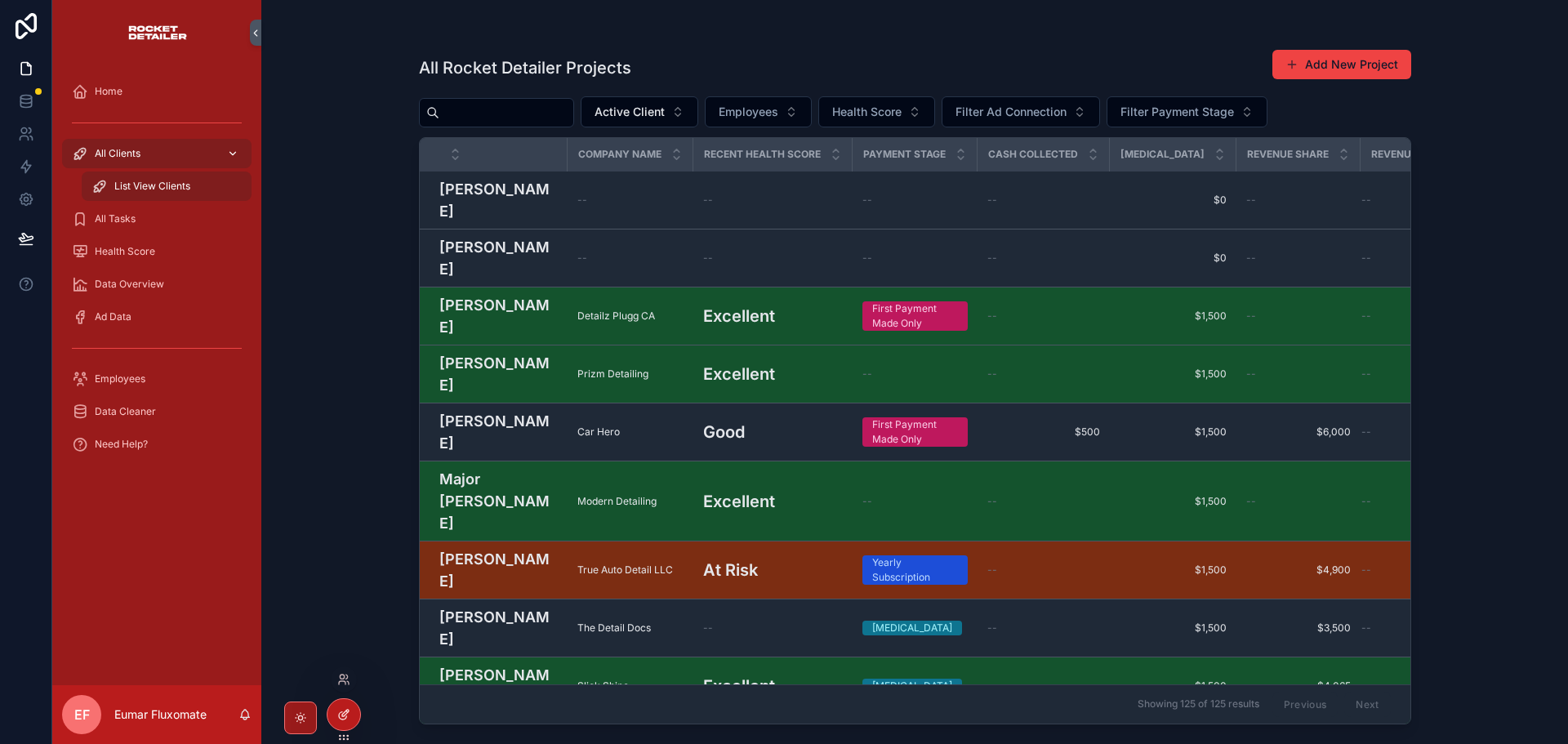
click at [356, 718] on div at bounding box center [344, 714] width 33 height 31
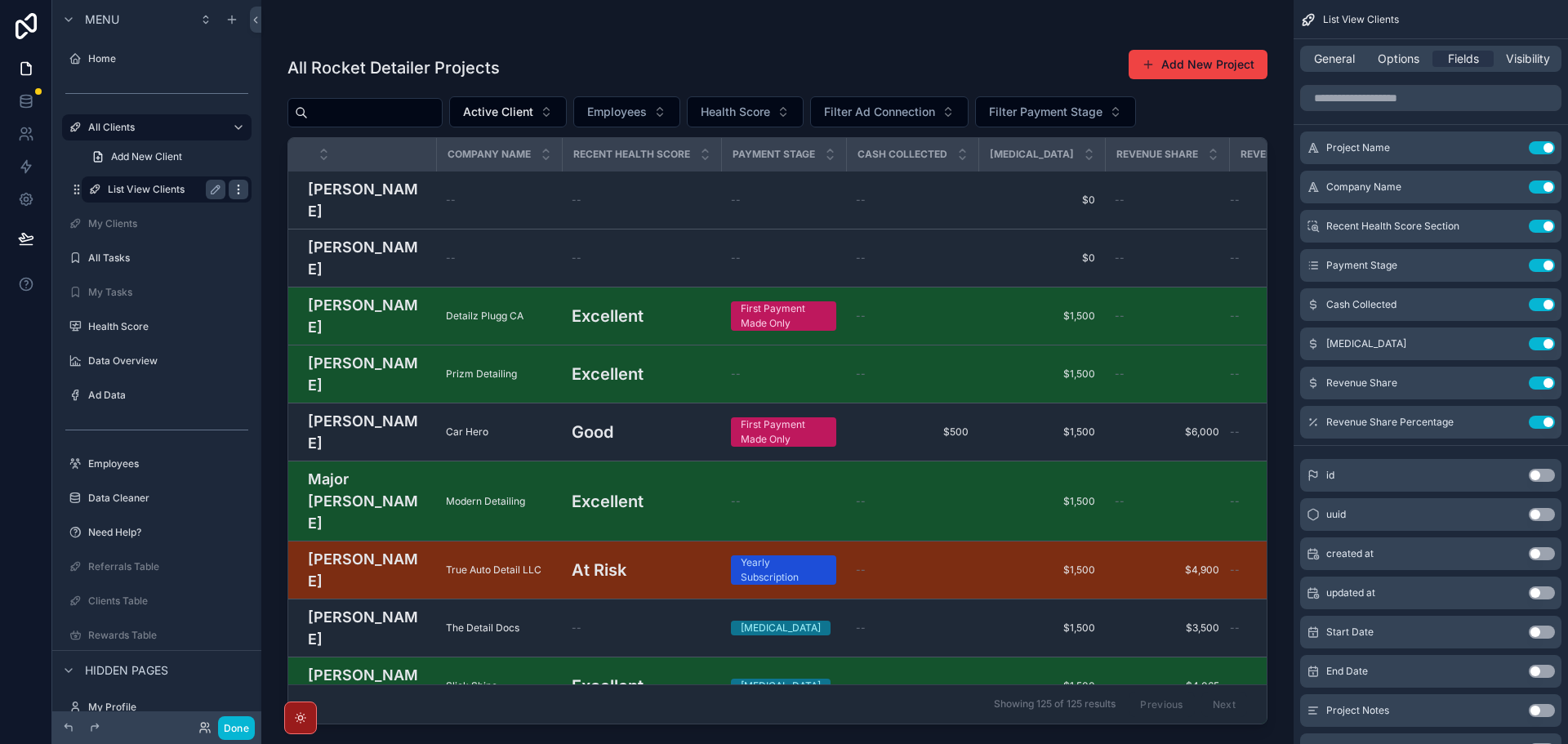
click at [236, 188] on icon "scrollable content" at bounding box center [238, 189] width 13 height 13
click at [597, 37] on div "scrollable content" at bounding box center [778, 362] width 1032 height 724
click at [226, 726] on button "Done" at bounding box center [237, 727] width 37 height 24
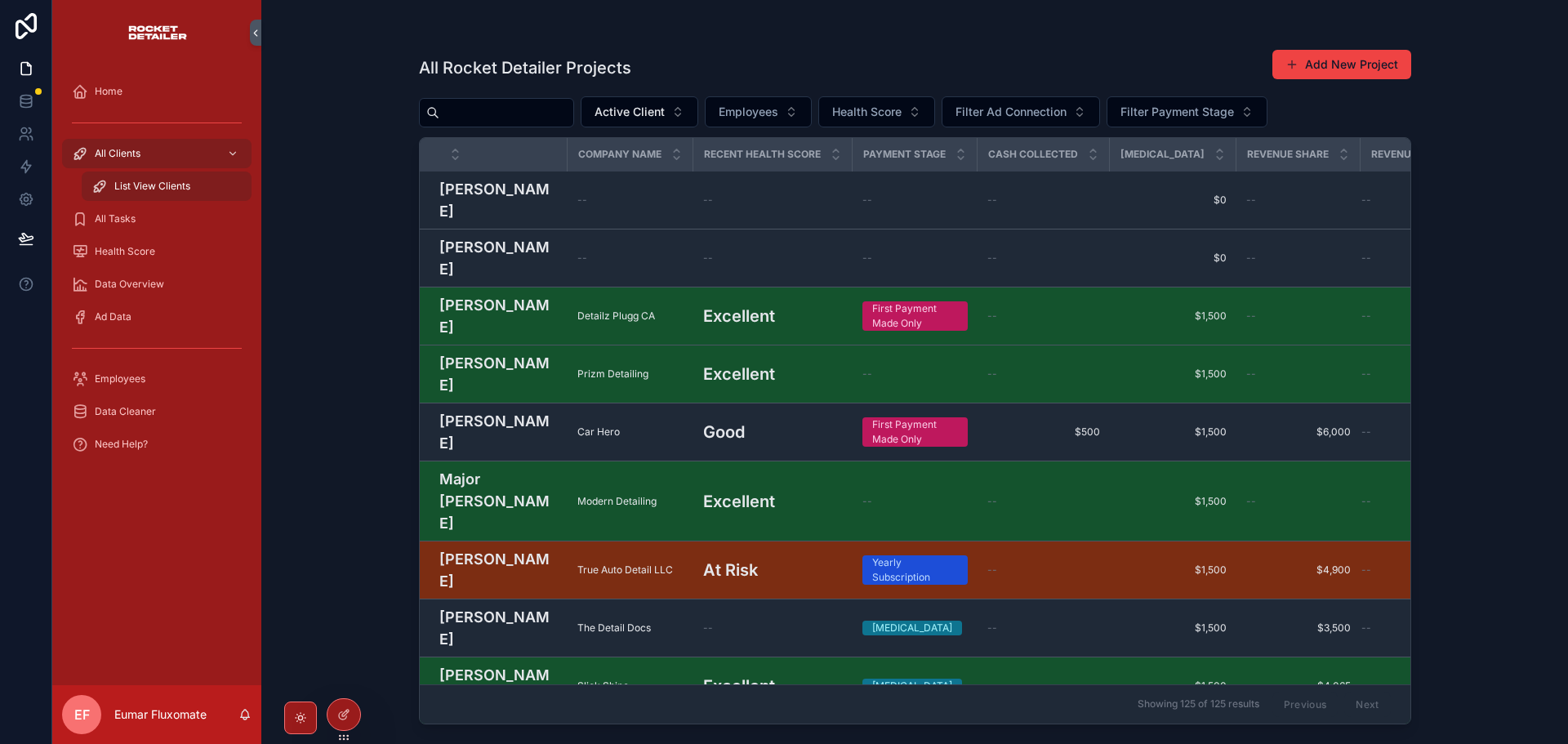
click at [378, 464] on div "All Rocket Detailer Projects Add New Project Active Client Employees Health Sco…" at bounding box center [914, 372] width 1306 height 744
click at [159, 220] on div "All Tasks" at bounding box center [157, 219] width 170 height 26
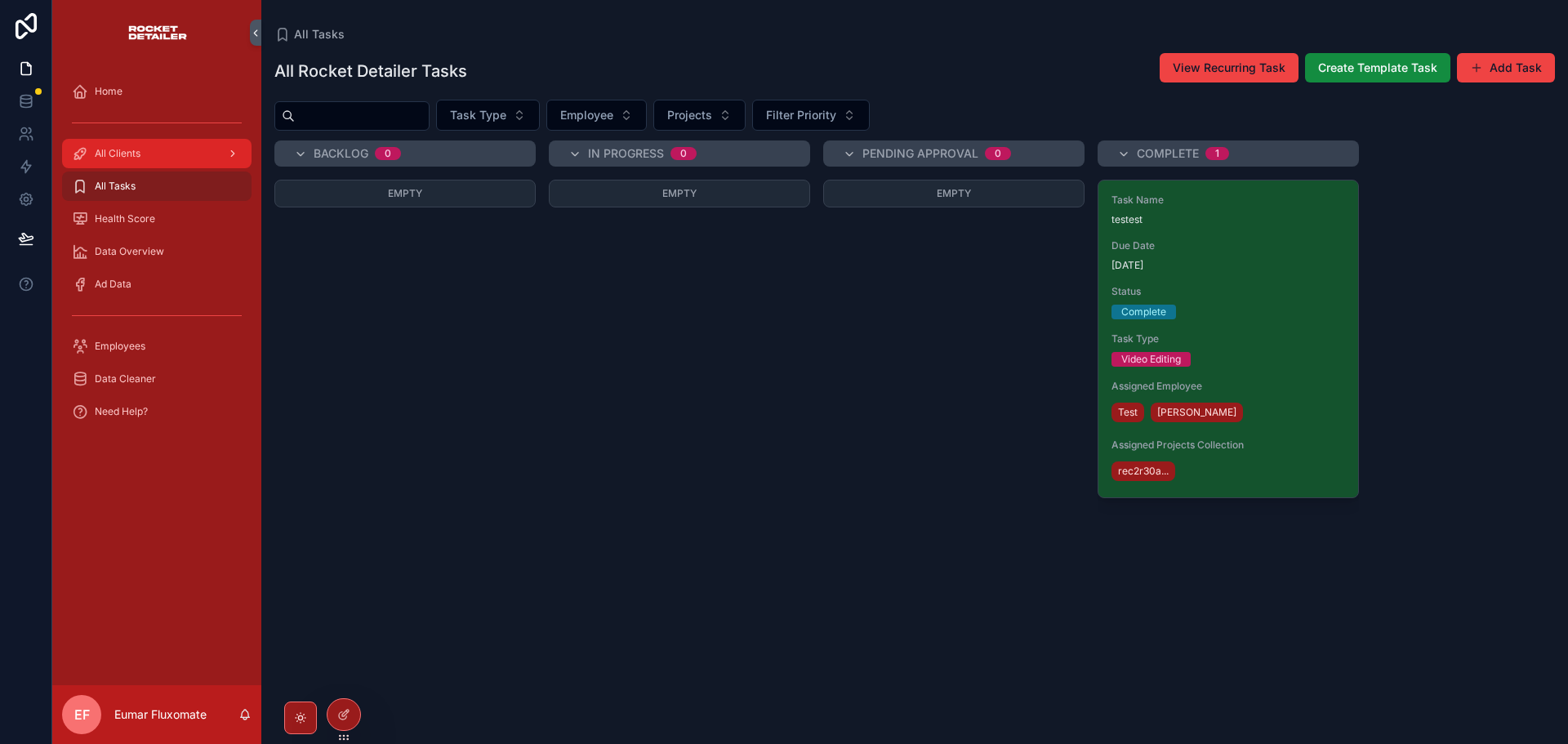
click at [195, 161] on div "All Clients" at bounding box center [157, 153] width 170 height 26
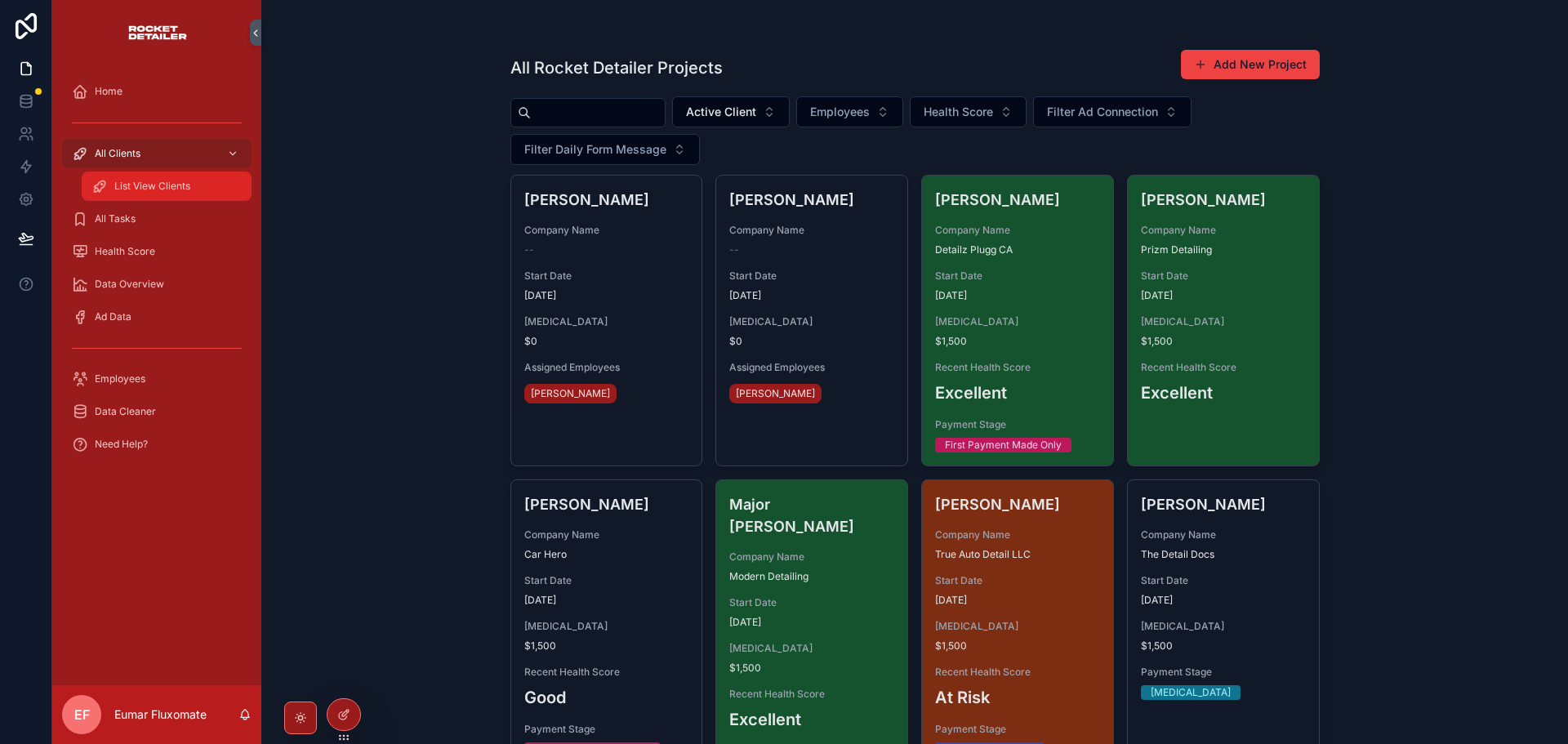
click at [189, 188] on span "List View Clients" at bounding box center [152, 186] width 76 height 13
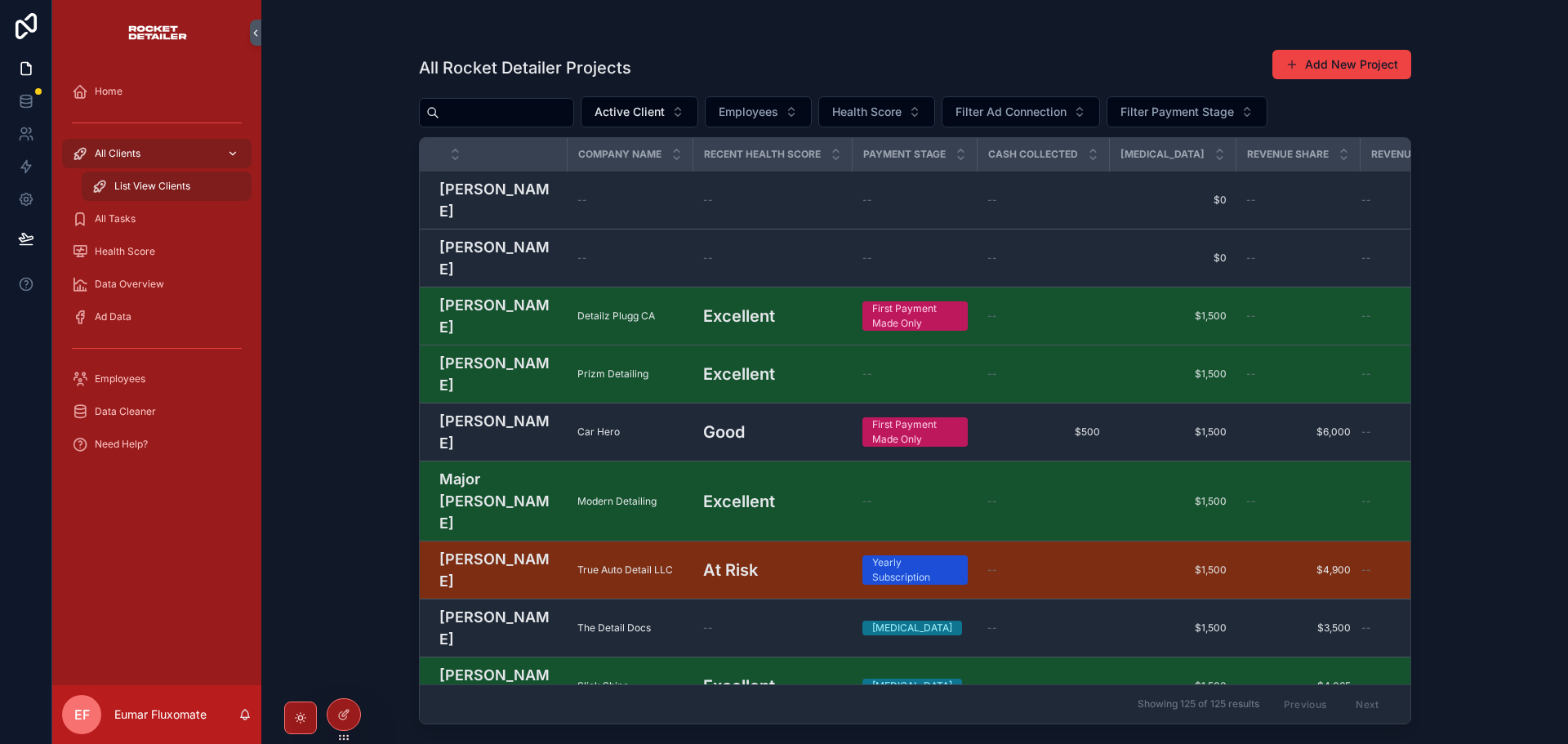
click at [192, 158] on div "All Clients" at bounding box center [157, 153] width 170 height 26
